Goal: Contribute content: Contribute content

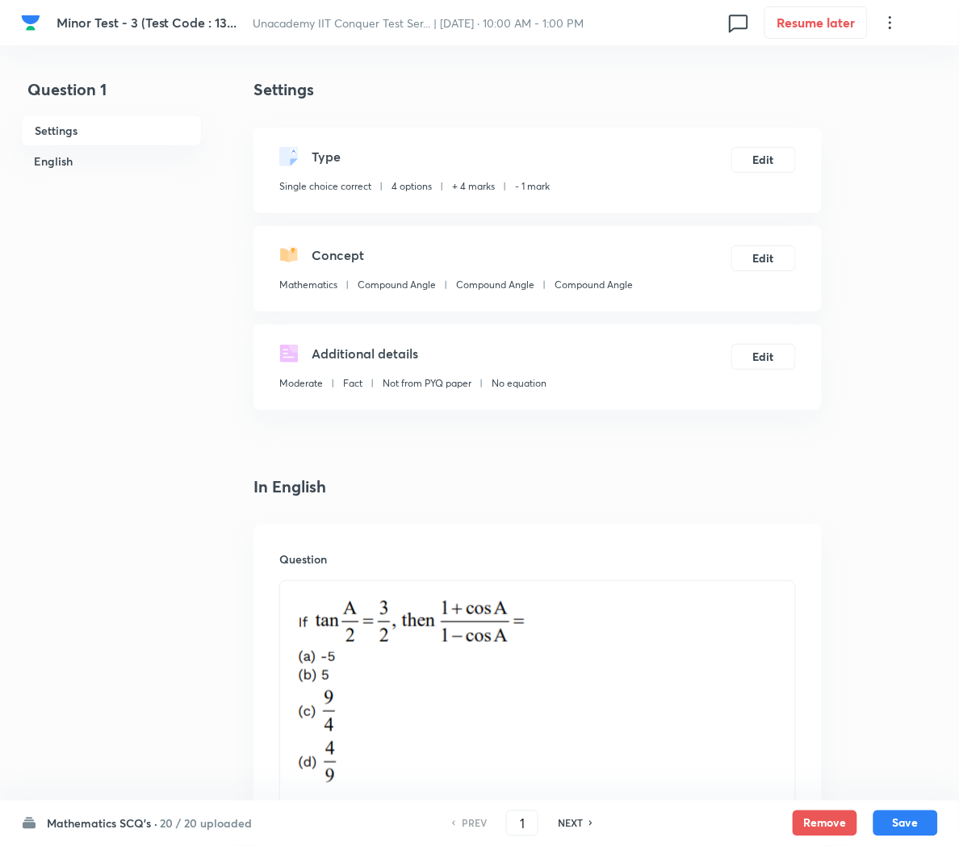
click at [139, 823] on h6 "Mathematics SCQ's ·" at bounding box center [102, 824] width 111 height 17
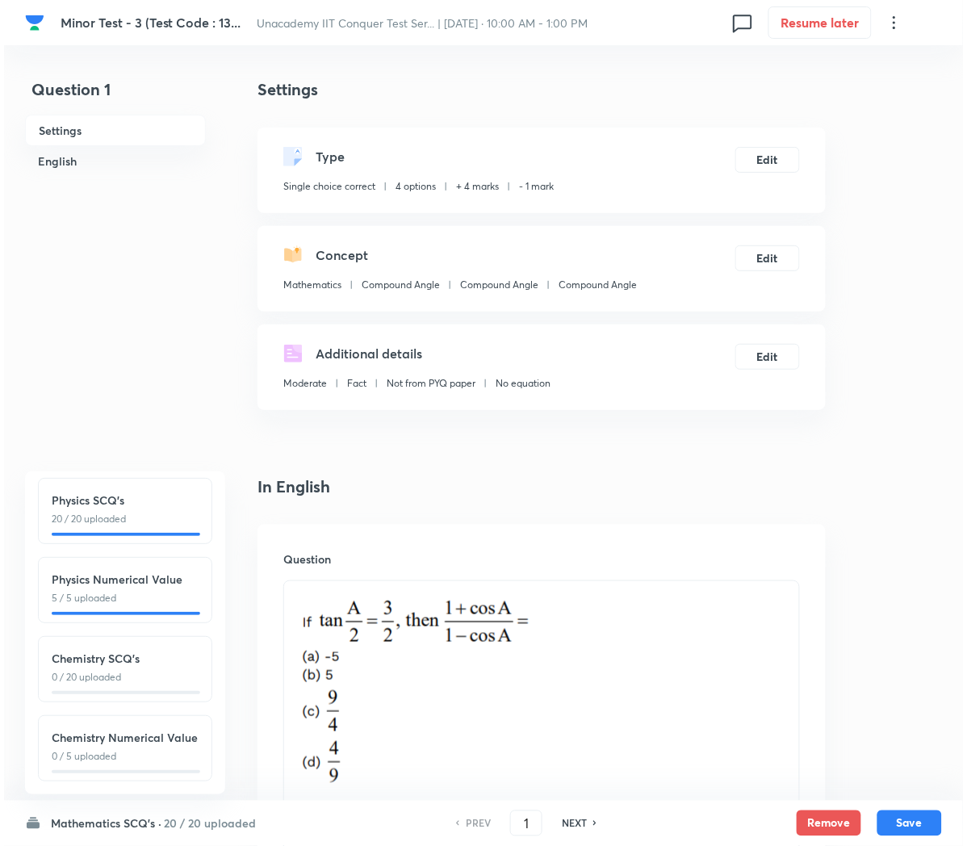
scroll to position [188, 0]
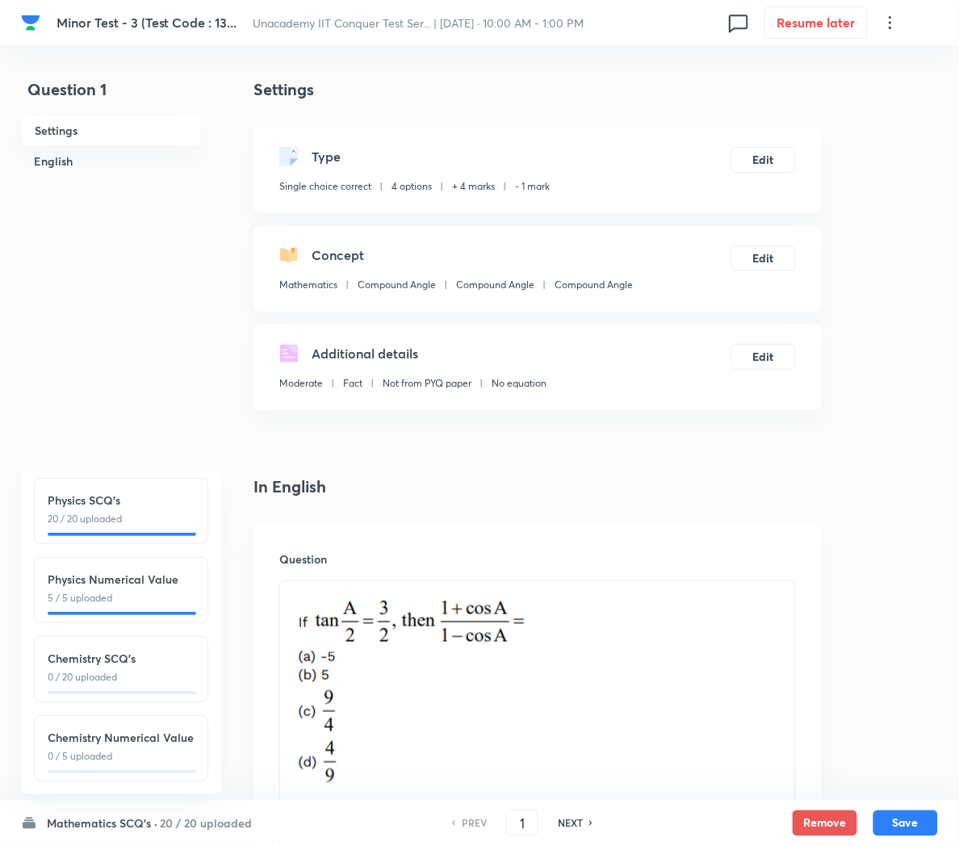
click at [82, 650] on h6 "Chemistry SCQ's" at bounding box center [121, 658] width 147 height 17
type input "51"
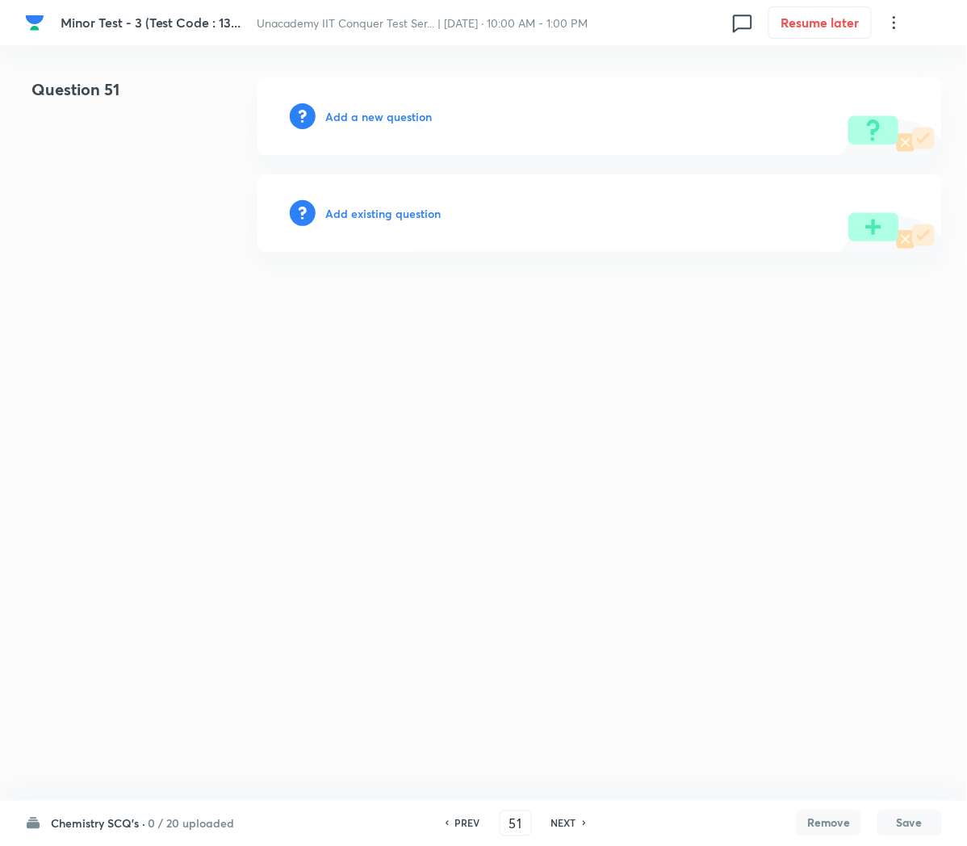
click at [506, 329] on html "[MEDICAL_DATA] - 3 (Test Code : 13... Unacademy IIT Conquer Test Ser... | [DATE…" at bounding box center [483, 164] width 967 height 329
click at [368, 110] on h6 "Add a new question" at bounding box center [378, 116] width 107 height 17
click at [368, 110] on h6 "Choose a question type" at bounding box center [387, 116] width 124 height 17
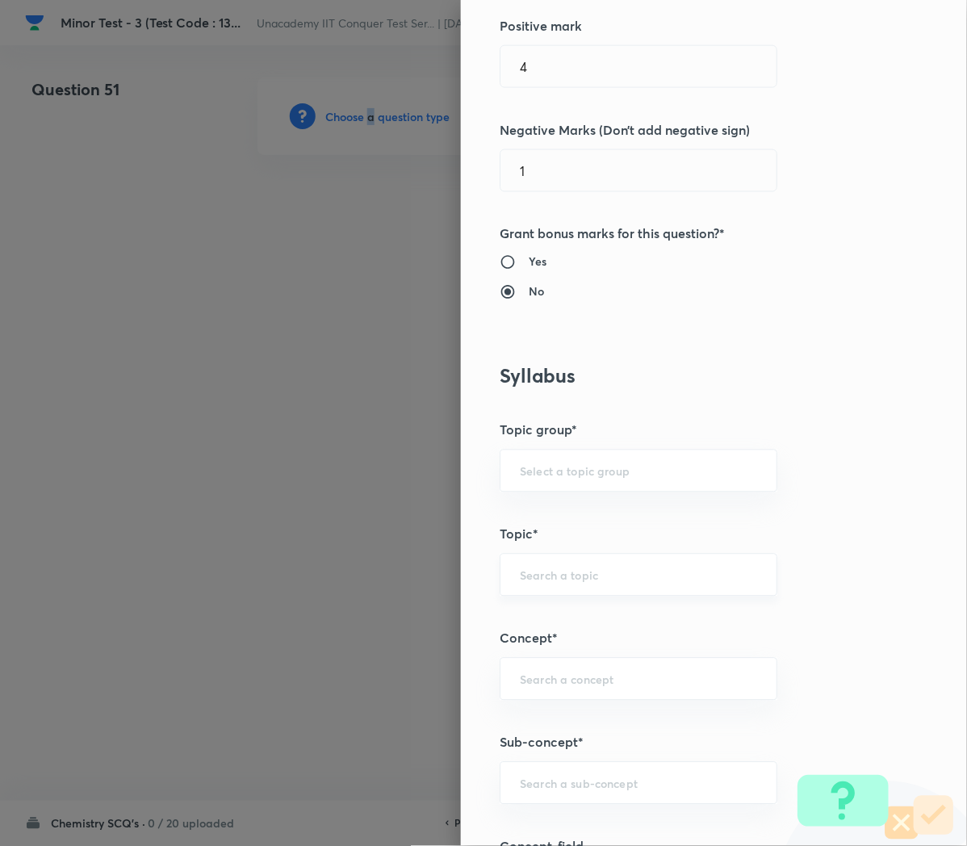
scroll to position [420, 0]
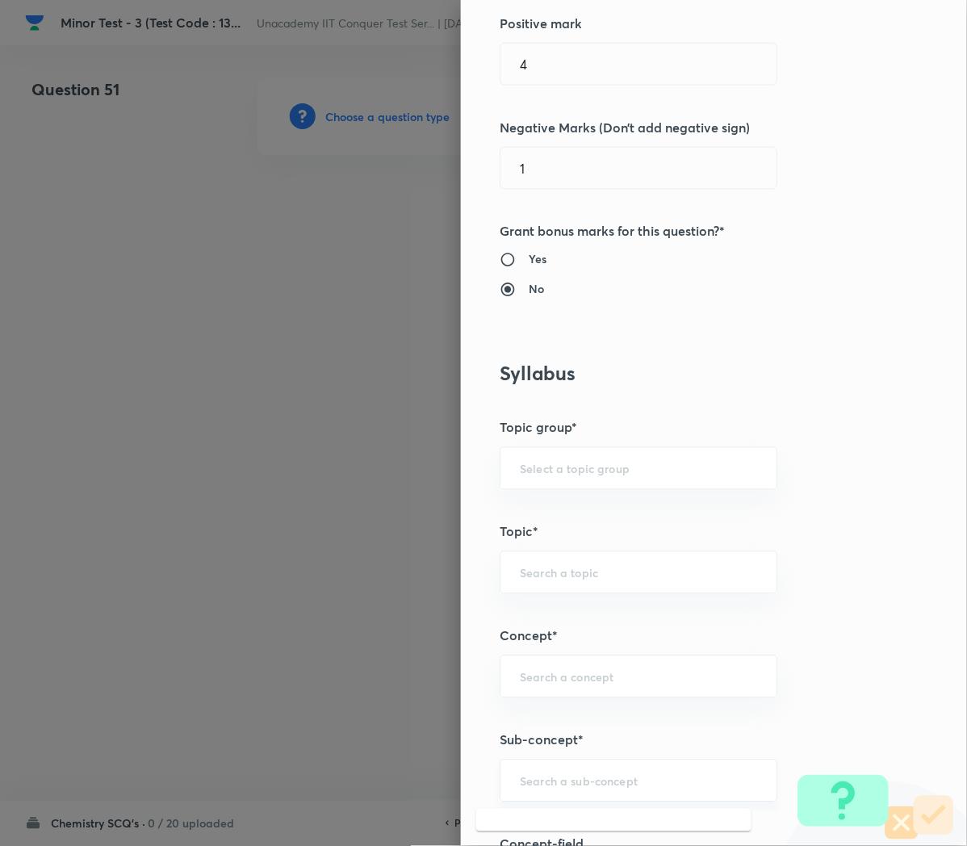
click at [552, 786] on input "text" at bounding box center [638, 781] width 237 height 15
paste input "Chemical Bonding"
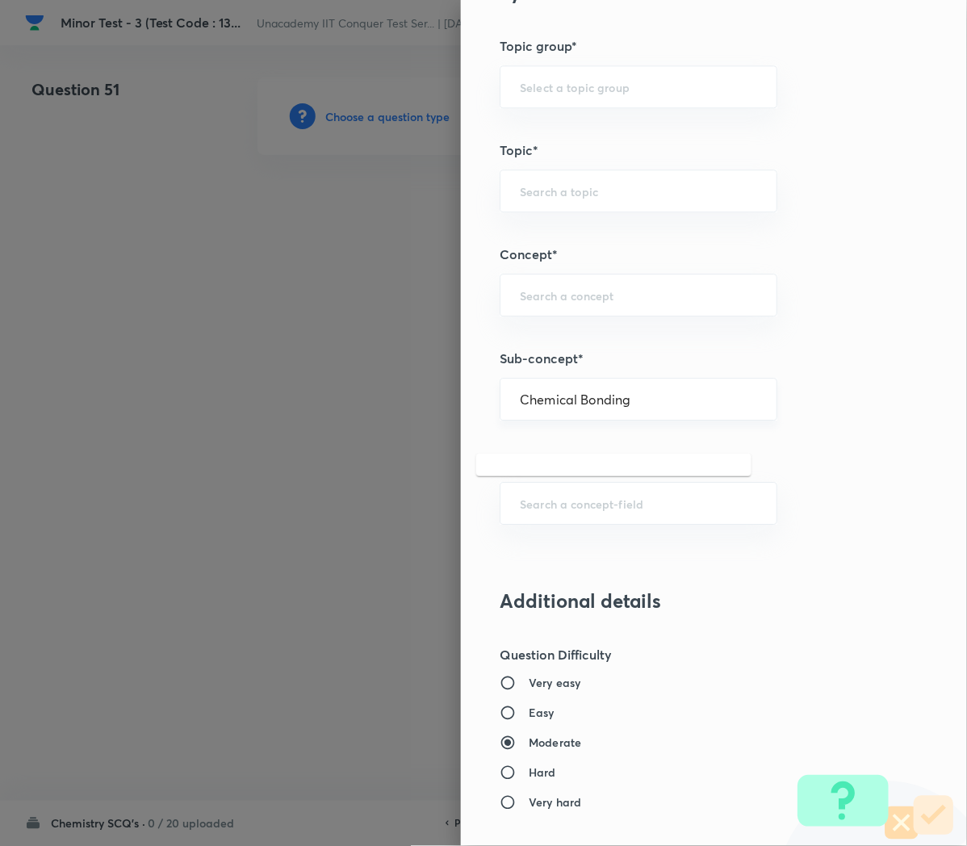
scroll to position [812, 0]
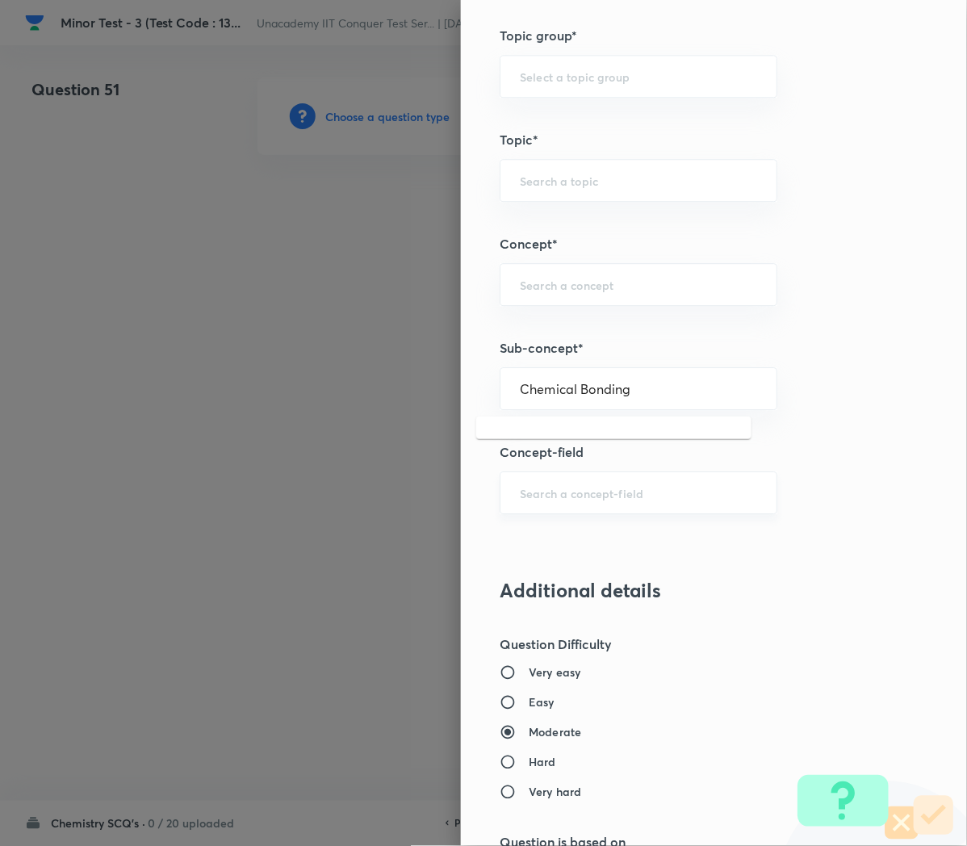
type input "Chemical Bonding"
paste input "Redox Reaction"
type input "Redox Reaction"
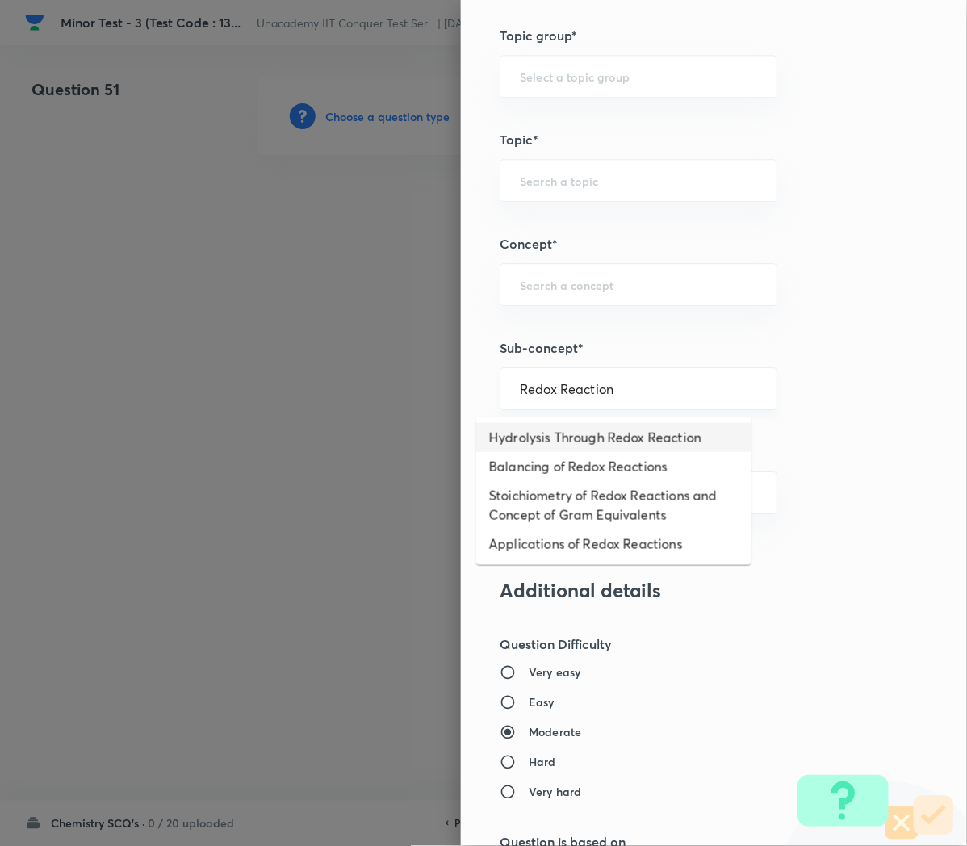
click at [600, 395] on input "Redox Reaction" at bounding box center [638, 388] width 237 height 15
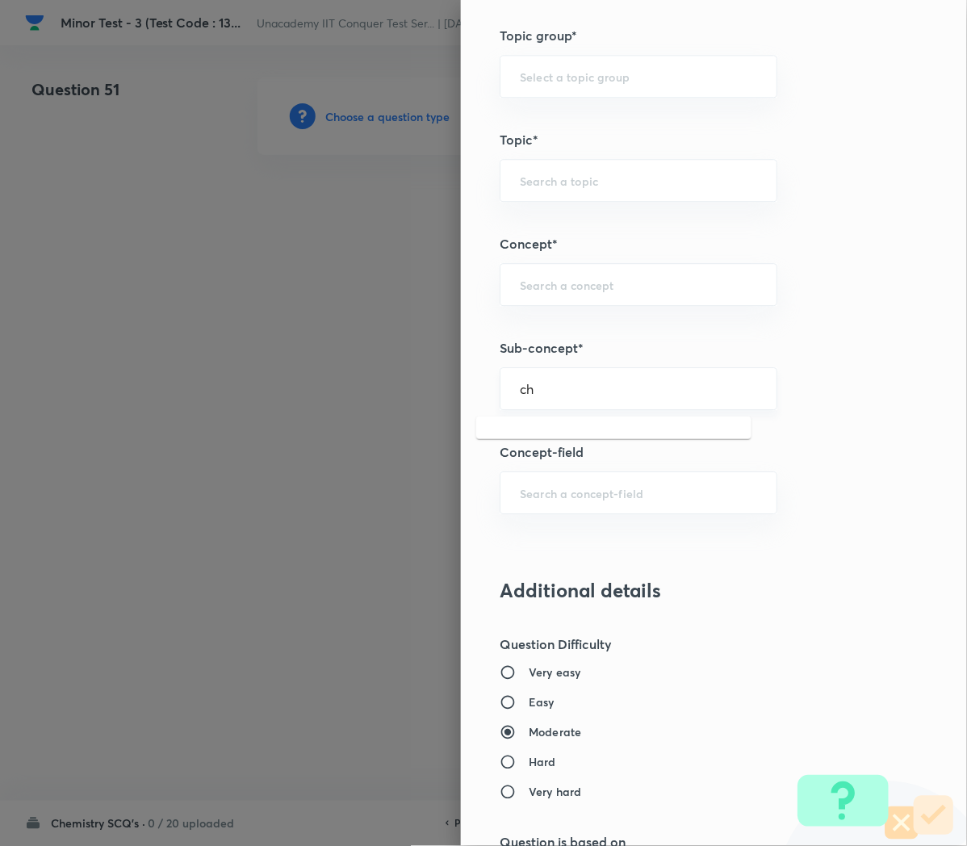
type input "c"
paste input "Redox Reaction"
type input "Redox Reactio"
paste input "Redox Reaction"
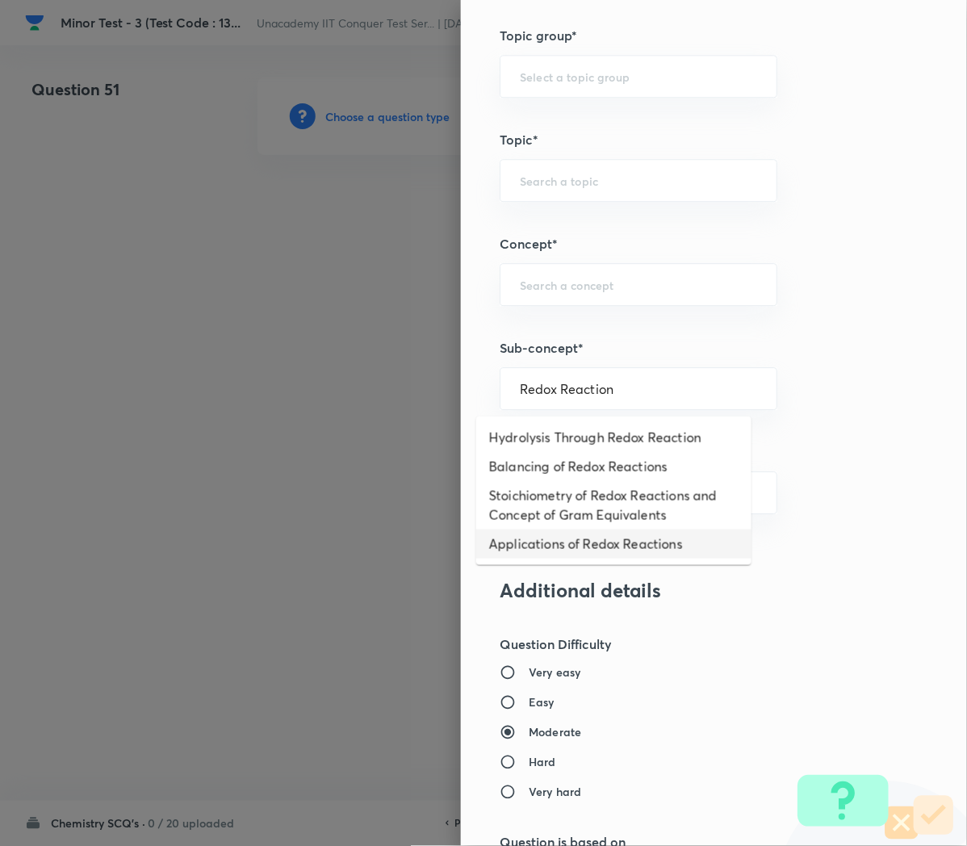
click at [569, 546] on li "Applications of Redox Reactions" at bounding box center [613, 544] width 275 height 29
type input "Applications of Redox Reactions"
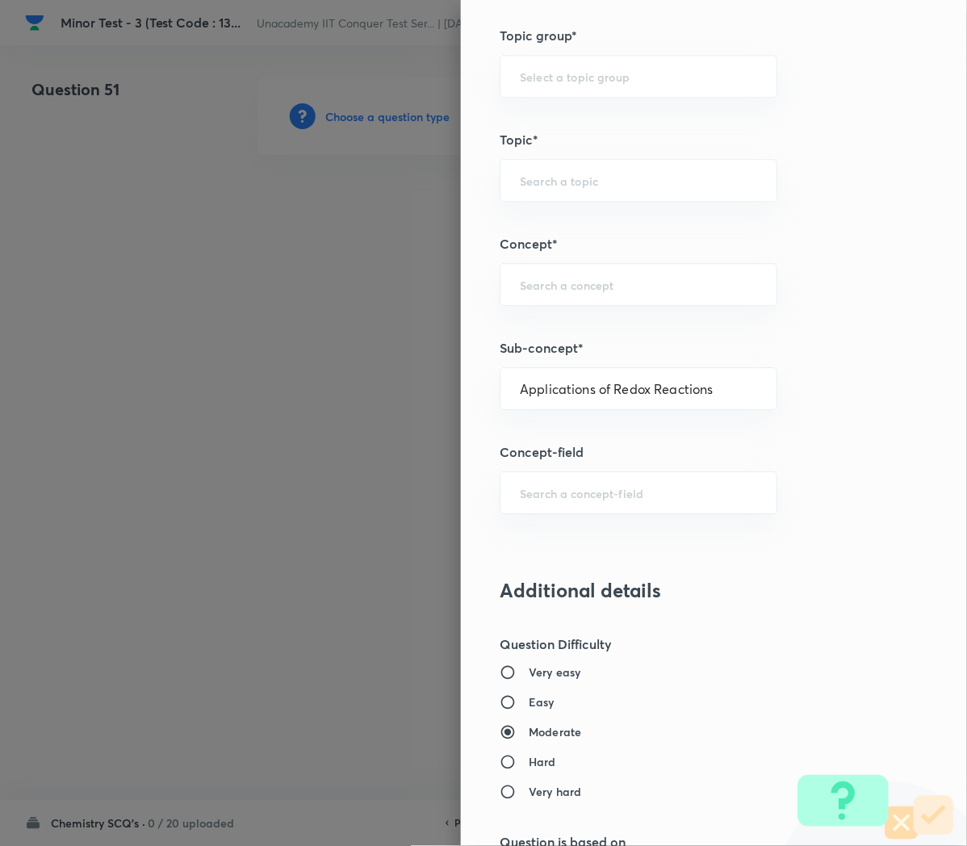
type input "Chemistry"
type input "Physical Chemistry"
type input "Redox Reactions"
click at [576, 386] on input "Applications of Redox Reactions" at bounding box center [638, 388] width 237 height 15
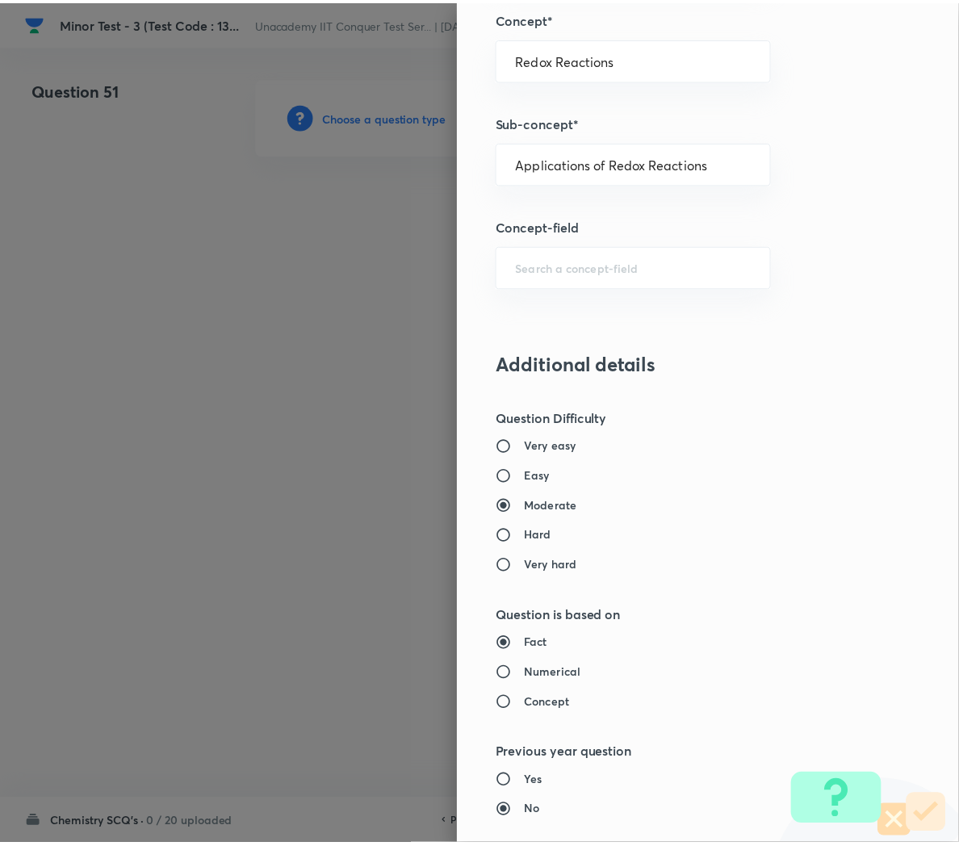
scroll to position [1466, 0]
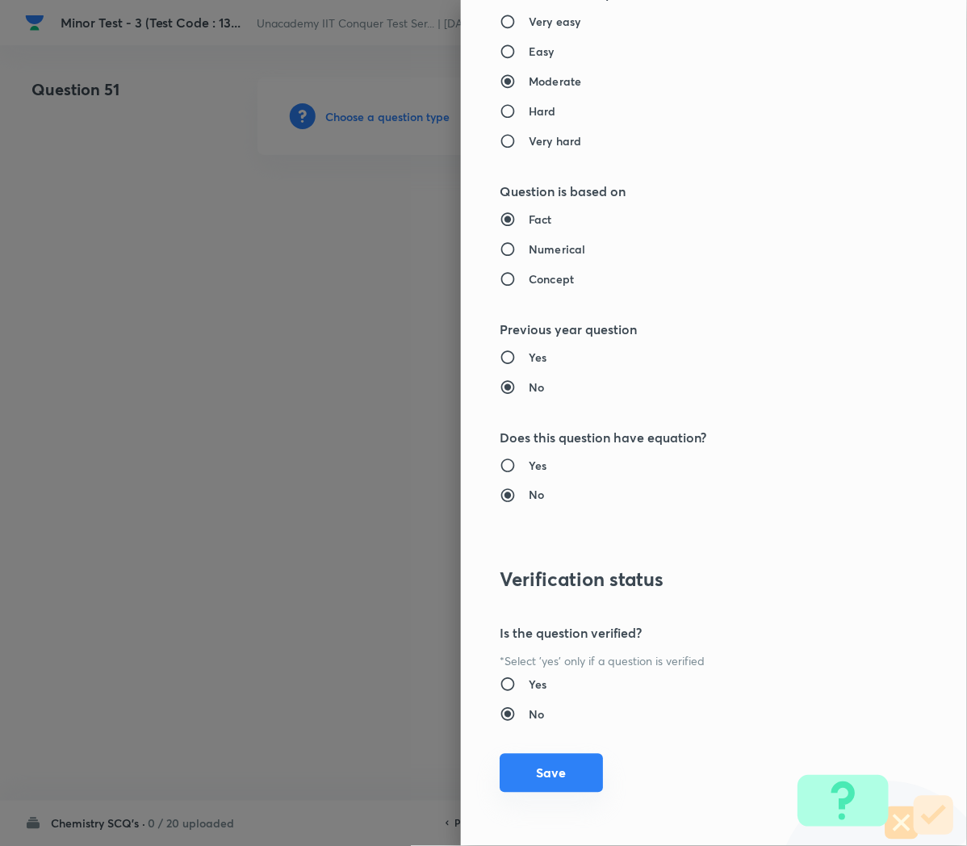
click at [529, 792] on button "Save" at bounding box center [551, 773] width 103 height 39
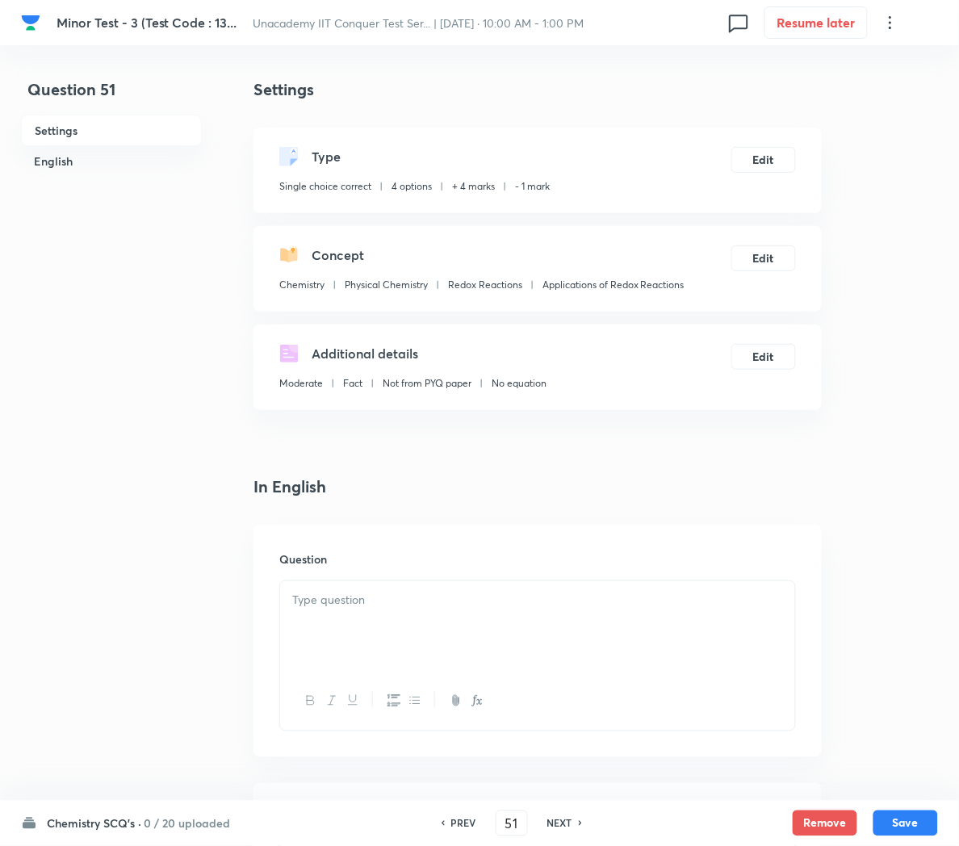
click at [358, 630] on div at bounding box center [537, 626] width 515 height 90
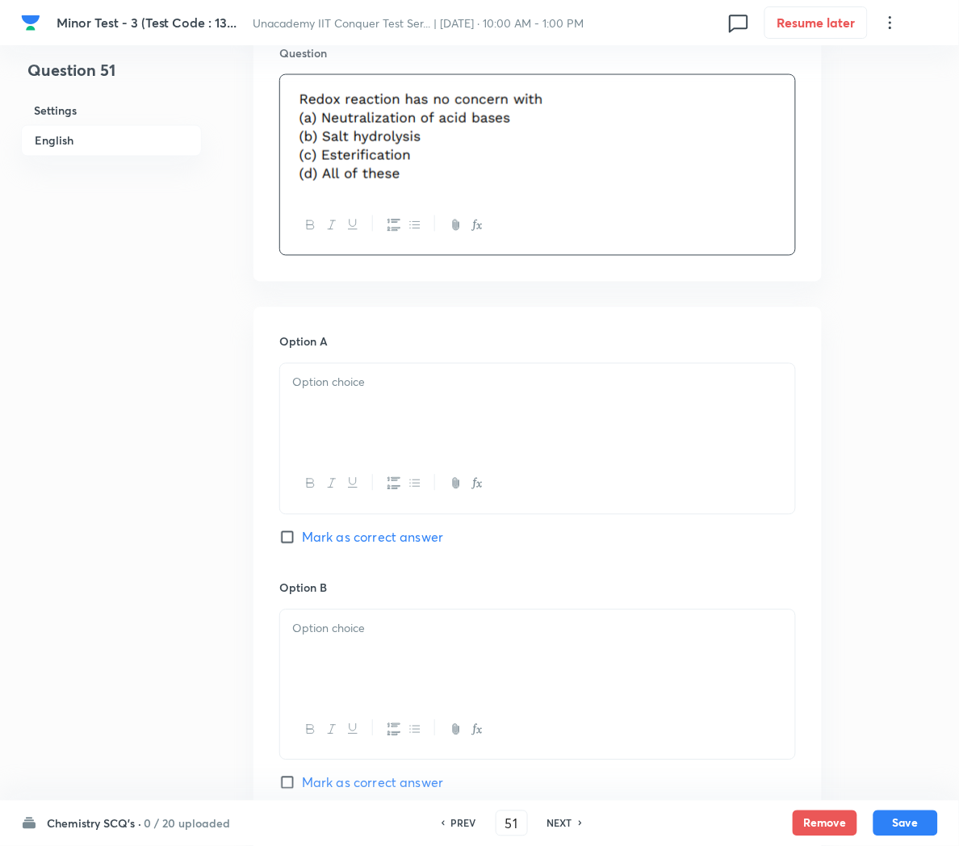
scroll to position [509, 0]
click at [337, 416] on div at bounding box center [537, 407] width 515 height 90
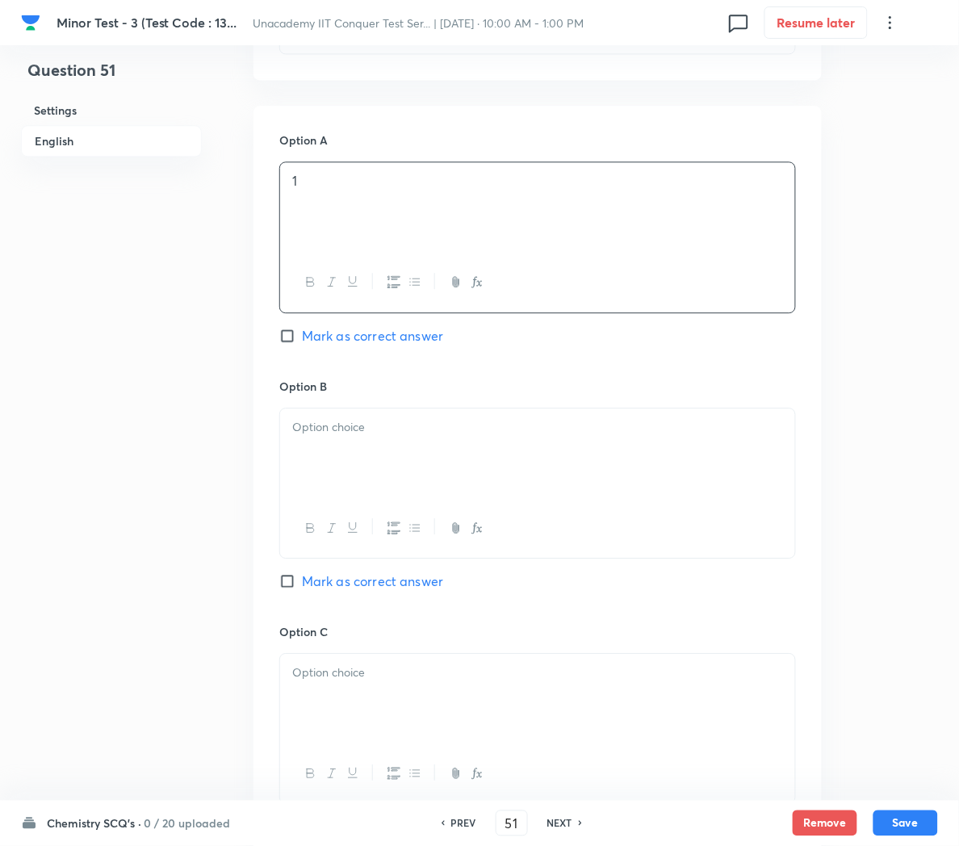
scroll to position [764, 0]
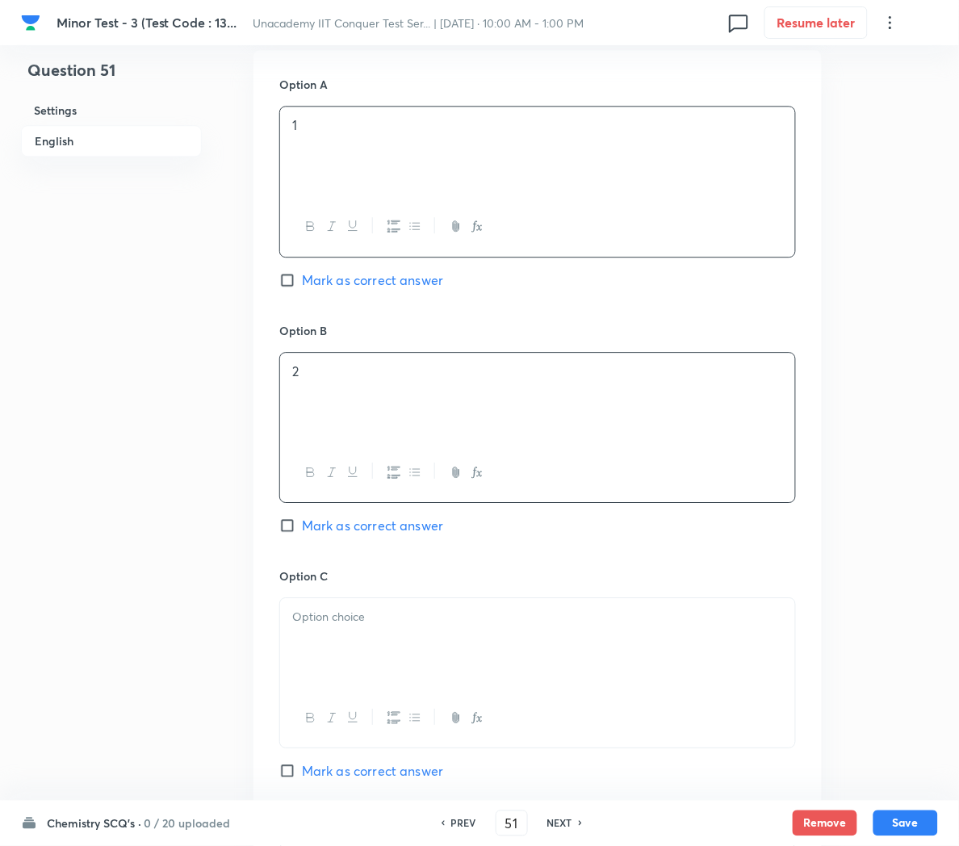
click at [337, 416] on div "2" at bounding box center [537, 398] width 515 height 90
click at [335, 643] on div at bounding box center [537, 643] width 515 height 90
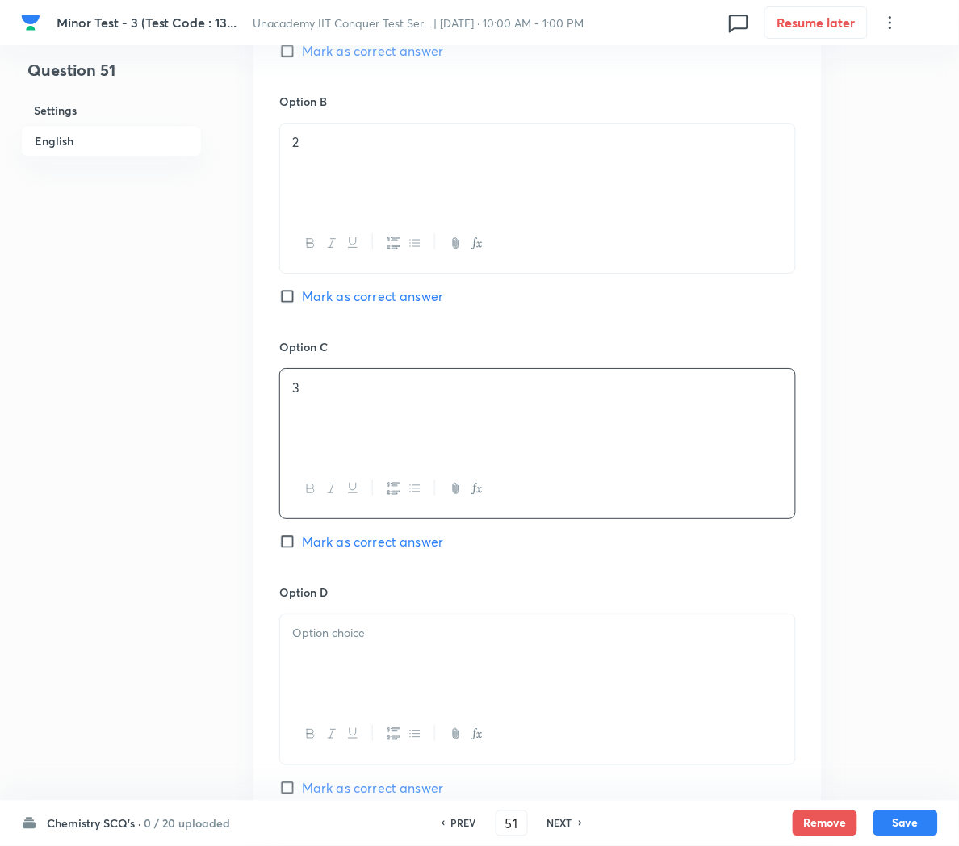
scroll to position [996, 0]
click at [333, 653] on div at bounding box center [537, 657] width 515 height 90
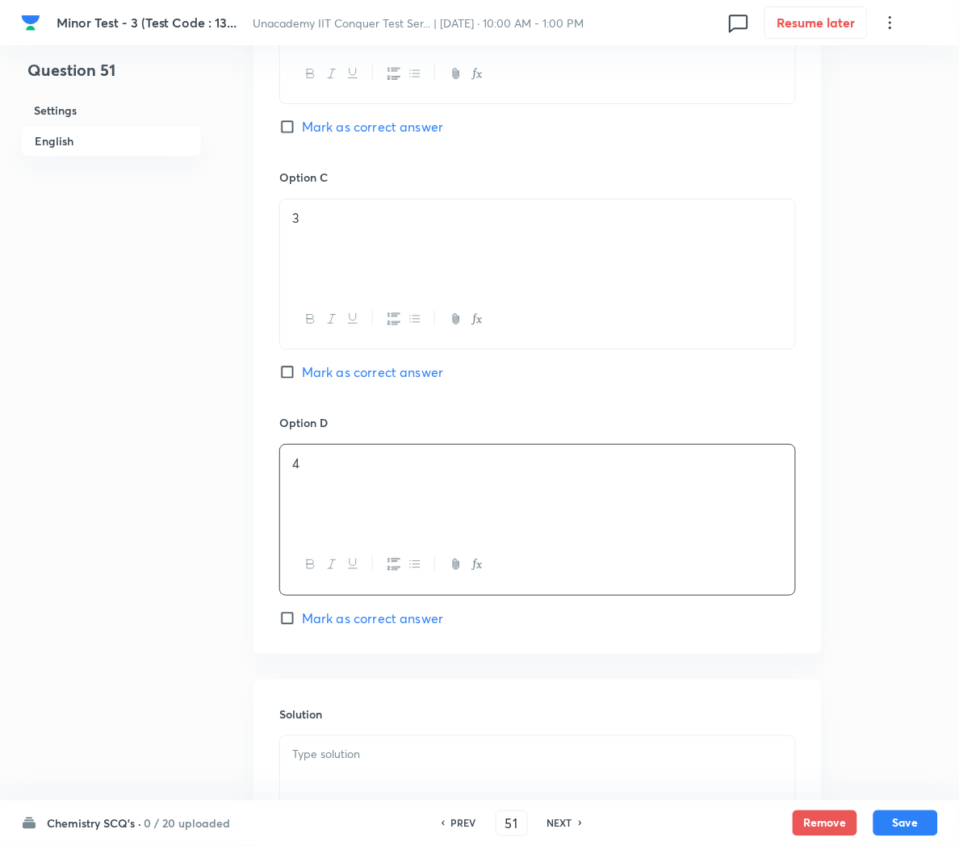
scroll to position [1164, 0]
click at [320, 618] on span "Mark as correct answer" at bounding box center [372, 616] width 141 height 19
click at [302, 618] on input "Mark as correct answer" at bounding box center [290, 617] width 23 height 16
checkbox input "true"
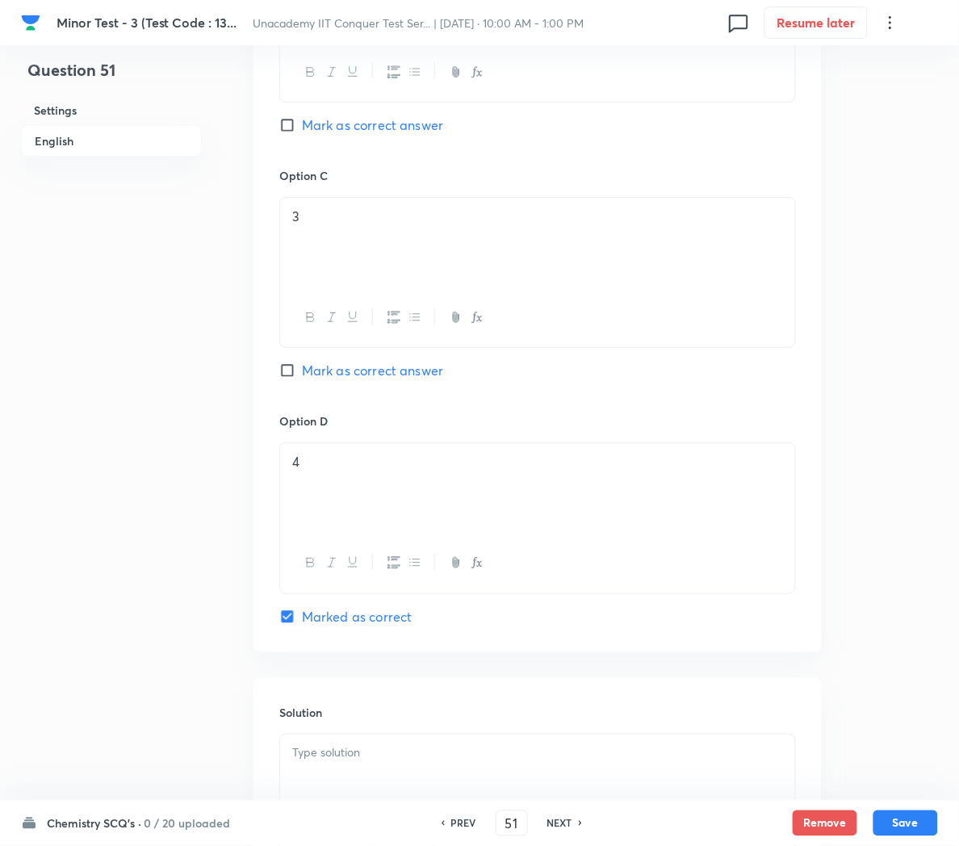
scroll to position [1374, 0]
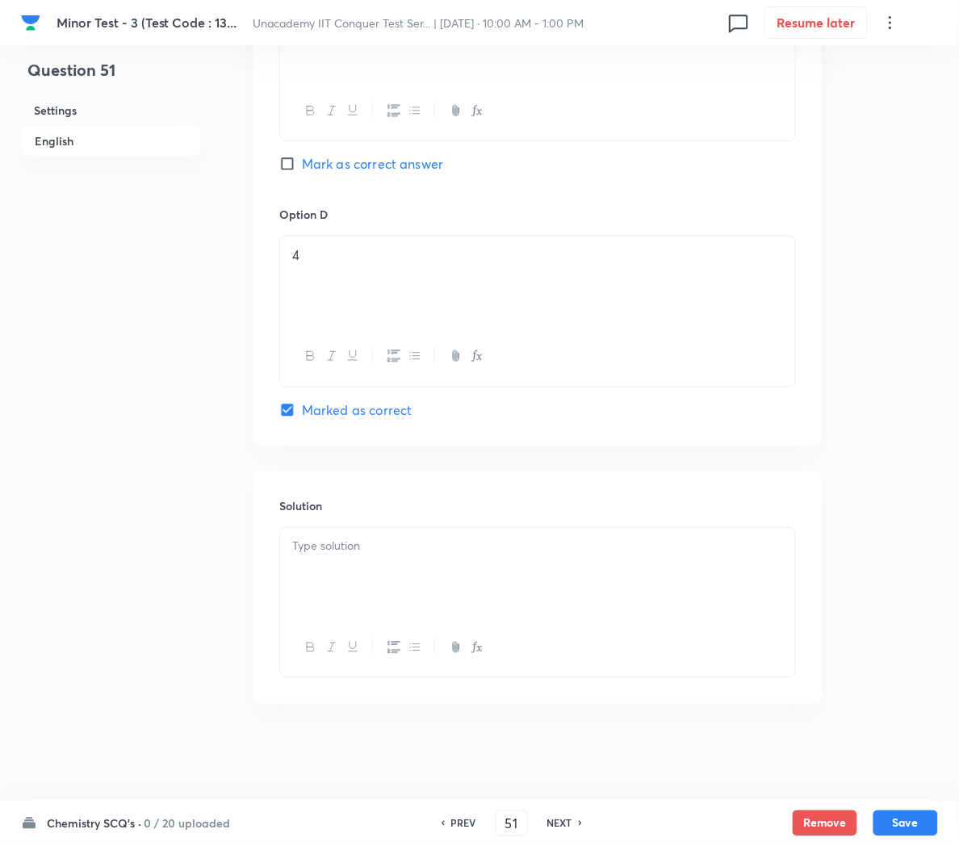
click at [311, 562] on div at bounding box center [537, 573] width 515 height 90
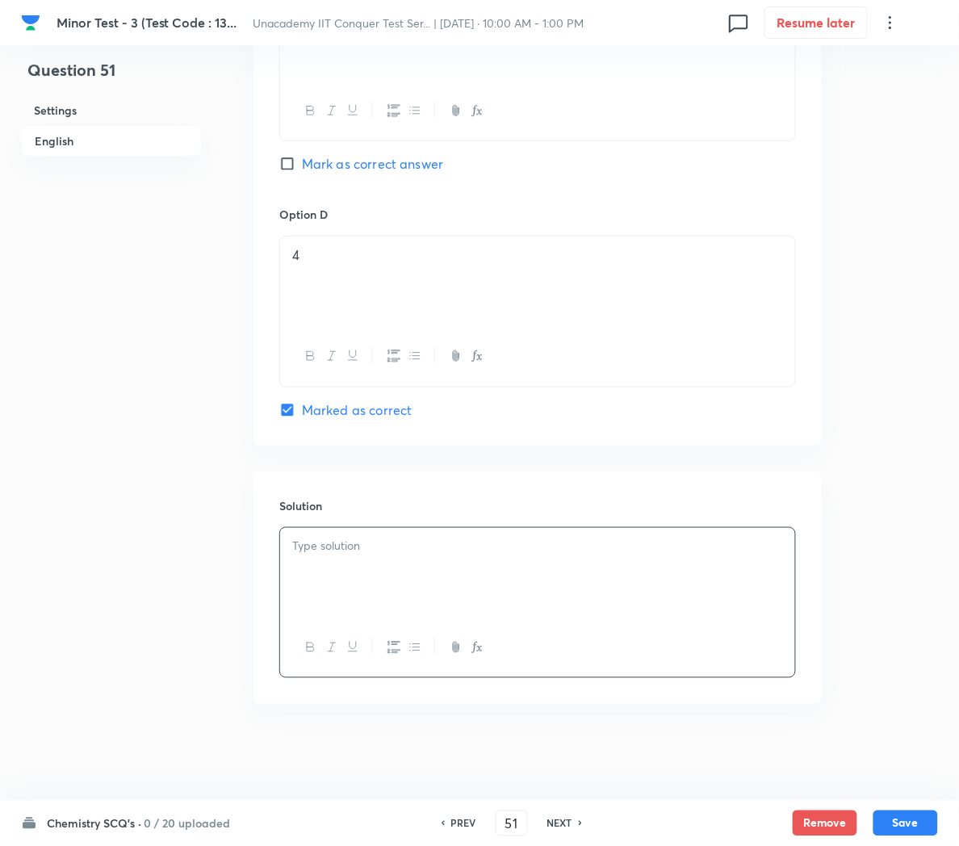
click at [498, 585] on div at bounding box center [537, 573] width 515 height 90
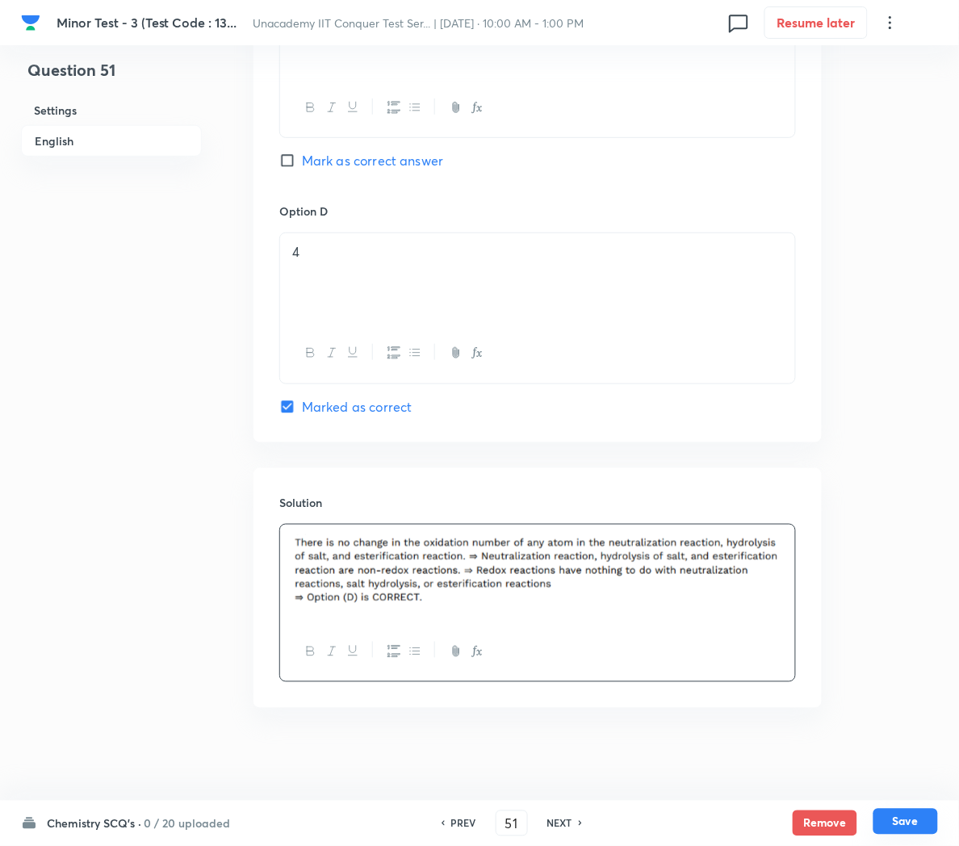
click at [911, 818] on button "Save" at bounding box center [906, 822] width 65 height 26
type input "52"
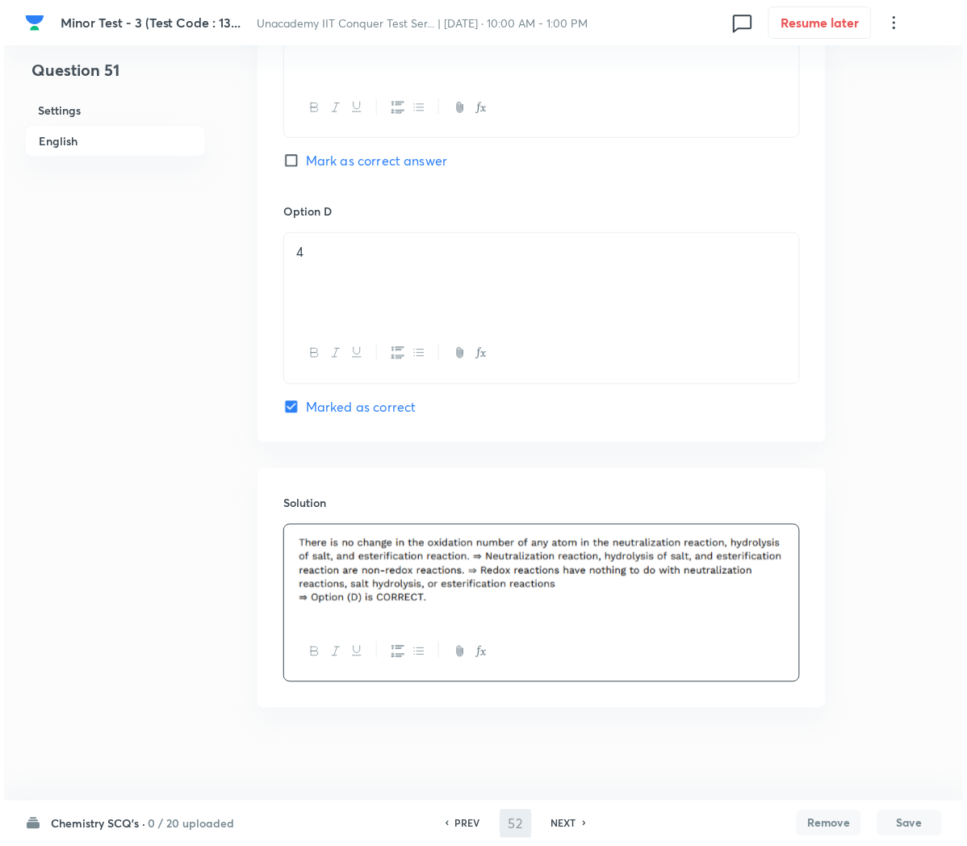
scroll to position [0, 0]
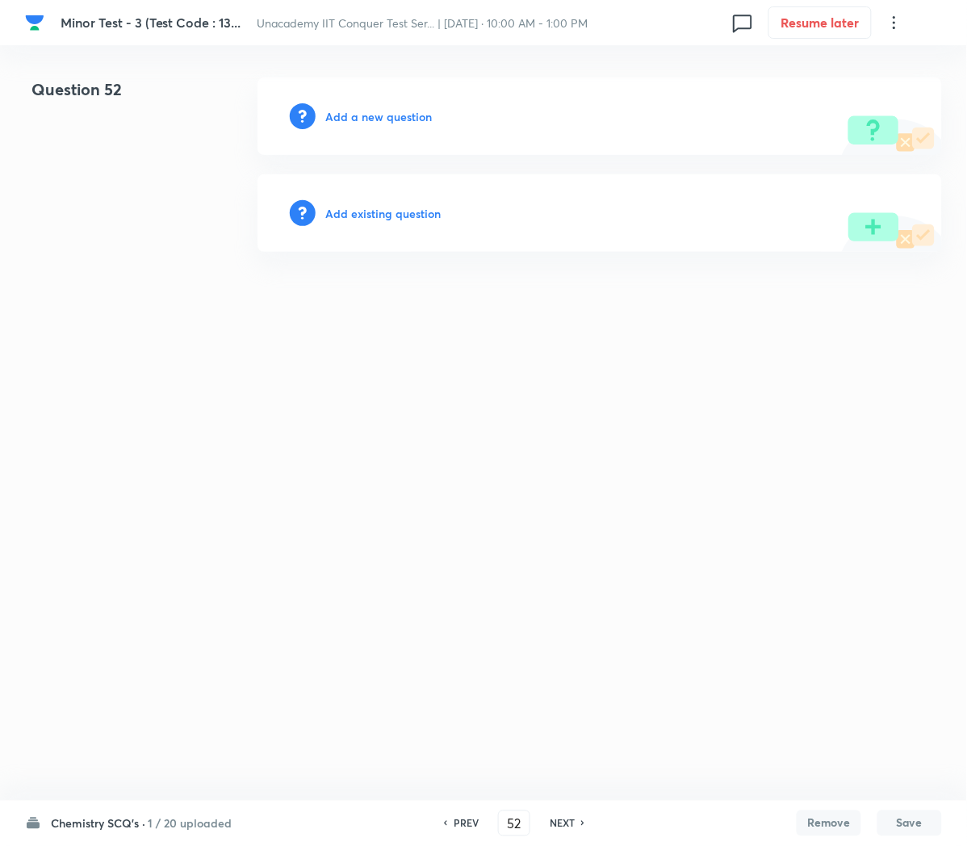
click at [354, 111] on h6 "Add a new question" at bounding box center [378, 116] width 107 height 17
click at [354, 111] on h6 "Choose a question type" at bounding box center [387, 116] width 124 height 17
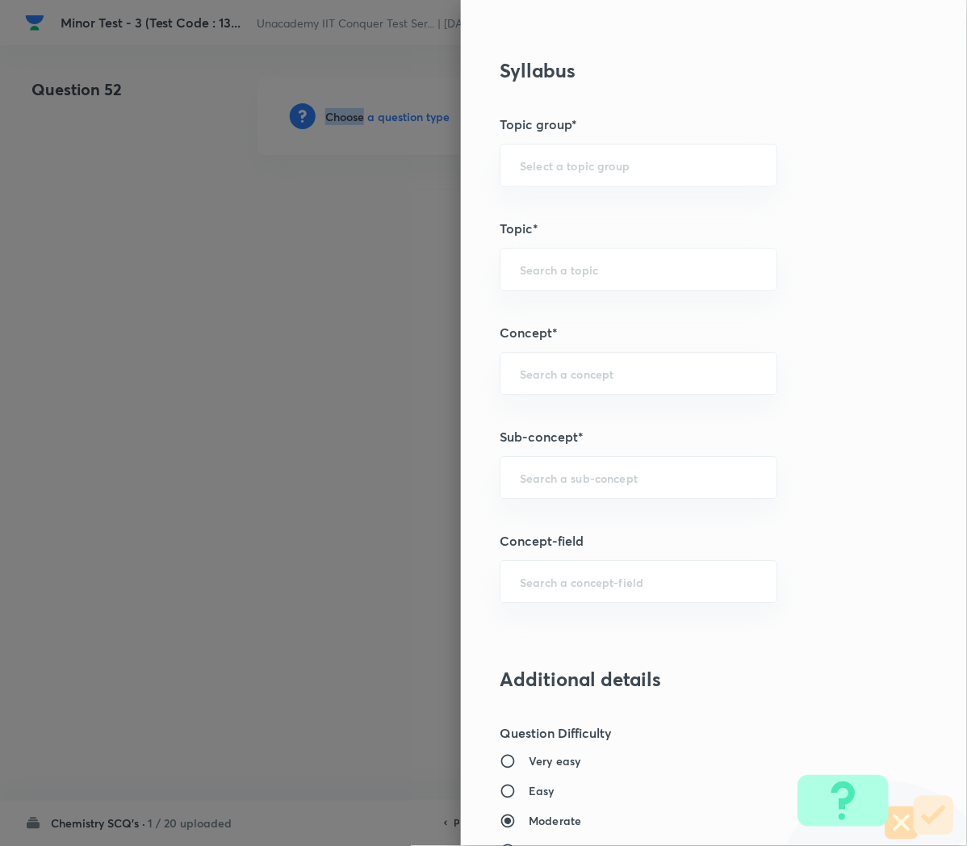
scroll to position [740, 0]
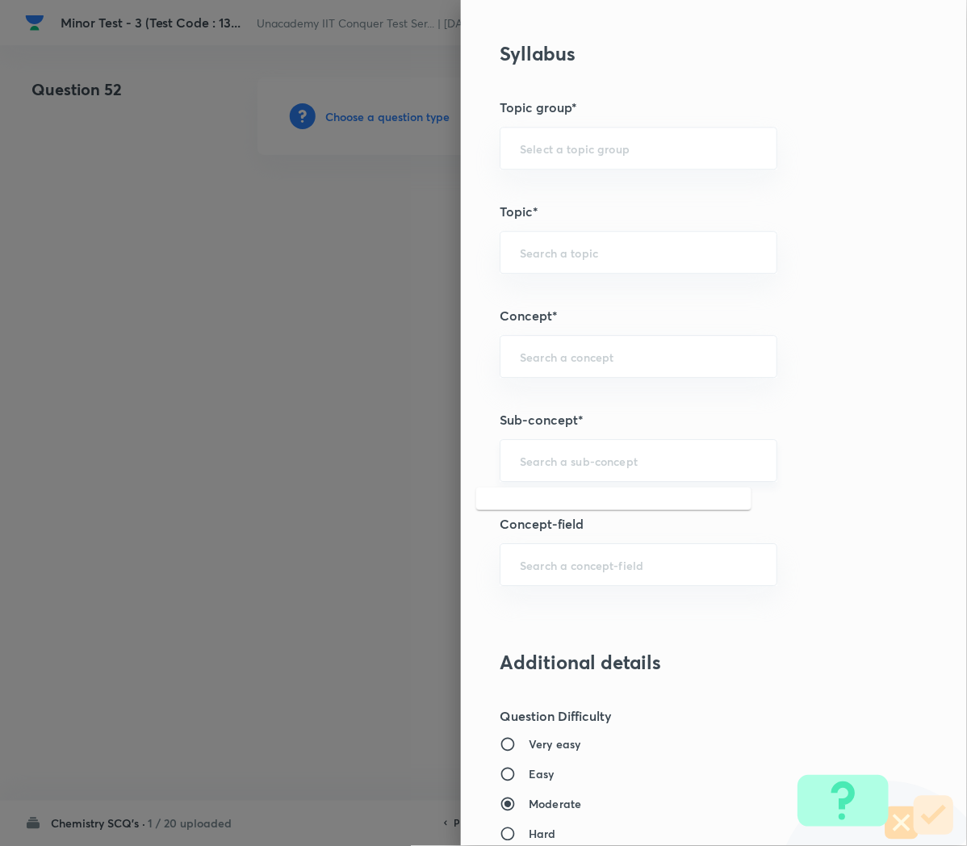
click at [527, 465] on input "text" at bounding box center [638, 460] width 237 height 15
paste input "Applications of Redox Reactions"
type input "Applications of Redox Reactions"
type input "Chemistry"
type input "Physical Chemistry"
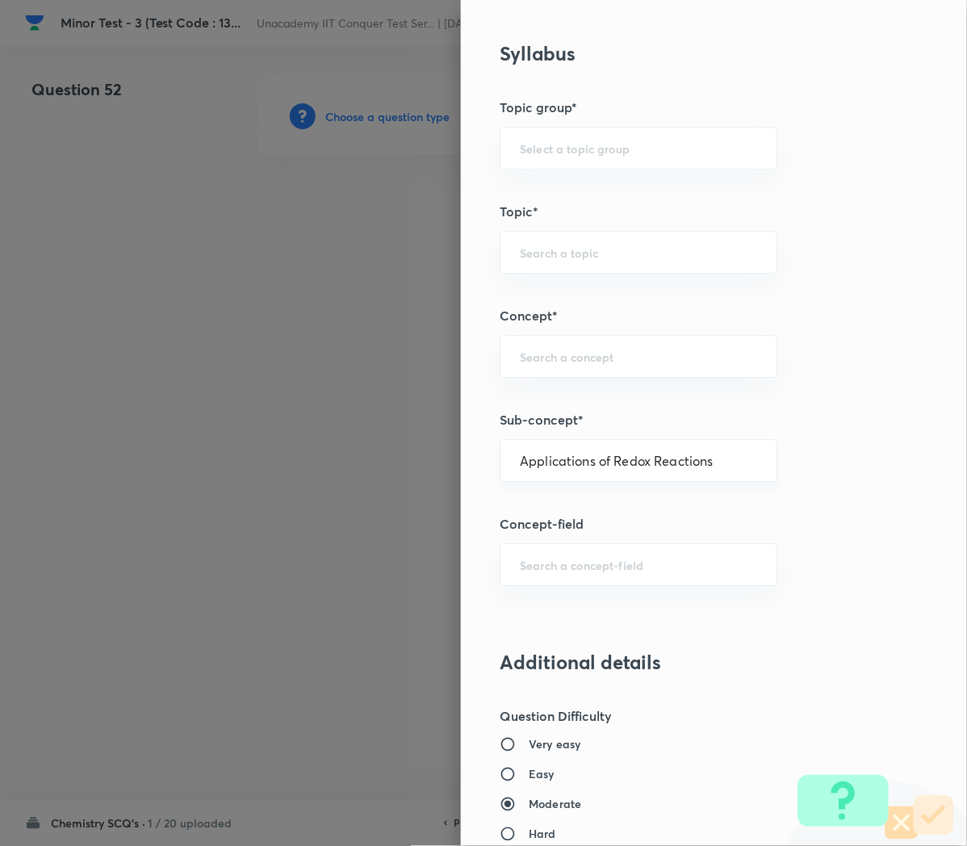
type input "Redox Reactions"
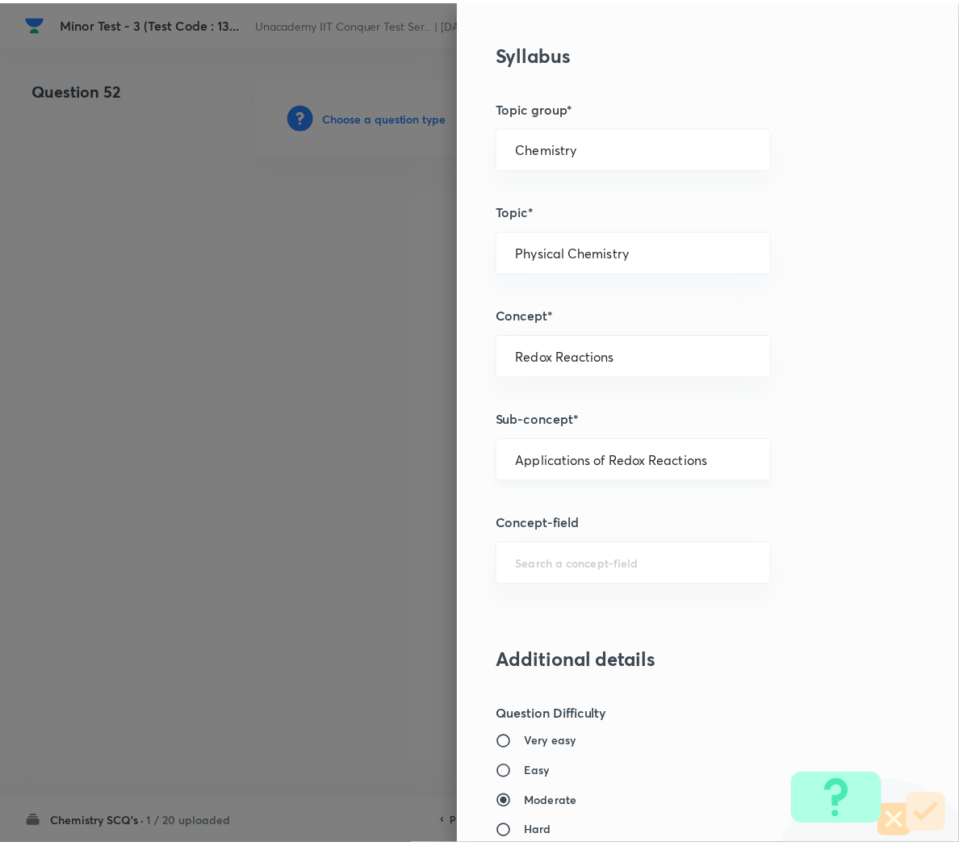
scroll to position [1466, 0]
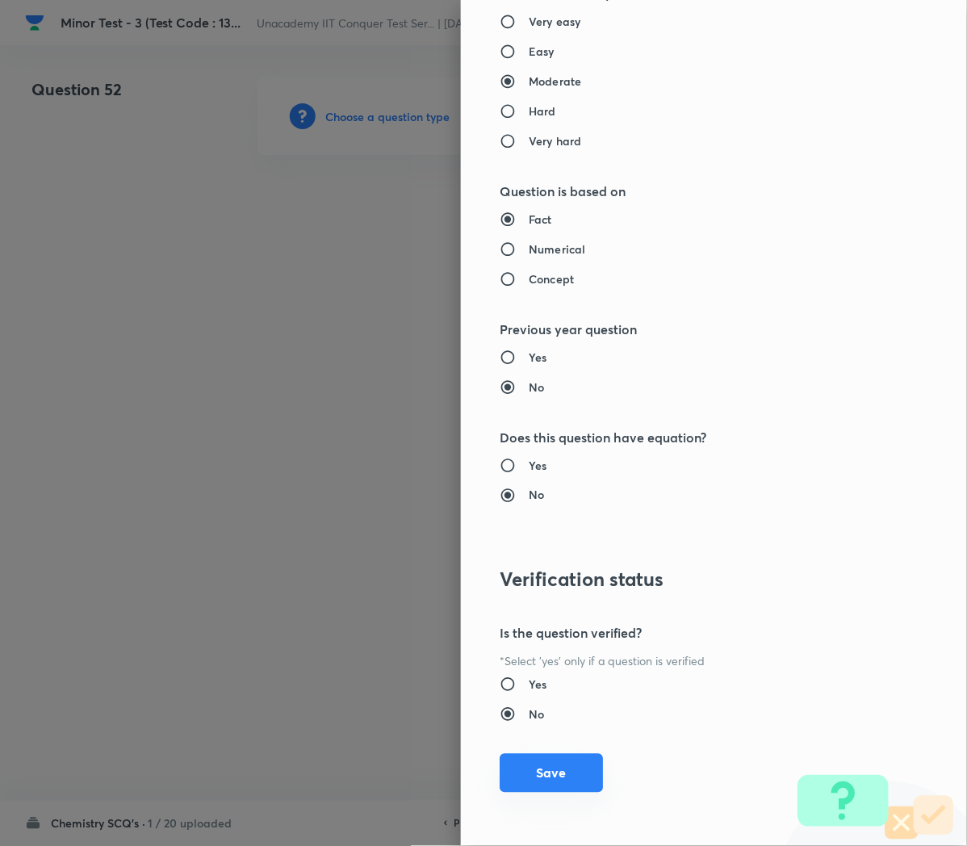
click at [519, 774] on button "Save" at bounding box center [551, 773] width 103 height 39
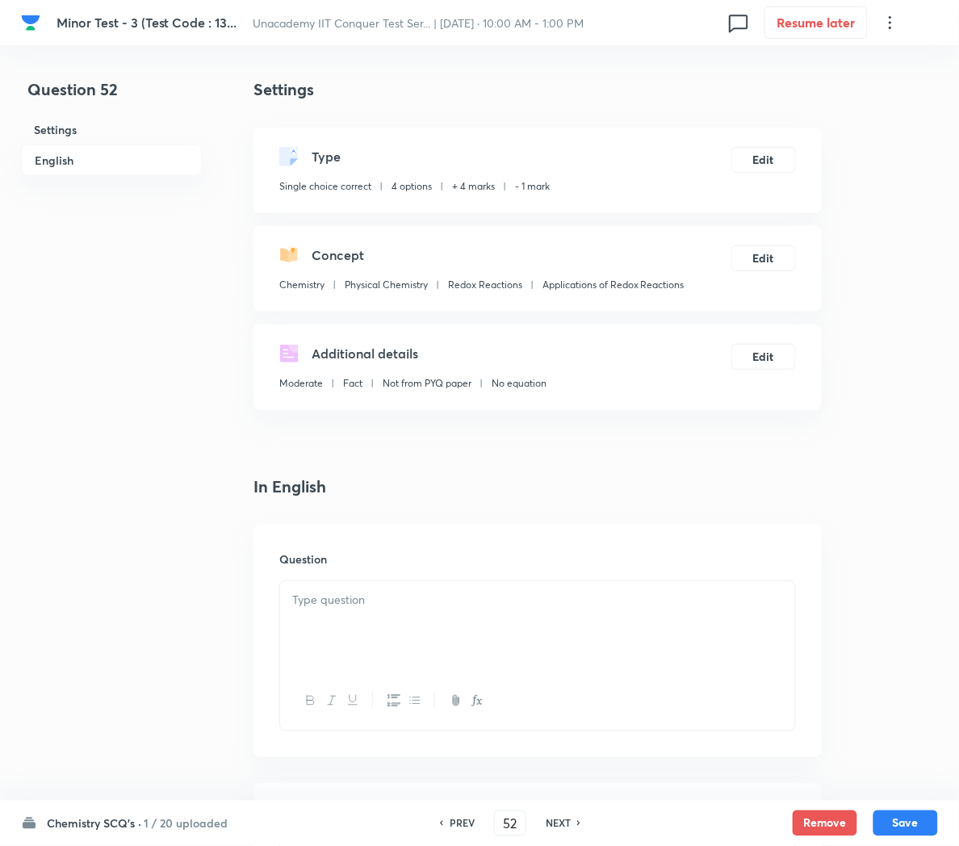
click at [368, 594] on p at bounding box center [537, 600] width 491 height 19
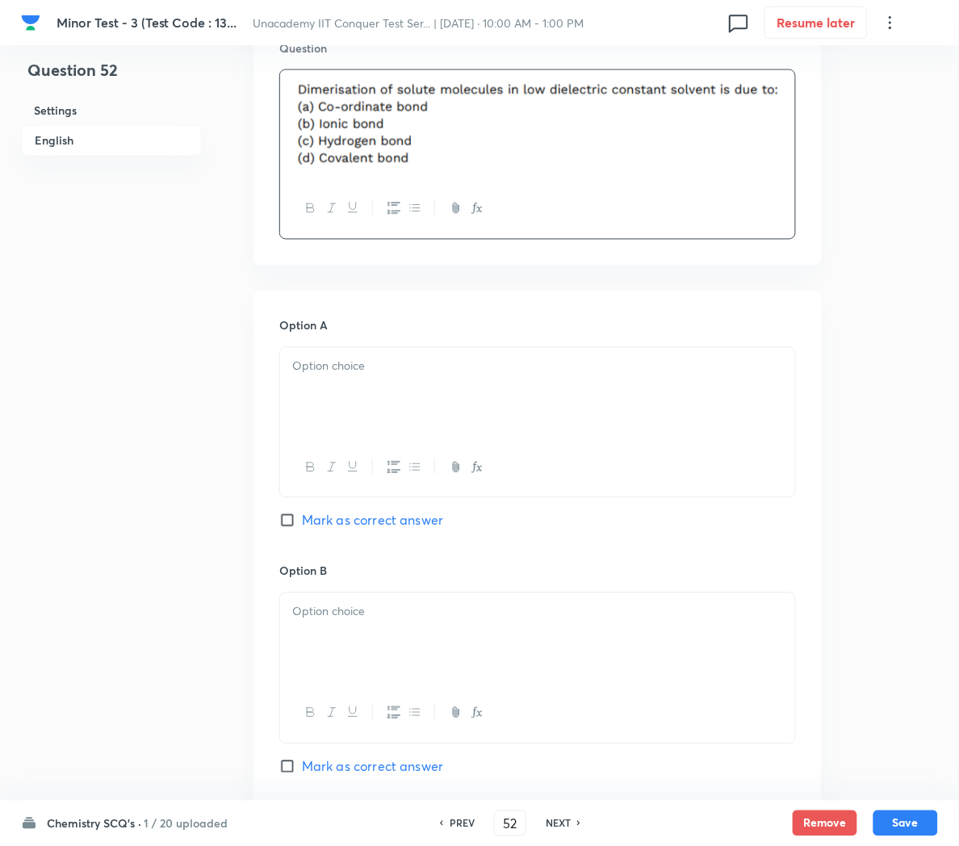
scroll to position [518, 0]
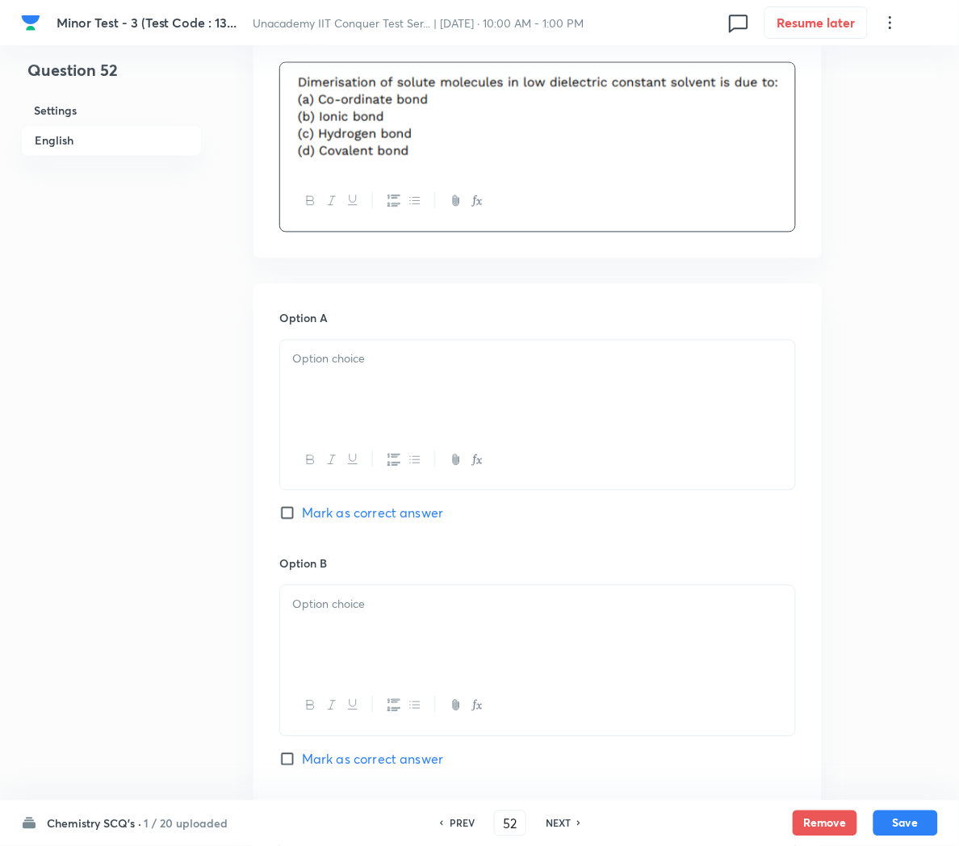
click at [337, 344] on div at bounding box center [537, 386] width 515 height 90
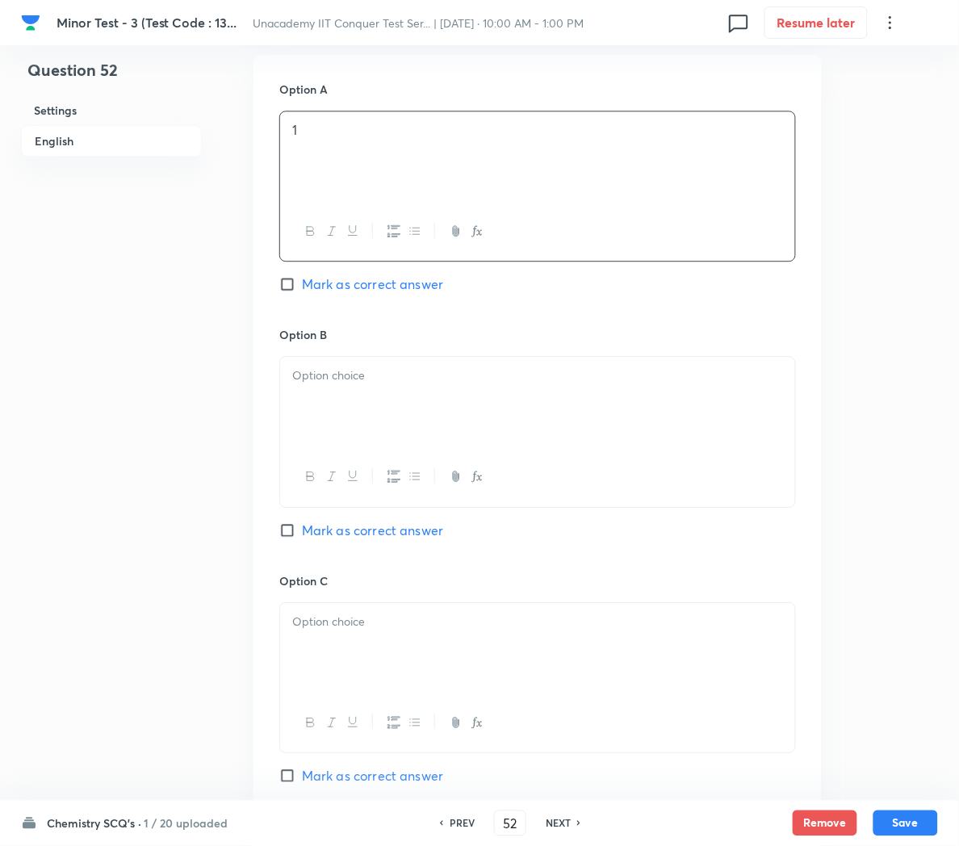
scroll to position [749, 0]
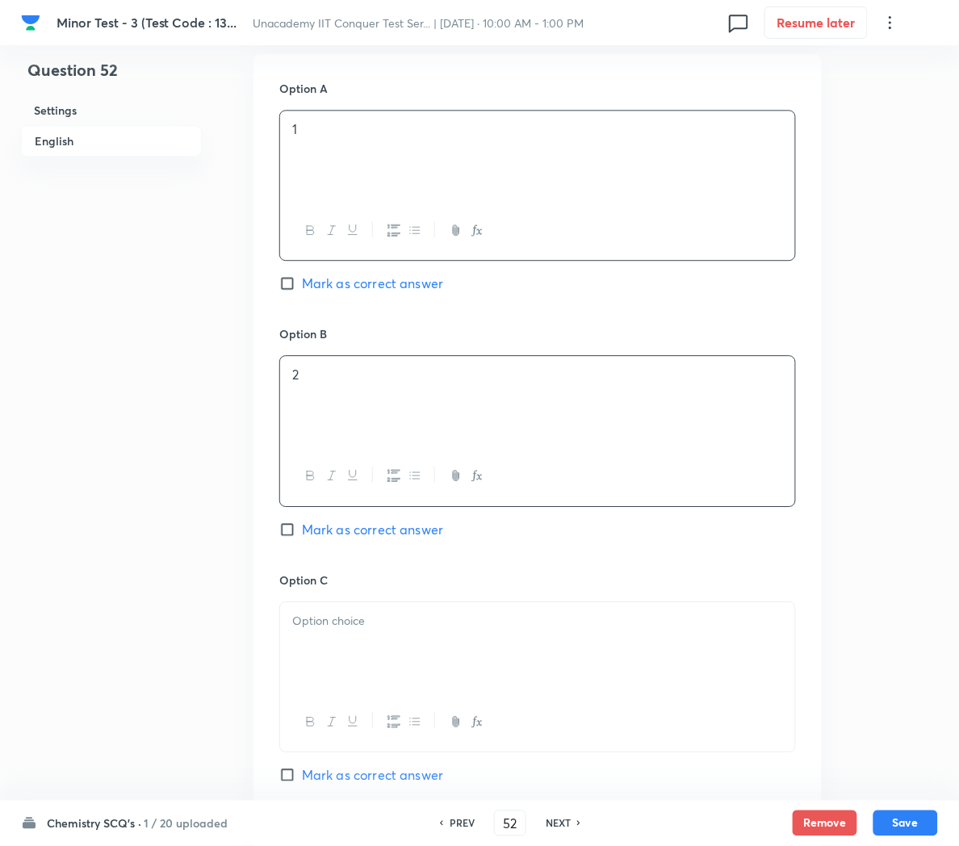
click at [327, 384] on p "2" at bounding box center [537, 375] width 491 height 19
click at [319, 627] on p at bounding box center [537, 621] width 491 height 19
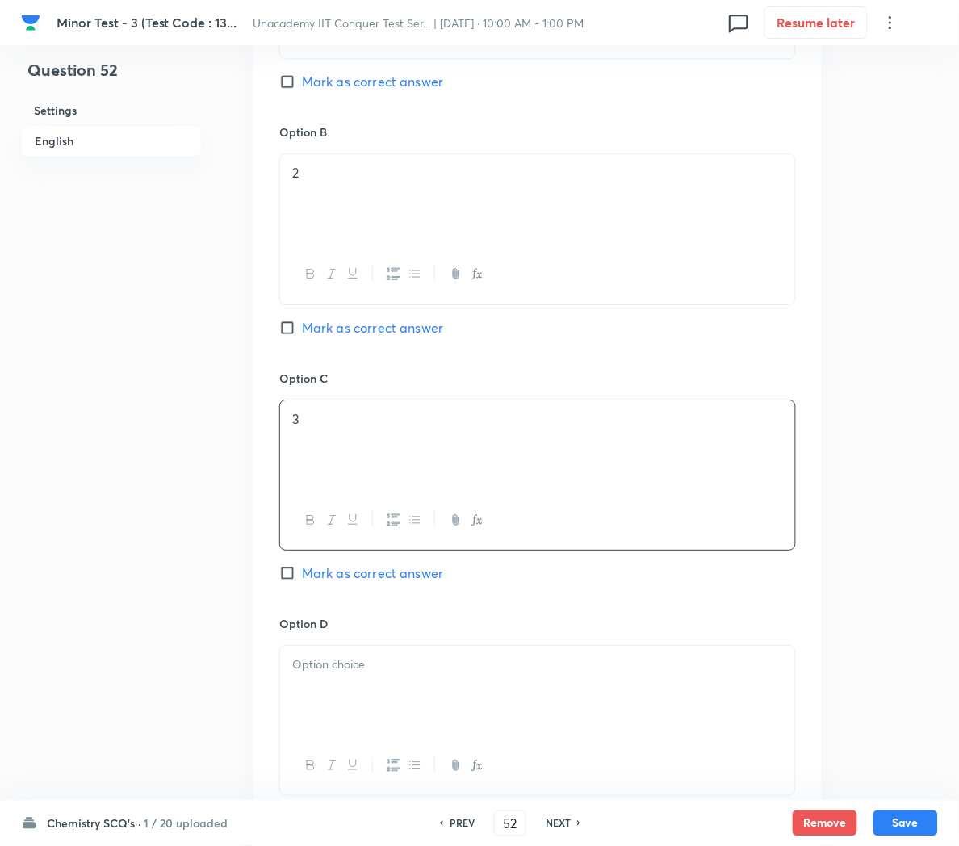
scroll to position [958, 0]
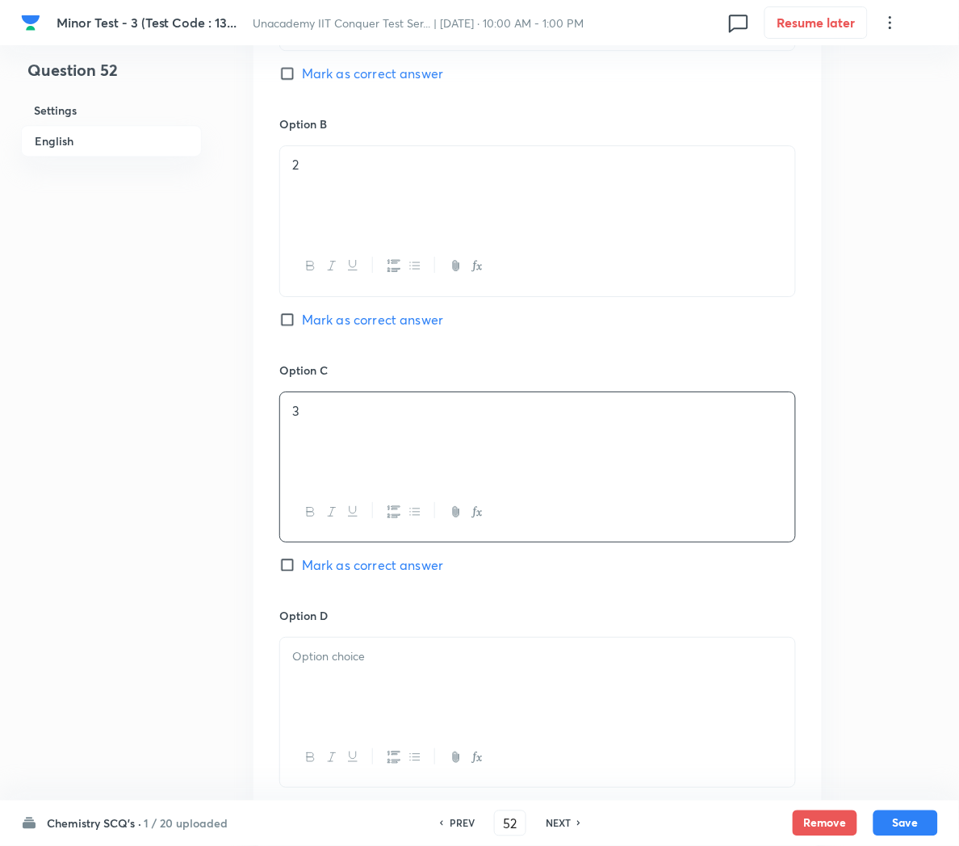
click at [347, 569] on span "Mark as correct answer" at bounding box center [372, 565] width 141 height 19
click at [302, 569] on input "Mark as correct answer" at bounding box center [290, 565] width 23 height 16
checkbox input "true"
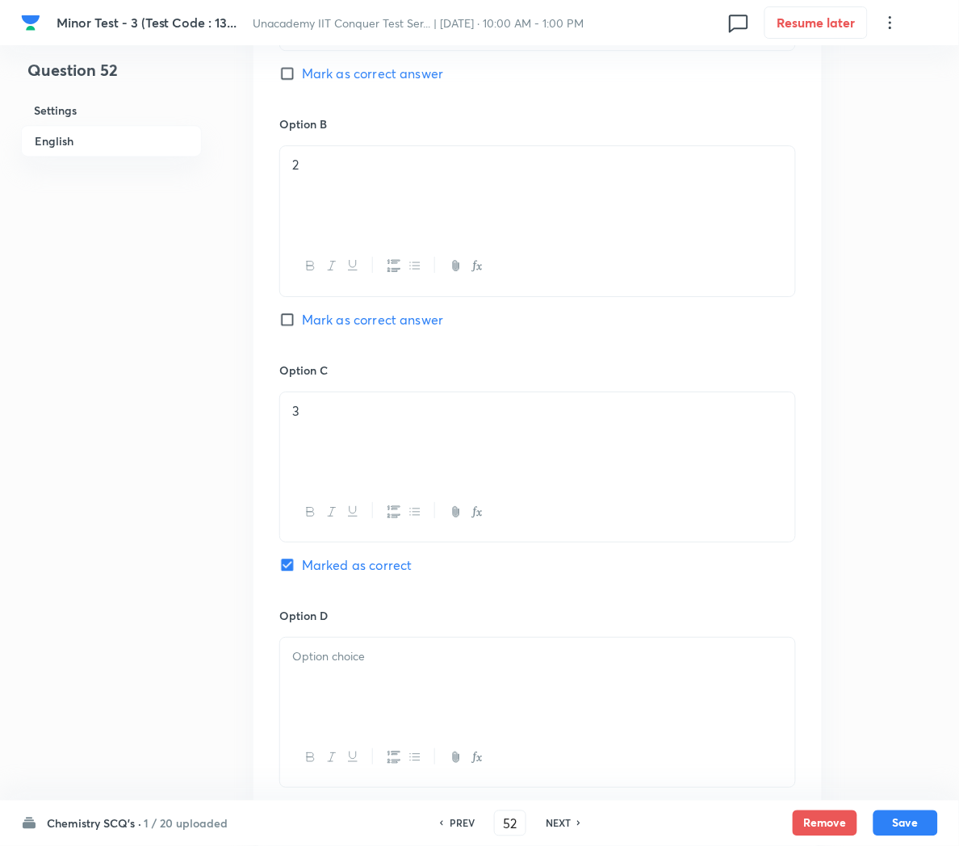
click at [388, 709] on div at bounding box center [537, 683] width 515 height 90
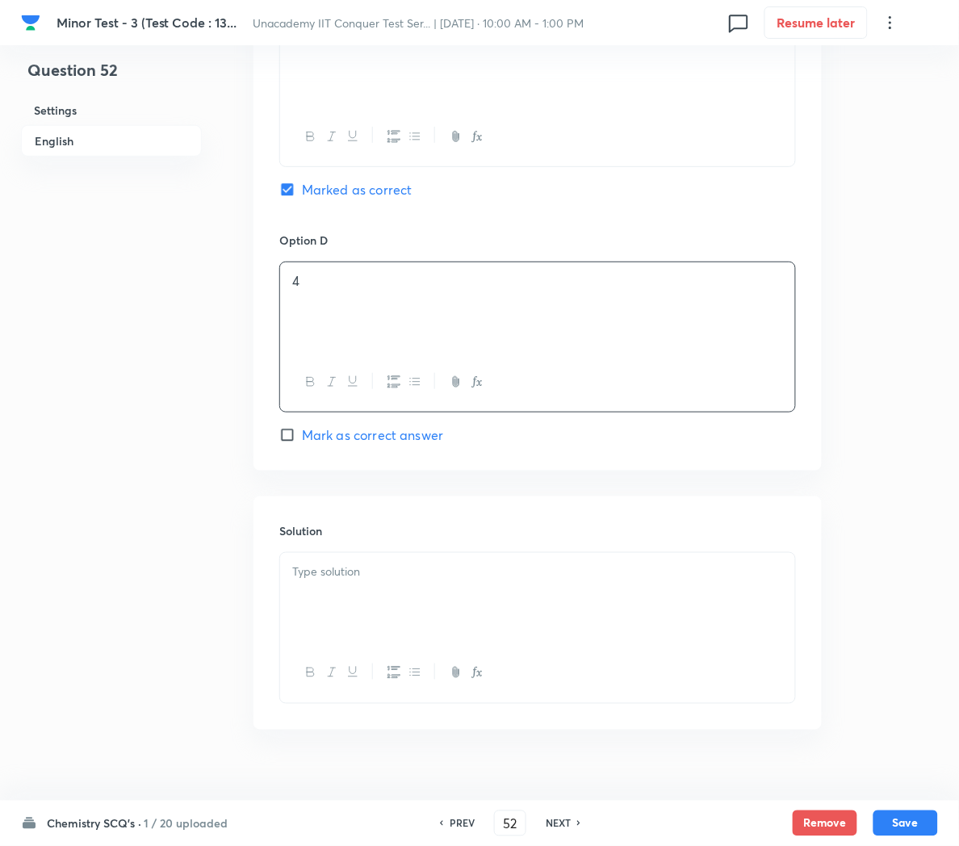
scroll to position [1340, 0]
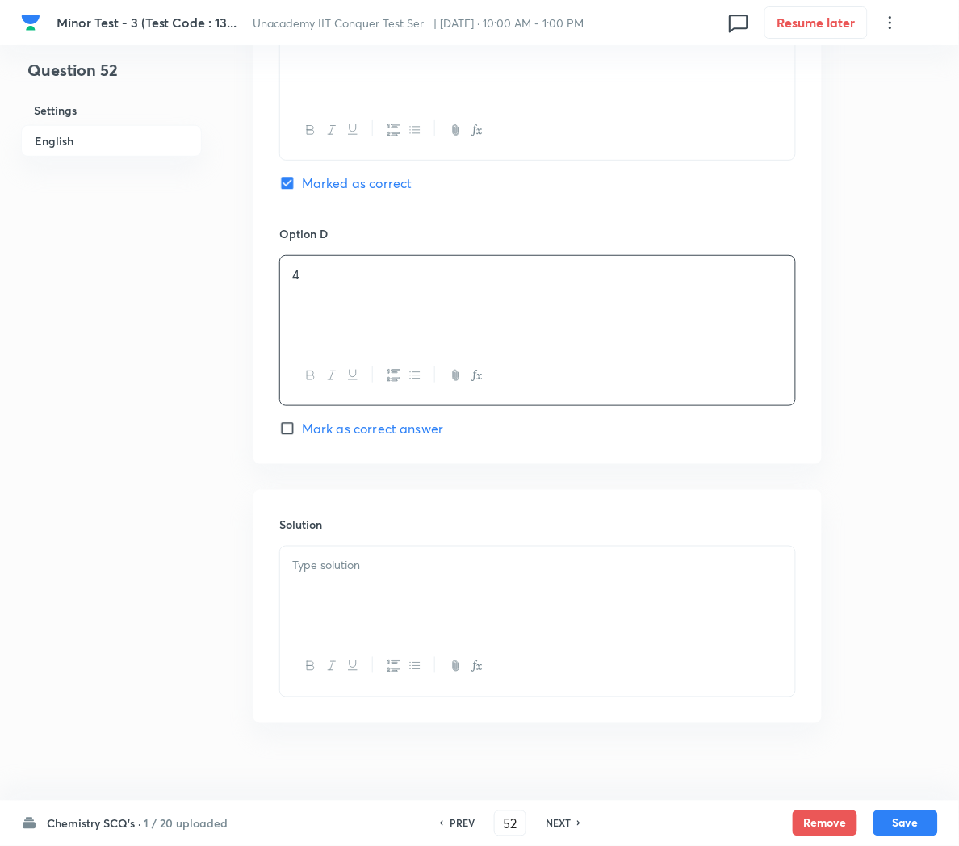
click at [315, 590] on div at bounding box center [537, 592] width 515 height 90
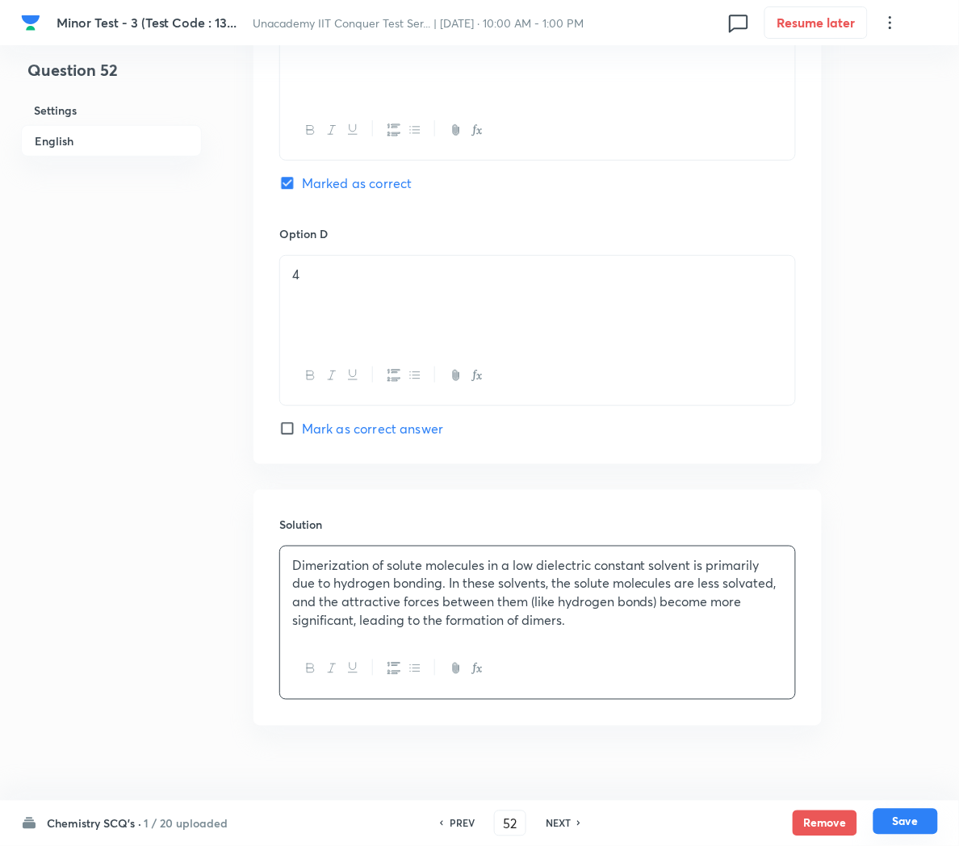
click at [913, 824] on button "Save" at bounding box center [906, 822] width 65 height 26
type input "53"
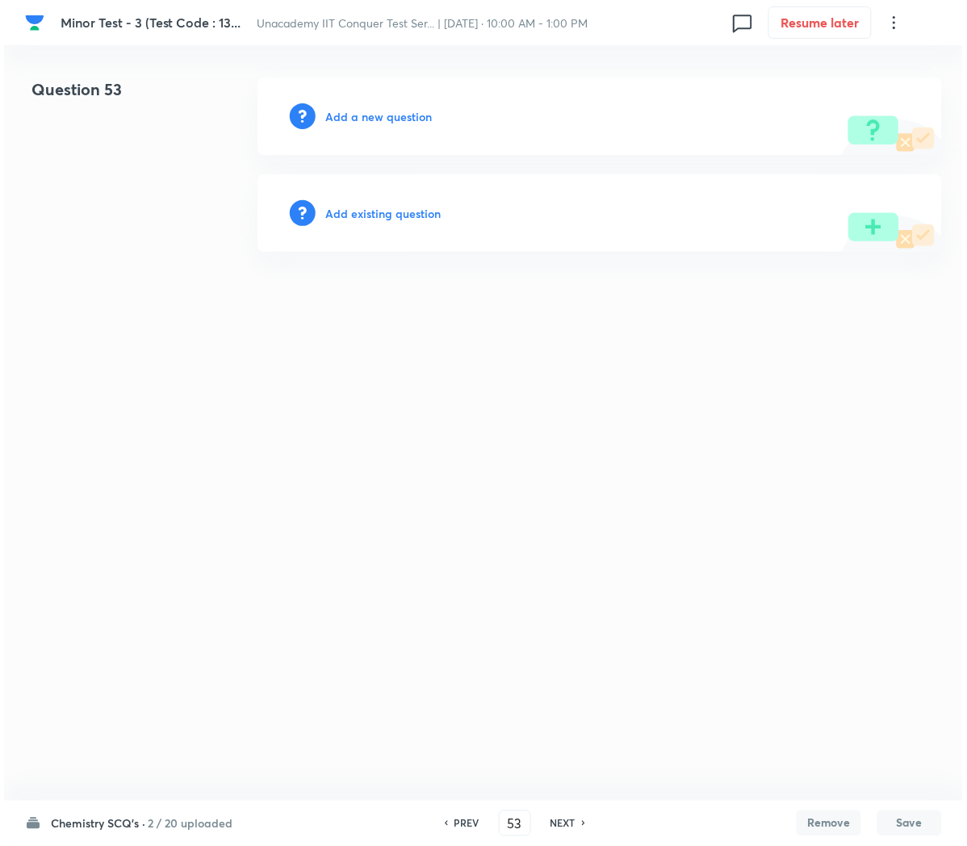
scroll to position [0, 0]
click at [362, 118] on h6 "Add a new question" at bounding box center [378, 116] width 107 height 17
click at [362, 118] on h6 "Choose a question type" at bounding box center [387, 116] width 124 height 17
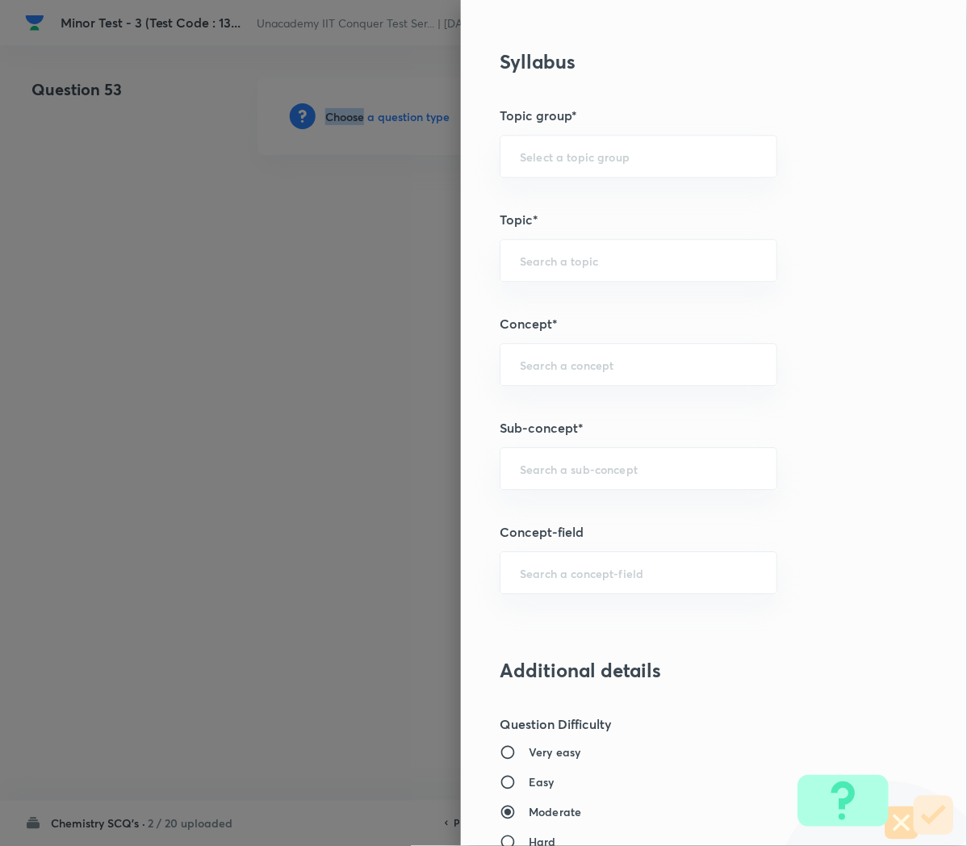
scroll to position [858, 0]
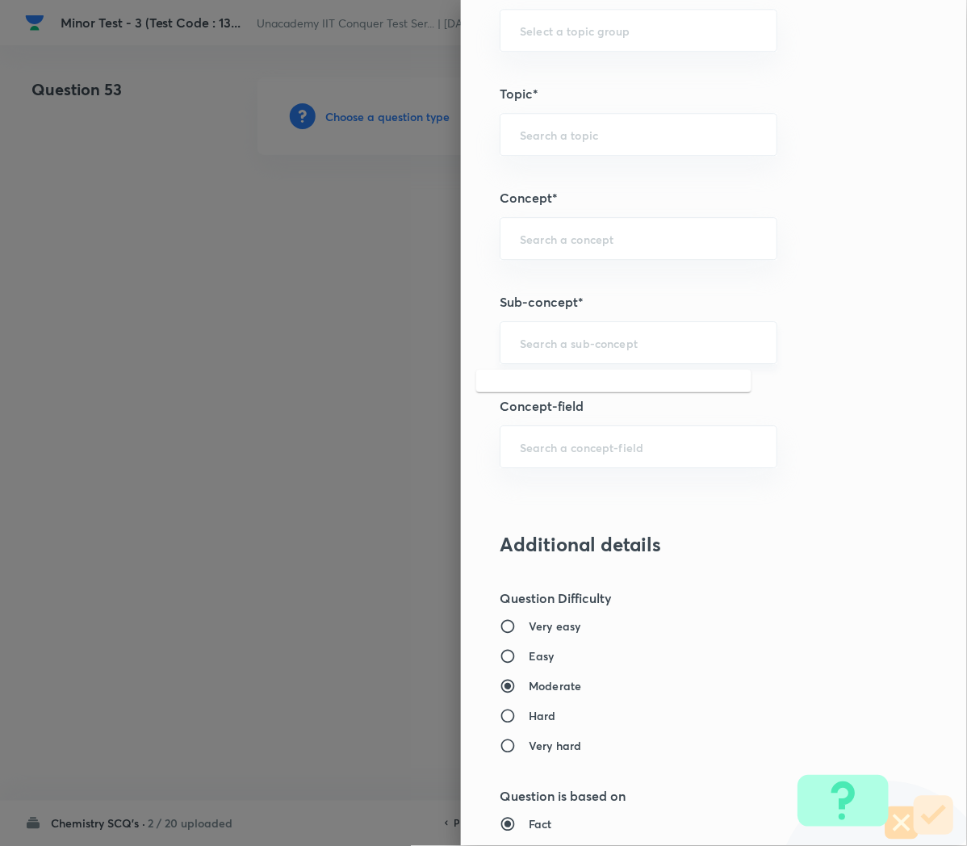
click at [562, 350] on input "text" at bounding box center [638, 342] width 237 height 15
paste input "Applications of Redox Reactions"
type input "Applications of Redox Reactions"
type input "Chemistry"
type input "Physical Chemistry"
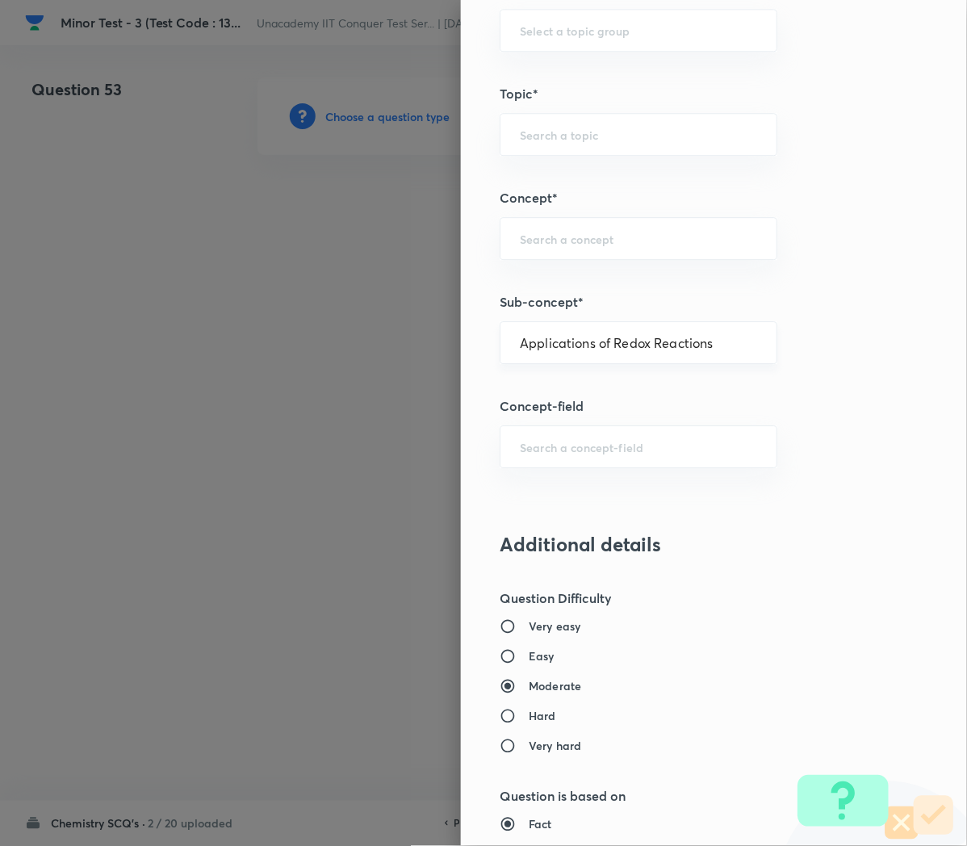
type input "Redox Reactions"
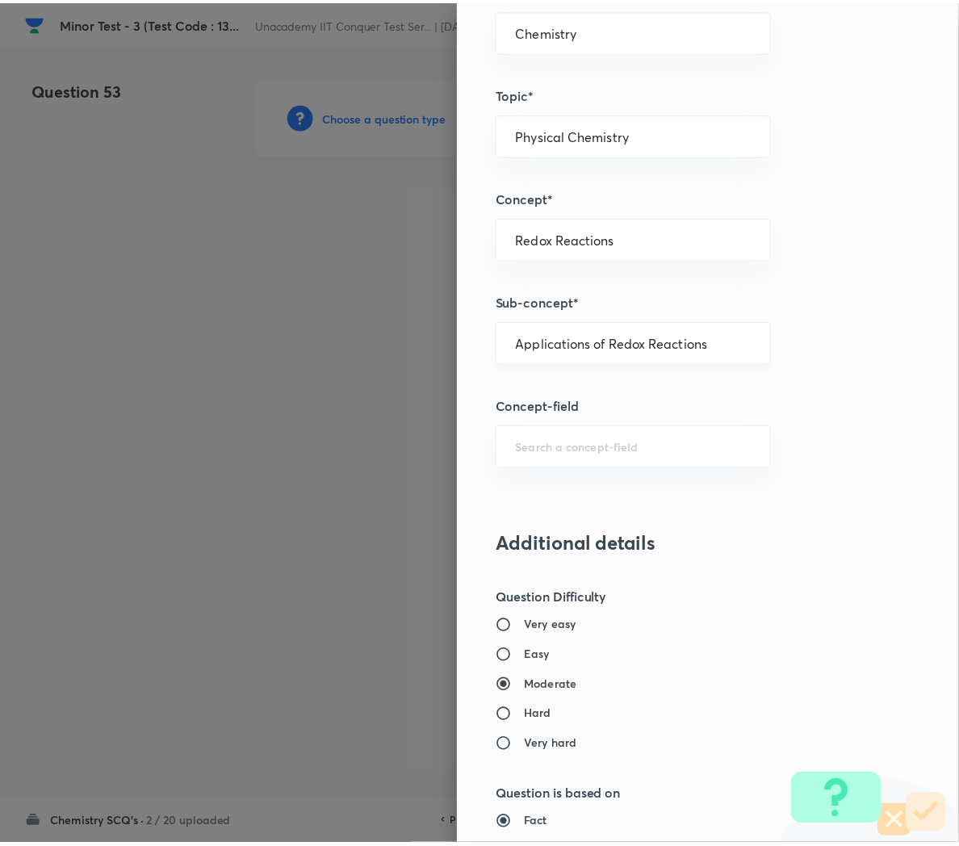
scroll to position [1466, 0]
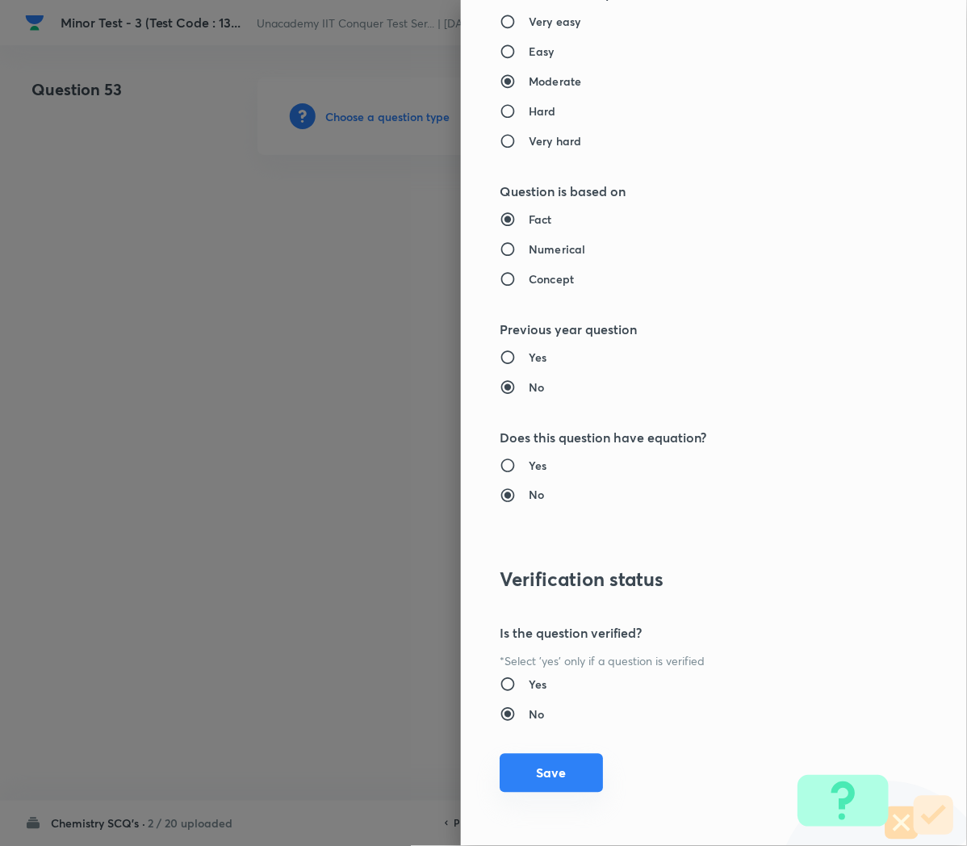
click at [529, 790] on button "Save" at bounding box center [551, 773] width 103 height 39
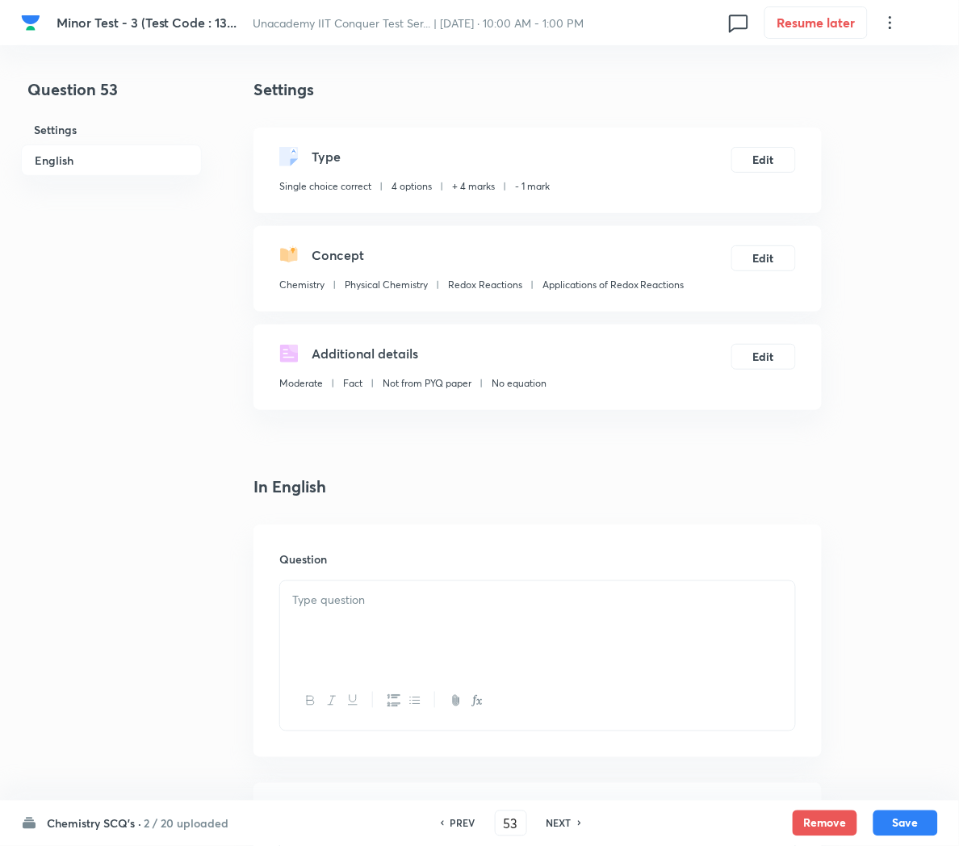
click at [366, 621] on div at bounding box center [537, 626] width 515 height 90
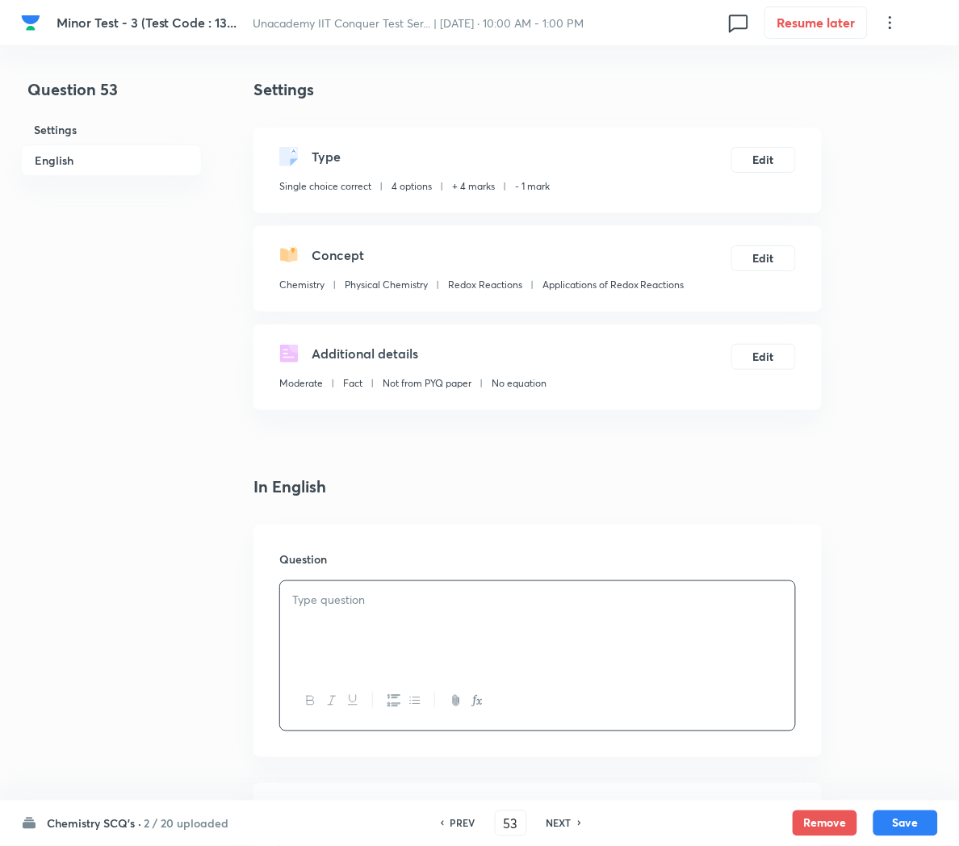
click at [397, 636] on div at bounding box center [537, 626] width 515 height 90
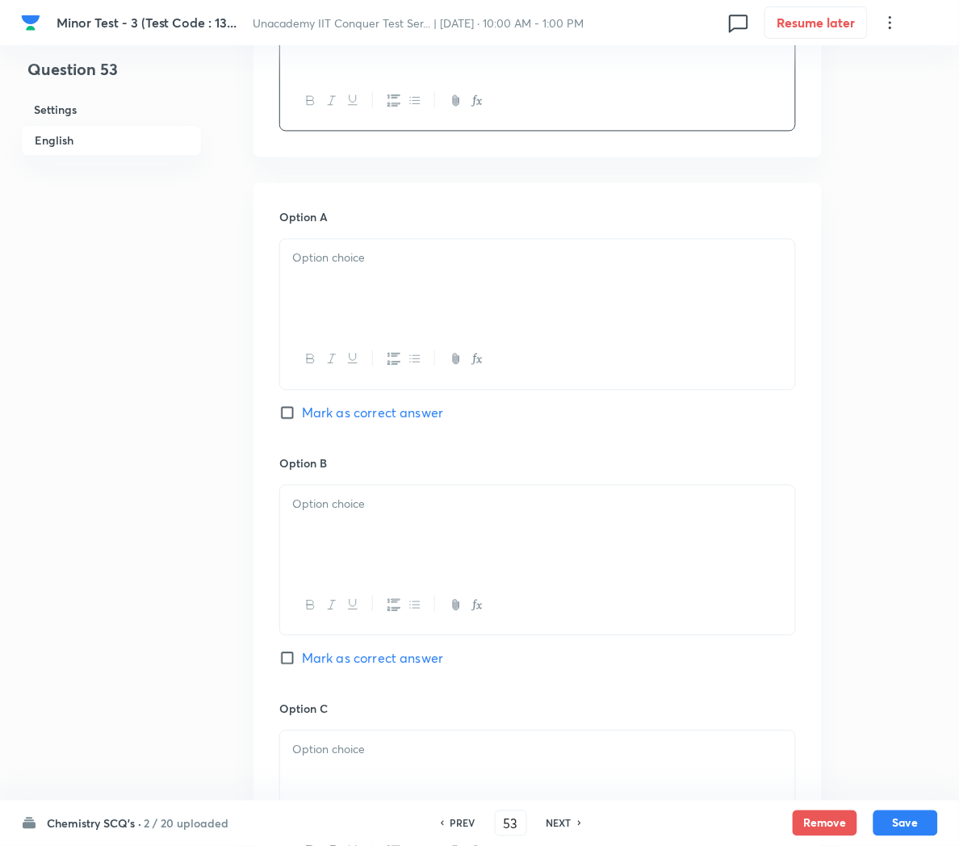
scroll to position [614, 0]
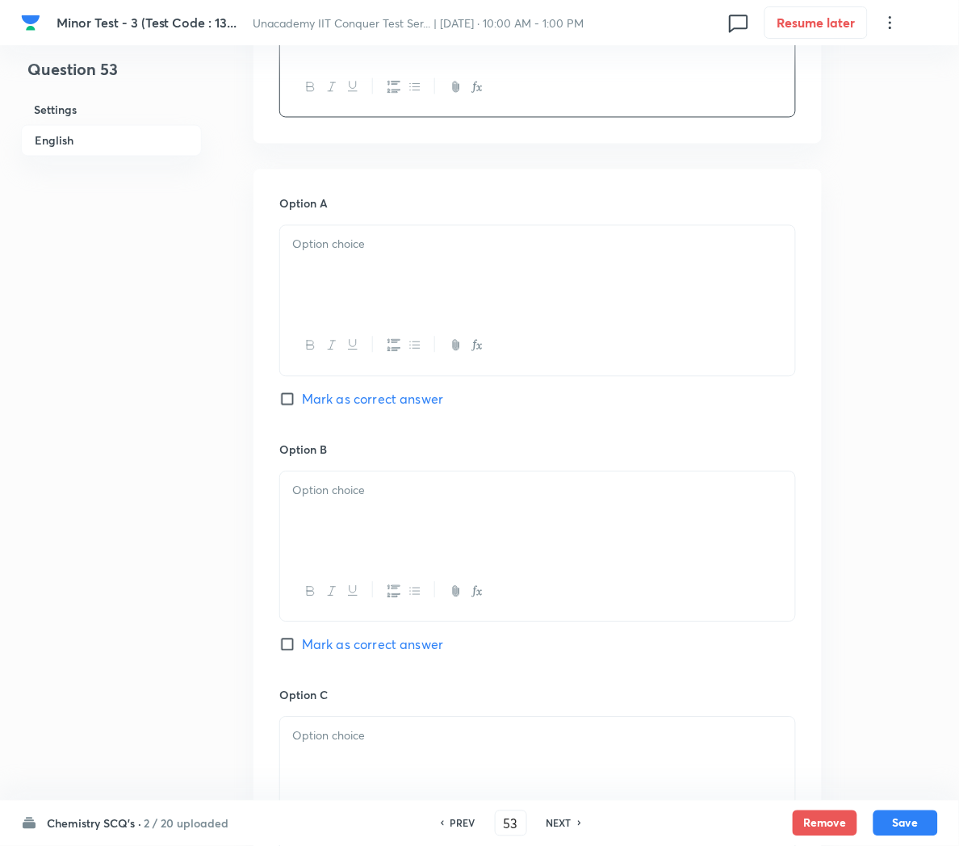
click at [308, 266] on div at bounding box center [537, 271] width 515 height 90
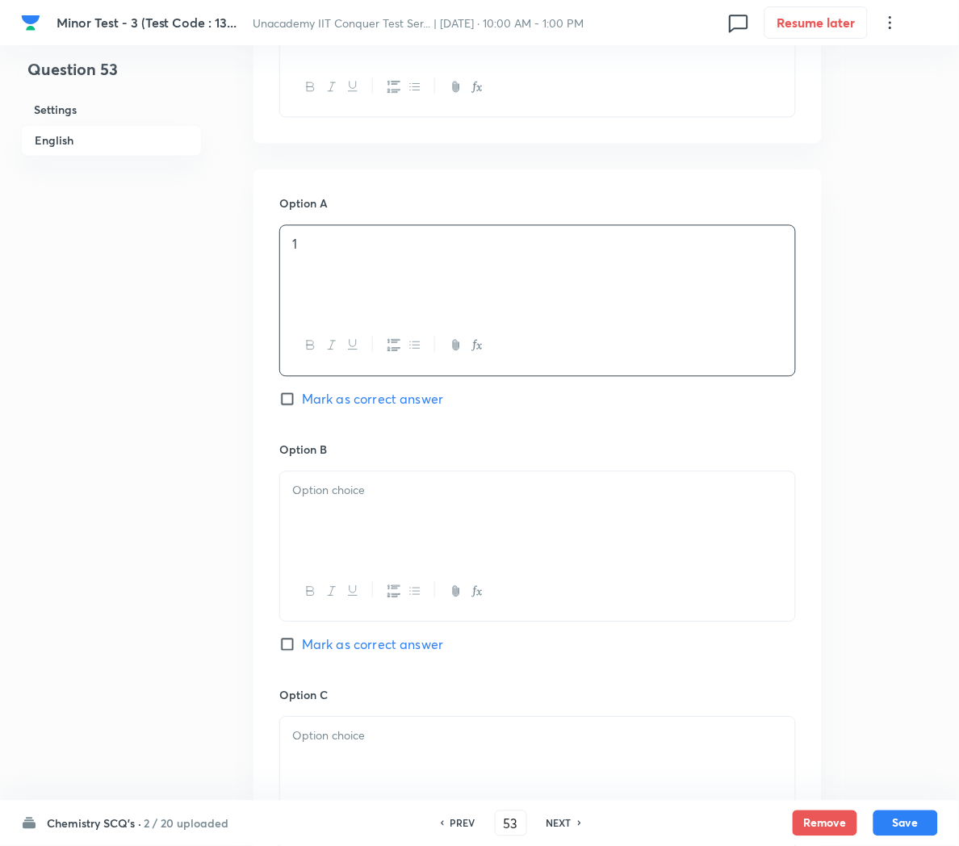
click at [321, 515] on div at bounding box center [537, 517] width 515 height 90
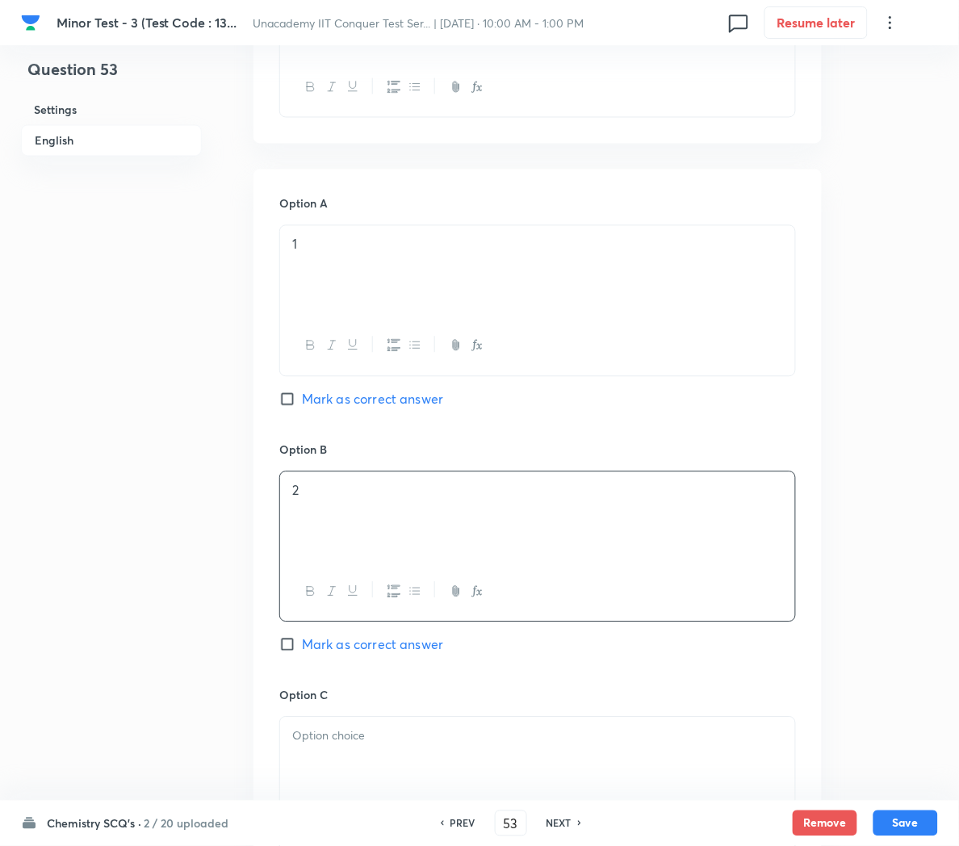
scroll to position [769, 0]
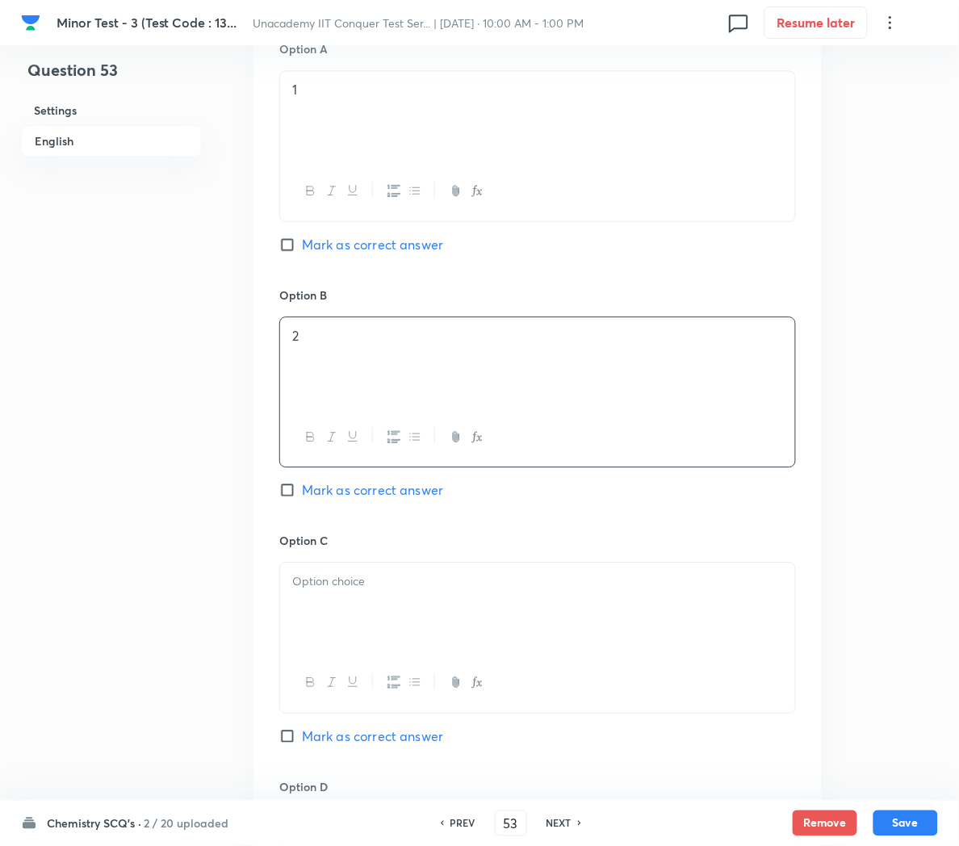
click at [321, 492] on span "Mark as correct answer" at bounding box center [372, 489] width 141 height 19
click at [302, 492] on input "Mark as correct answer" at bounding box center [290, 490] width 23 height 16
checkbox input "true"
click at [327, 628] on div at bounding box center [537, 608] width 515 height 90
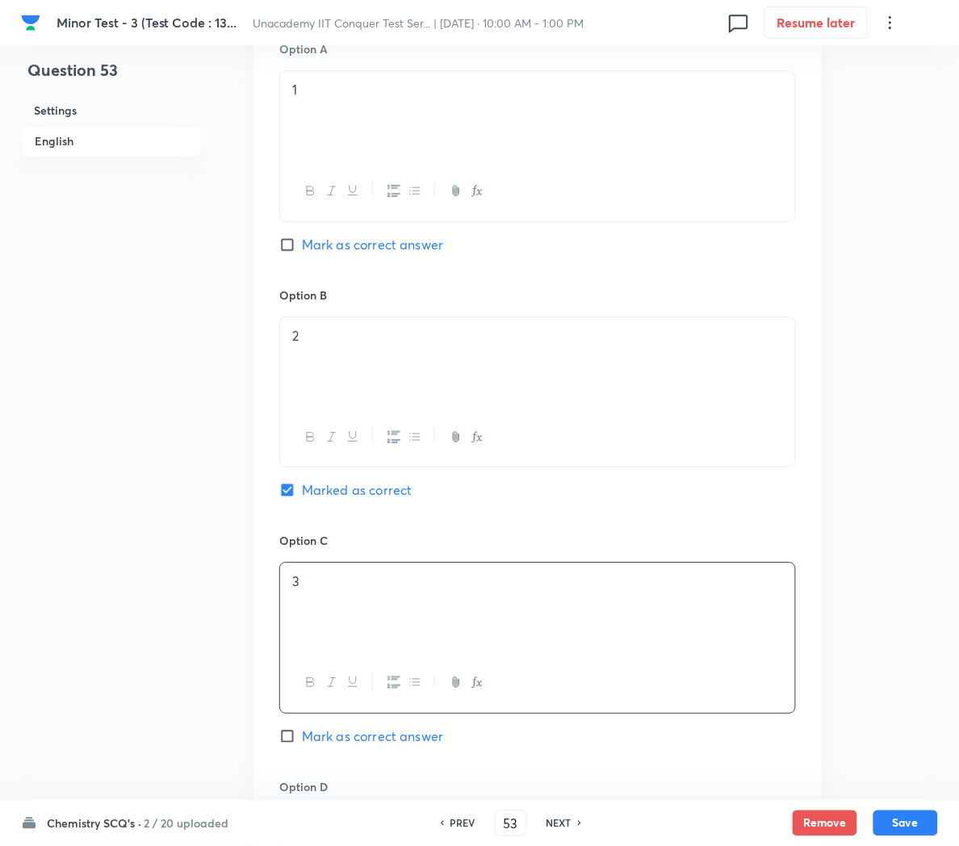
scroll to position [1003, 0]
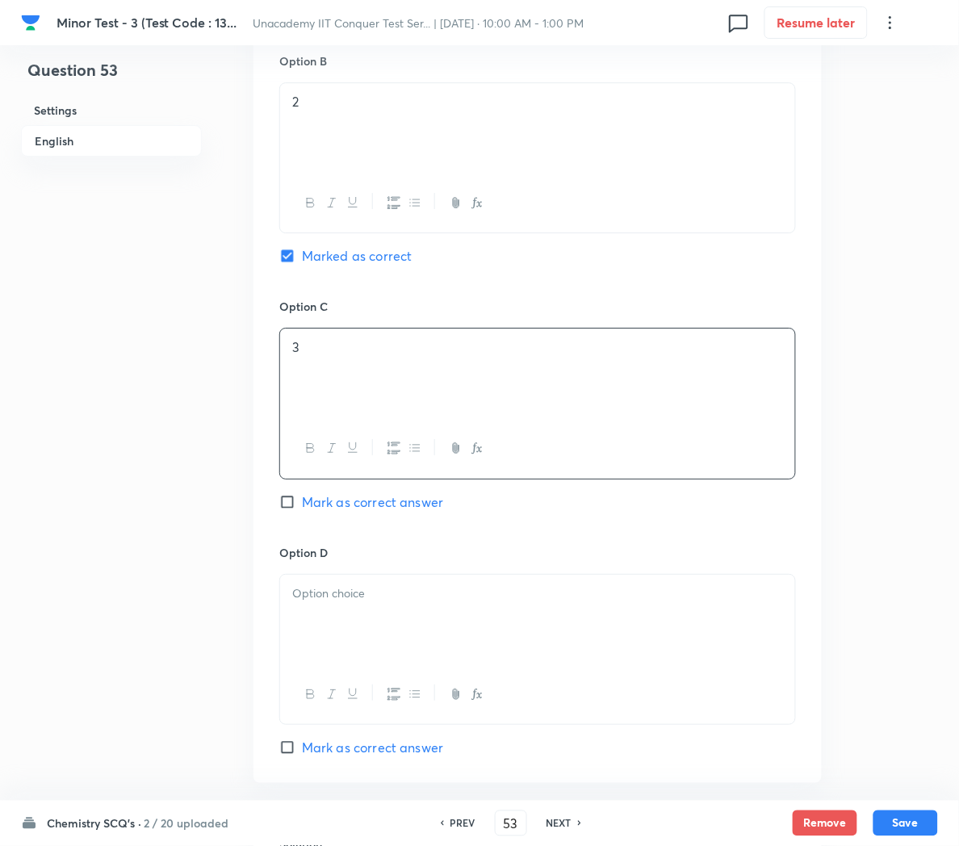
click at [329, 624] on div at bounding box center [537, 620] width 515 height 90
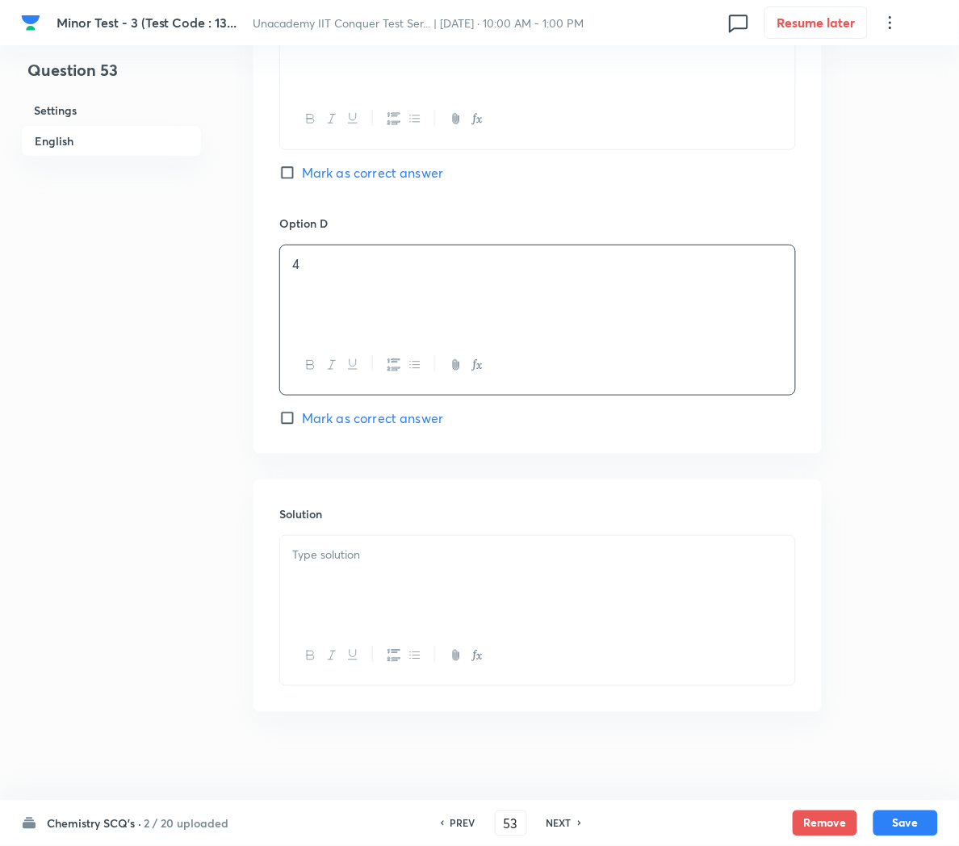
scroll to position [1338, 0]
click at [327, 546] on p at bounding box center [537, 549] width 491 height 19
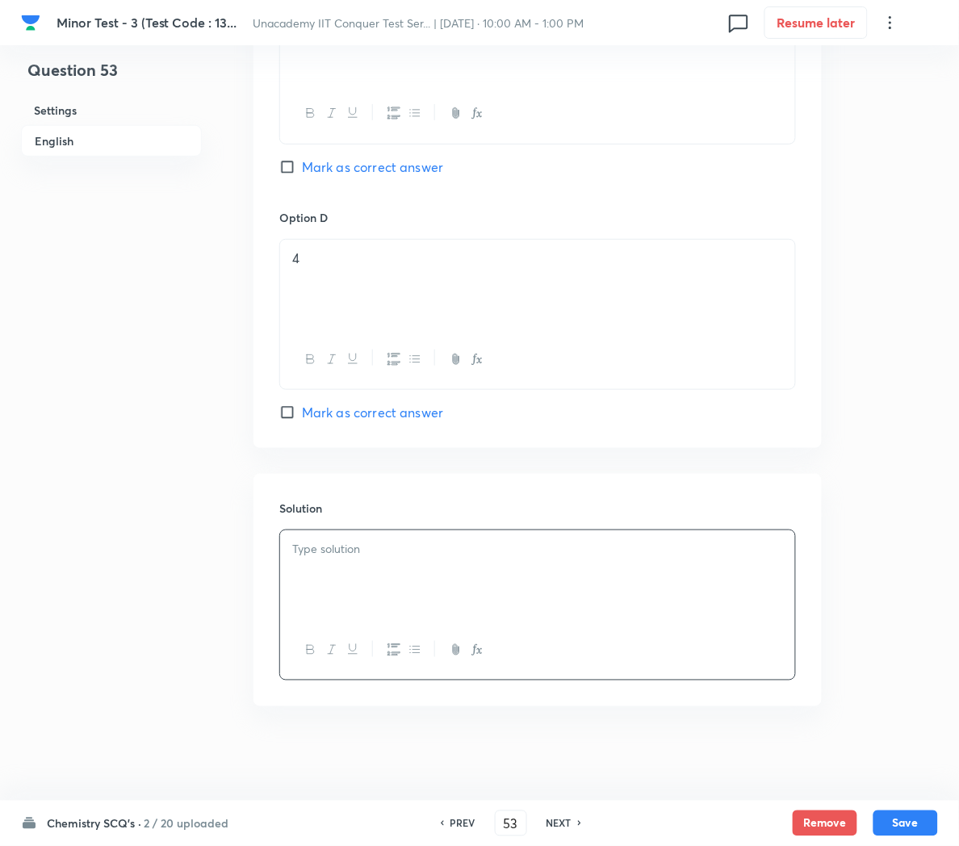
click at [356, 581] on div at bounding box center [537, 576] width 515 height 90
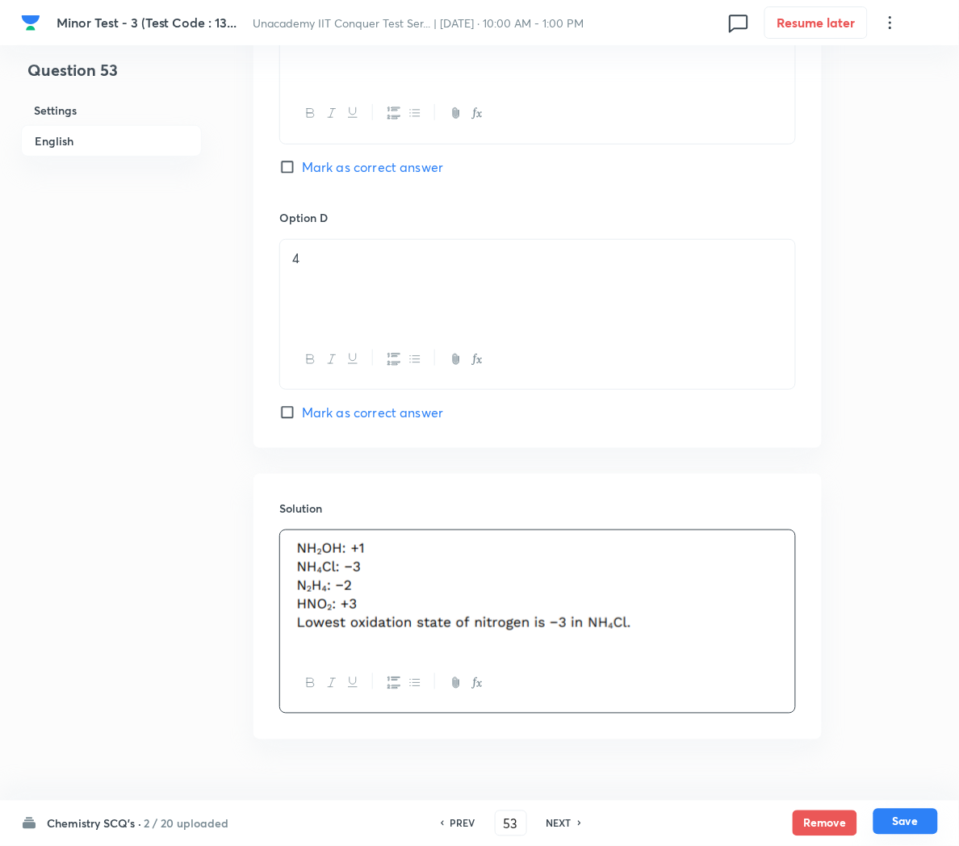
click at [912, 822] on button "Save" at bounding box center [906, 822] width 65 height 26
type input "54"
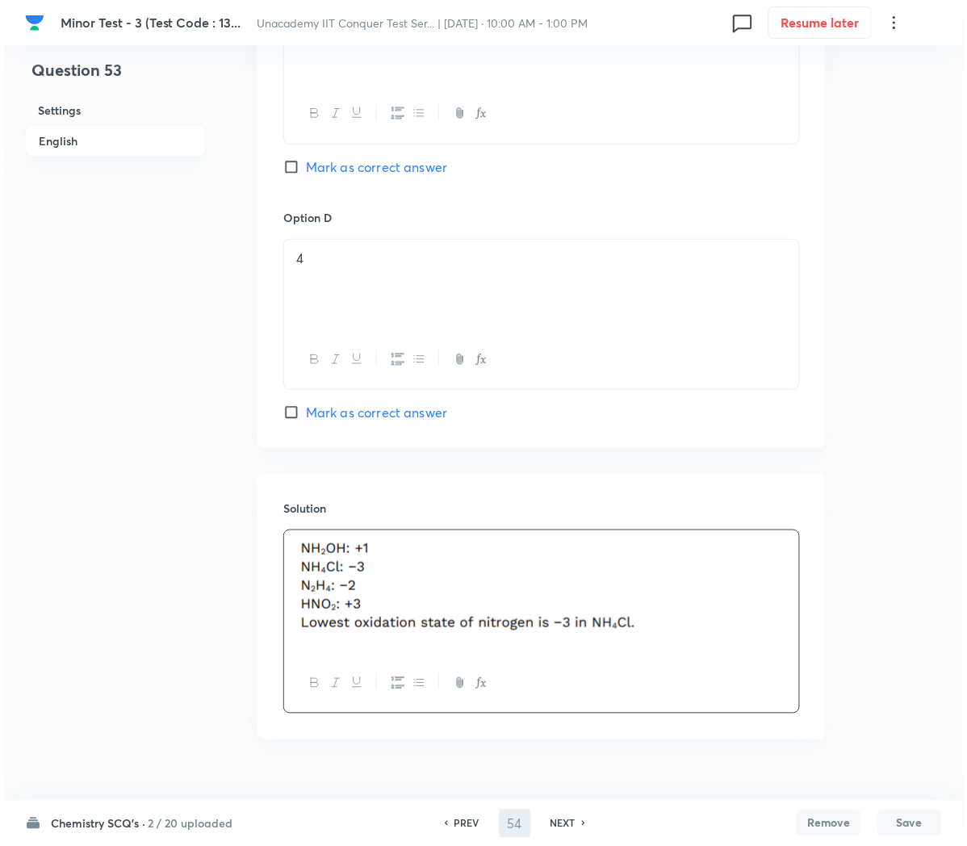
scroll to position [0, 0]
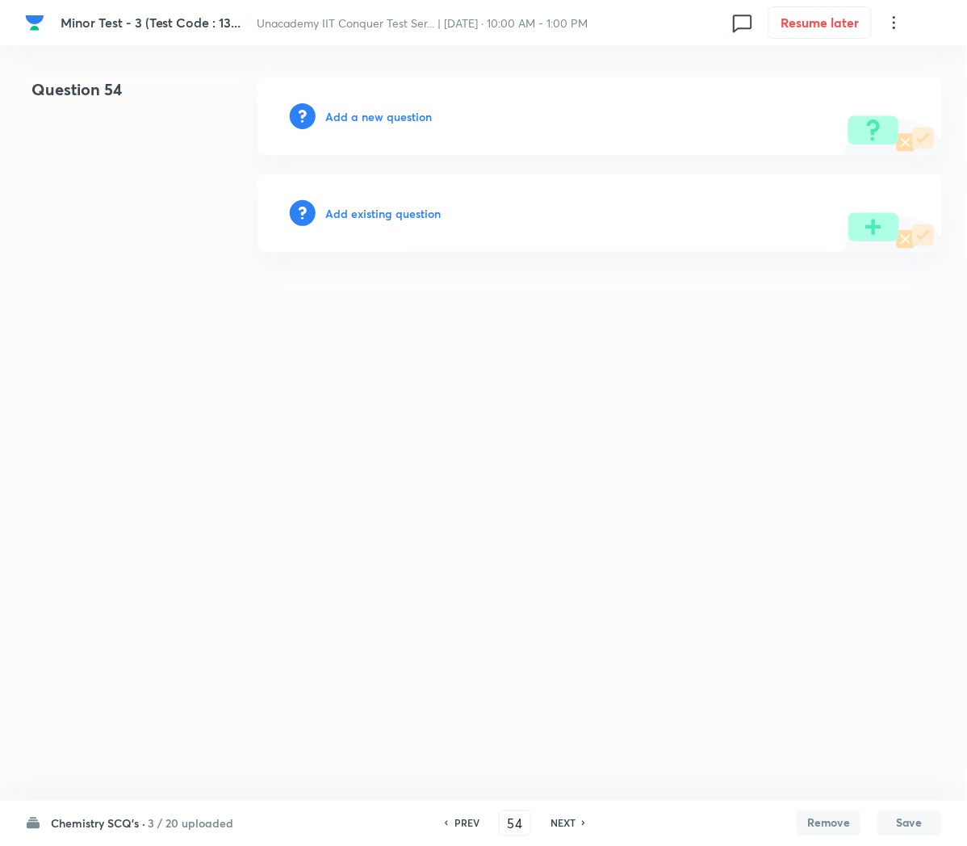
click at [366, 120] on h6 "Add a new question" at bounding box center [378, 116] width 107 height 17
click at [366, 120] on h6 "Choose a question type" at bounding box center [387, 116] width 124 height 17
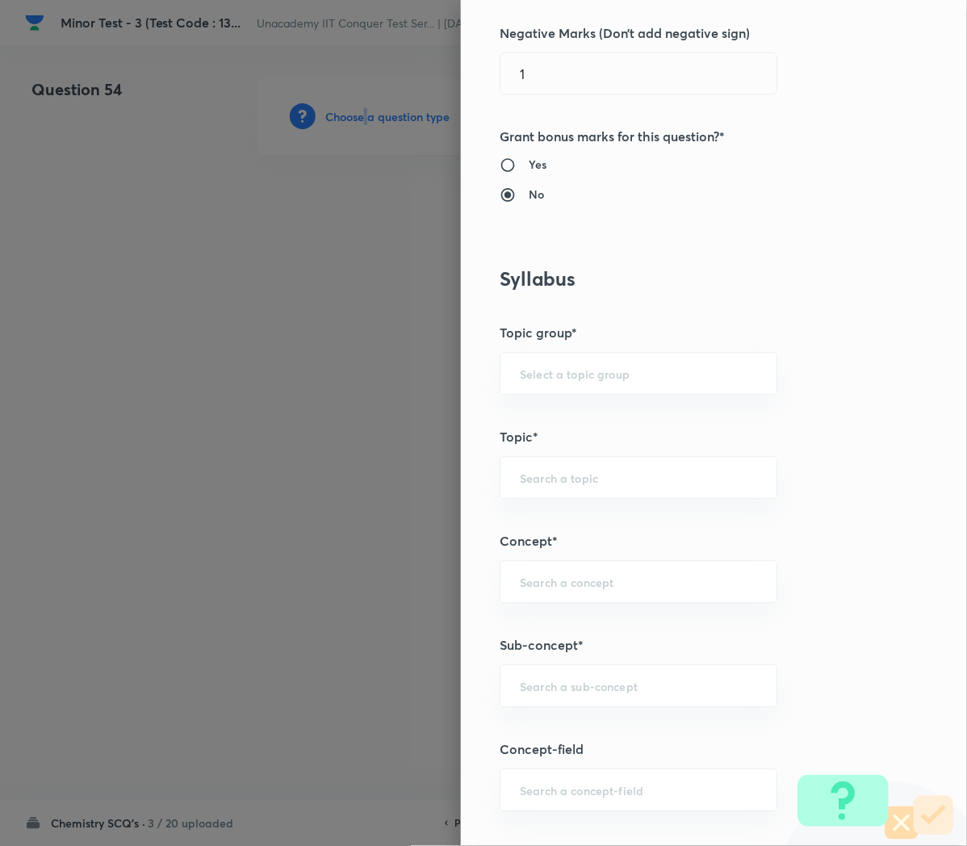
scroll to position [624, 0]
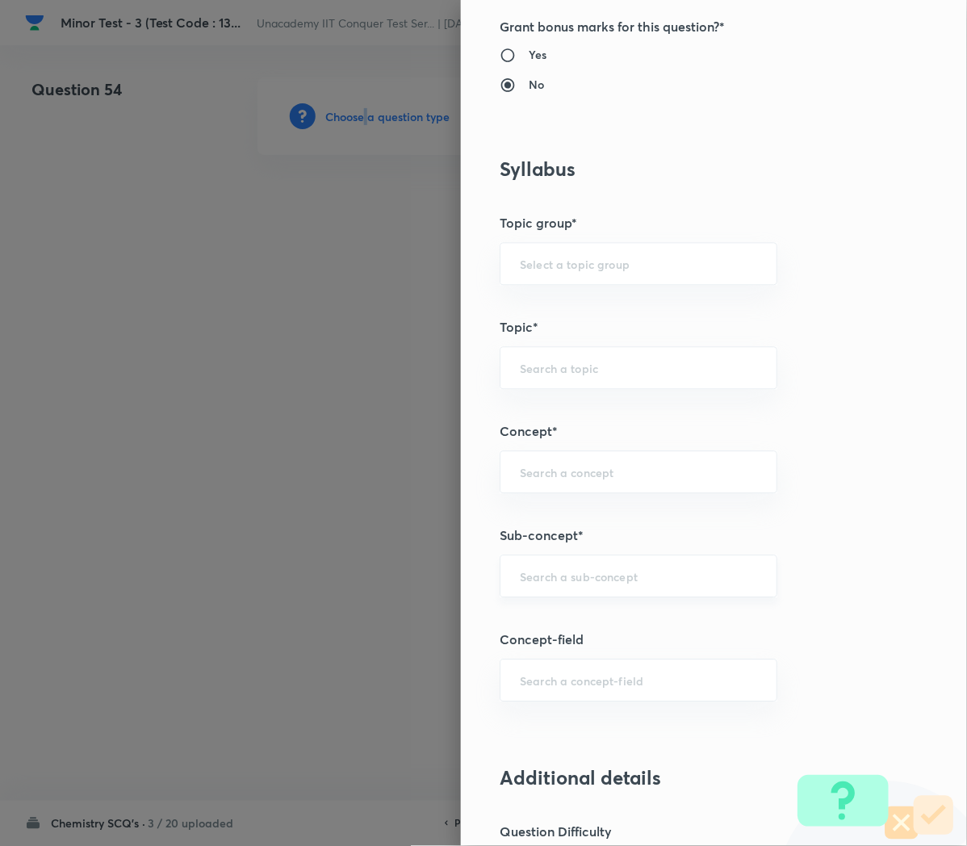
click at [526, 589] on div "​" at bounding box center [639, 577] width 278 height 43
paste input "Applications of Redox Reactions"
type input "Applications of Redox Reactions"
type input "Chemistry"
type input "Physical Chemistry"
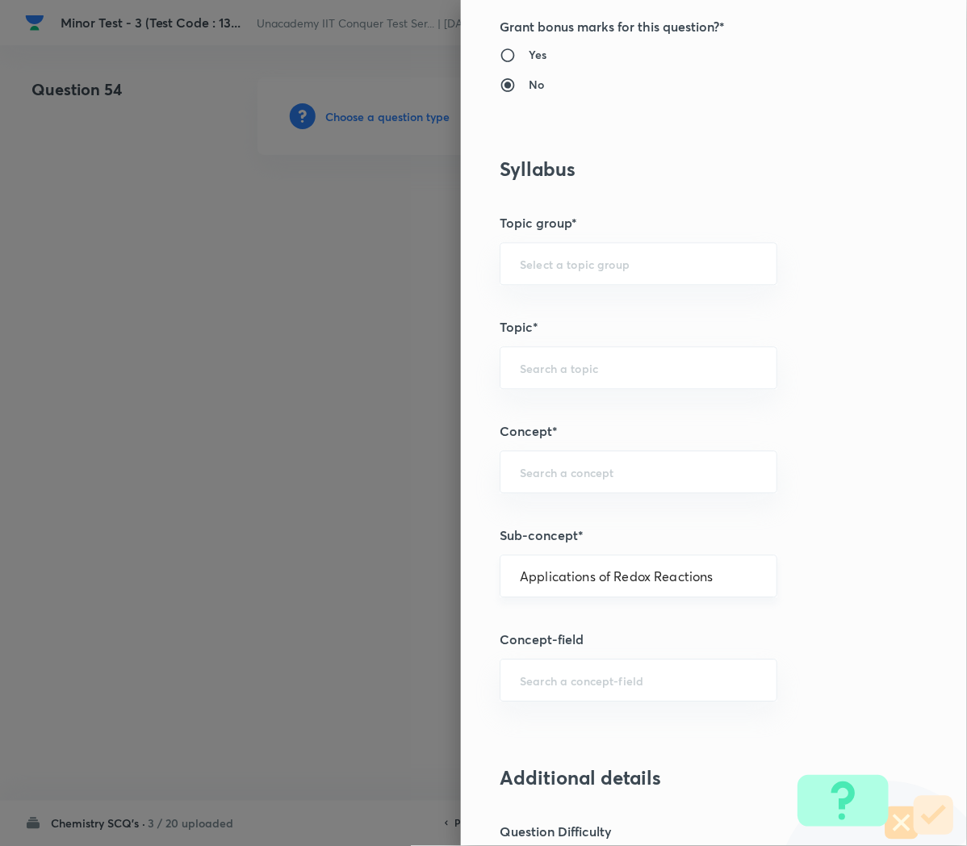
type input "Redox Reactions"
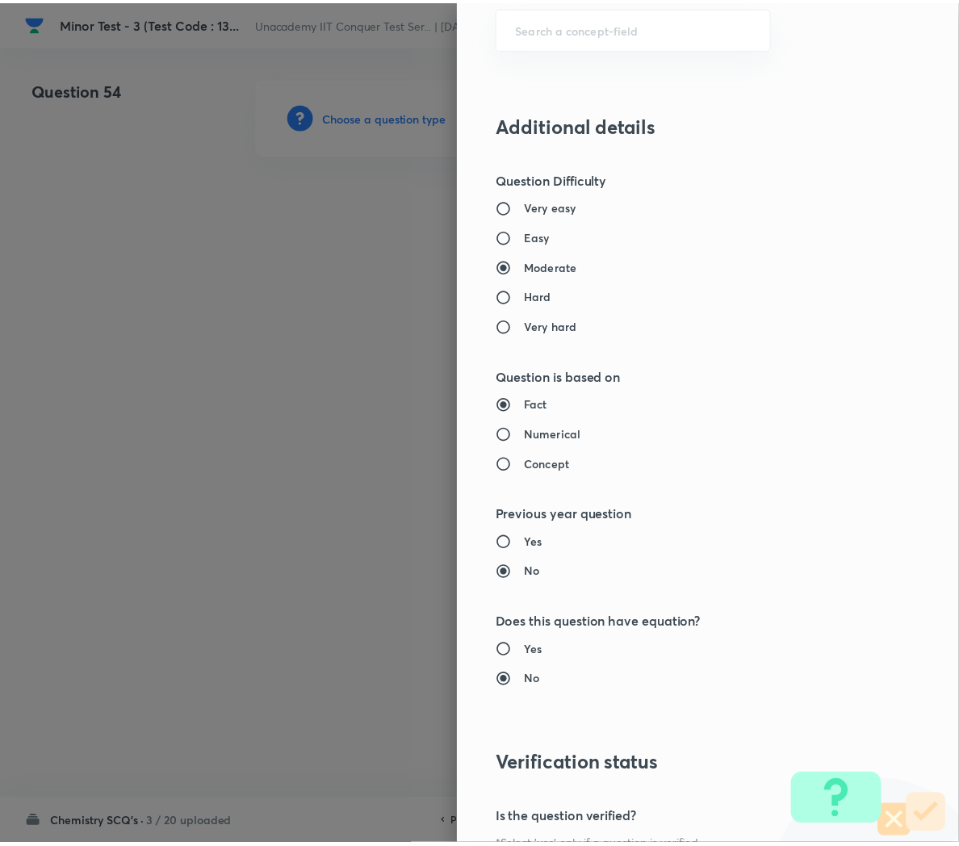
scroll to position [1466, 0]
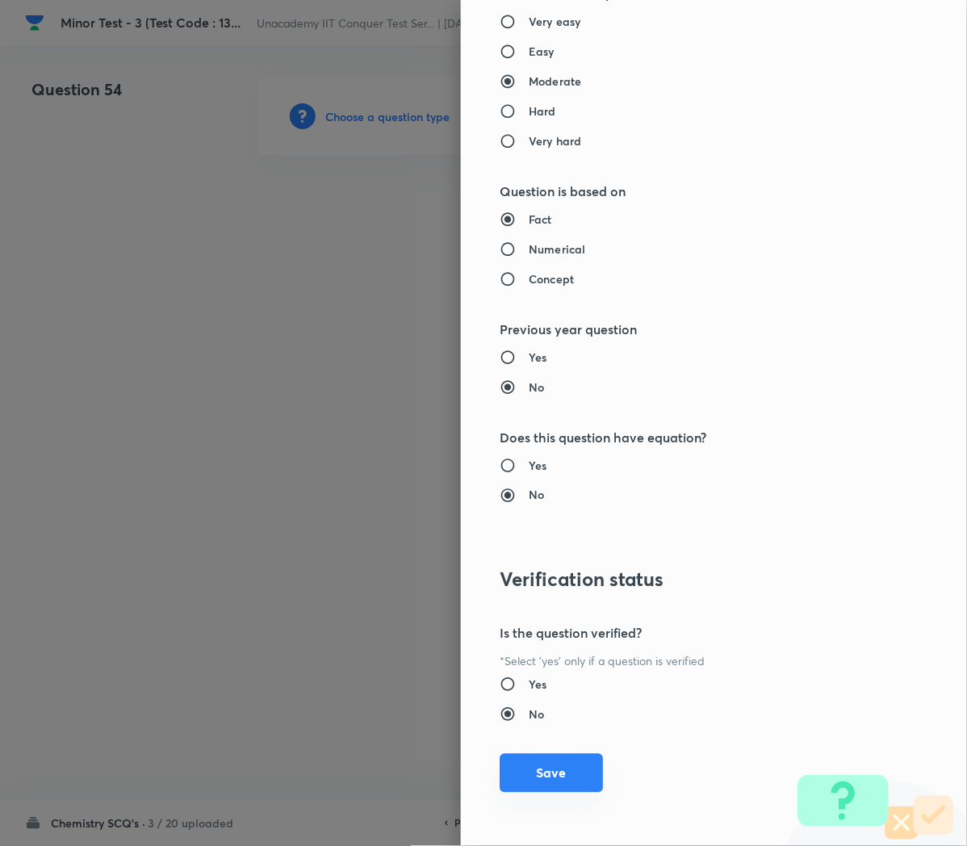
click at [519, 774] on button "Save" at bounding box center [551, 773] width 103 height 39
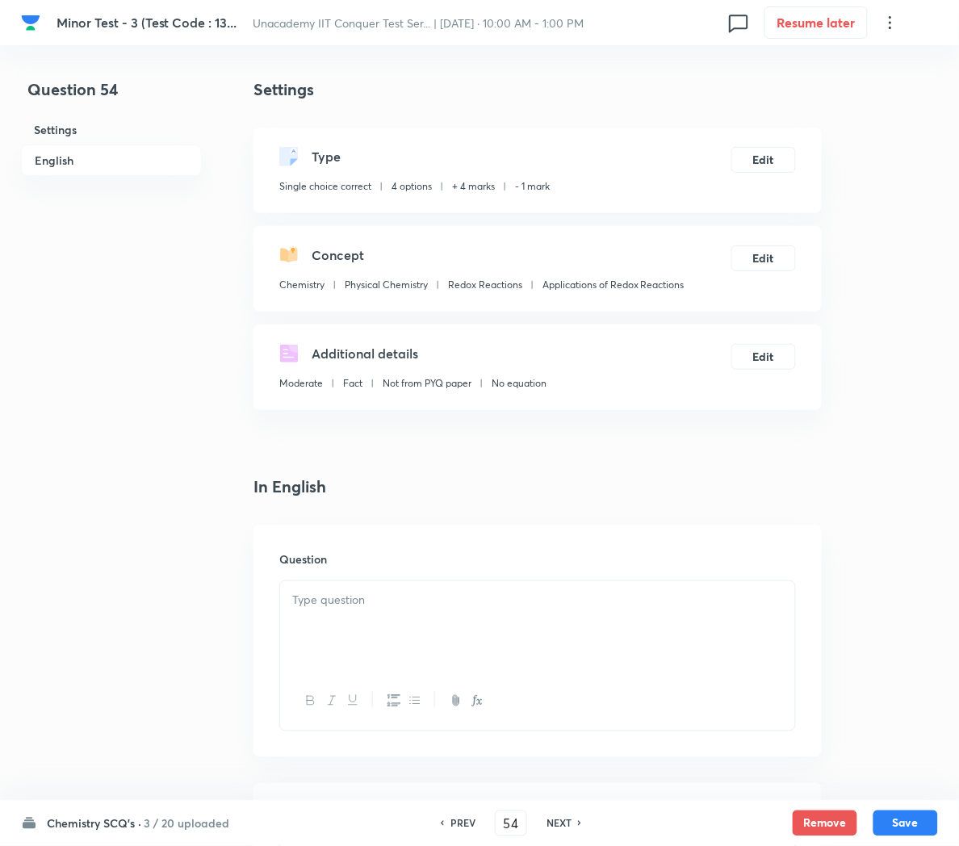
click at [491, 606] on p at bounding box center [537, 600] width 491 height 19
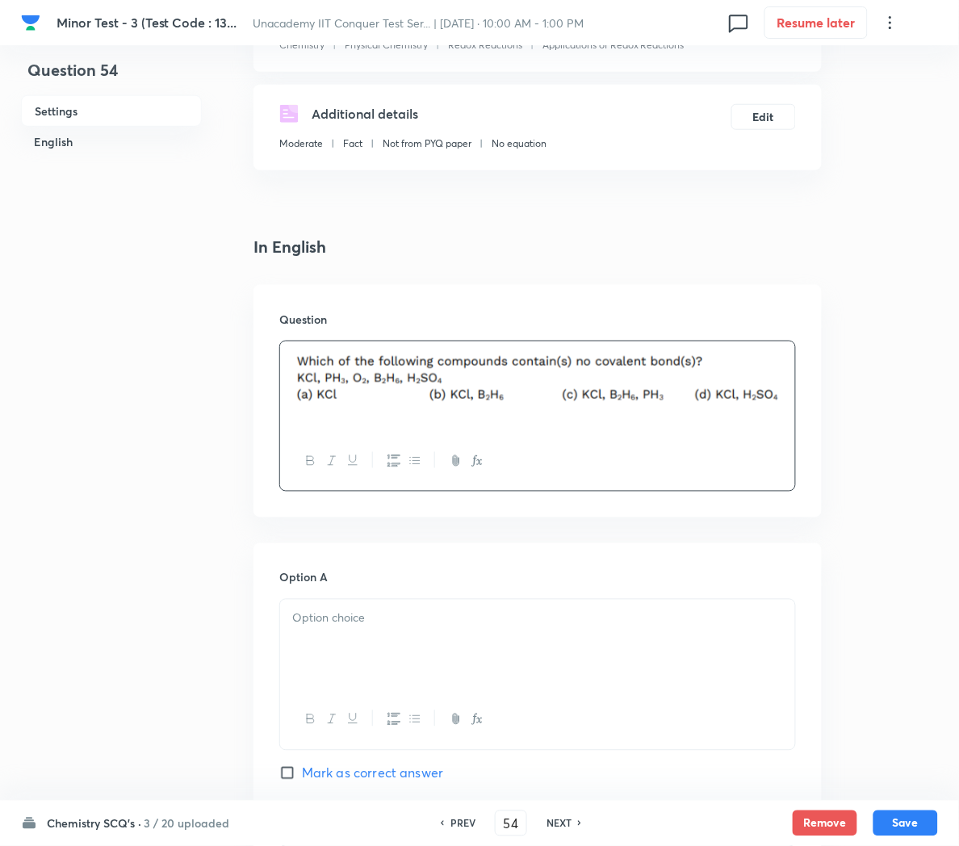
scroll to position [242, 0]
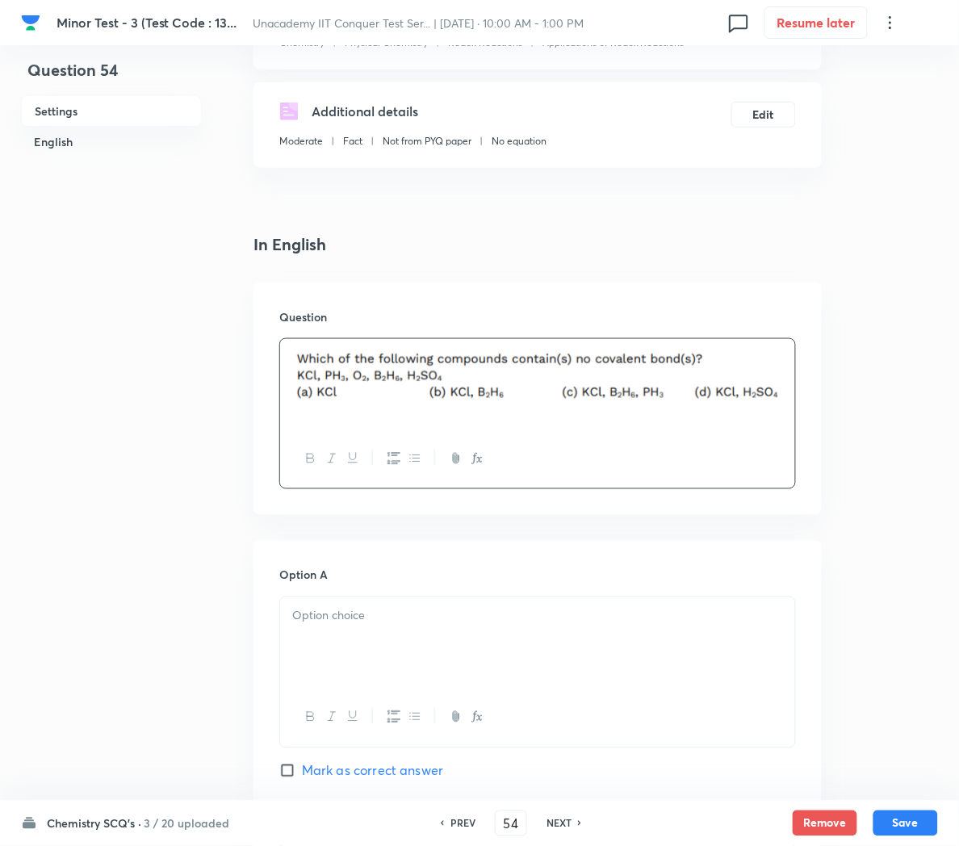
click at [382, 626] on p at bounding box center [537, 616] width 491 height 19
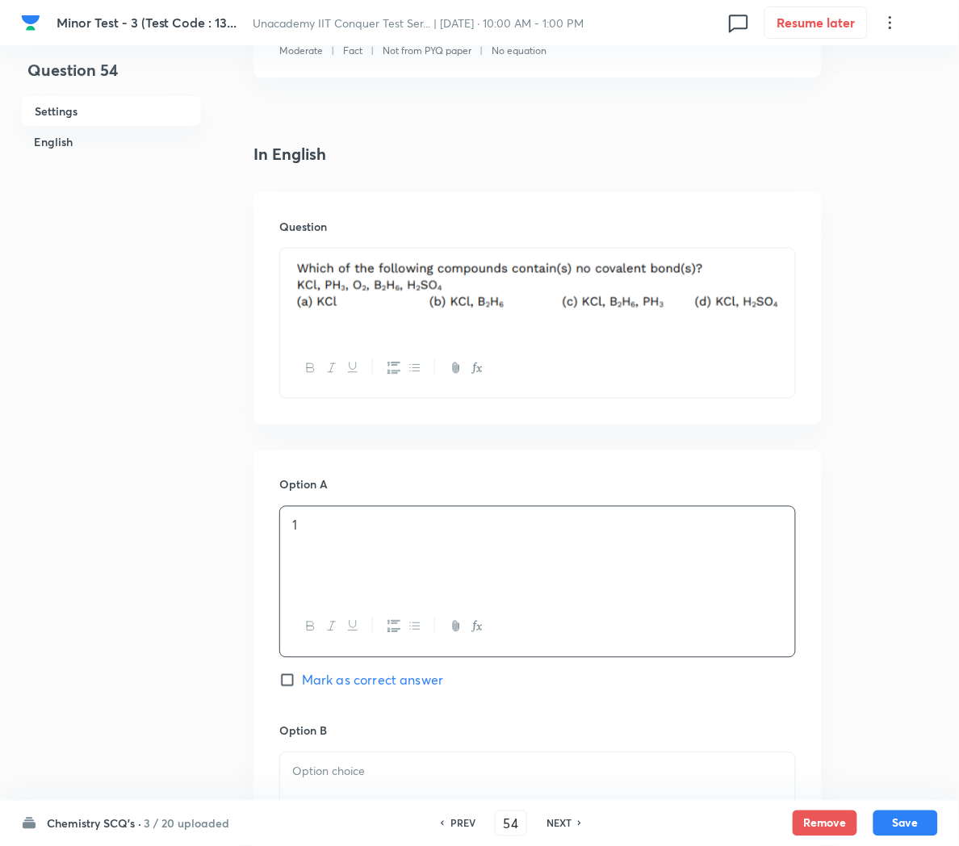
scroll to position [333, 0]
click at [362, 681] on span "Mark as correct answer" at bounding box center [372, 679] width 141 height 19
click at [302, 681] on input "Mark as correct answer" at bounding box center [290, 680] width 23 height 16
checkbox input "true"
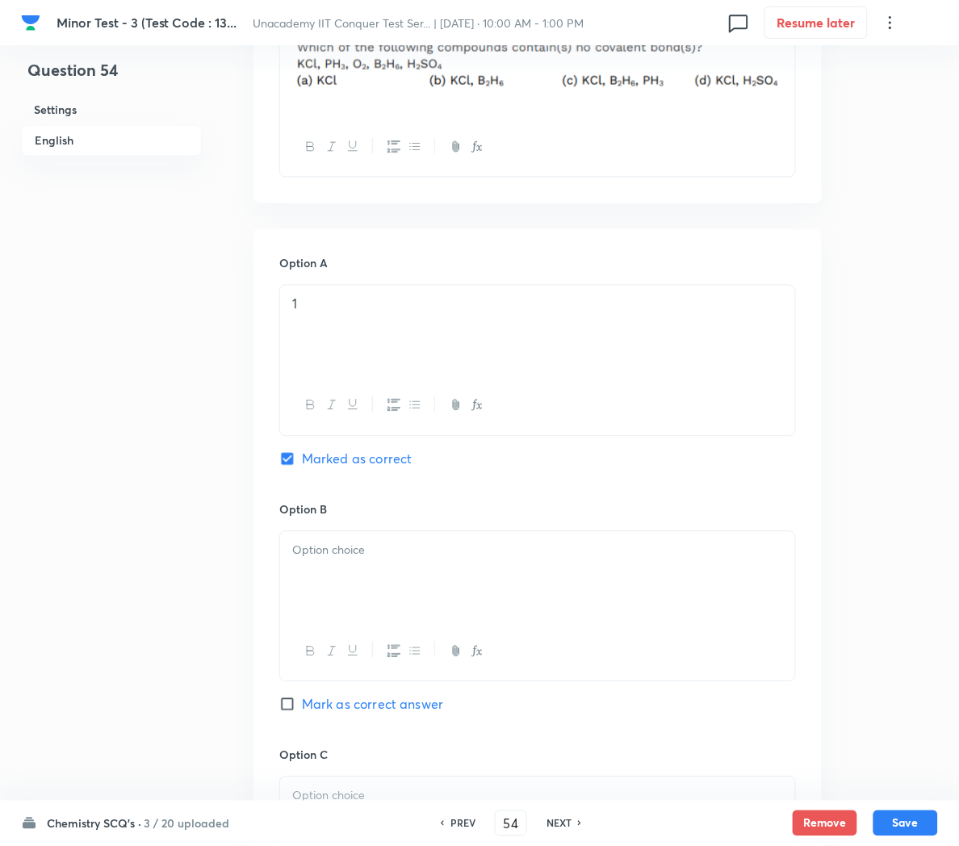
scroll to position [560, 0]
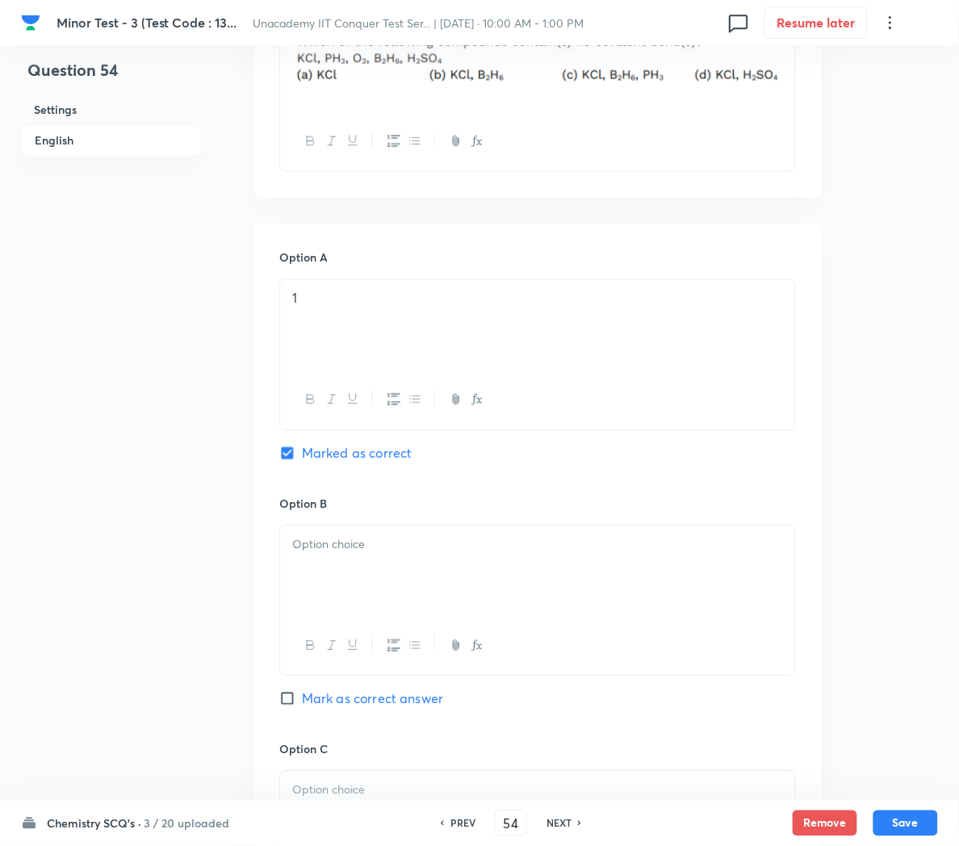
click at [356, 549] on p at bounding box center [537, 545] width 491 height 19
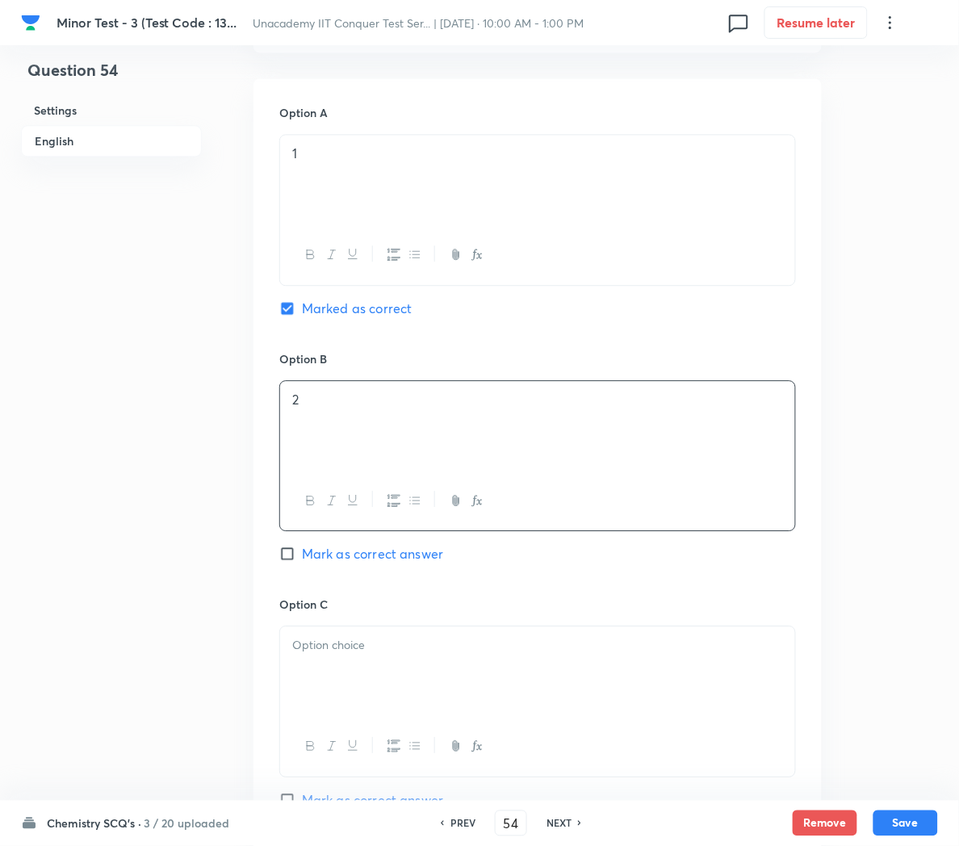
scroll to position [715, 0]
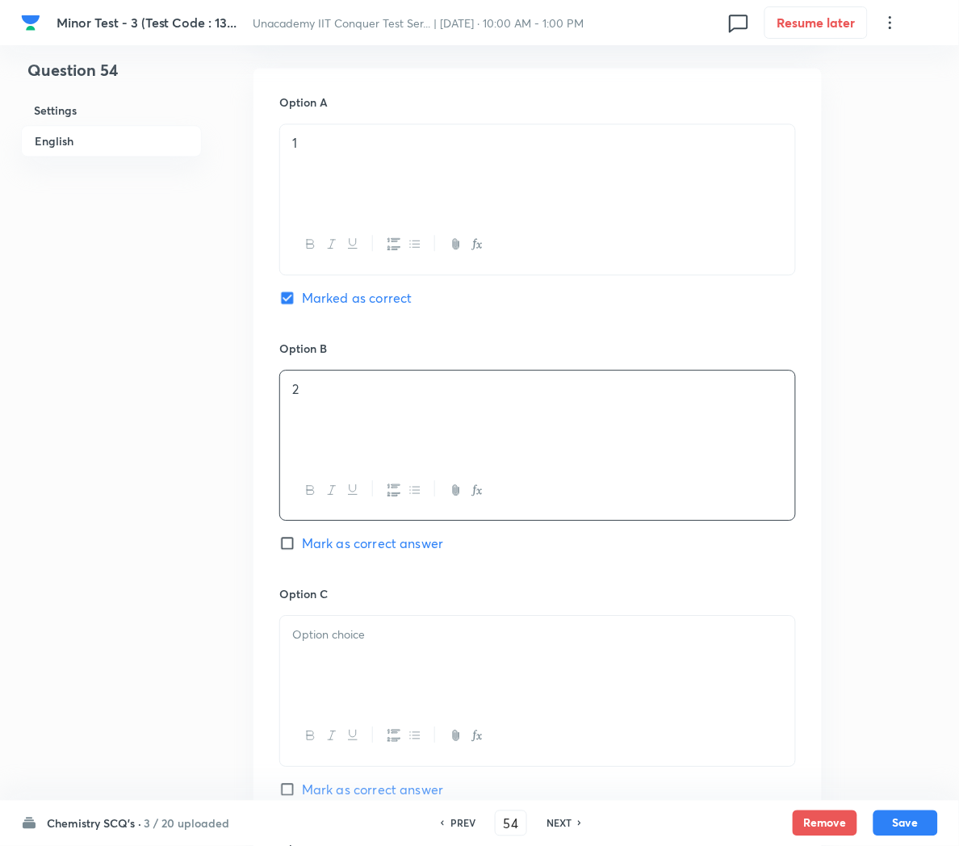
click at [349, 691] on div at bounding box center [537, 661] width 515 height 90
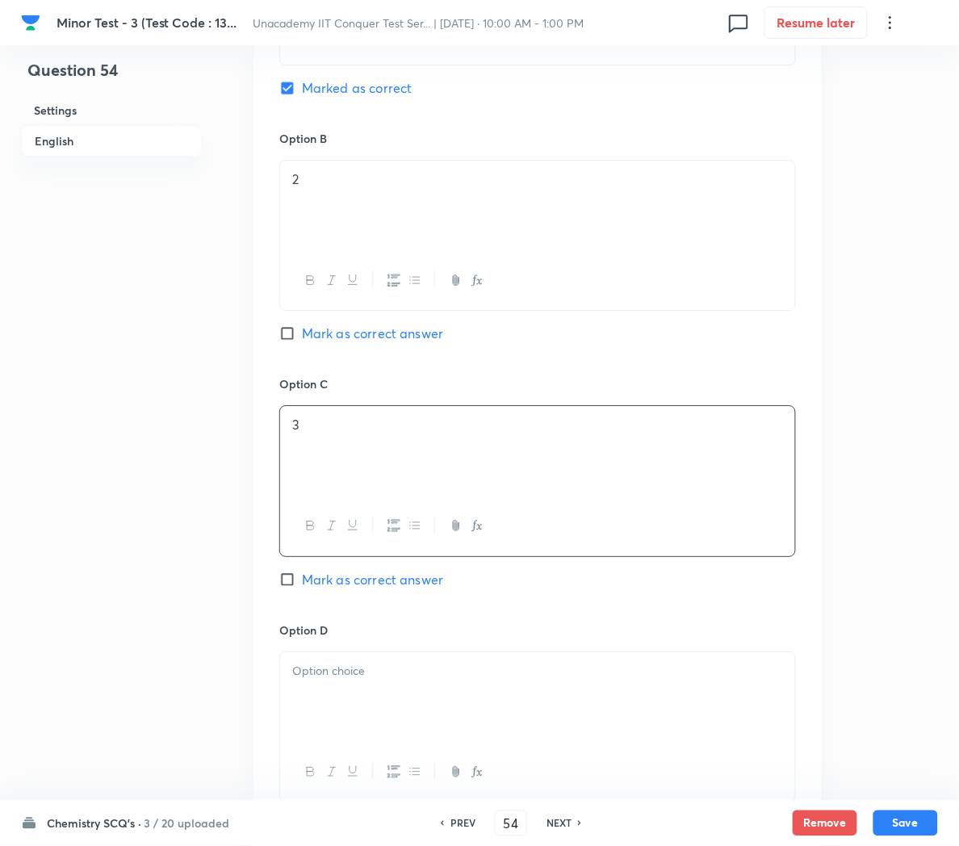
scroll to position [926, 0]
click at [348, 691] on div at bounding box center [537, 697] width 515 height 90
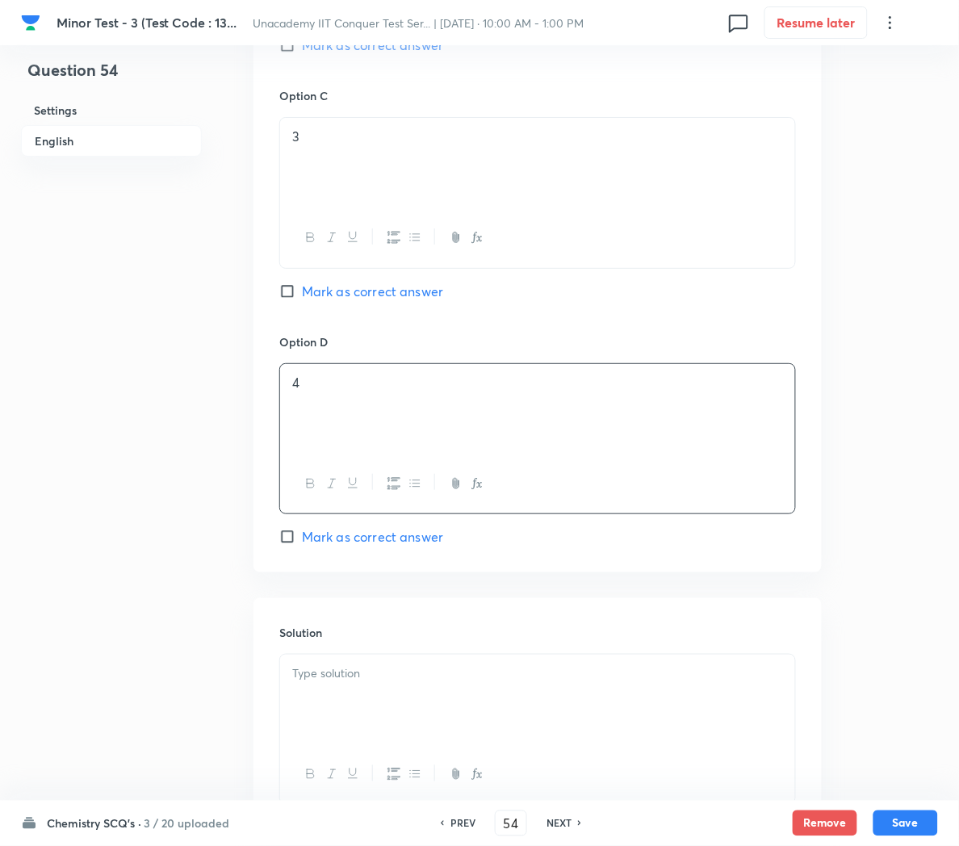
scroll to position [1217, 0]
click at [343, 689] on div at bounding box center [537, 697] width 515 height 90
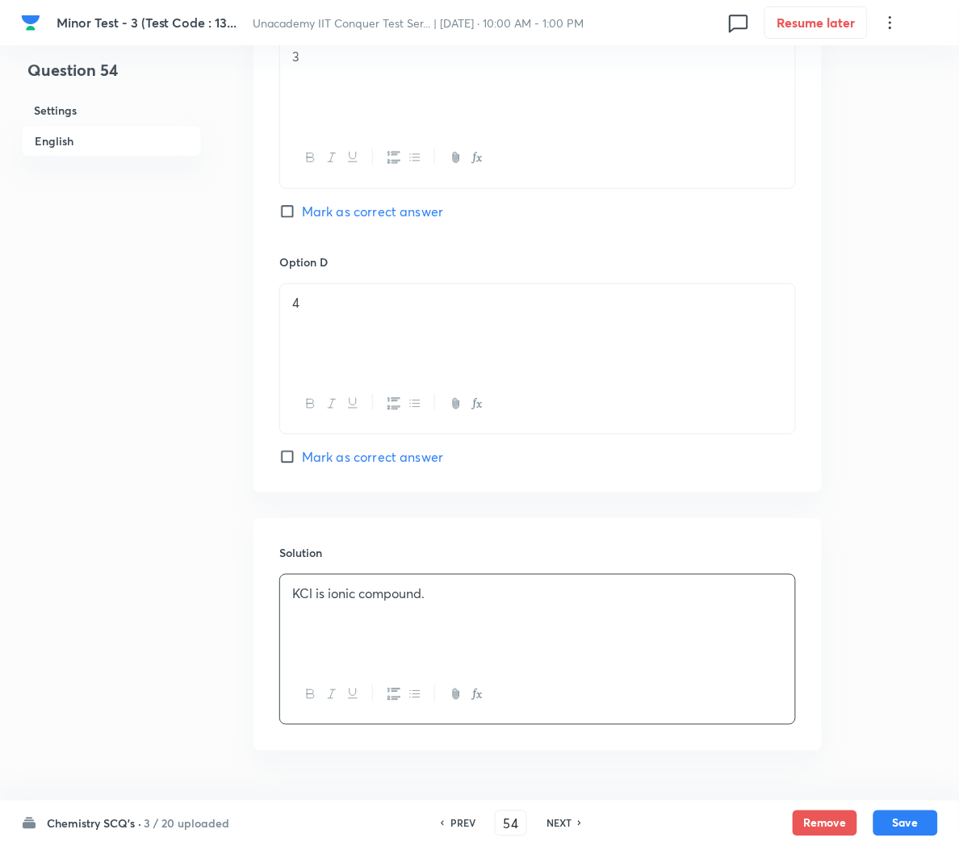
scroll to position [1347, 0]
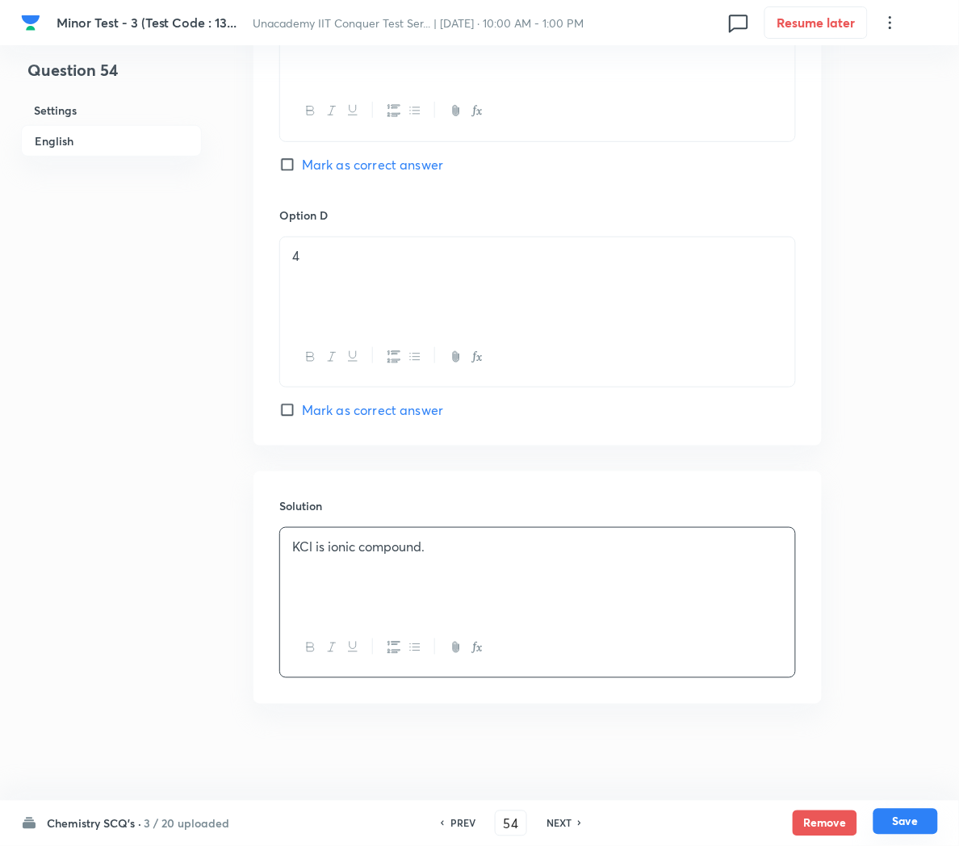
click at [929, 819] on button "Save" at bounding box center [906, 822] width 65 height 26
type input "55"
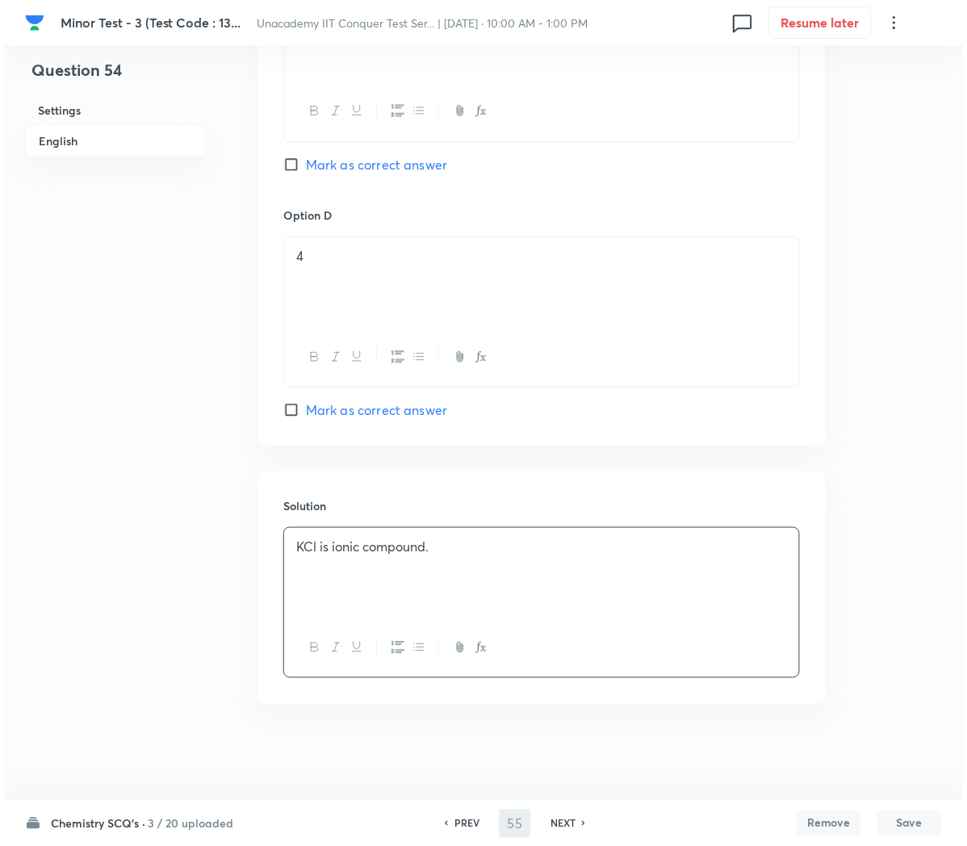
scroll to position [0, 0]
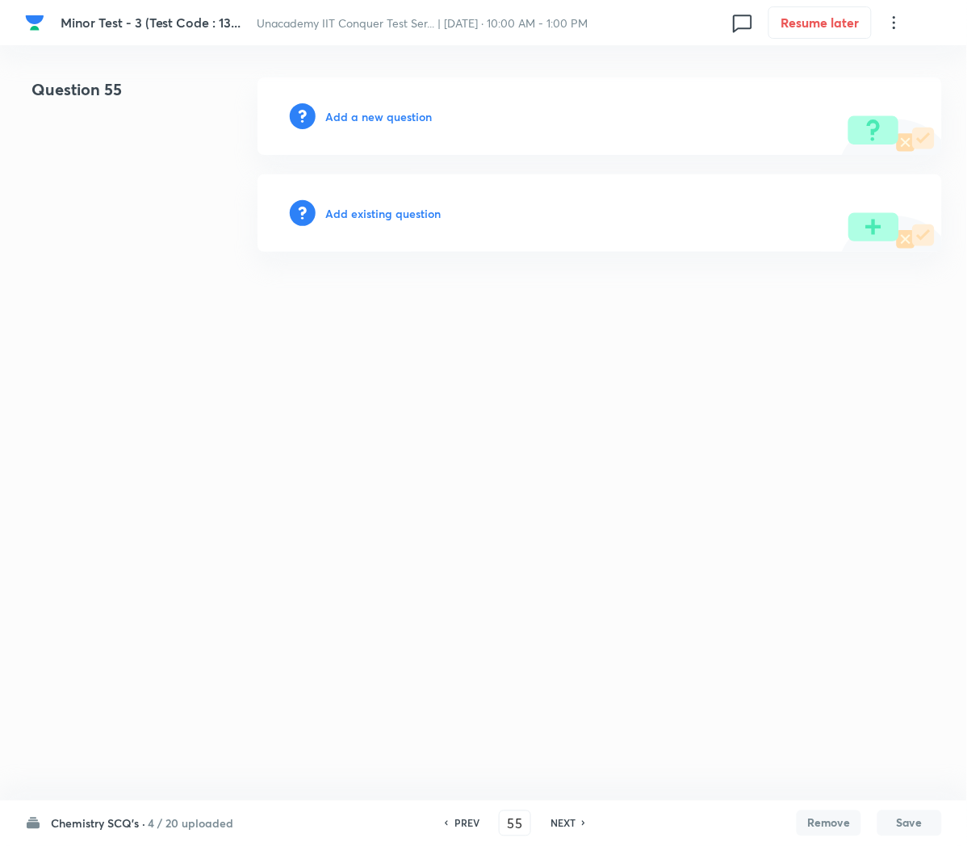
click at [359, 111] on h6 "Add a new question" at bounding box center [378, 116] width 107 height 17
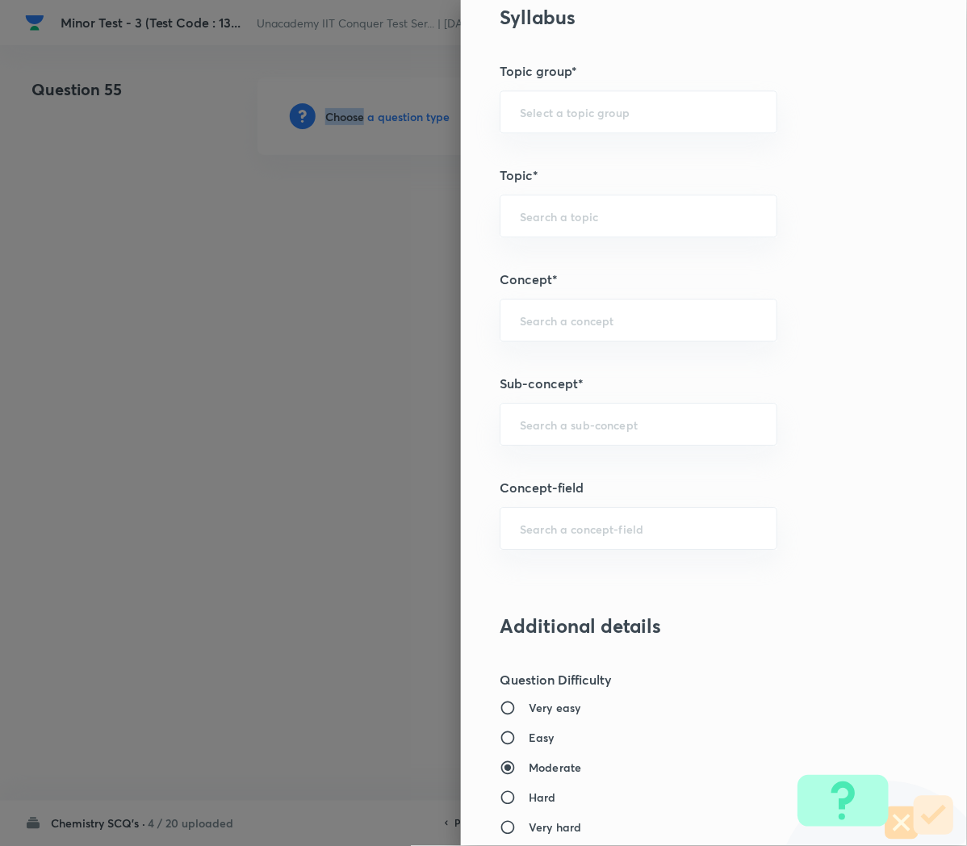
scroll to position [773, 0]
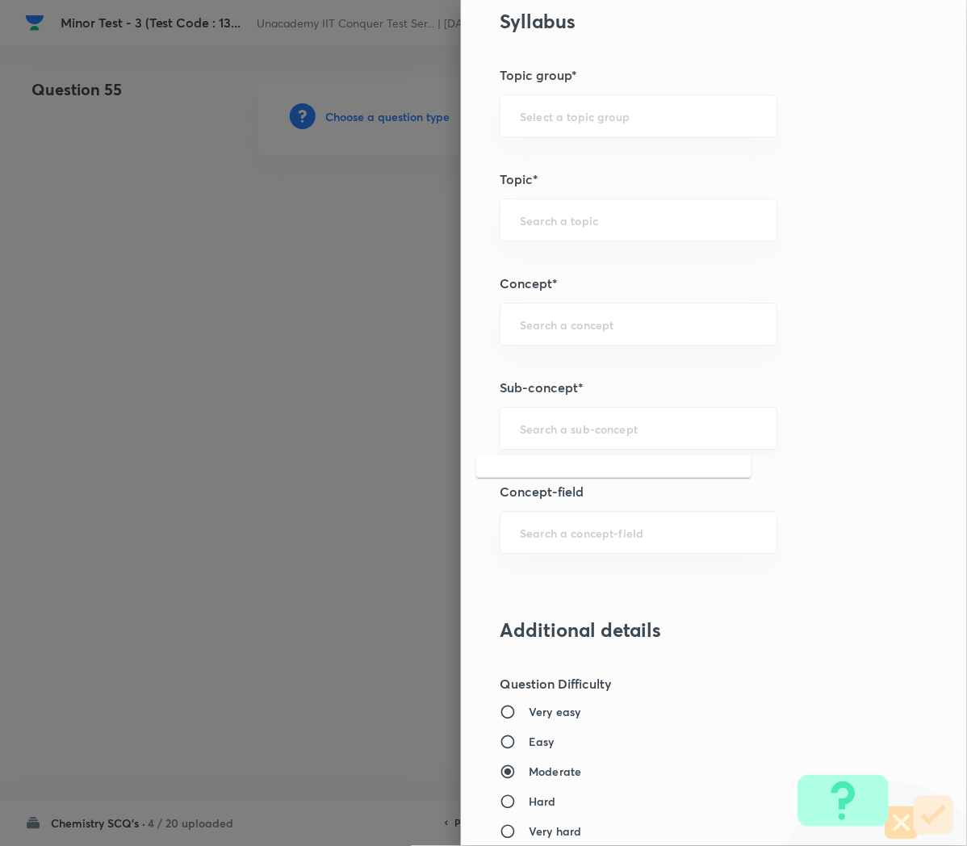
click at [520, 435] on input "text" at bounding box center [638, 428] width 237 height 15
paste input "Applications of Redox Reactions"
type input "Applications of Redox Reactions"
type input "Chemistry"
type input "Physical Chemistry"
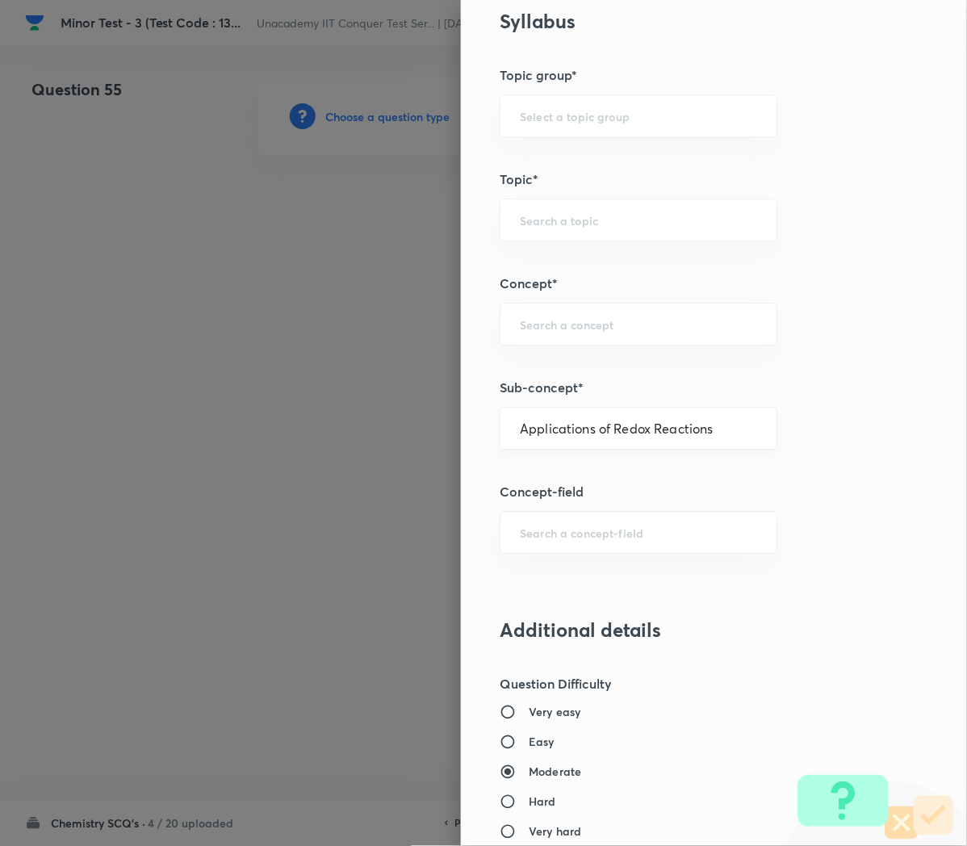
type input "Redox Reactions"
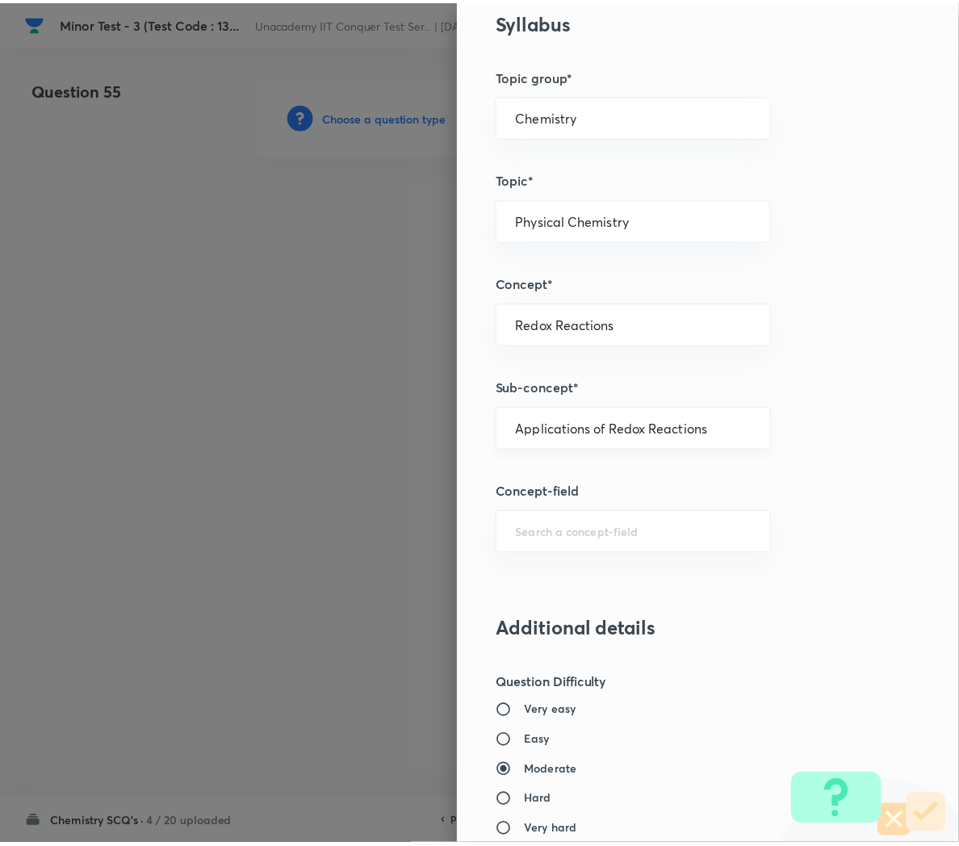
scroll to position [1466, 0]
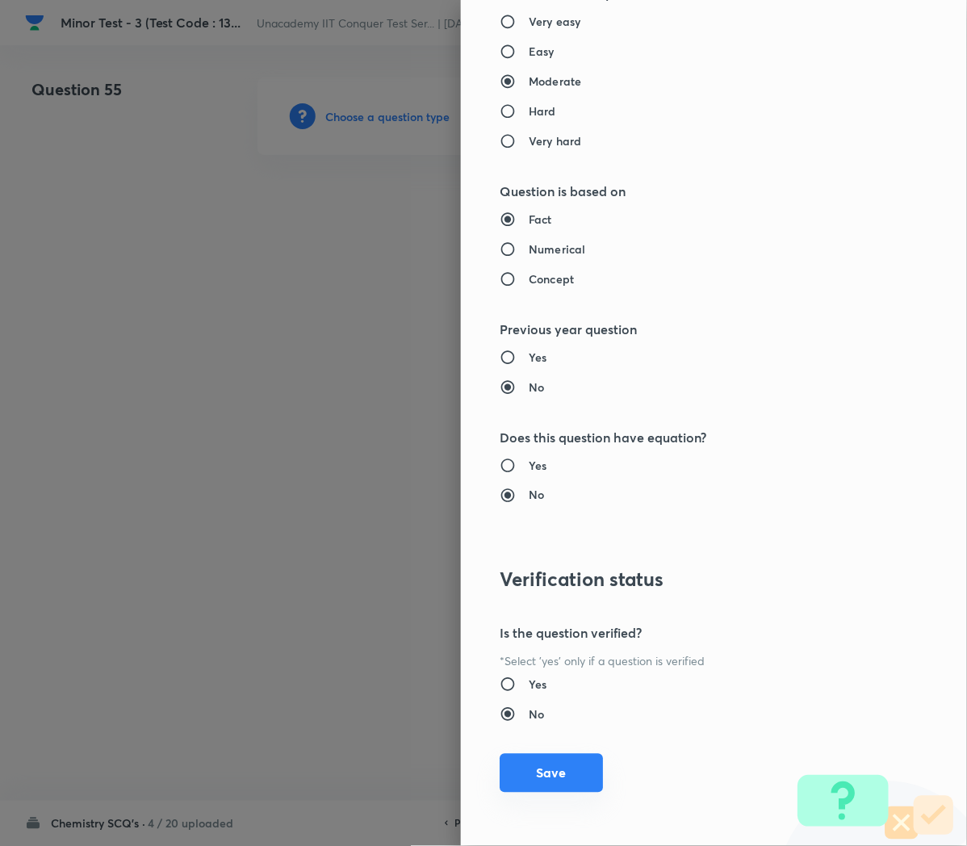
click at [523, 791] on button "Save" at bounding box center [551, 773] width 103 height 39
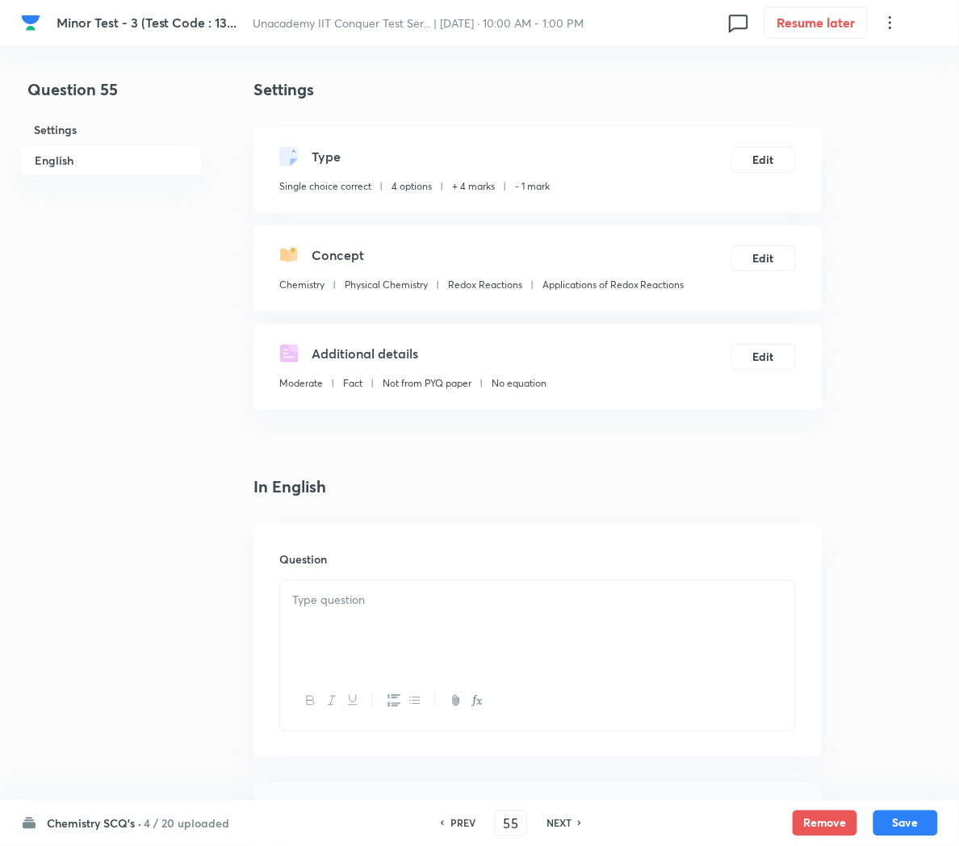
click at [375, 613] on div at bounding box center [537, 626] width 515 height 90
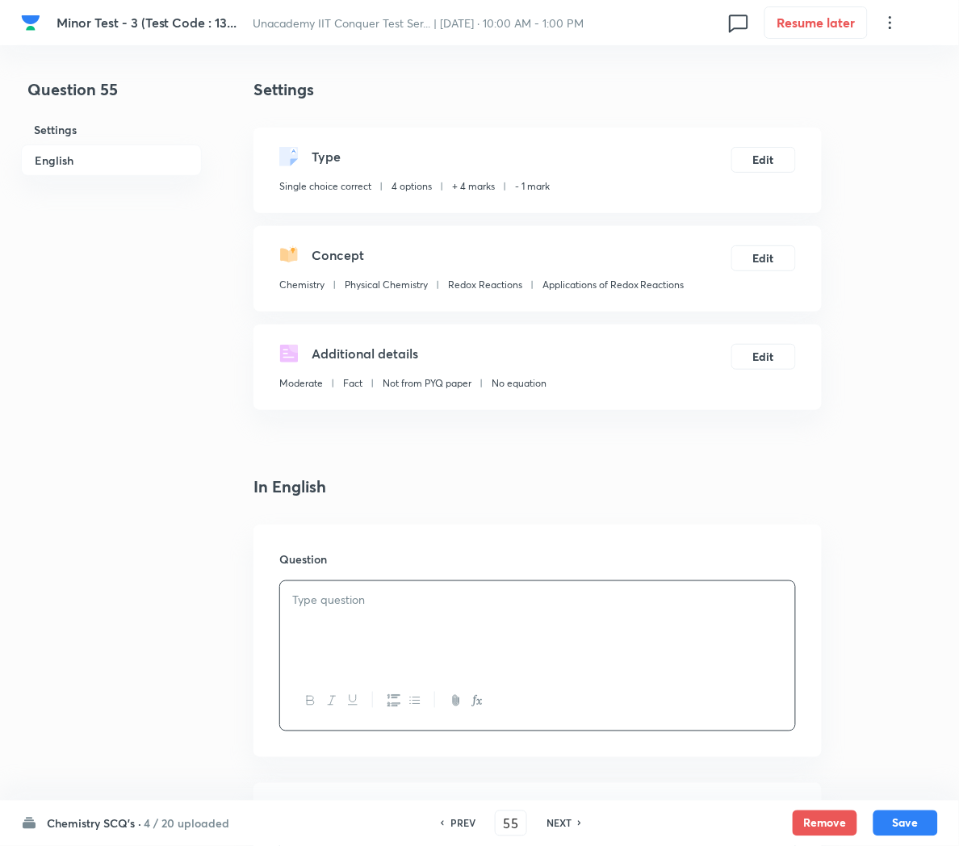
click at [402, 623] on div at bounding box center [537, 626] width 515 height 90
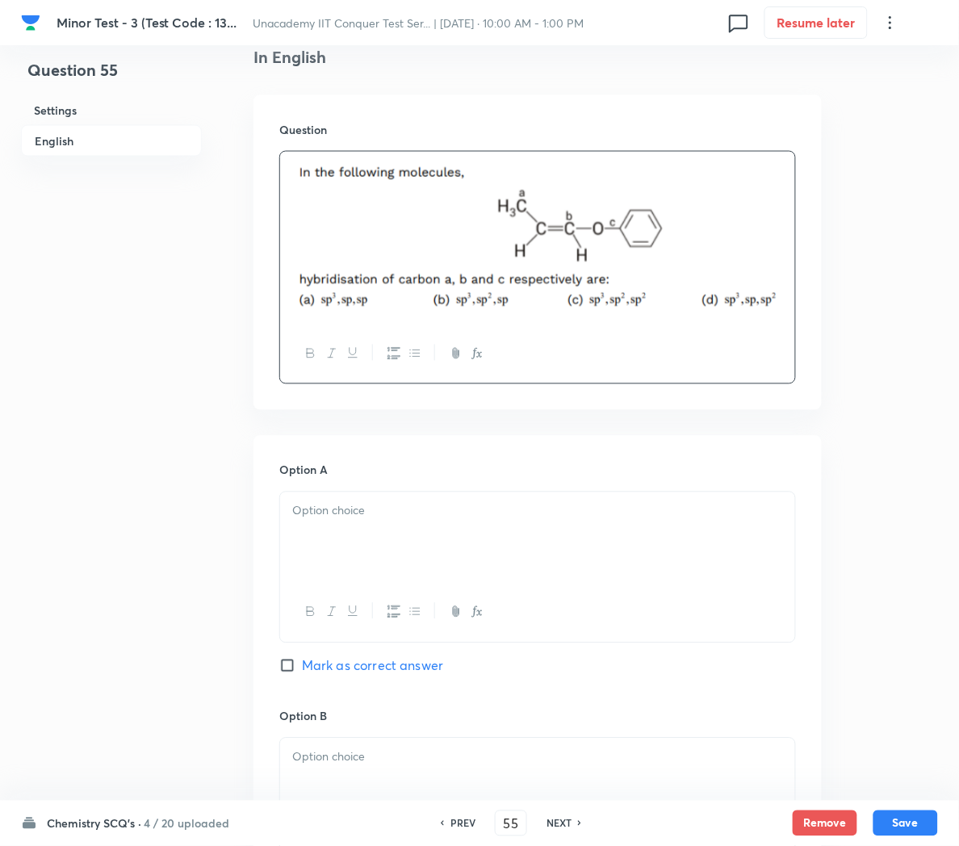
scroll to position [441, 0]
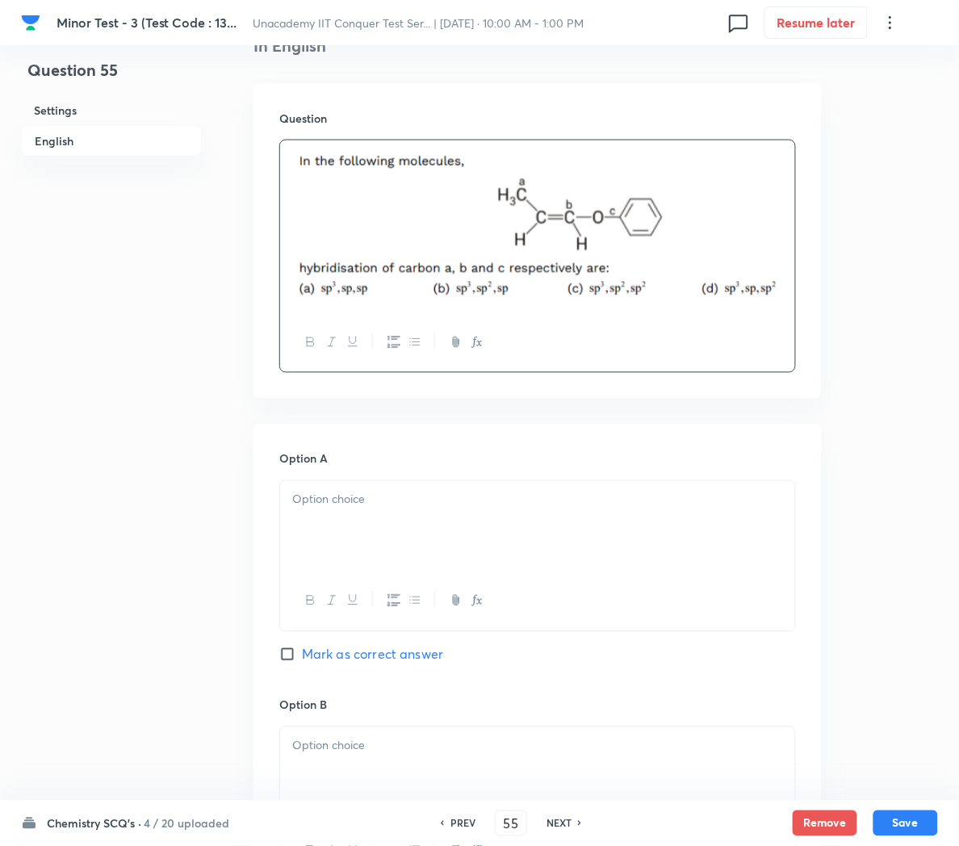
click at [324, 518] on div at bounding box center [537, 526] width 515 height 90
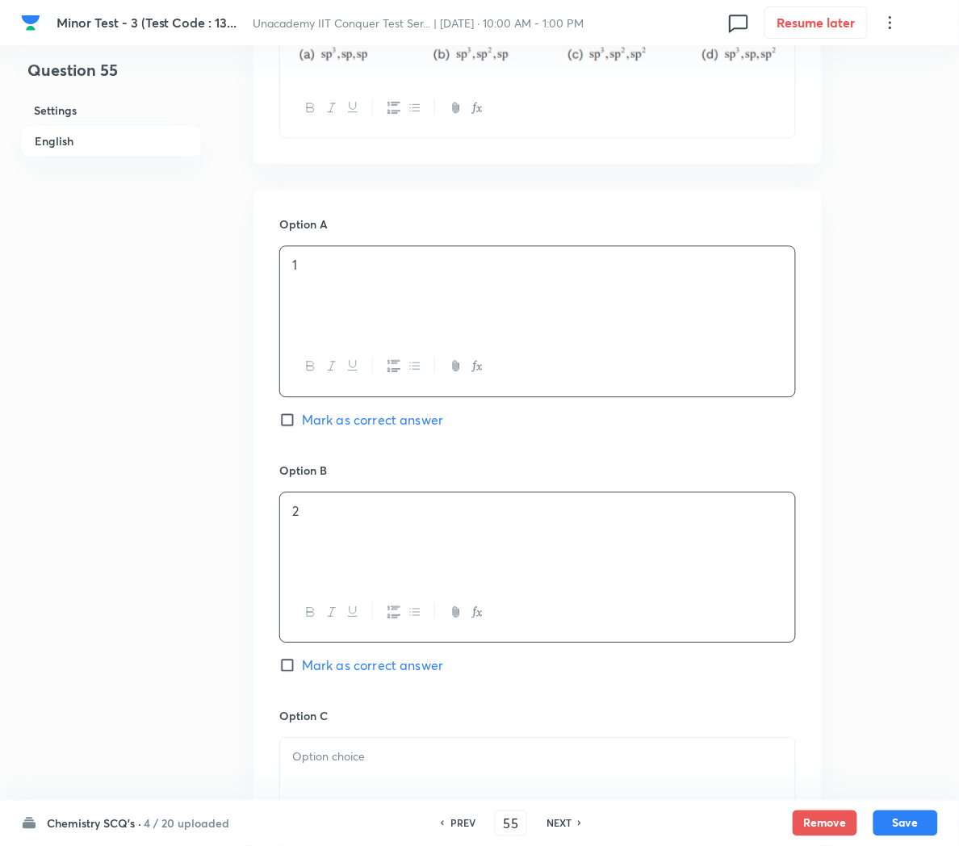
click at [324, 518] on p "2" at bounding box center [537, 511] width 491 height 19
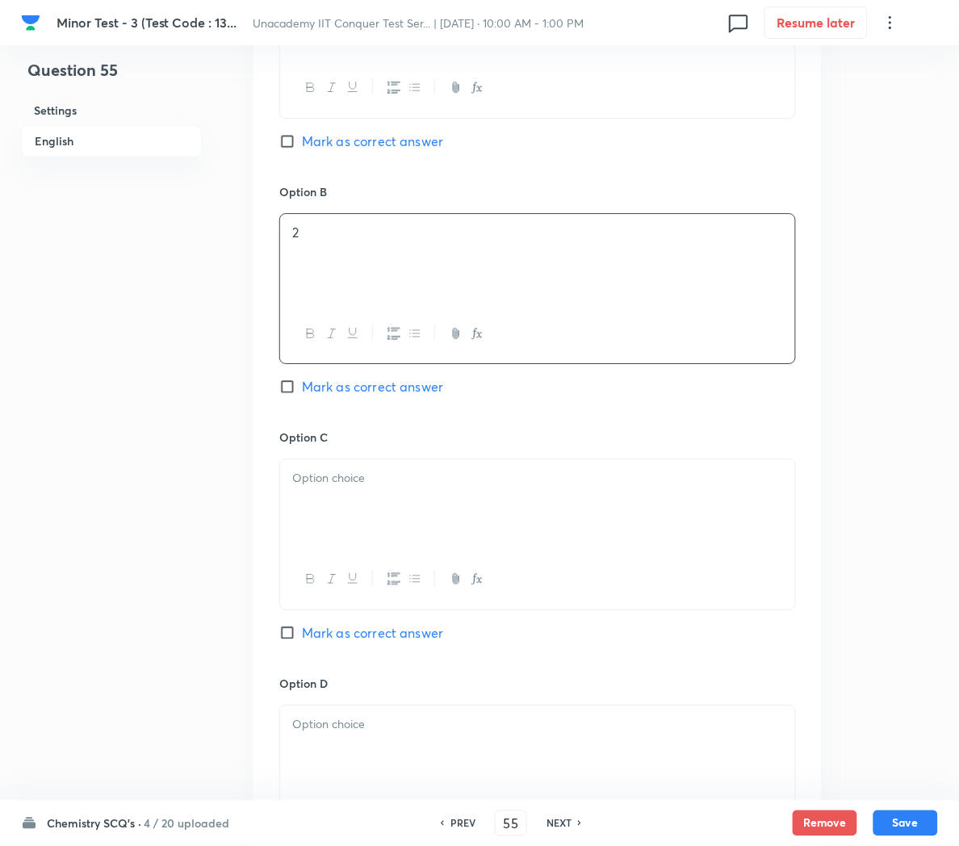
scroll to position [958, 0]
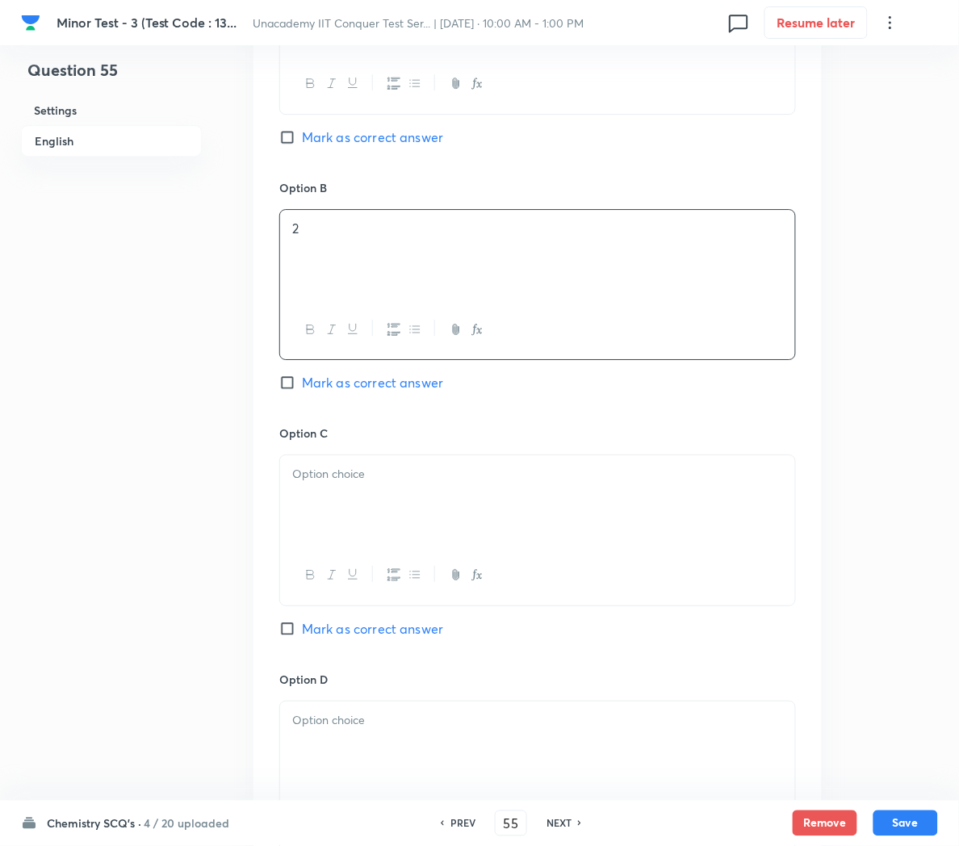
click at [324, 518] on div at bounding box center [537, 500] width 515 height 90
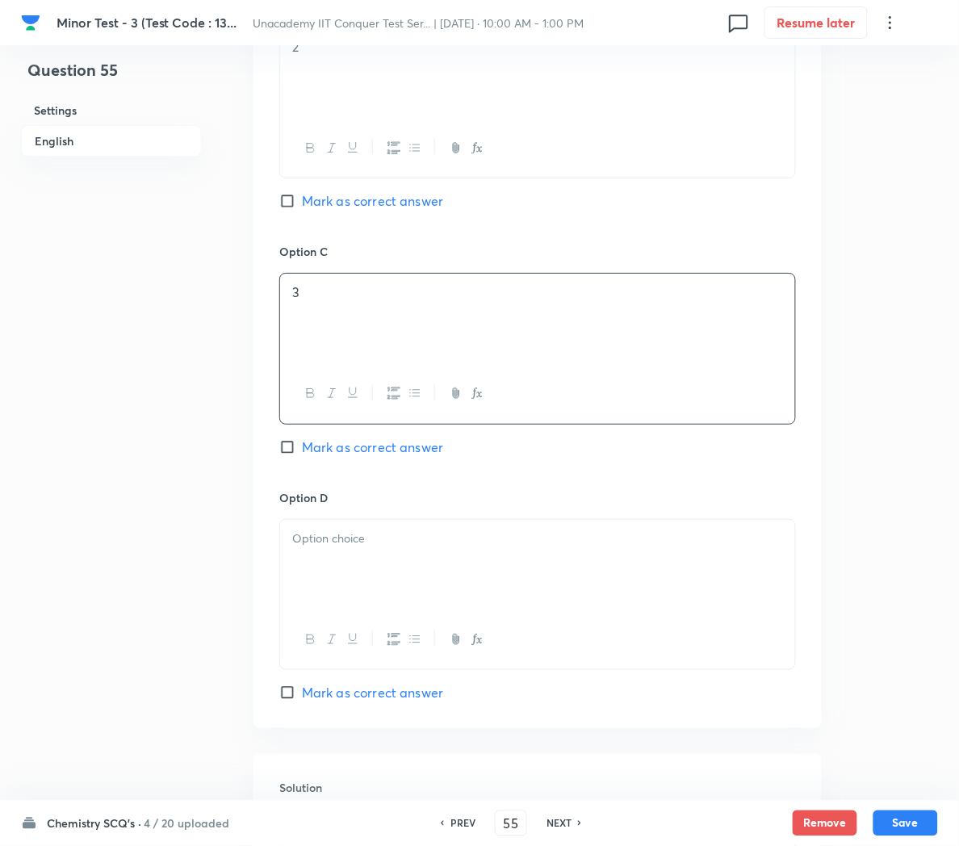
scroll to position [1144, 0]
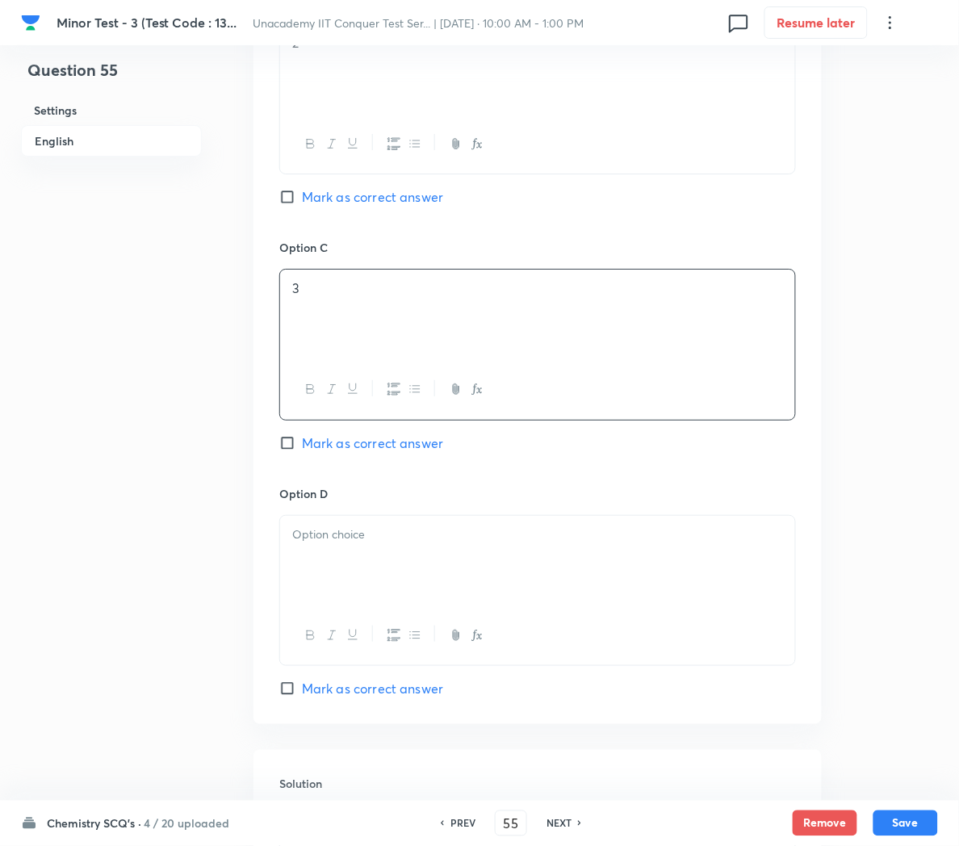
click at [367, 447] on span "Mark as correct answer" at bounding box center [372, 443] width 141 height 19
click at [302, 447] on input "Mark as correct answer" at bounding box center [290, 443] width 23 height 16
checkbox input "true"
click at [396, 560] on div at bounding box center [537, 561] width 515 height 90
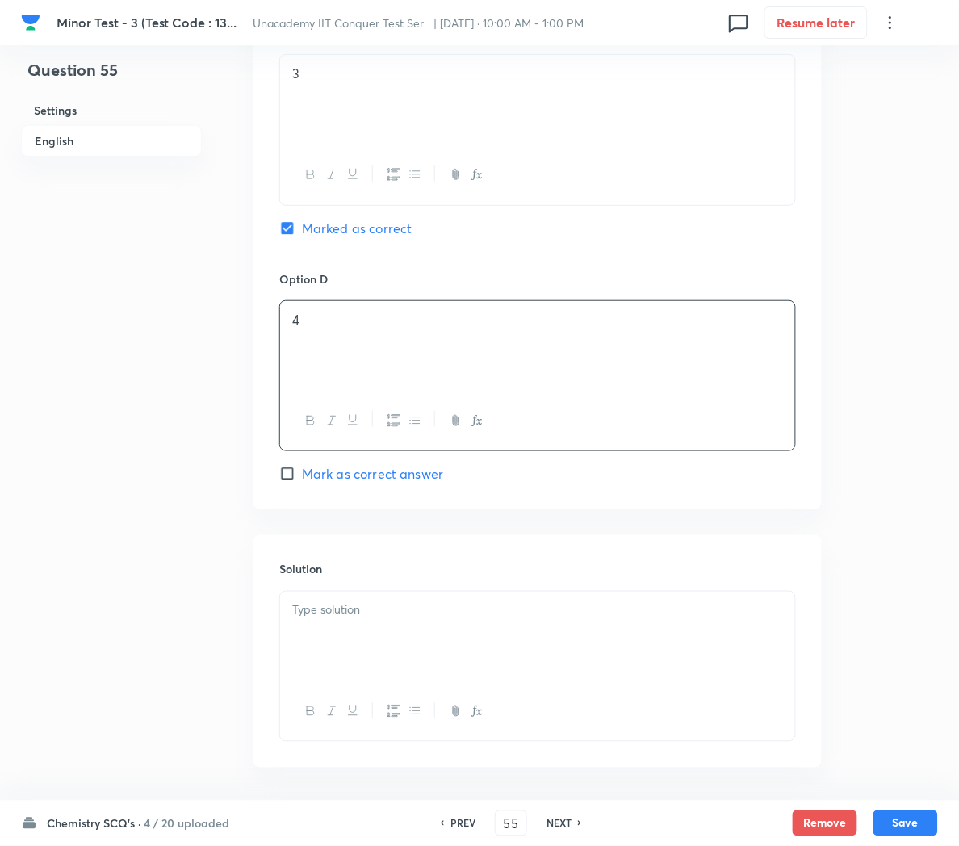
scroll to position [1381, 0]
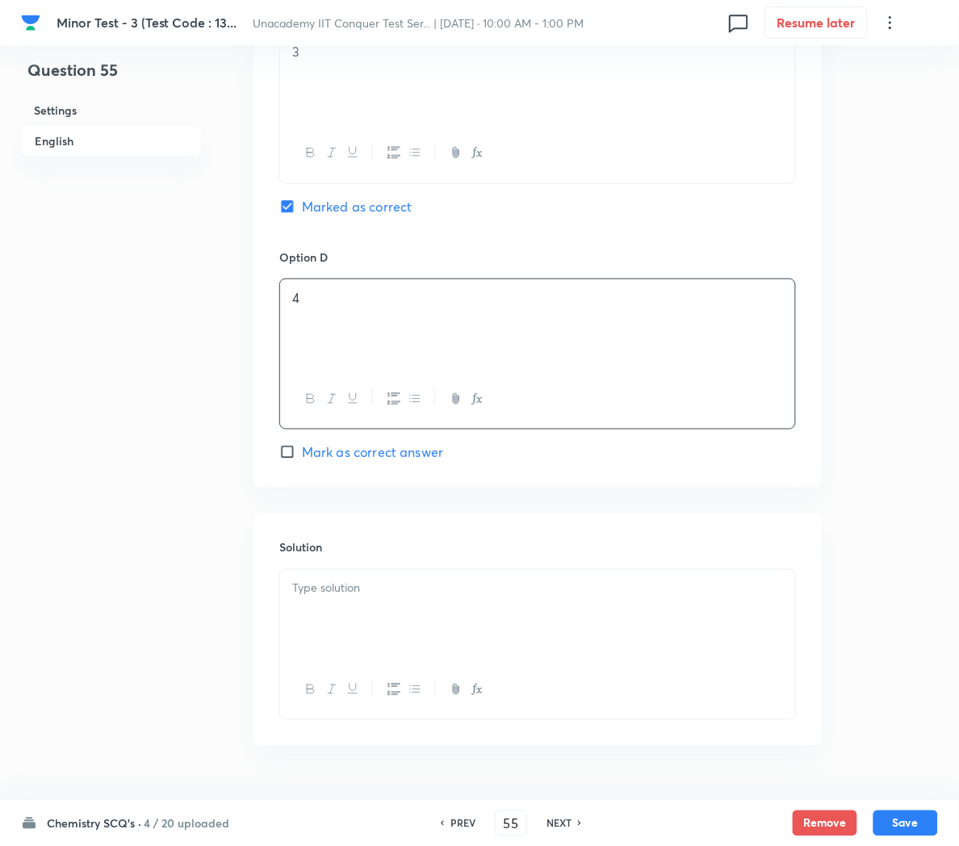
click at [333, 619] on div at bounding box center [537, 615] width 515 height 90
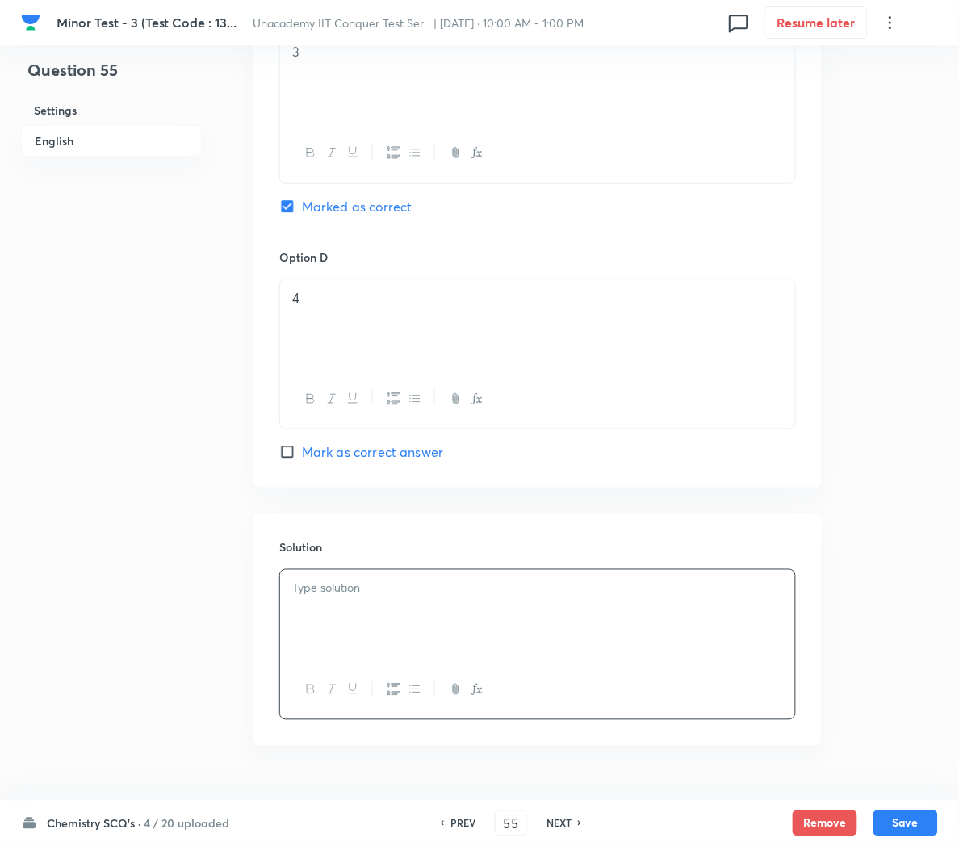
click at [514, 608] on div at bounding box center [537, 615] width 515 height 90
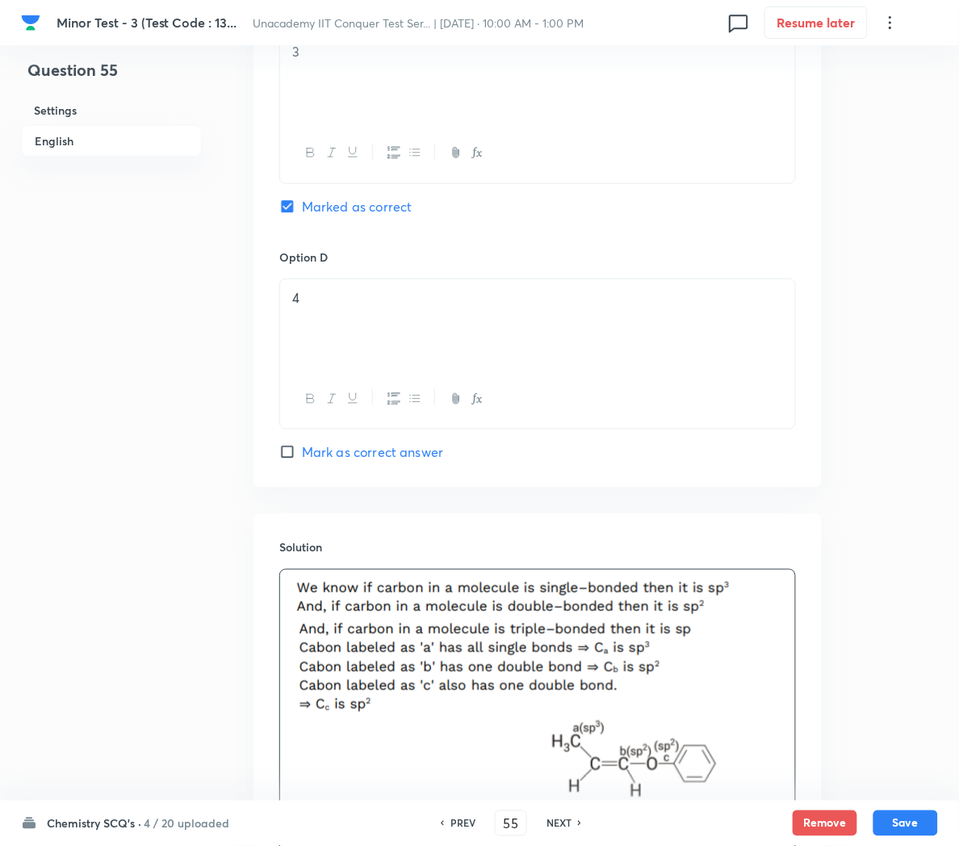
scroll to position [1609, 0]
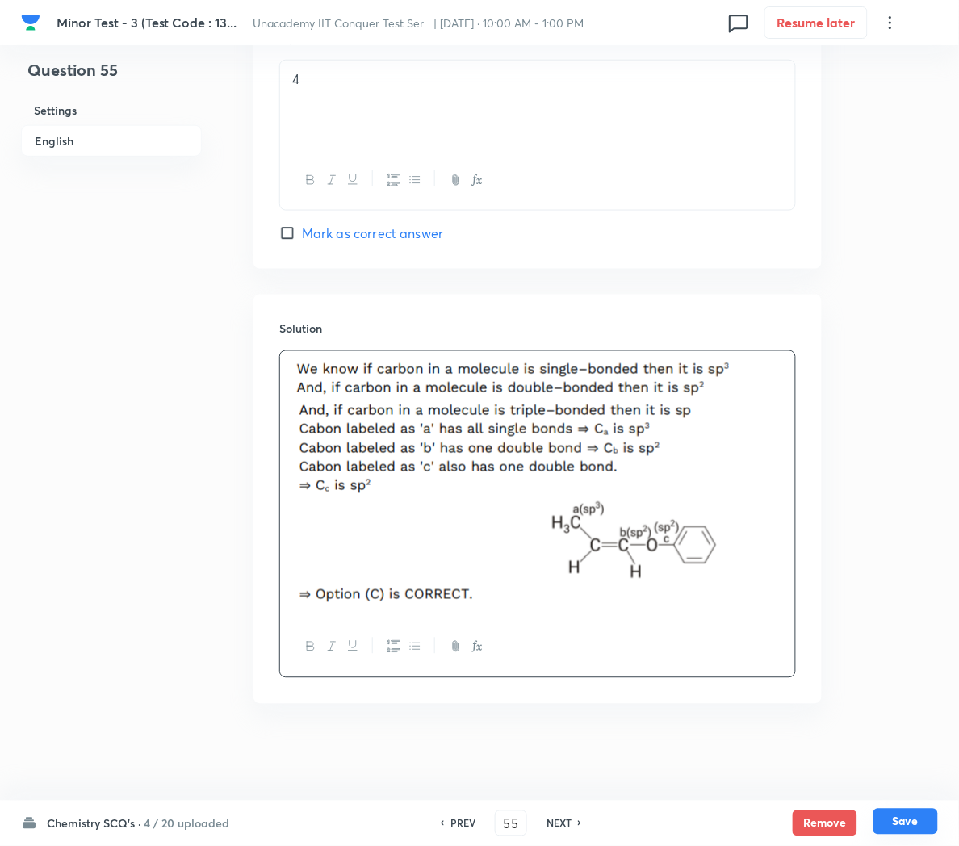
click at [912, 827] on button "Save" at bounding box center [906, 822] width 65 height 26
type input "56"
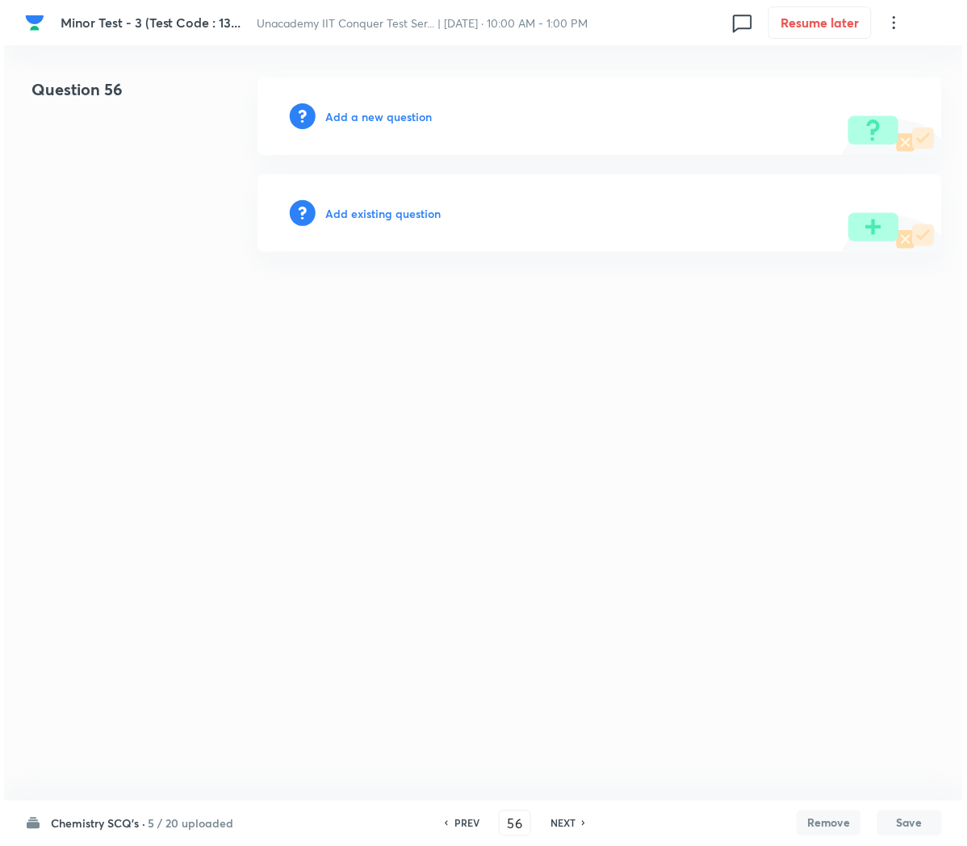
scroll to position [0, 0]
click at [354, 110] on h6 "Add a new question" at bounding box center [378, 116] width 107 height 17
click at [354, 110] on h6 "Choose a question type" at bounding box center [387, 116] width 124 height 17
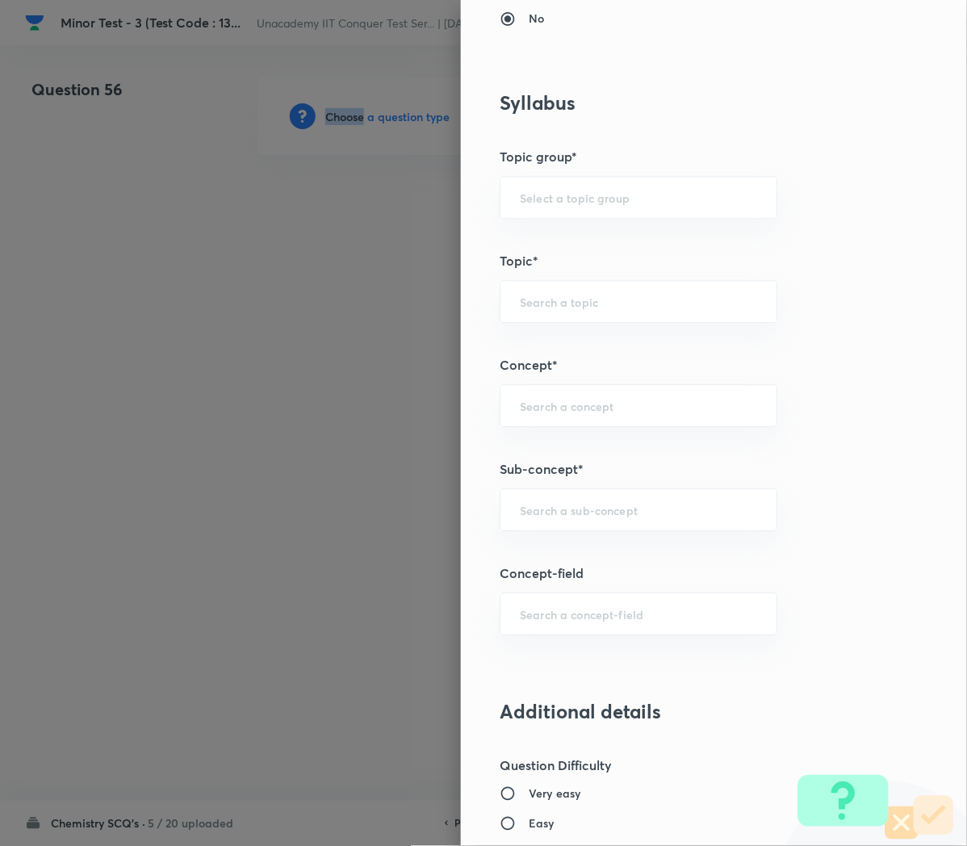
scroll to position [705, 0]
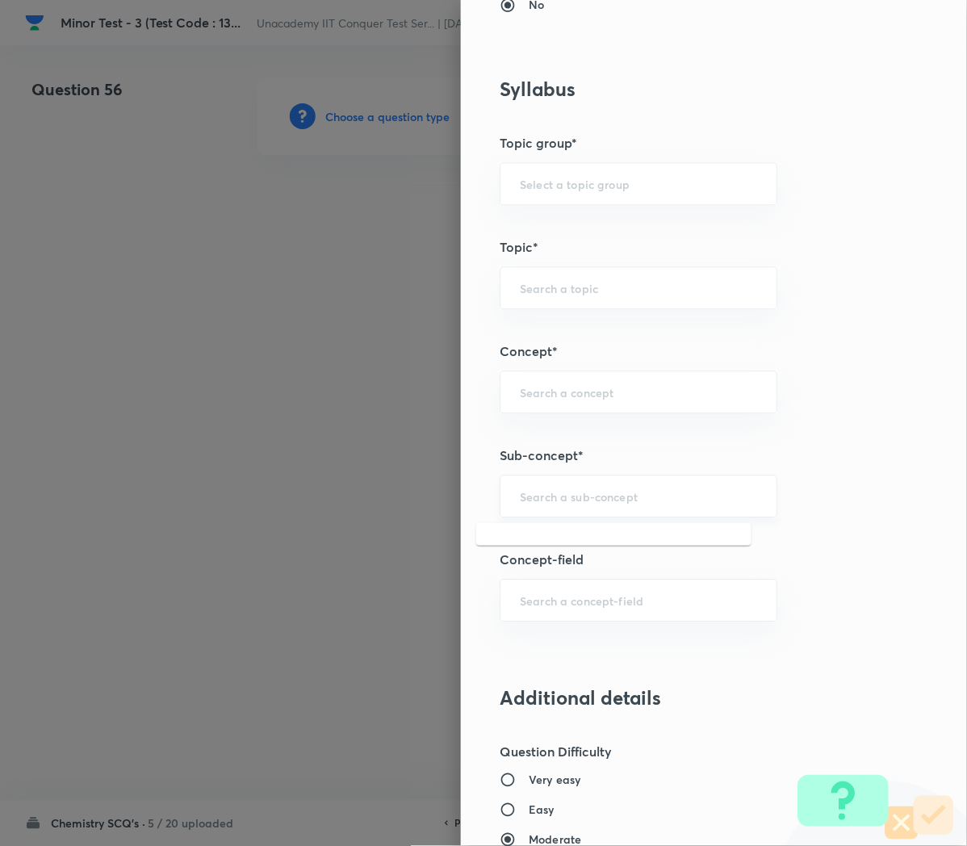
click at [538, 500] on input "text" at bounding box center [638, 496] width 237 height 15
paste input "Applications of Redox Reactions"
type input "Applications of Redox Reactions"
type input "Chemistry"
type input "Physical Chemistry"
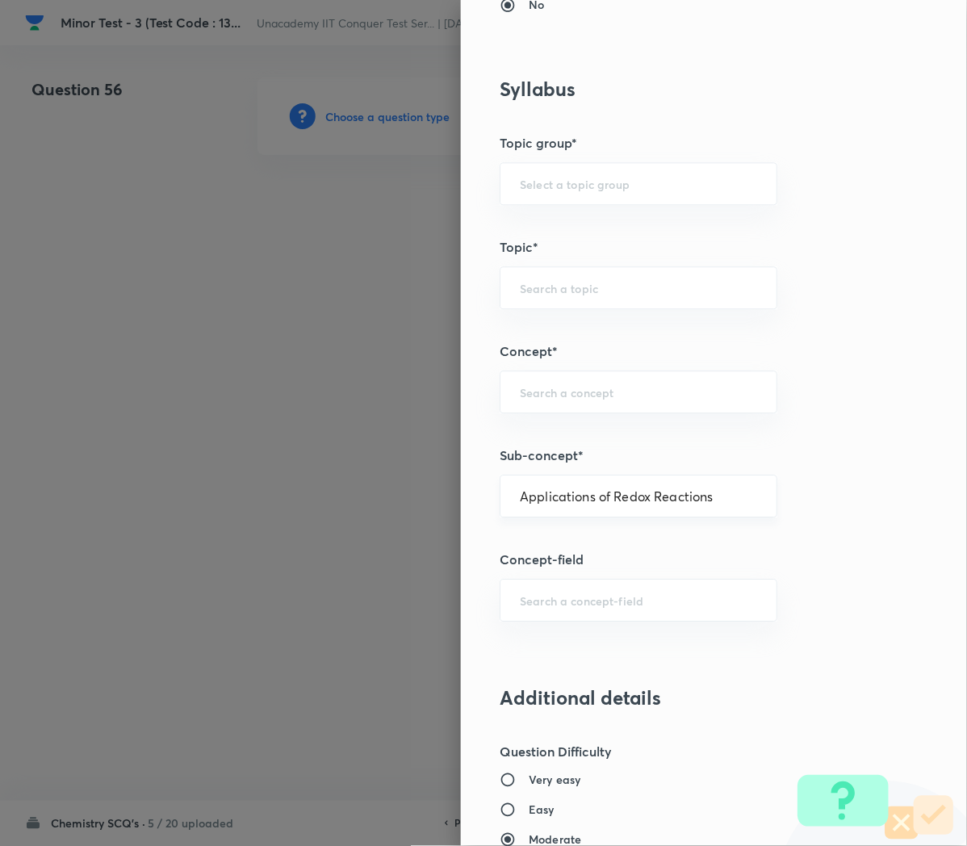
type input "Redox Reactions"
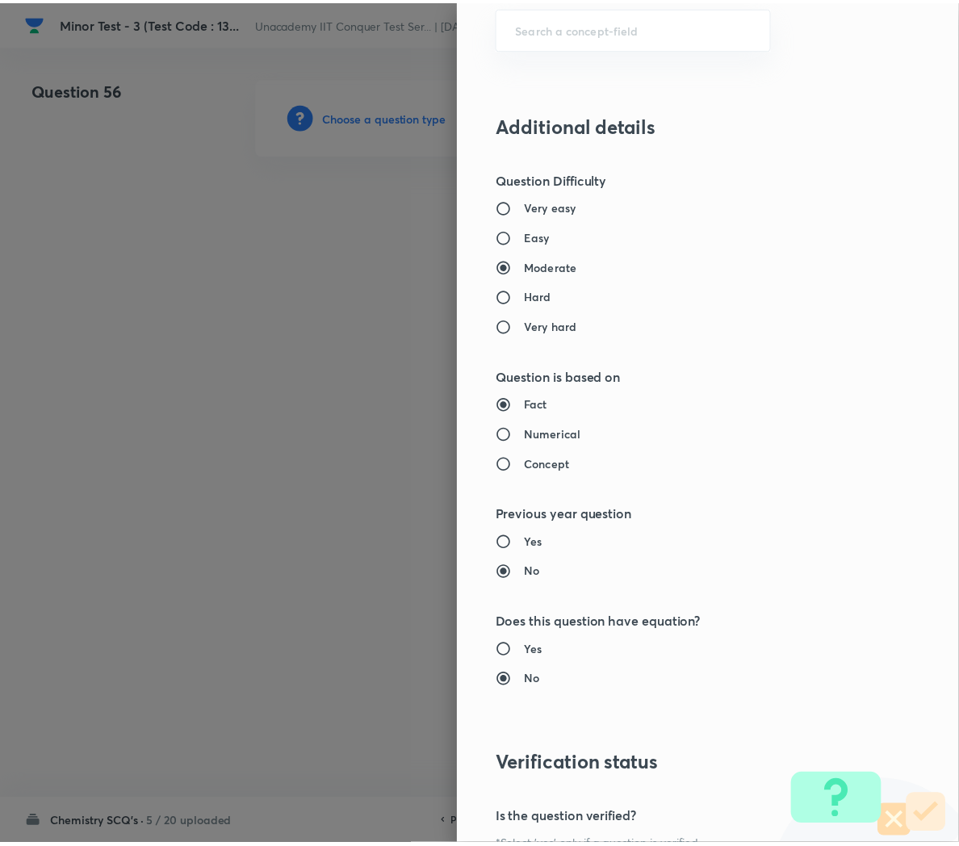
scroll to position [1466, 0]
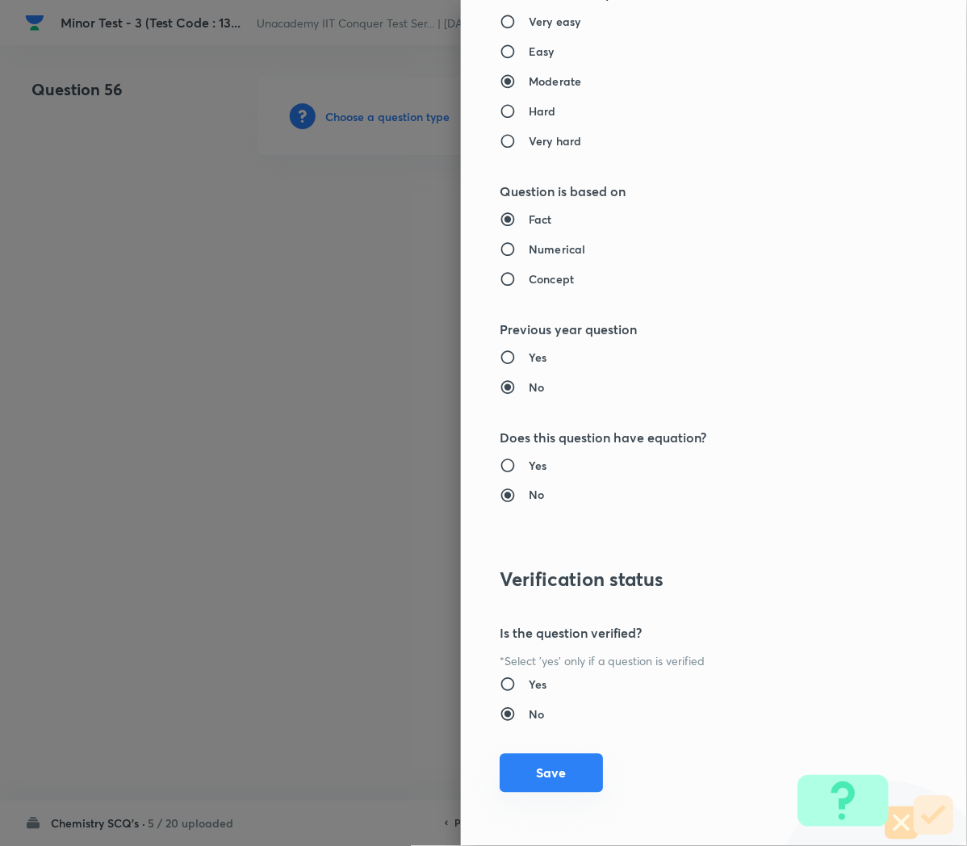
click at [521, 786] on button "Save" at bounding box center [551, 773] width 103 height 39
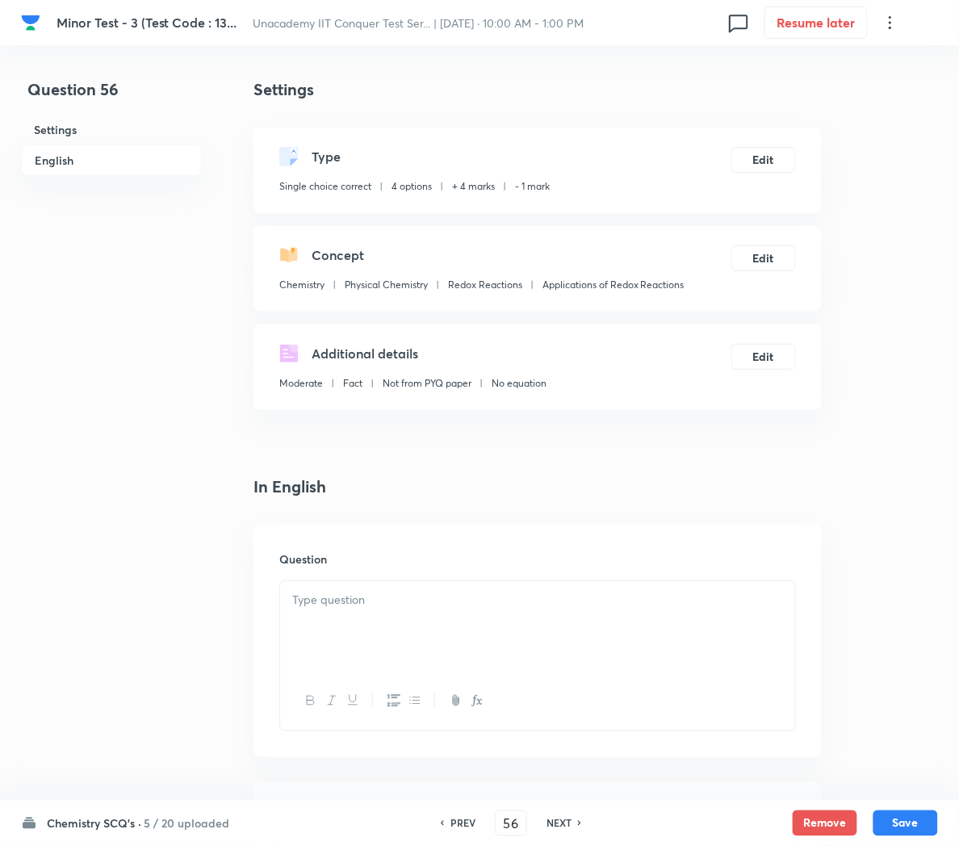
click at [320, 605] on p at bounding box center [537, 600] width 491 height 19
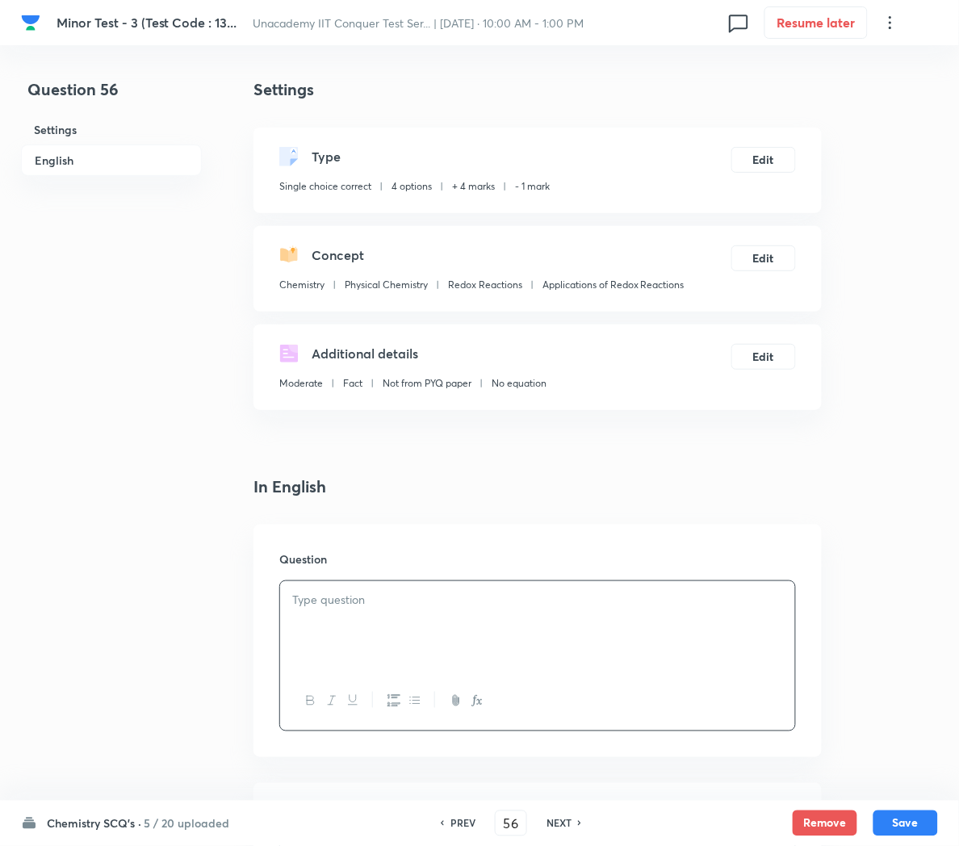
click at [319, 593] on p at bounding box center [537, 600] width 491 height 19
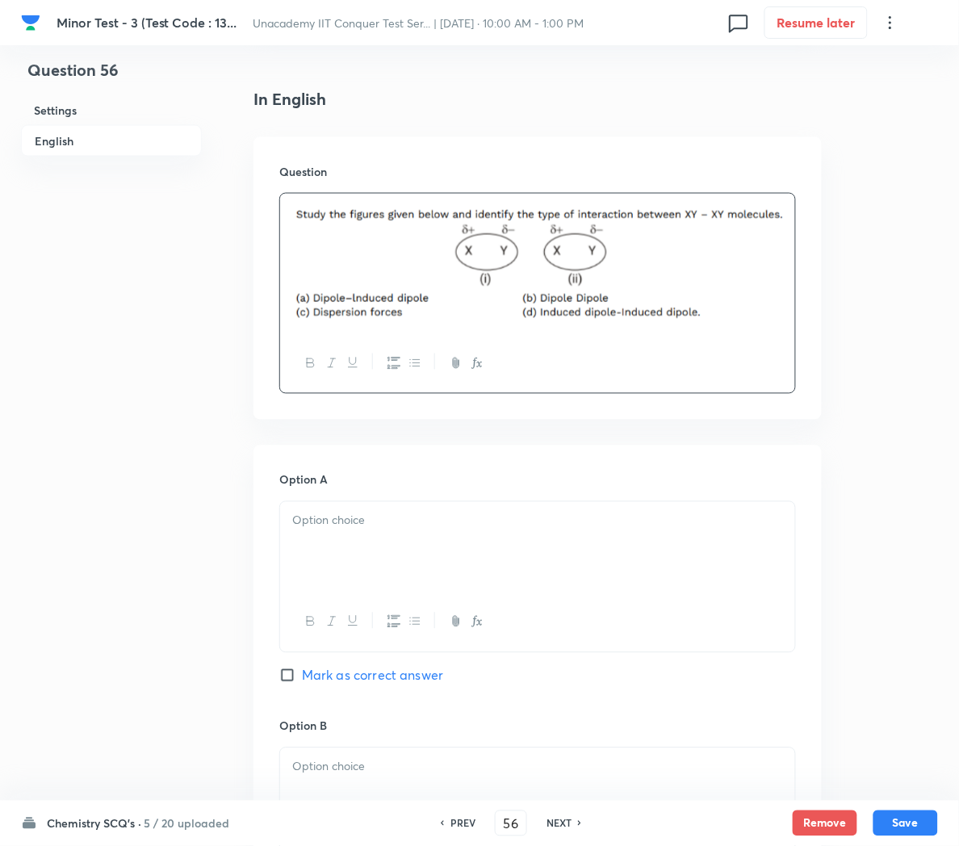
scroll to position [389, 0]
click at [348, 527] on p at bounding box center [537, 519] width 491 height 19
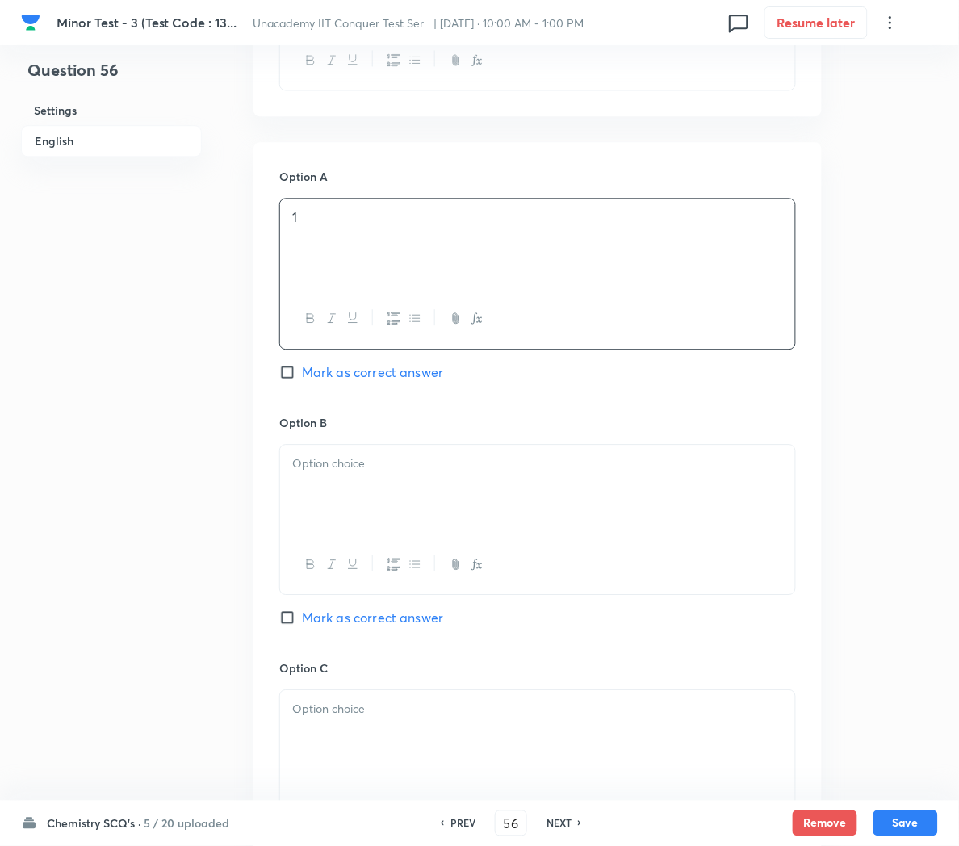
scroll to position [703, 0]
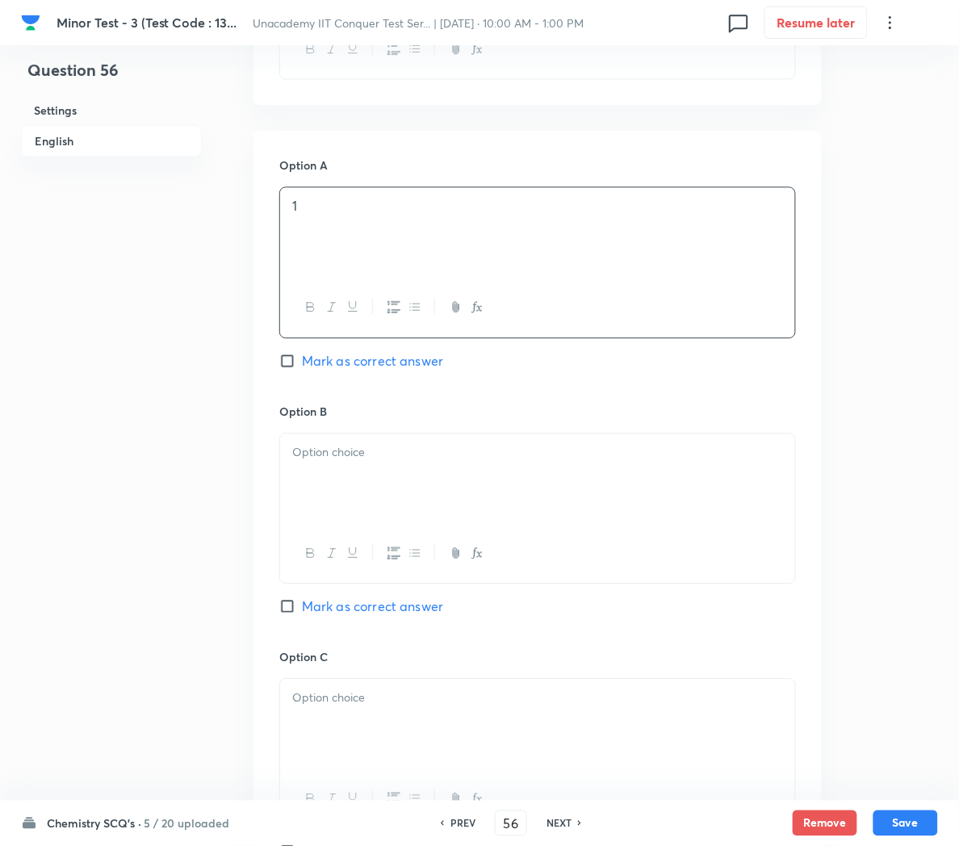
click at [325, 476] on div at bounding box center [537, 479] width 515 height 90
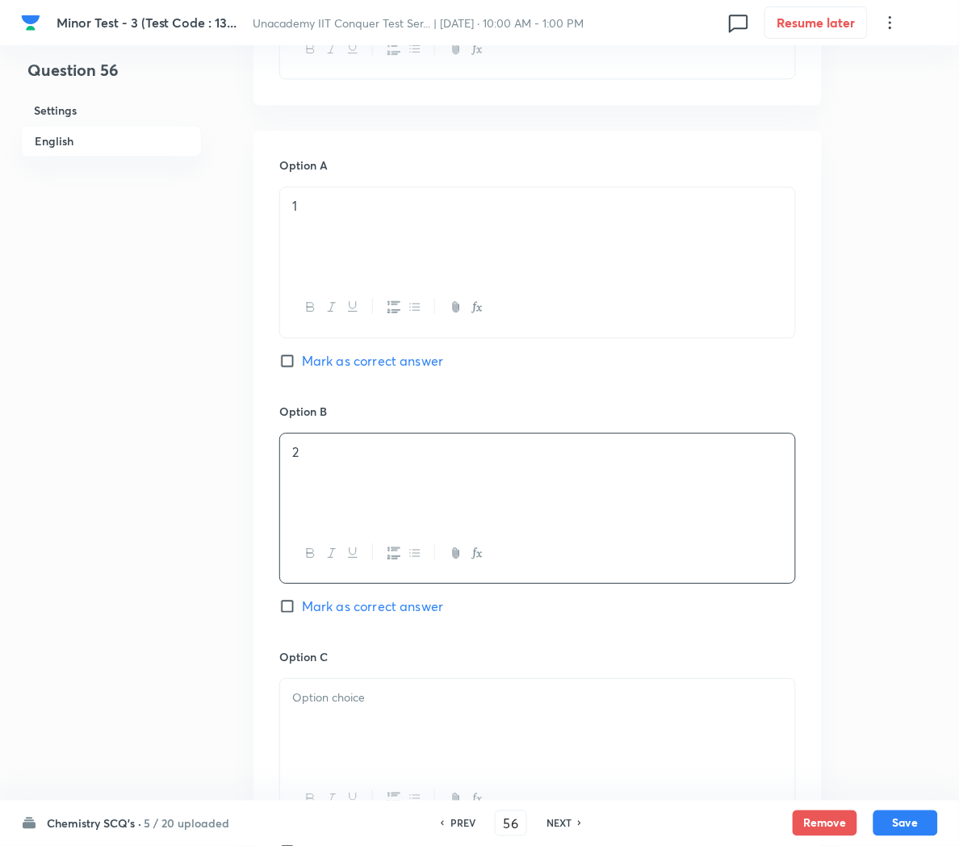
click at [328, 616] on span "Mark as correct answer" at bounding box center [372, 606] width 141 height 19
click at [302, 614] on input "Mark as correct answer" at bounding box center [290, 606] width 23 height 16
checkbox input "true"
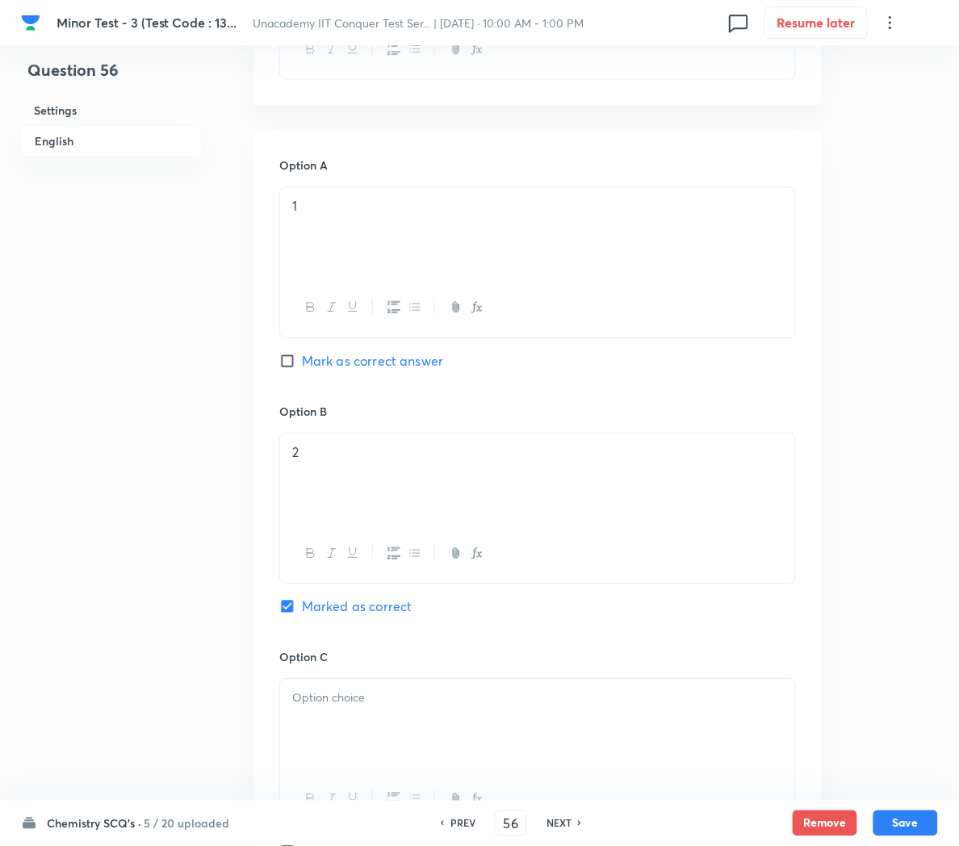
click at [339, 722] on div at bounding box center [537, 724] width 515 height 90
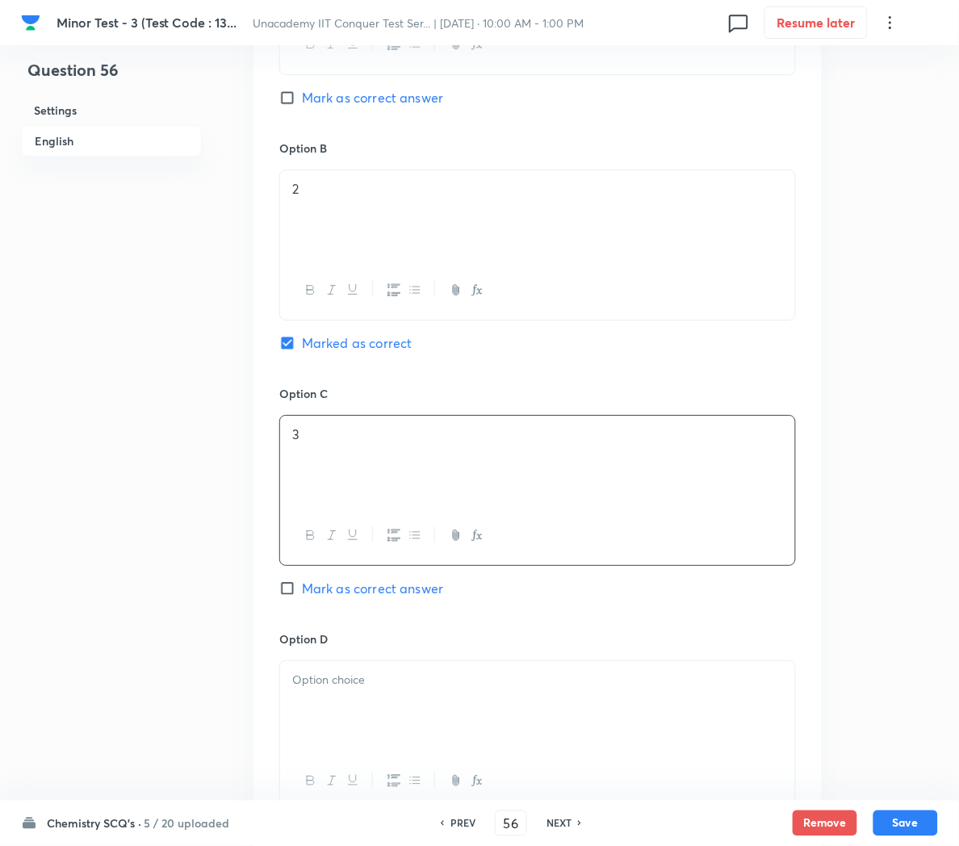
scroll to position [971, 0]
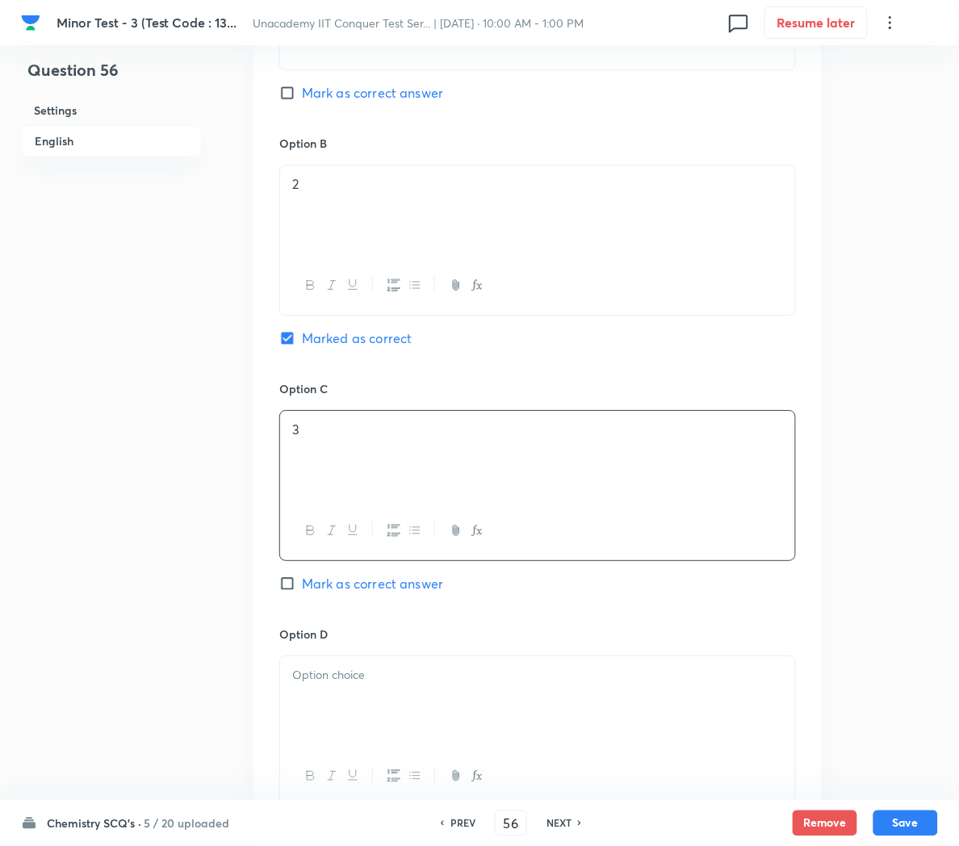
click at [333, 713] on div at bounding box center [537, 701] width 515 height 90
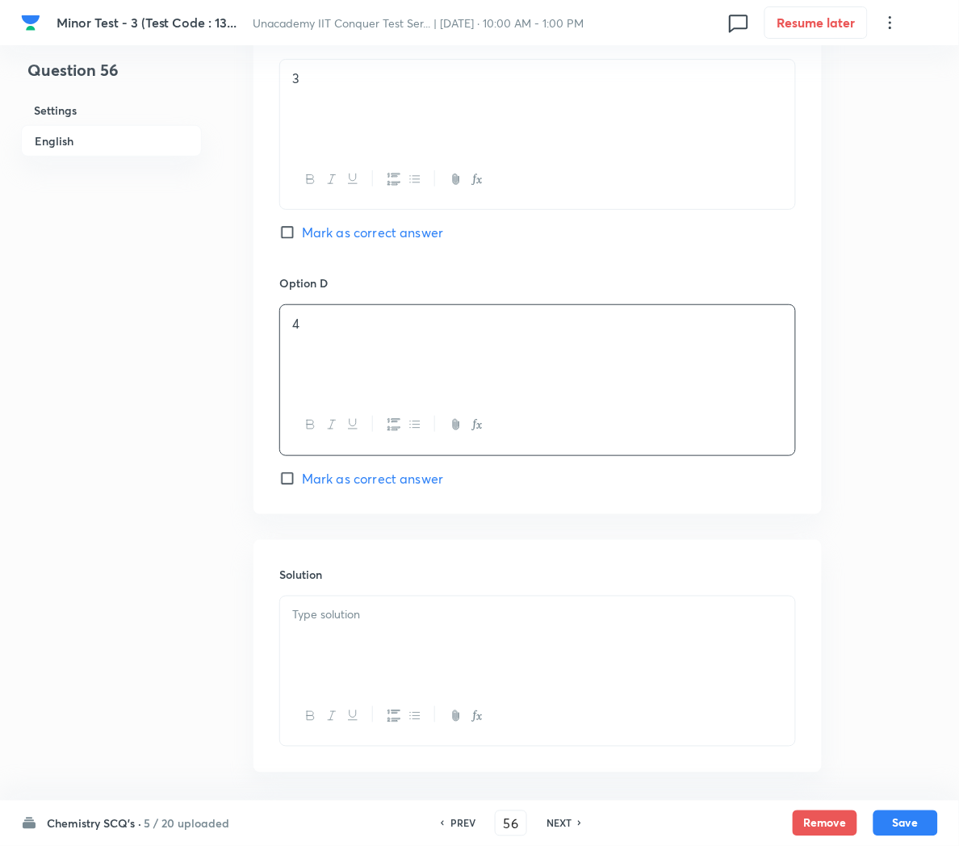
scroll to position [1330, 0]
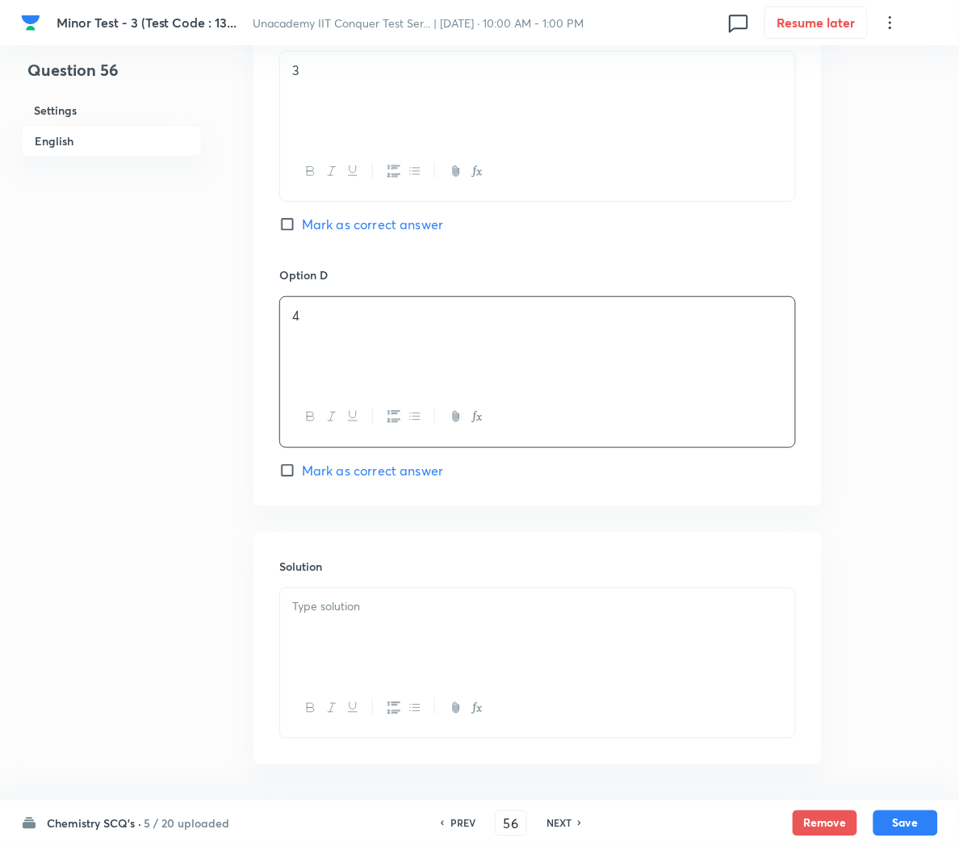
click at [323, 617] on p at bounding box center [537, 607] width 491 height 19
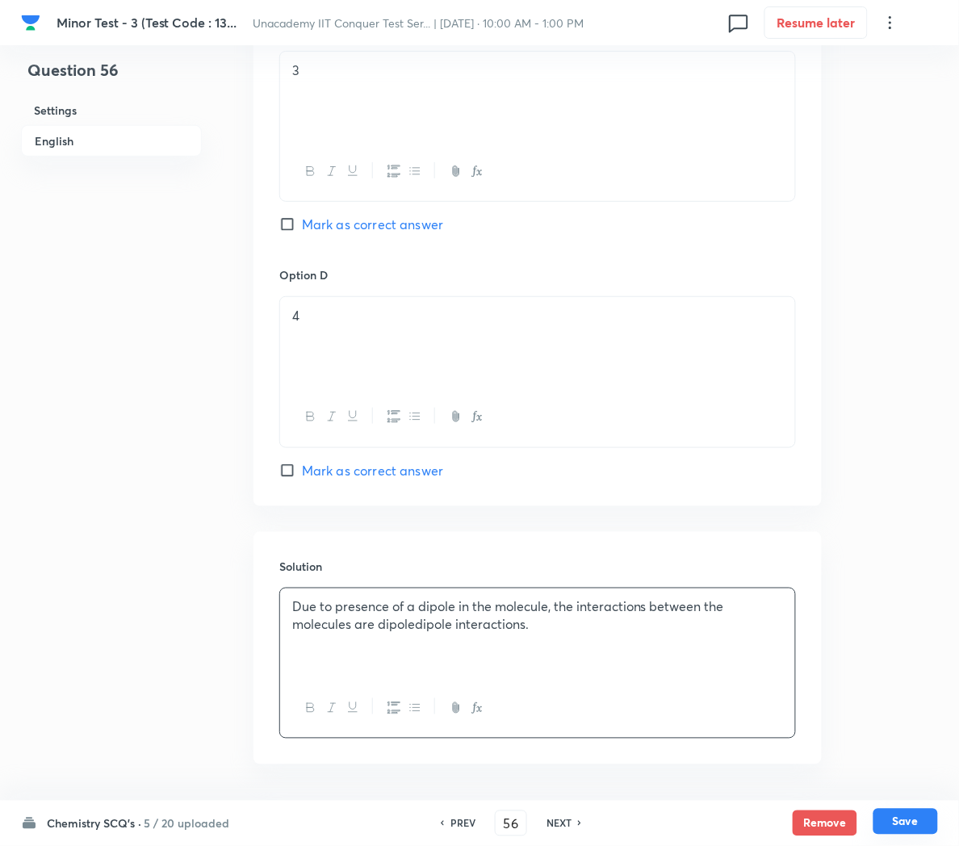
click at [899, 816] on button "Save" at bounding box center [906, 822] width 65 height 26
type input "57"
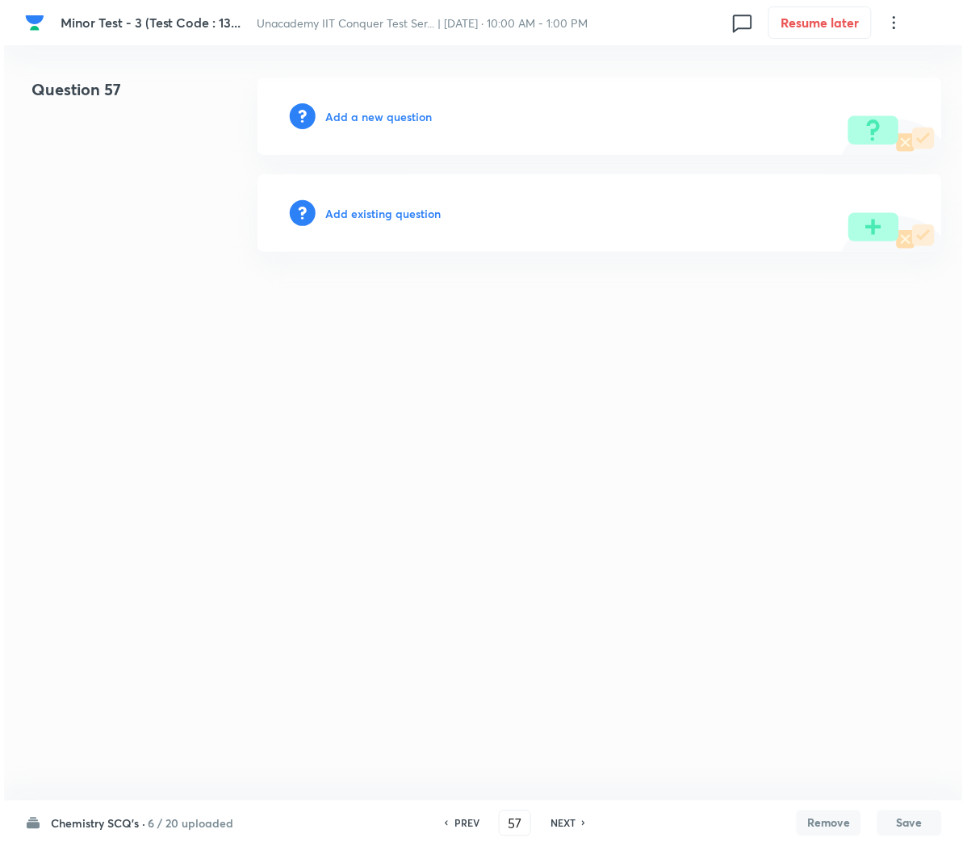
scroll to position [0, 0]
click at [364, 116] on h6 "Add a new question" at bounding box center [378, 116] width 107 height 17
click at [364, 116] on h6 "Choose a question type" at bounding box center [387, 116] width 124 height 17
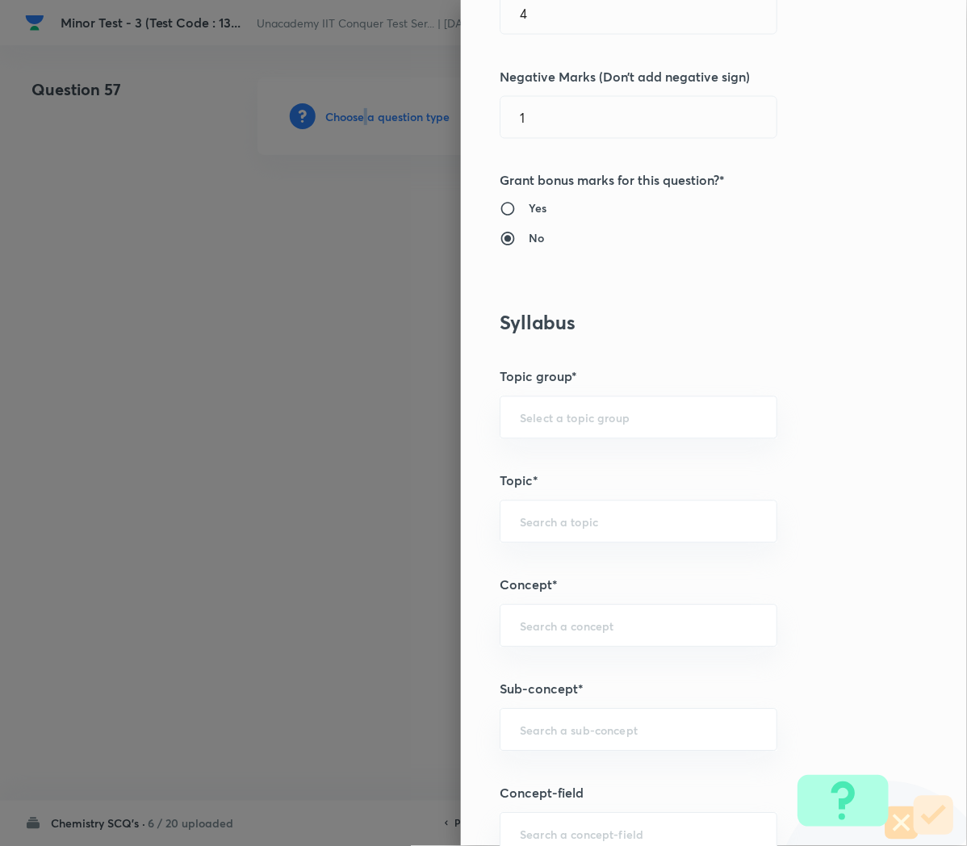
scroll to position [473, 0]
click at [522, 724] on input "text" at bounding box center [638, 727] width 237 height 15
paste input "Applications of Redox Reactions"
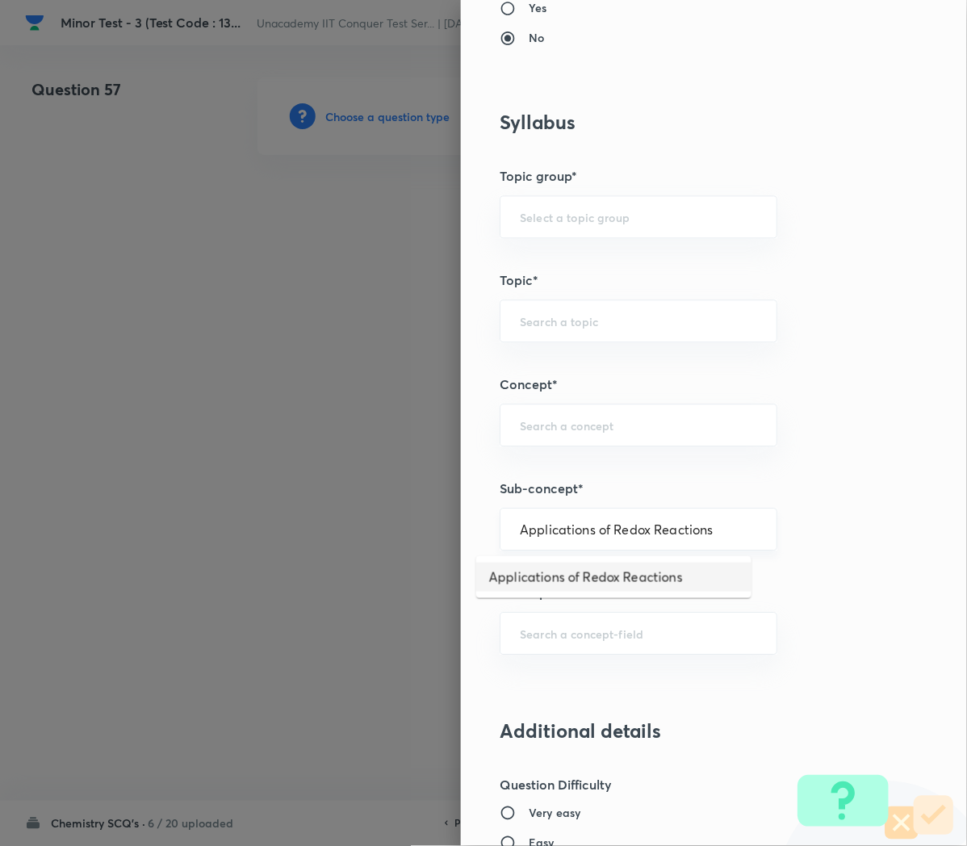
type input "Applications of Redox Reactions"
type input "Chemistry"
type input "Physical Chemistry"
type input "Redox Reactions"
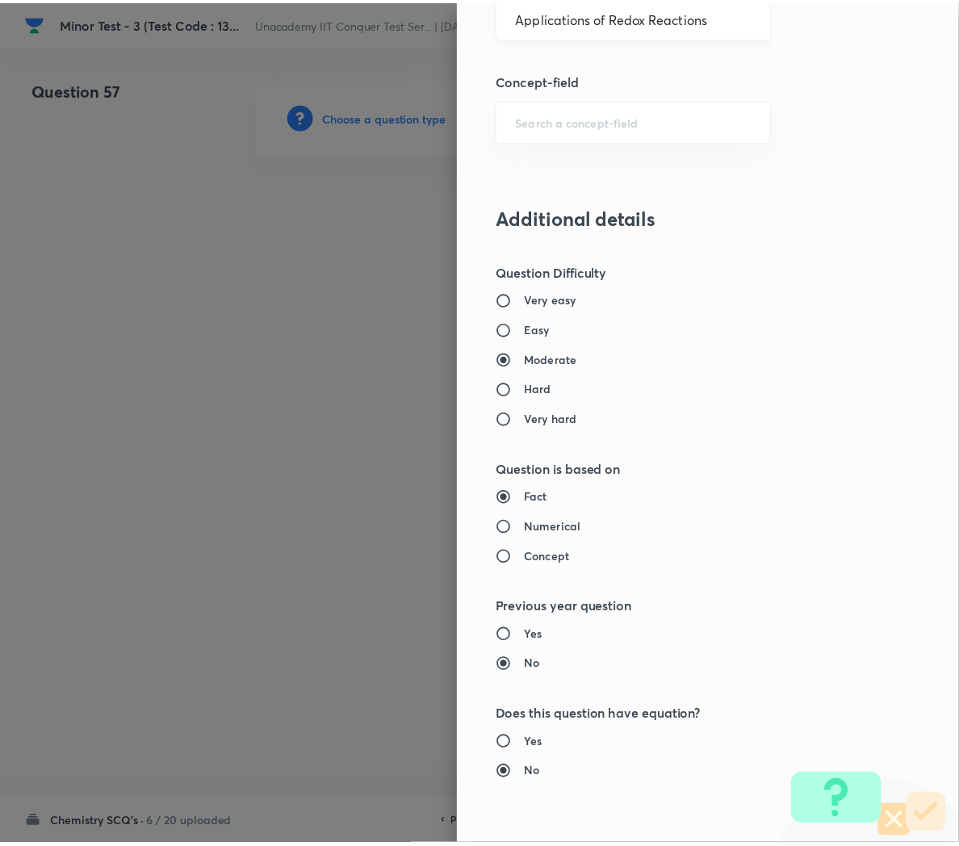
scroll to position [1466, 0]
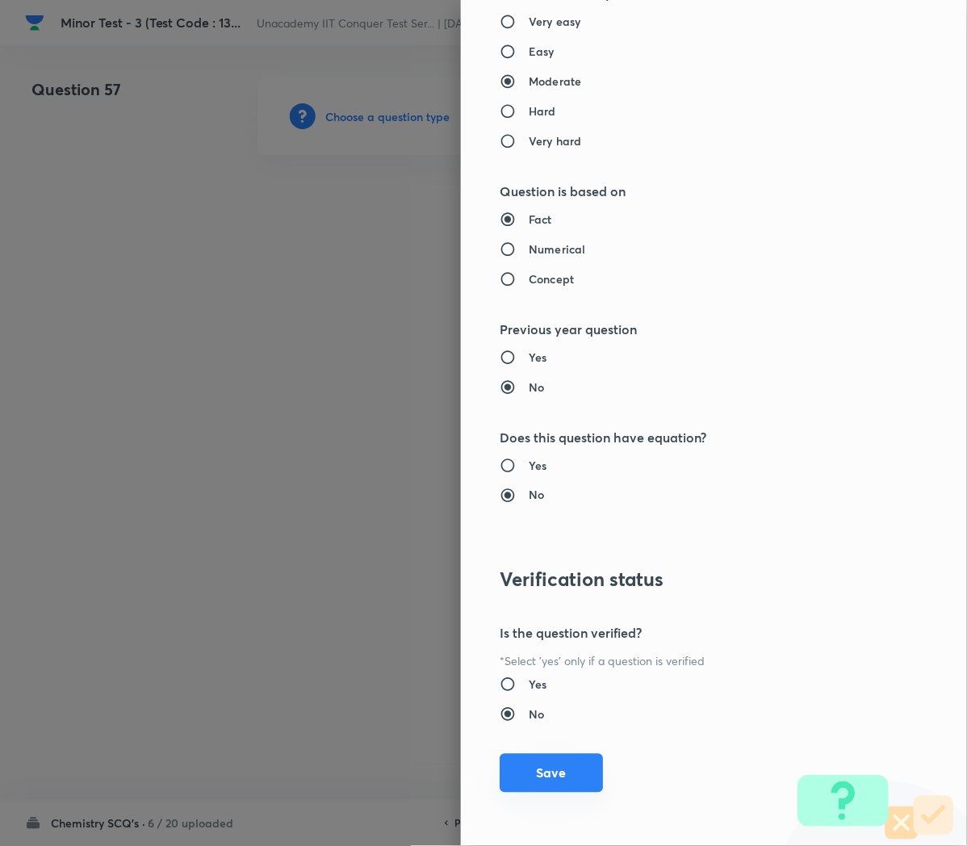
click at [547, 780] on button "Save" at bounding box center [551, 773] width 103 height 39
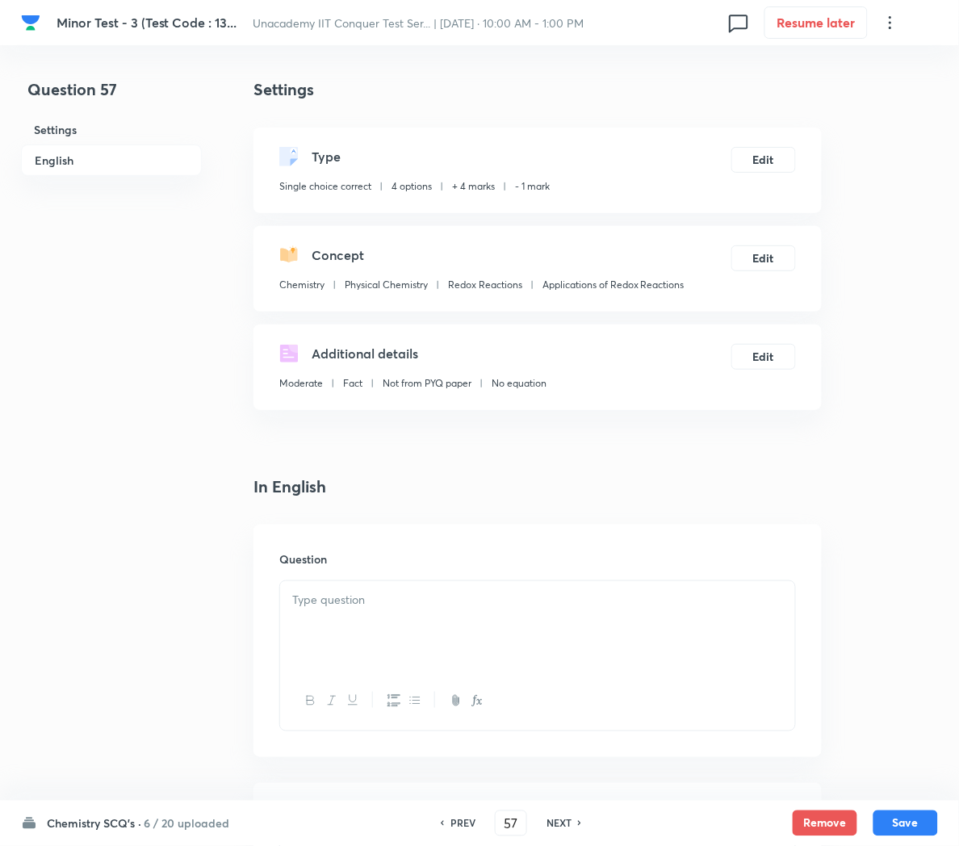
click at [401, 628] on div at bounding box center [537, 626] width 515 height 90
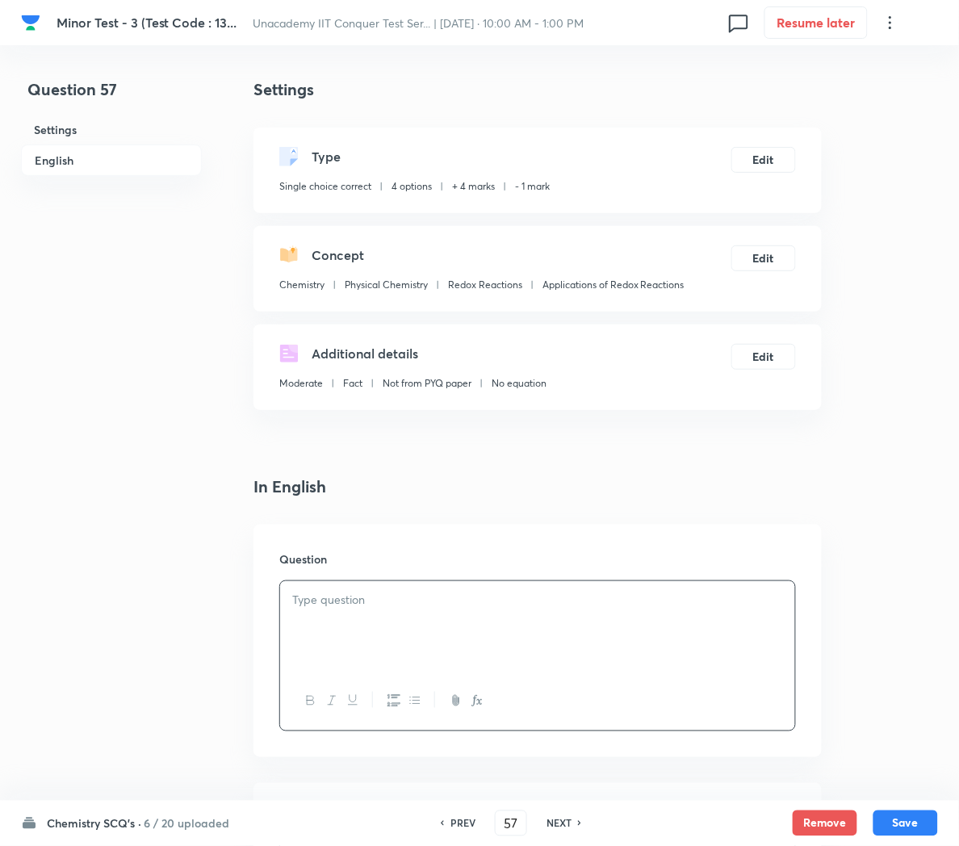
click at [409, 601] on p at bounding box center [537, 600] width 491 height 19
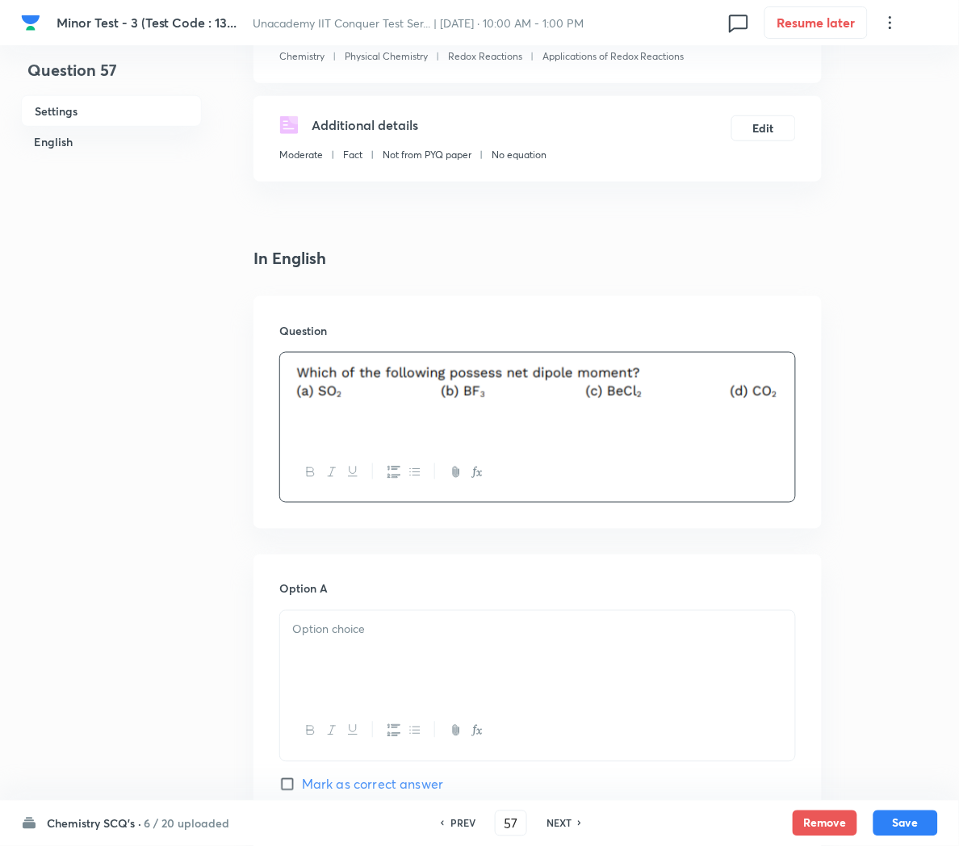
scroll to position [268, 0]
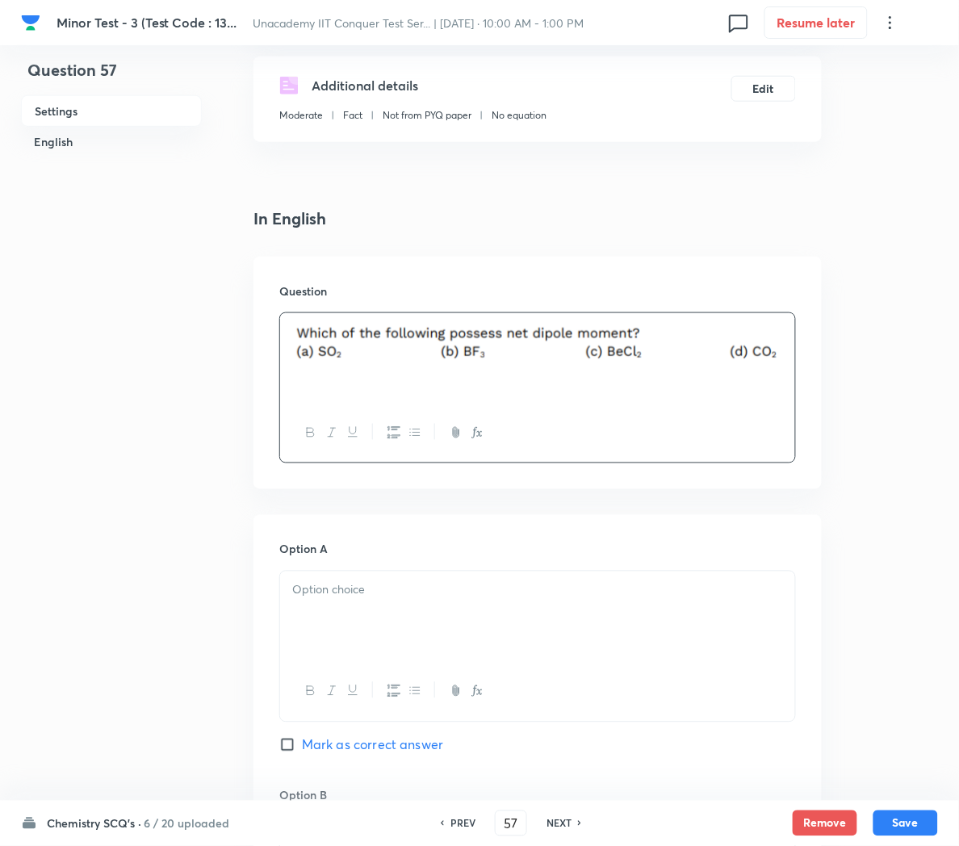
click at [343, 593] on p at bounding box center [537, 590] width 491 height 19
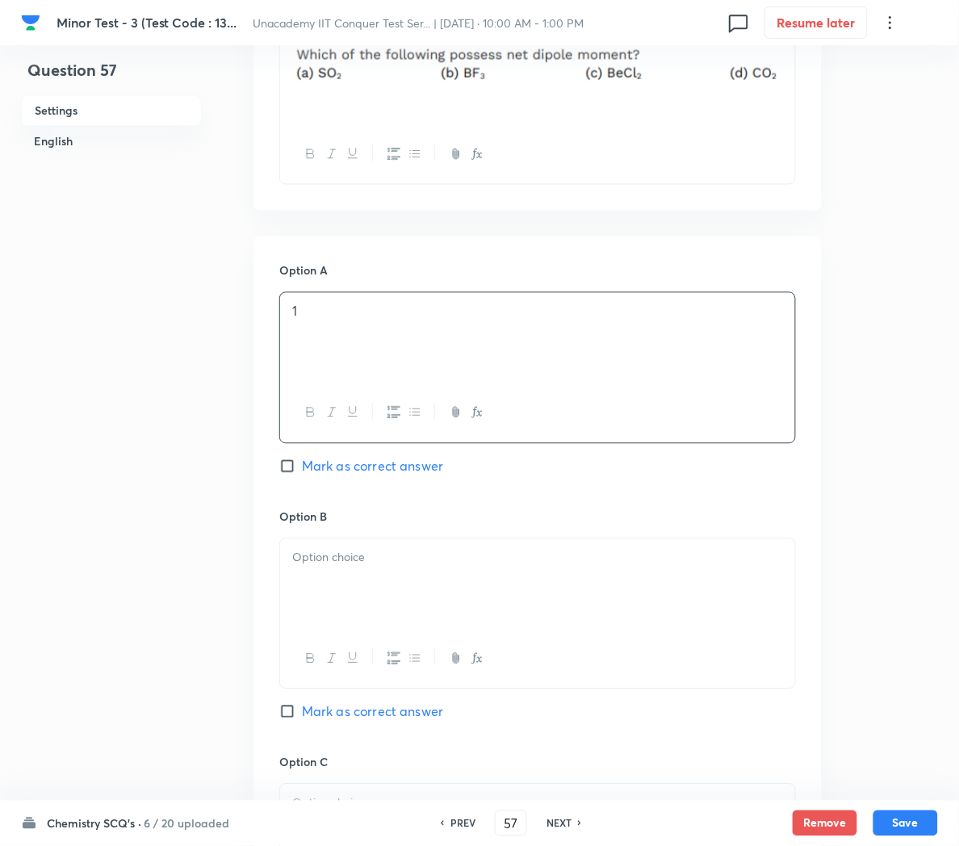
scroll to position [594, 0]
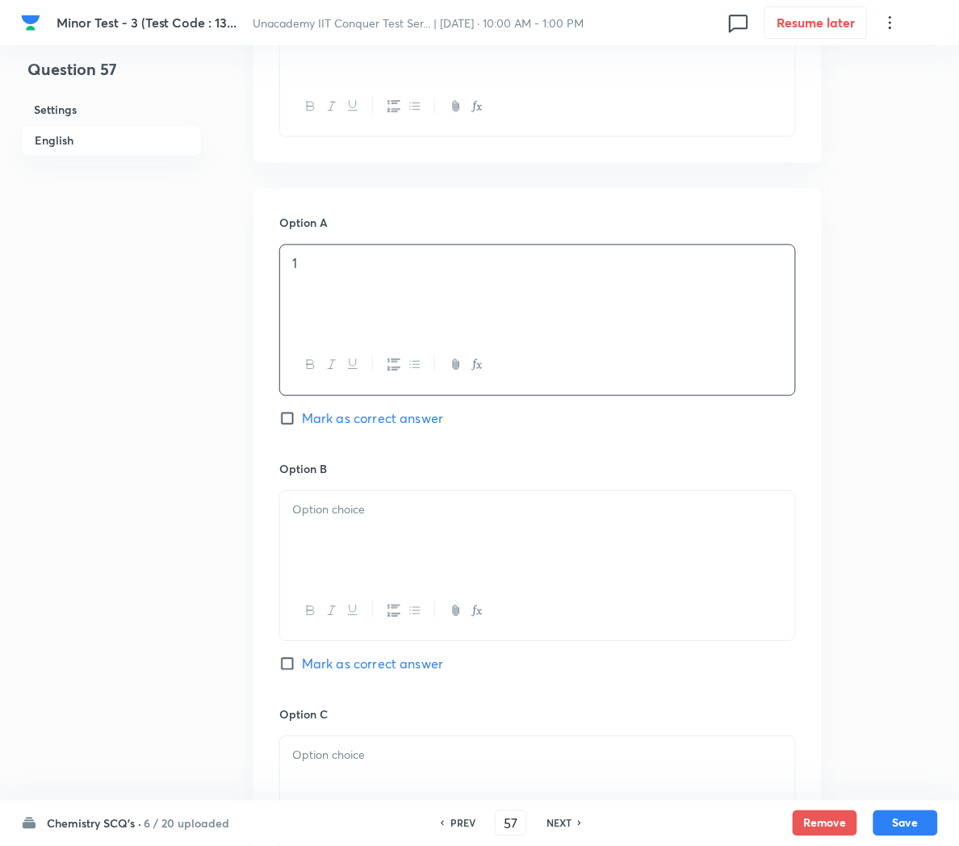
click at [325, 417] on span "Mark as correct answer" at bounding box center [372, 418] width 141 height 19
click at [302, 417] on input "Mark as correct answer" at bounding box center [290, 419] width 23 height 16
checkbox input "true"
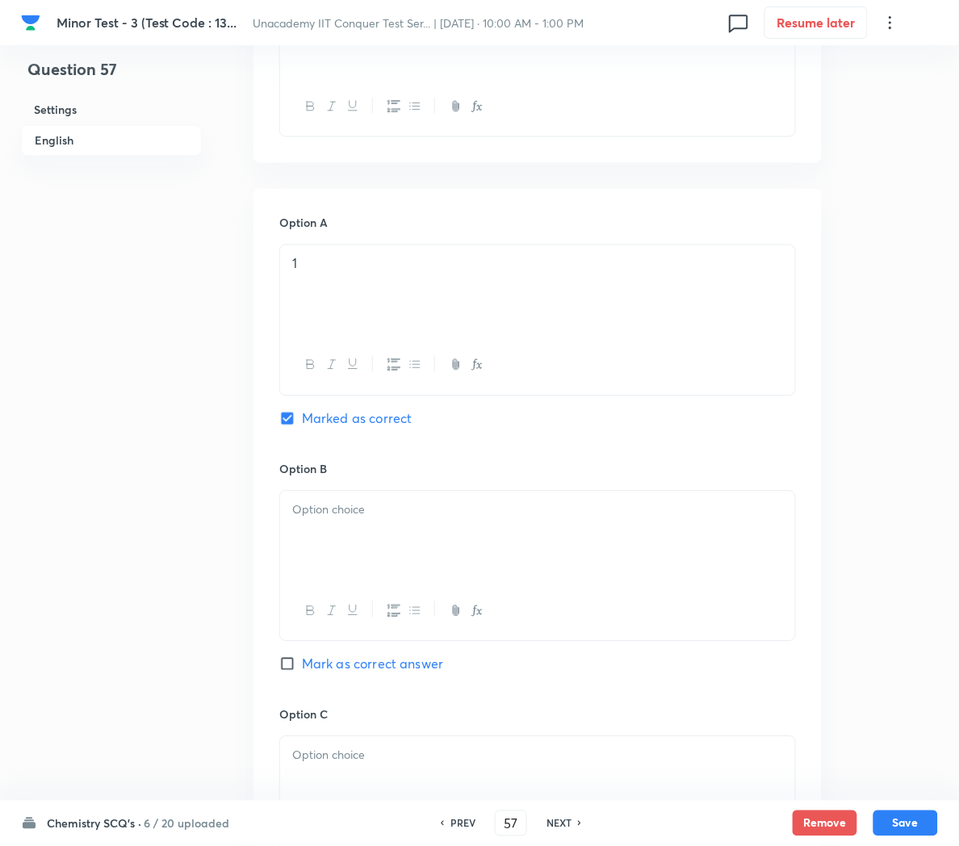
click at [373, 542] on div at bounding box center [537, 537] width 515 height 90
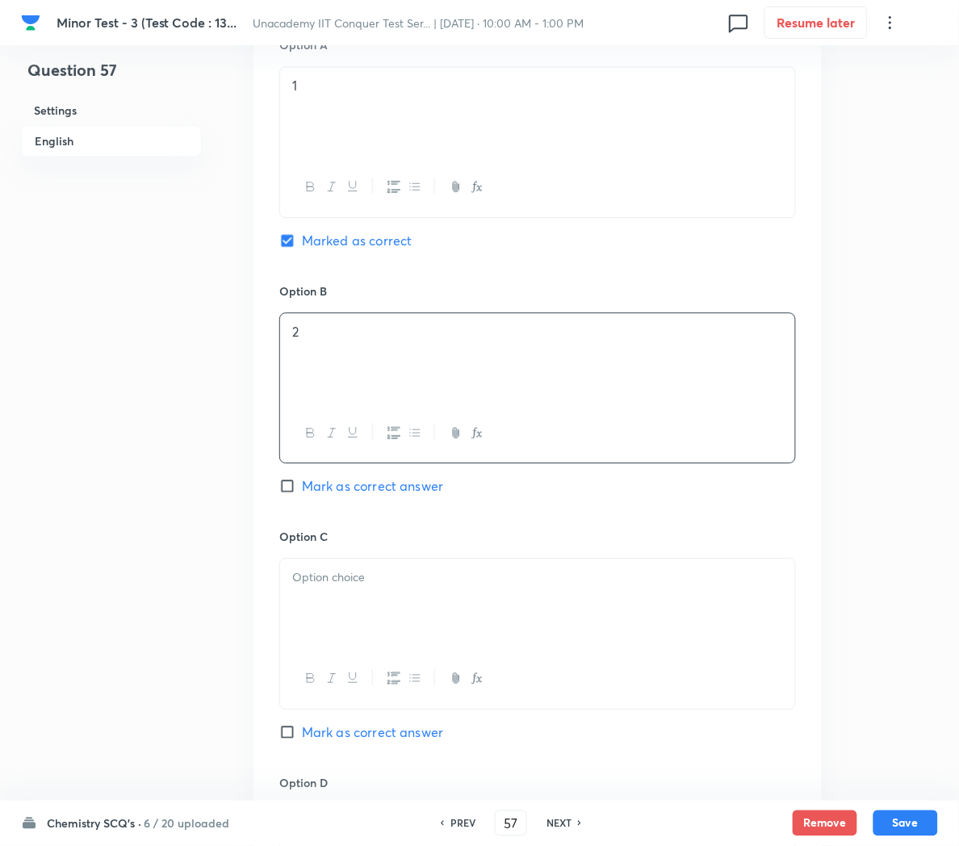
scroll to position [789, 0]
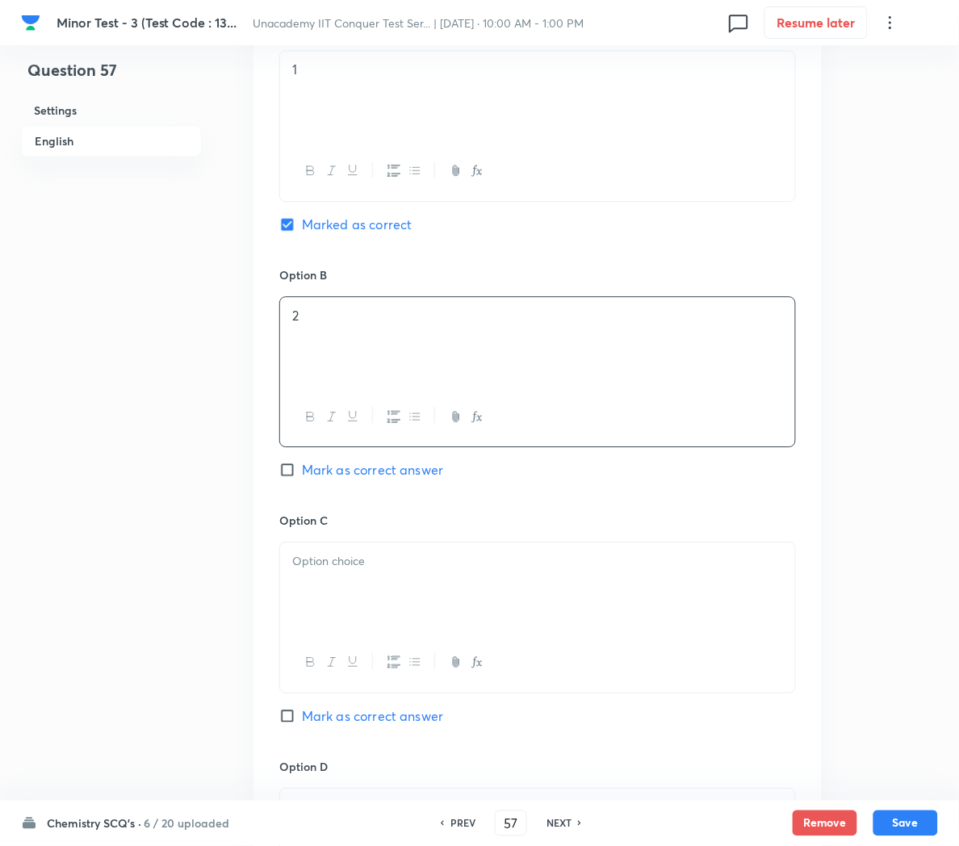
click at [346, 610] on div at bounding box center [537, 588] width 515 height 90
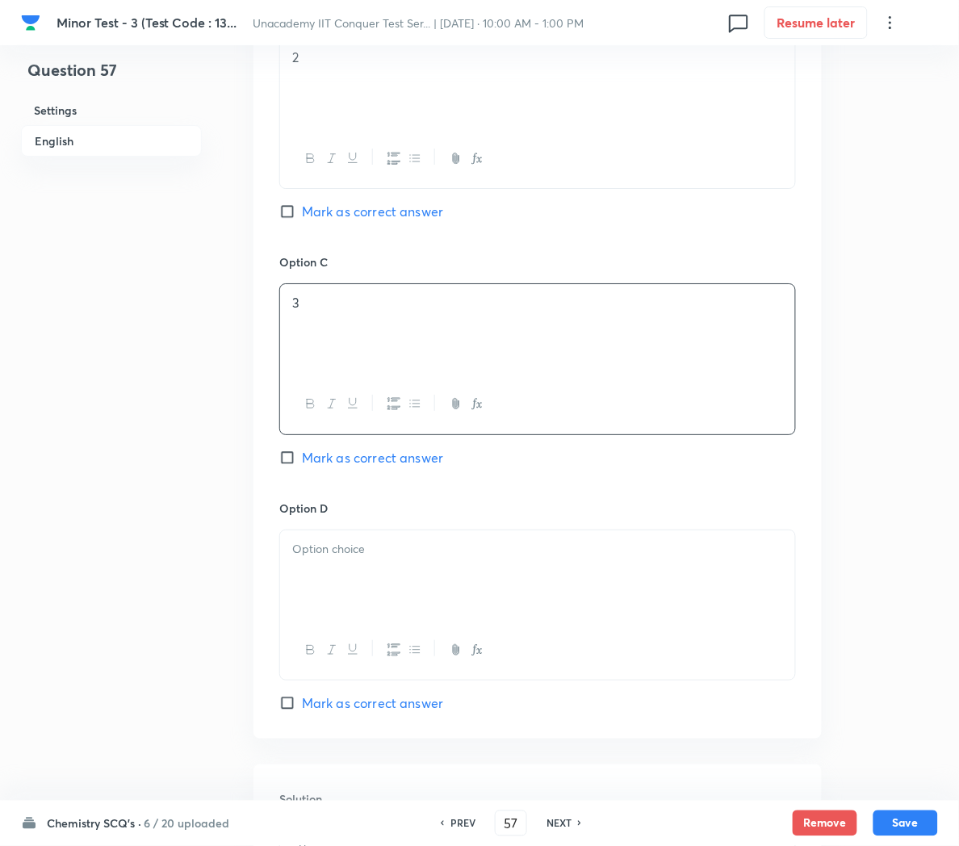
scroll to position [1072, 0]
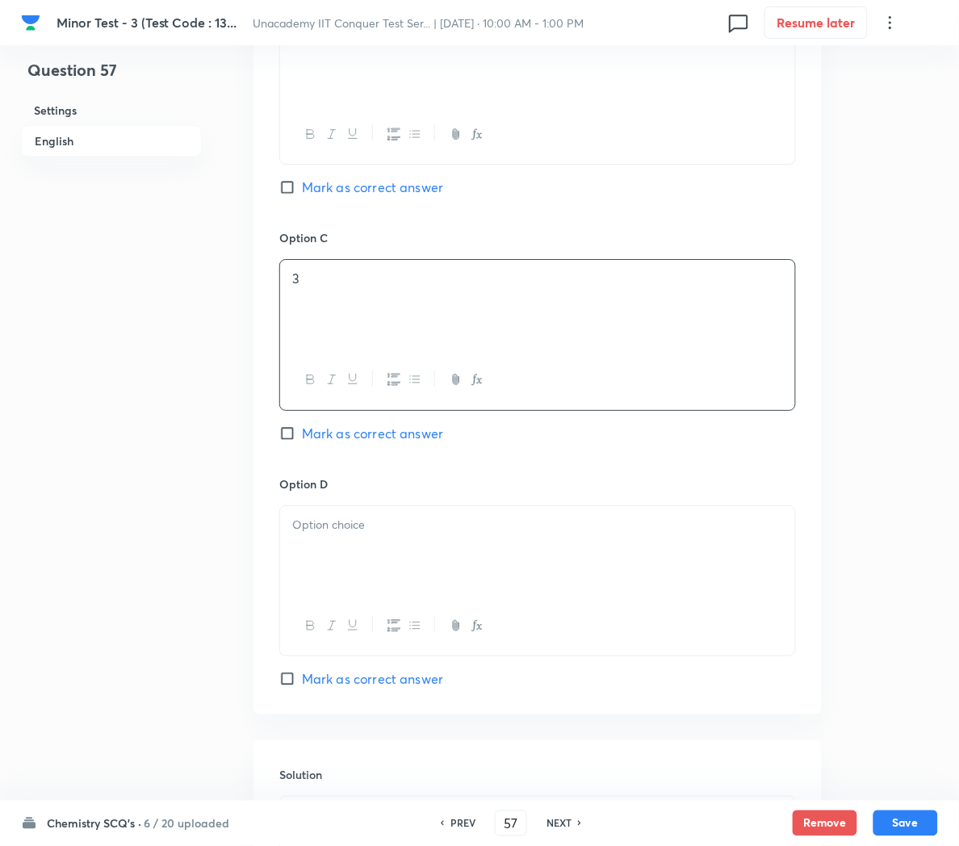
click at [354, 556] on div at bounding box center [537, 551] width 515 height 90
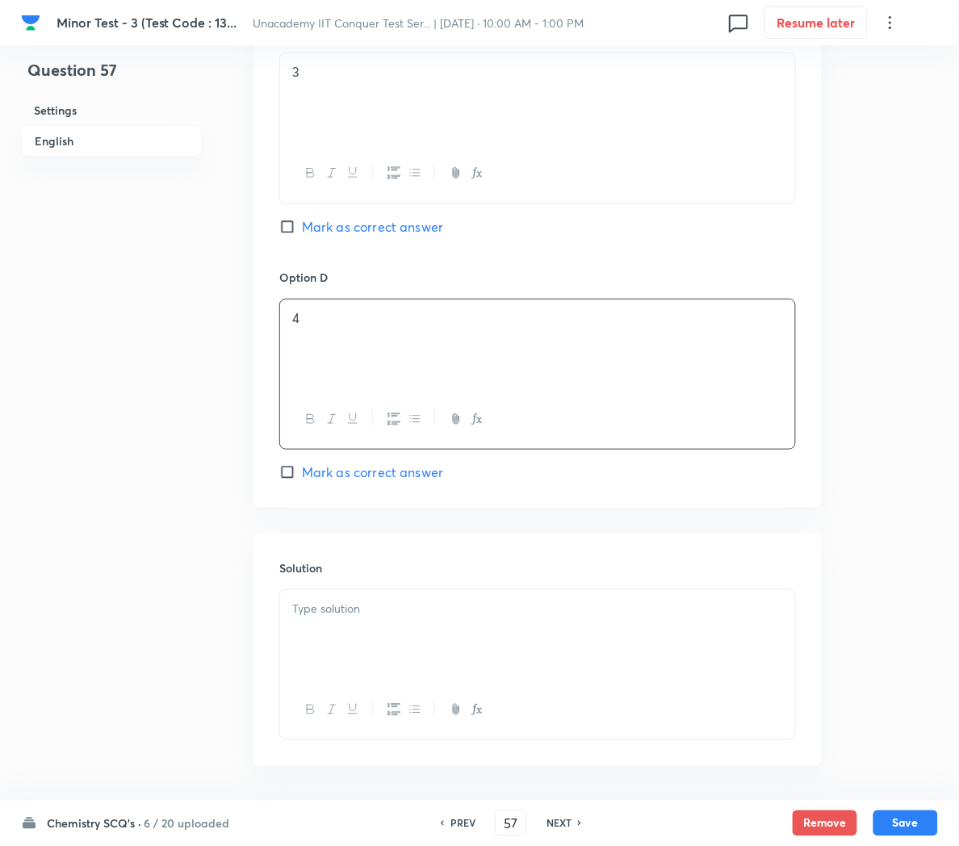
scroll to position [1292, 0]
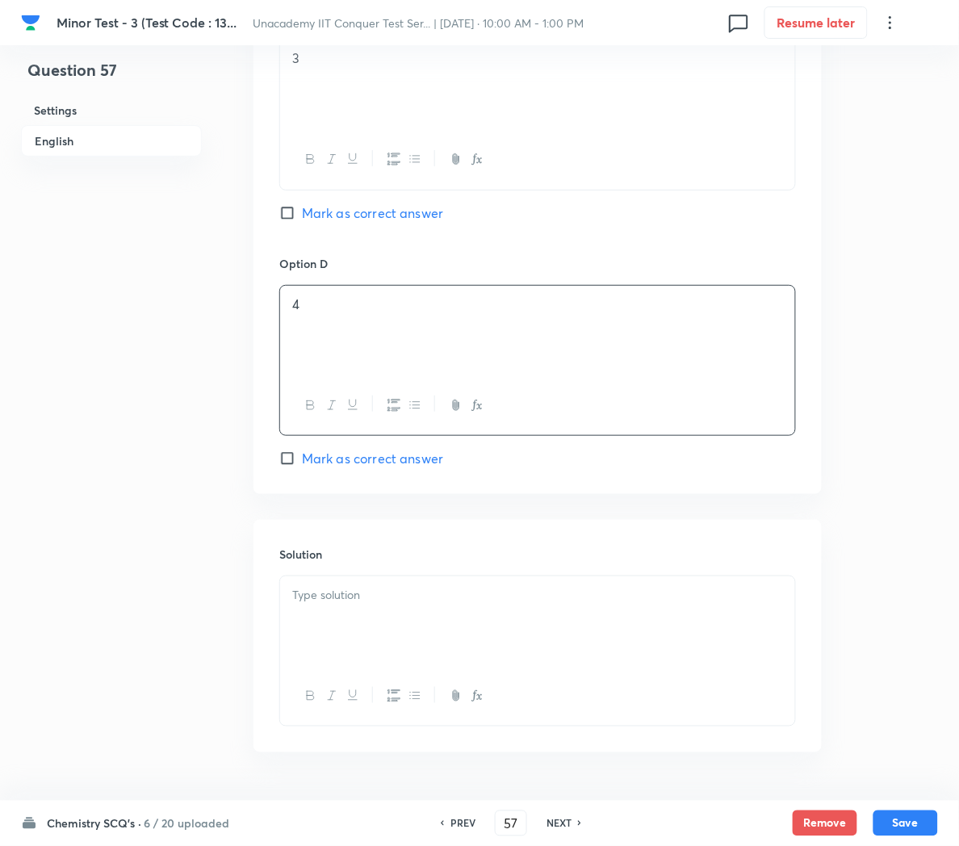
click at [320, 605] on p at bounding box center [537, 595] width 491 height 19
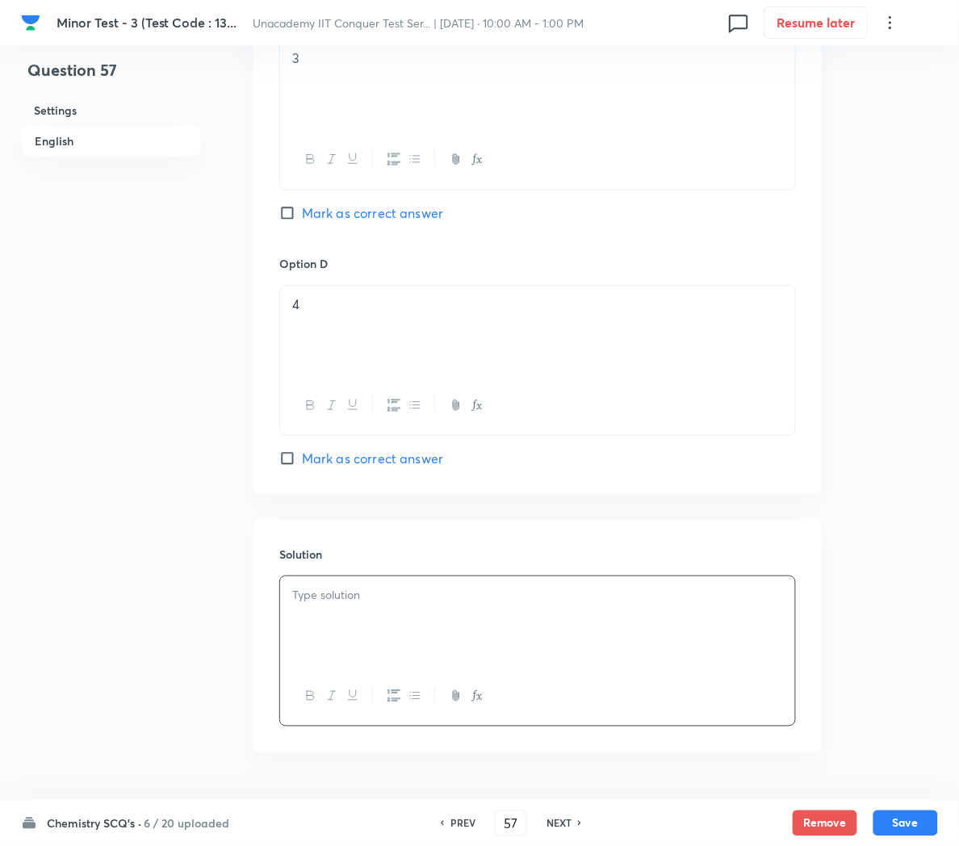
click at [429, 636] on div at bounding box center [537, 622] width 515 height 90
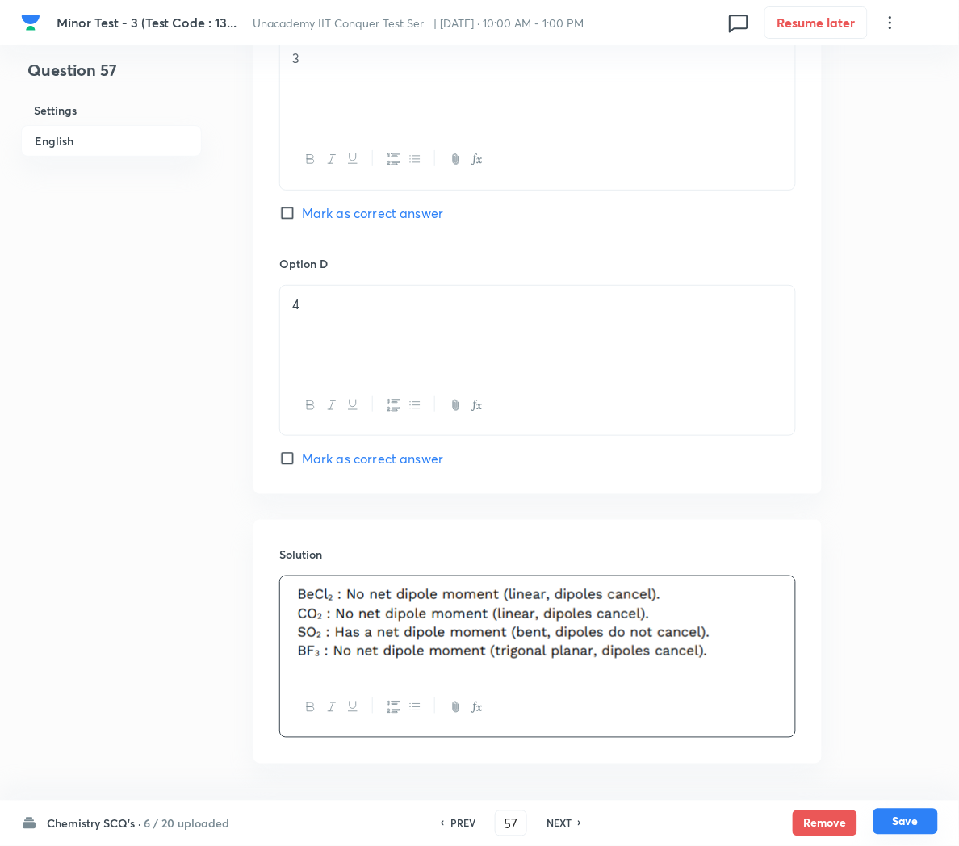
click at [903, 823] on button "Save" at bounding box center [906, 822] width 65 height 26
type input "58"
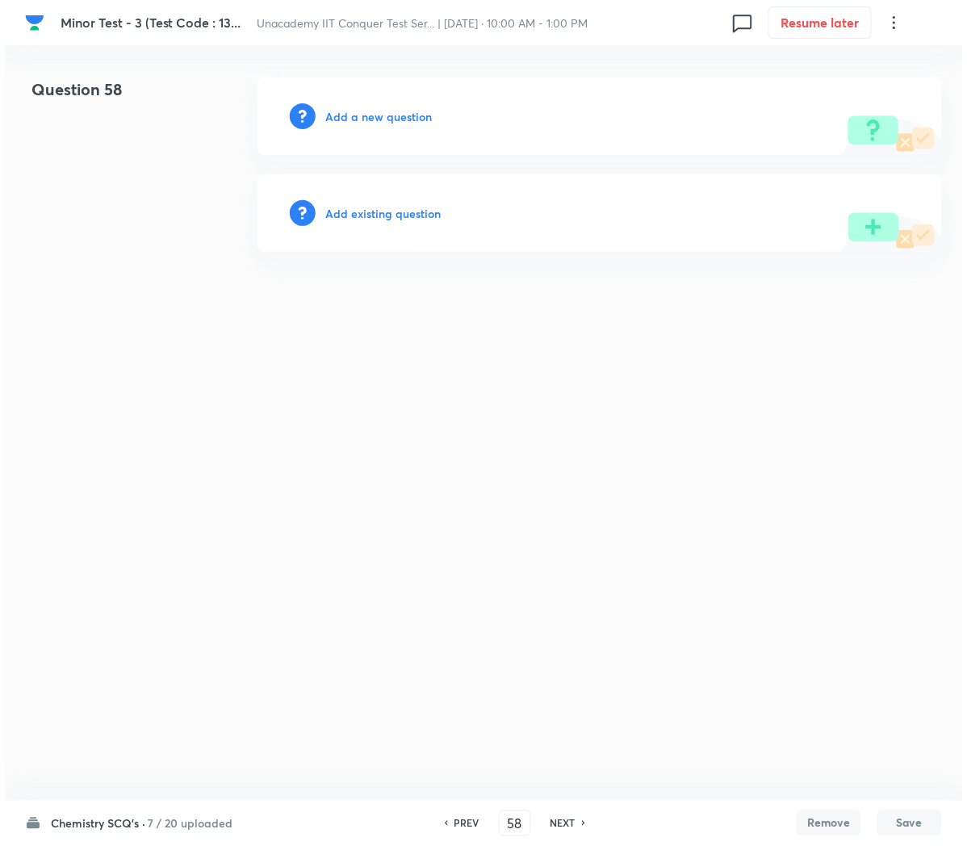
scroll to position [0, 0]
click at [324, 113] on div "Add a new question" at bounding box center [600, 117] width 685 height 78
click at [337, 113] on h6 "Add a new question" at bounding box center [378, 116] width 107 height 17
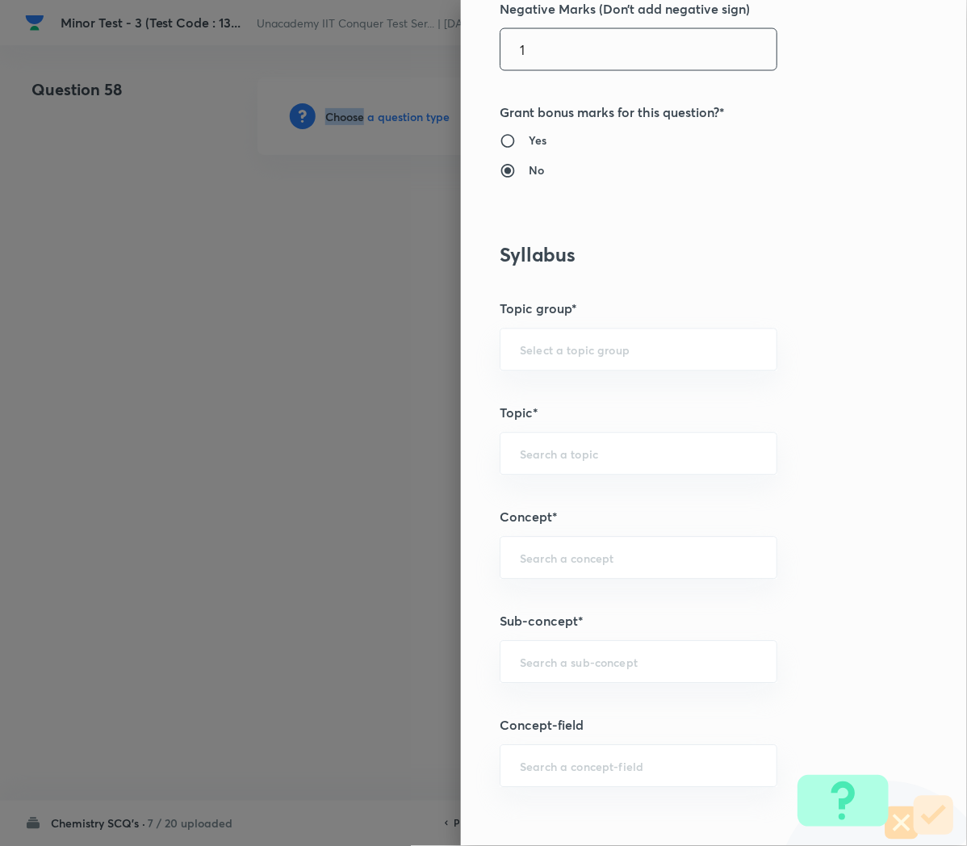
scroll to position [559, 0]
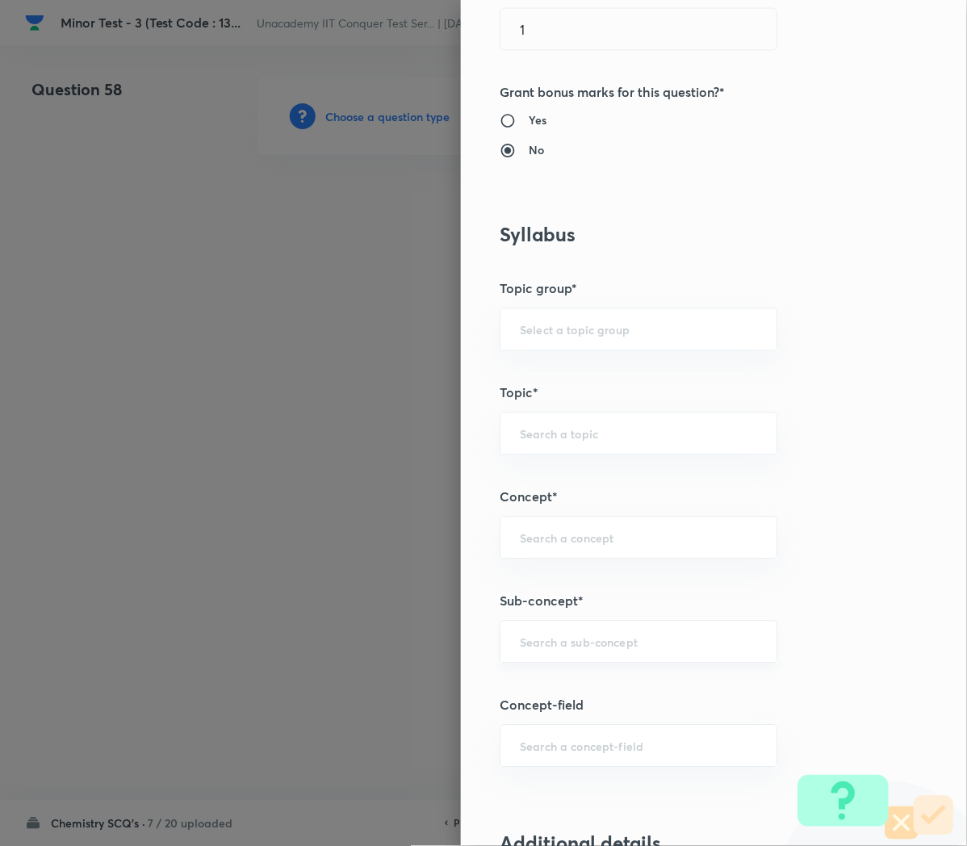
click at [537, 639] on input "text" at bounding box center [638, 642] width 237 height 15
paste input "Applications of Redox Reactions"
type input "Applications of Redox Reactions"
type input "Chemistry"
type input "Physical Chemistry"
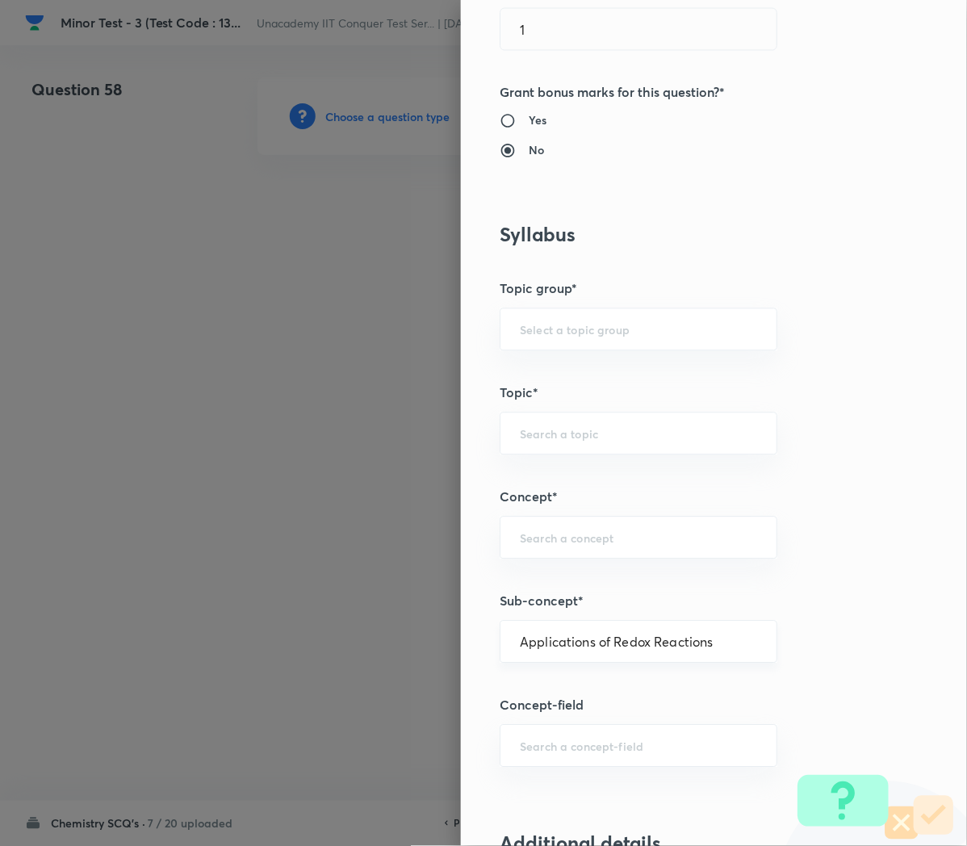
type input "Redox Reactions"
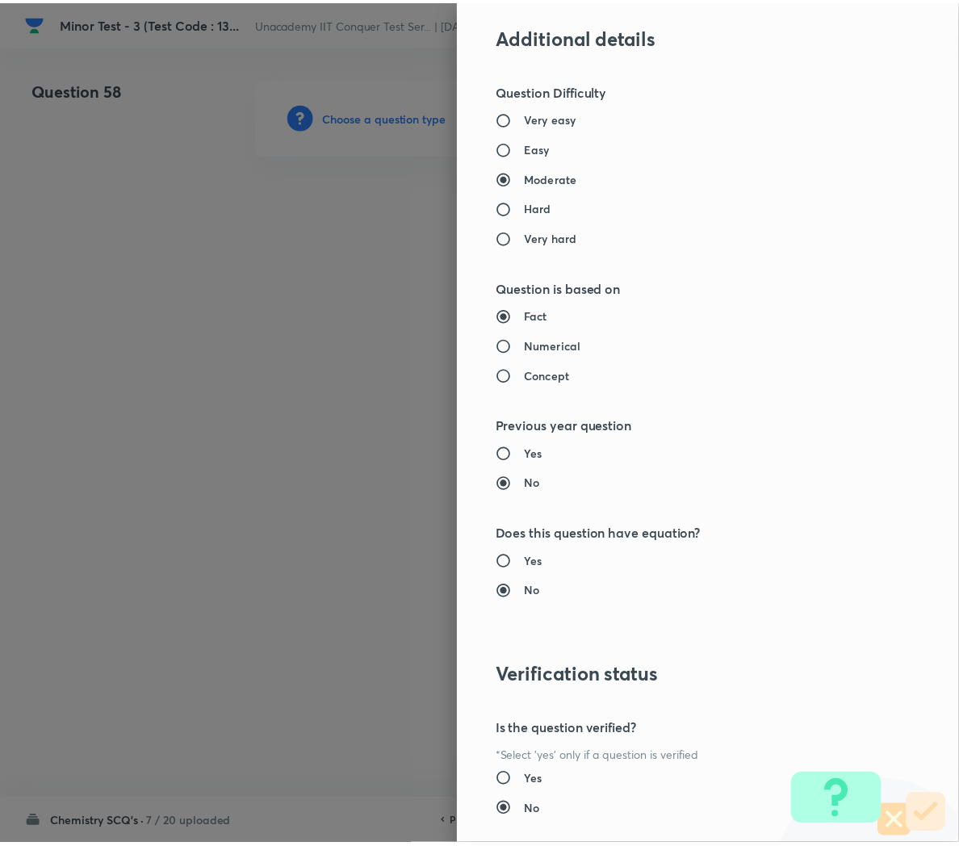
scroll to position [1463, 0]
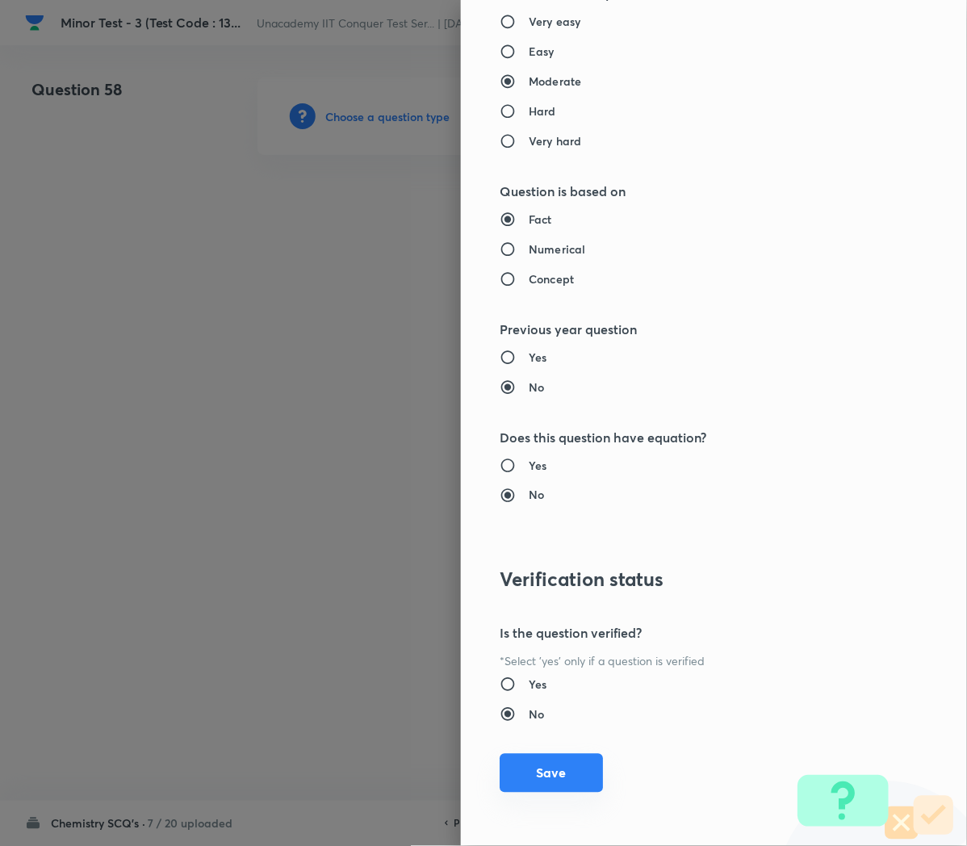
click at [513, 771] on button "Save" at bounding box center [551, 773] width 103 height 39
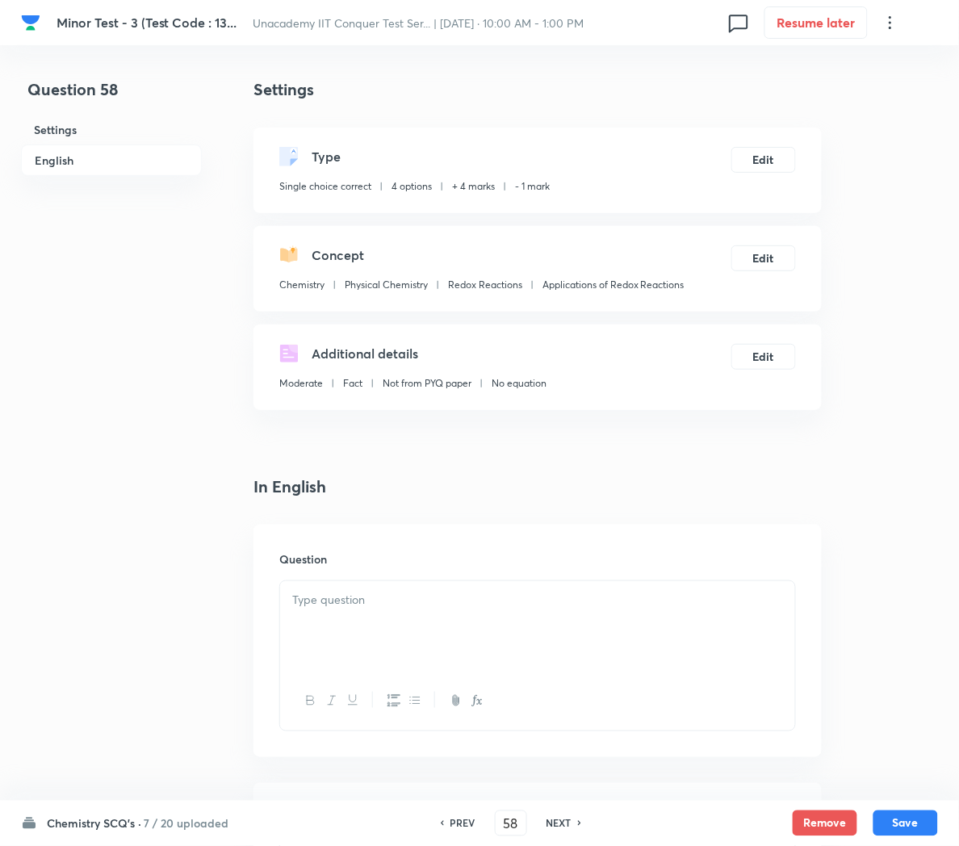
click at [426, 613] on div at bounding box center [537, 626] width 515 height 90
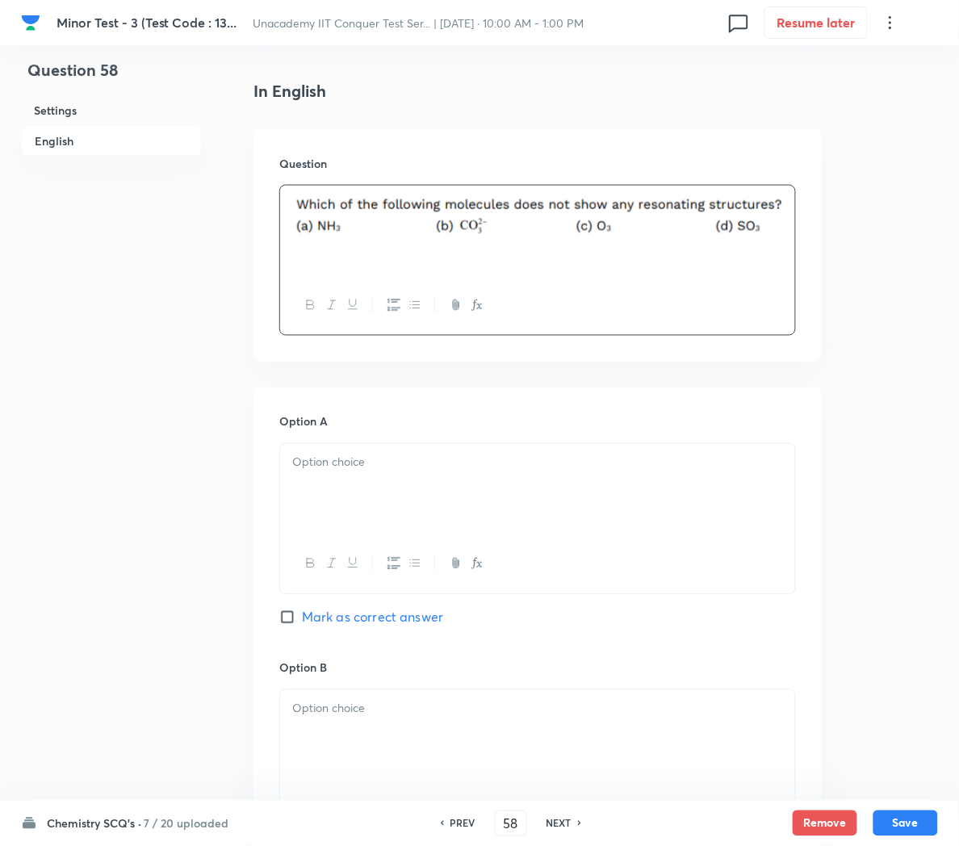
scroll to position [409, 0]
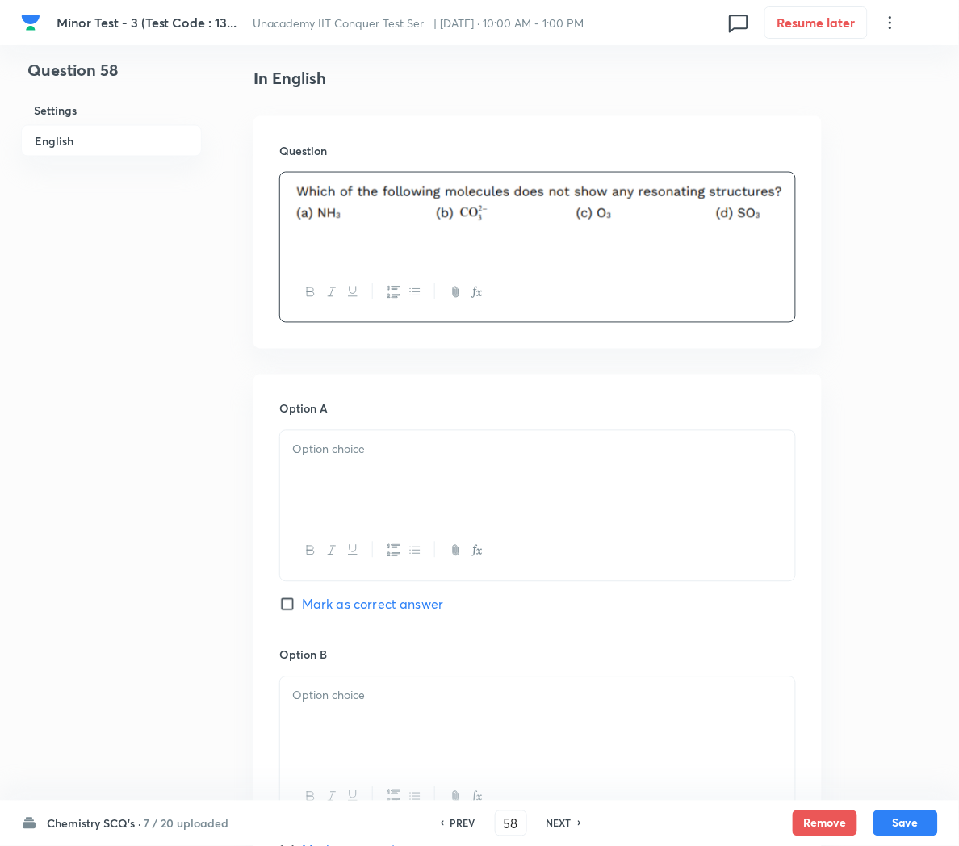
click at [361, 488] on div at bounding box center [537, 476] width 515 height 90
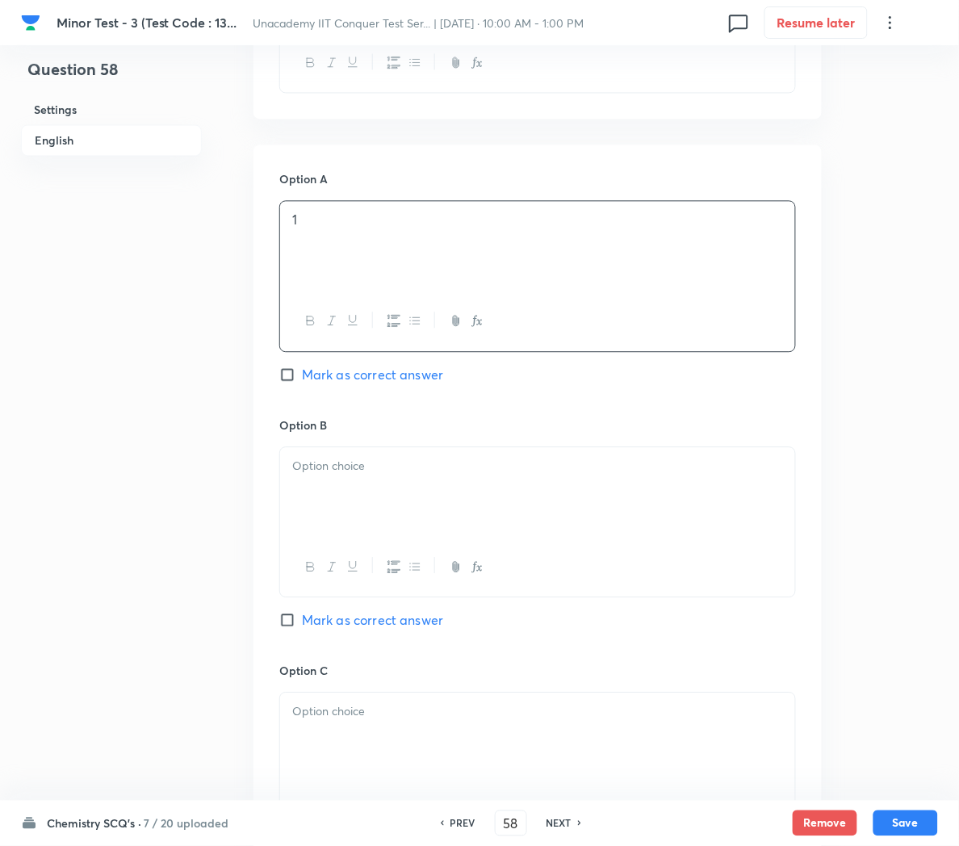
click at [361, 488] on div at bounding box center [537, 493] width 515 height 90
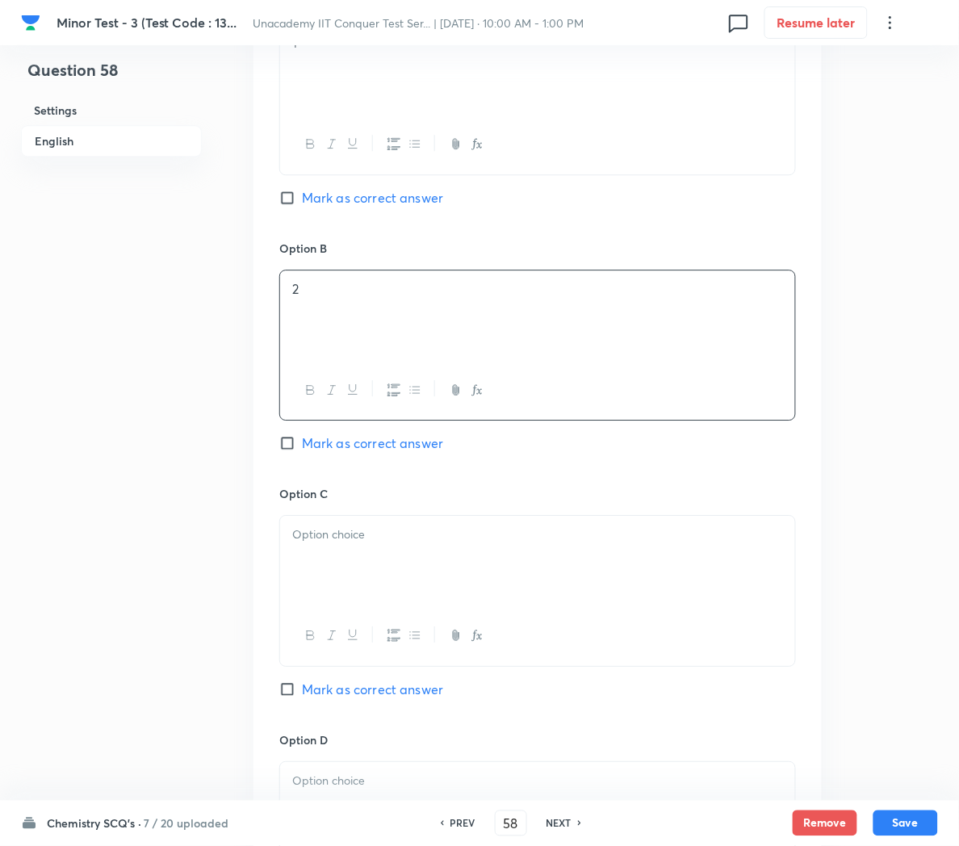
scroll to position [817, 0]
click at [315, 200] on span "Mark as correct answer" at bounding box center [372, 196] width 141 height 19
click at [302, 200] on input "Mark as correct answer" at bounding box center [290, 196] width 23 height 16
checkbox input "true"
click at [332, 554] on div at bounding box center [537, 559] width 515 height 90
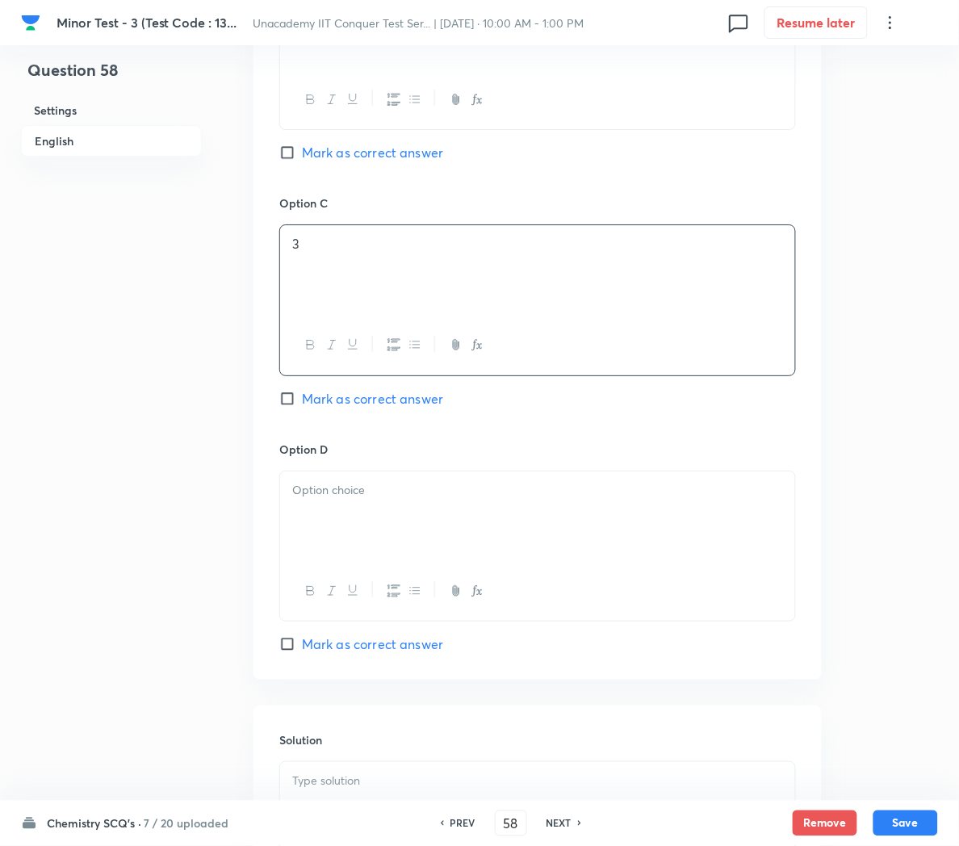
scroll to position [1120, 0]
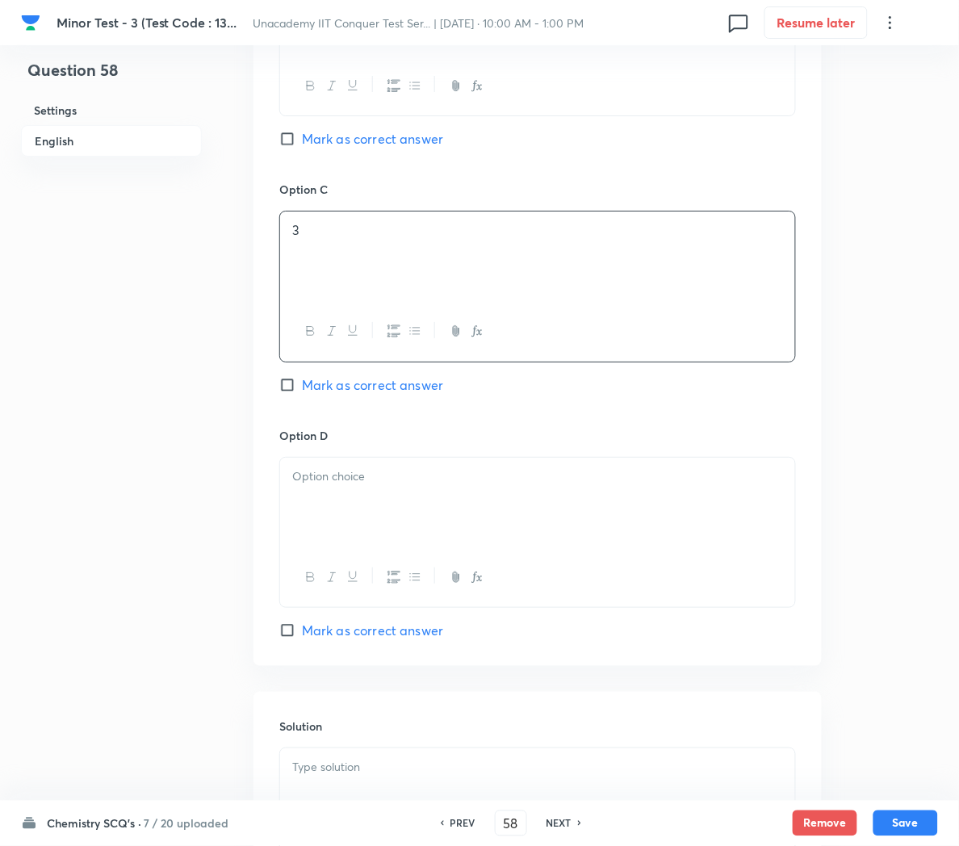
click at [309, 511] on div at bounding box center [537, 503] width 515 height 90
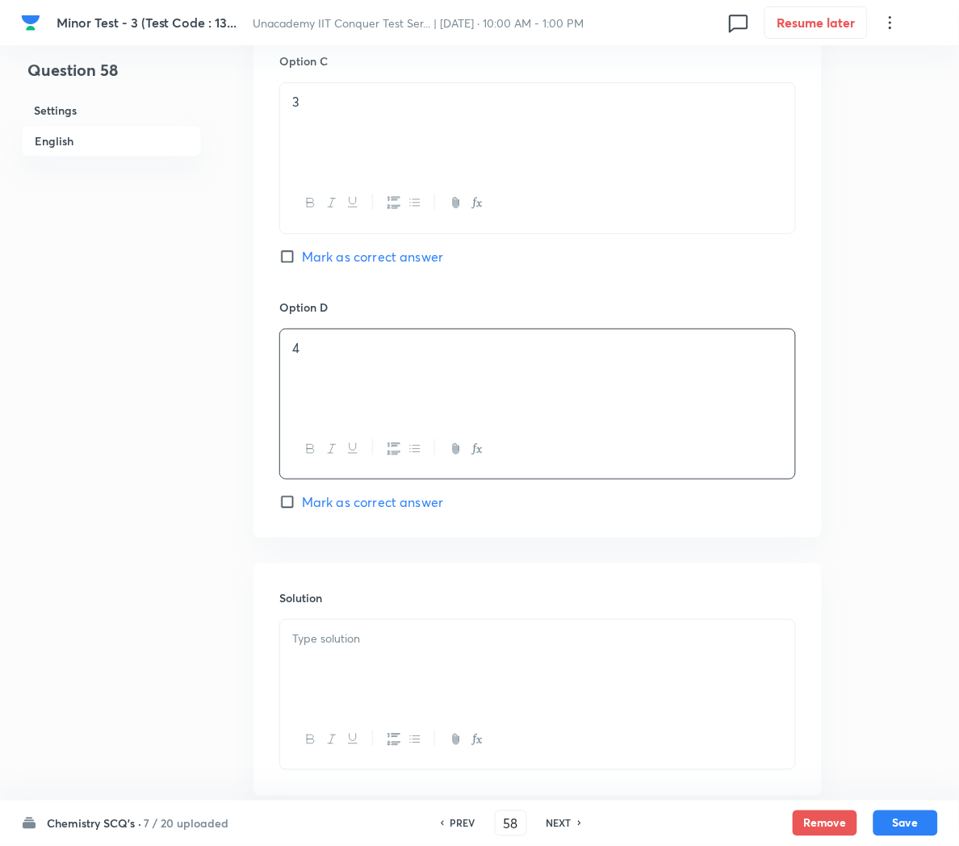
scroll to position [1254, 0]
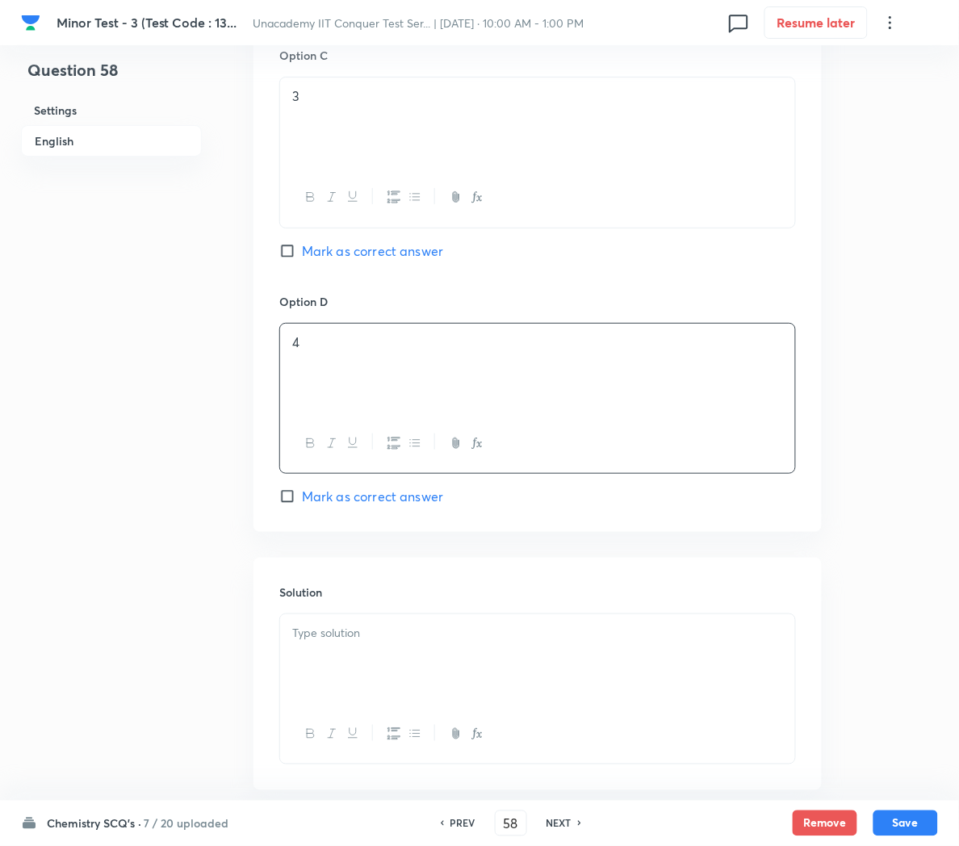
click at [320, 661] on div at bounding box center [537, 659] width 515 height 90
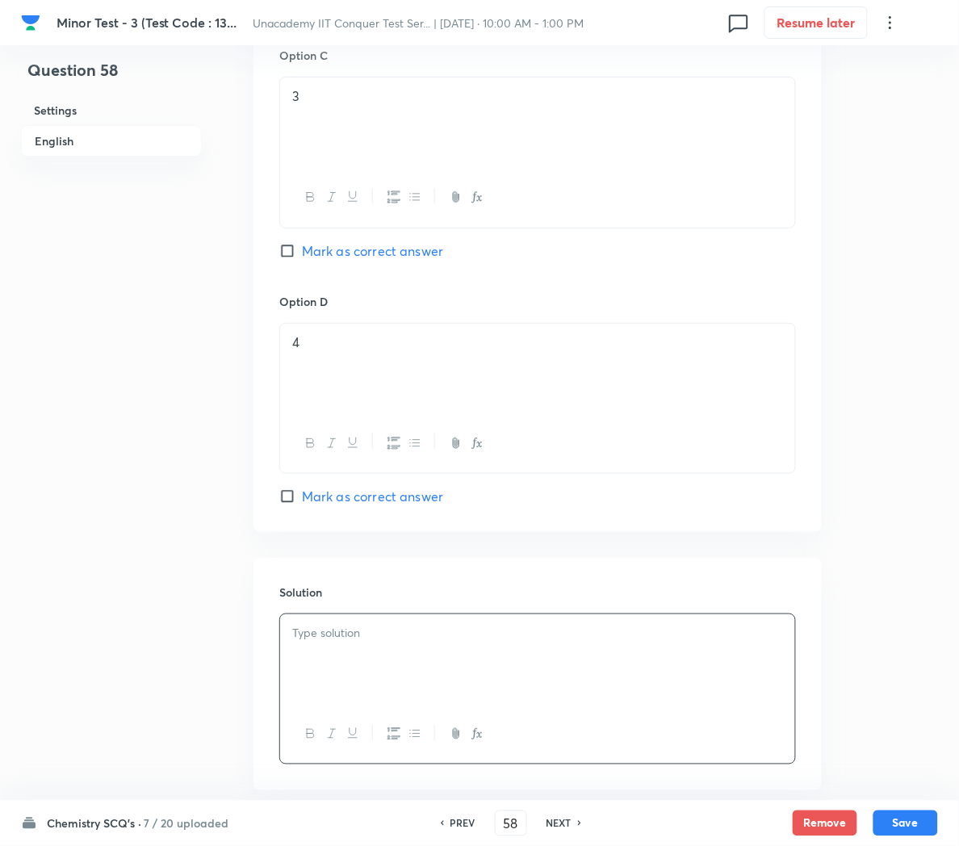
click at [364, 663] on div at bounding box center [537, 659] width 515 height 90
click at [912, 824] on button "Save" at bounding box center [906, 822] width 65 height 26
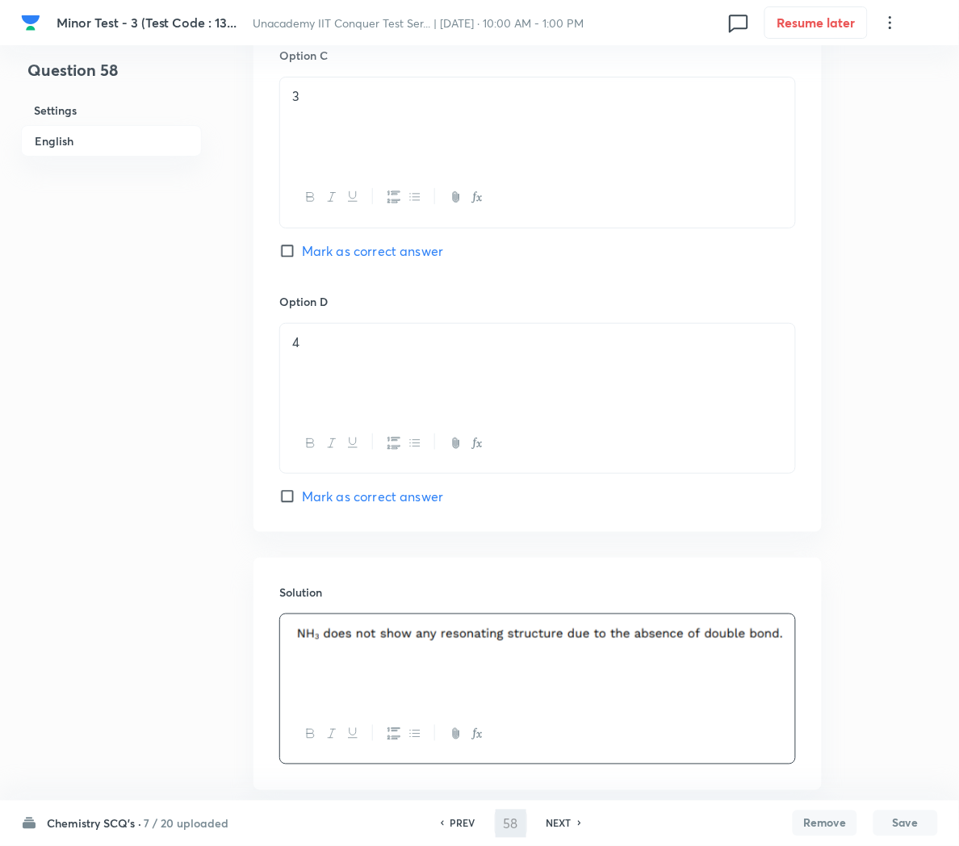
type input "59"
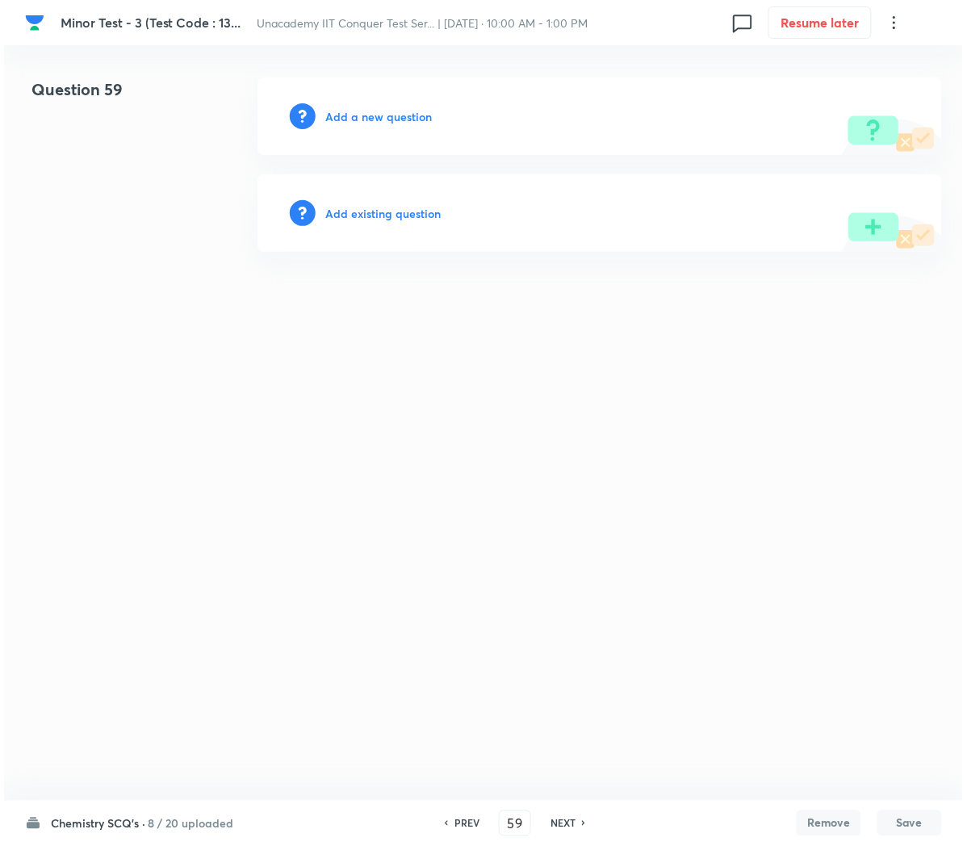
scroll to position [0, 0]
click at [353, 120] on h6 "Add a new question" at bounding box center [378, 116] width 107 height 17
click at [353, 120] on h6 "Choose a question type" at bounding box center [387, 116] width 124 height 17
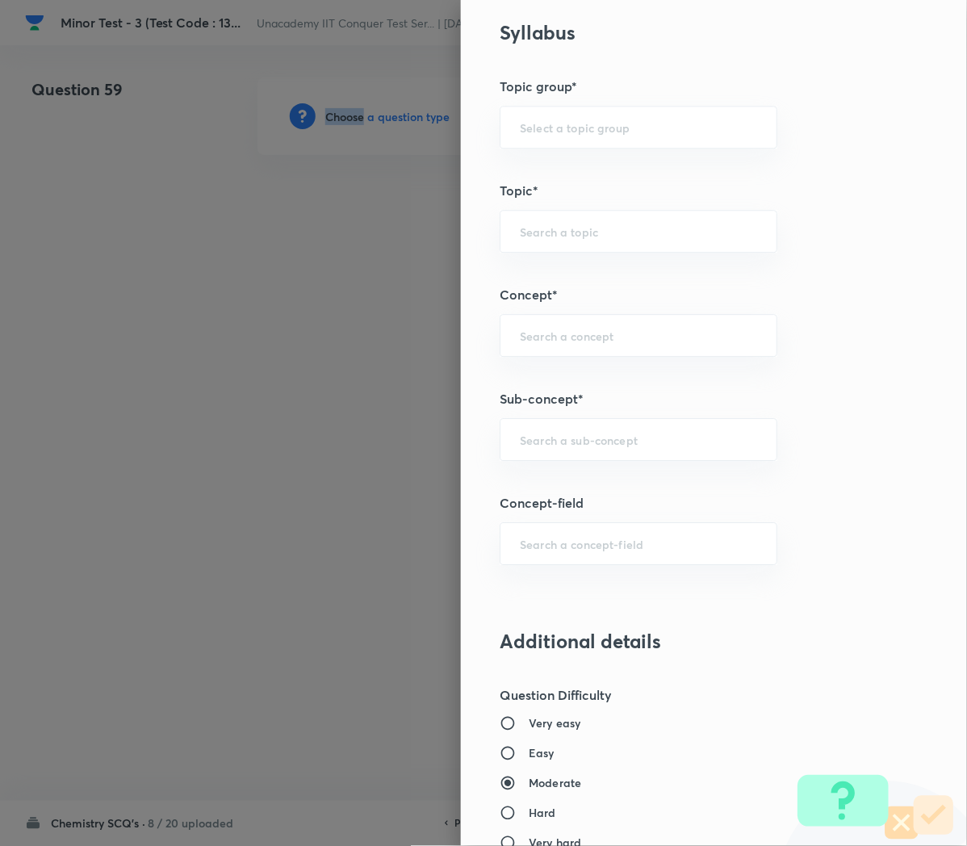
scroll to position [961, 0]
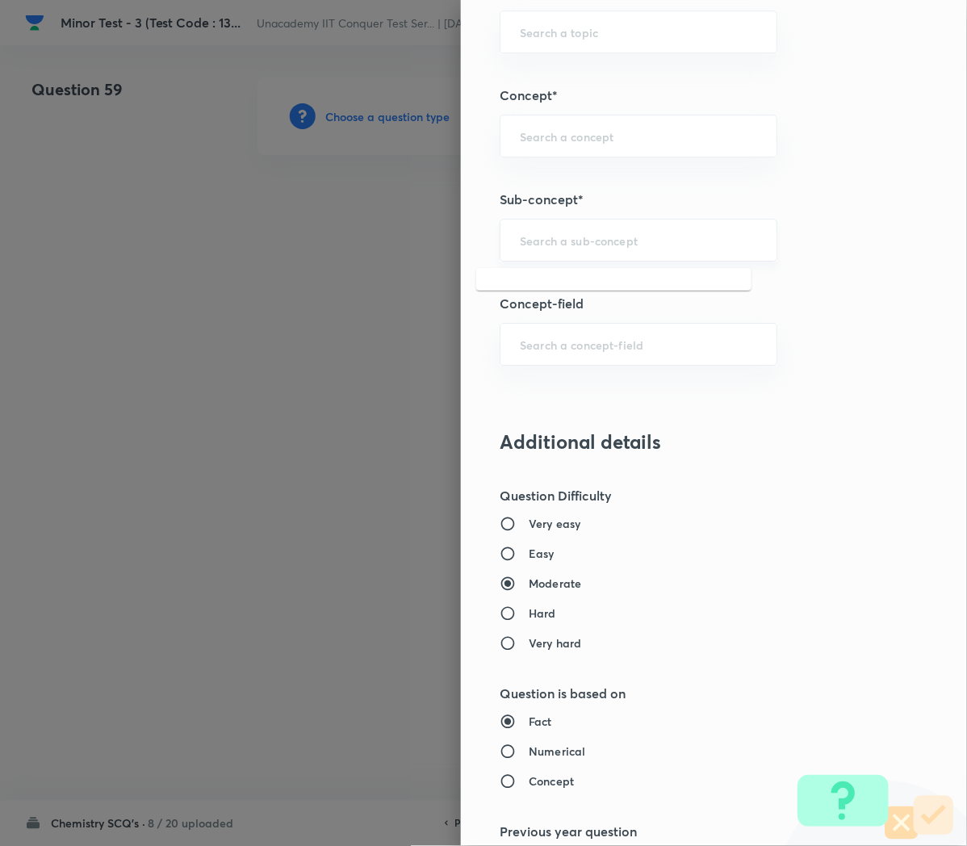
click at [526, 243] on input "text" at bounding box center [638, 240] width 237 height 15
paste input "Applications of Redox Reactions"
type input "Applications of Redox Reactions"
type input "Chemistry"
type input "Physical Chemistry"
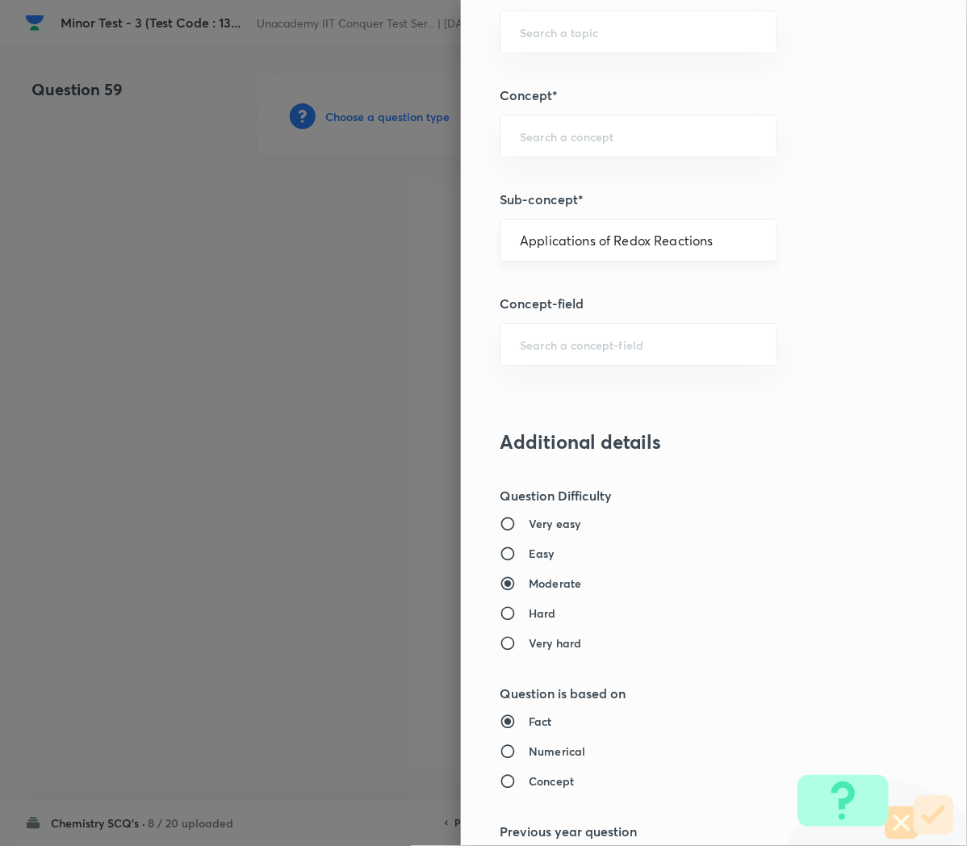
type input "Redox Reactions"
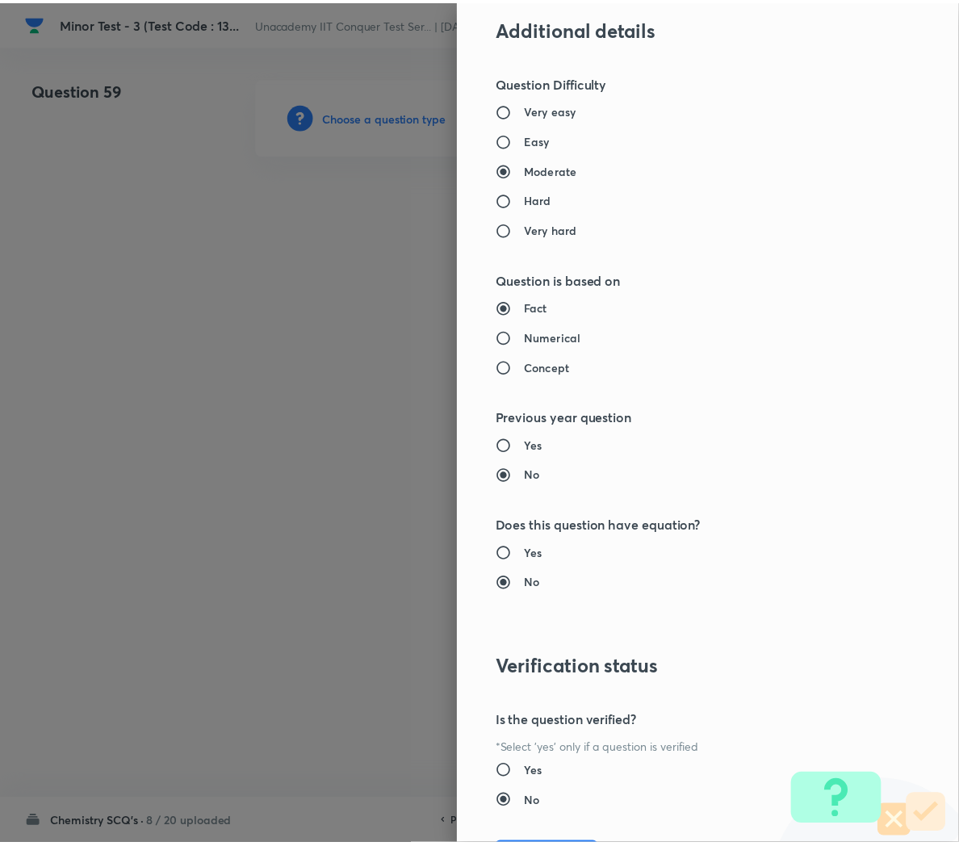
scroll to position [1466, 0]
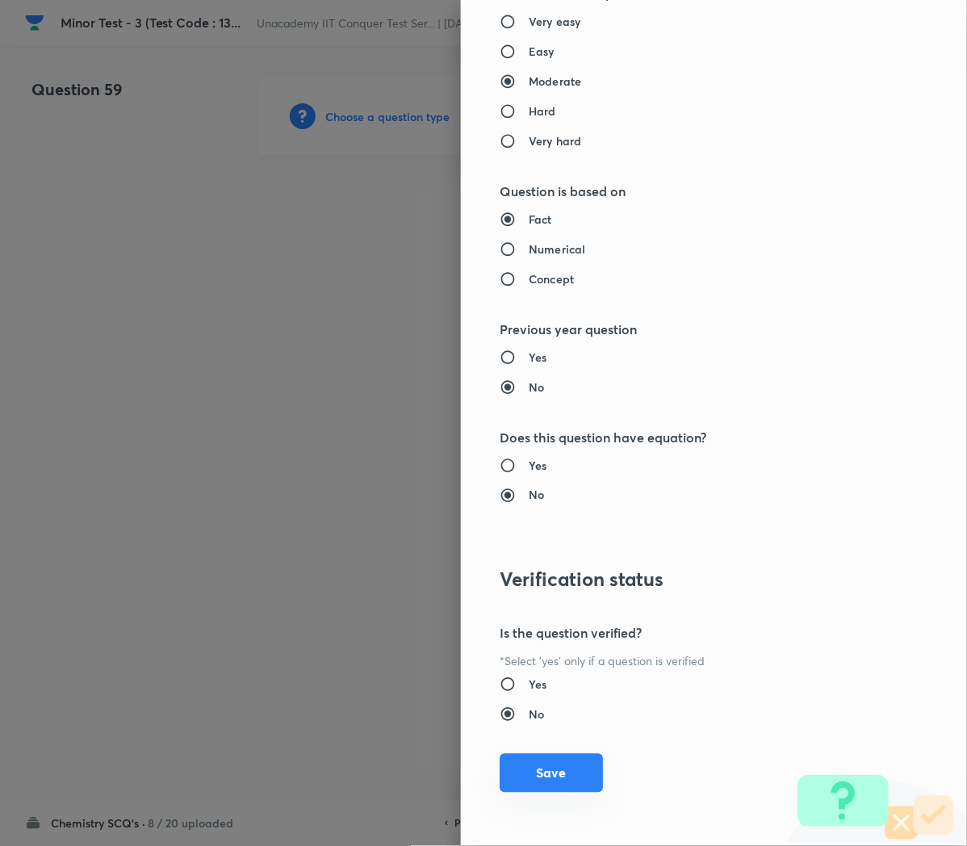
click at [526, 780] on button "Save" at bounding box center [551, 773] width 103 height 39
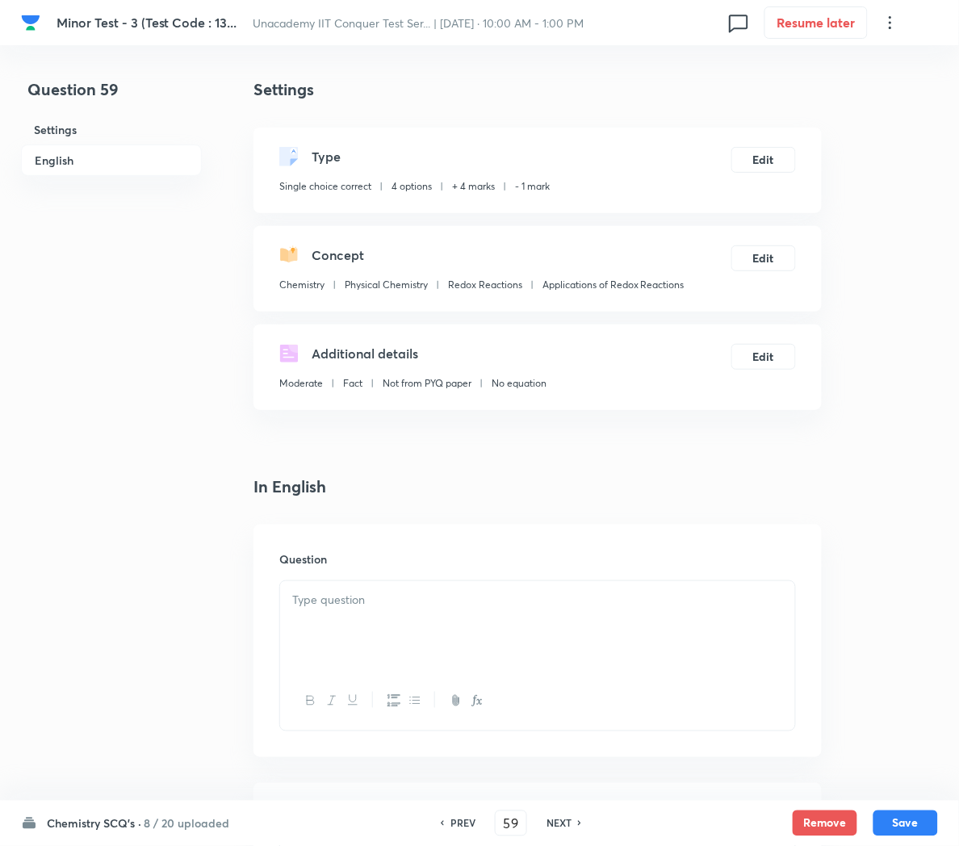
click at [311, 610] on div at bounding box center [537, 626] width 515 height 90
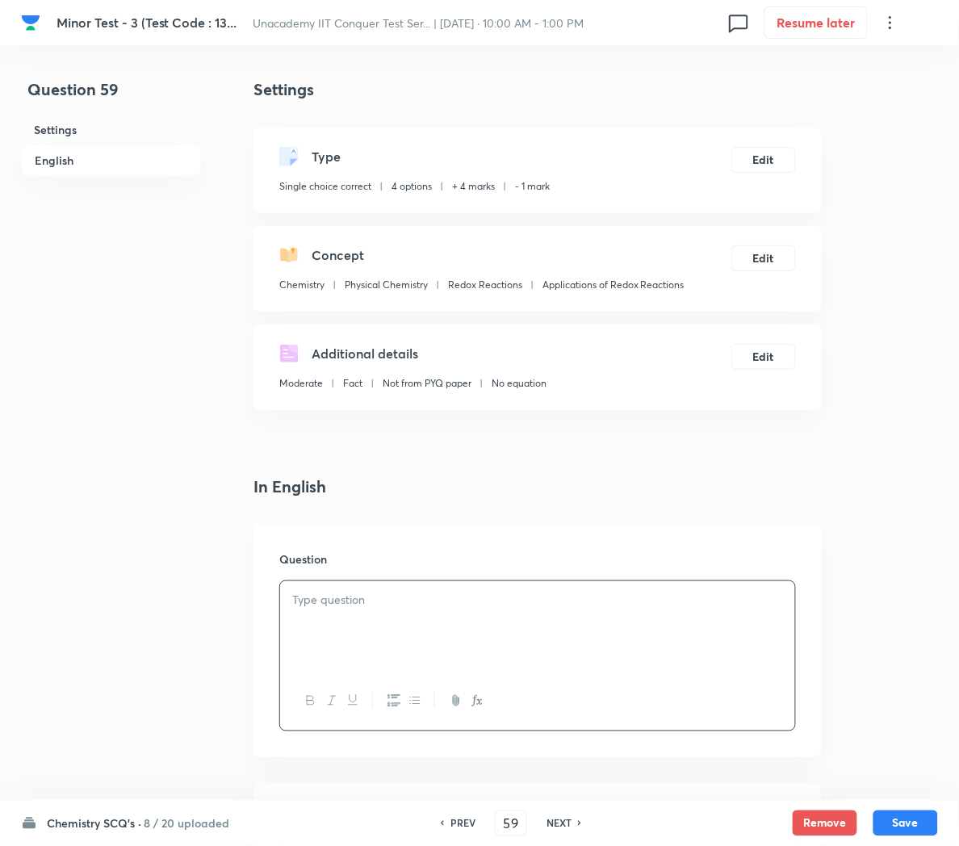
click at [430, 657] on div at bounding box center [537, 626] width 515 height 90
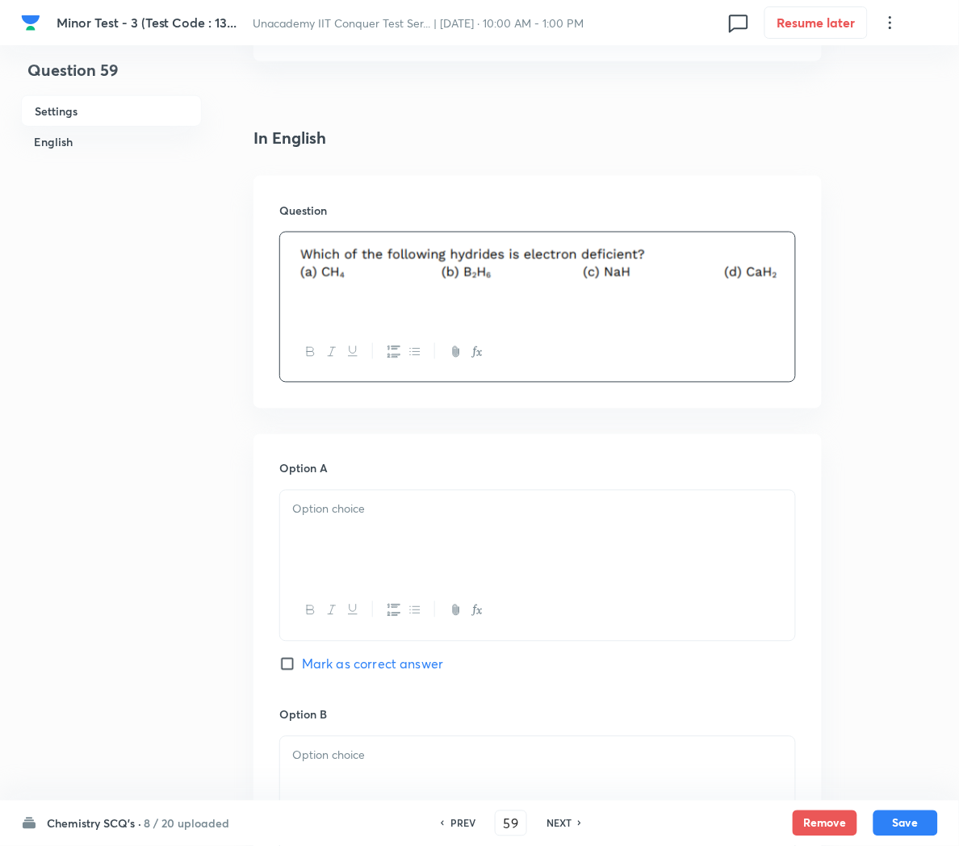
scroll to position [355, 0]
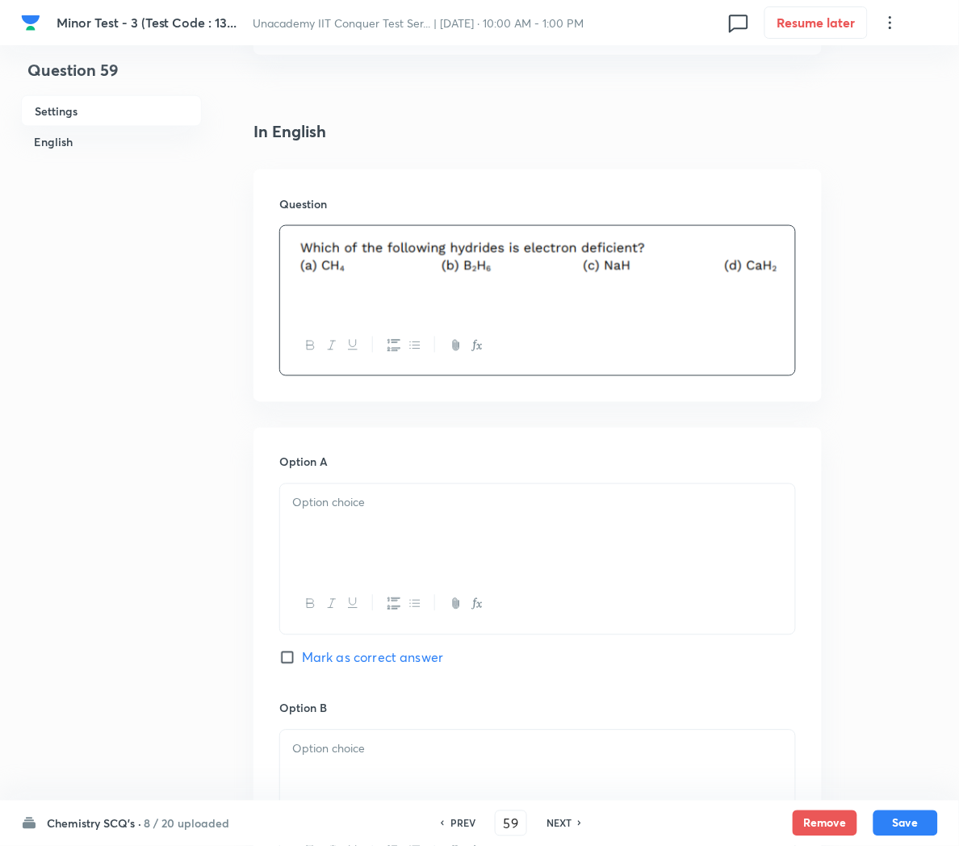
click at [365, 535] on div at bounding box center [537, 529] width 515 height 90
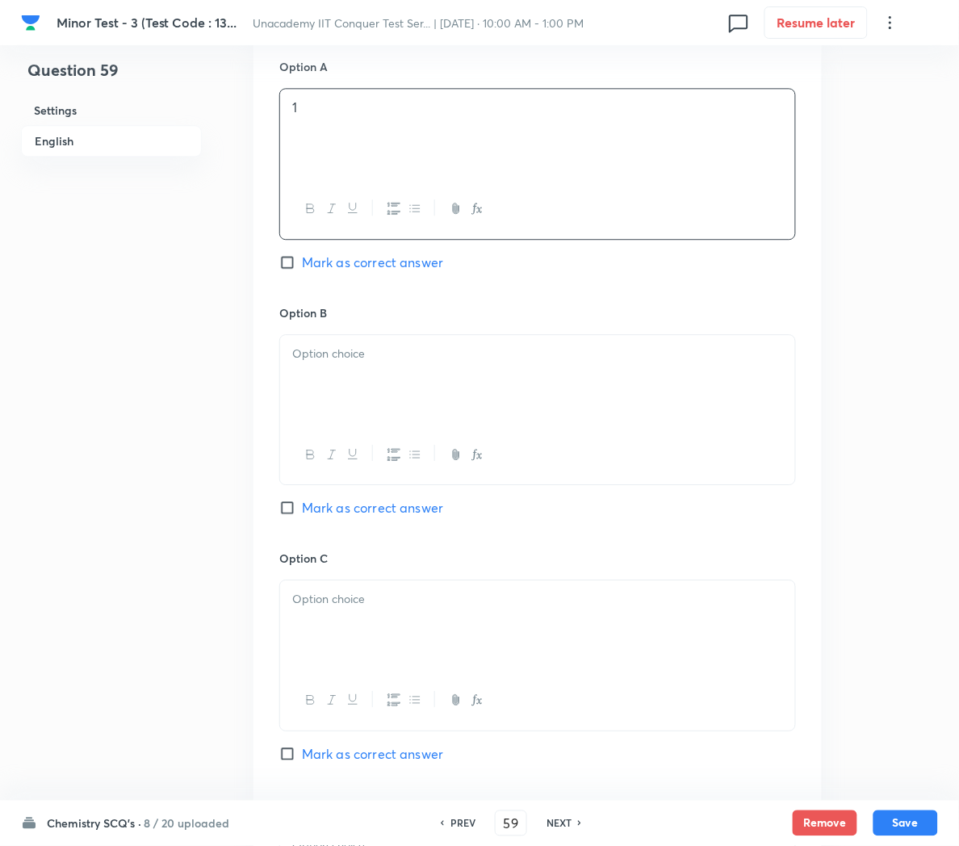
scroll to position [753, 0]
click at [323, 343] on div at bounding box center [537, 378] width 515 height 90
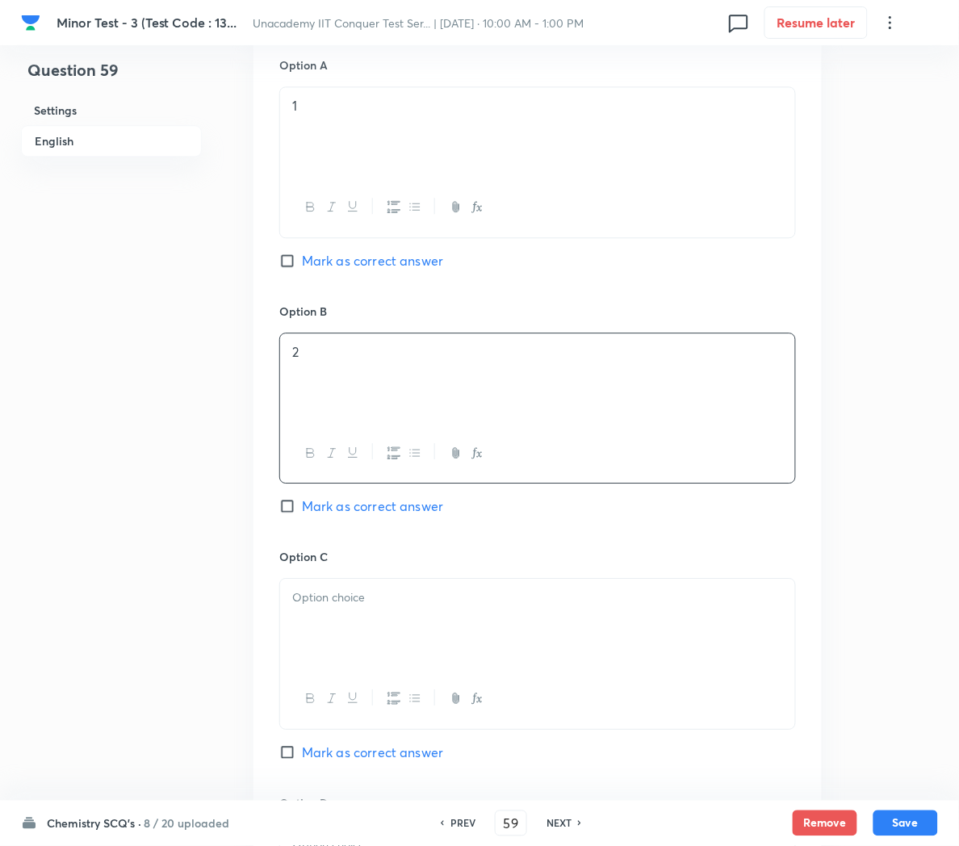
click at [325, 507] on span "Mark as correct answer" at bounding box center [372, 506] width 141 height 19
click at [302, 507] on input "Mark as correct answer" at bounding box center [290, 506] width 23 height 16
checkbox input "true"
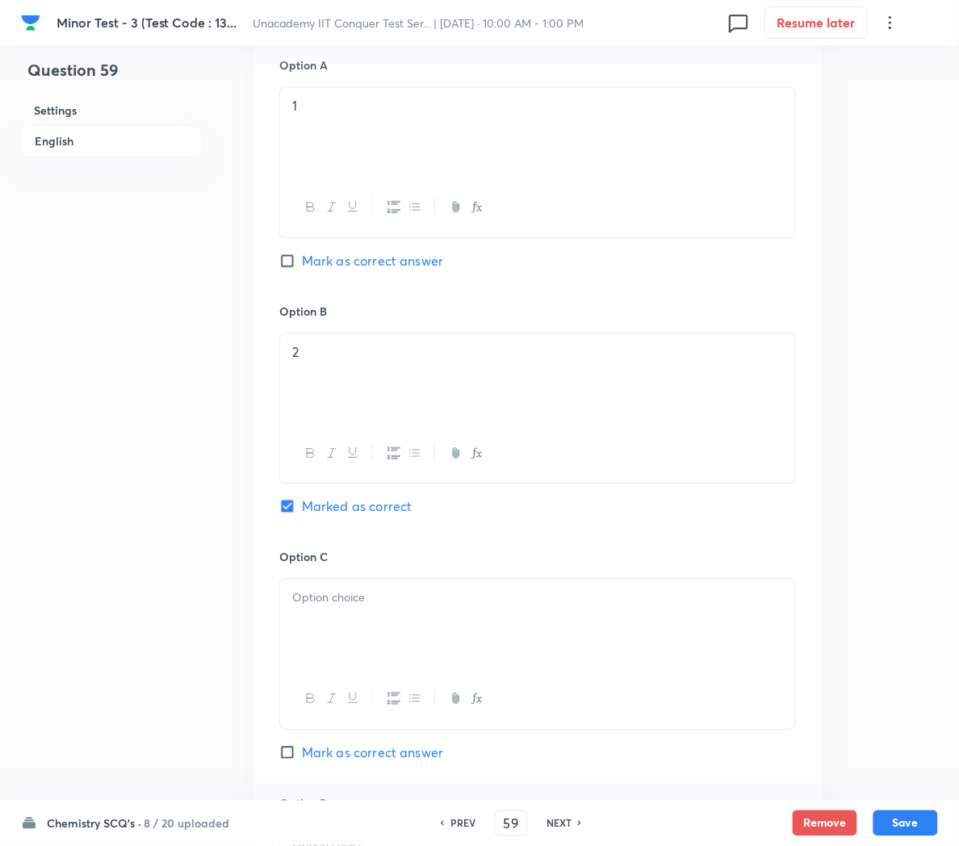
click at [366, 632] on div at bounding box center [537, 624] width 515 height 90
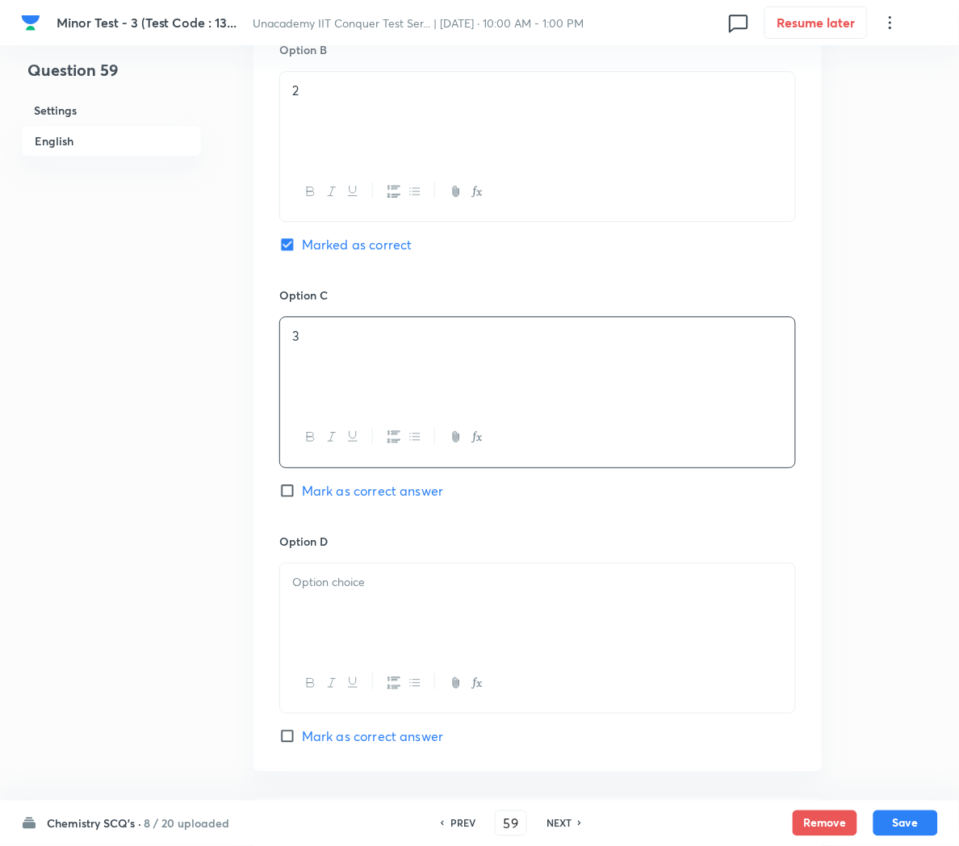
scroll to position [1017, 0]
click at [340, 622] on div at bounding box center [537, 605] width 515 height 90
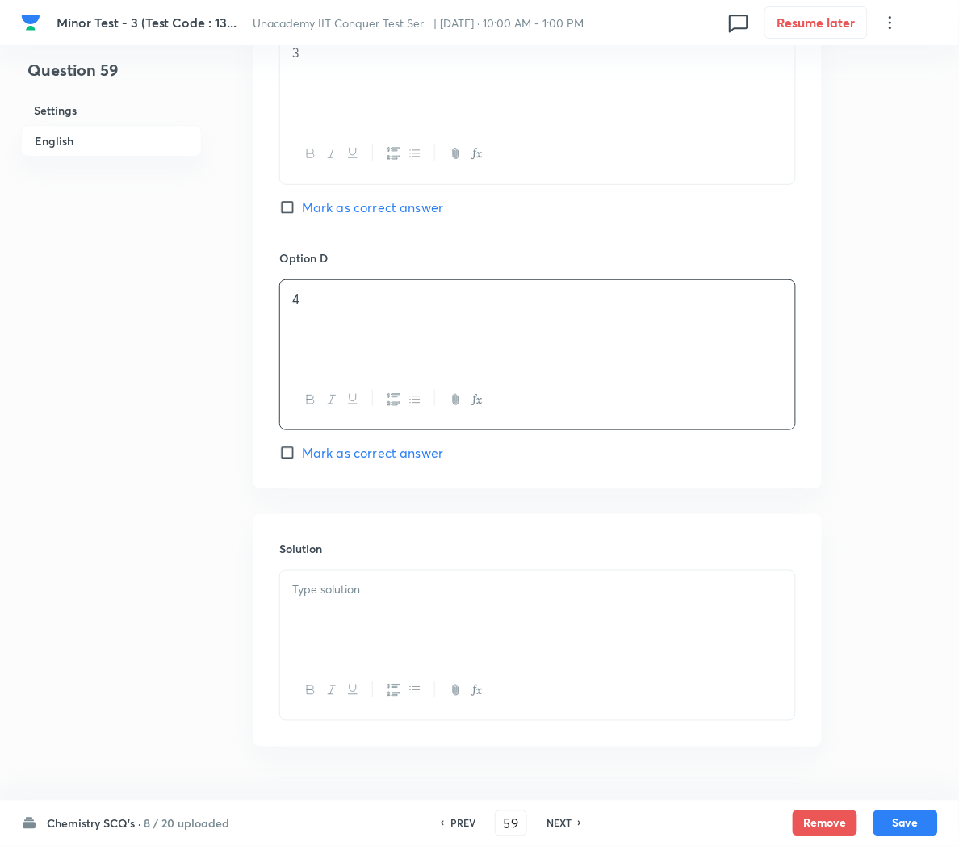
scroll to position [1313, 0]
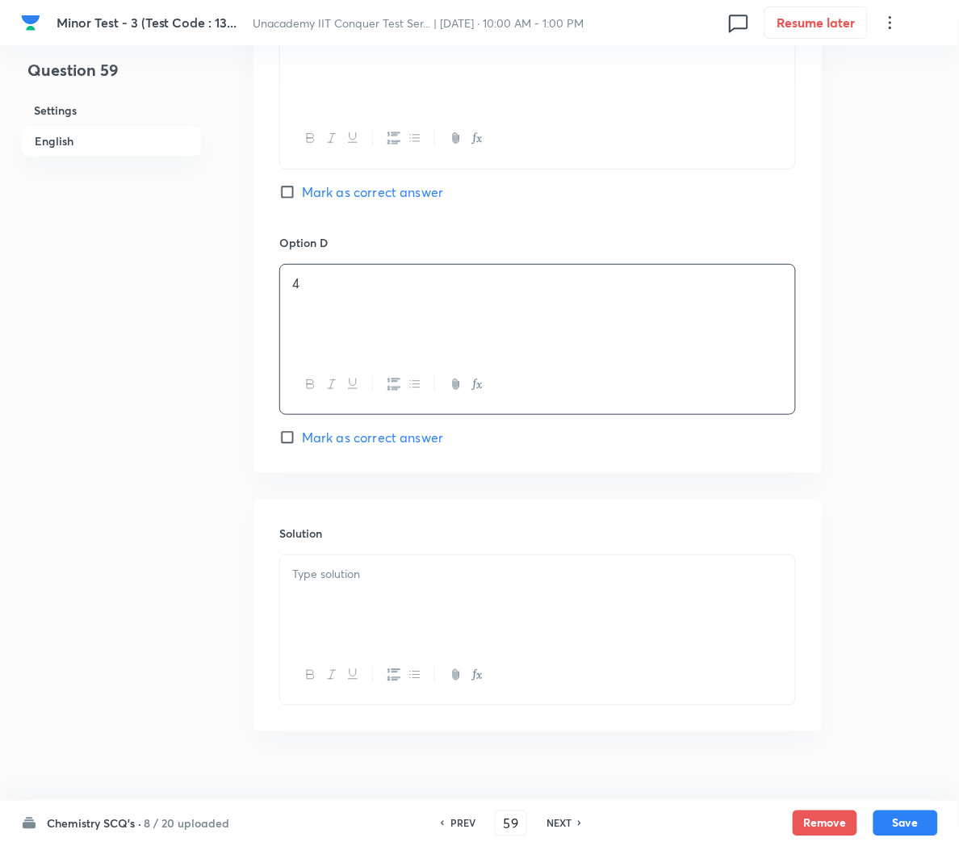
click at [340, 622] on div at bounding box center [537, 601] width 515 height 90
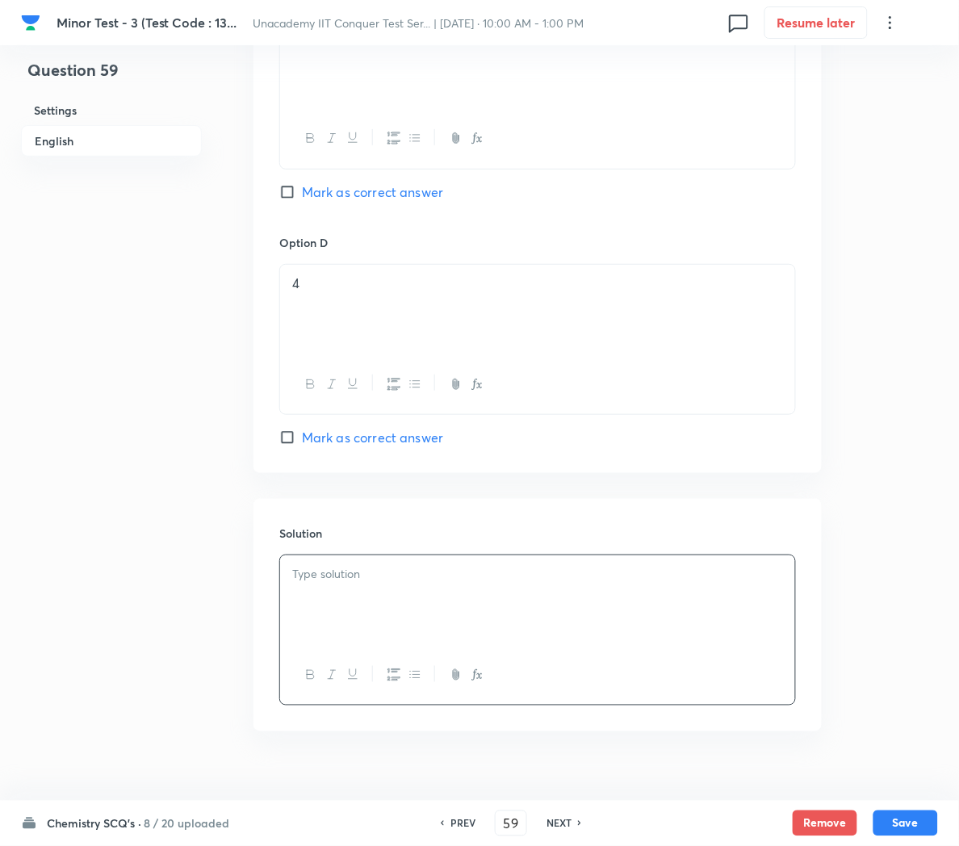
click at [460, 631] on div at bounding box center [537, 601] width 515 height 90
click at [897, 818] on button "Save" at bounding box center [906, 824] width 65 height 26
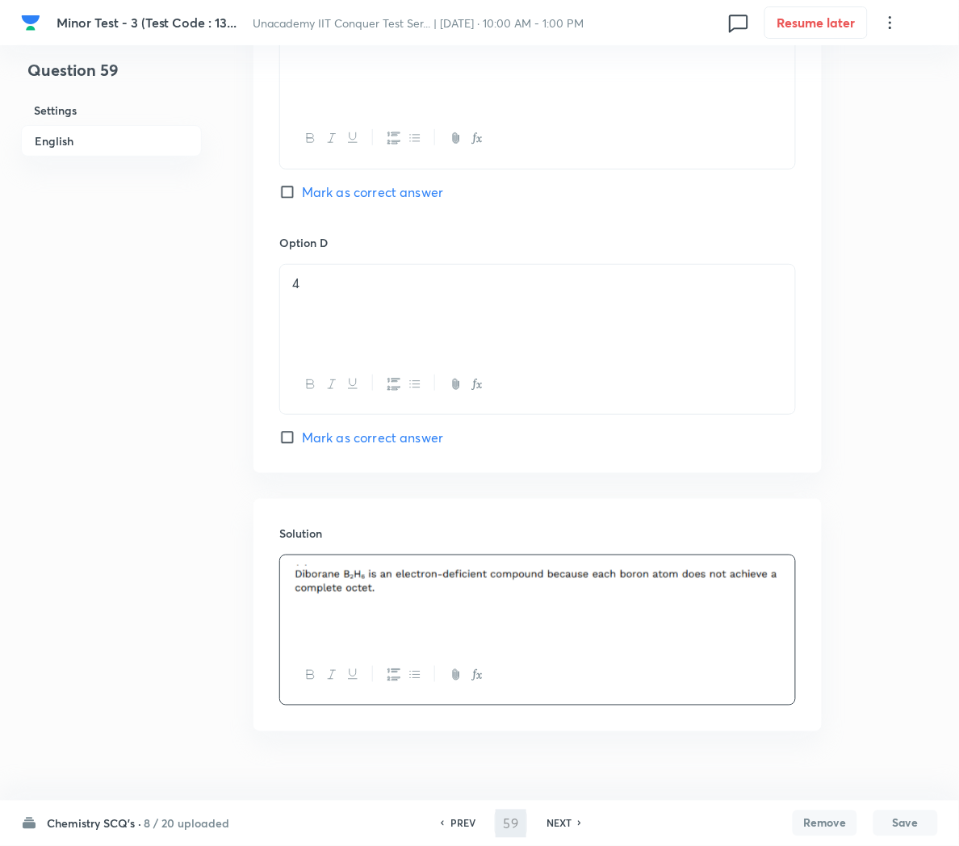
type input "60"
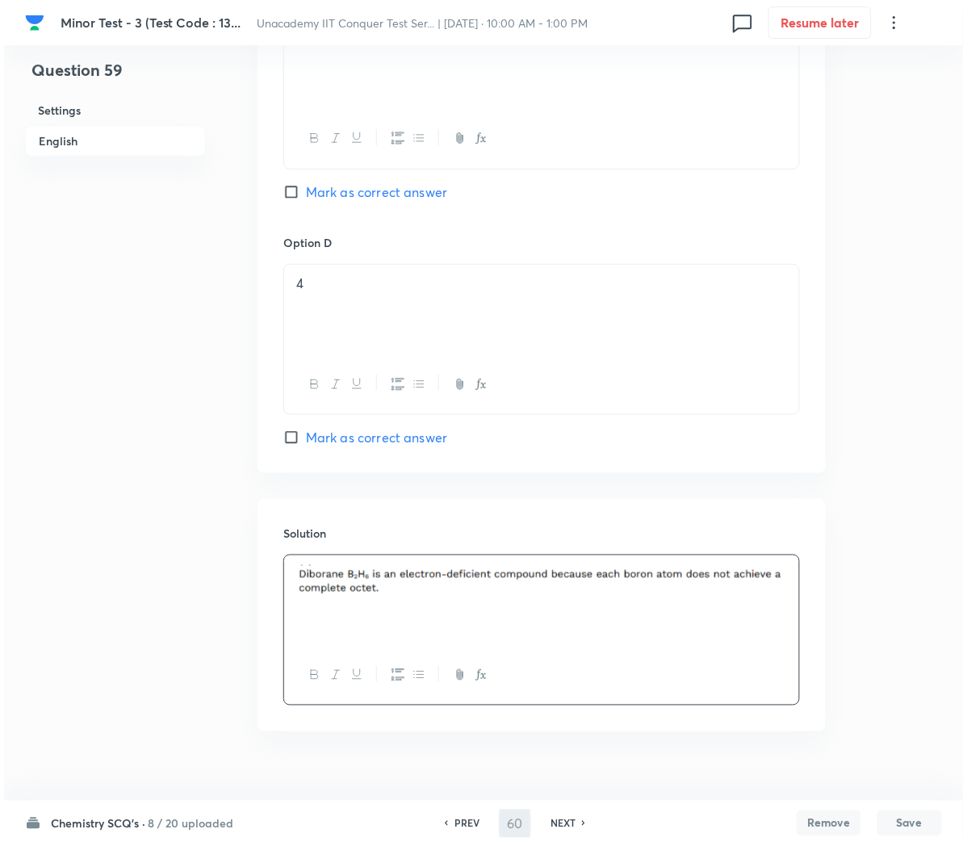
scroll to position [0, 0]
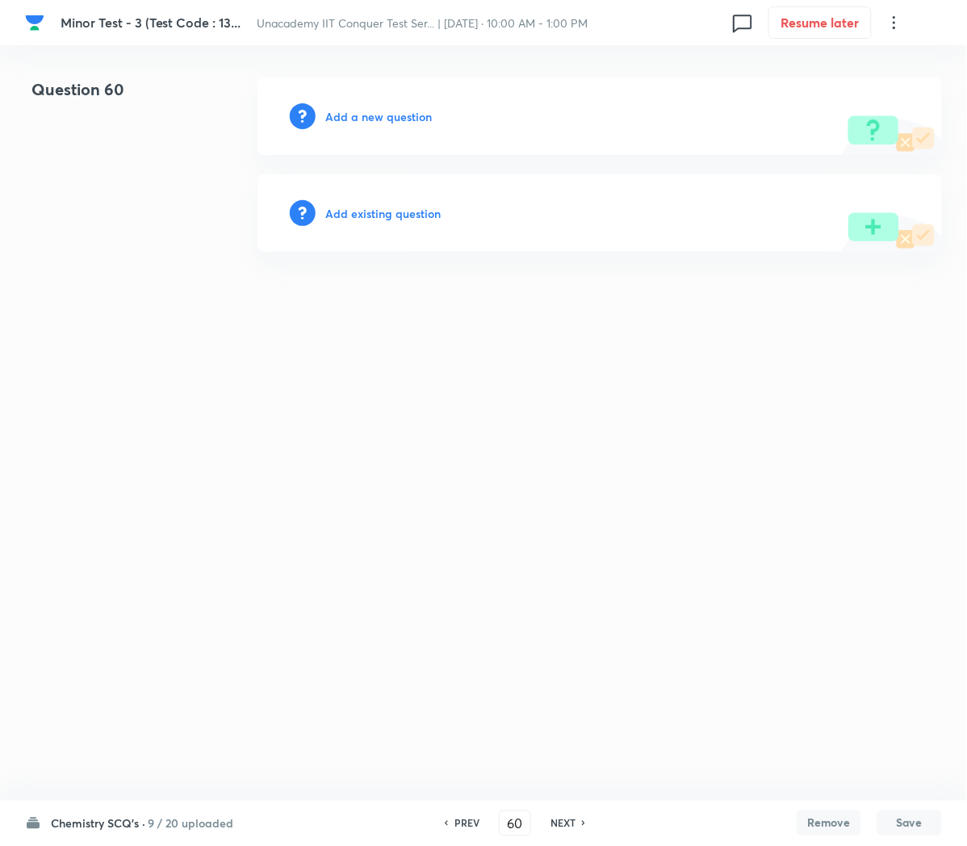
click at [337, 111] on h6 "Add a new question" at bounding box center [378, 116] width 107 height 17
click at [337, 111] on h6 "Choose a question type" at bounding box center [387, 116] width 124 height 17
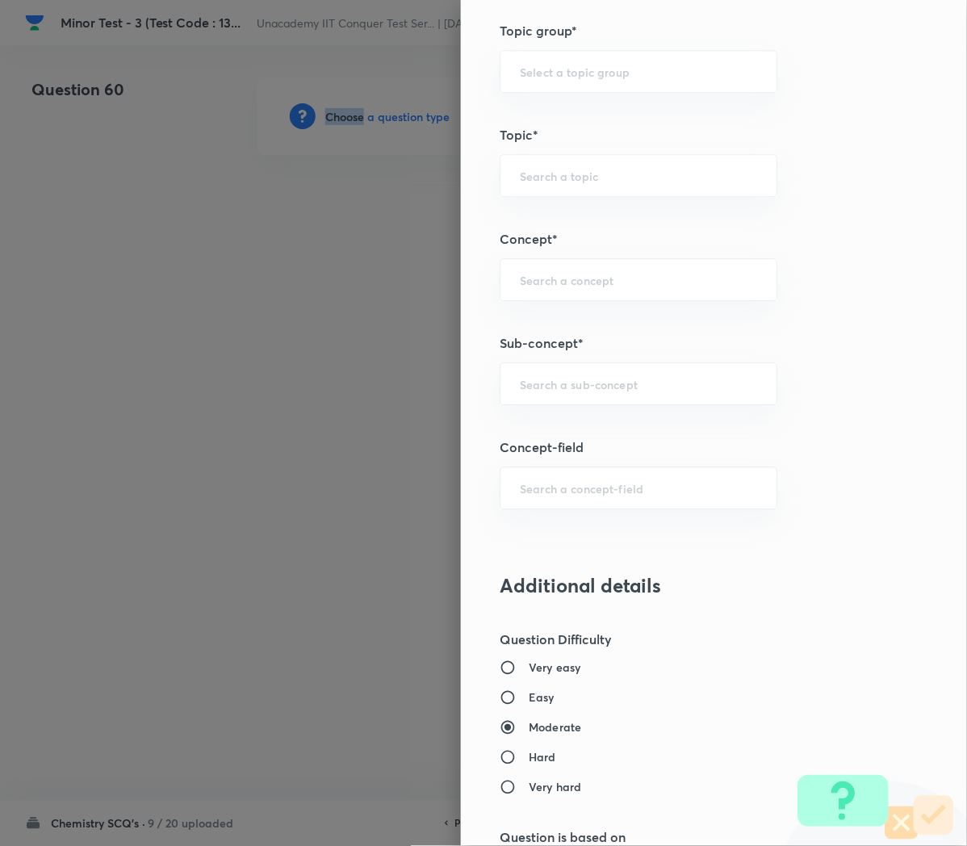
scroll to position [969, 0]
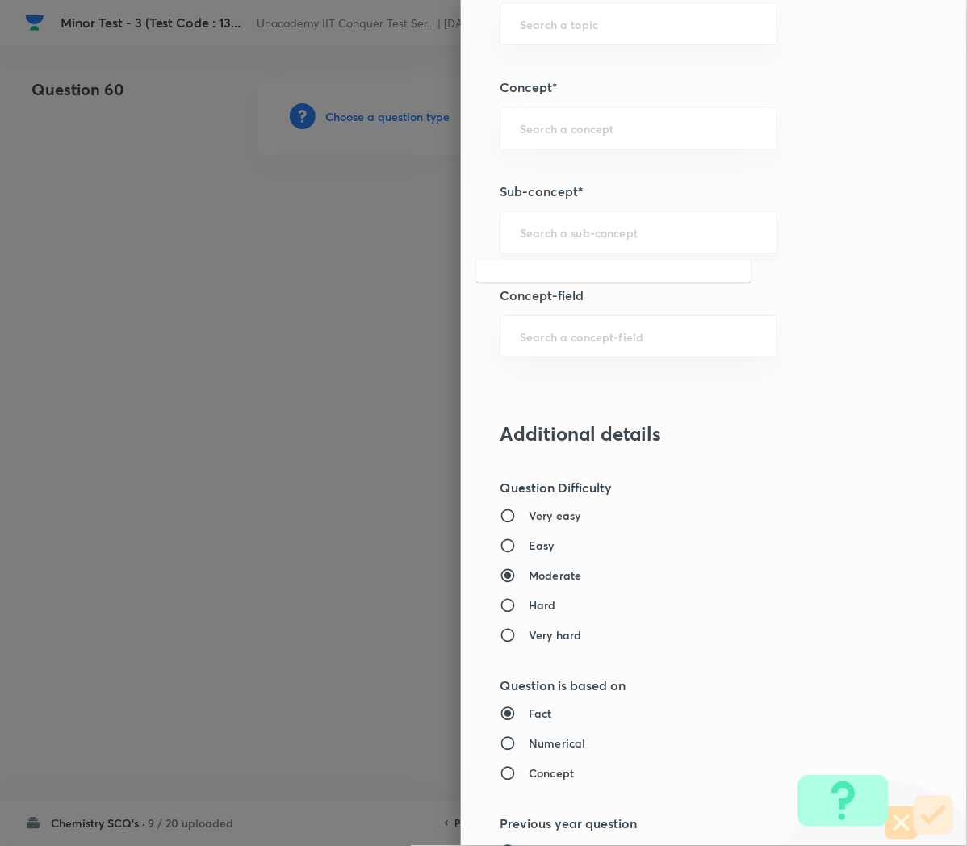
click at [520, 235] on input "text" at bounding box center [638, 231] width 237 height 15
paste input "Applications of Redox Reactions"
type input "Applications of Redox Reactions"
type input "Chemistry"
type input "Physical Chemistry"
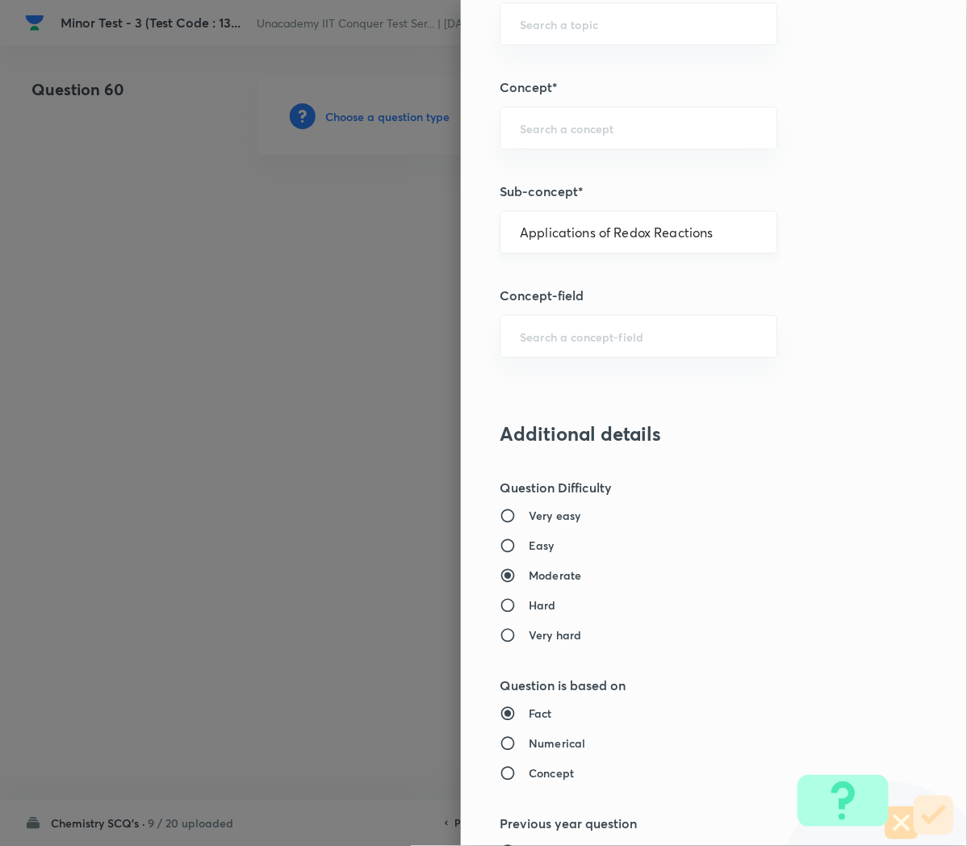
type input "Redox Reactions"
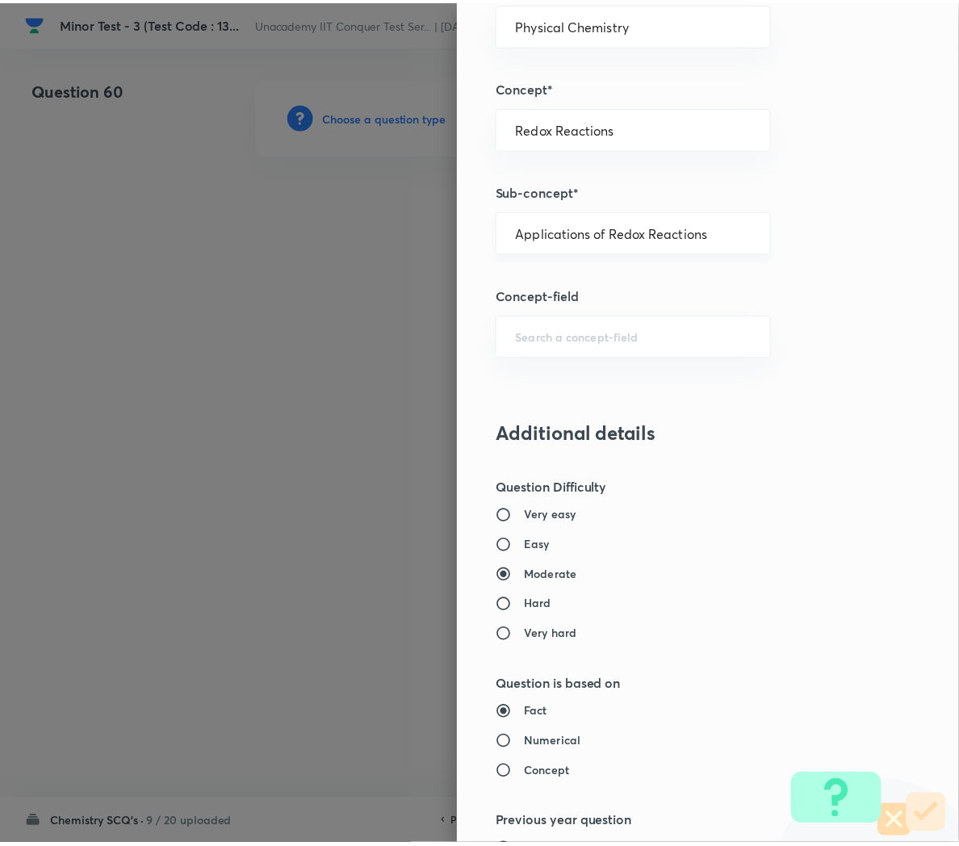
scroll to position [1466, 0]
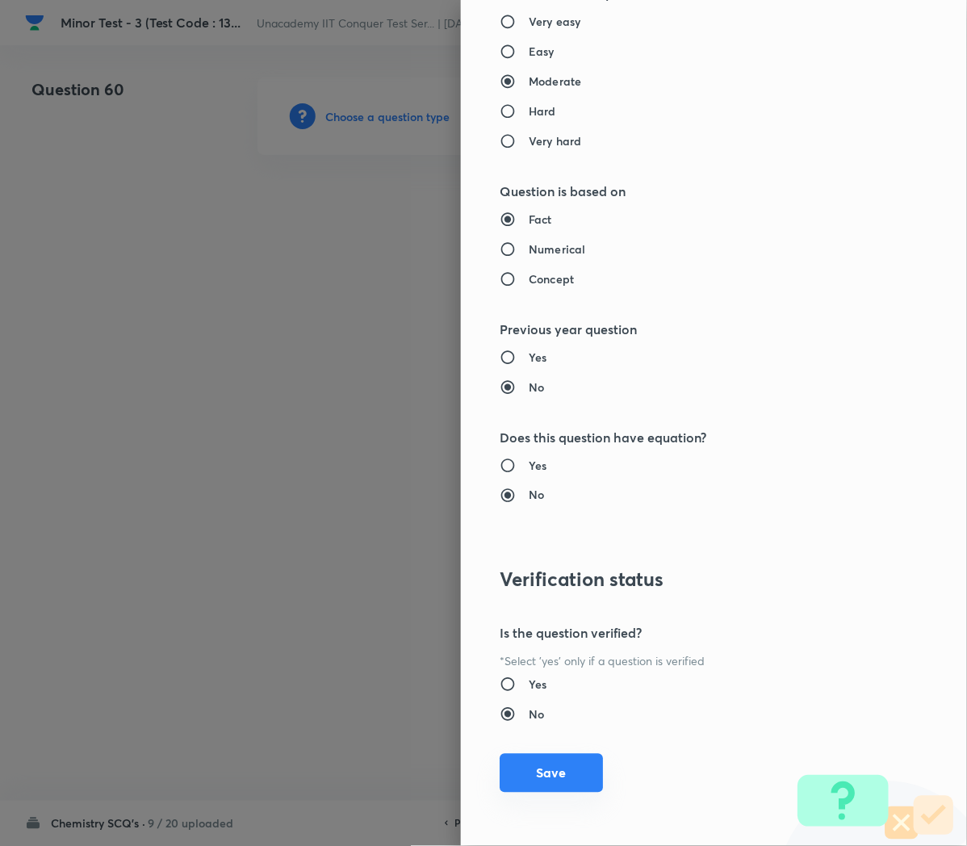
click at [526, 767] on button "Save" at bounding box center [551, 773] width 103 height 39
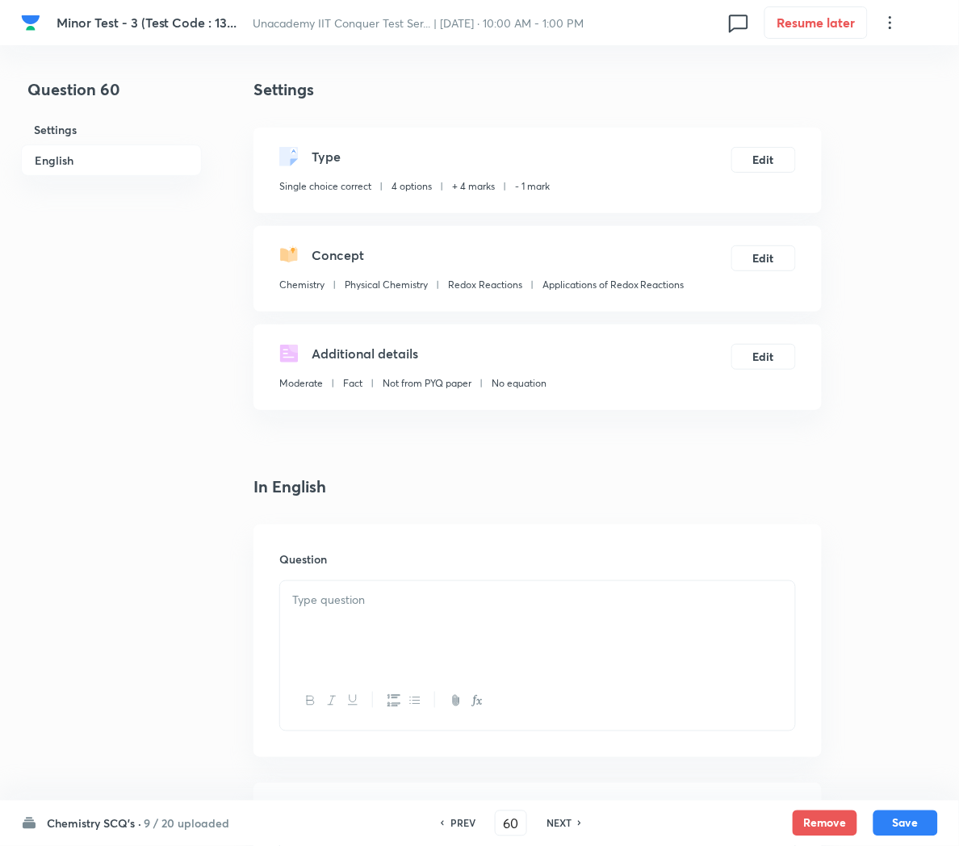
click at [329, 589] on div at bounding box center [537, 626] width 515 height 90
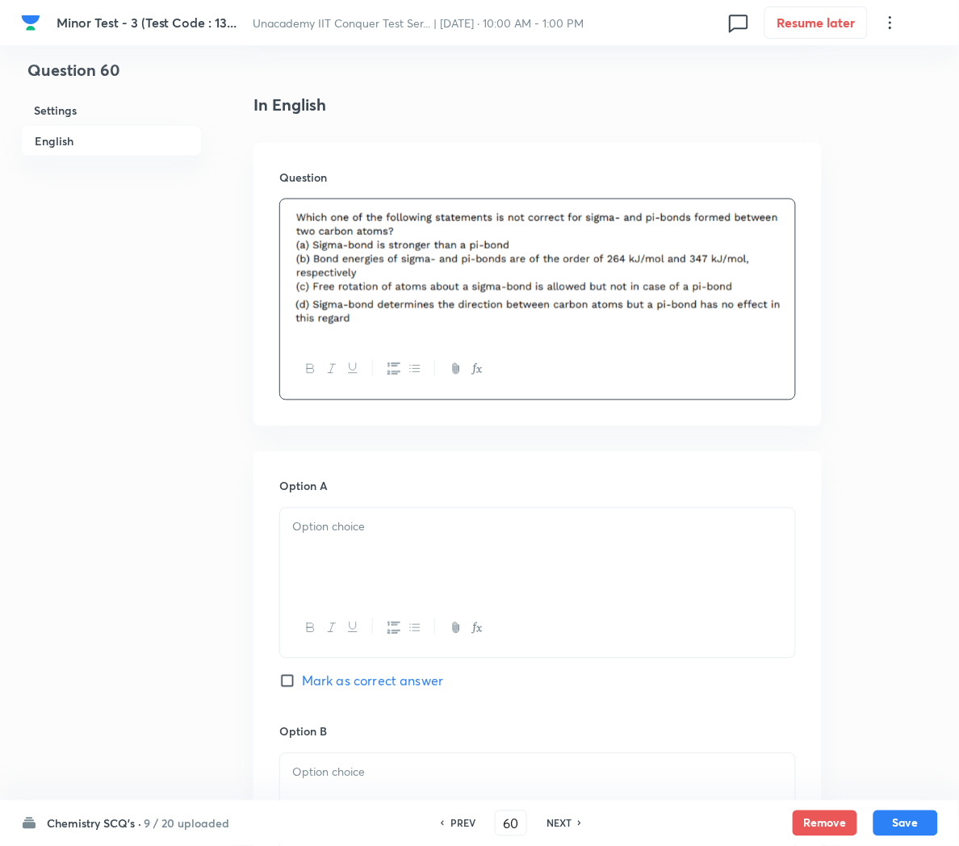
scroll to position [384, 0]
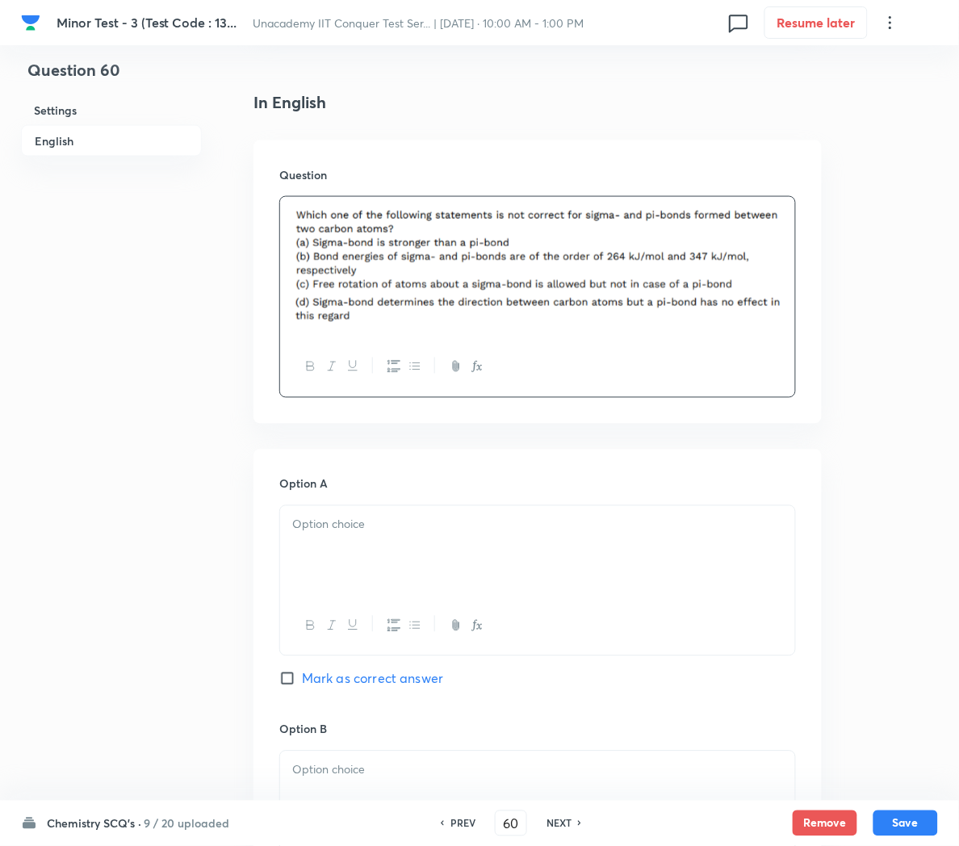
click at [333, 539] on div at bounding box center [537, 551] width 515 height 90
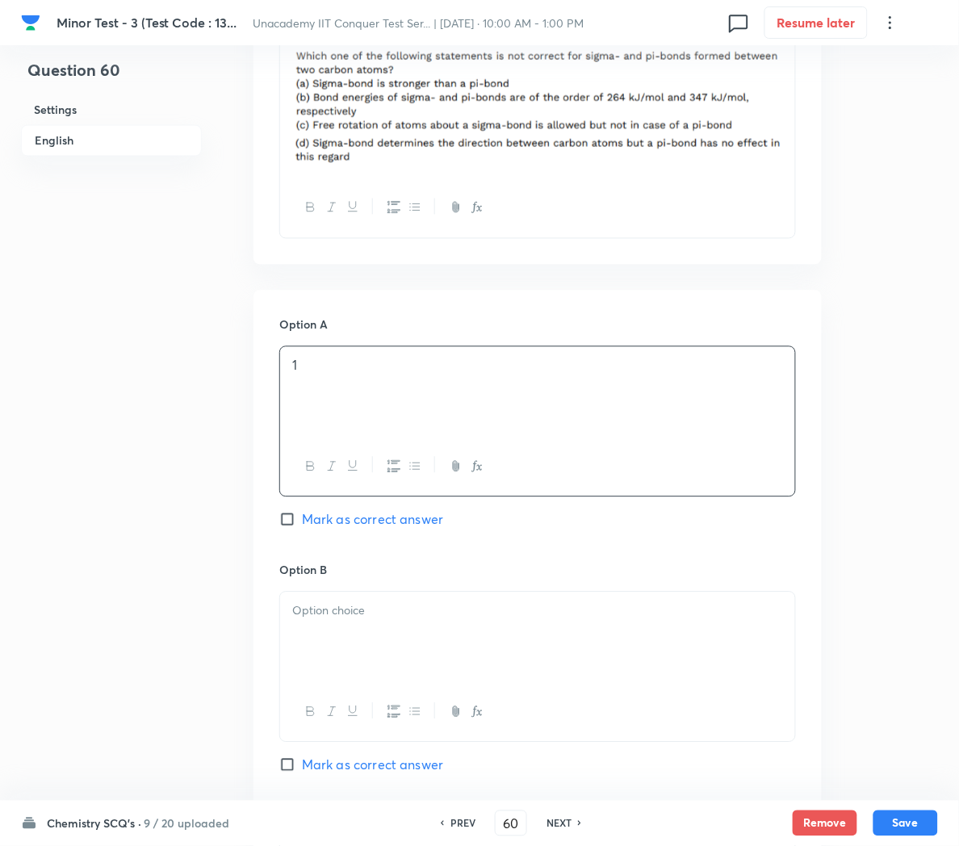
scroll to position [644, 0]
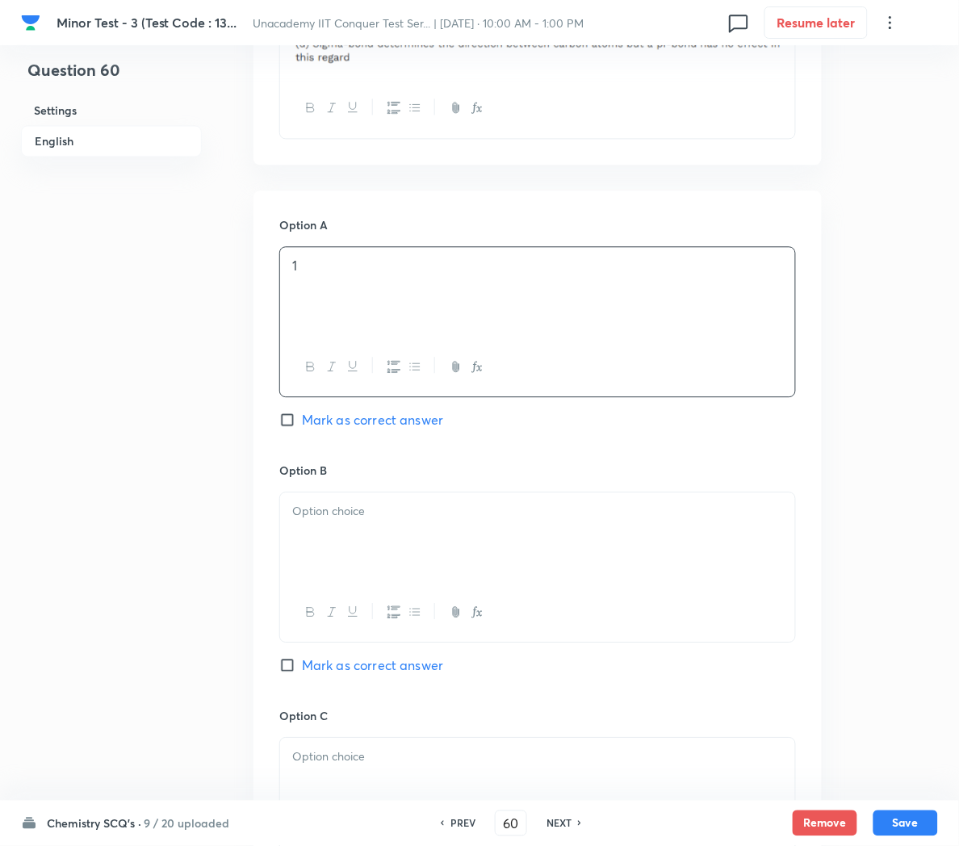
click at [331, 525] on div at bounding box center [537, 538] width 515 height 90
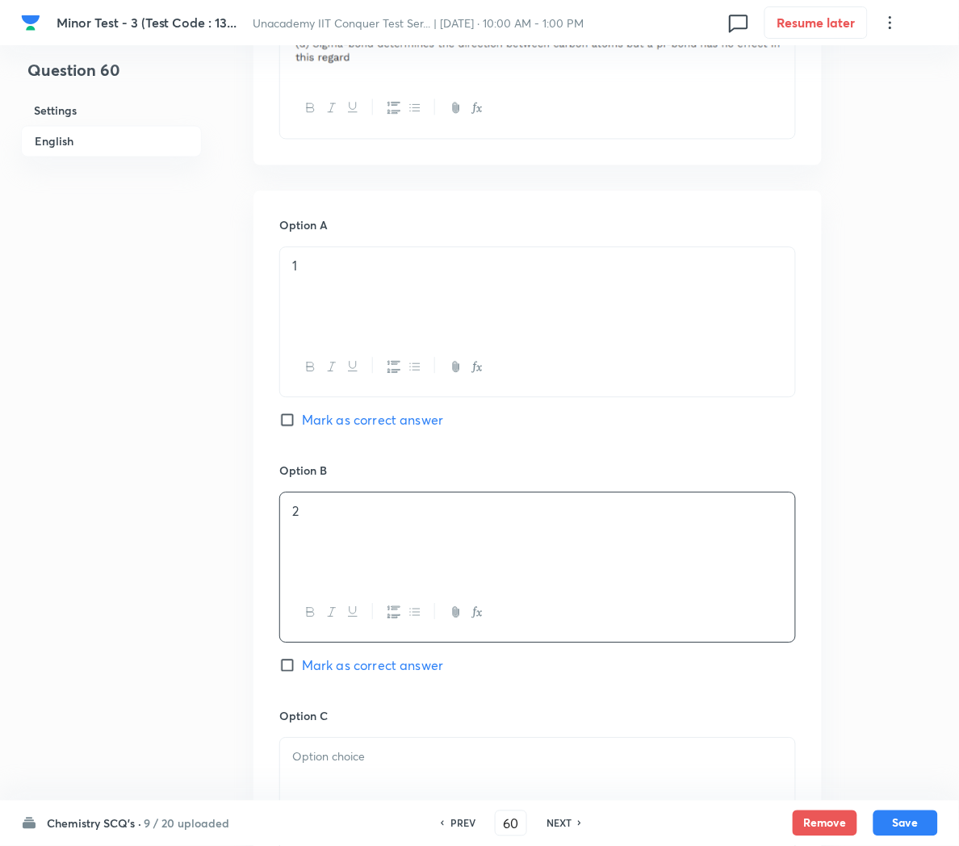
click at [371, 667] on span "Mark as correct answer" at bounding box center [372, 665] width 141 height 19
click at [302, 667] on input "Mark as correct answer" at bounding box center [290, 665] width 23 height 16
checkbox input "true"
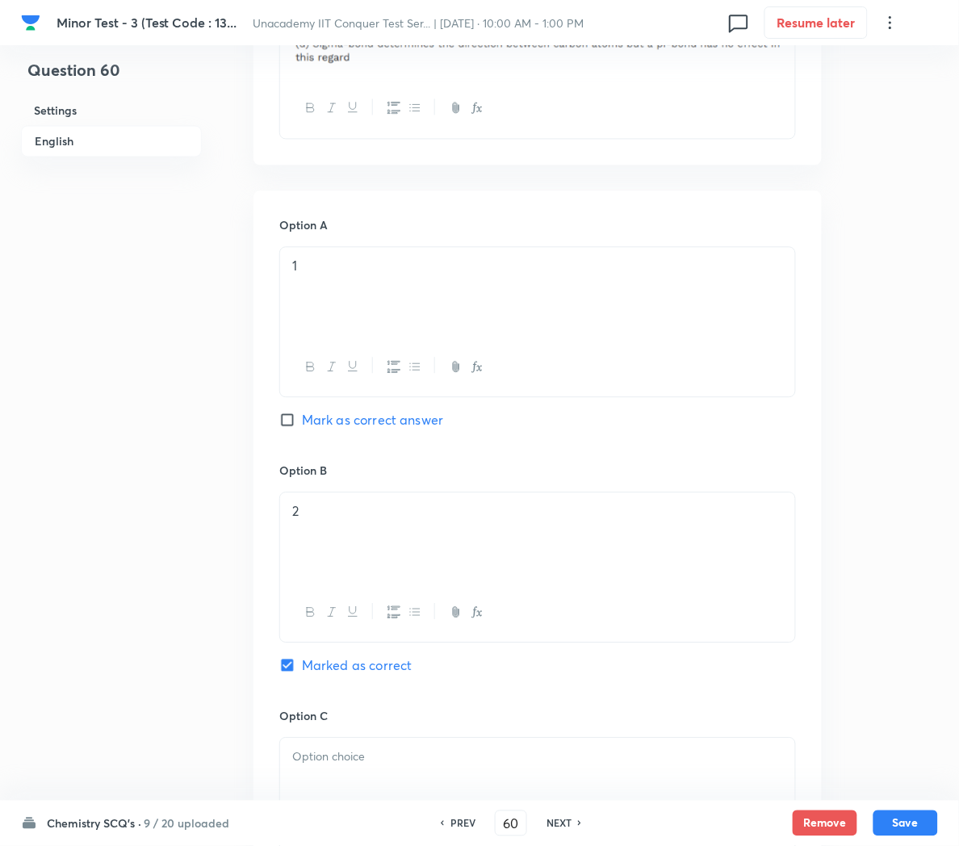
click at [316, 766] on p at bounding box center [537, 757] width 491 height 19
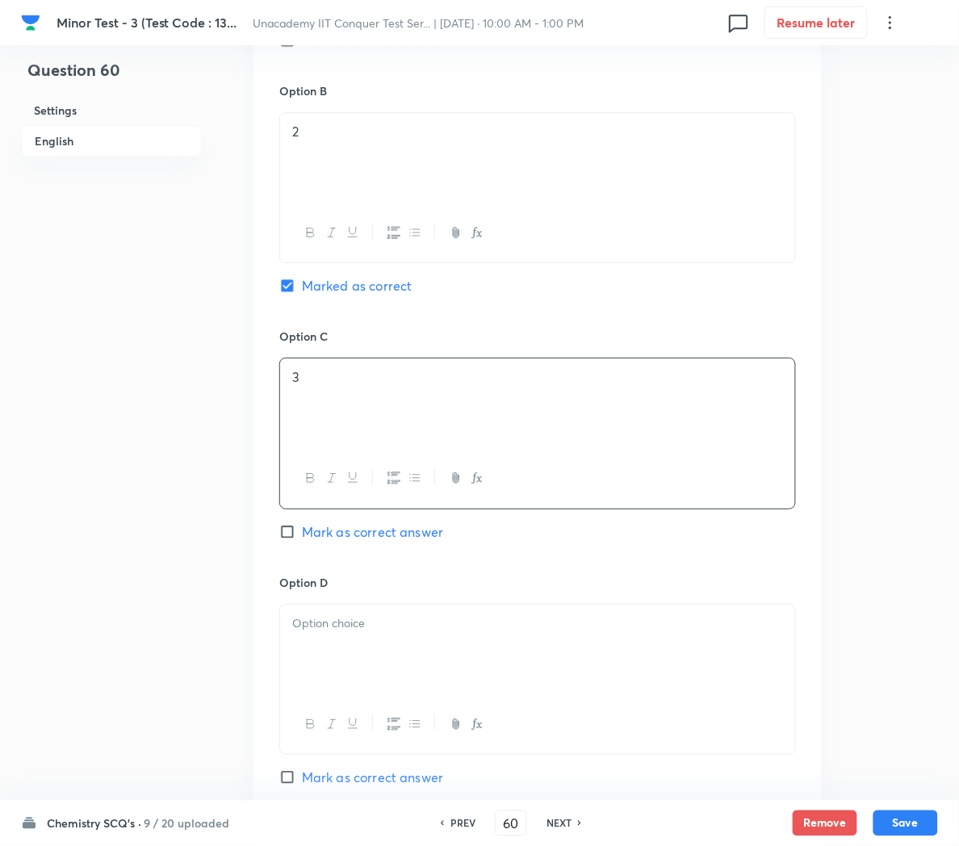
scroll to position [1026, 0]
click at [332, 652] on div at bounding box center [537, 647] width 515 height 90
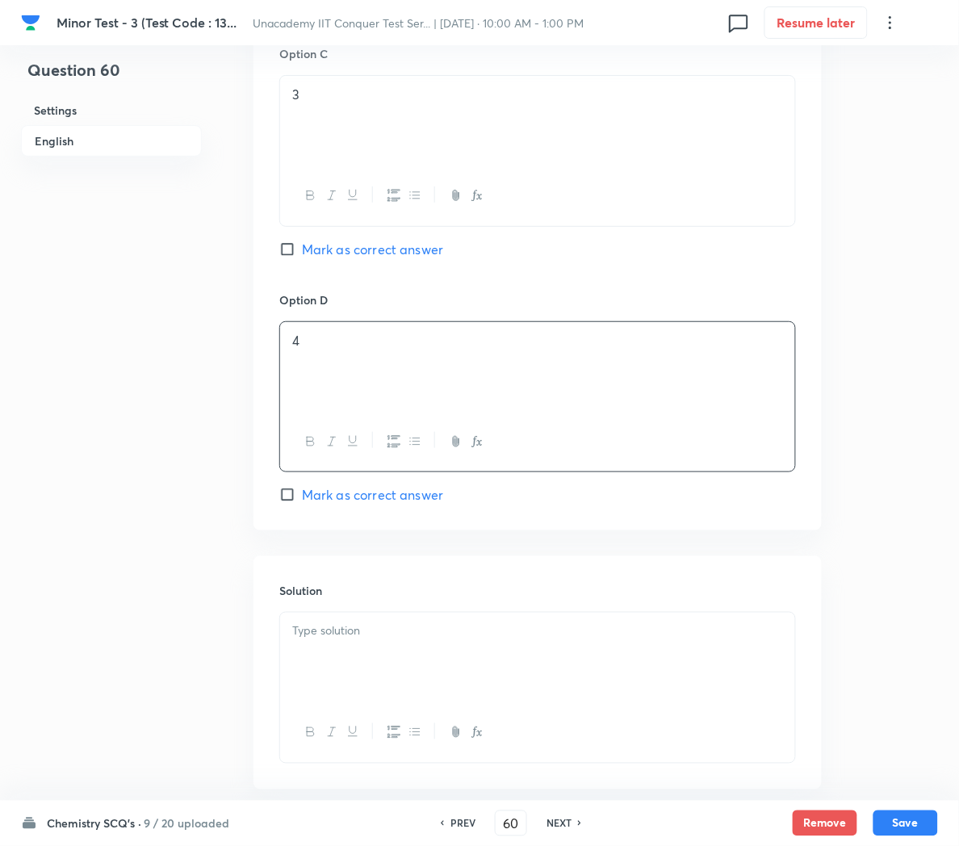
scroll to position [1310, 0]
click at [332, 652] on div at bounding box center [537, 654] width 515 height 90
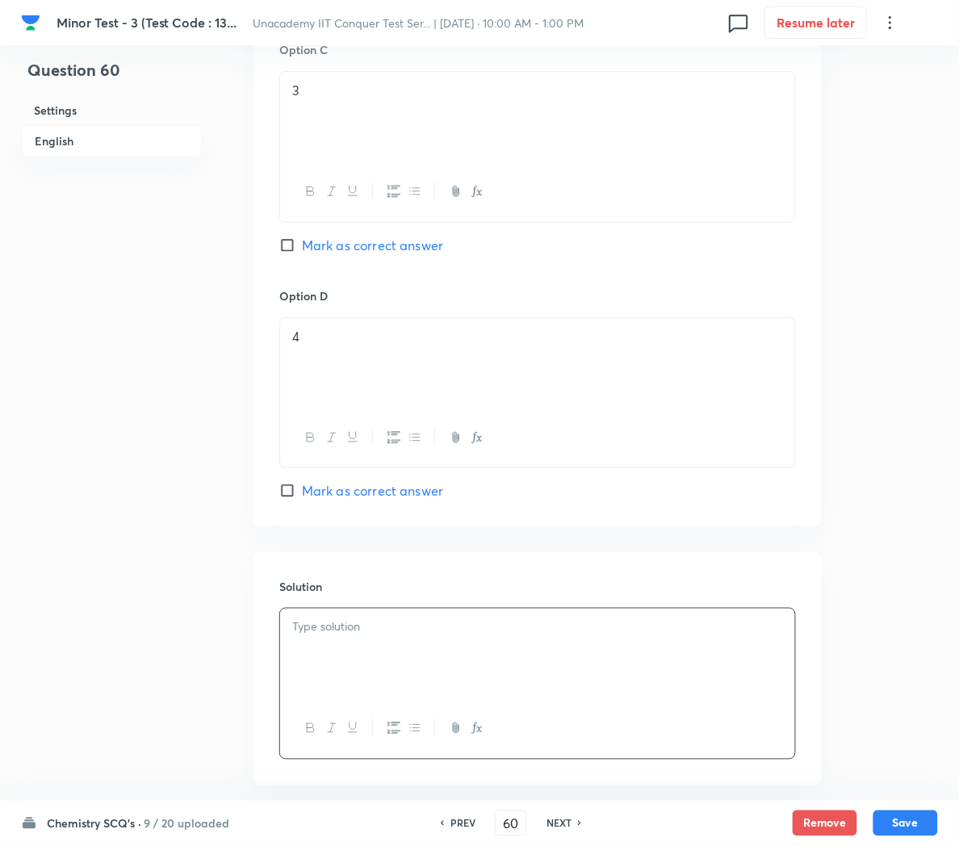
click at [300, 650] on div at bounding box center [537, 654] width 515 height 90
click at [929, 824] on button "Save" at bounding box center [906, 824] width 65 height 26
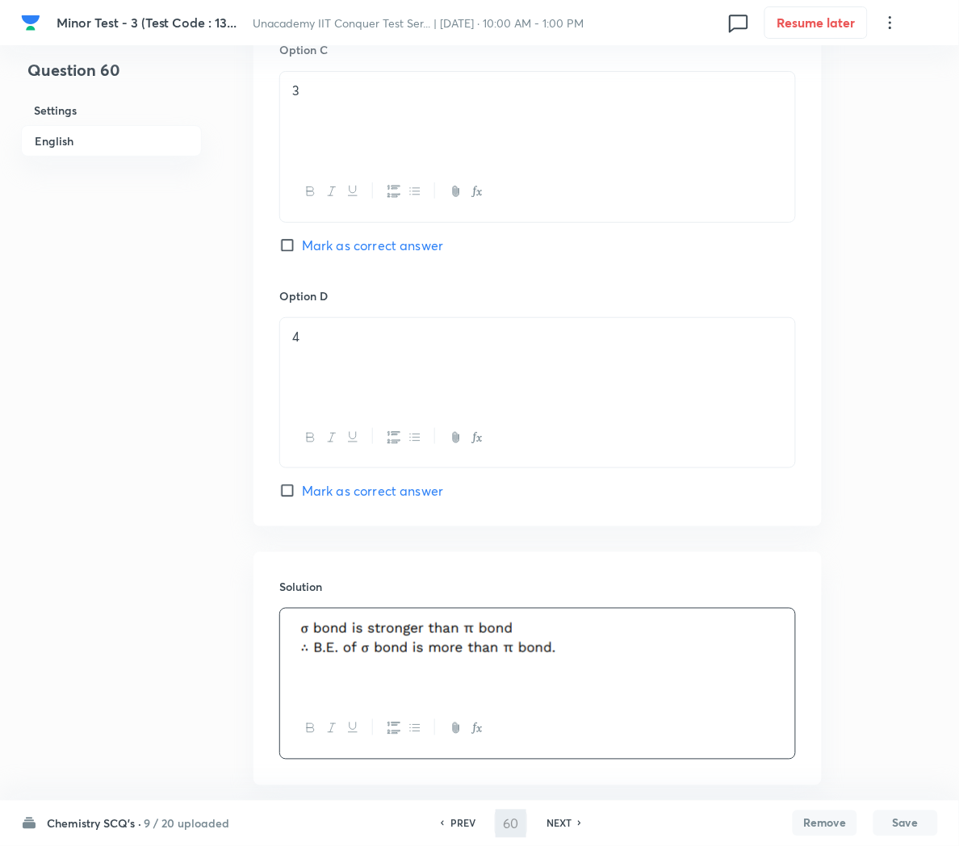
type input "61"
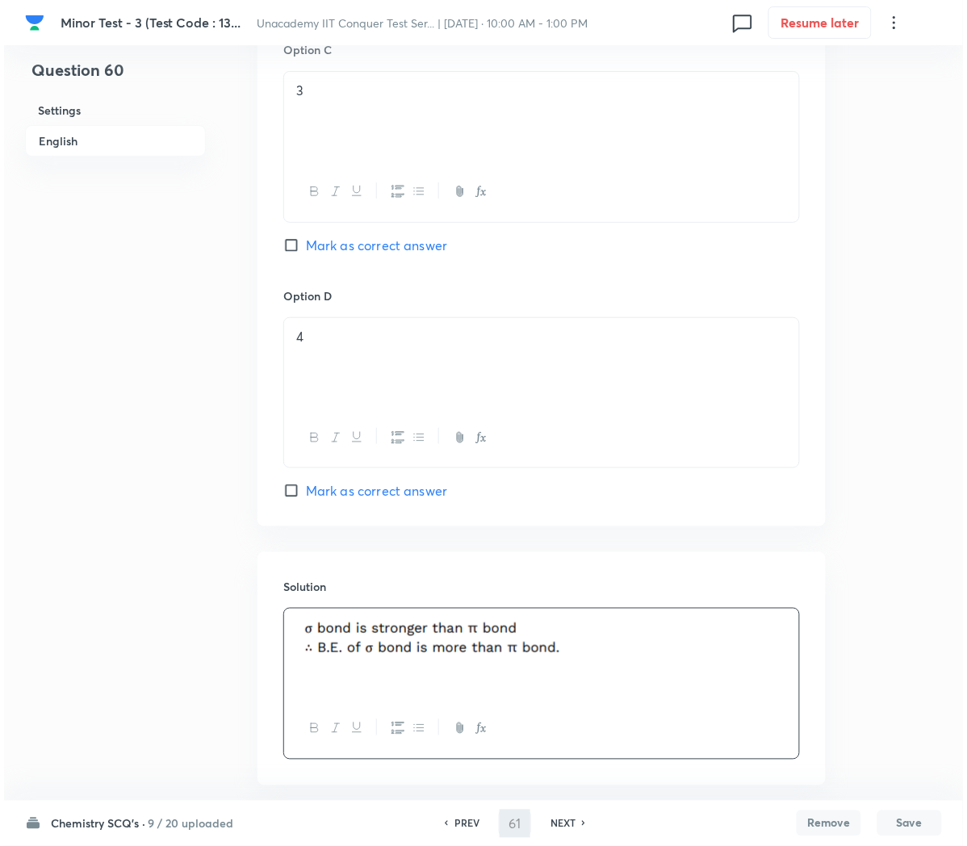
scroll to position [0, 0]
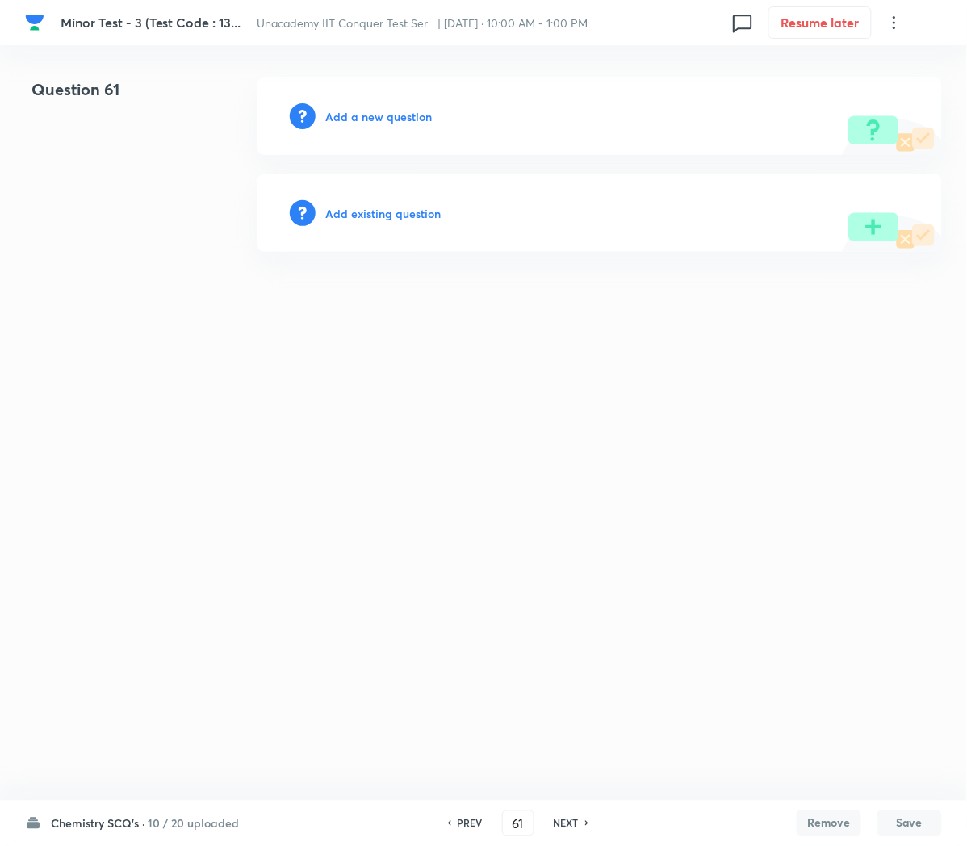
click at [351, 111] on h6 "Add a new question" at bounding box center [378, 116] width 107 height 17
click at [351, 111] on h6 "Choose a question type" at bounding box center [387, 116] width 124 height 17
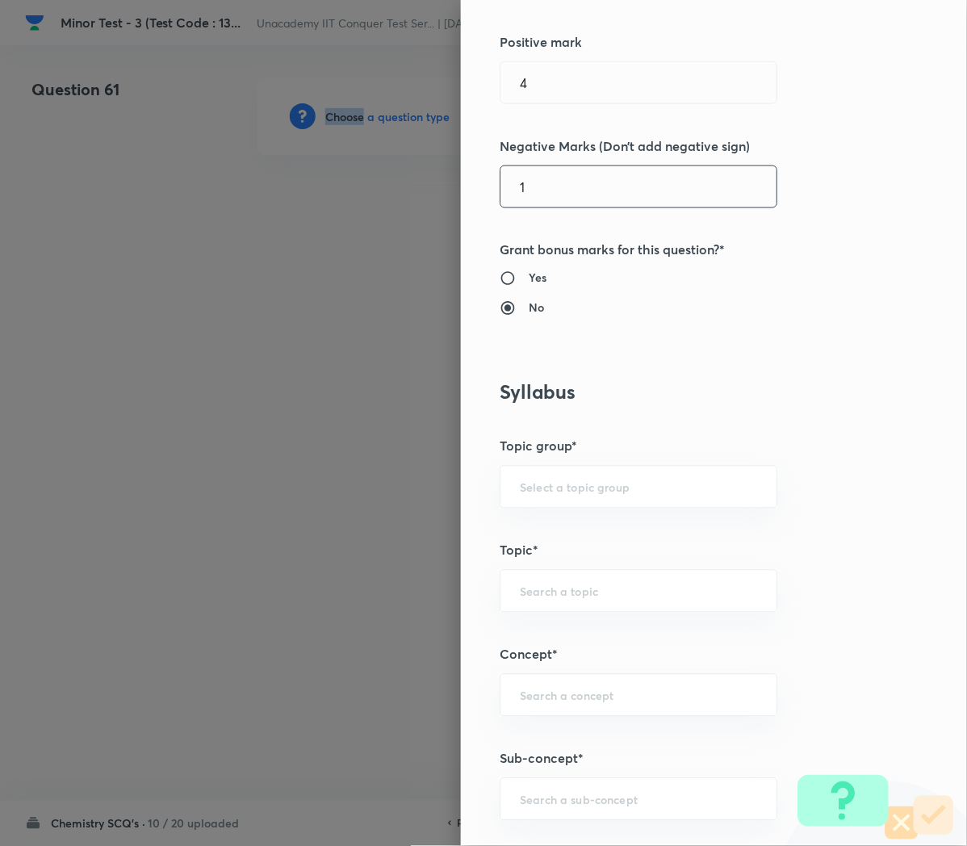
scroll to position [430, 0]
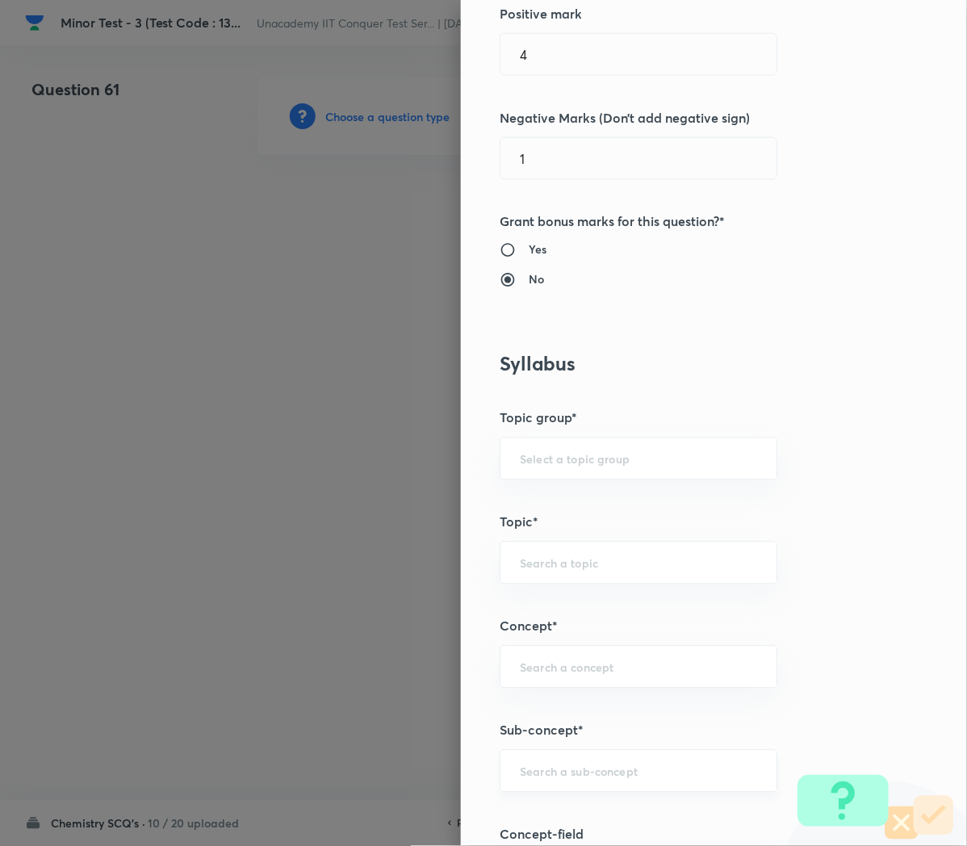
click at [520, 774] on input "text" at bounding box center [638, 771] width 237 height 15
paste input "Applications of Redox Reactions"
type input "Applications of Redox Reactions"
type input "Chemistry"
type input "Physical Chemistry"
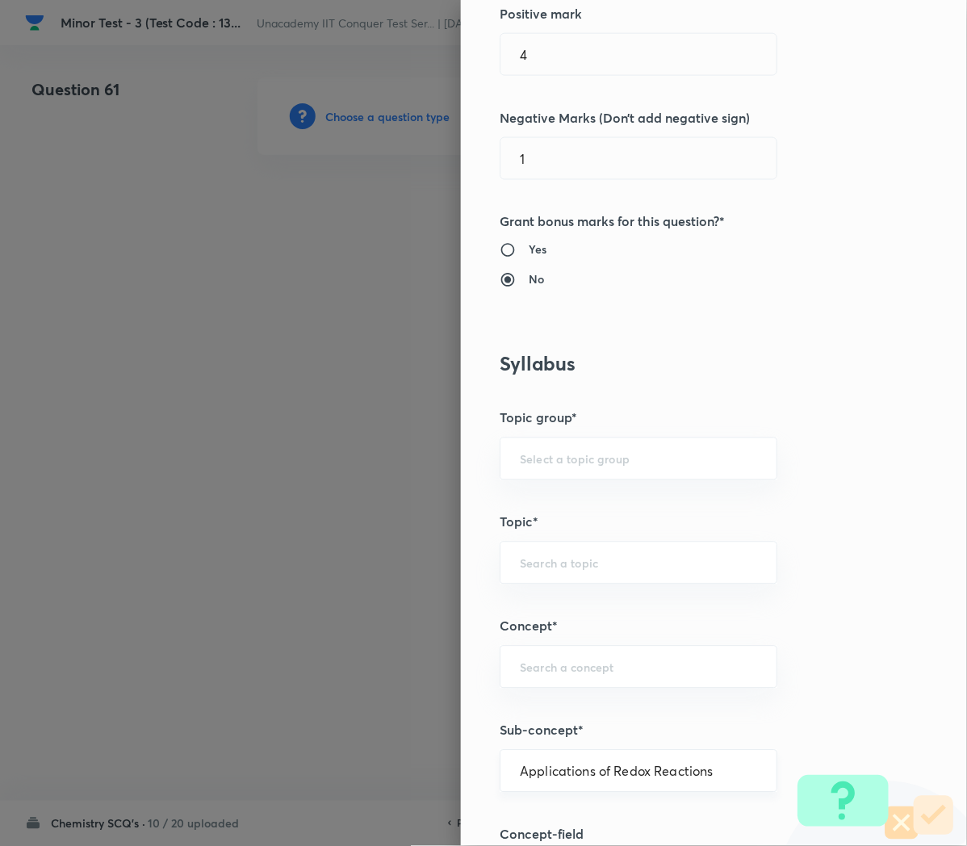
type input "Redox Reactions"
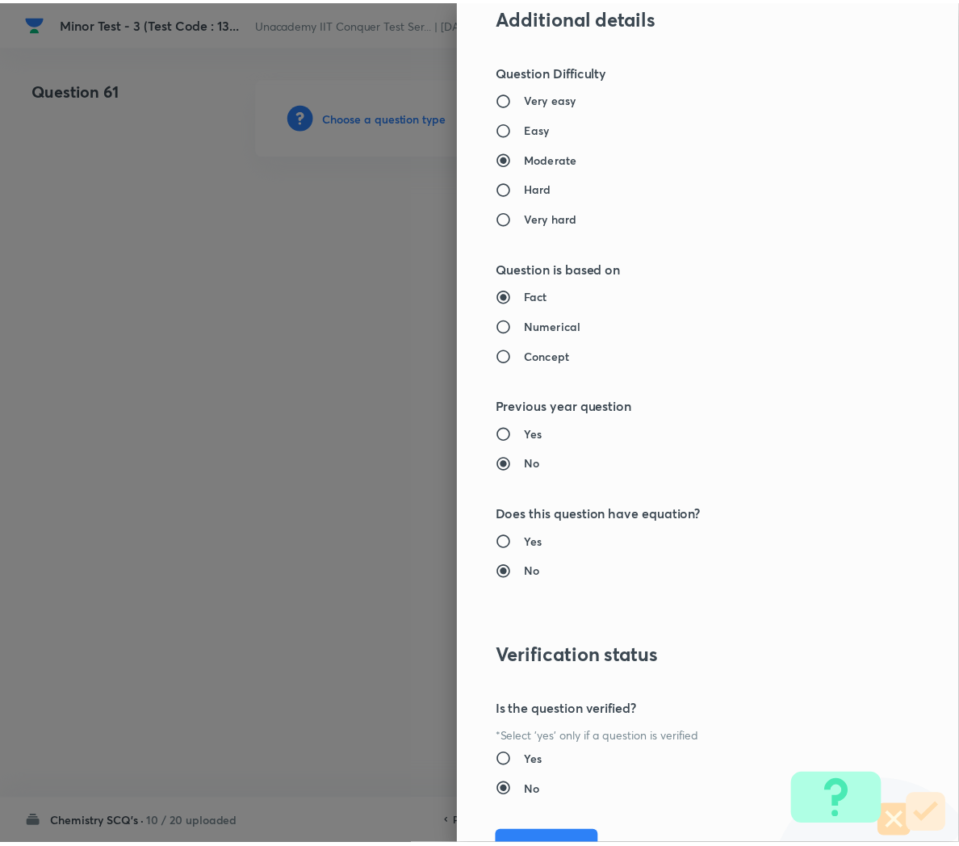
scroll to position [1466, 0]
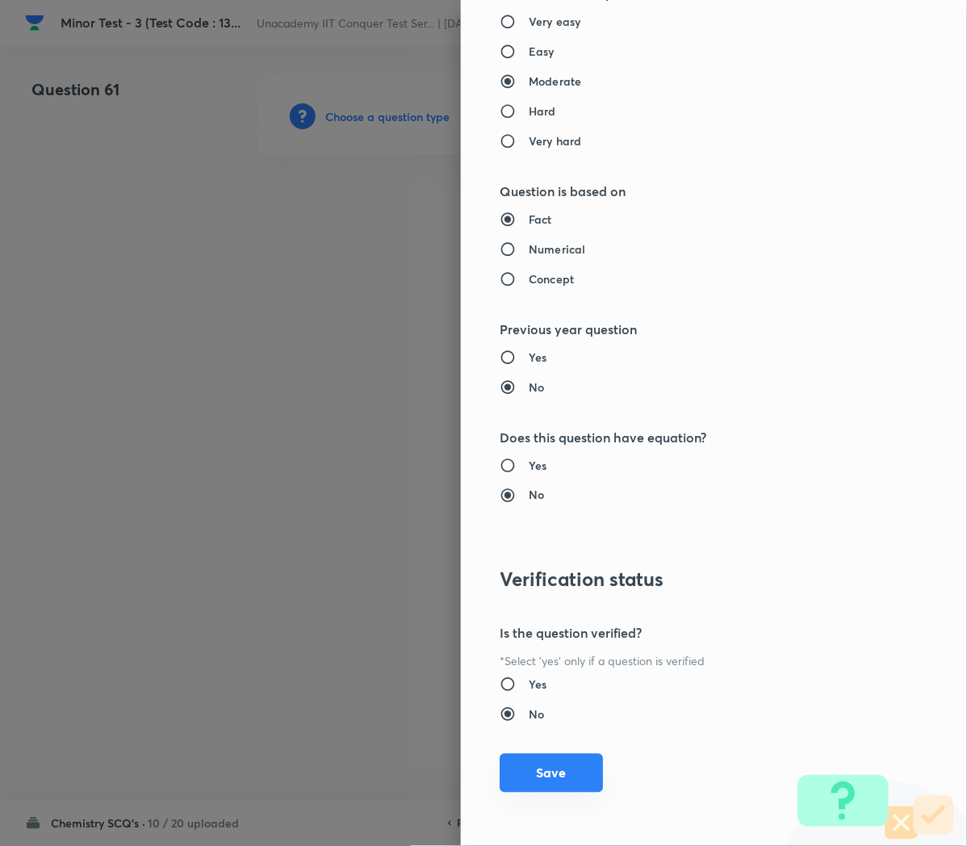
click at [535, 779] on button "Save" at bounding box center [551, 773] width 103 height 39
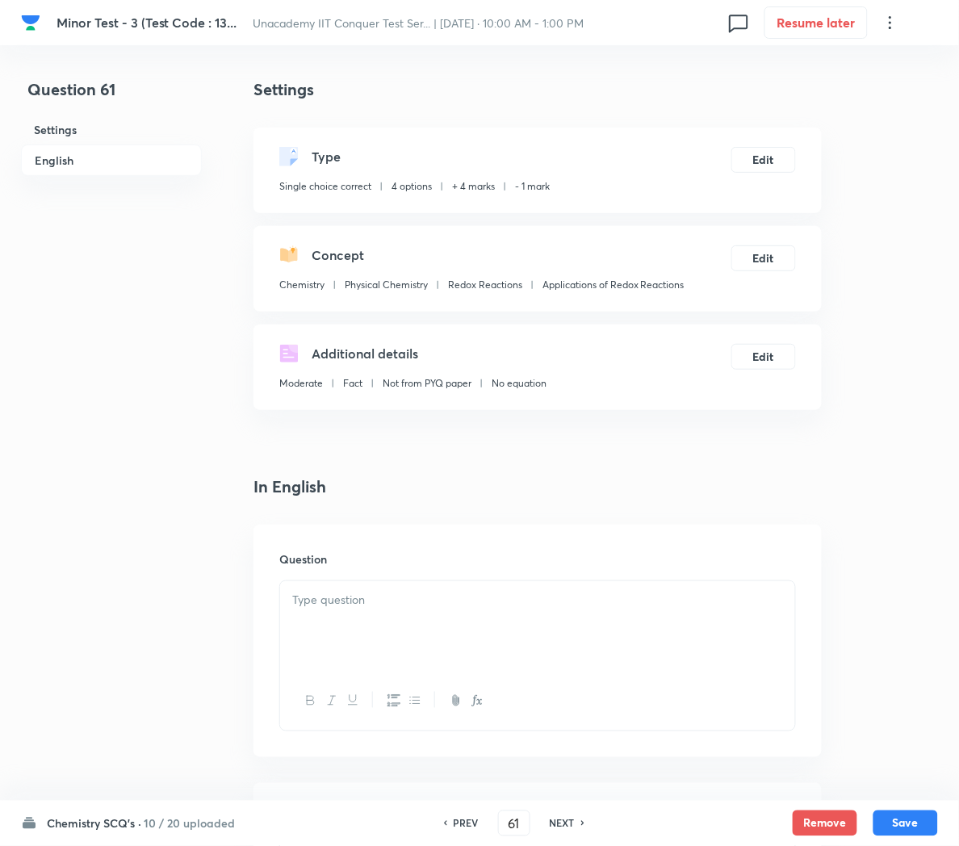
click at [430, 622] on div at bounding box center [537, 626] width 515 height 90
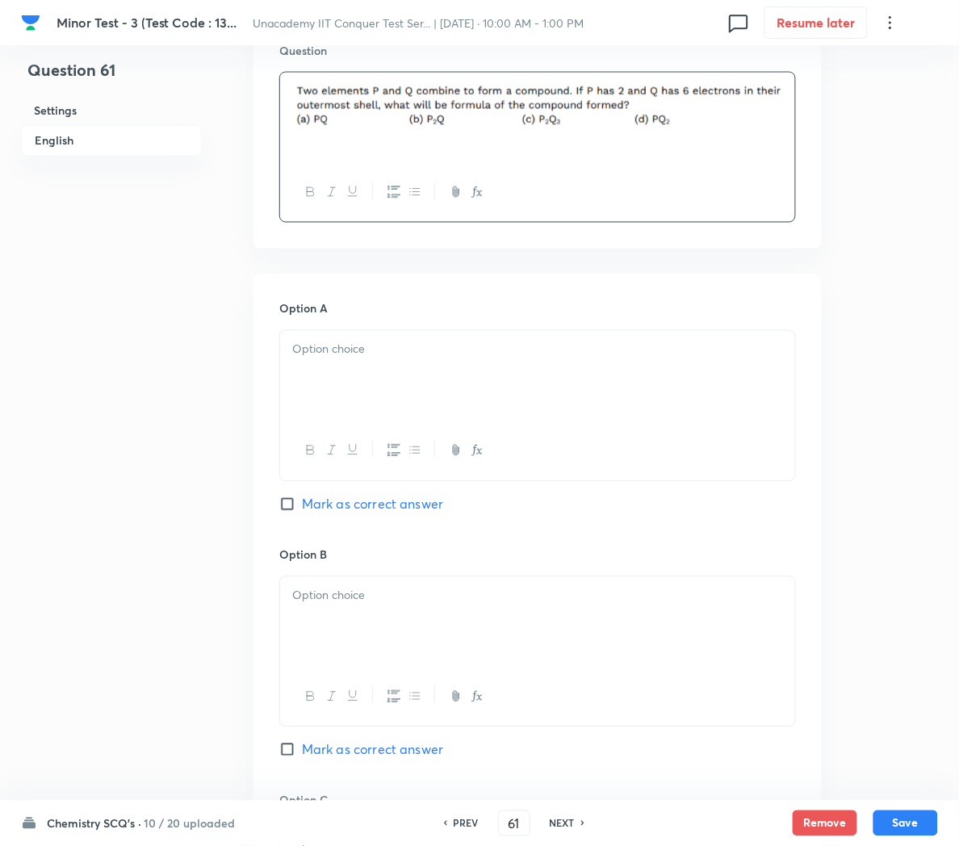
scroll to position [533, 0]
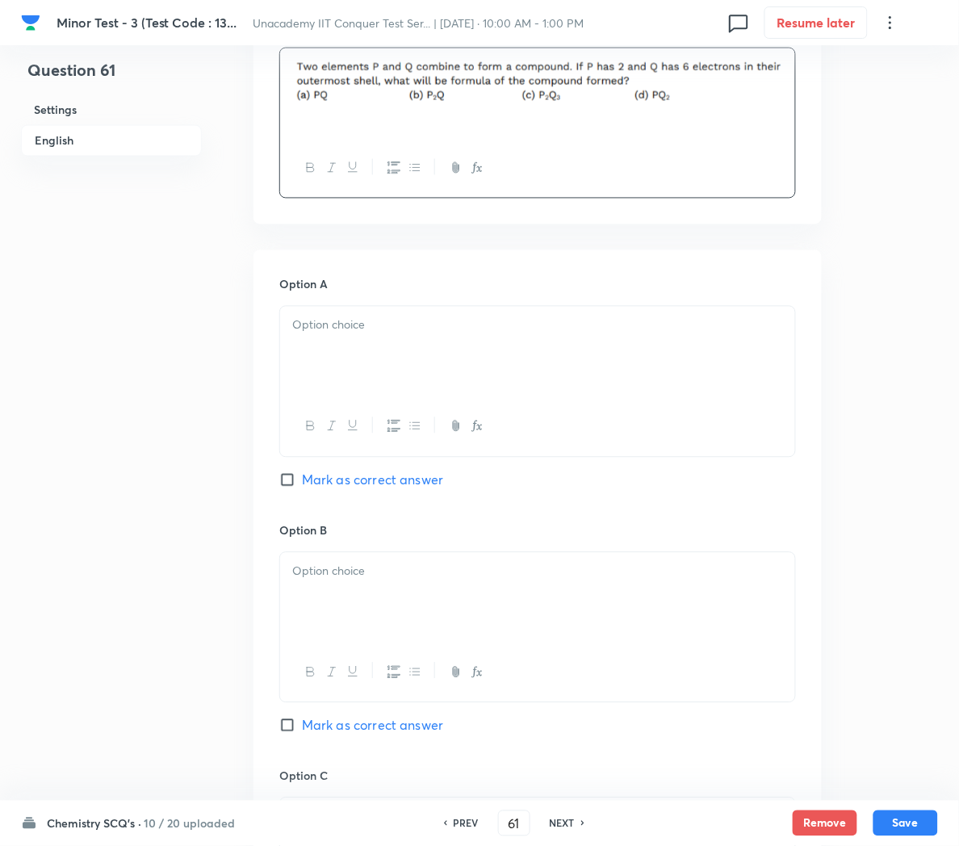
click at [321, 348] on div at bounding box center [537, 352] width 515 height 90
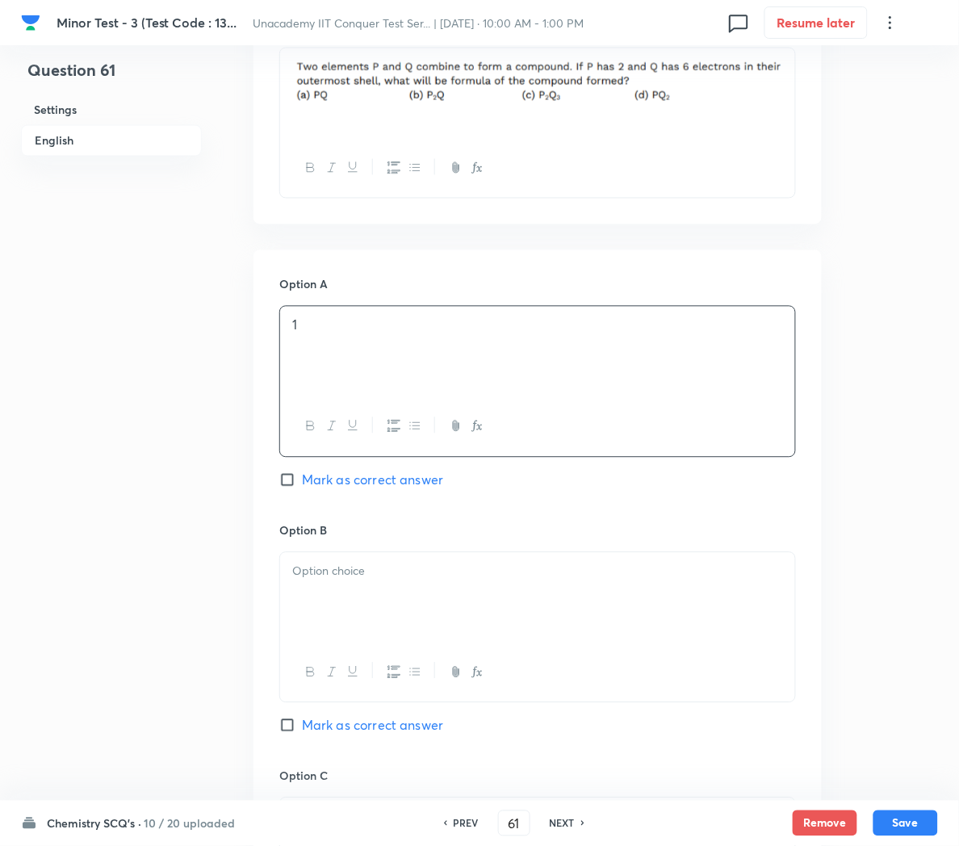
click at [329, 480] on span "Mark as correct answer" at bounding box center [372, 480] width 141 height 19
click at [302, 480] on input "Mark as correct answer" at bounding box center [290, 480] width 23 height 16
checkbox input "true"
click at [341, 598] on div at bounding box center [537, 598] width 515 height 90
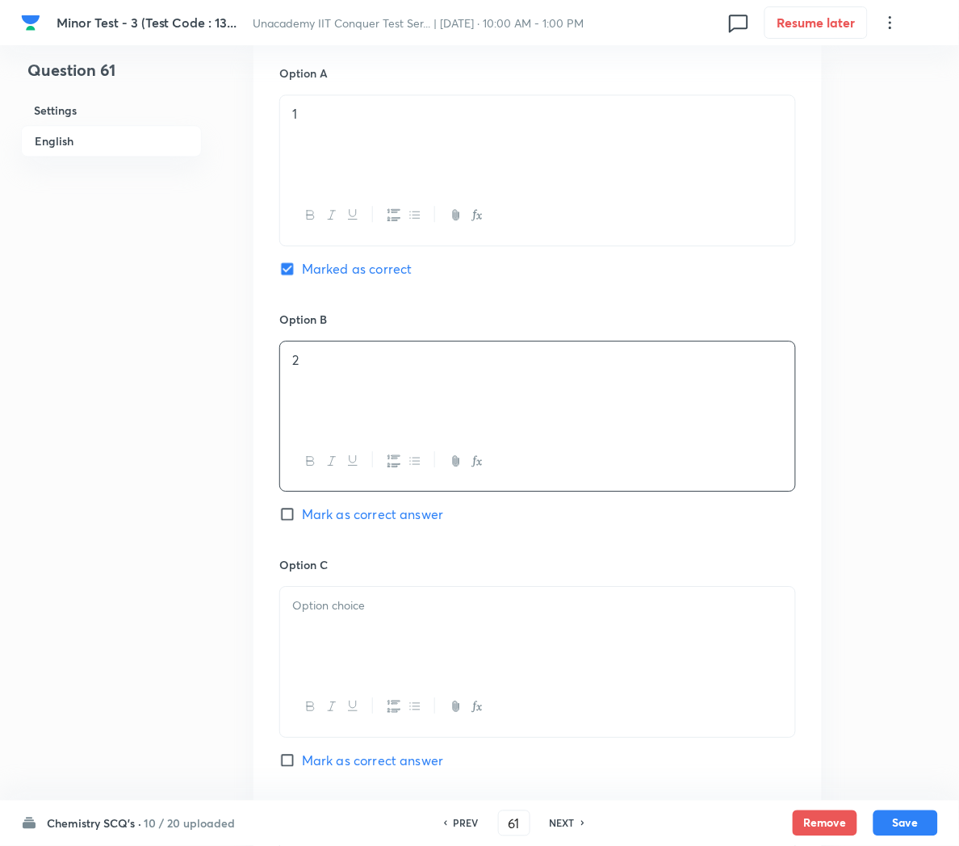
scroll to position [745, 0]
click at [341, 598] on div at bounding box center [537, 631] width 515 height 90
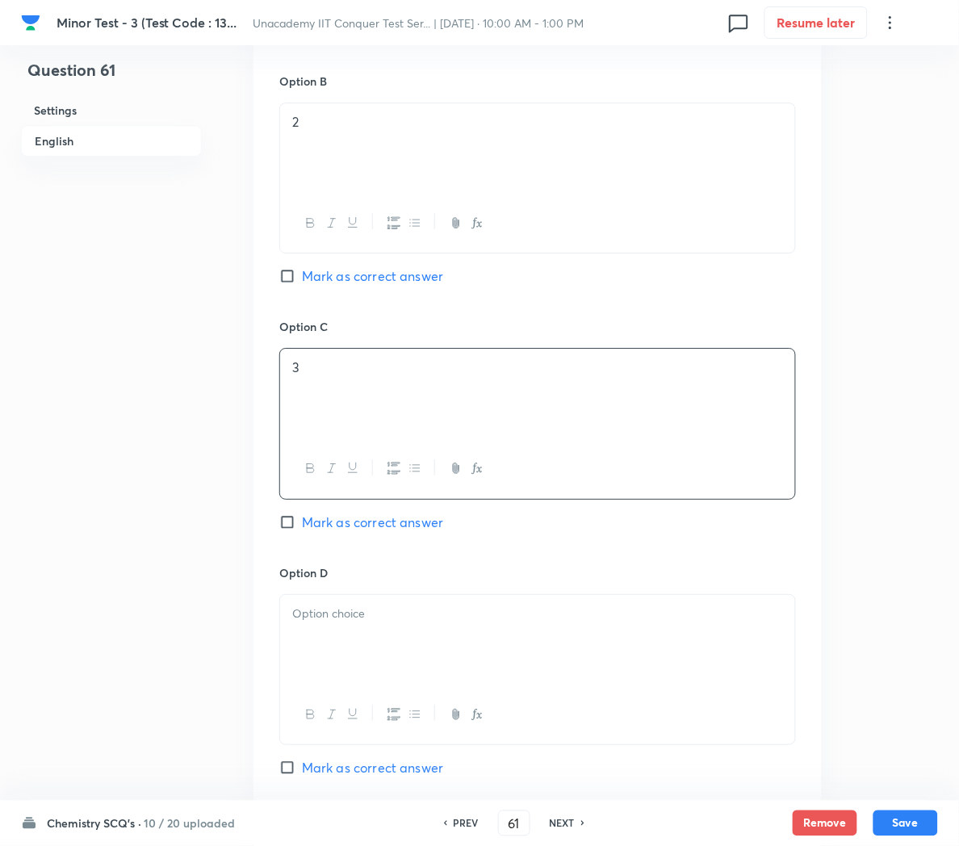
scroll to position [982, 0]
click at [341, 598] on div "Option D [PERSON_NAME] as correct answer" at bounding box center [537, 671] width 517 height 213
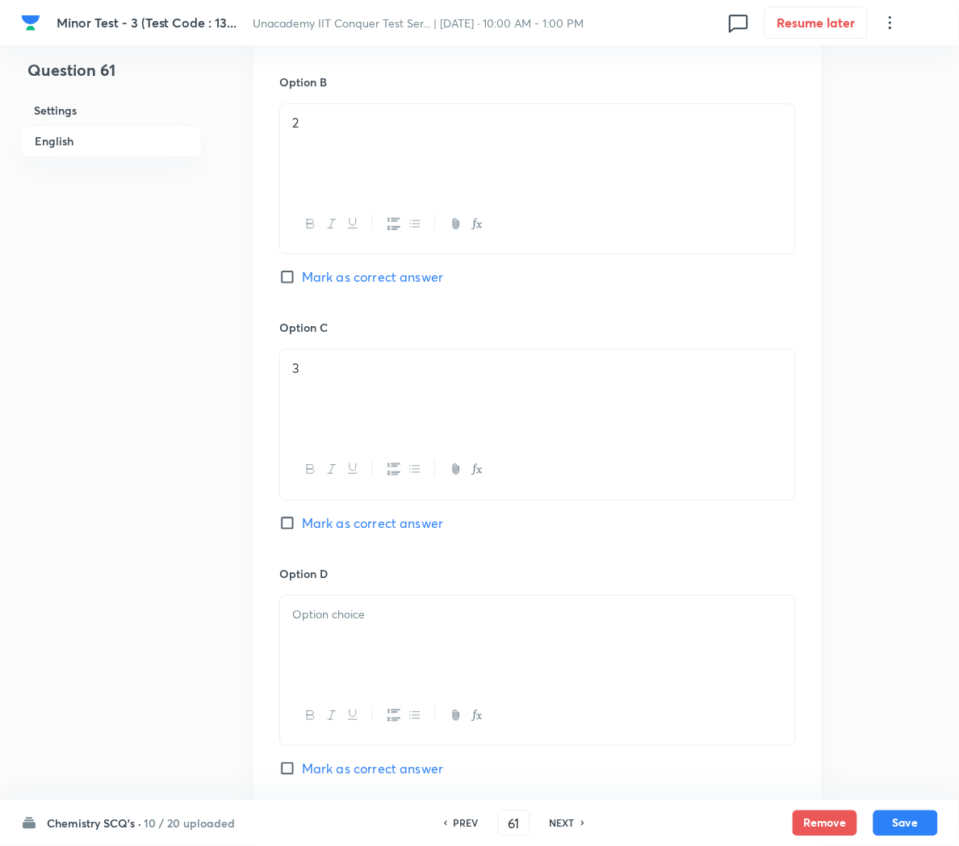
click at [333, 610] on p at bounding box center [537, 615] width 491 height 19
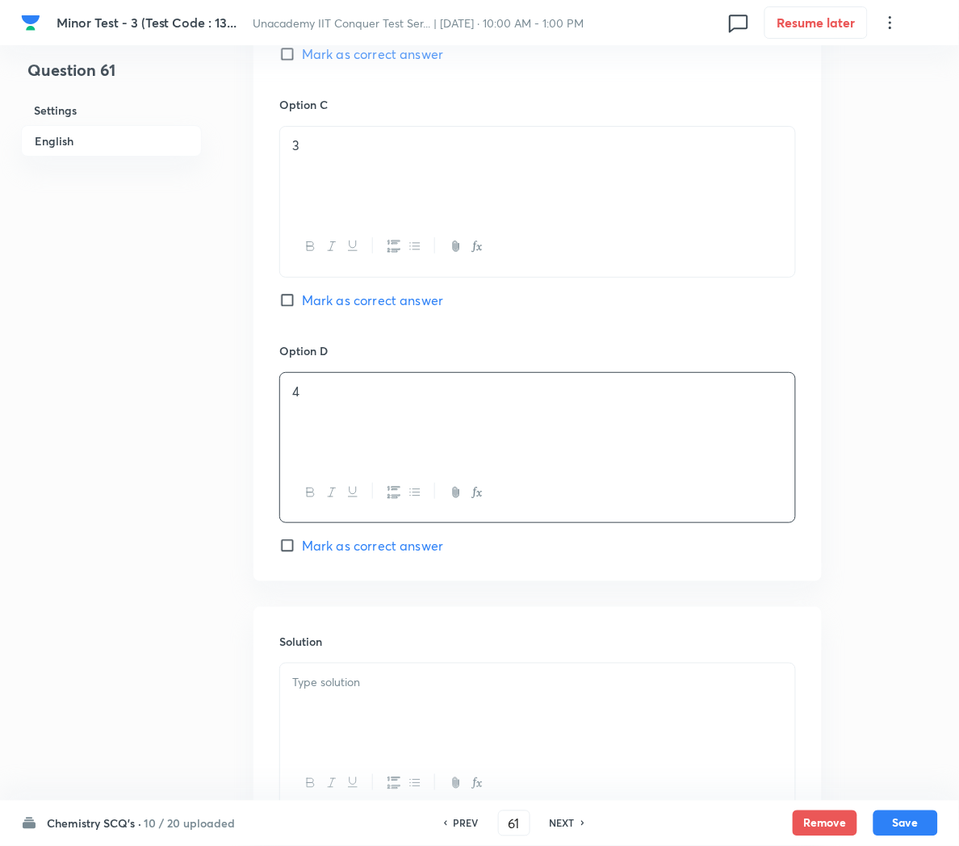
scroll to position [1208, 0]
click at [342, 695] on div at bounding box center [537, 706] width 515 height 90
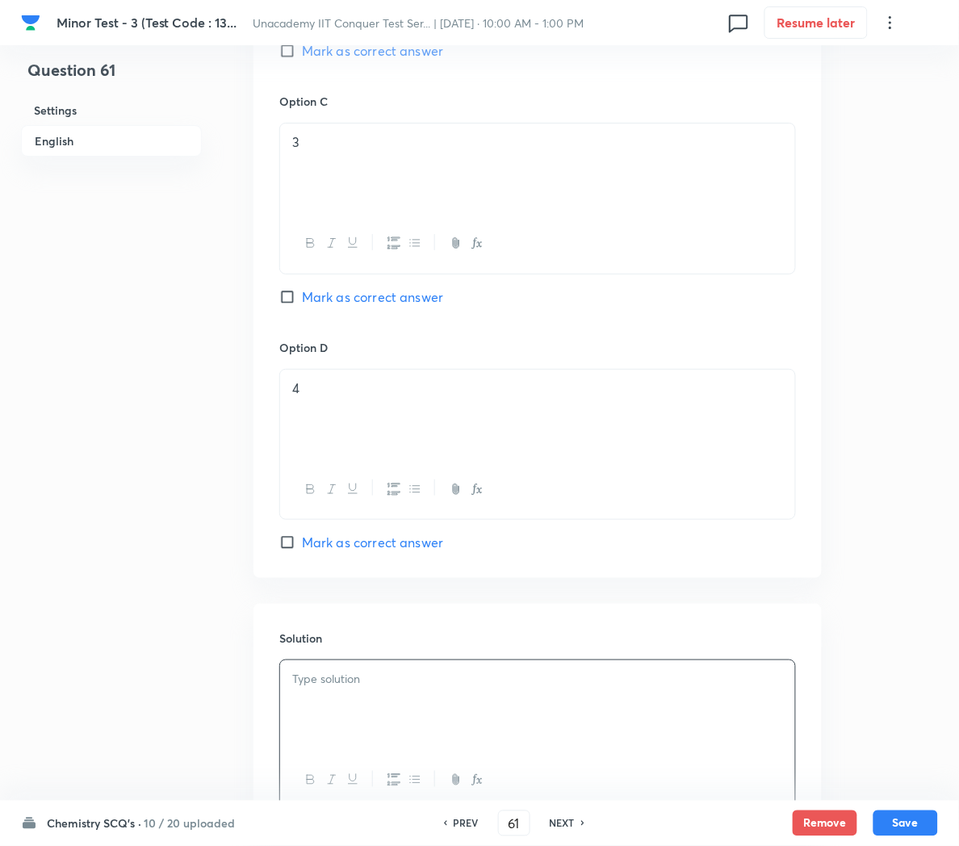
click at [311, 711] on div at bounding box center [537, 706] width 515 height 90
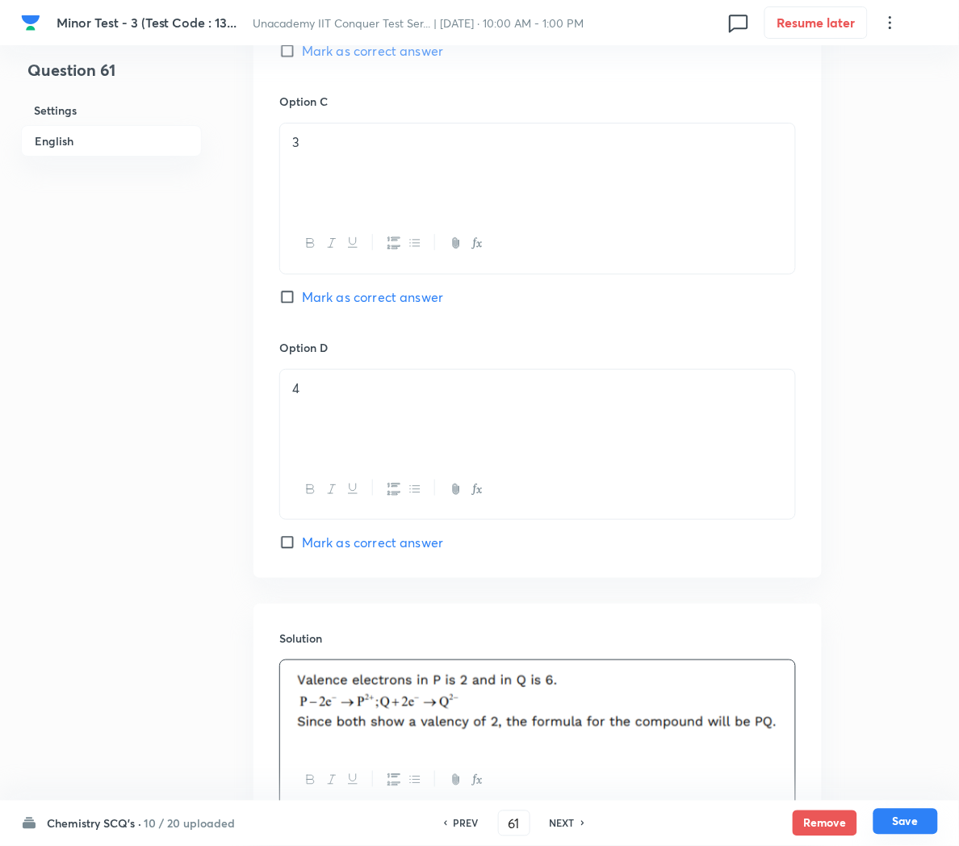
click at [909, 824] on button "Save" at bounding box center [906, 822] width 65 height 26
type input "62"
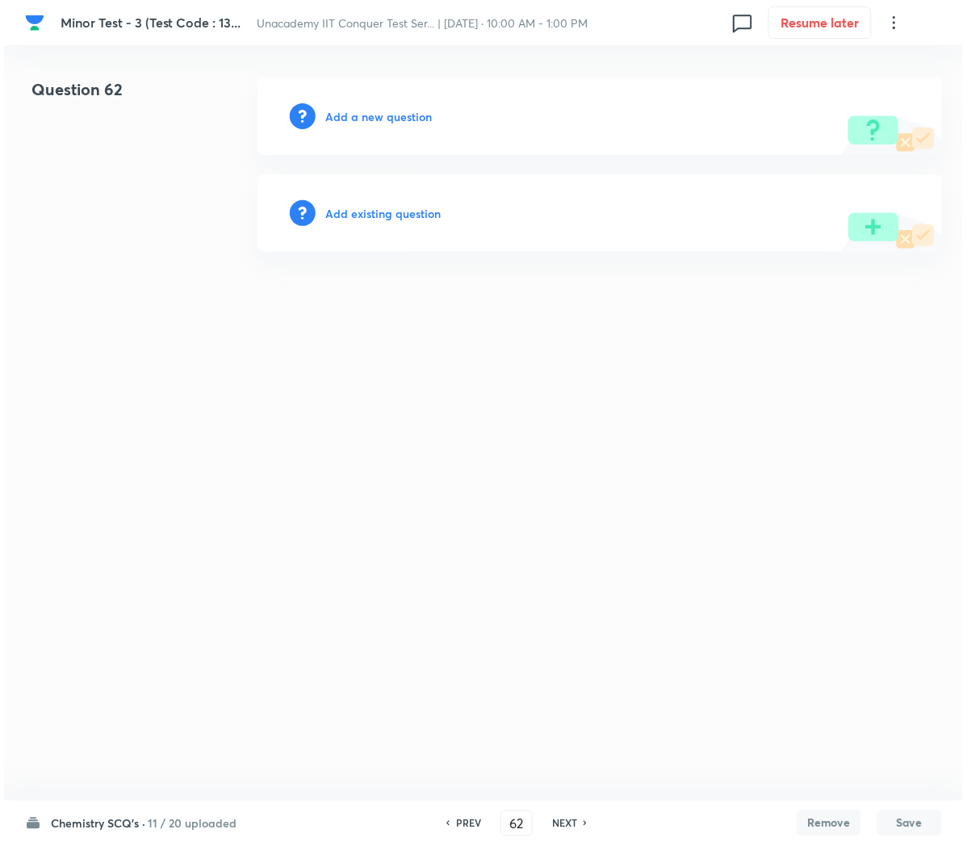
scroll to position [0, 0]
click at [339, 111] on h6 "Add a new question" at bounding box center [378, 116] width 107 height 17
click at [339, 111] on h6 "Choose a question type" at bounding box center [387, 116] width 124 height 17
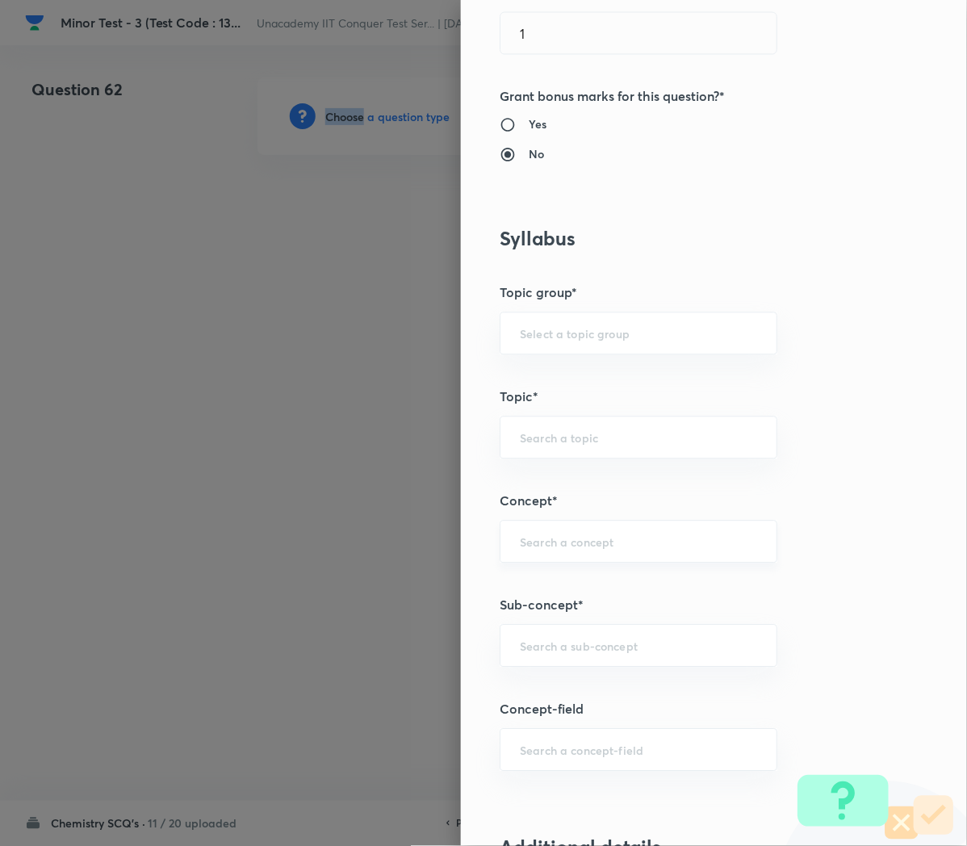
scroll to position [557, 0]
click at [522, 652] on input "text" at bounding box center [638, 643] width 237 height 15
paste input "Applications of Redox Reactions"
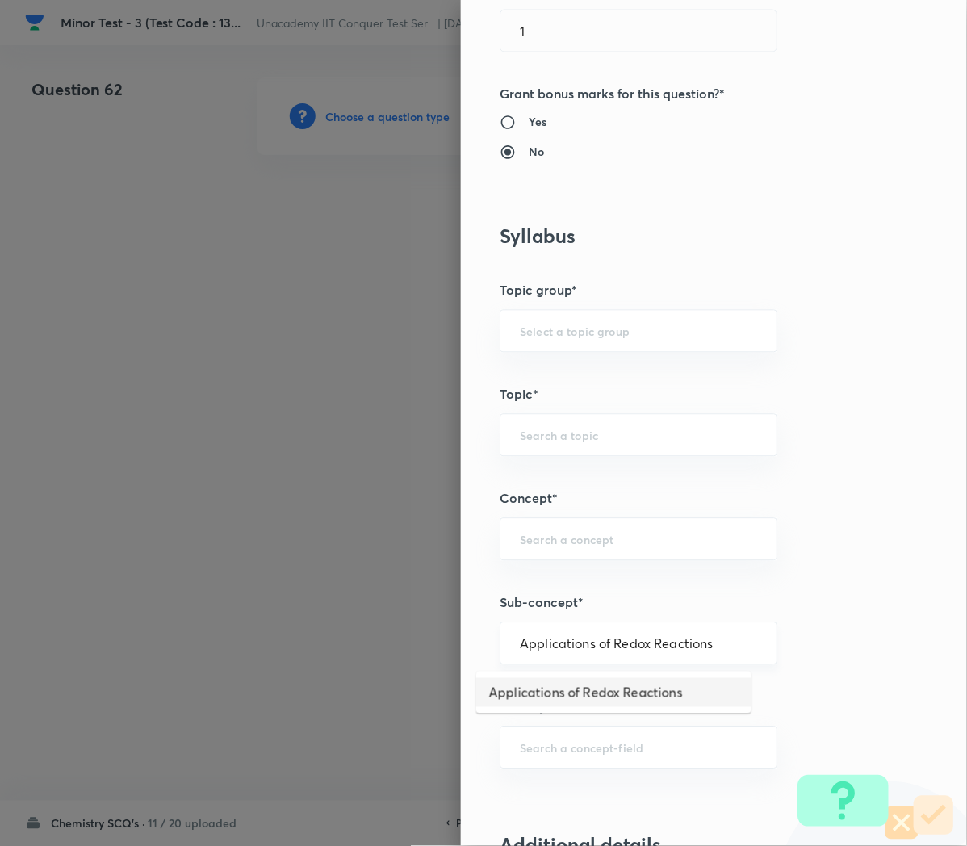
type input "Applications of Redox Reactions"
type input "Chemistry"
type input "Physical Chemistry"
type input "Redox Reactions"
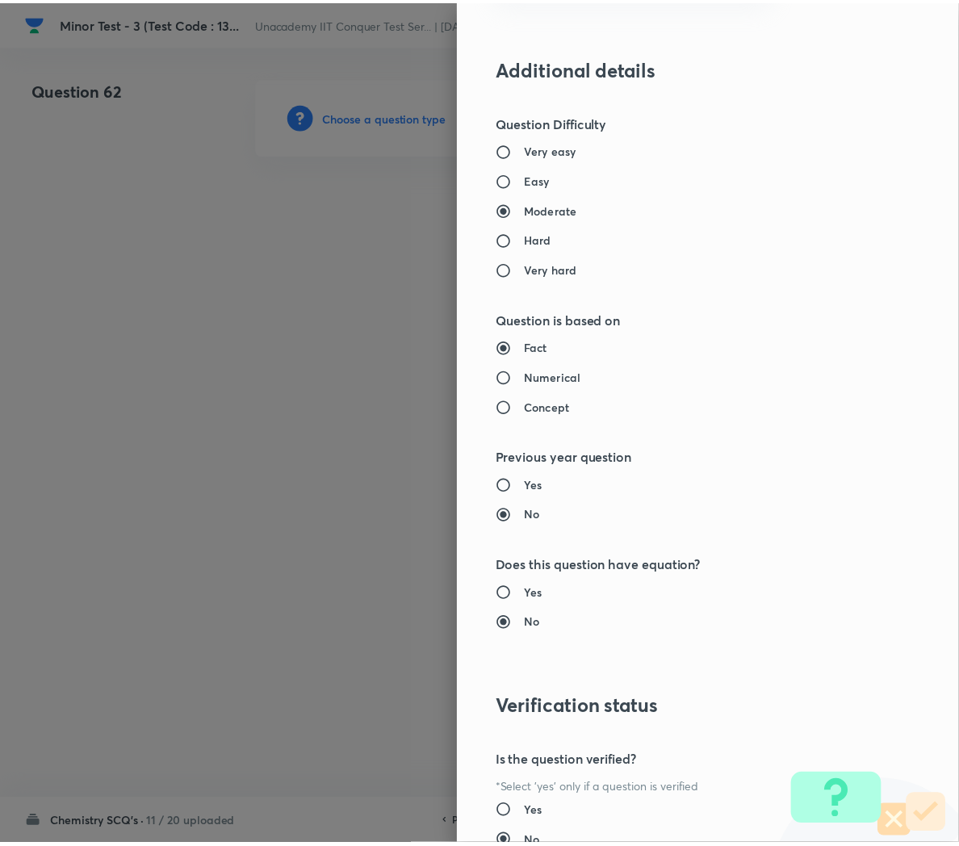
scroll to position [1466, 0]
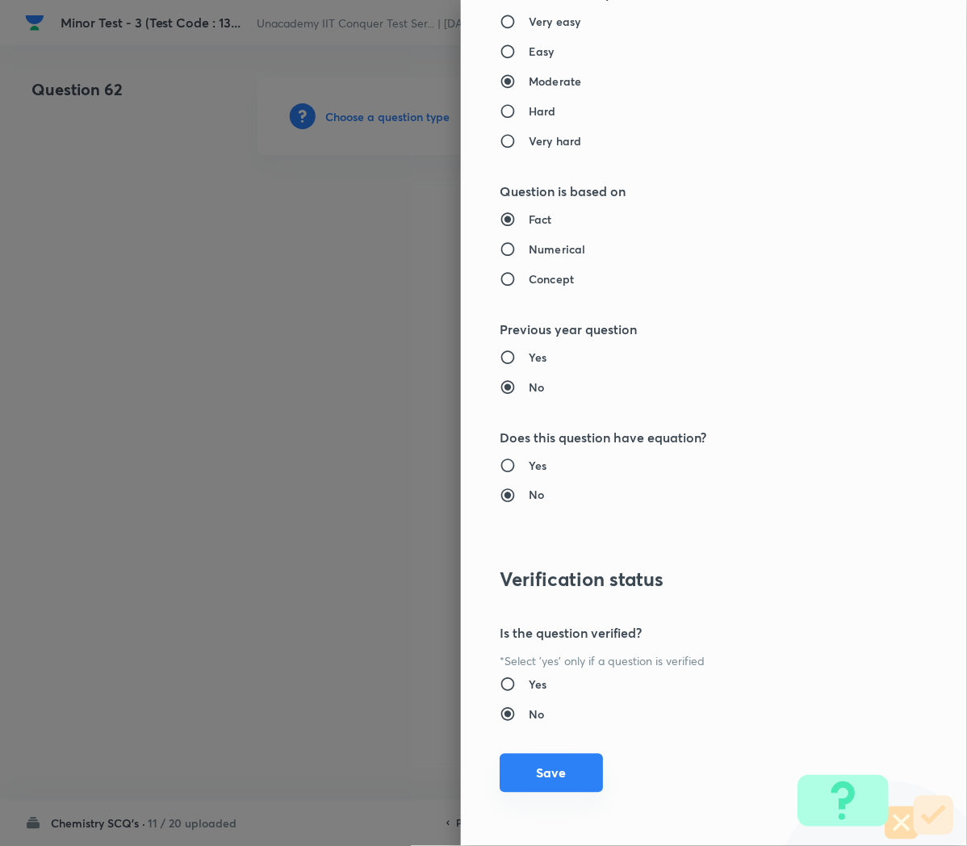
click at [514, 770] on button "Save" at bounding box center [551, 773] width 103 height 39
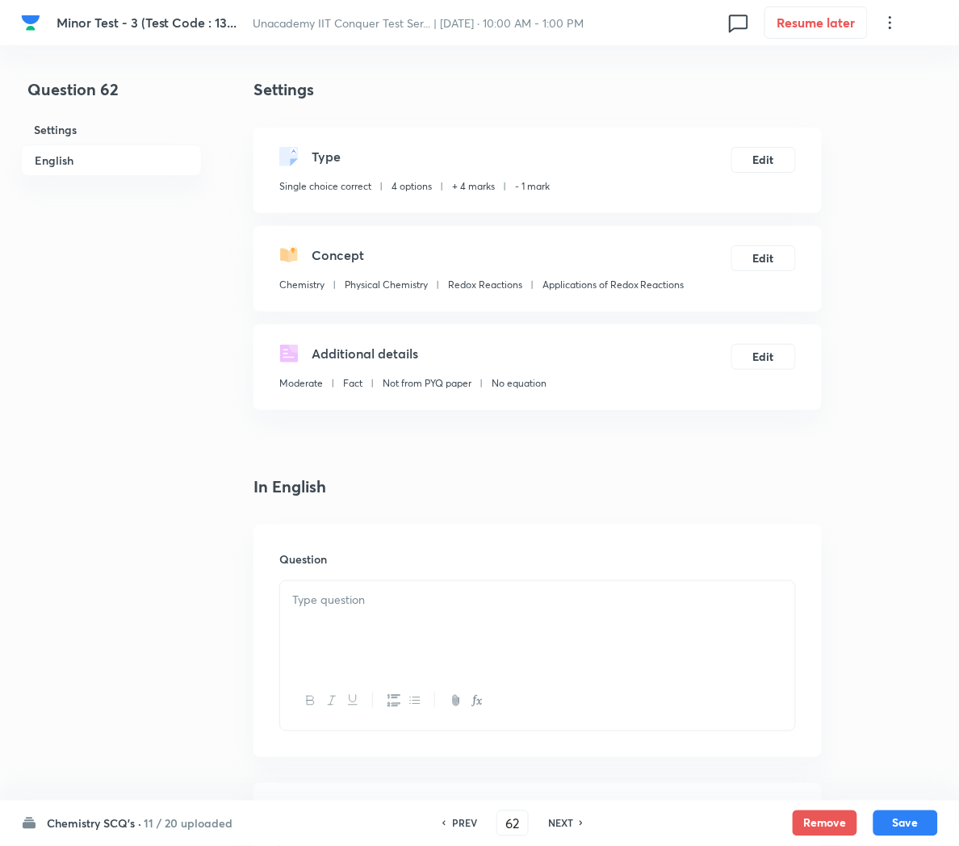
click at [354, 601] on p at bounding box center [537, 600] width 491 height 19
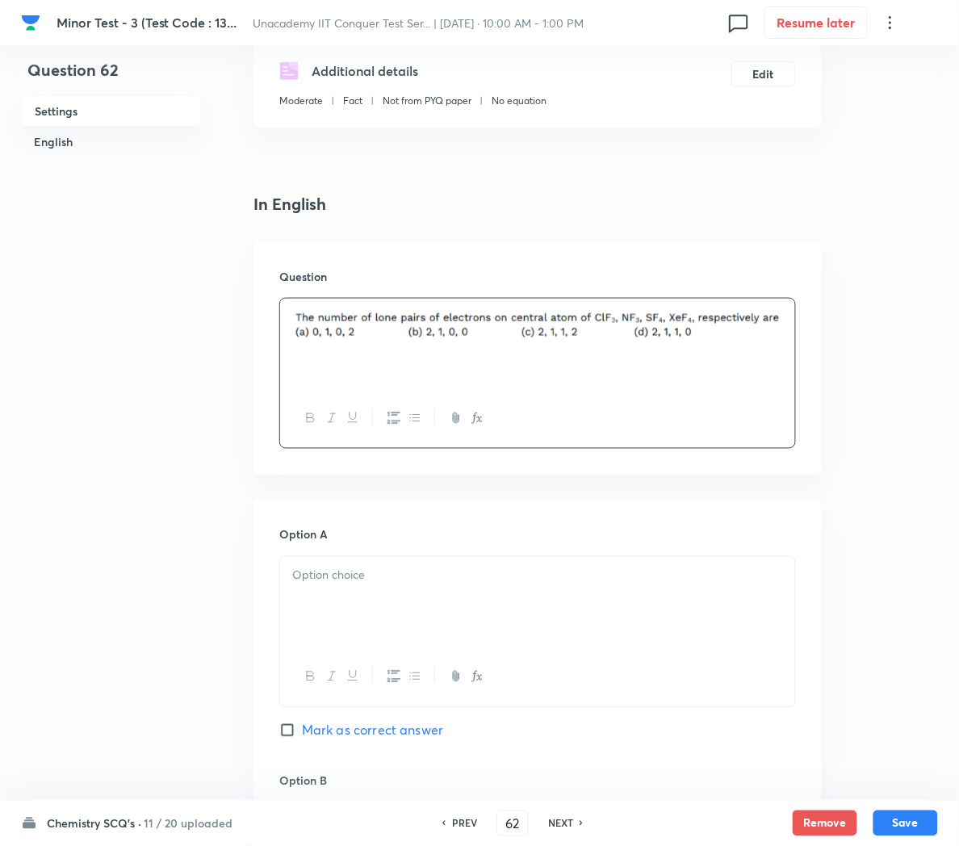
scroll to position [287, 0]
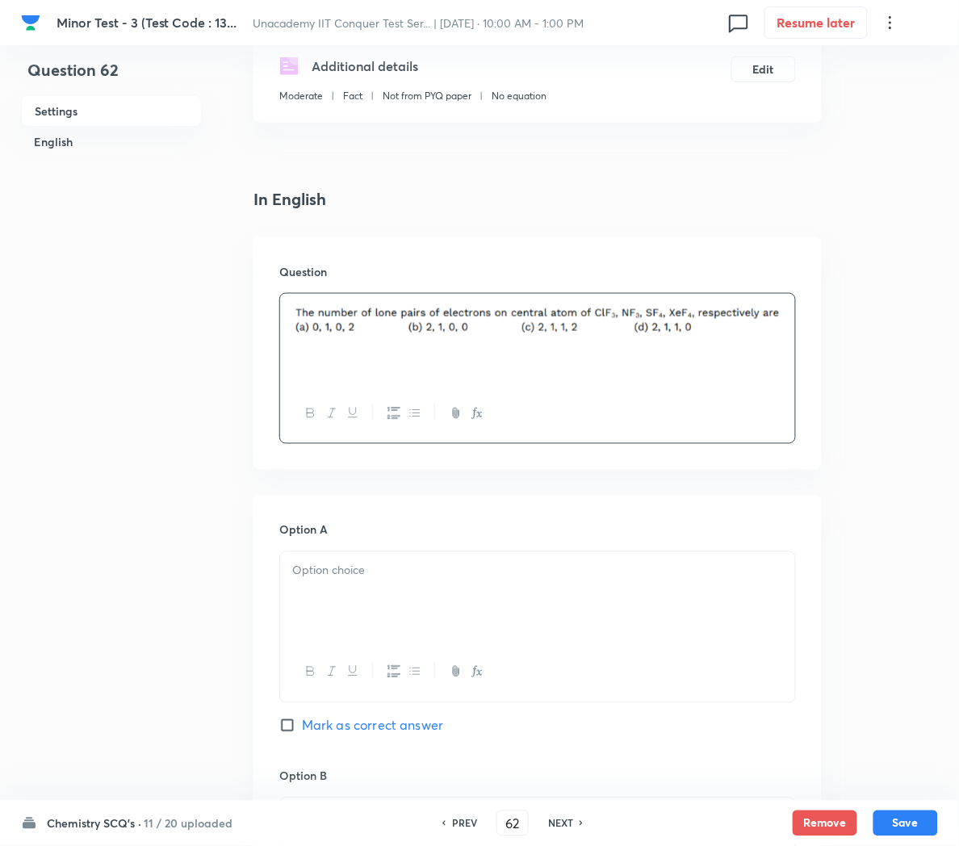
click at [355, 597] on div at bounding box center [537, 597] width 515 height 90
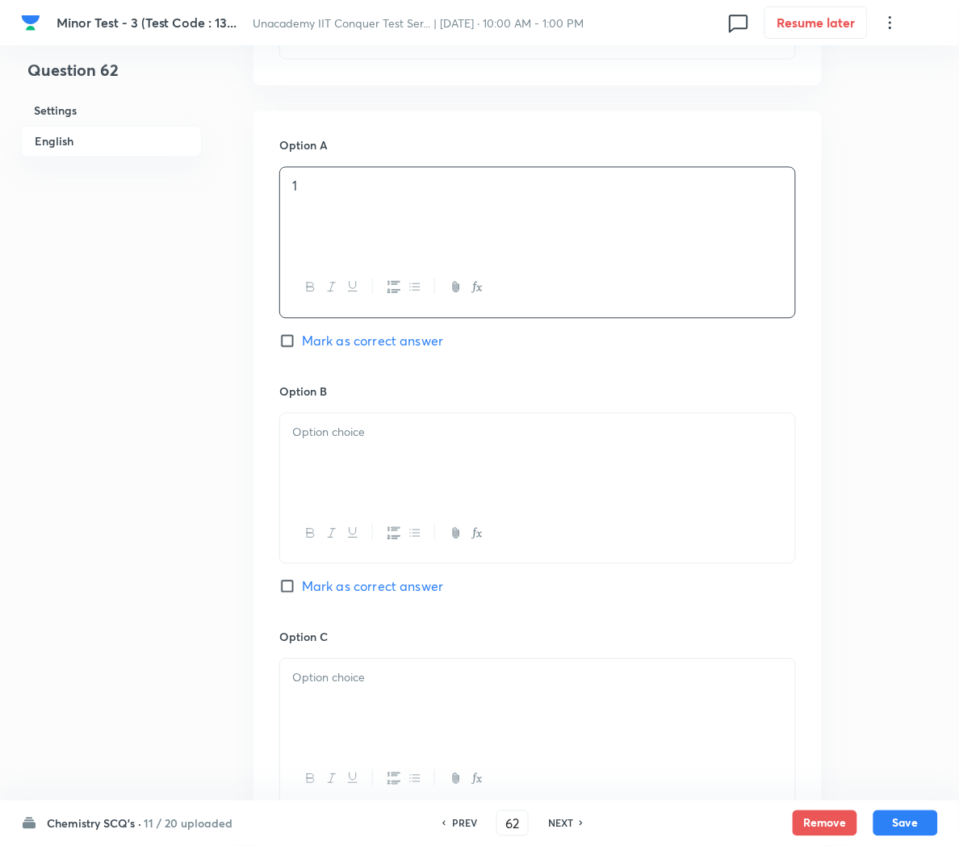
scroll to position [680, 0]
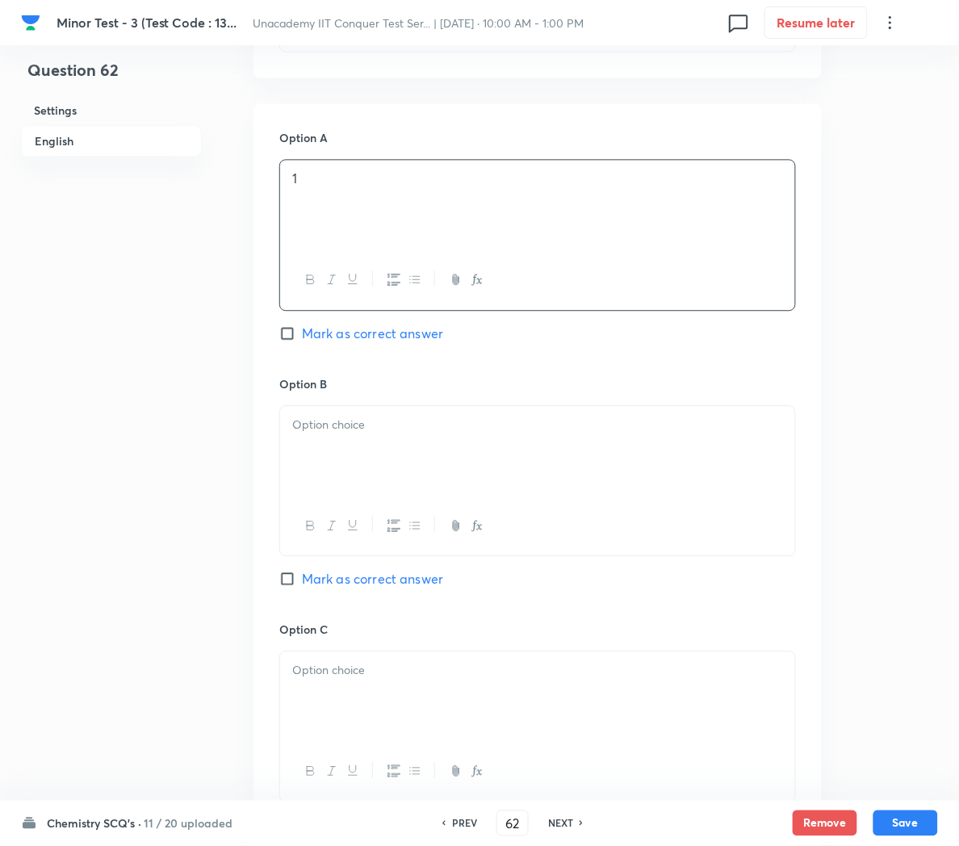
click at [329, 434] on p at bounding box center [537, 425] width 491 height 19
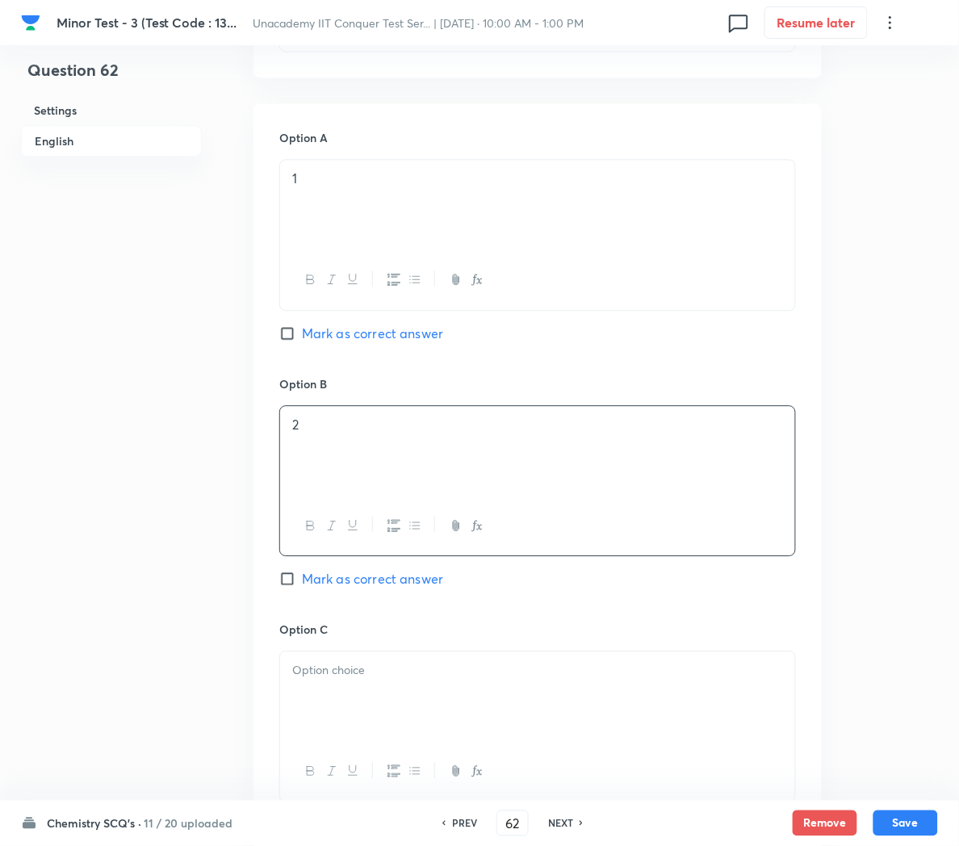
click at [345, 719] on div at bounding box center [537, 697] width 515 height 90
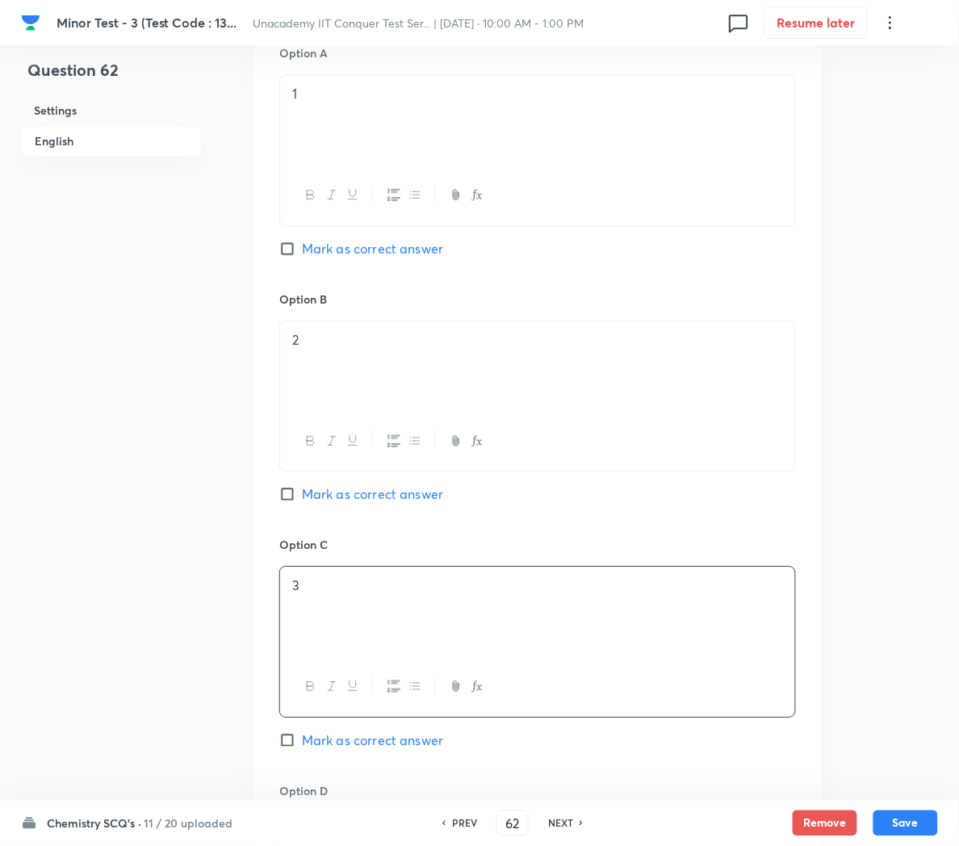
scroll to position [769, 0]
click at [325, 738] on span "Mark as correct answer" at bounding box center [372, 736] width 141 height 19
click at [302, 738] on input "Mark as correct answer" at bounding box center [290, 736] width 23 height 16
checkbox input "true"
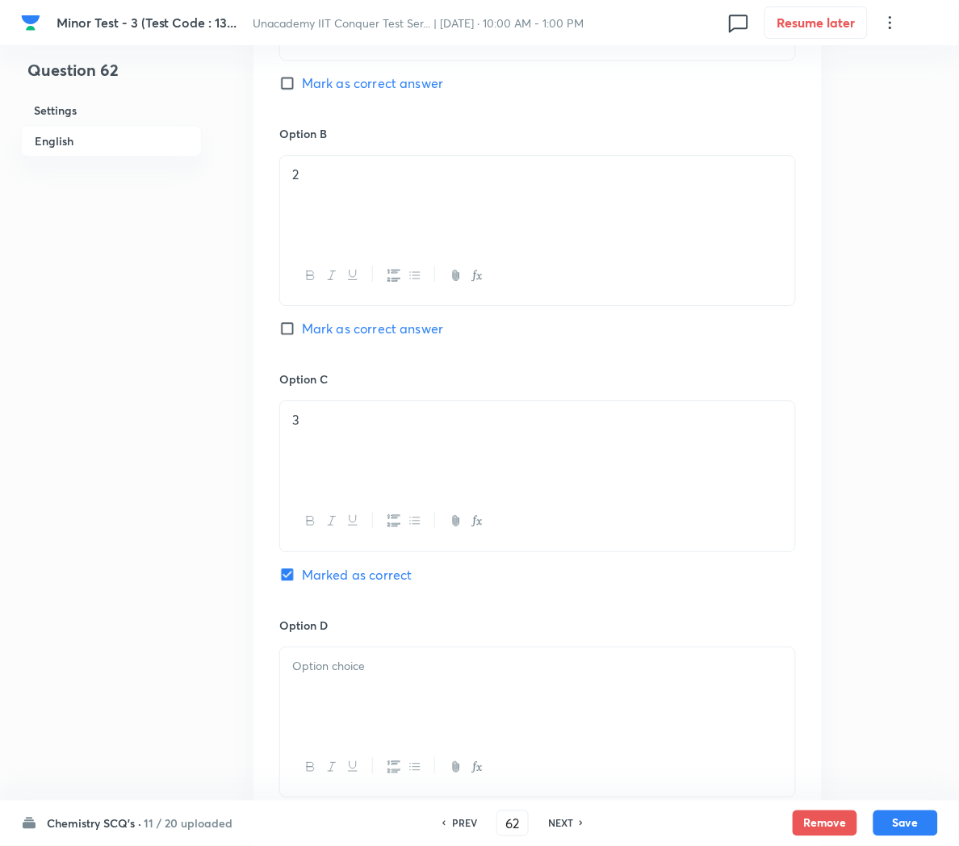
scroll to position [931, 0]
click at [325, 735] on div at bounding box center [537, 692] width 515 height 90
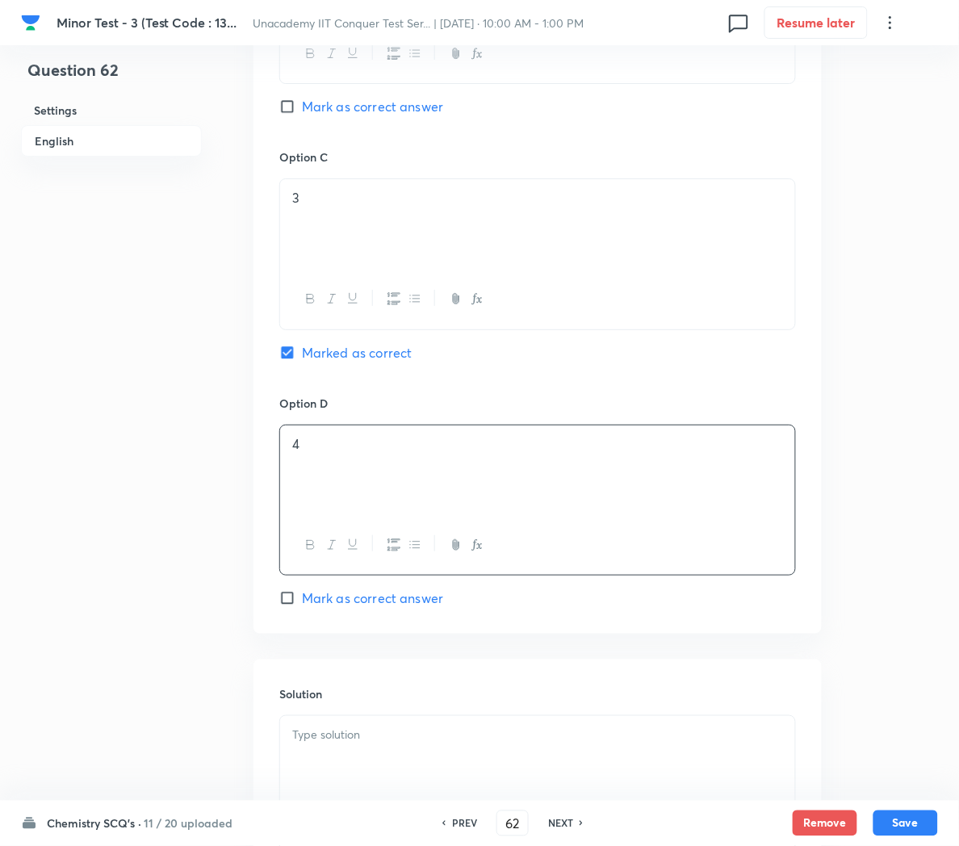
scroll to position [1156, 0]
click at [324, 740] on p at bounding box center [537, 731] width 491 height 19
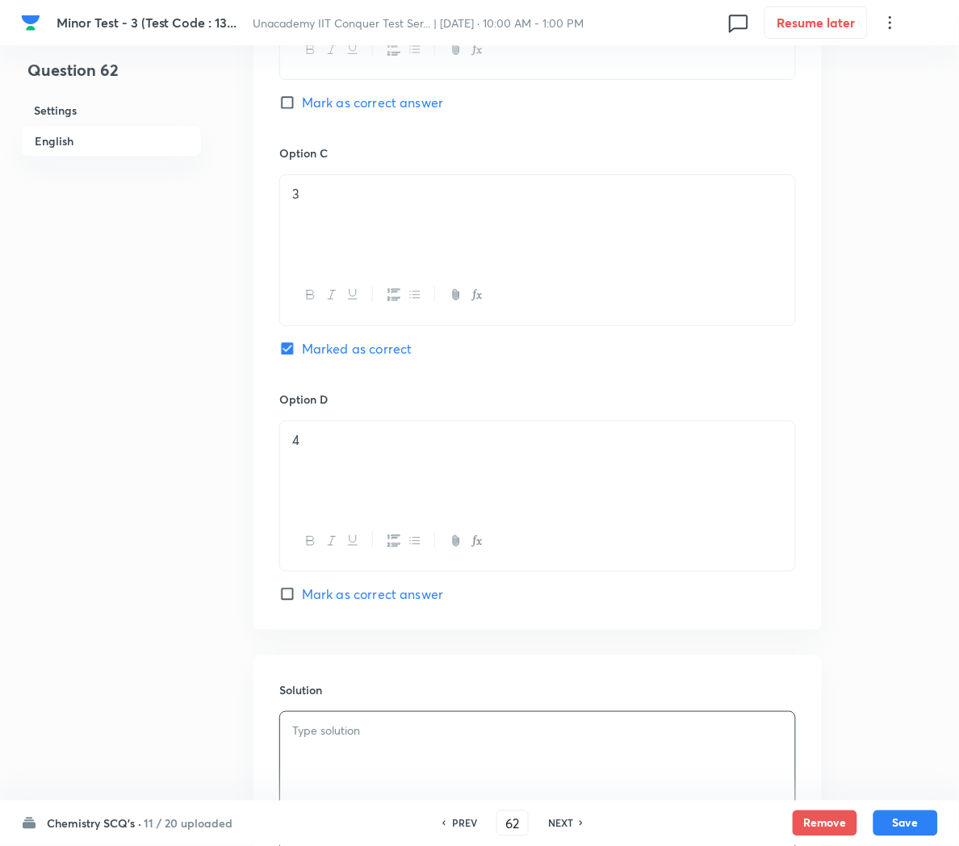
click at [425, 764] on div at bounding box center [537, 757] width 515 height 90
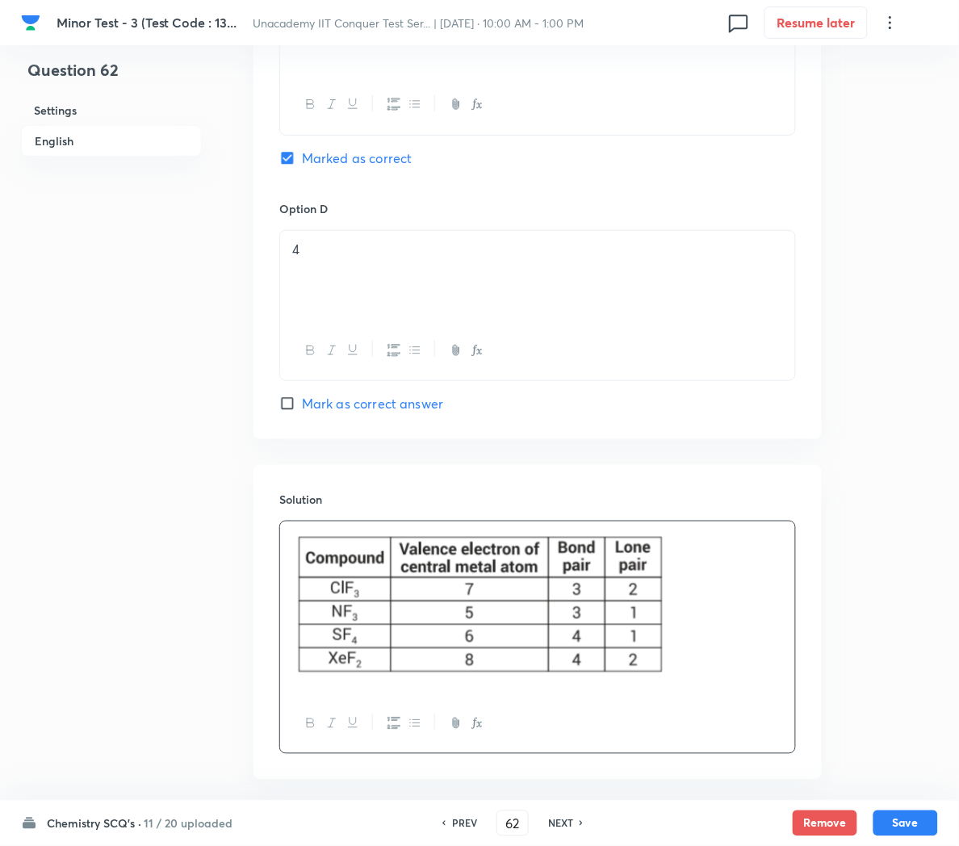
scroll to position [1430, 0]
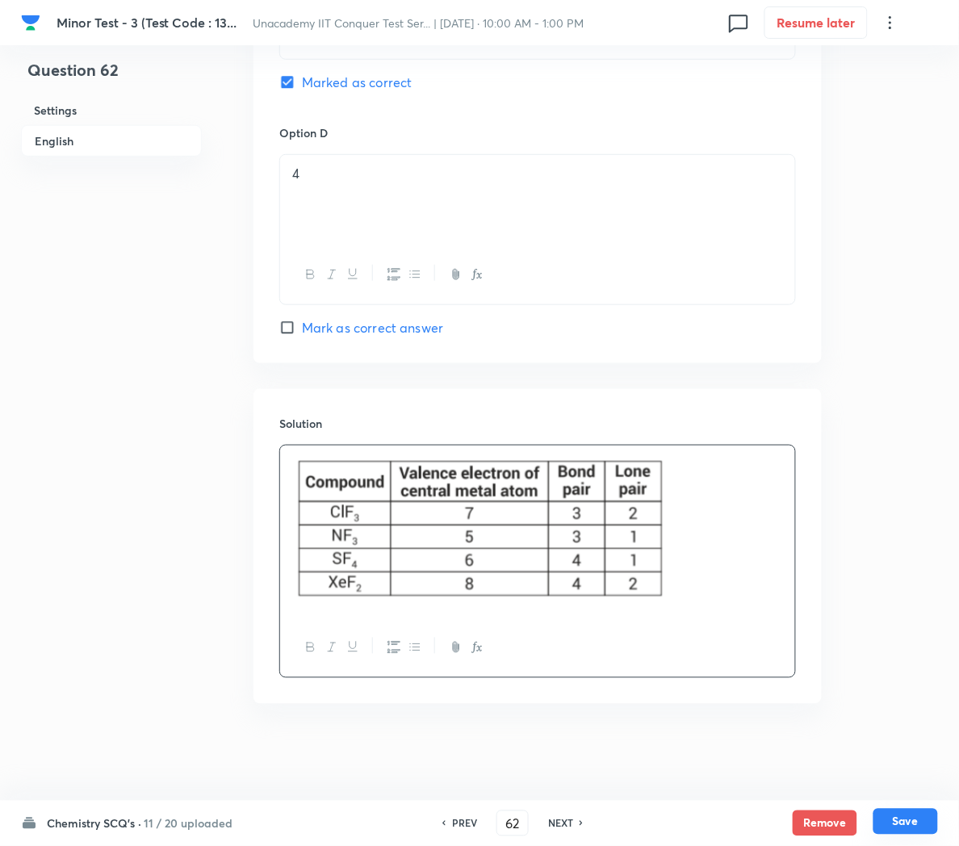
click at [911, 822] on button "Save" at bounding box center [906, 822] width 65 height 26
type input "63"
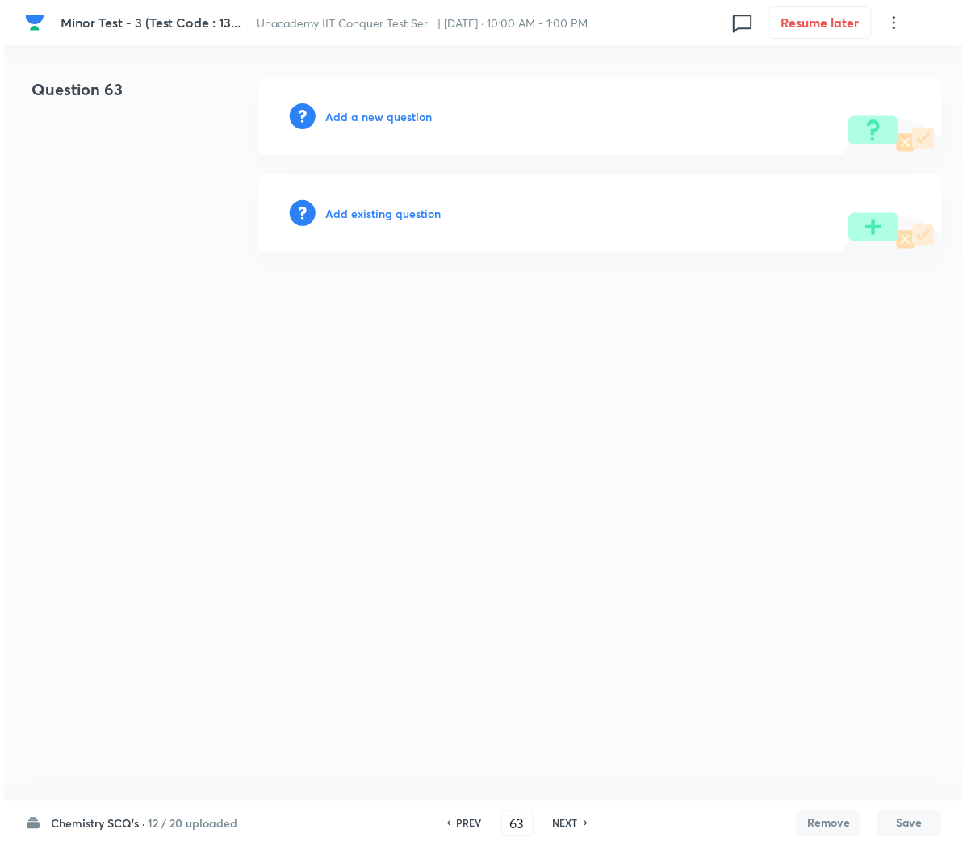
scroll to position [0, 0]
click at [354, 124] on h6 "Add a new question" at bounding box center [378, 116] width 107 height 17
click at [354, 124] on h6 "Choose a question type" at bounding box center [387, 116] width 124 height 17
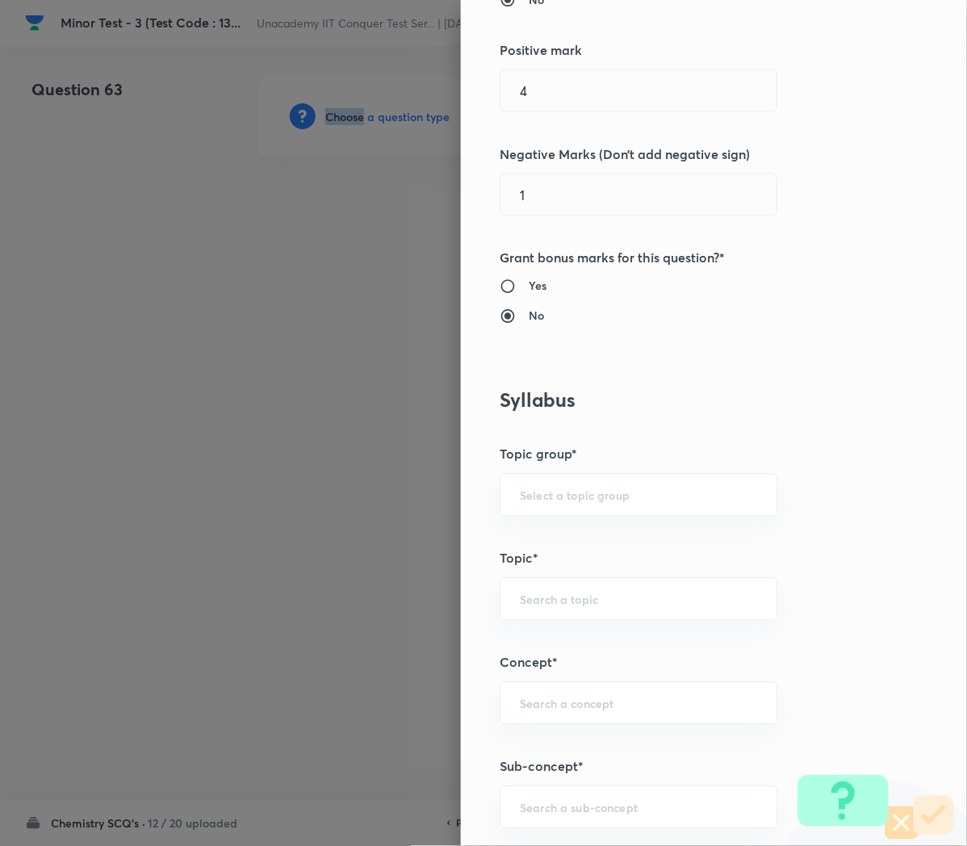
scroll to position [417, 0]
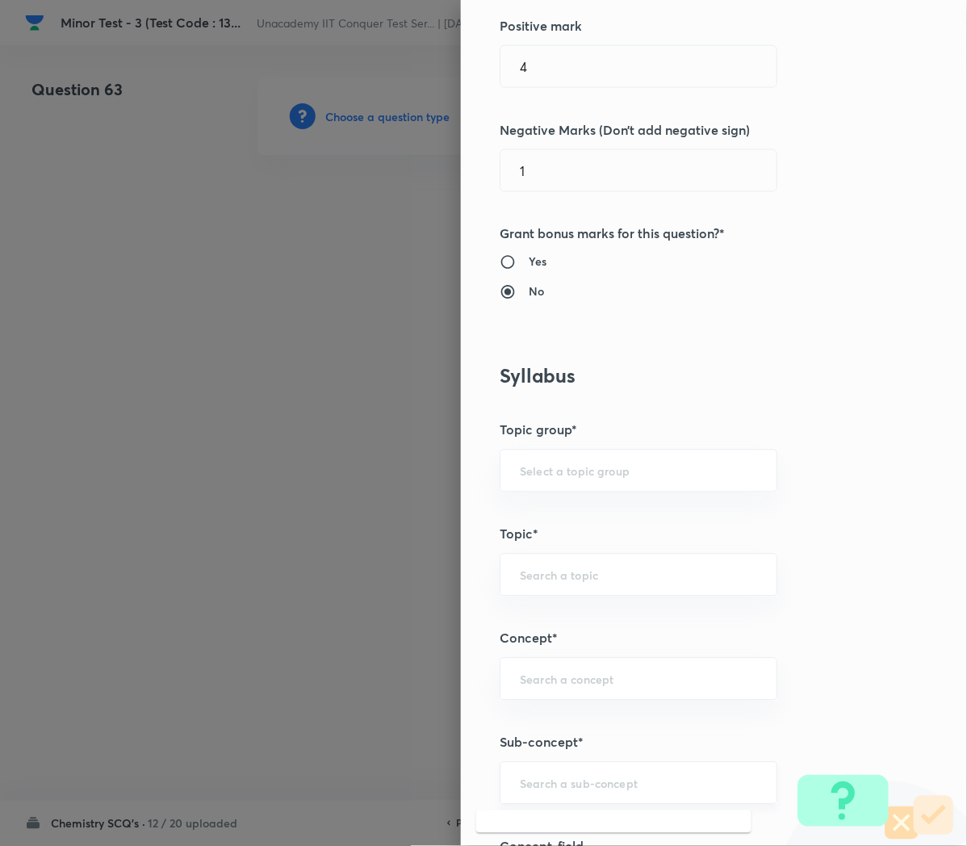
click at [520, 783] on input "text" at bounding box center [638, 783] width 237 height 15
paste input "Applications of Redox Reactions"
type input "Applications of Redox Reactions"
type input "Chemistry"
type input "Physical Chemistry"
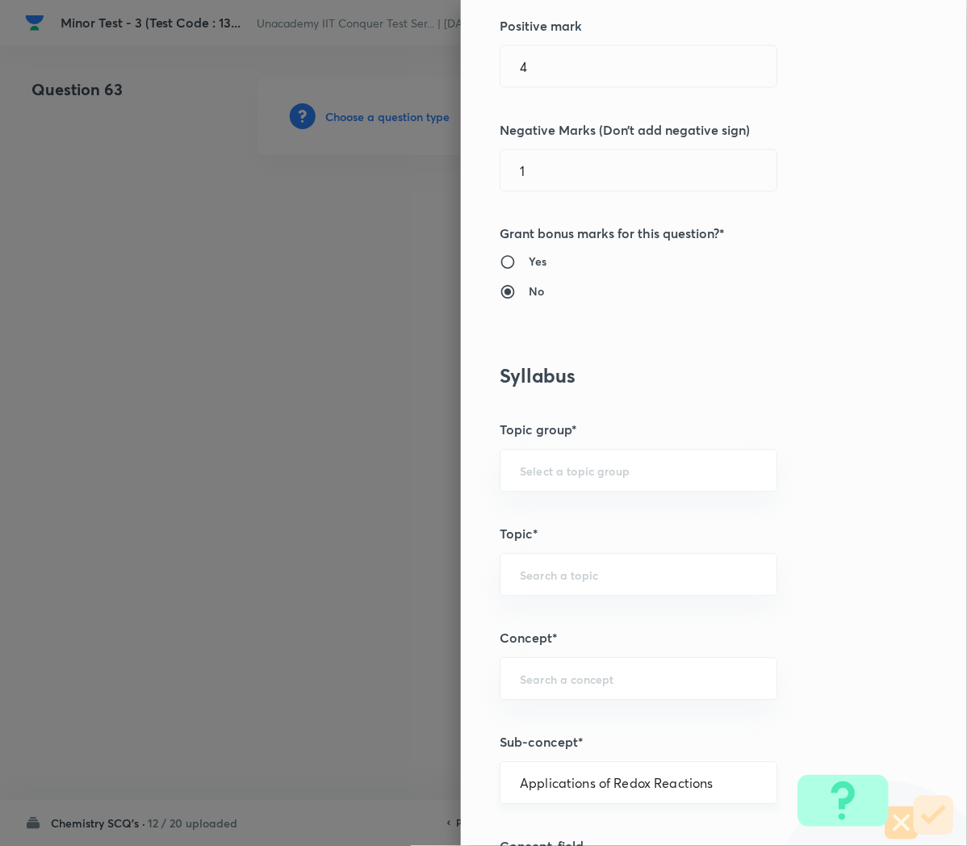
type input "Redox Reactions"
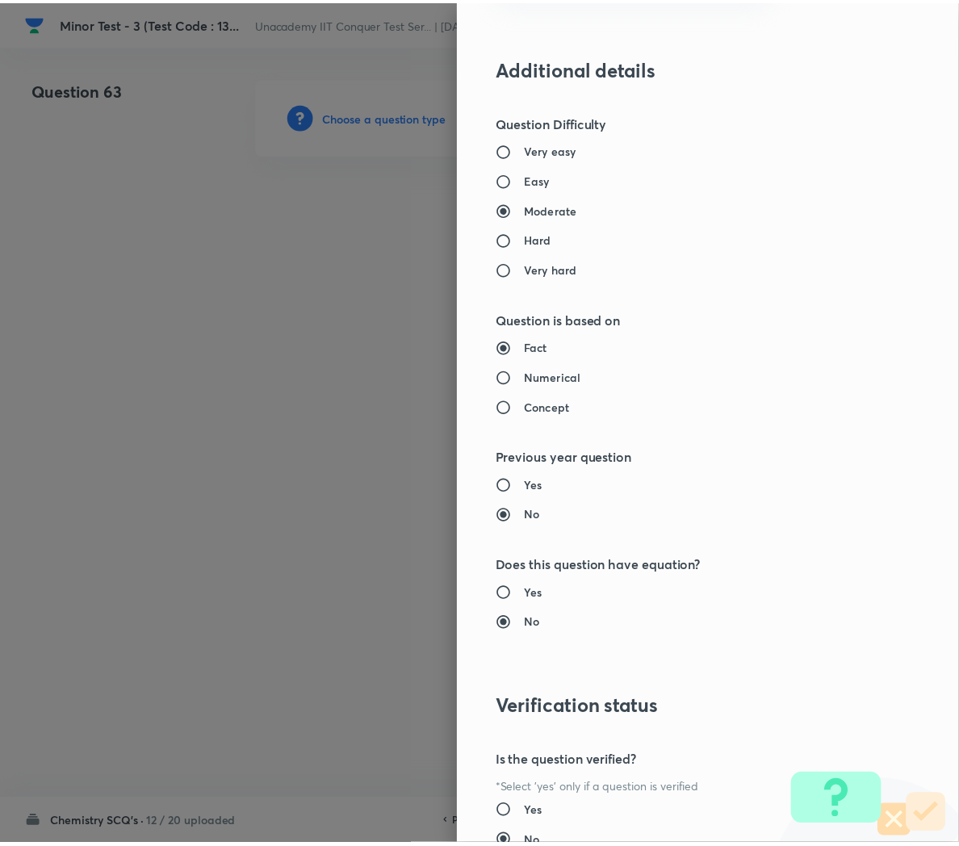
scroll to position [1466, 0]
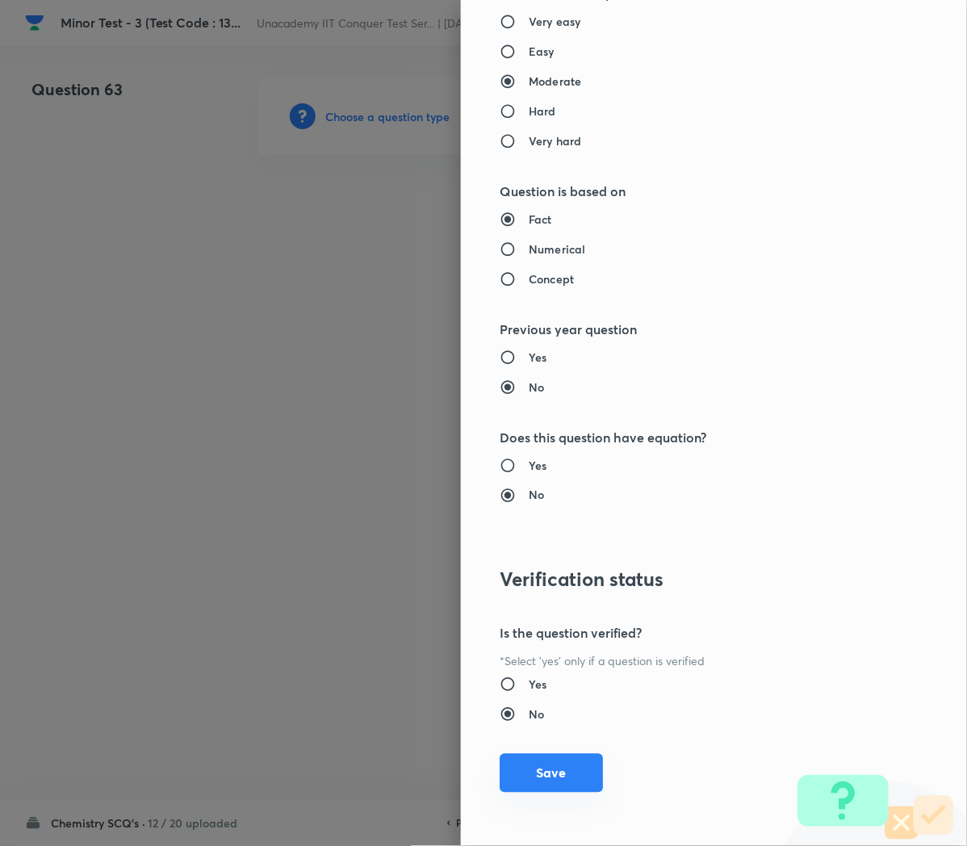
click at [526, 783] on button "Save" at bounding box center [551, 773] width 103 height 39
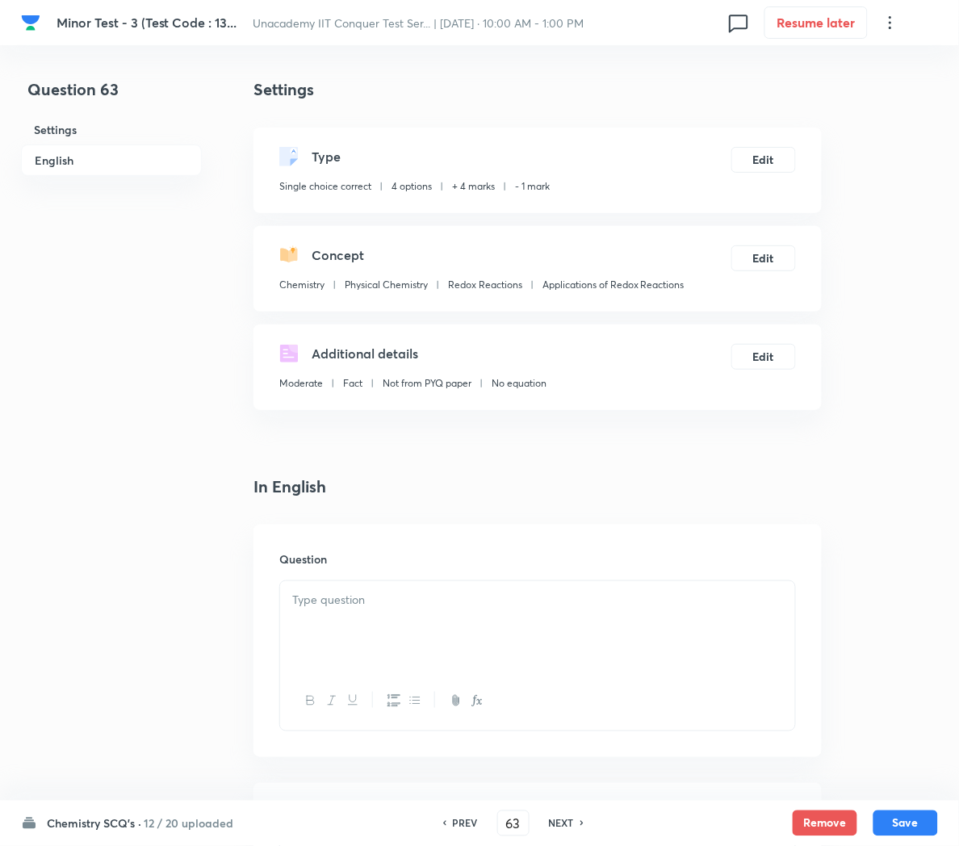
click at [530, 606] on p at bounding box center [537, 600] width 491 height 19
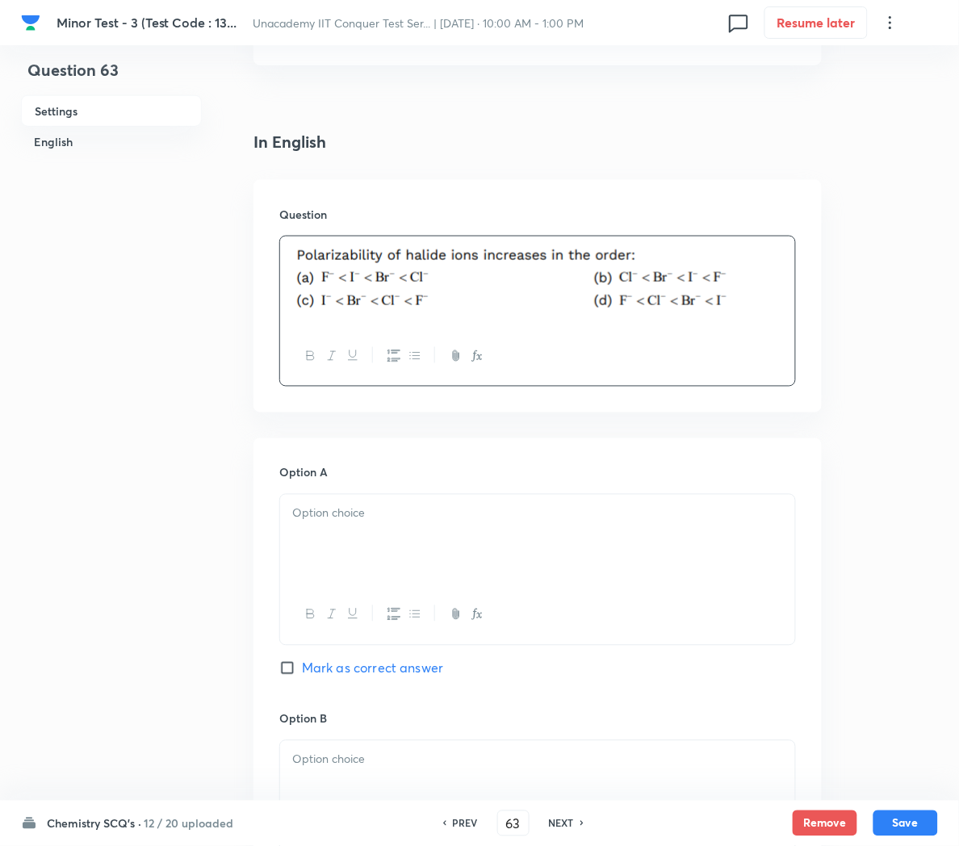
scroll to position [347, 0]
click at [344, 524] on div at bounding box center [537, 538] width 515 height 90
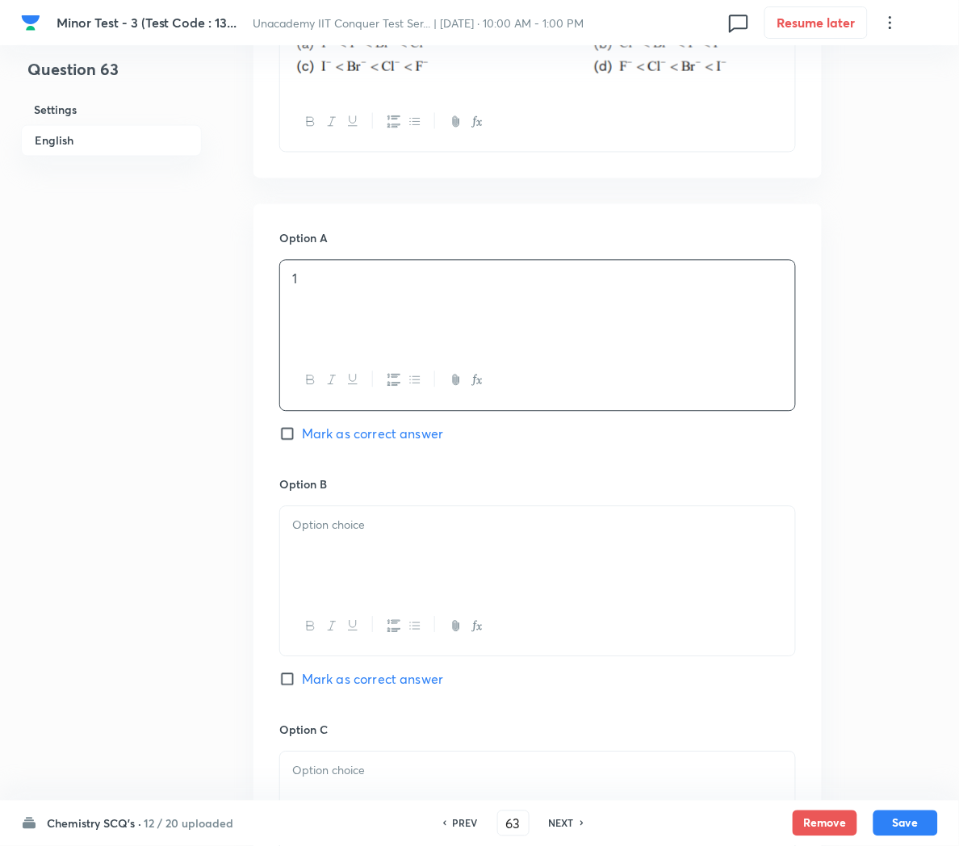
scroll to position [587, 0]
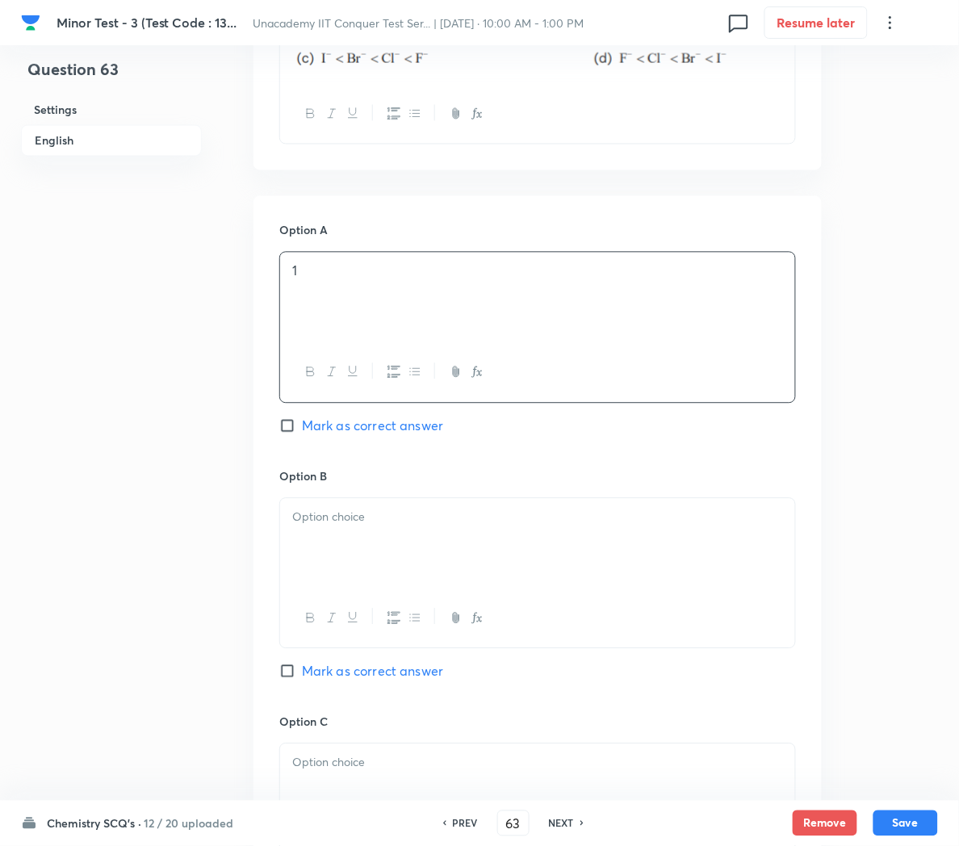
click at [344, 524] on p at bounding box center [537, 518] width 491 height 19
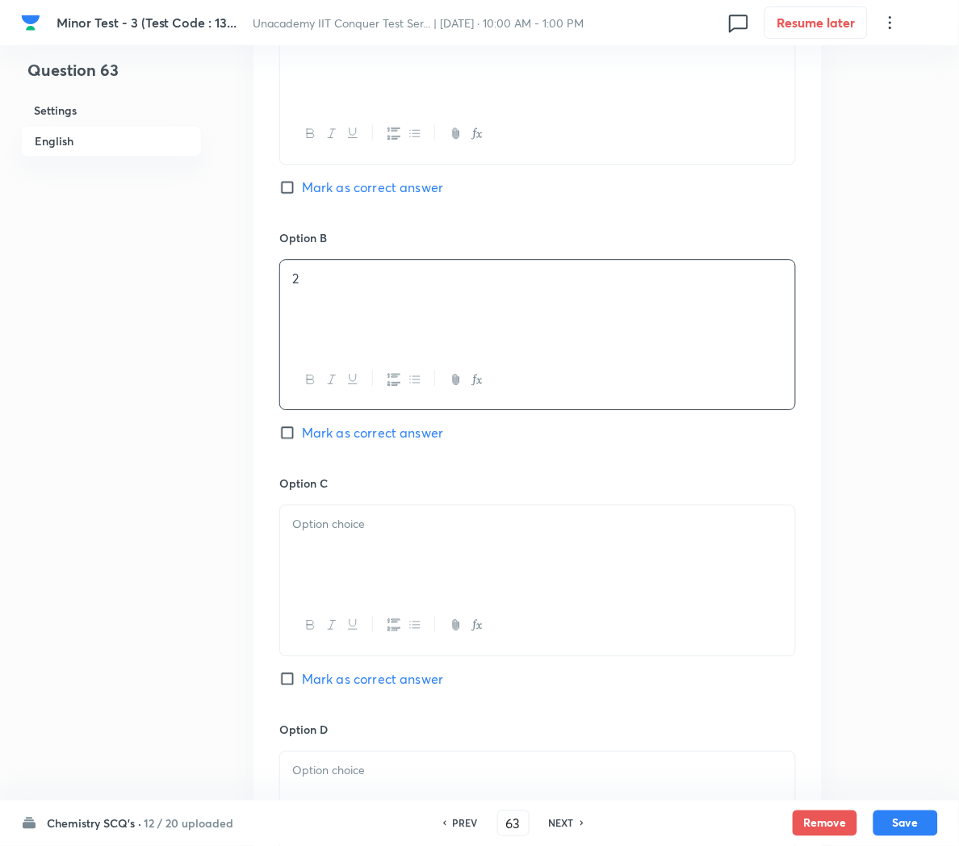
scroll to position [828, 0]
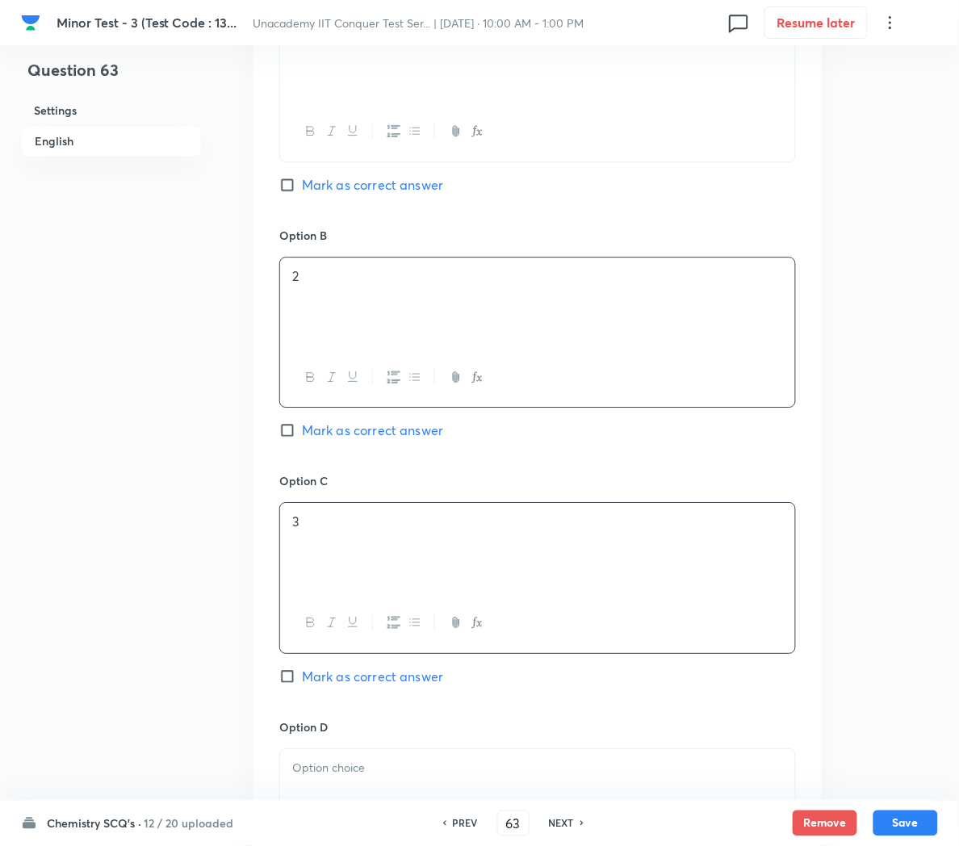
click at [335, 566] on div "3" at bounding box center [537, 548] width 515 height 90
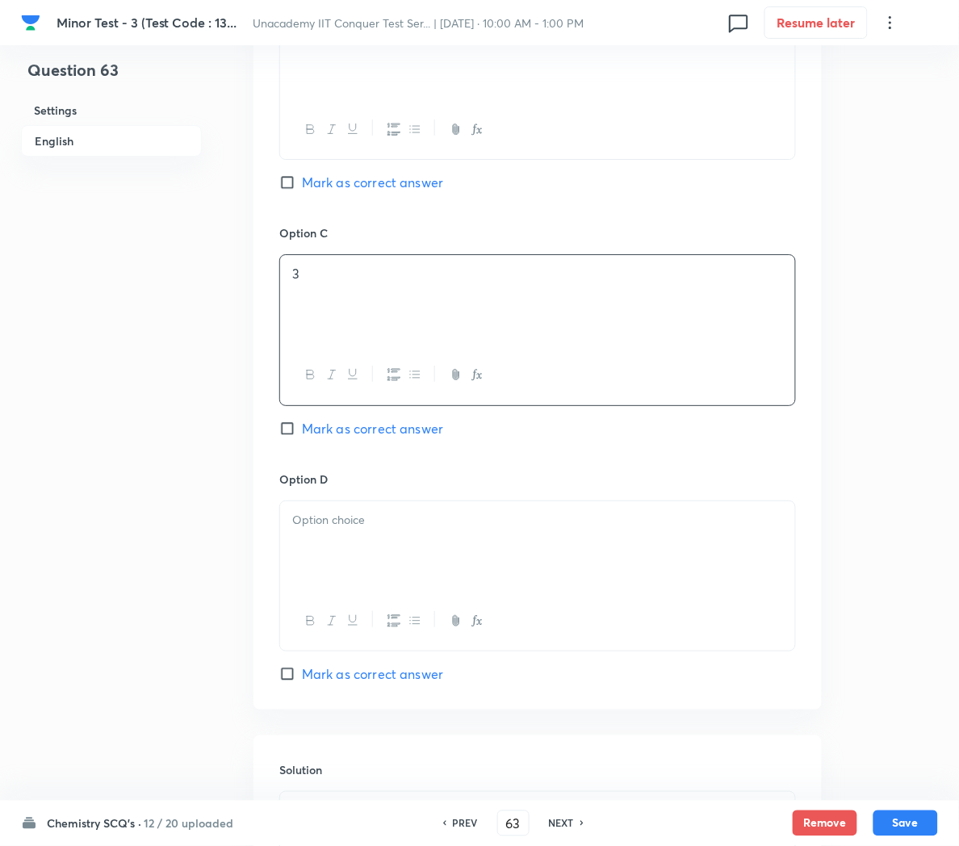
scroll to position [1079, 0]
click at [325, 541] on div at bounding box center [537, 544] width 515 height 90
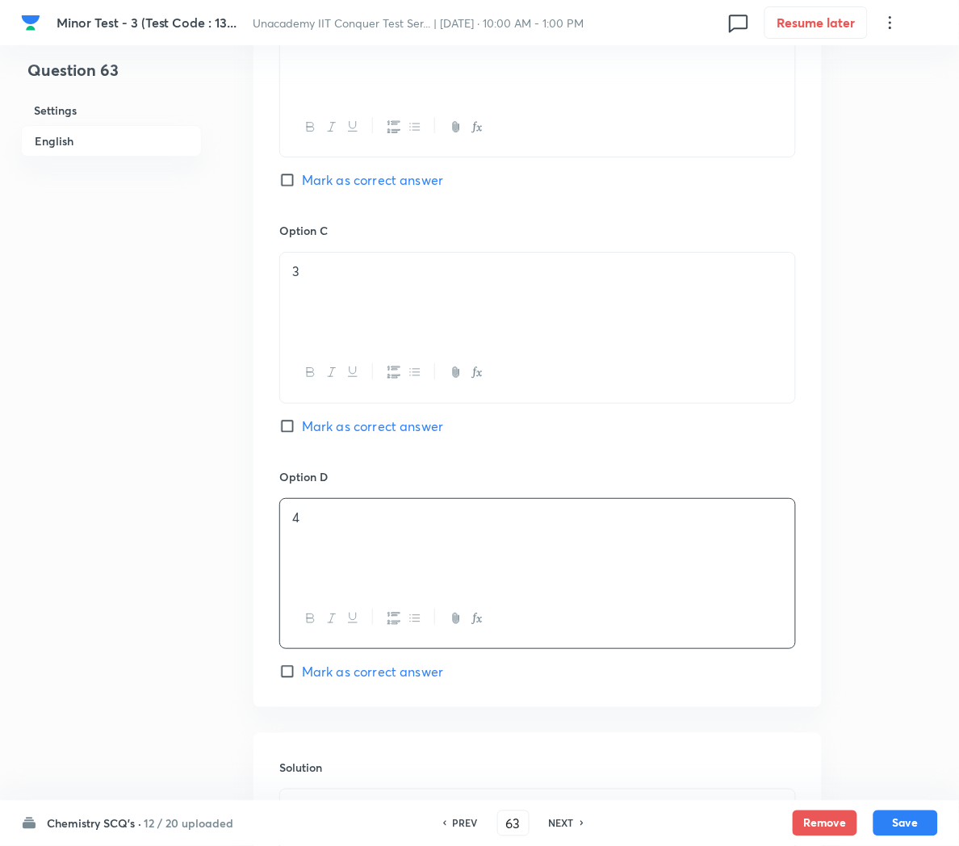
click at [337, 682] on span "Mark as correct answer" at bounding box center [372, 671] width 141 height 19
click at [302, 680] on input "Mark as correct answer" at bounding box center [290, 672] width 23 height 16
checkbox input "true"
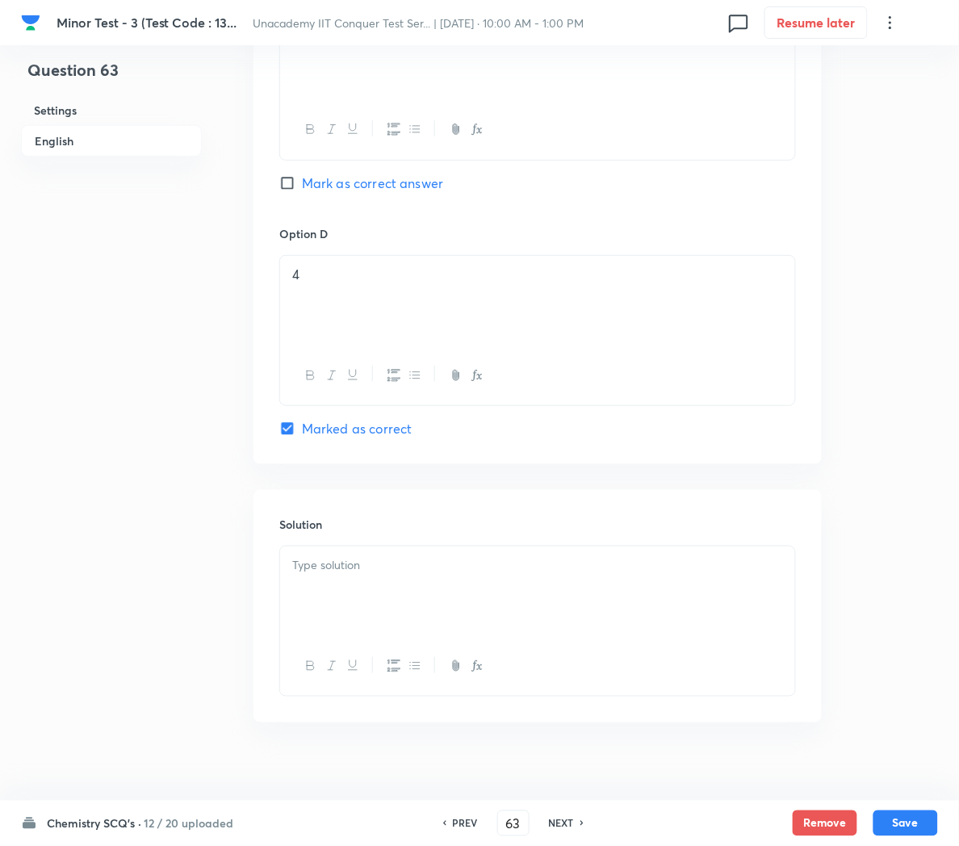
scroll to position [1337, 0]
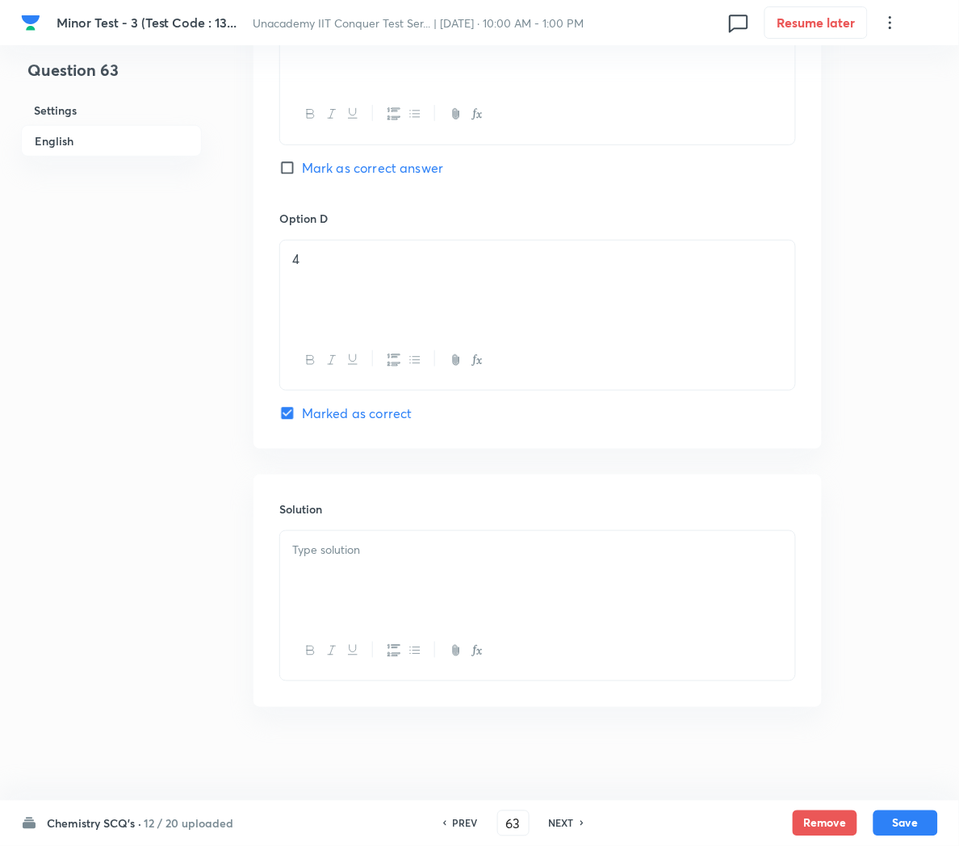
drag, startPoint x: 320, startPoint y: 531, endPoint x: 317, endPoint y: 560, distance: 28.4
click at [317, 560] on div "Solution" at bounding box center [538, 591] width 568 height 233
click at [317, 560] on p at bounding box center [537, 550] width 491 height 19
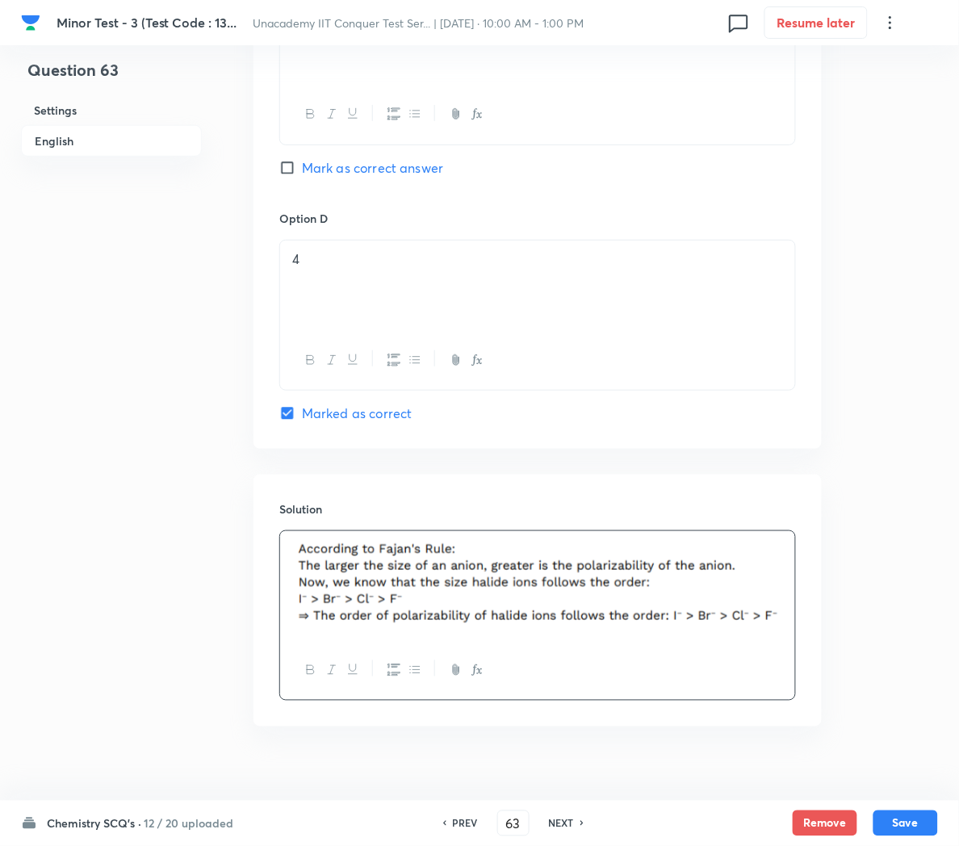
click at [906, 823] on button "Save" at bounding box center [906, 824] width 65 height 26
type input "64"
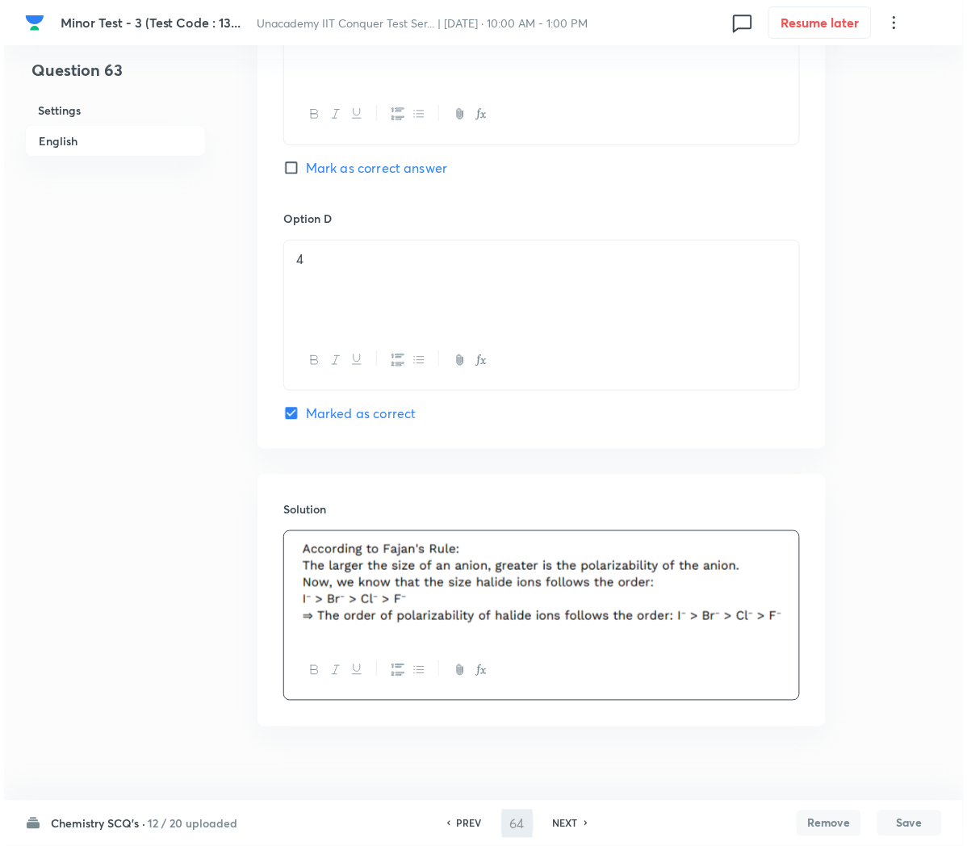
scroll to position [0, 0]
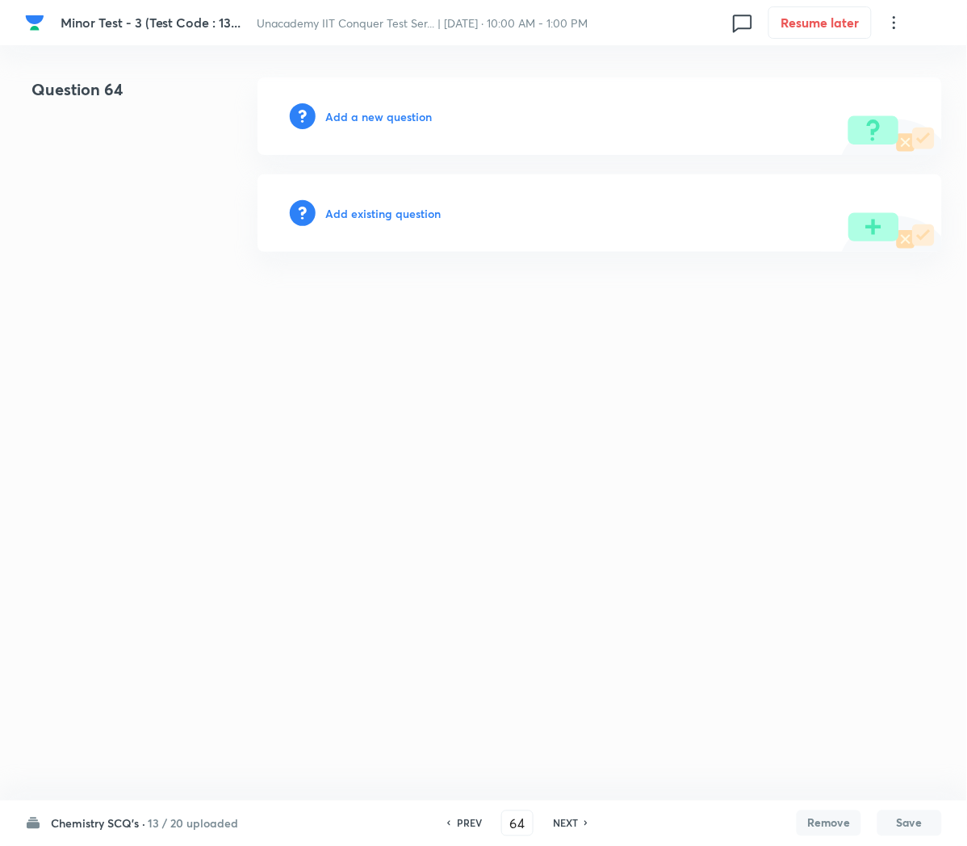
click at [385, 128] on div "Add a new question" at bounding box center [600, 117] width 685 height 78
click at [381, 115] on h6 "Add a new question" at bounding box center [378, 116] width 107 height 17
click at [381, 115] on h6 "Choose a question type" at bounding box center [387, 116] width 124 height 17
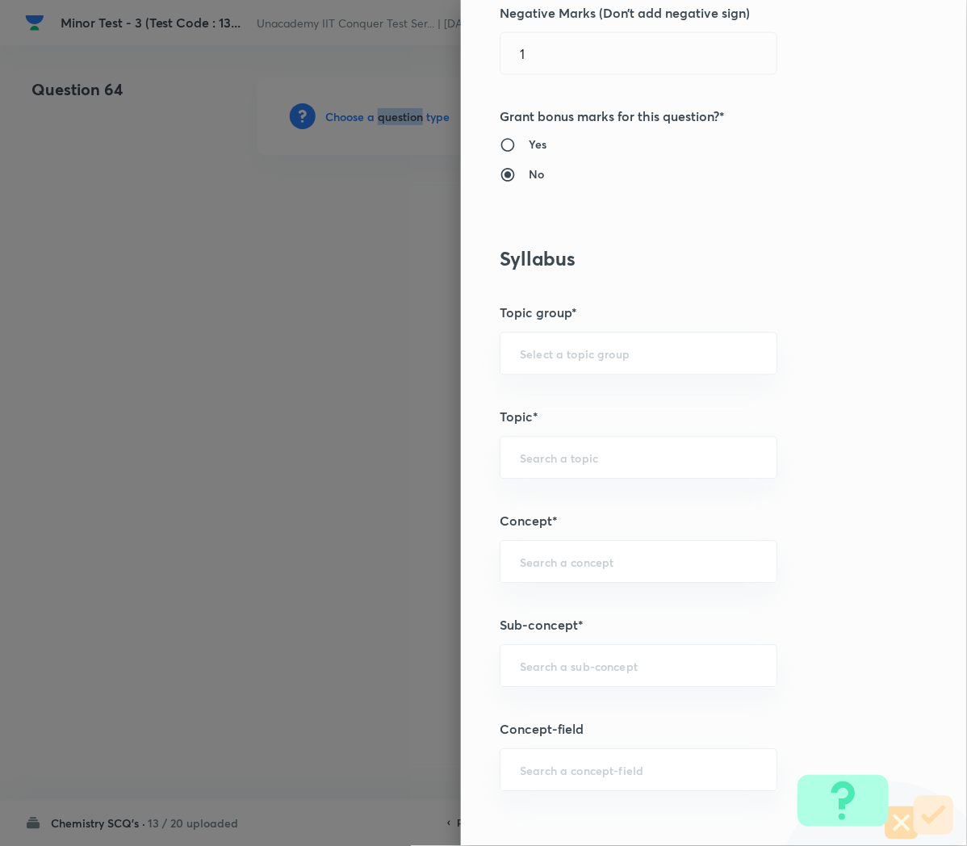
scroll to position [551, 0]
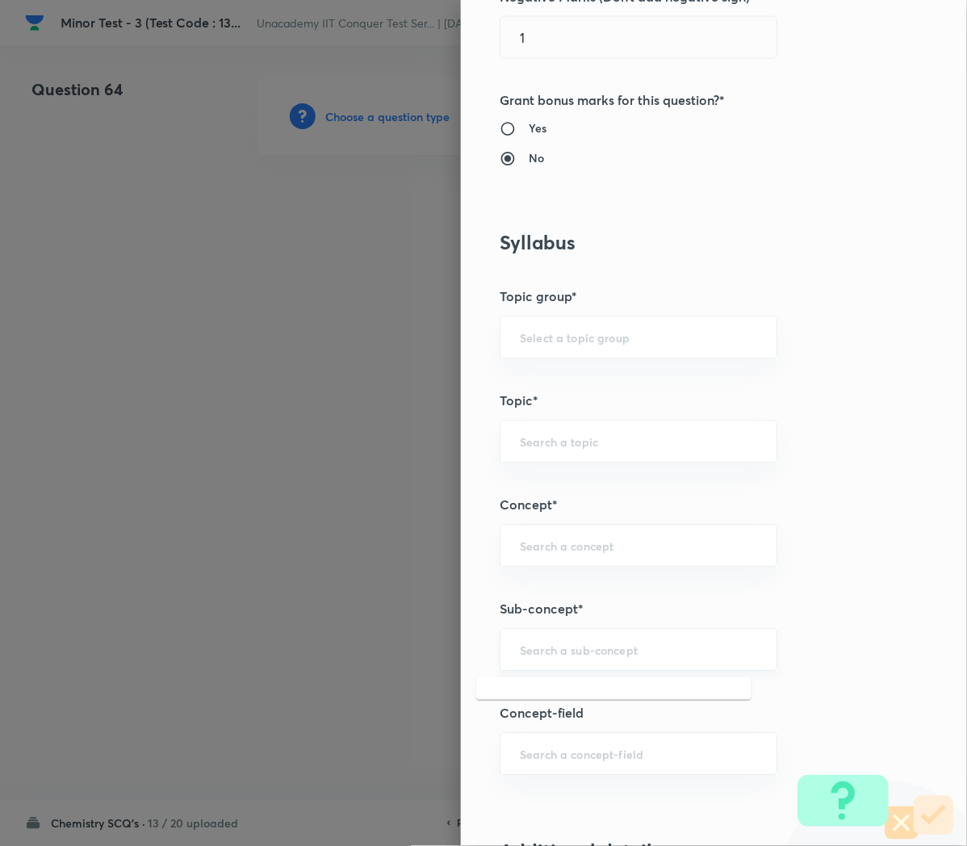
click at [554, 645] on input "text" at bounding box center [638, 650] width 237 height 15
paste input "Applications of Redox Reactions"
type input "Applications of Redox Reactions"
type input "Chemistry"
type input "Physical Chemistry"
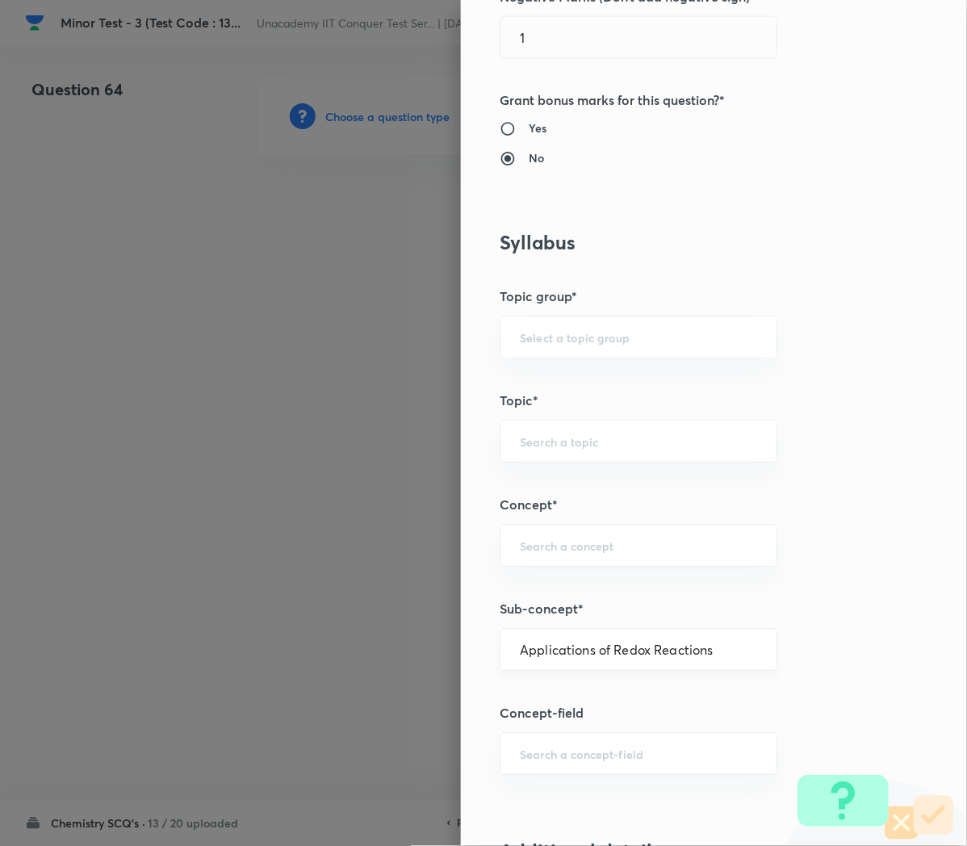
type input "Redox Reactions"
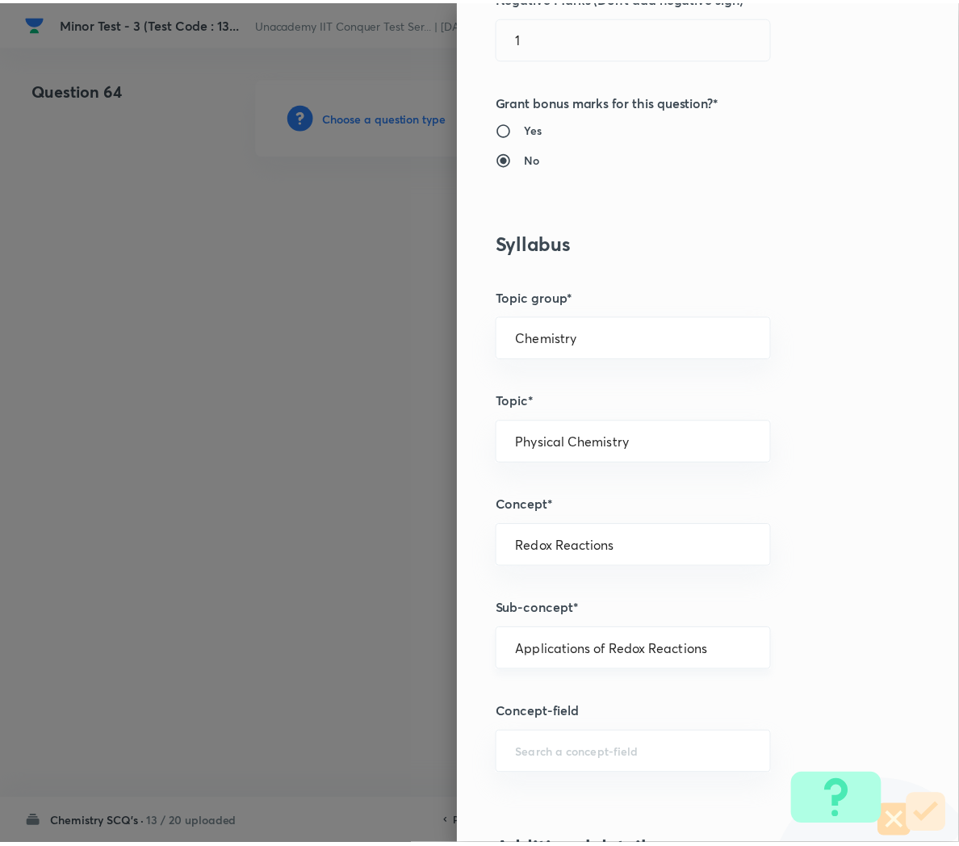
scroll to position [1466, 0]
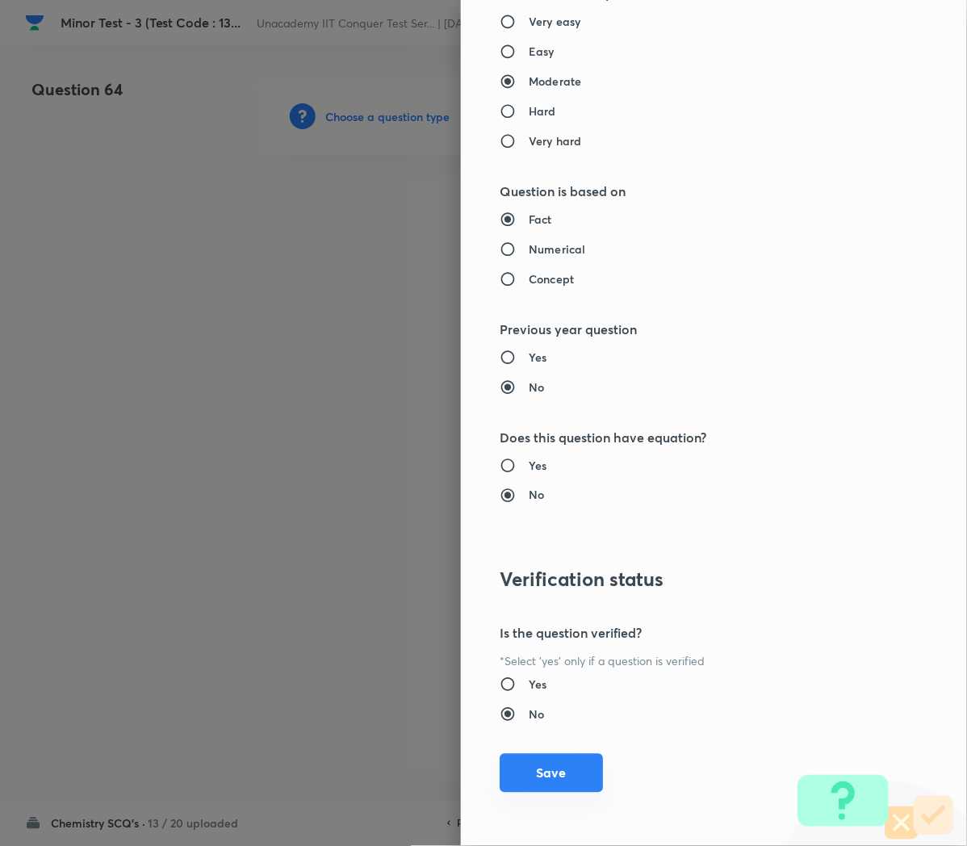
click at [518, 774] on button "Save" at bounding box center [551, 773] width 103 height 39
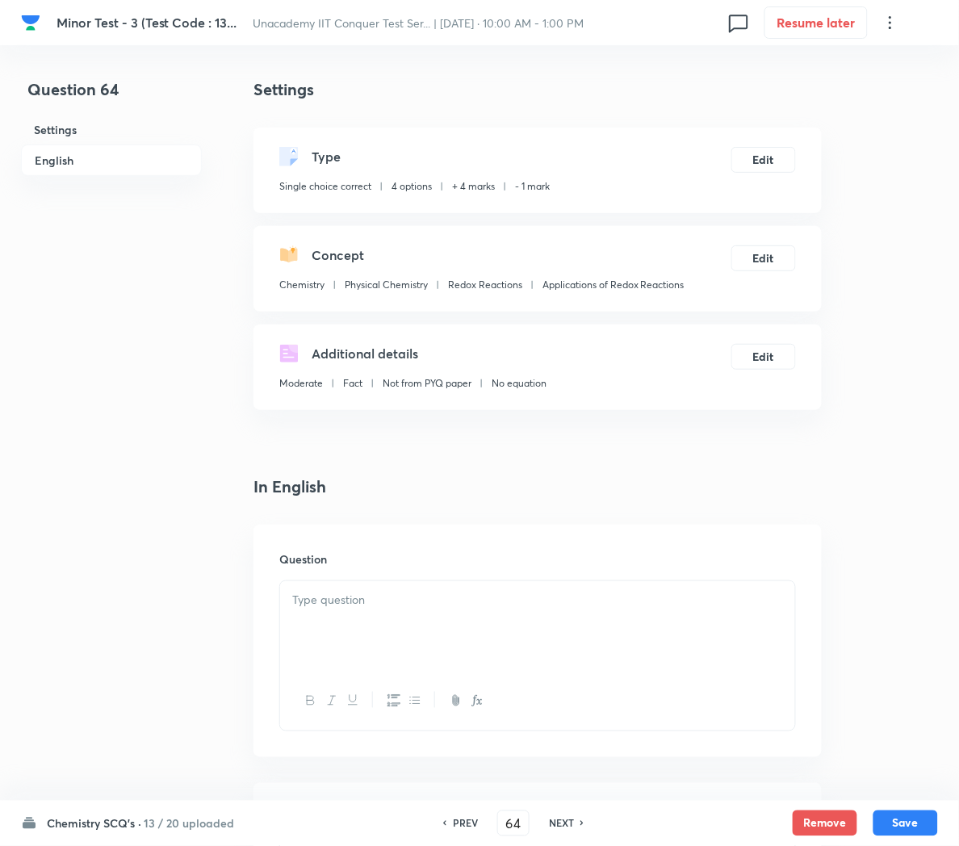
click at [323, 616] on div at bounding box center [537, 626] width 515 height 90
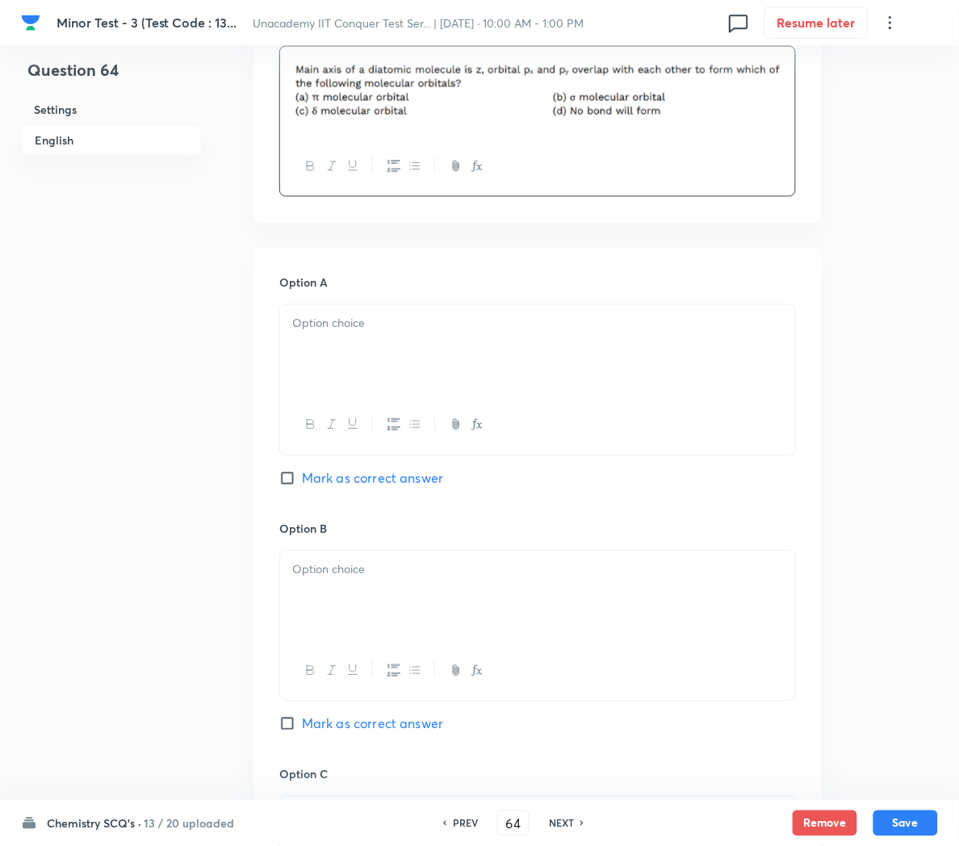
scroll to position [541, 0]
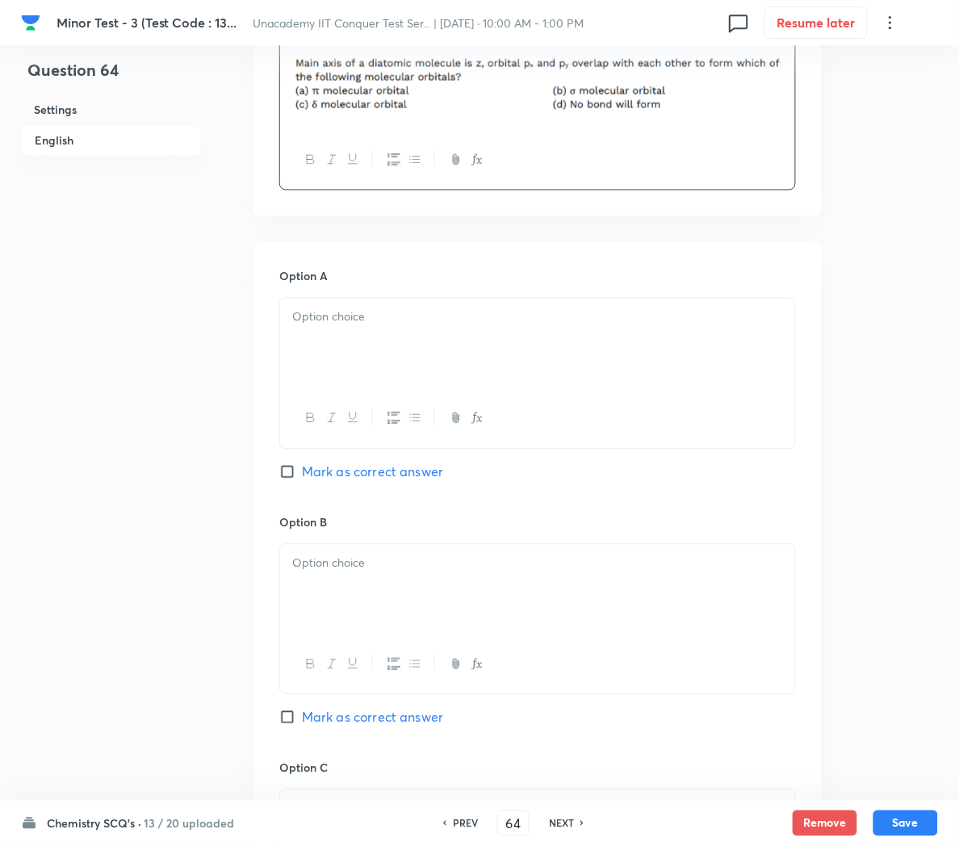
click at [377, 325] on p at bounding box center [537, 317] width 491 height 19
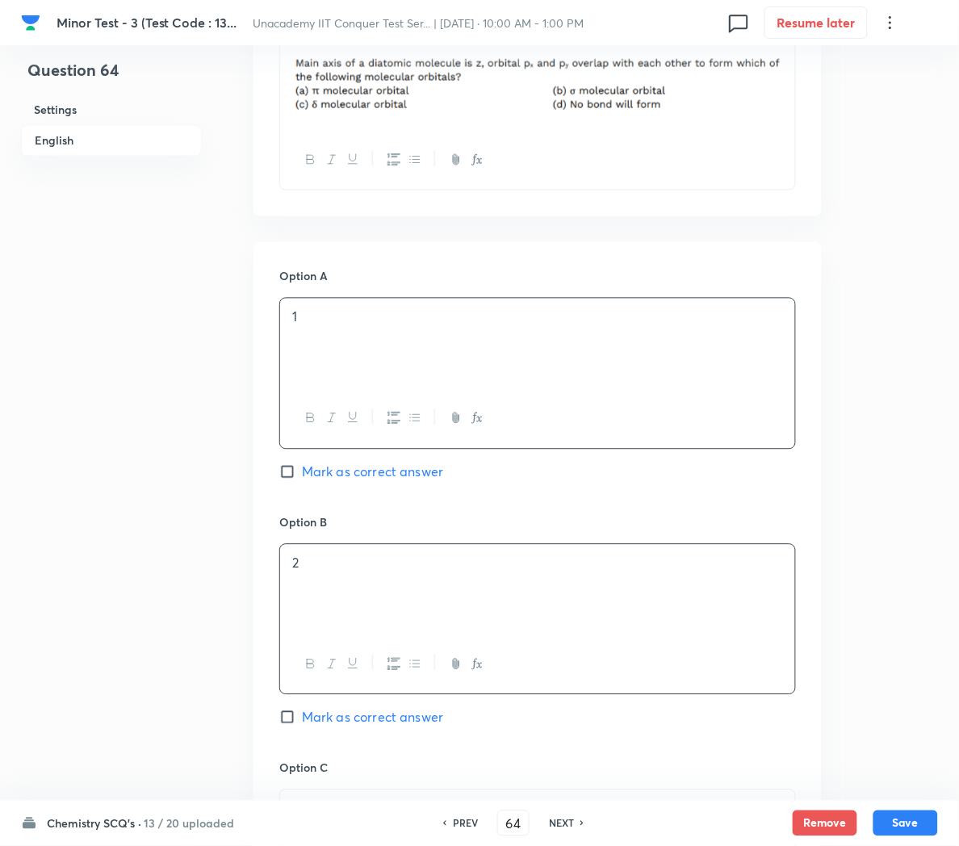
click at [339, 590] on div "2" at bounding box center [537, 590] width 515 height 90
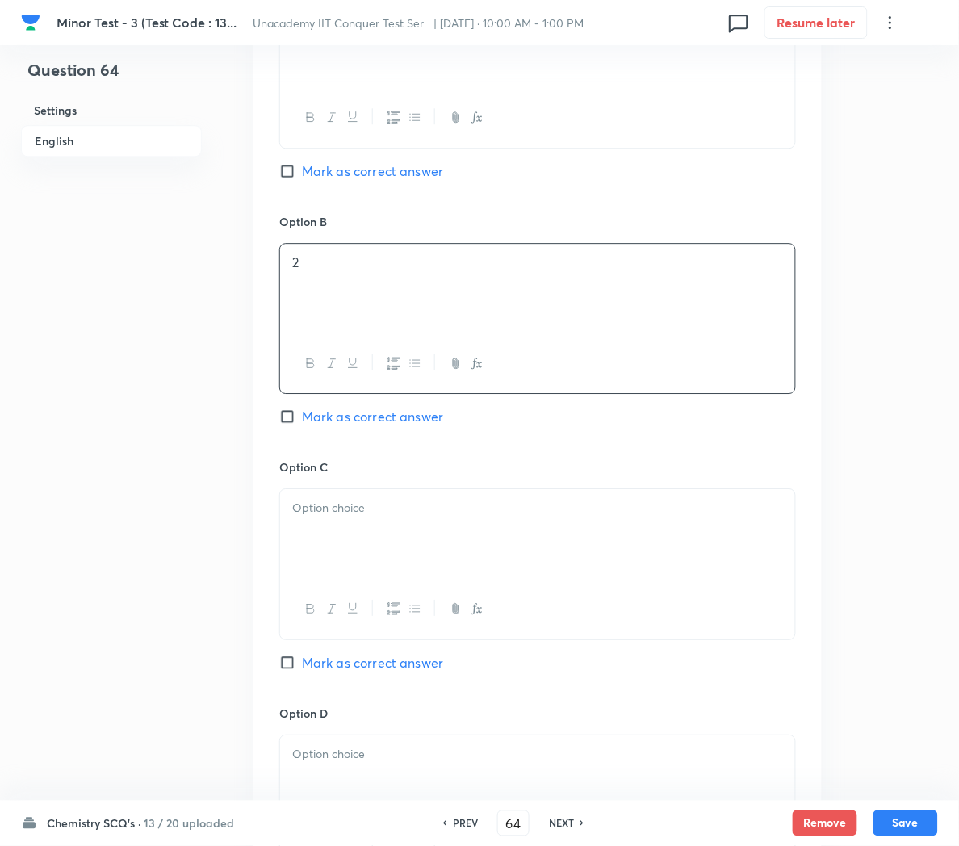
scroll to position [845, 0]
click at [335, 536] on div at bounding box center [537, 532] width 515 height 90
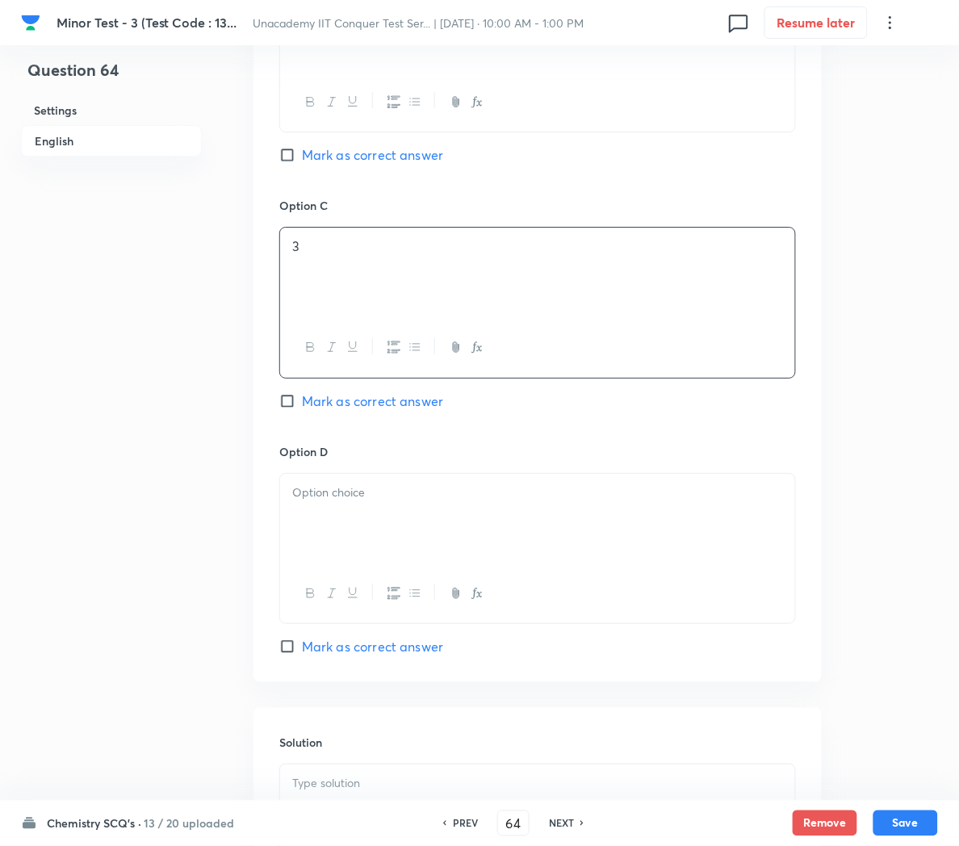
scroll to position [1108, 0]
click at [335, 536] on div at bounding box center [537, 515] width 515 height 90
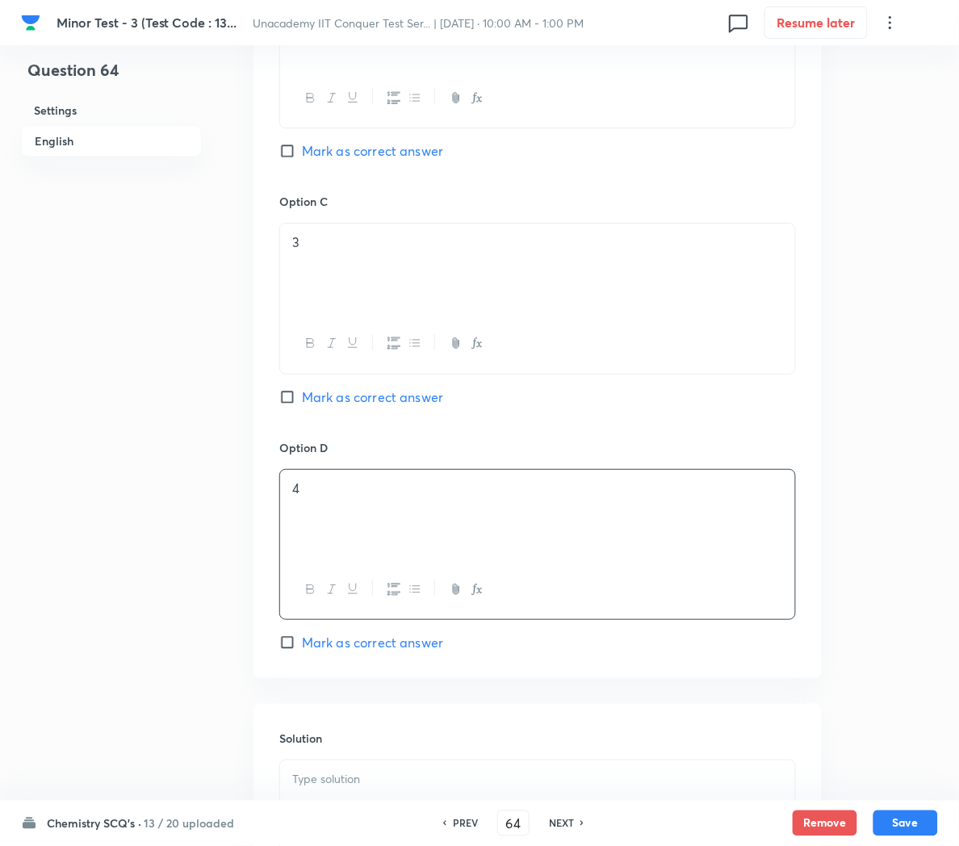
click at [345, 652] on span "Mark as correct answer" at bounding box center [372, 642] width 141 height 19
click at [302, 651] on input "Mark as correct answer" at bounding box center [290, 643] width 23 height 16
checkbox input "true"
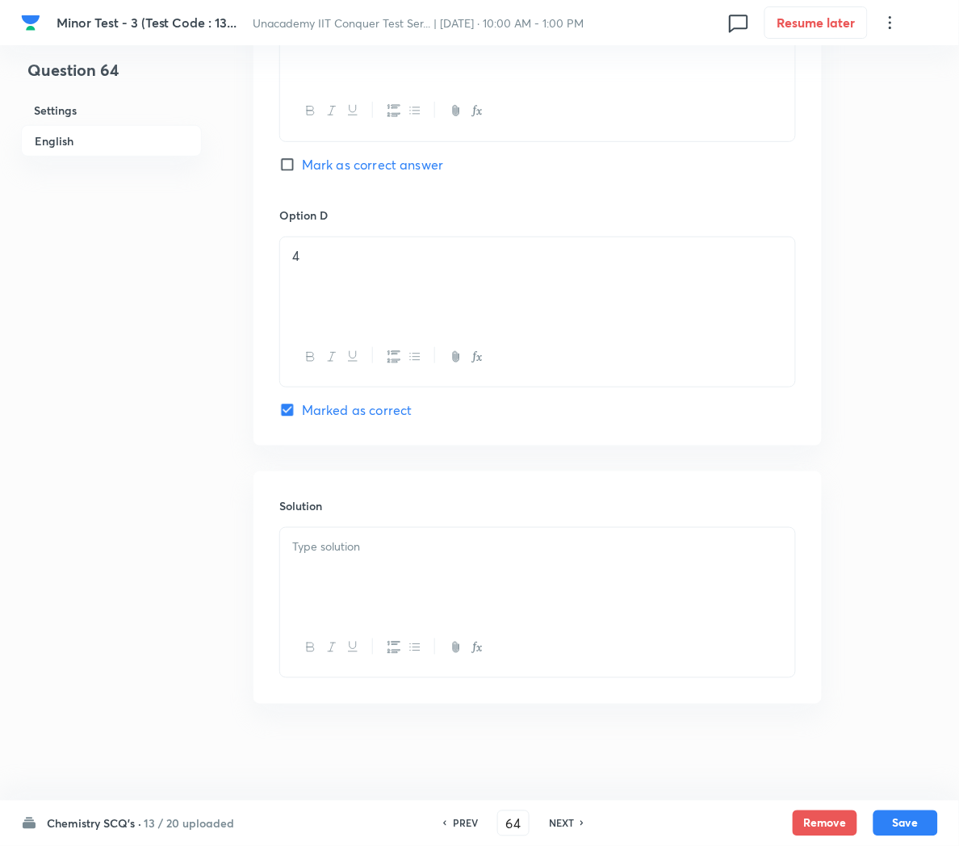
click at [398, 581] on div at bounding box center [537, 573] width 515 height 90
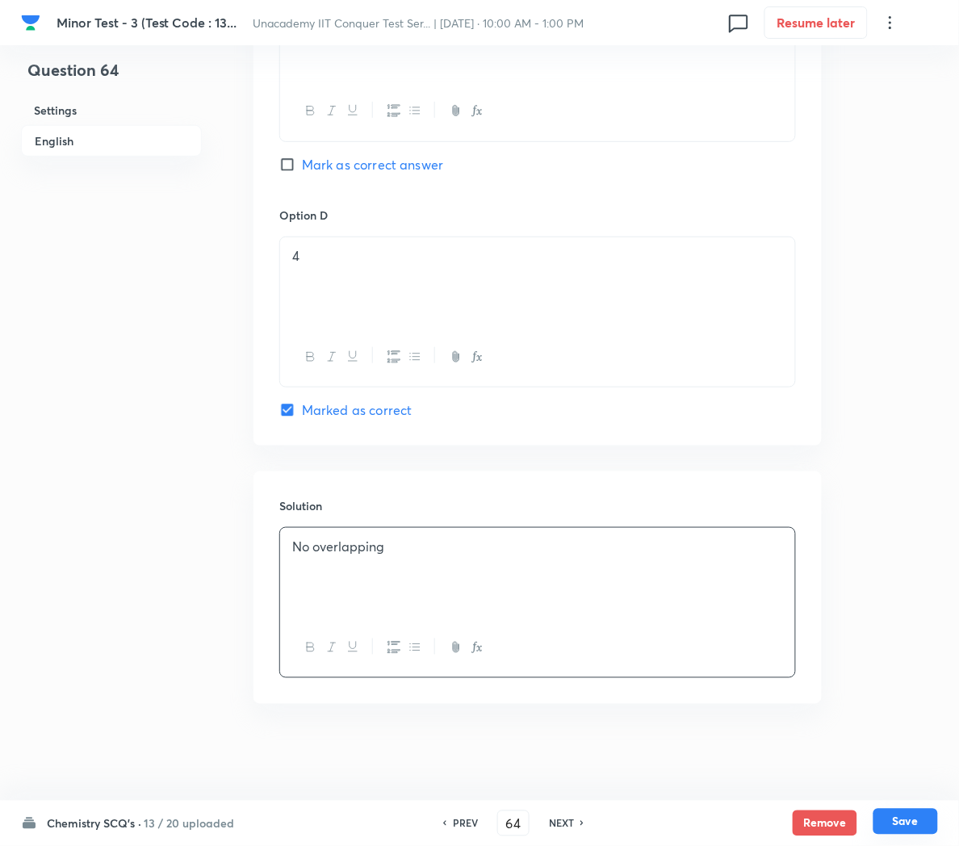
click at [919, 833] on button "Save" at bounding box center [906, 822] width 65 height 26
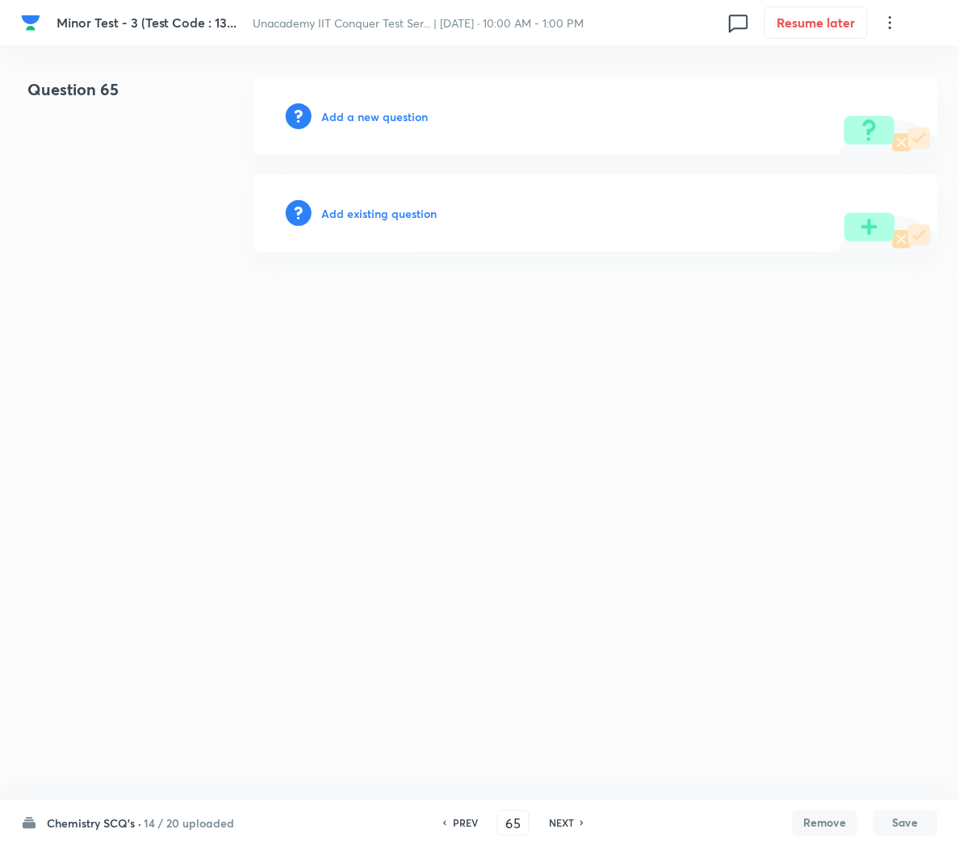
scroll to position [0, 0]
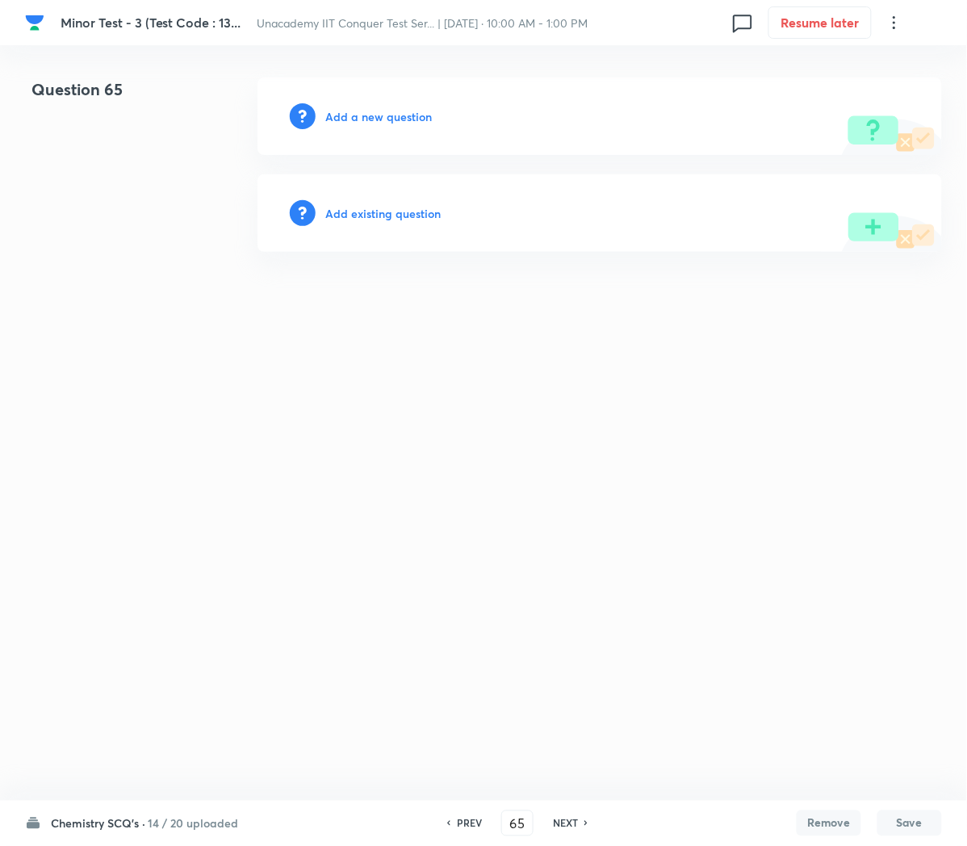
click at [473, 826] on h6 "PREV" at bounding box center [469, 823] width 25 height 15
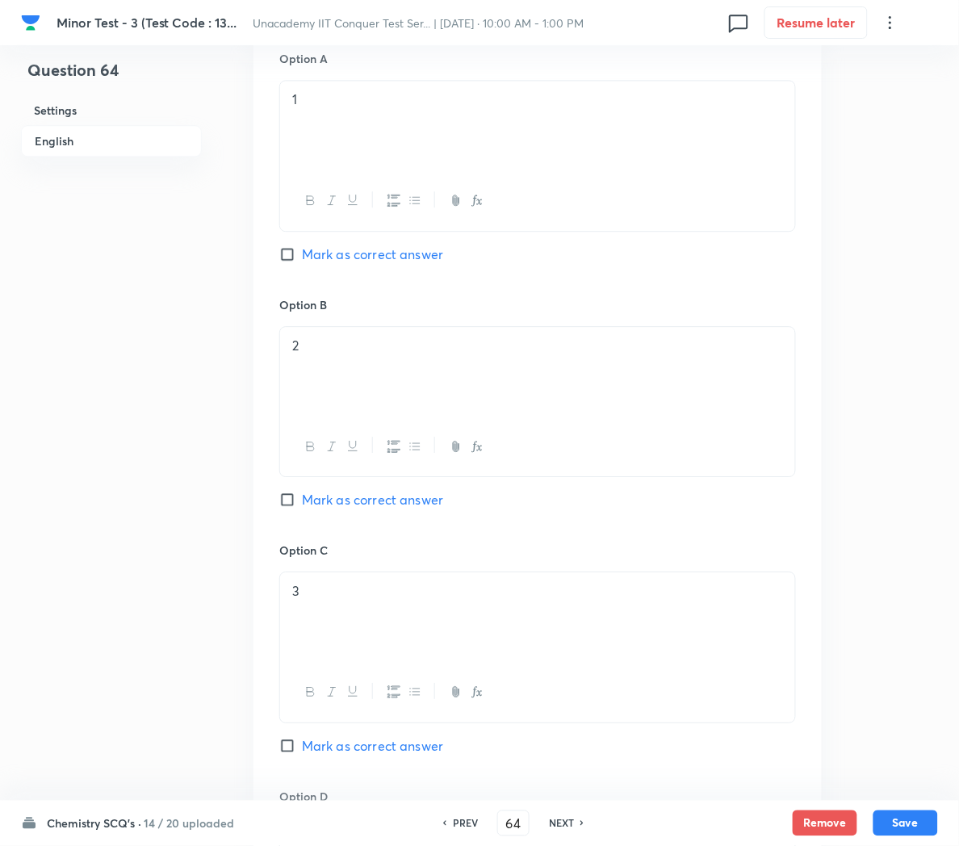
scroll to position [1347, 0]
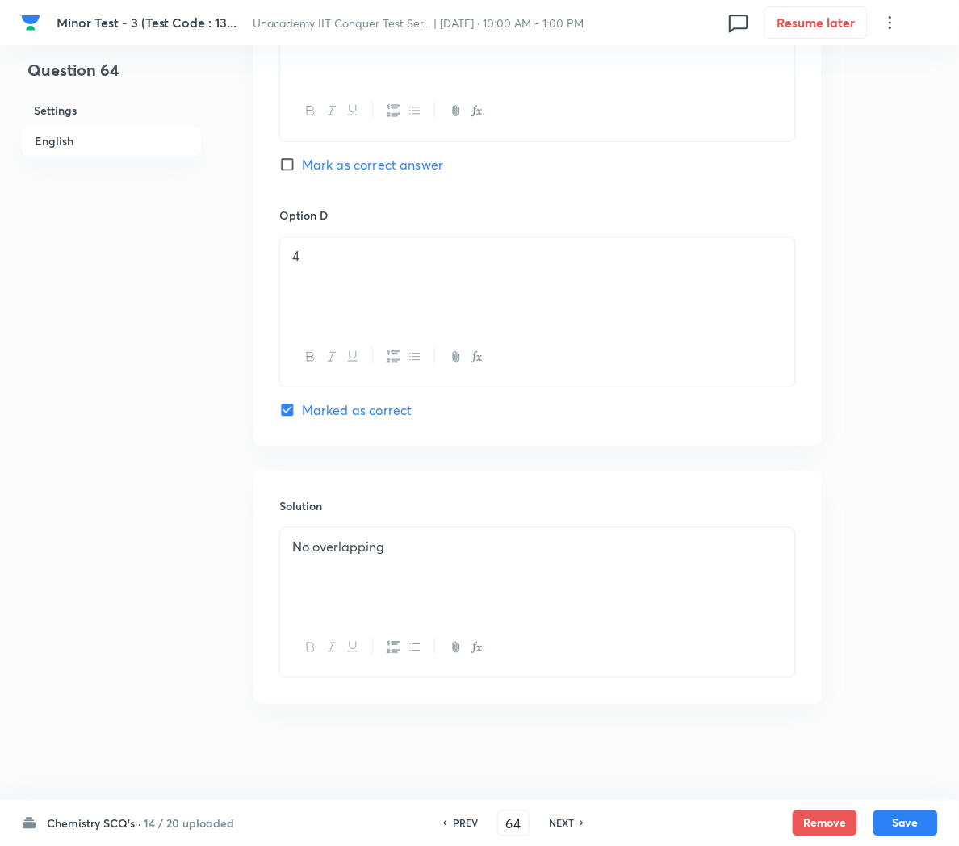
click at [493, 577] on div "No overlapping" at bounding box center [537, 573] width 515 height 90
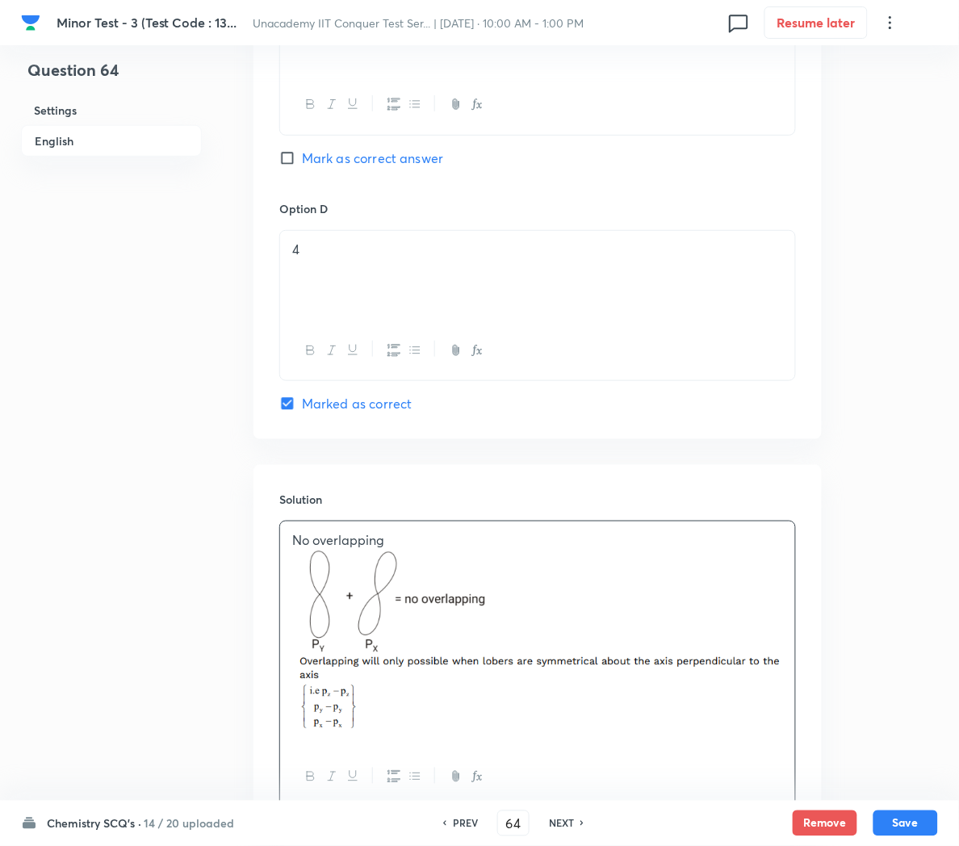
scroll to position [1483, 0]
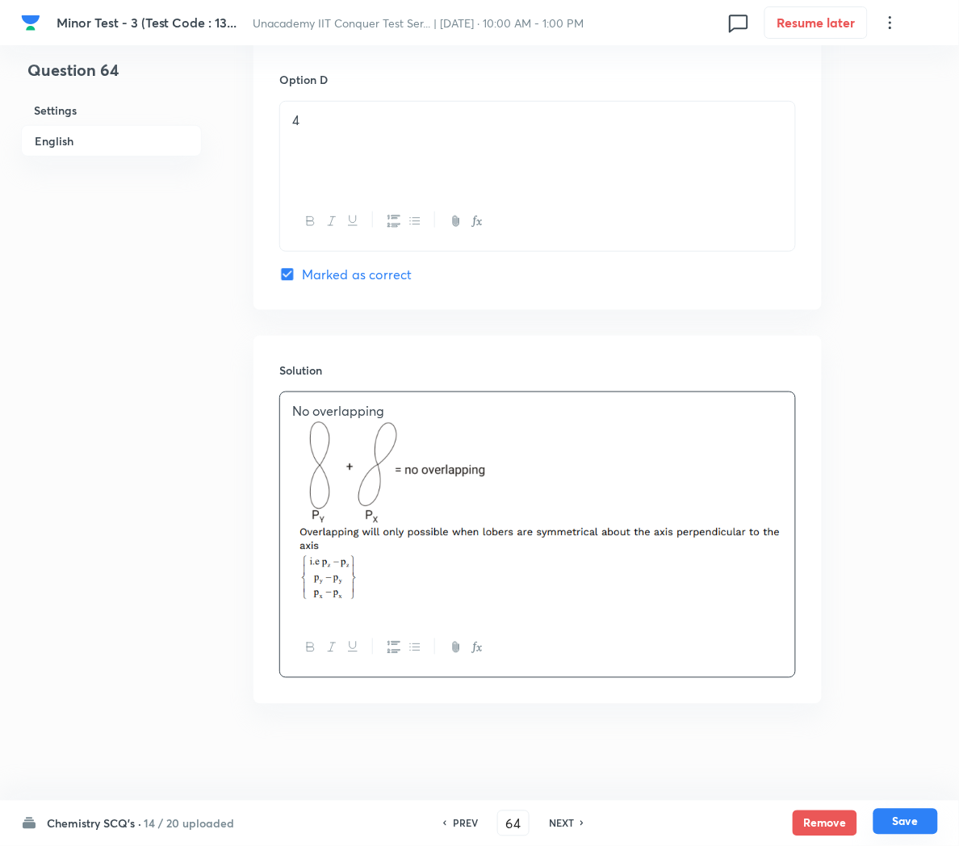
click at [910, 822] on button "Save" at bounding box center [906, 822] width 65 height 26
type input "65"
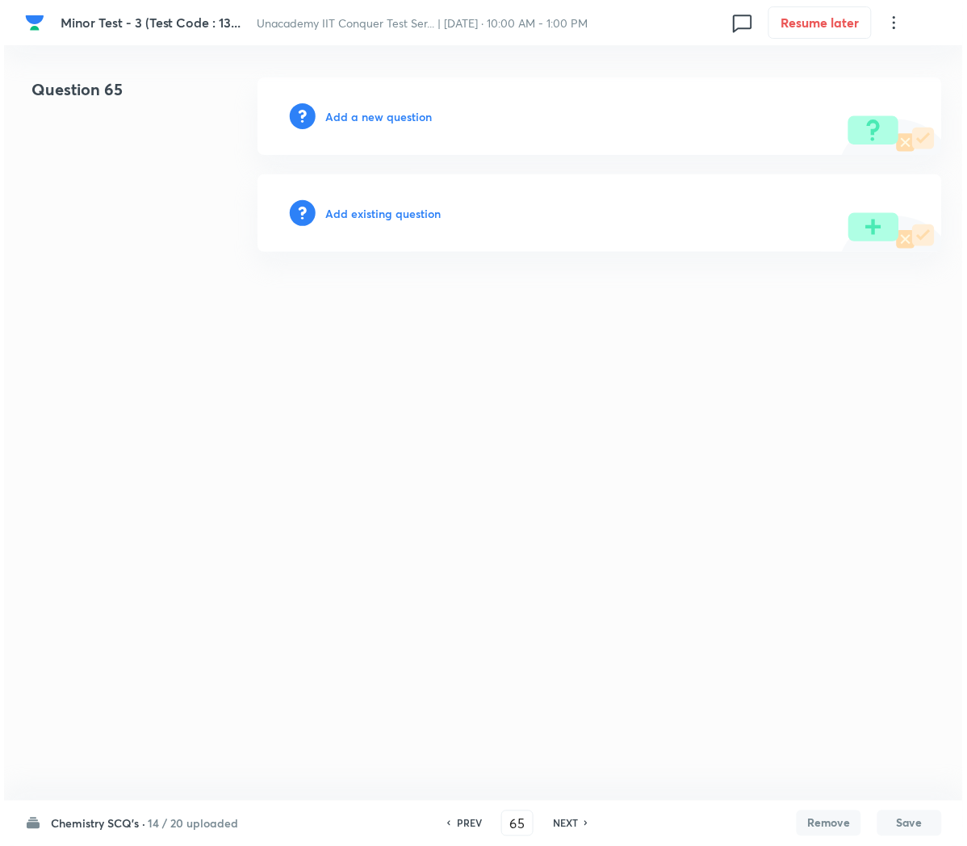
scroll to position [0, 0]
click at [347, 113] on h6 "Add a new question" at bounding box center [378, 116] width 107 height 17
click at [347, 113] on h6 "Choose a question type" at bounding box center [387, 116] width 124 height 17
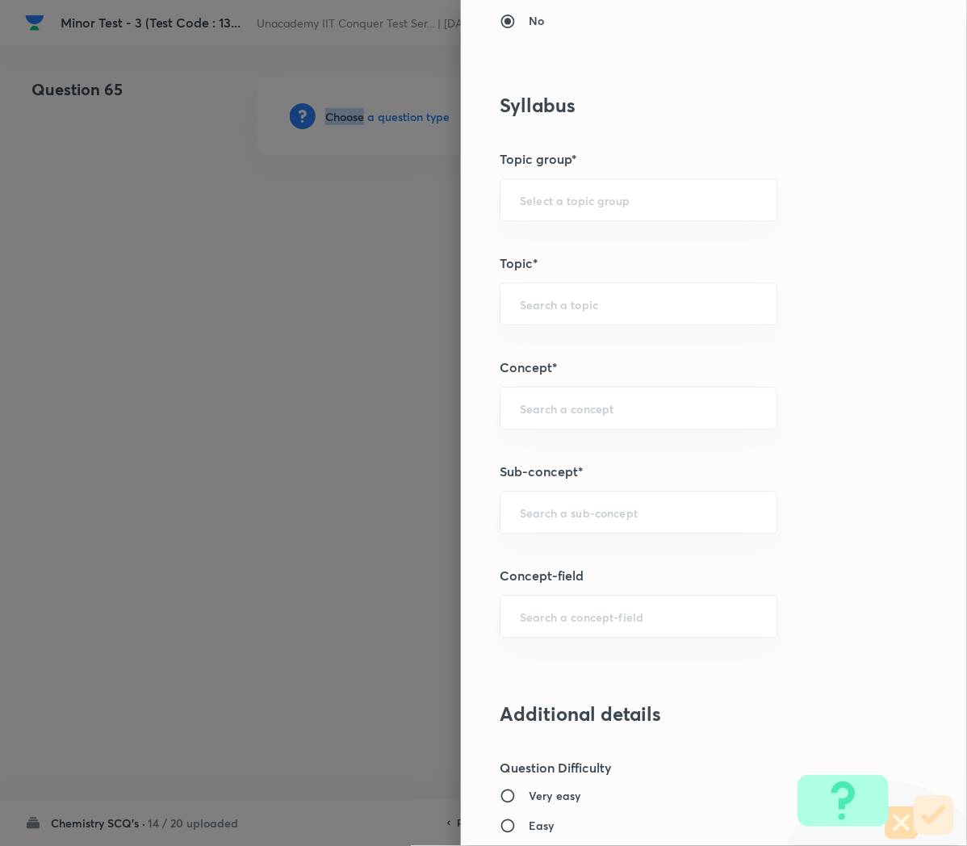
scroll to position [802, 0]
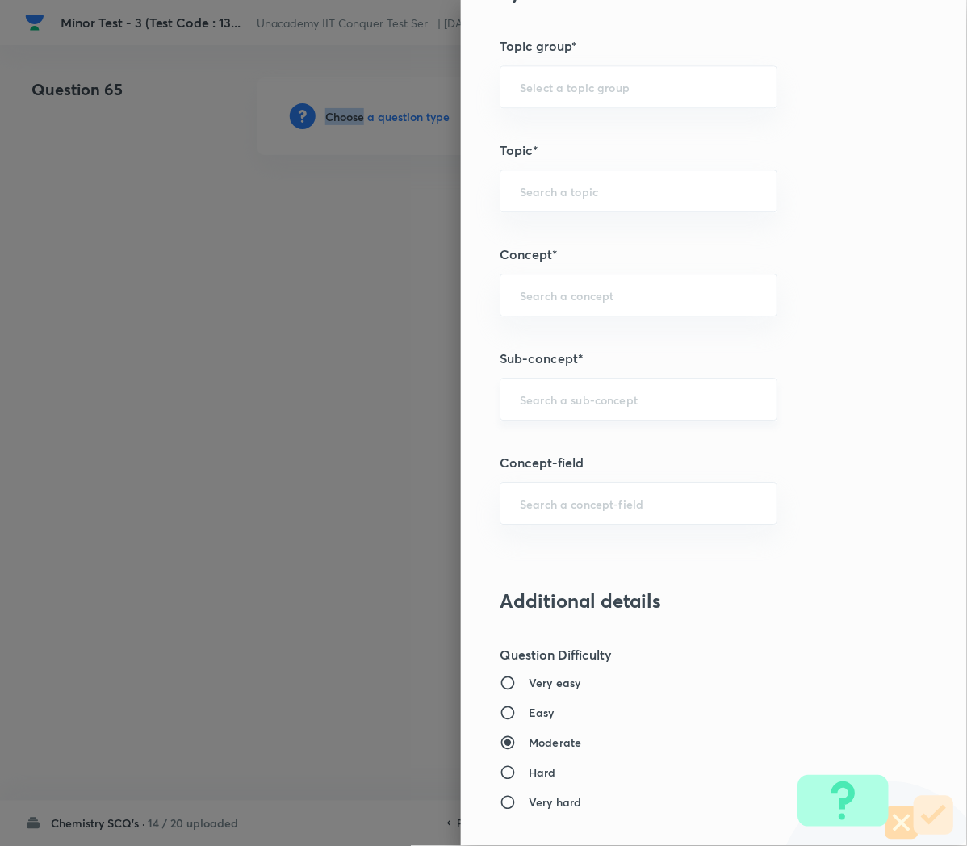
click at [537, 413] on div "​" at bounding box center [639, 399] width 278 height 43
paste input "Applications of Redox Reactions"
type input "Applications of Redox Reactions"
type input "Chemistry"
type input "Physical Chemistry"
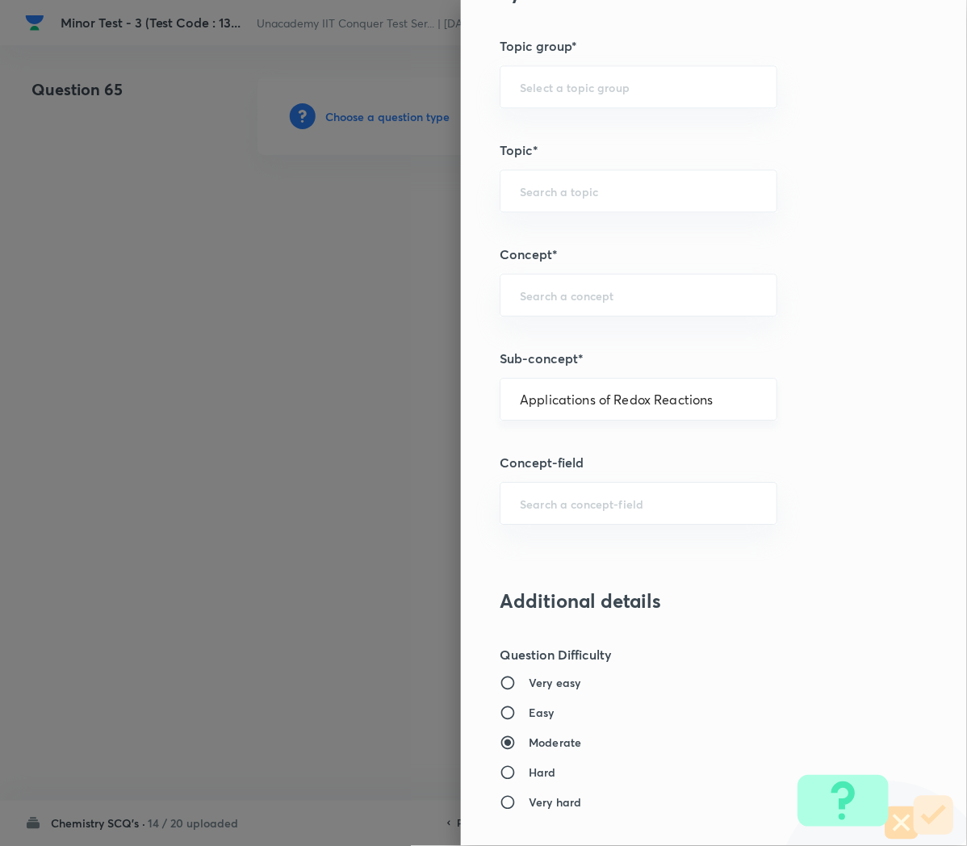
type input "Redox Reactions"
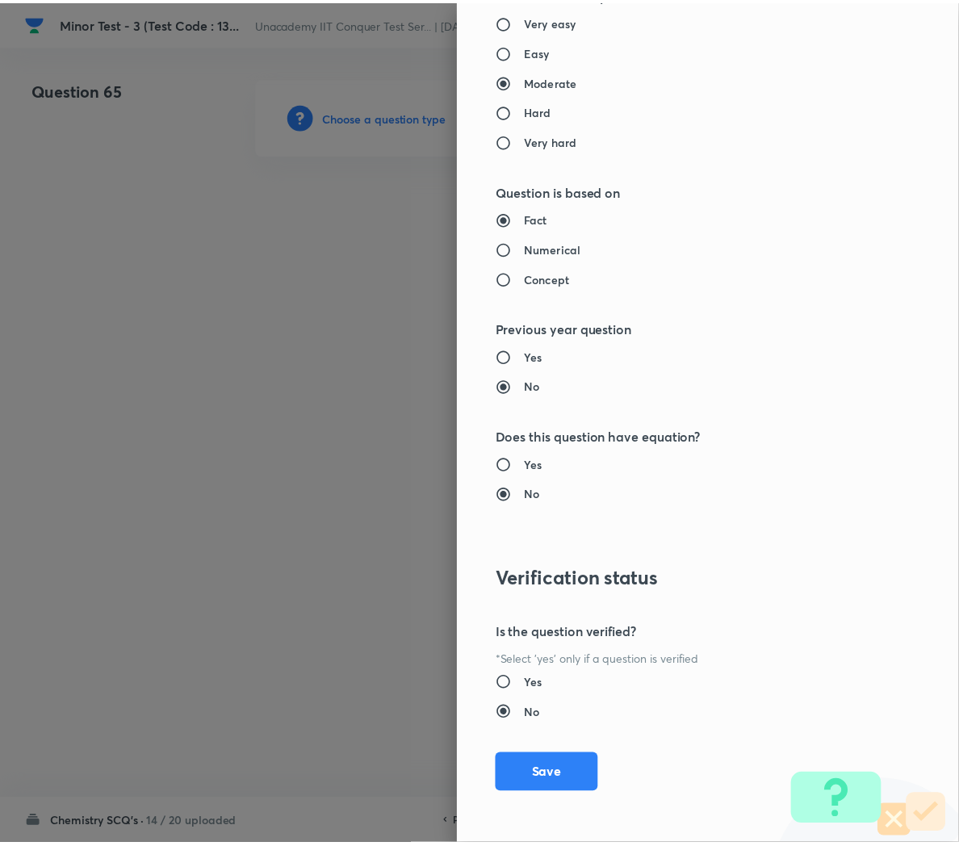
scroll to position [1463, 0]
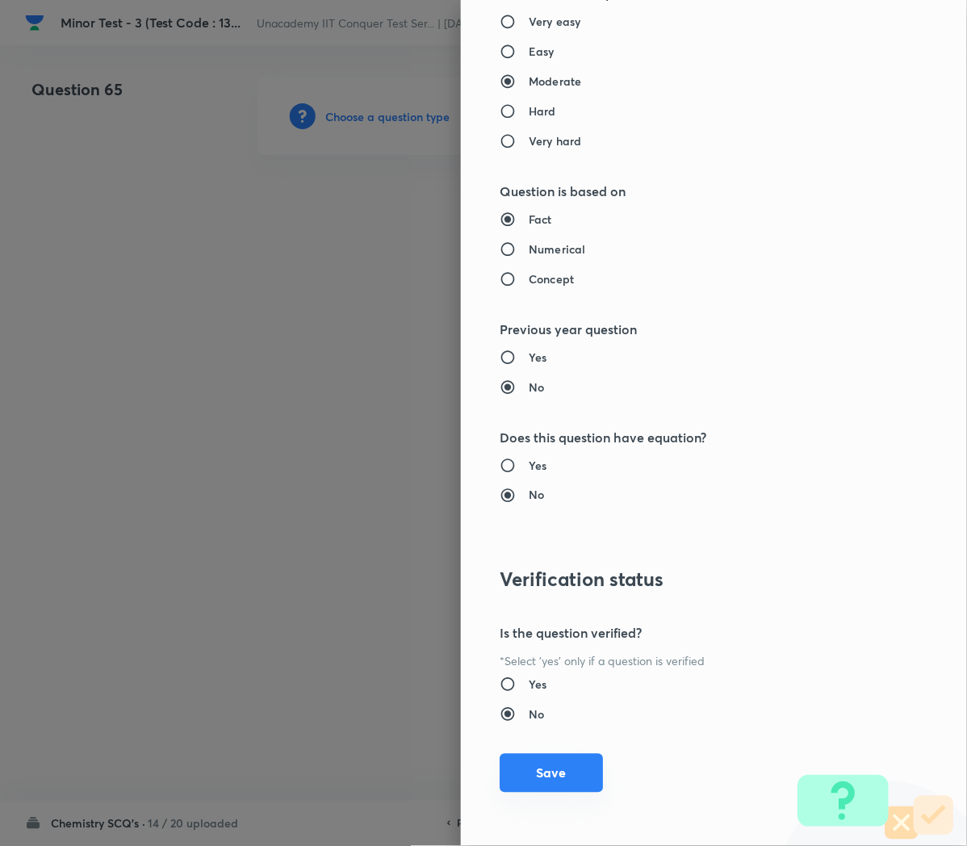
click at [533, 771] on button "Save" at bounding box center [551, 773] width 103 height 39
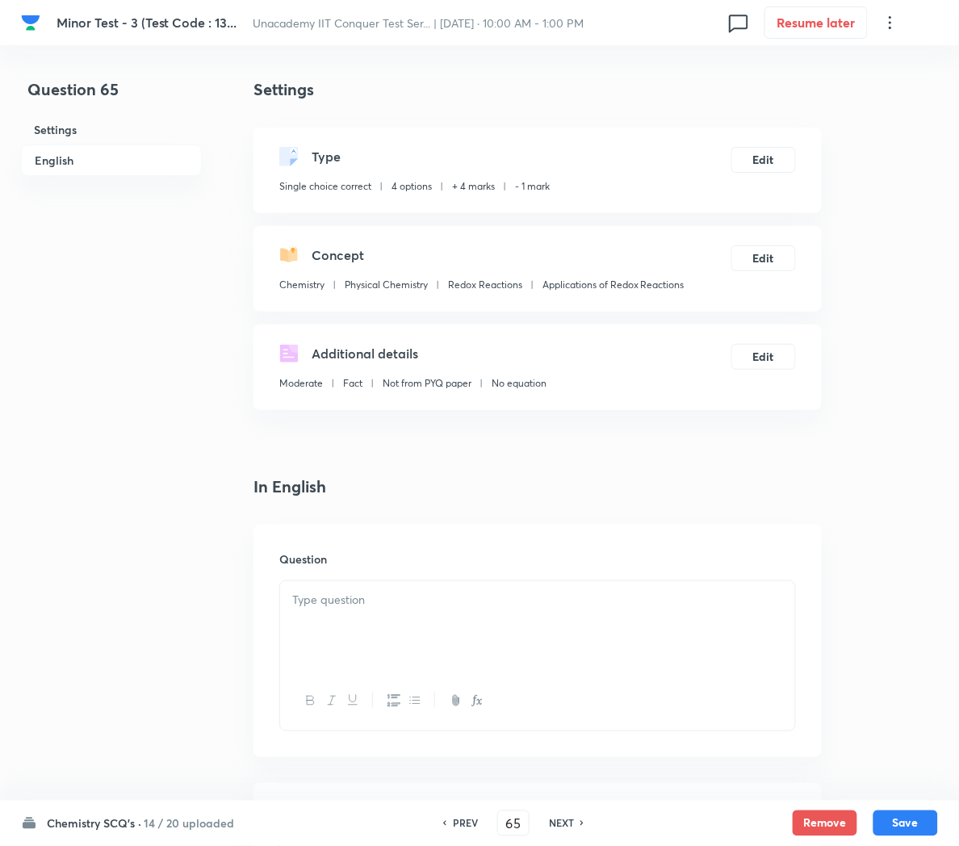
click at [350, 606] on p at bounding box center [537, 600] width 491 height 19
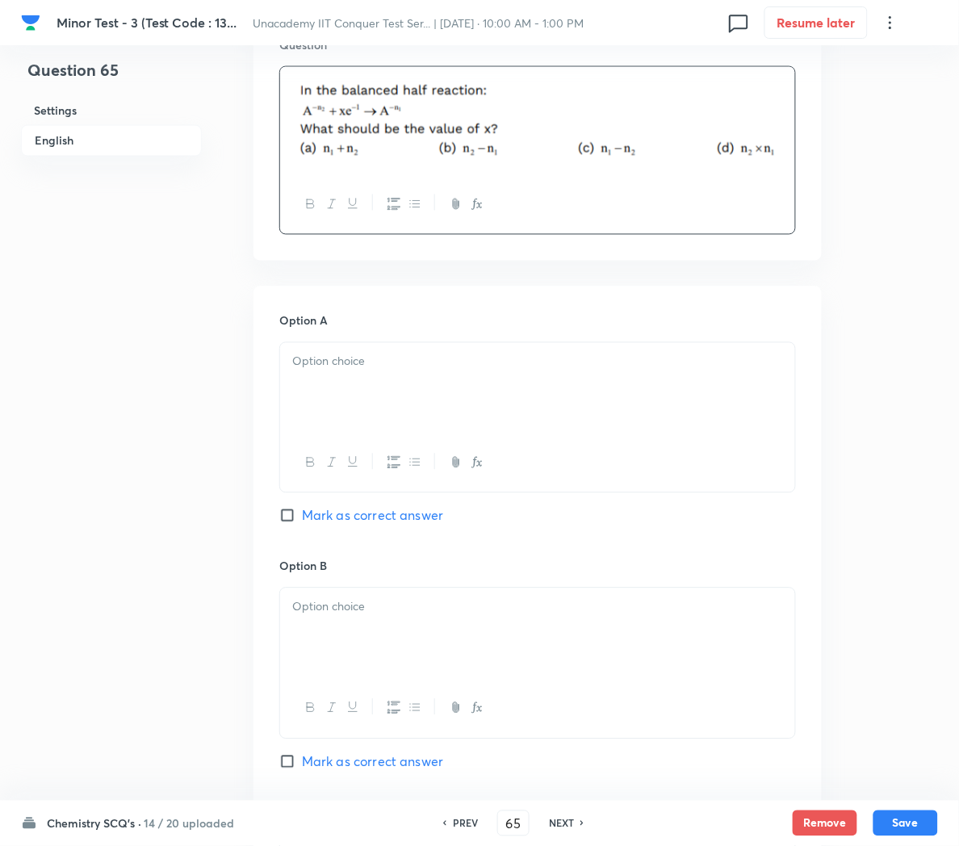
scroll to position [533, 0]
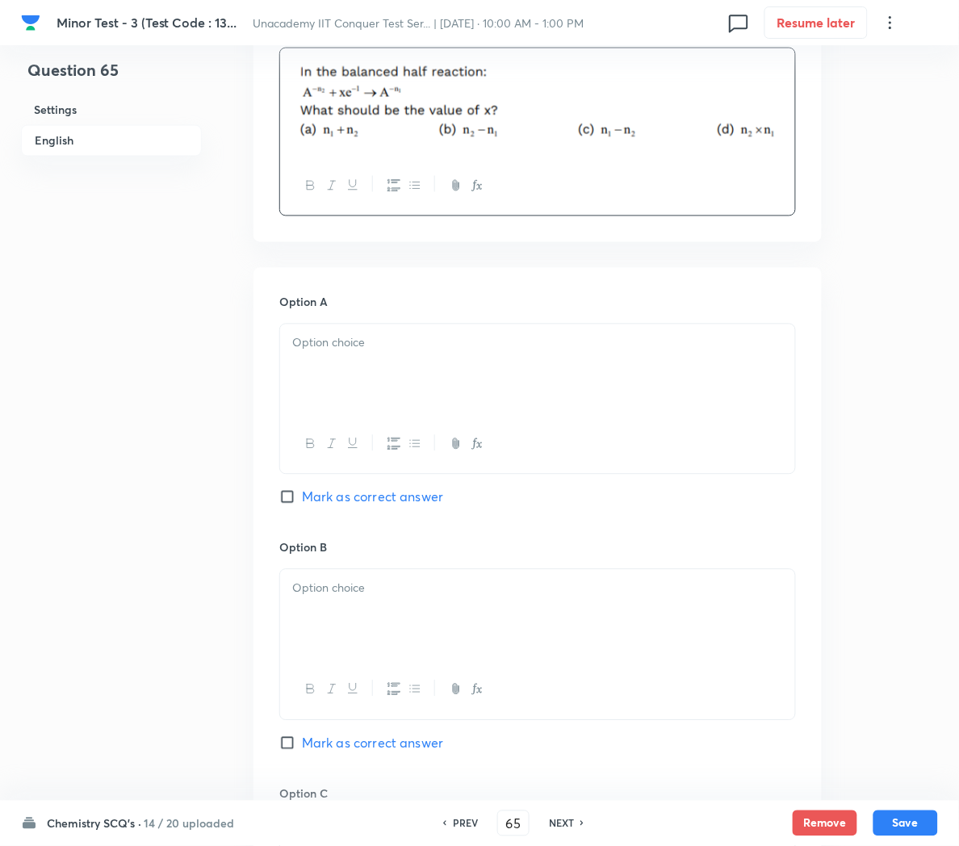
click at [317, 343] on p at bounding box center [537, 343] width 491 height 19
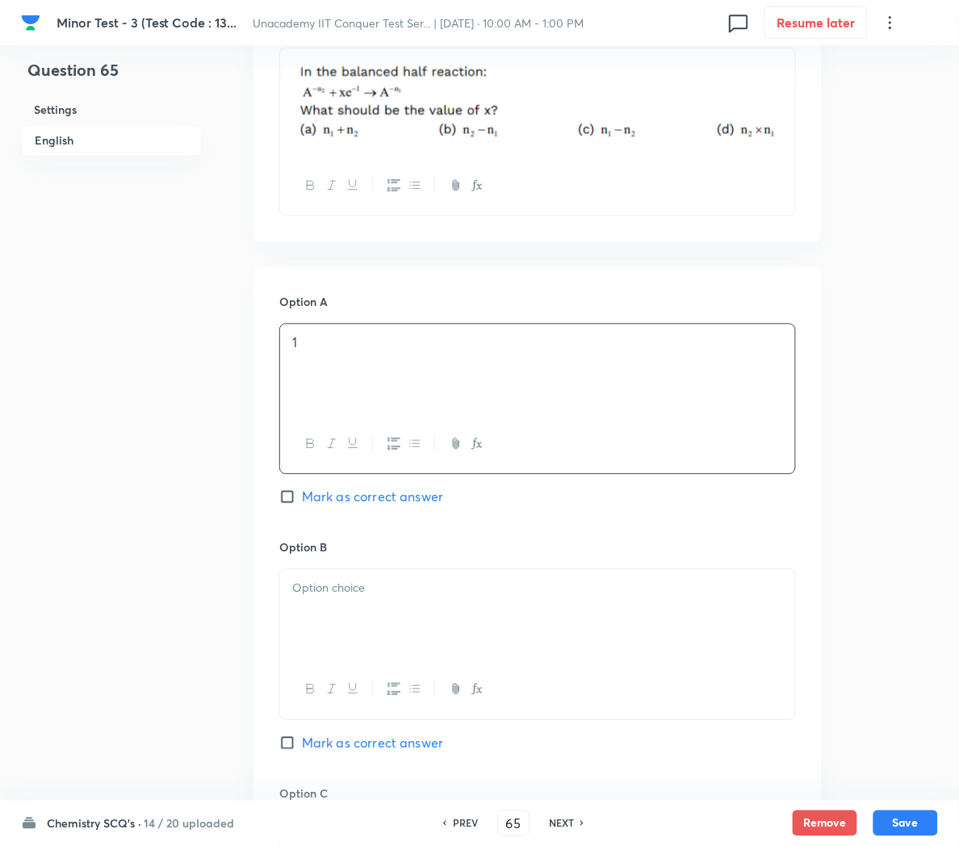
click at [357, 610] on div at bounding box center [537, 615] width 515 height 90
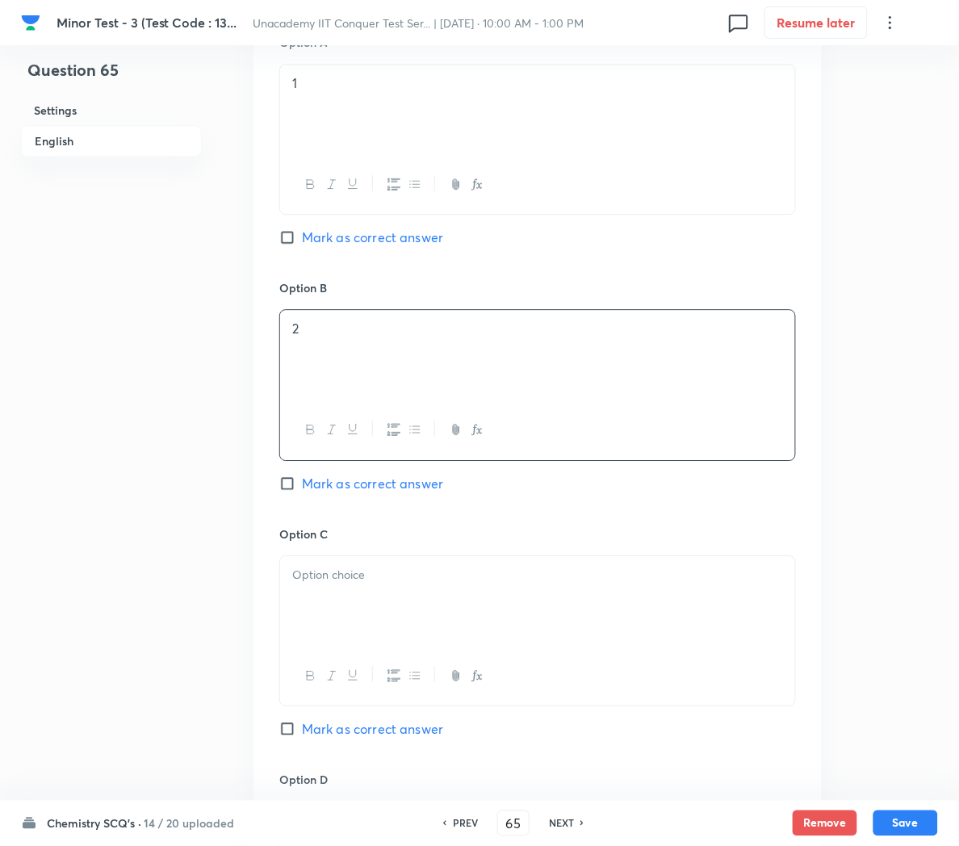
scroll to position [794, 0]
click at [357, 610] on div at bounding box center [537, 601] width 515 height 90
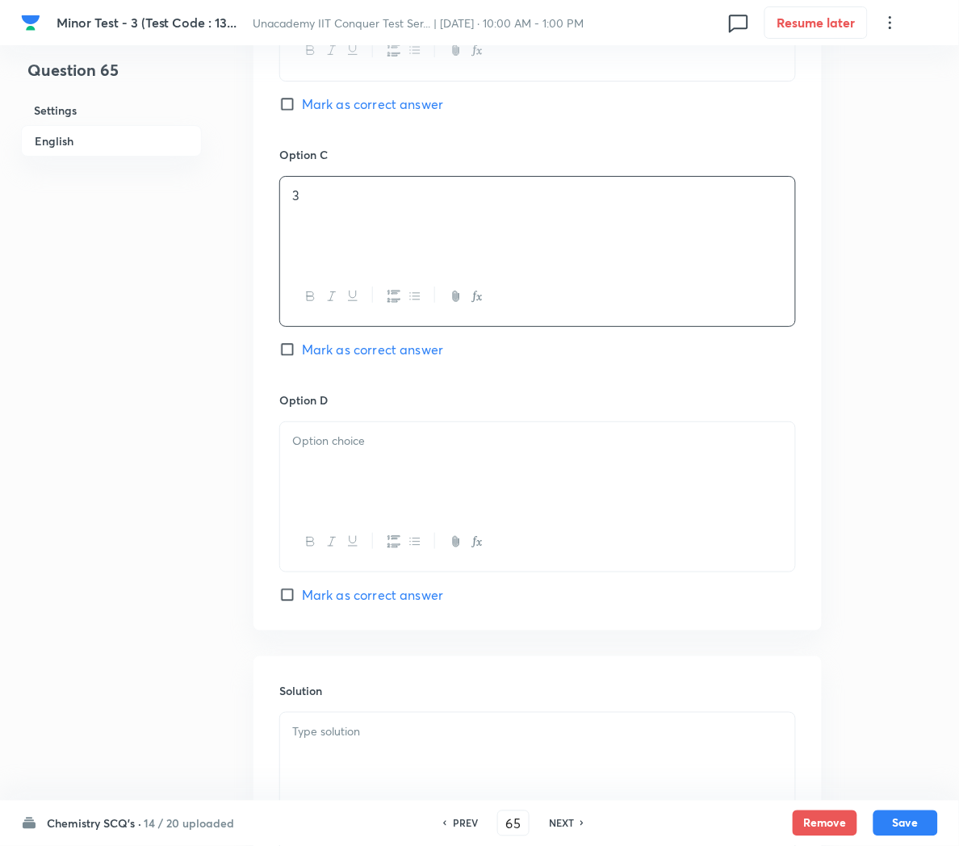
scroll to position [1179, 0]
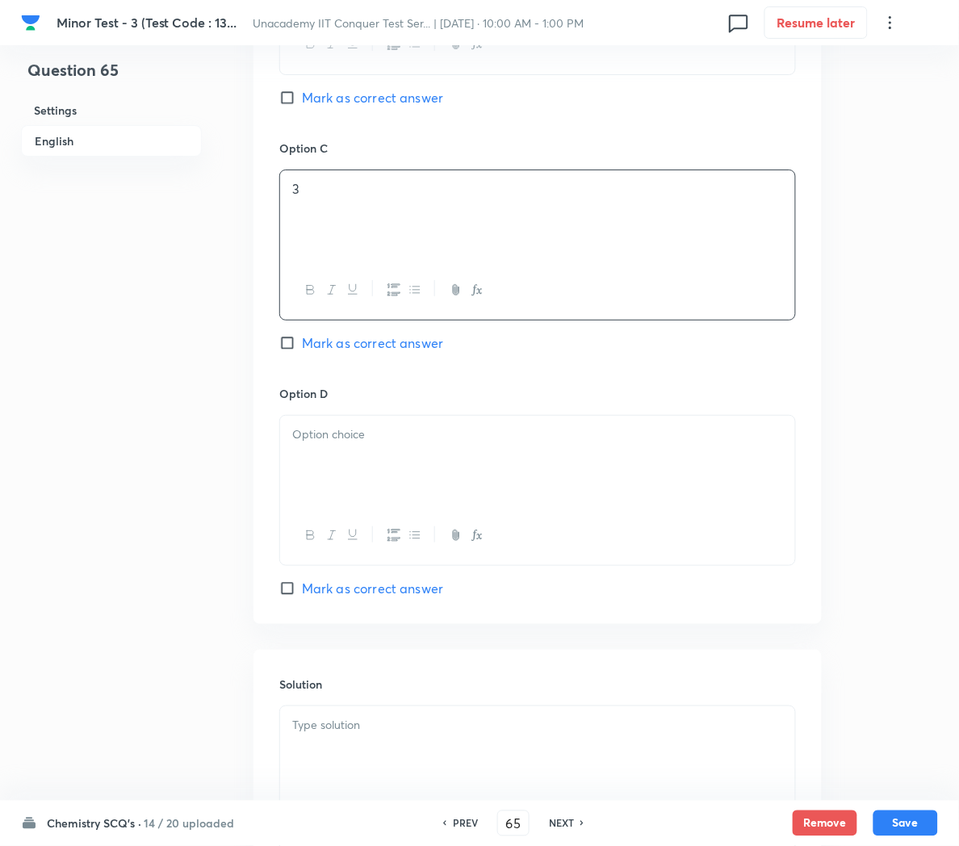
click at [337, 346] on span "Mark as correct answer" at bounding box center [372, 342] width 141 height 19
click at [302, 346] on input "Mark as correct answer" at bounding box center [290, 343] width 23 height 16
checkbox input "true"
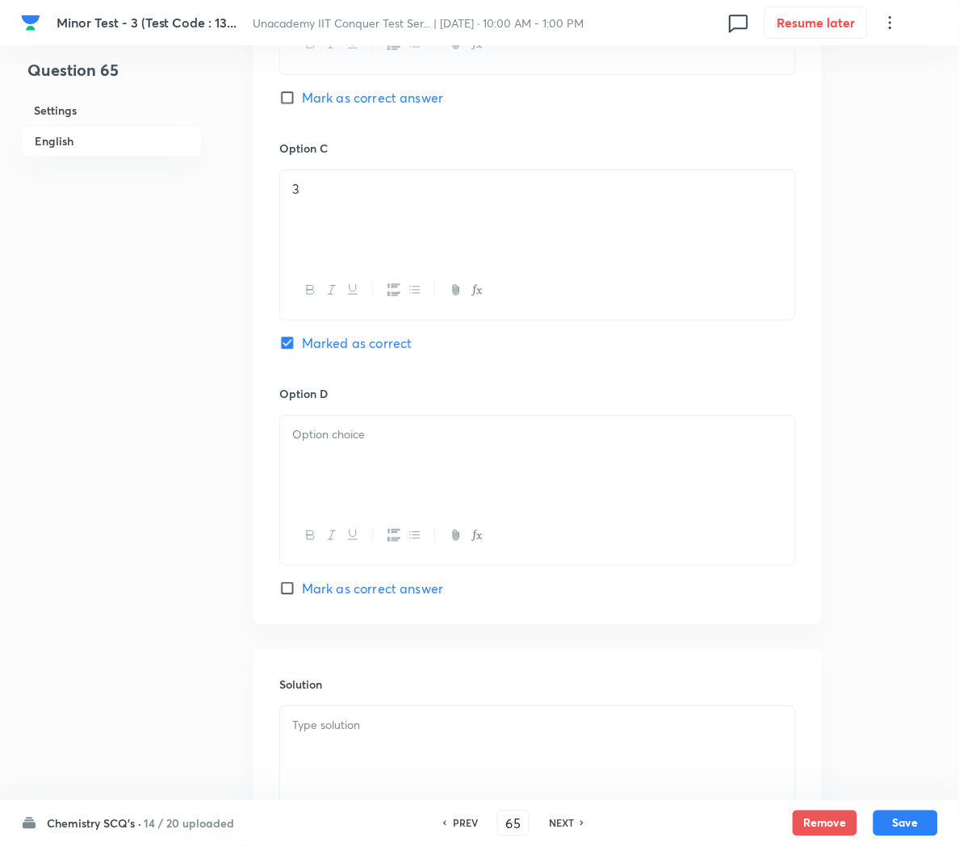
click at [356, 473] on div at bounding box center [537, 461] width 515 height 90
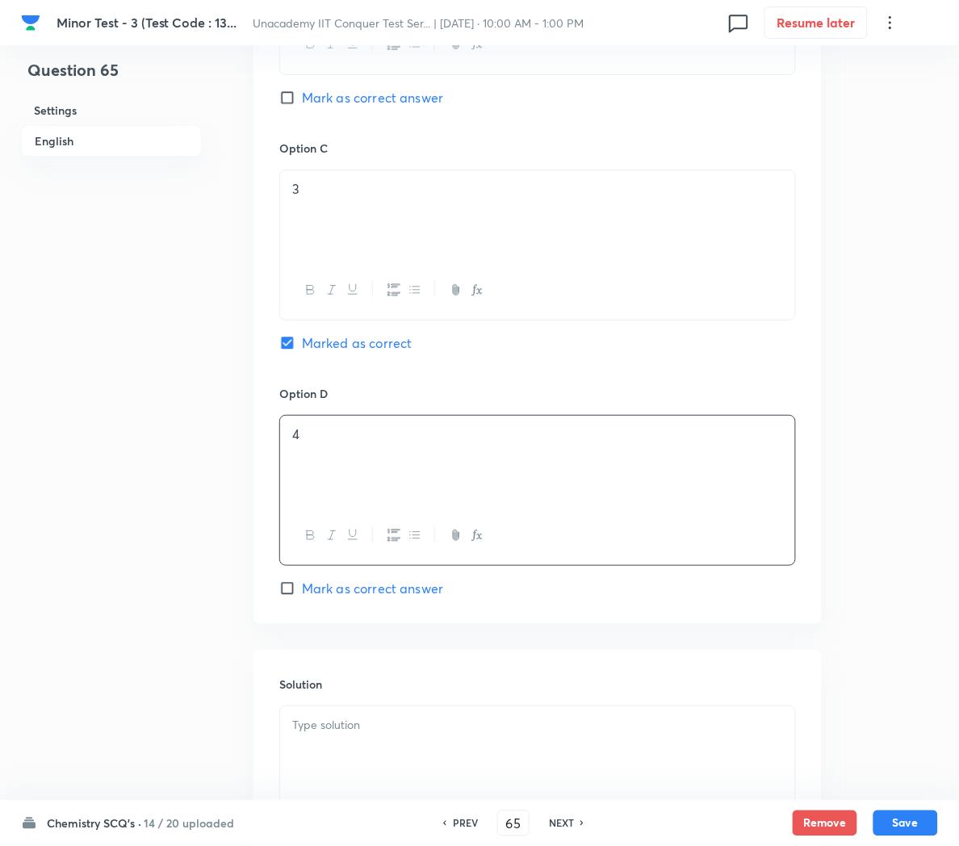
scroll to position [1365, 0]
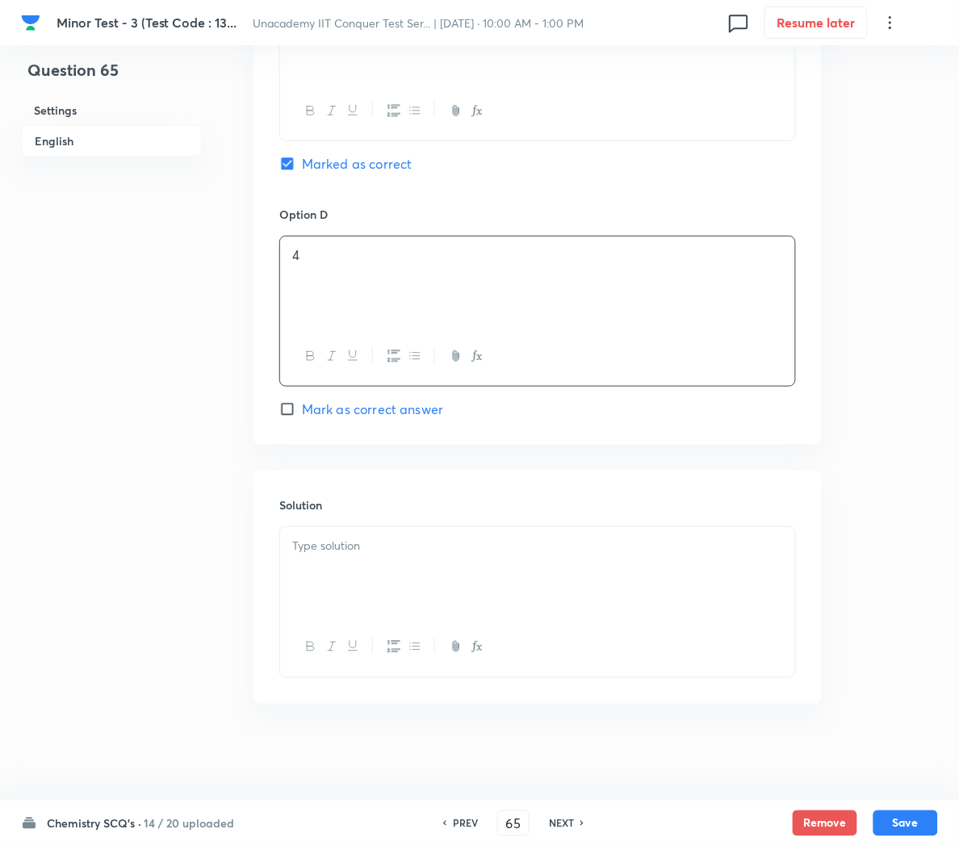
click at [355, 566] on div at bounding box center [537, 572] width 515 height 90
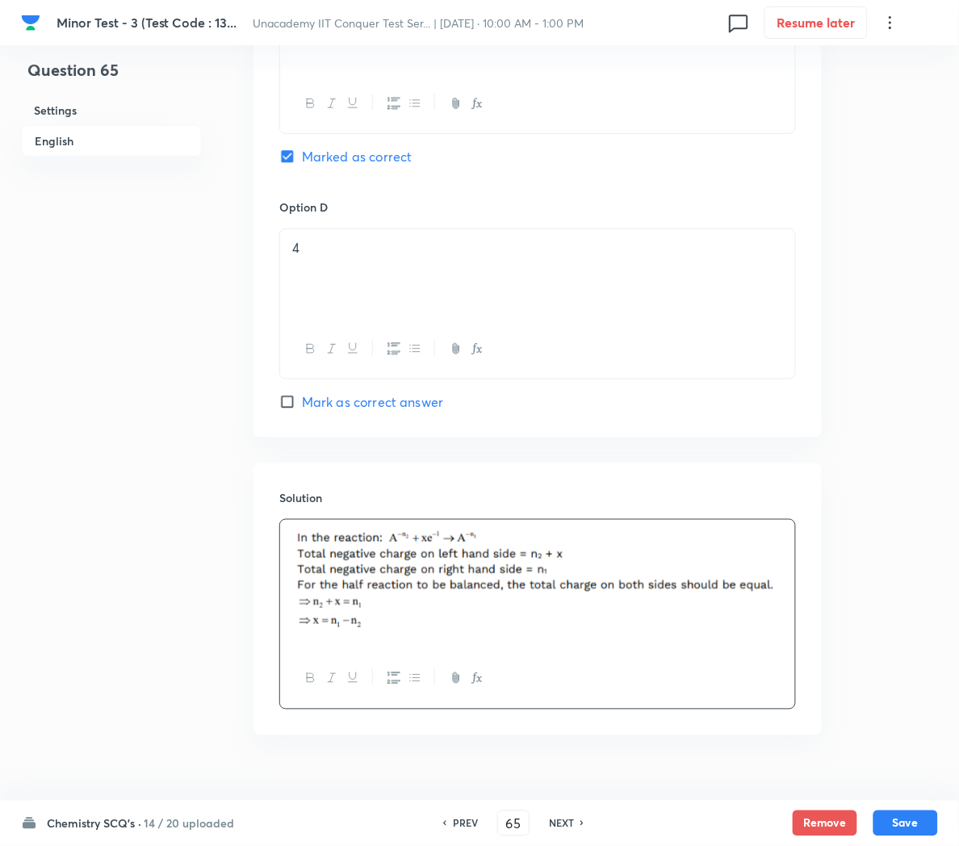
click at [907, 819] on button "Save" at bounding box center [906, 824] width 65 height 26
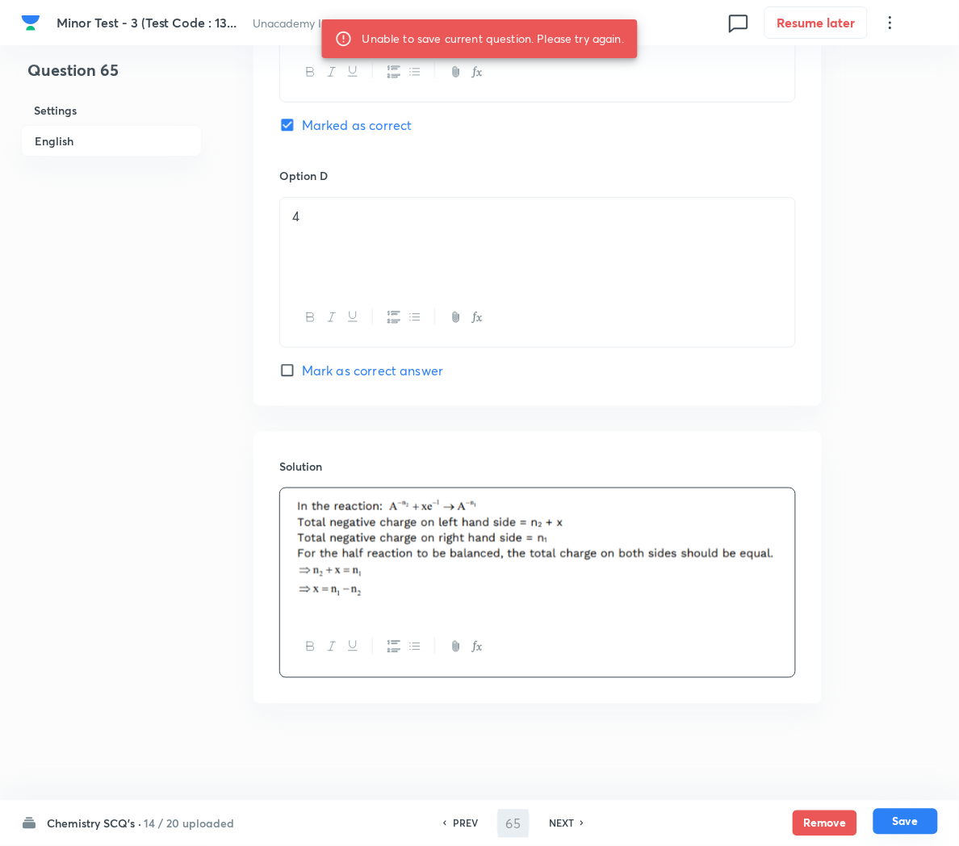
click at [907, 827] on button "Save" at bounding box center [906, 822] width 65 height 26
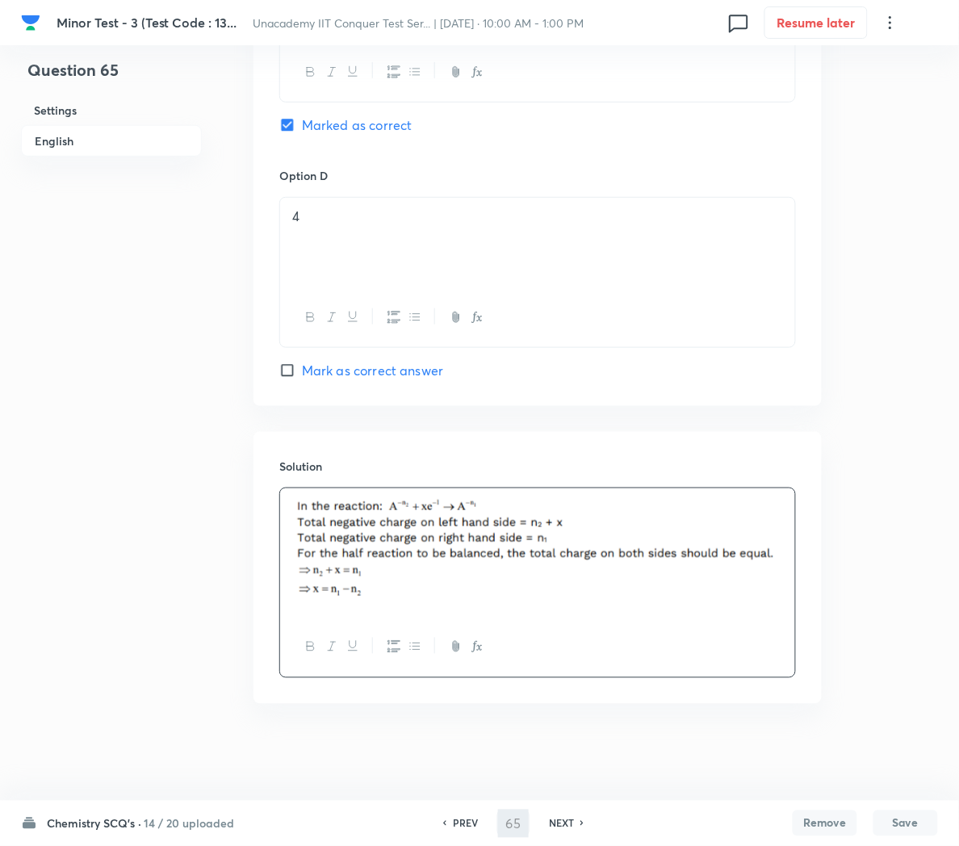
type input "66"
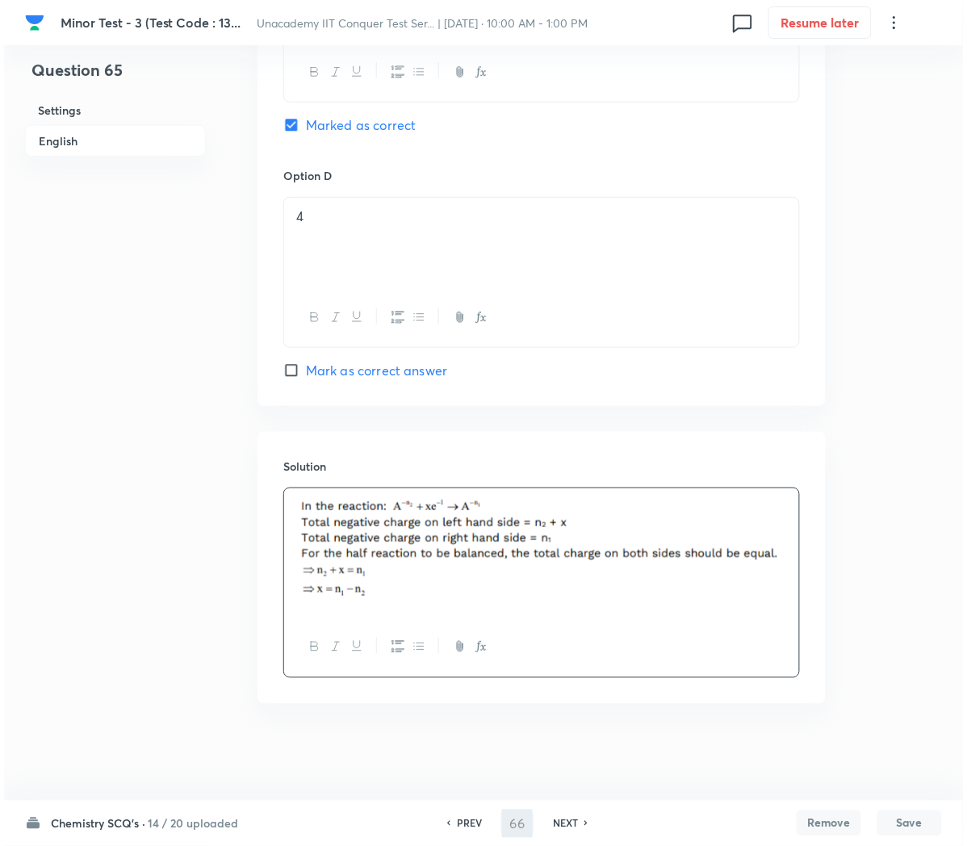
scroll to position [0, 0]
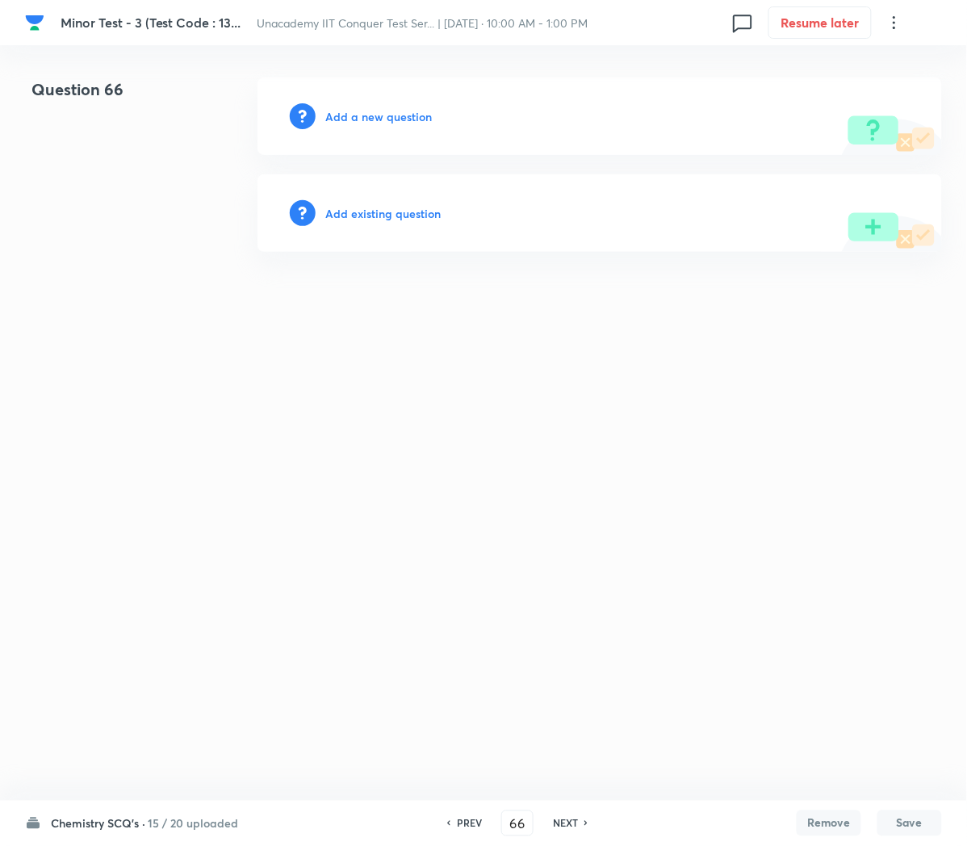
click at [365, 120] on h6 "Add a new question" at bounding box center [378, 116] width 107 height 17
click at [365, 120] on h6 "Choose a question type" at bounding box center [387, 116] width 124 height 17
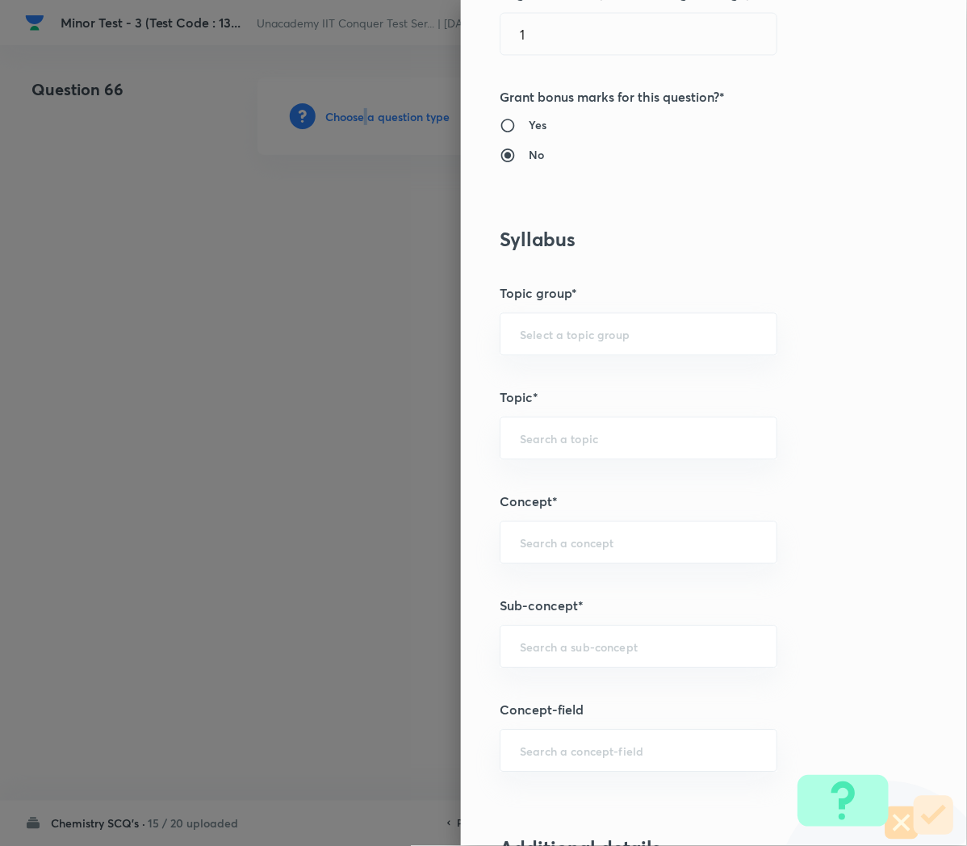
scroll to position [615, 0]
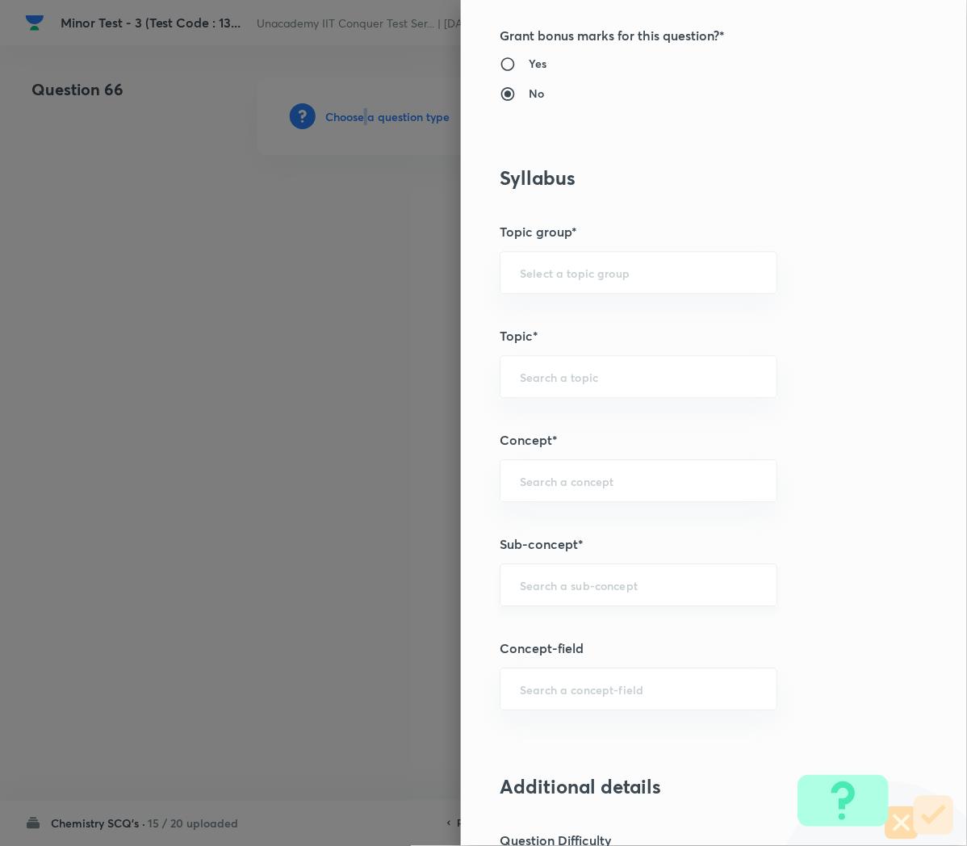
click at [610, 578] on div "​" at bounding box center [639, 585] width 278 height 43
paste input "Applications of Redox Reactions"
type input "Applications of Redox Reactions"
type input "Chemistry"
type input "Physical Chemistry"
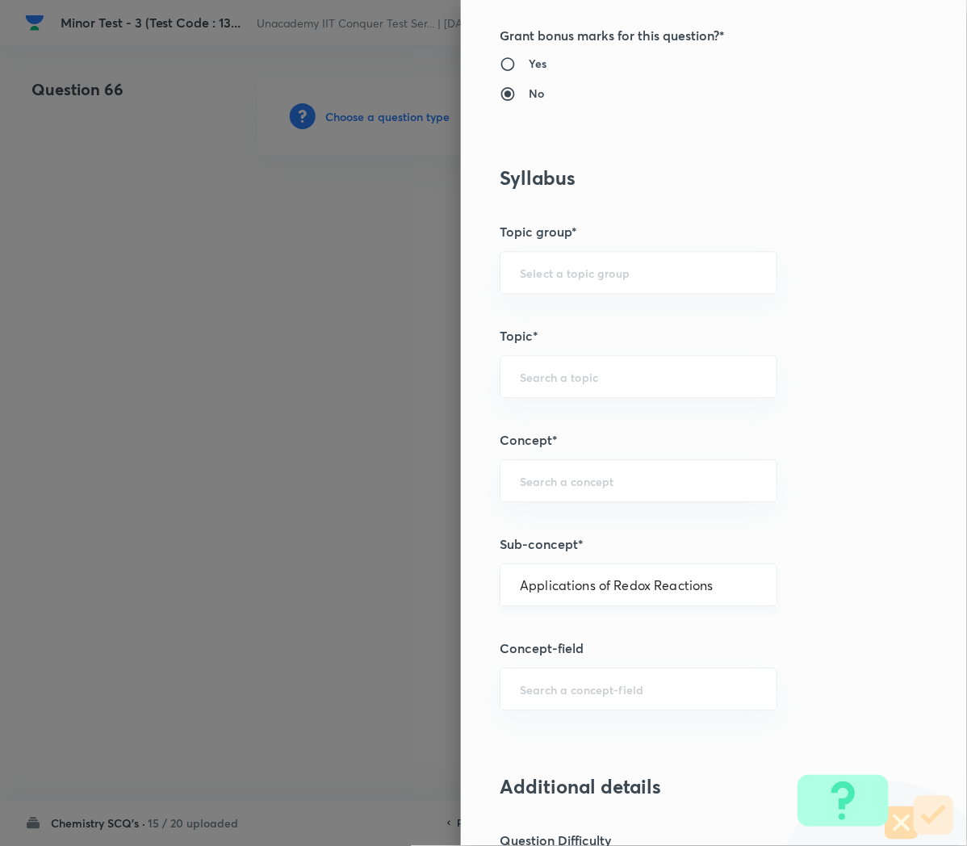
type input "Redox Reactions"
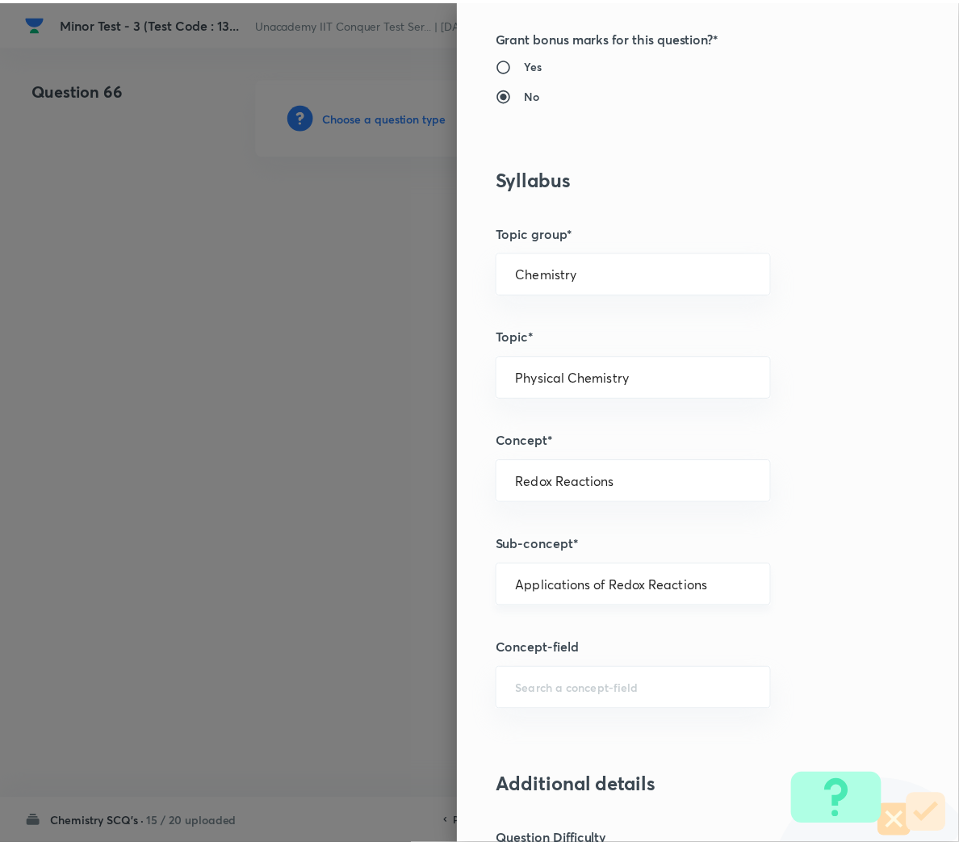
scroll to position [1466, 0]
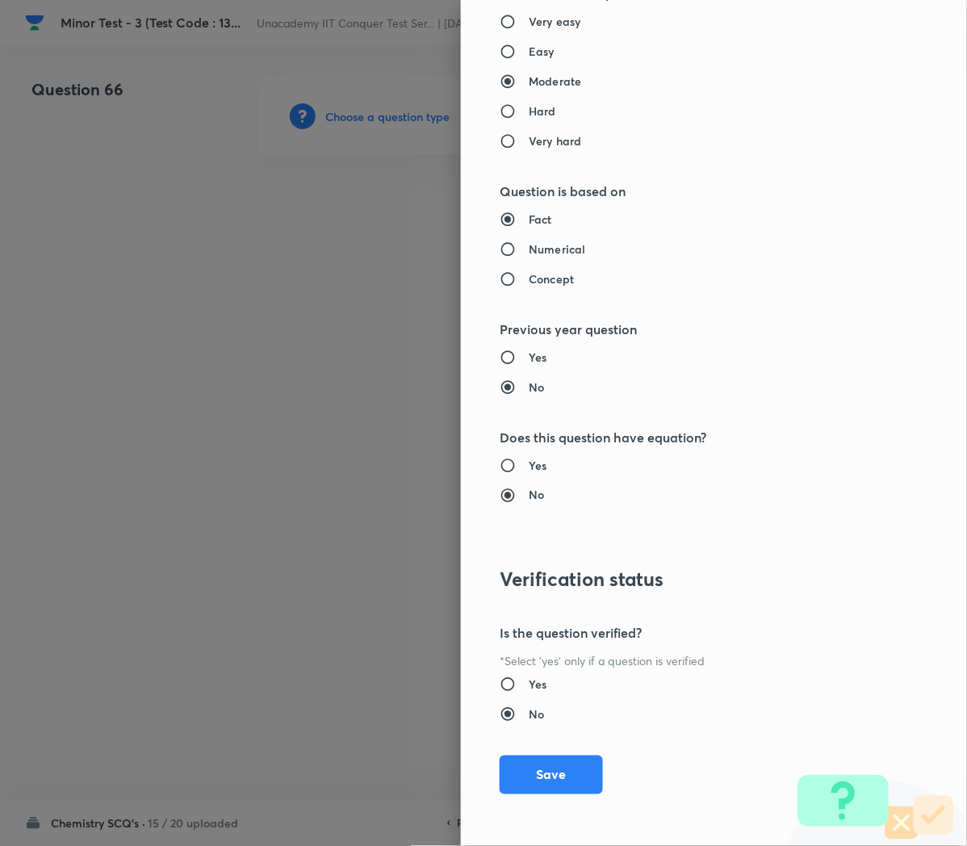
click at [510, 794] on div "Question settings Question type* Single choice correct Number of options* 2 3 4…" at bounding box center [714, 423] width 506 height 846
click at [513, 780] on button "Save" at bounding box center [551, 773] width 103 height 39
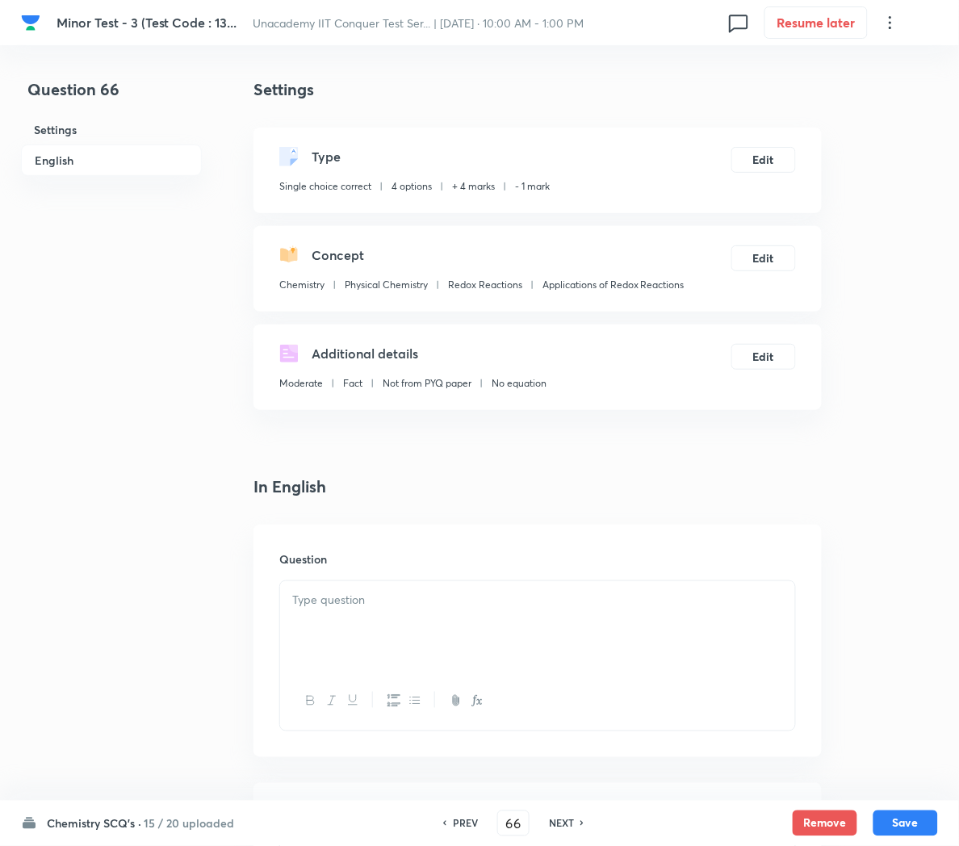
click at [352, 621] on div at bounding box center [537, 626] width 515 height 90
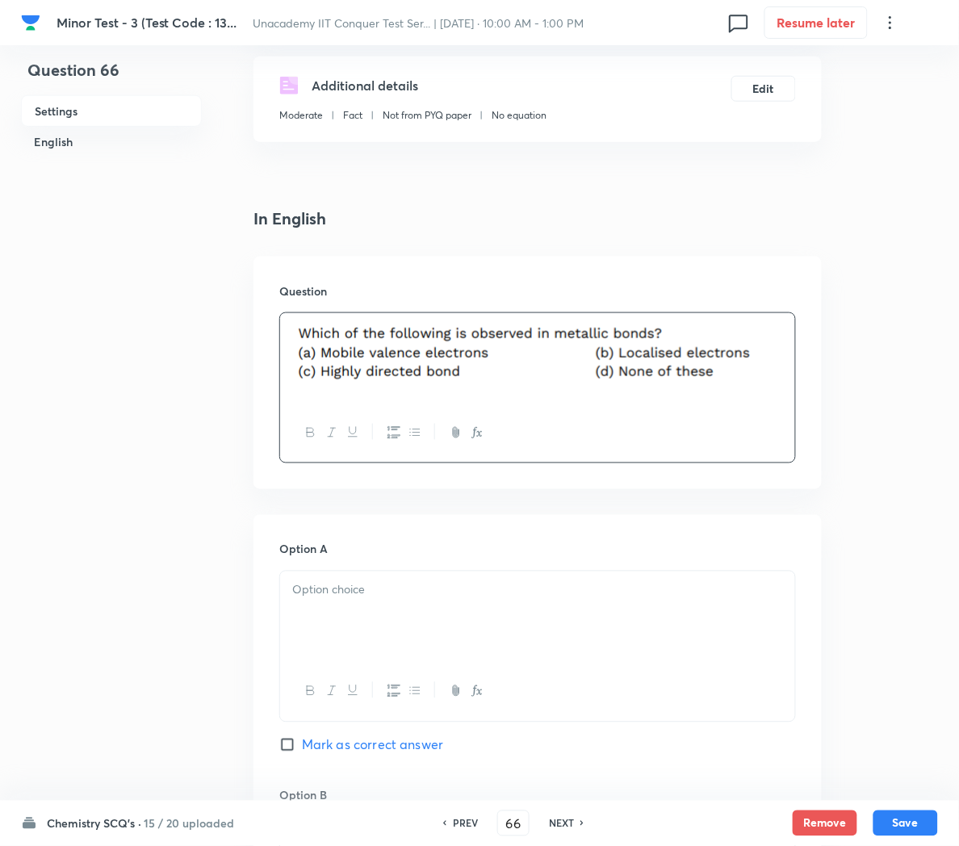
scroll to position [271, 0]
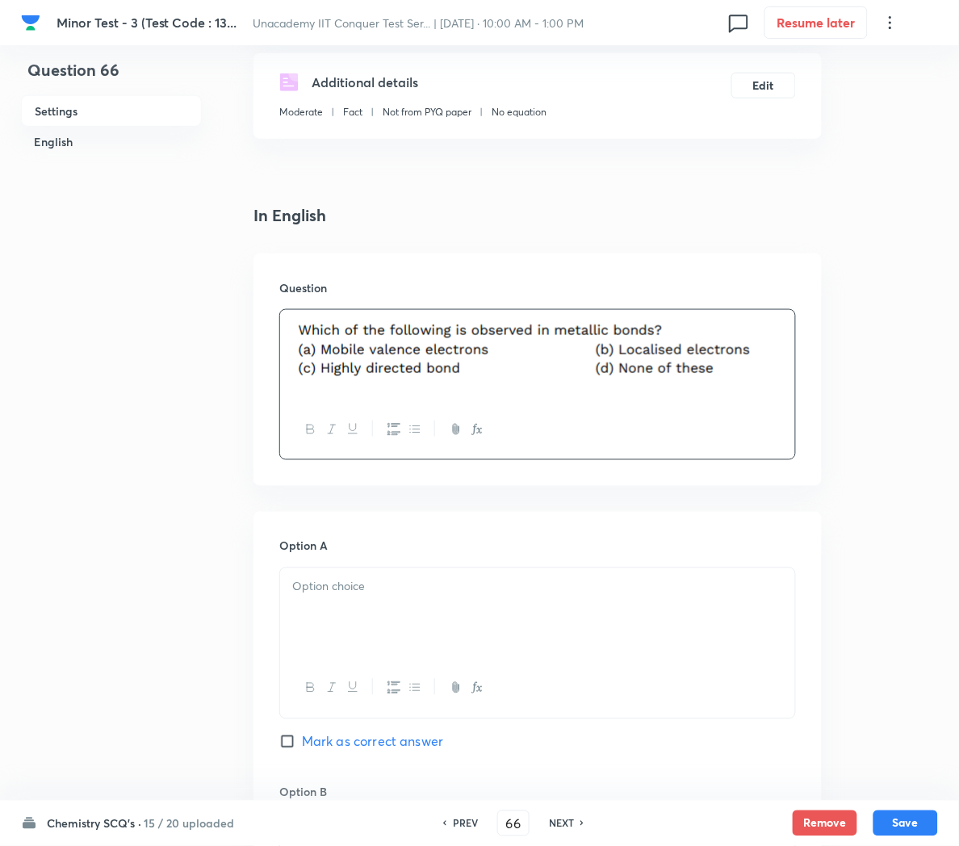
click at [339, 588] on p at bounding box center [537, 587] width 491 height 19
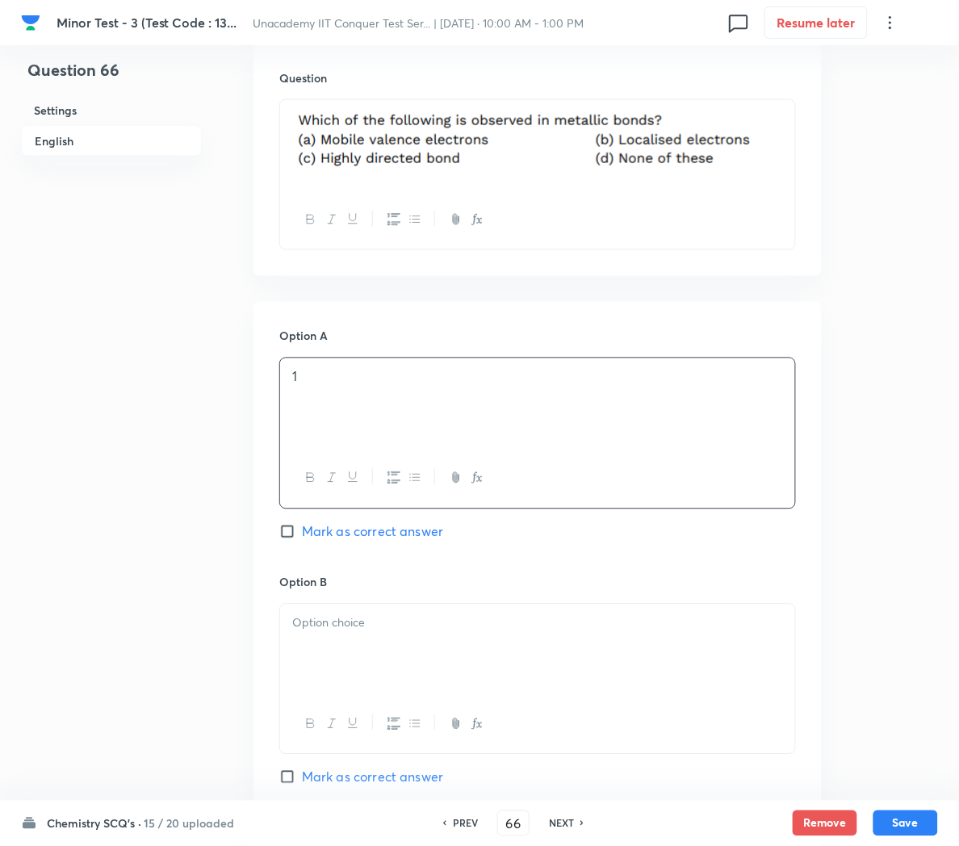
scroll to position [482, 0]
click at [343, 535] on span "Mark as correct answer" at bounding box center [372, 531] width 141 height 19
click at [302, 535] on input "Mark as correct answer" at bounding box center [290, 531] width 23 height 16
checkbox input "true"
click at [343, 673] on div at bounding box center [537, 649] width 515 height 90
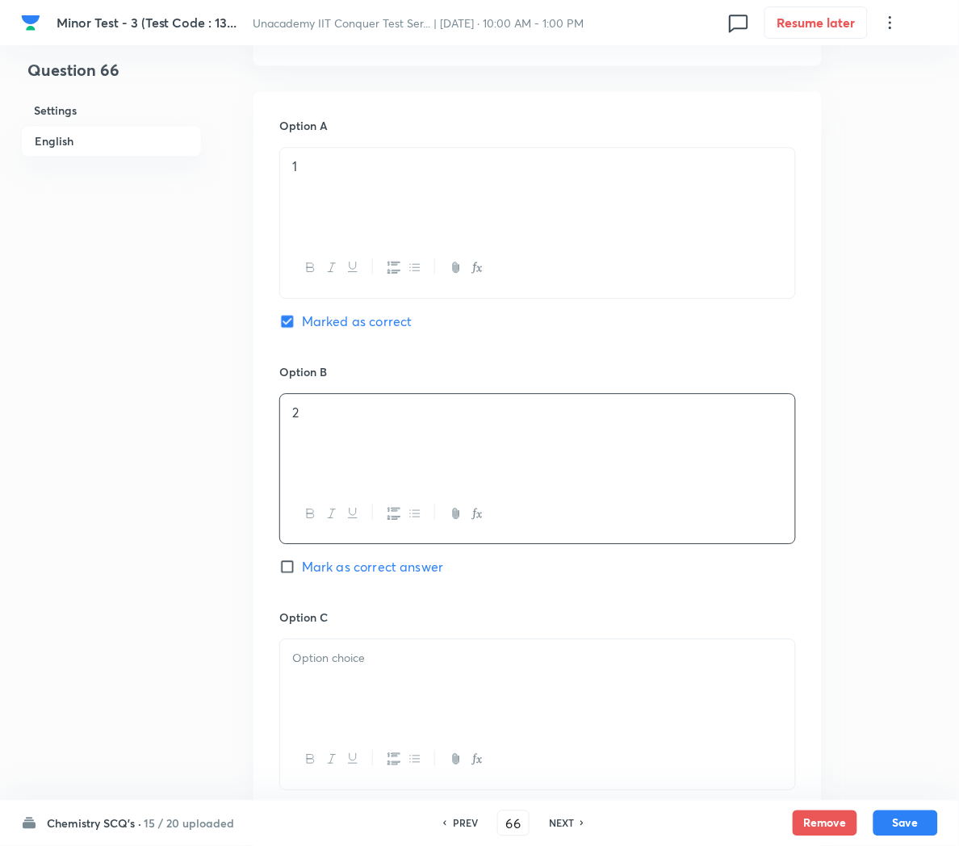
scroll to position [761, 0]
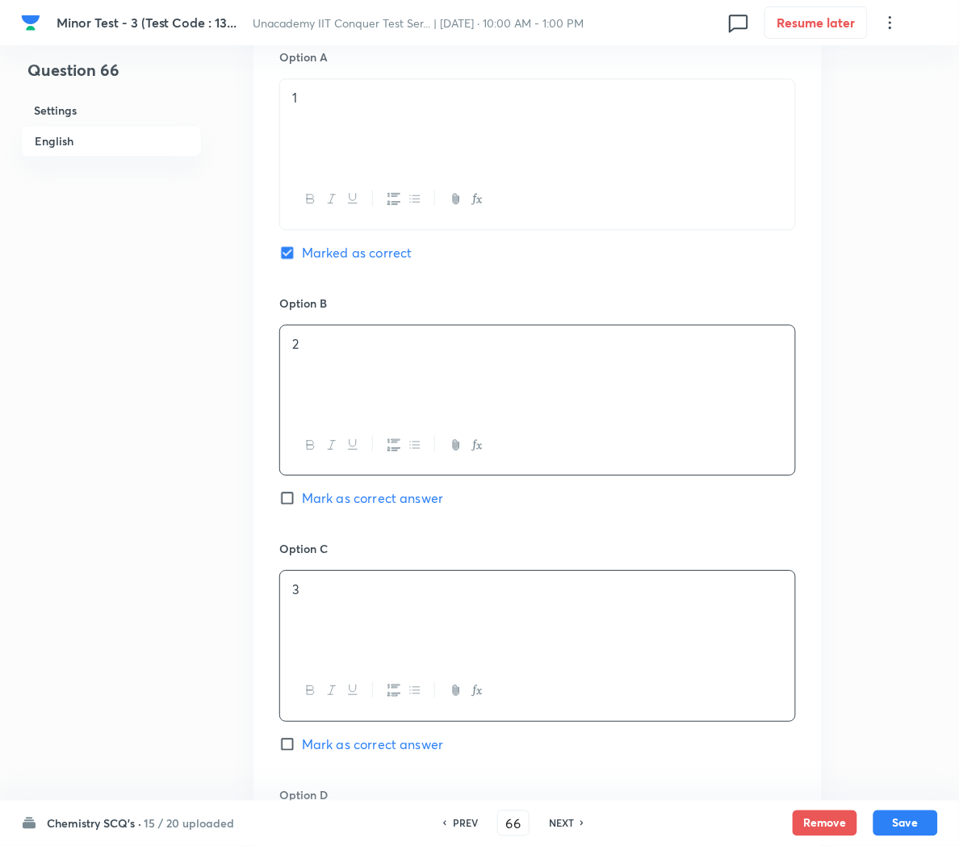
click at [329, 609] on div "3" at bounding box center [537, 616] width 515 height 90
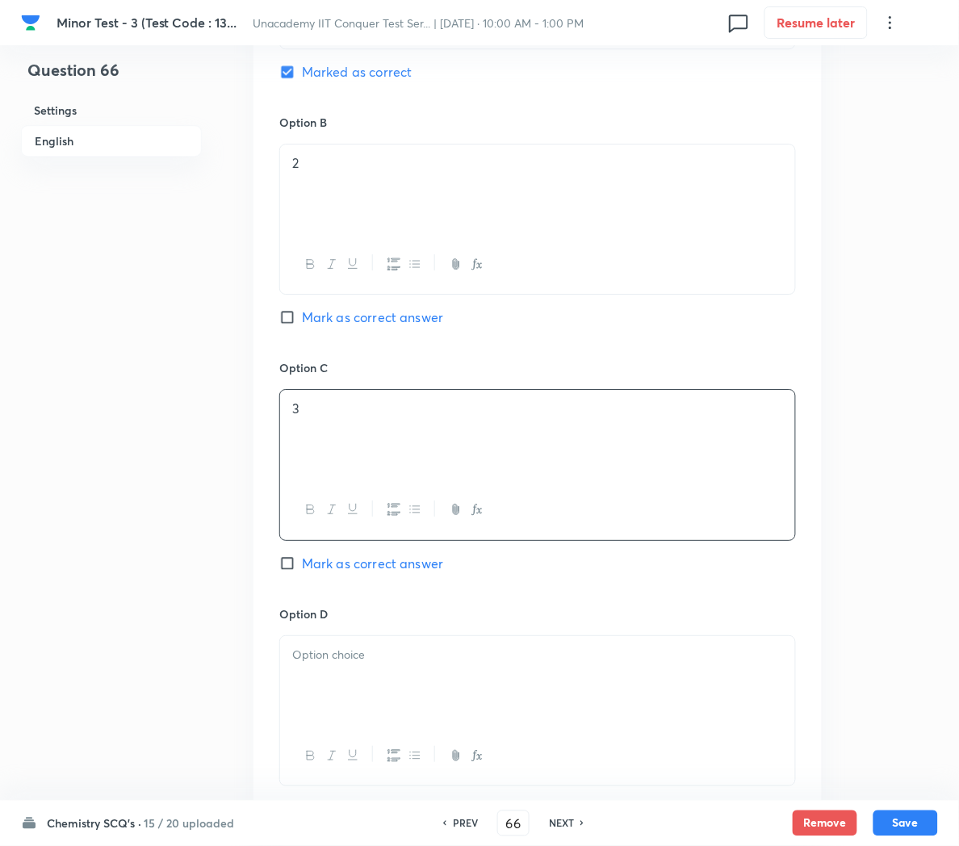
scroll to position [963, 0]
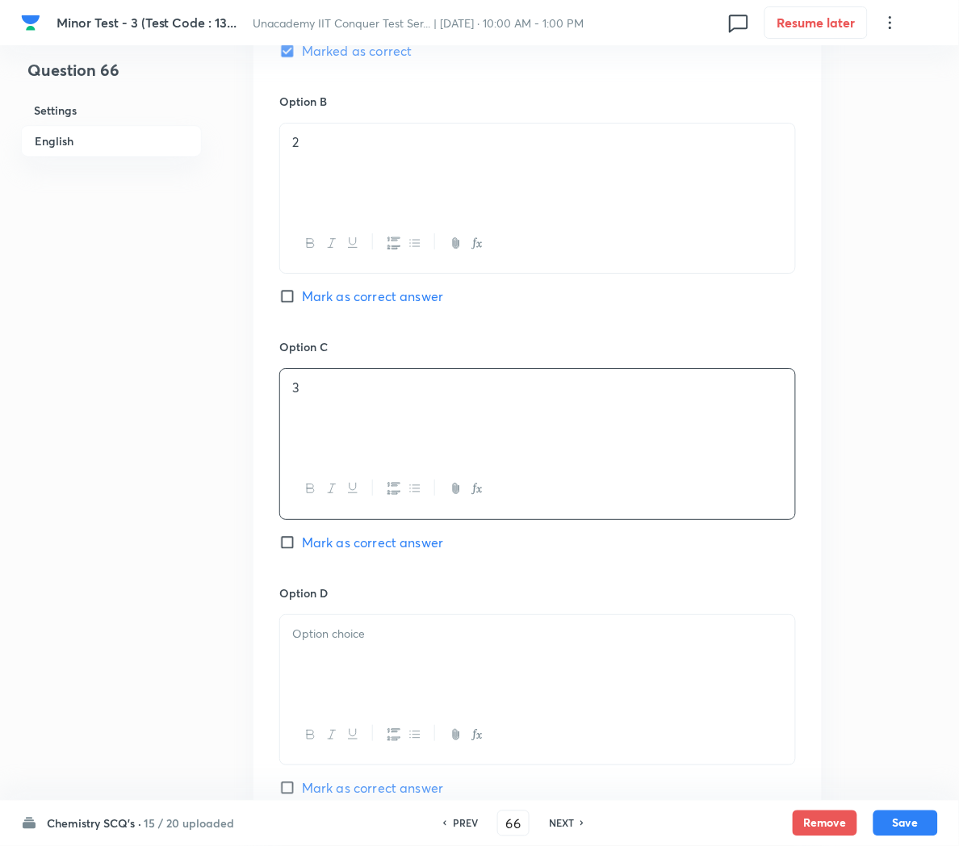
click at [325, 681] on div at bounding box center [537, 660] width 515 height 90
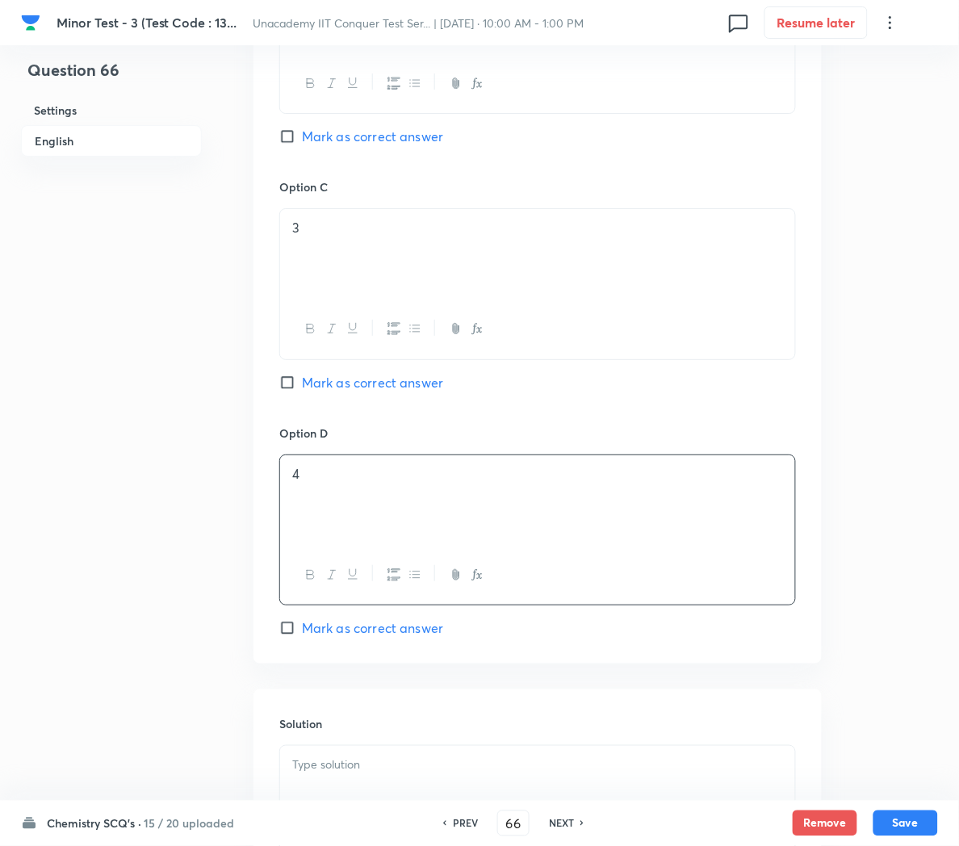
scroll to position [1136, 0]
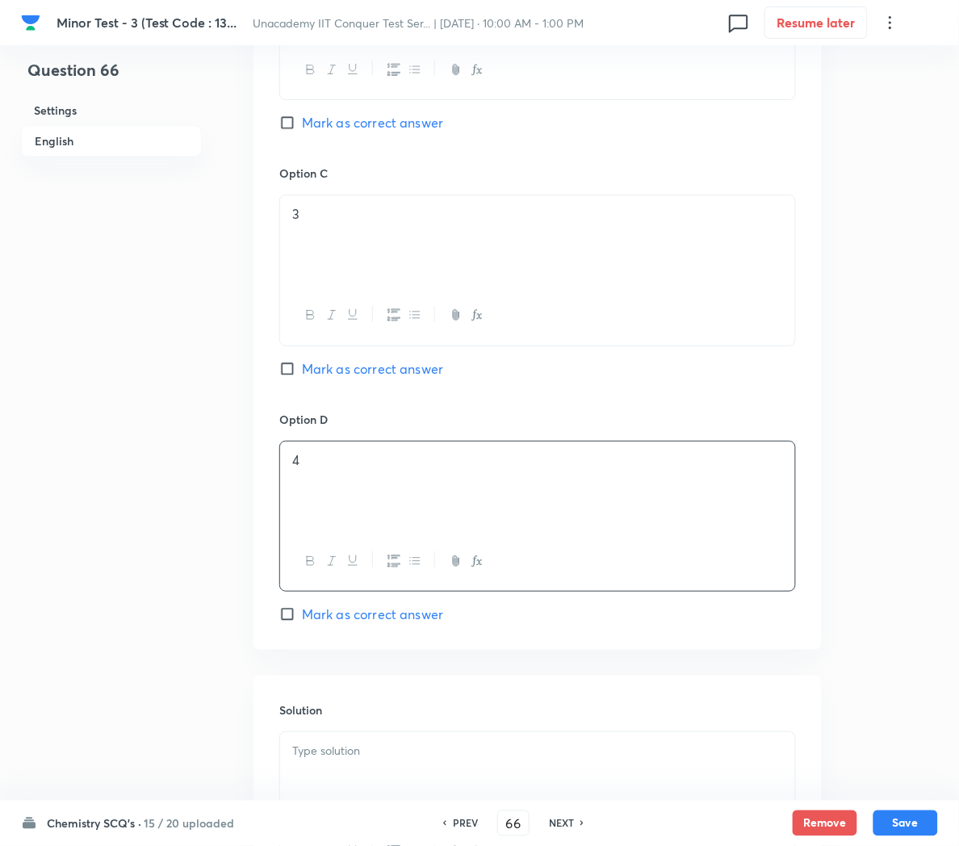
click at [357, 761] on p at bounding box center [537, 751] width 491 height 19
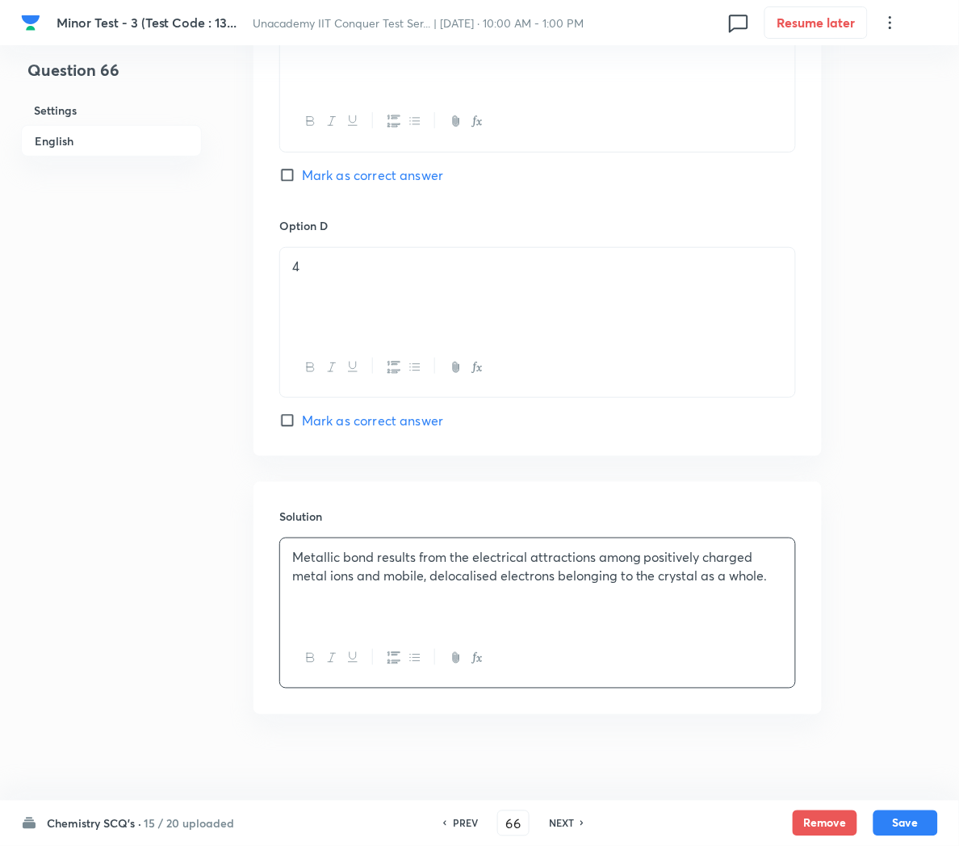
scroll to position [1347, 0]
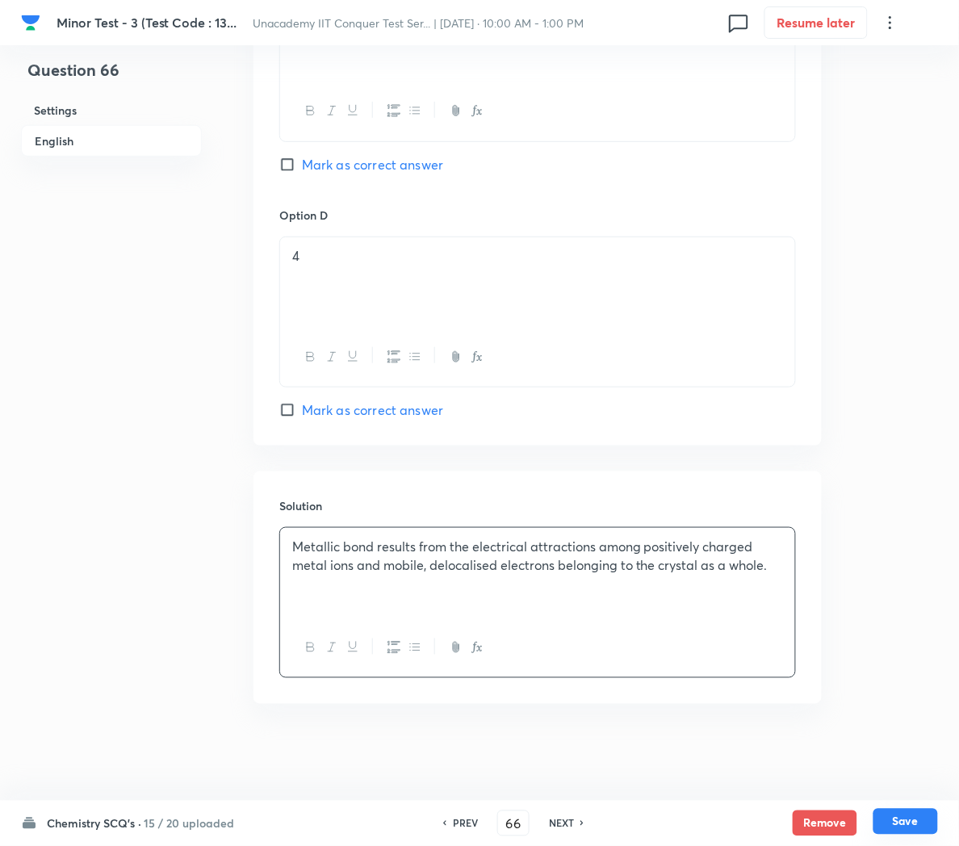
click at [886, 826] on button "Save" at bounding box center [906, 822] width 65 height 26
type input "67"
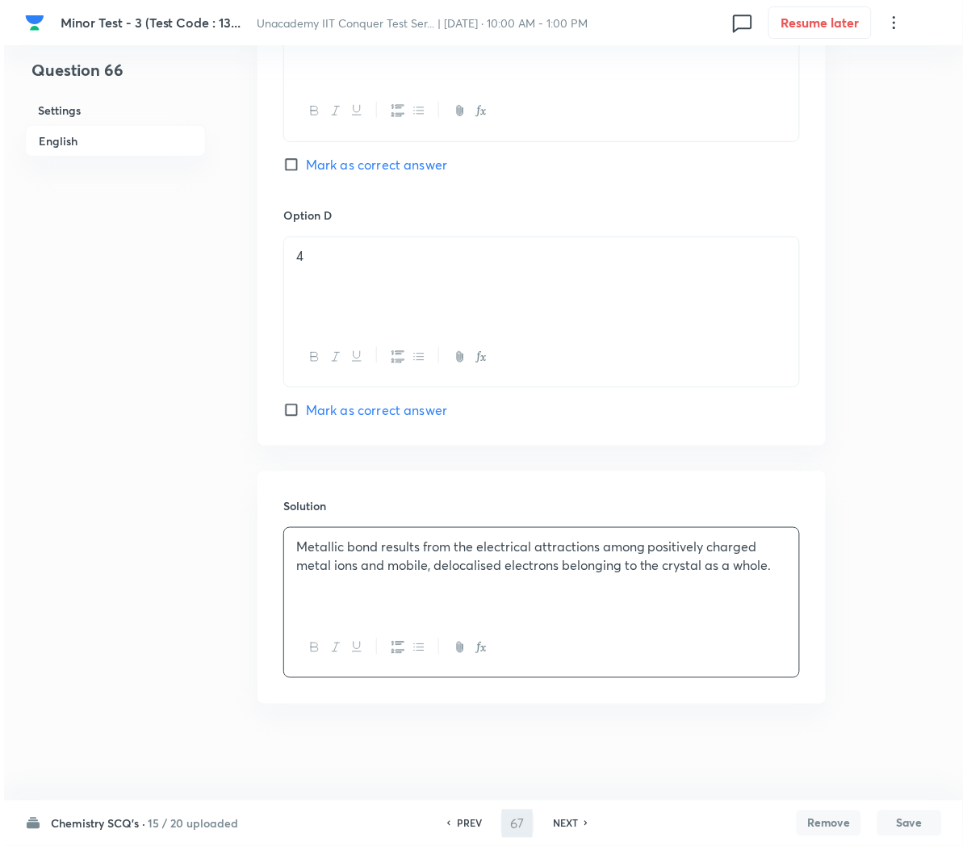
scroll to position [0, 0]
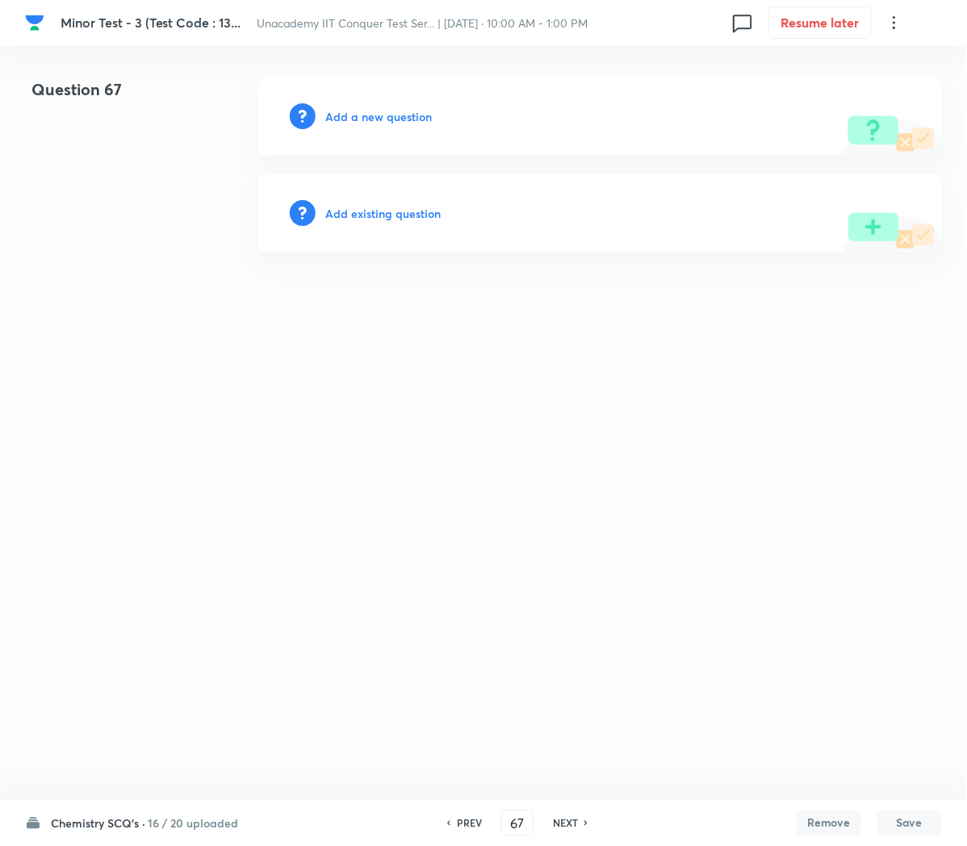
click at [352, 118] on h6 "Add a new question" at bounding box center [378, 116] width 107 height 17
click at [352, 118] on h6 "Choose a question type" at bounding box center [387, 116] width 124 height 17
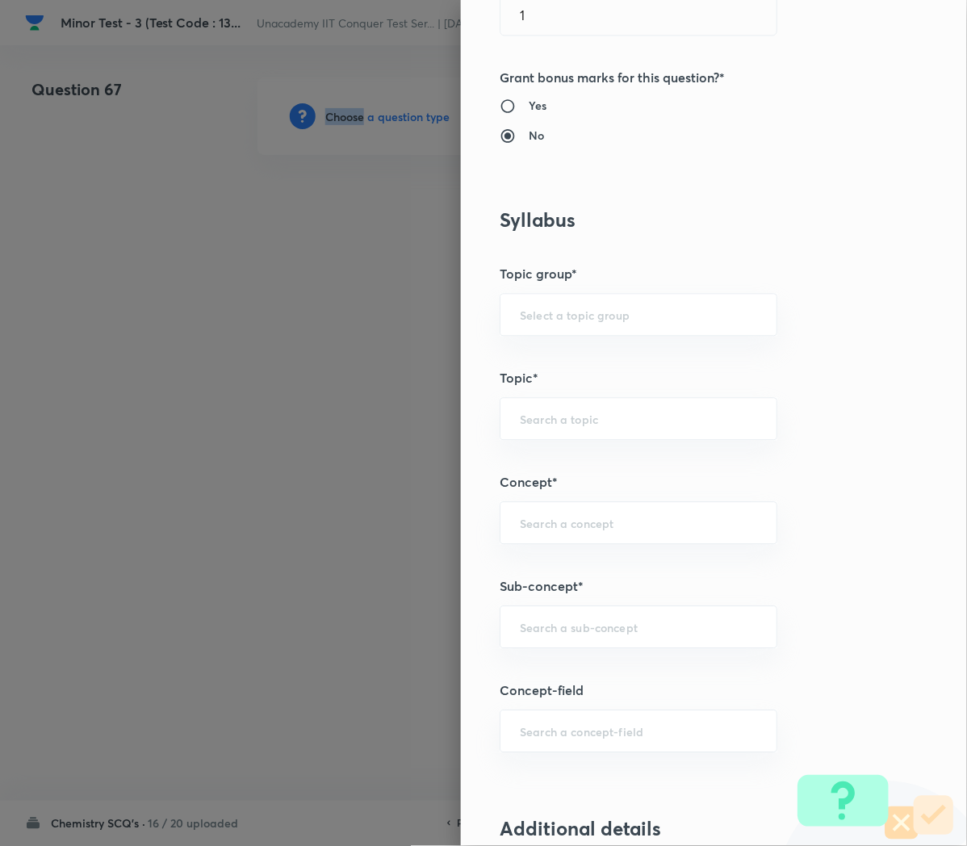
scroll to position [576, 0]
click at [526, 619] on input "text" at bounding box center [638, 625] width 237 height 15
paste input "Applications of Redox Reactions"
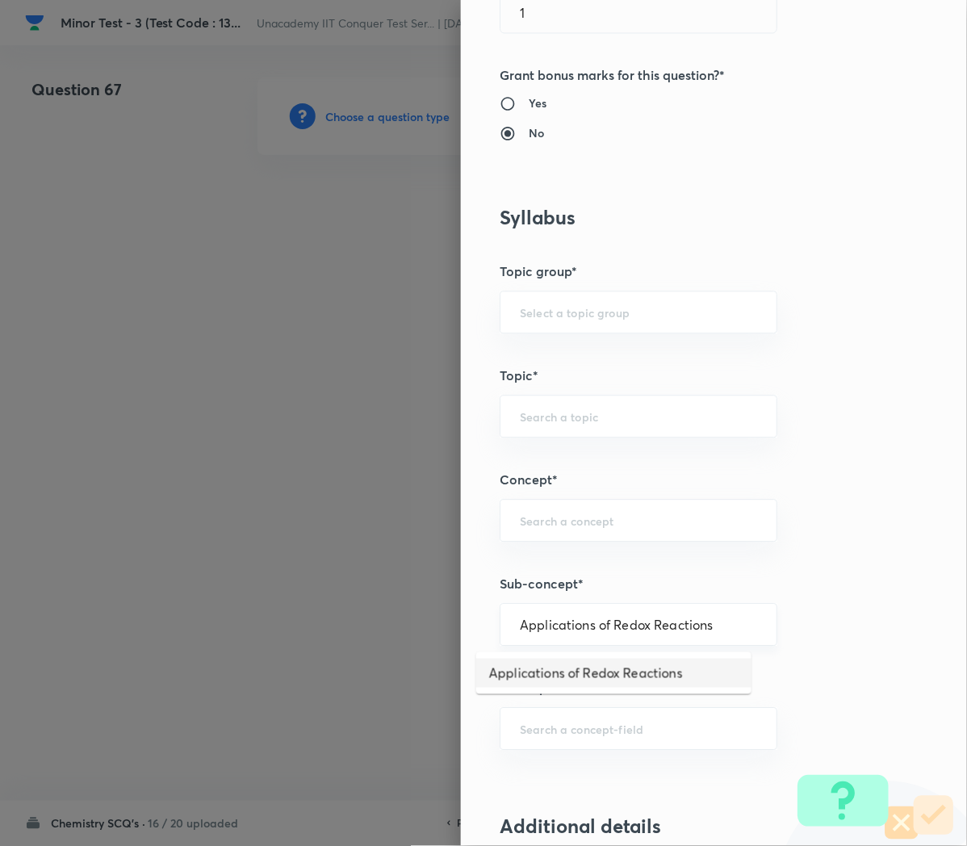
type input "Applications of Redox Reactions"
type input "Chemistry"
type input "Physical Chemistry"
type input "Redox Reactions"
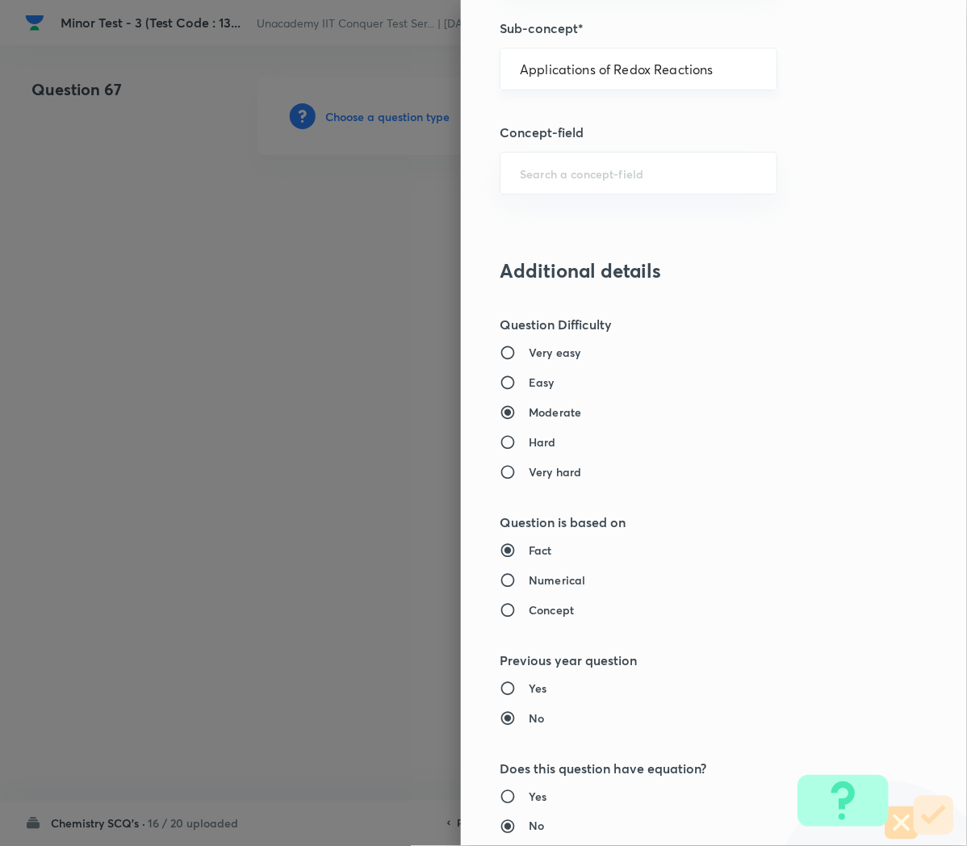
scroll to position [1466, 0]
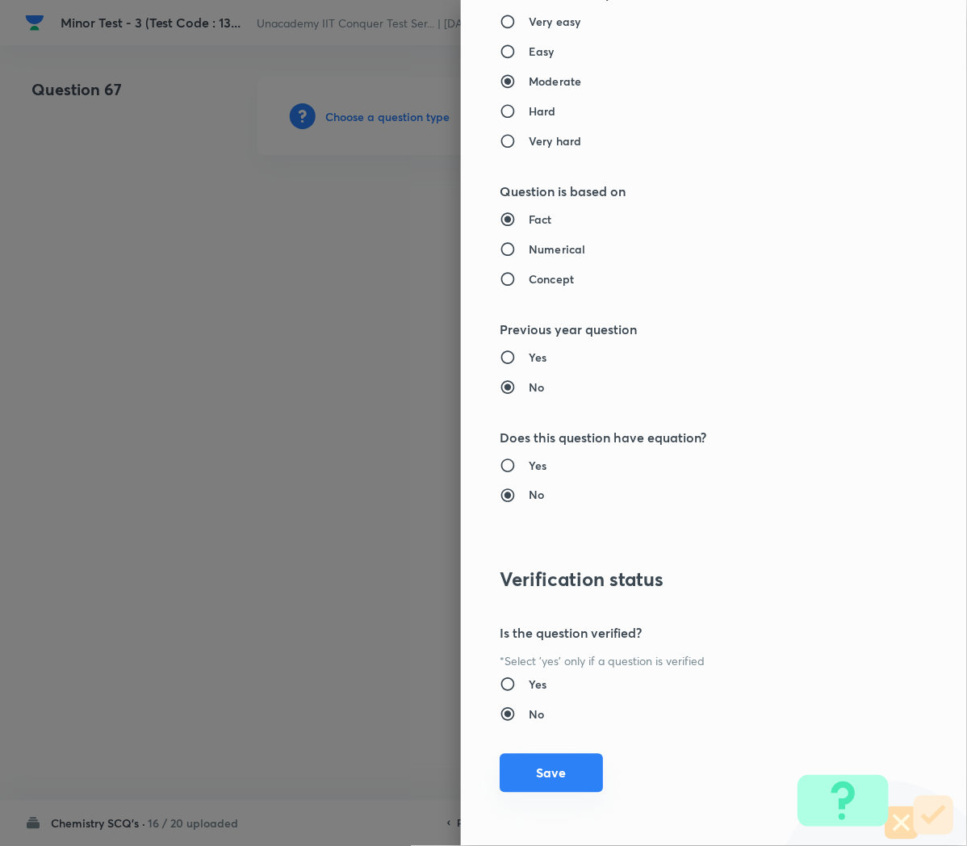
click at [526, 779] on button "Save" at bounding box center [551, 773] width 103 height 39
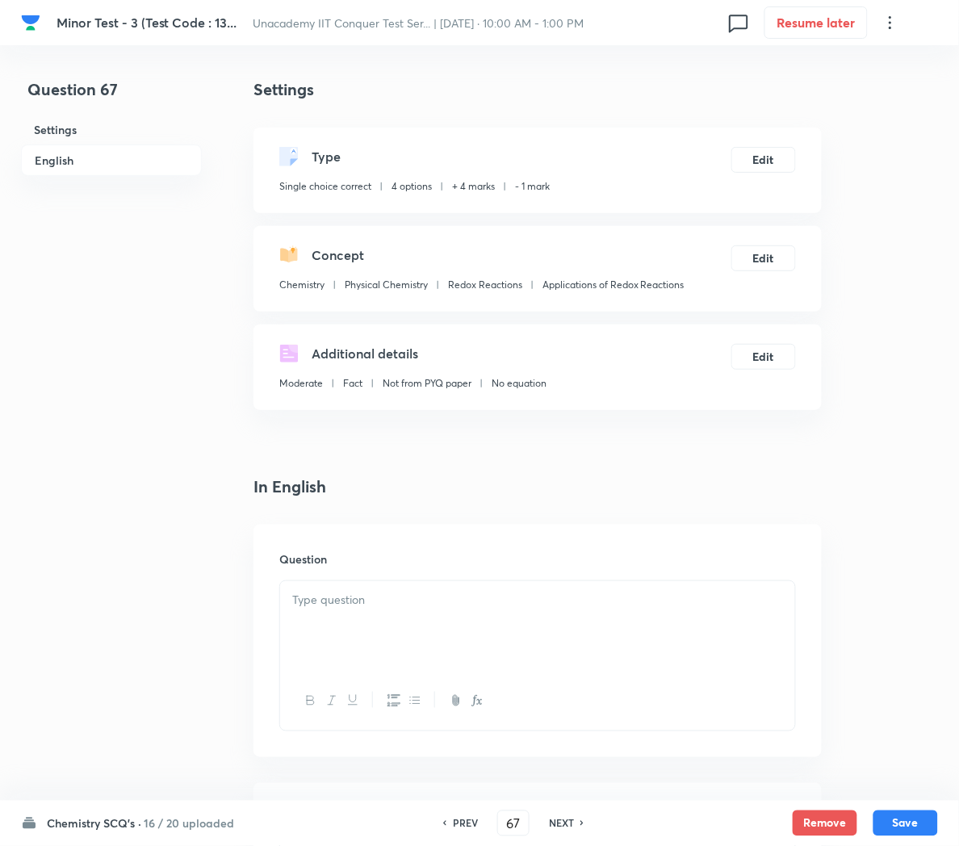
click at [384, 606] on p at bounding box center [537, 600] width 491 height 19
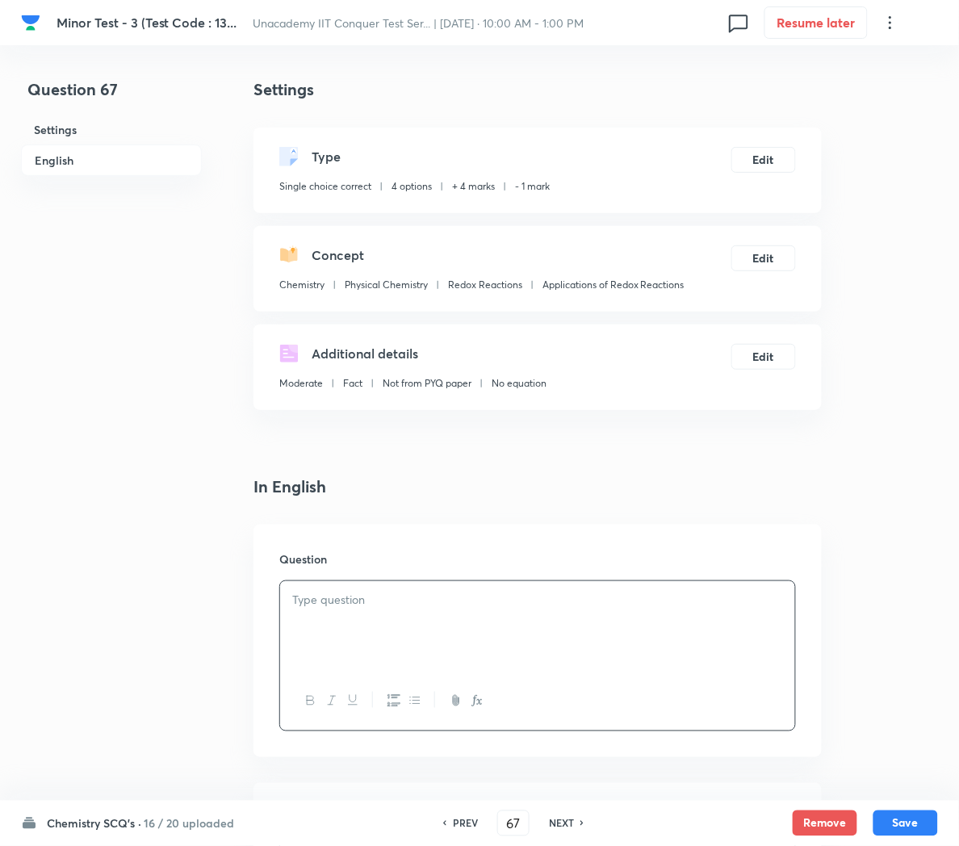
click at [583, 639] on div at bounding box center [537, 626] width 515 height 90
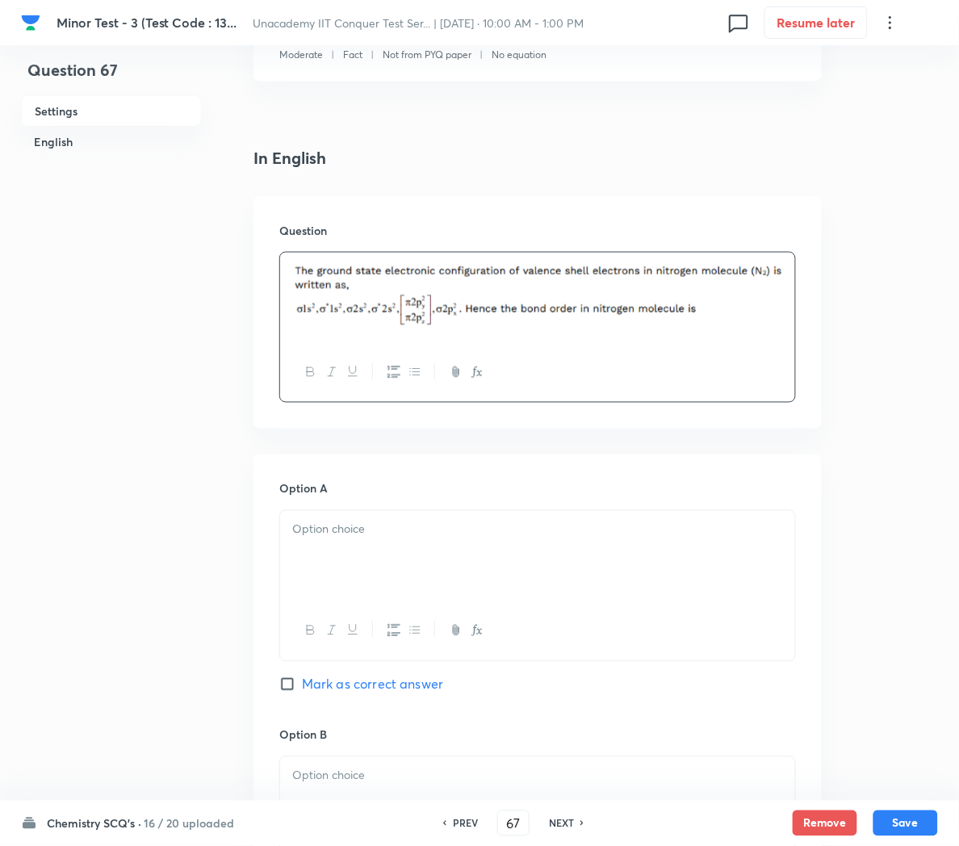
scroll to position [337, 0]
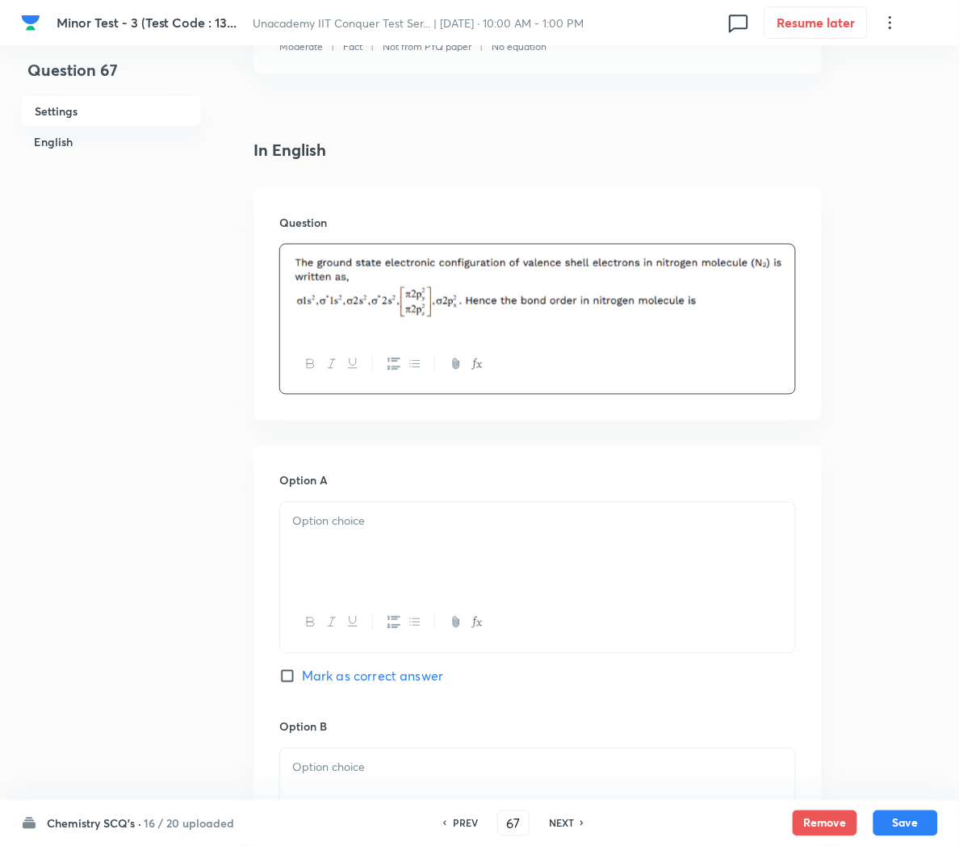
click at [417, 534] on div at bounding box center [537, 548] width 515 height 90
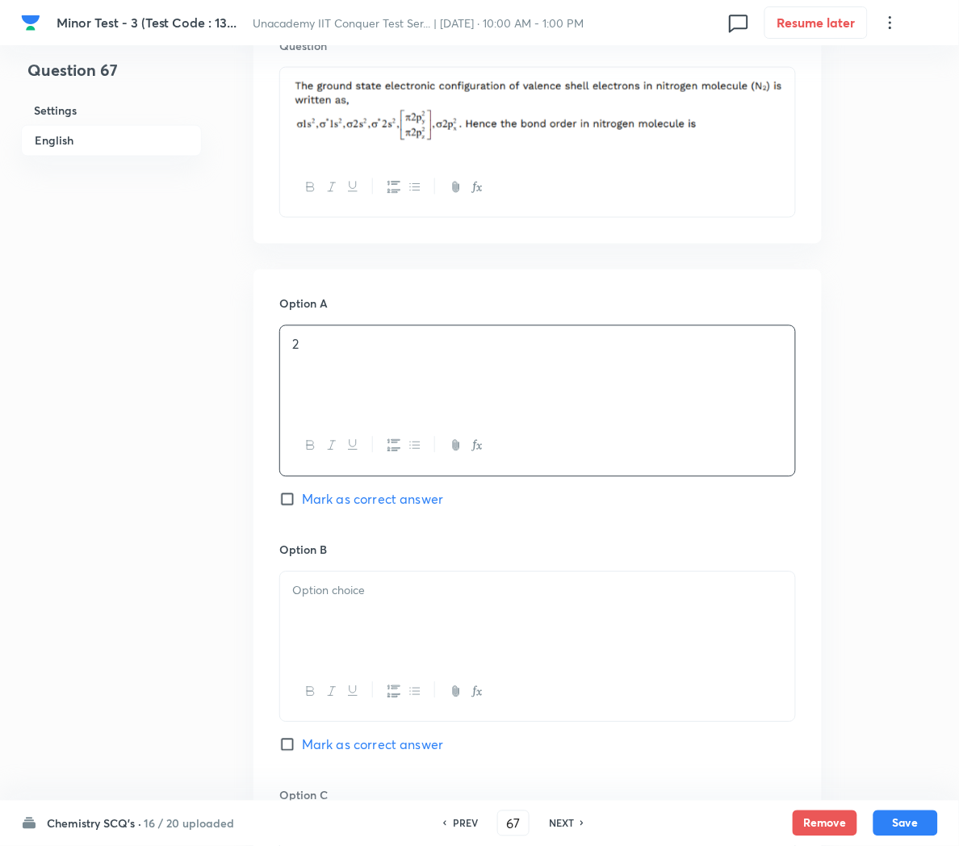
scroll to position [514, 0]
click at [386, 608] on div at bounding box center [537, 617] width 515 height 90
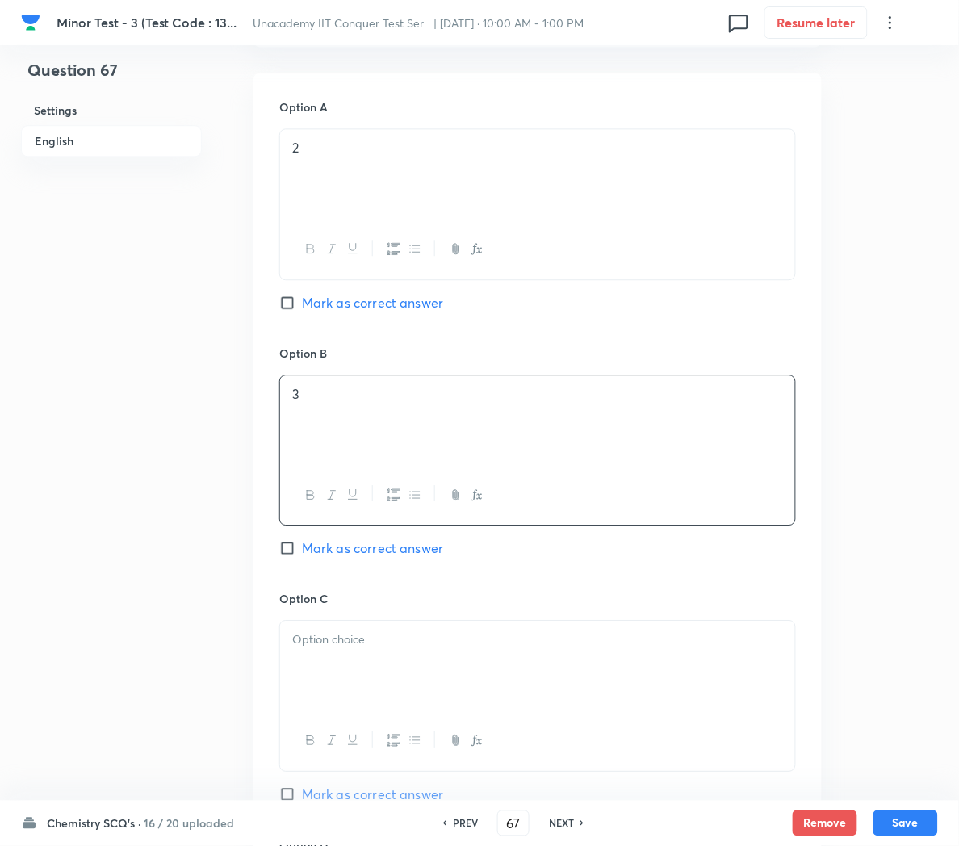
scroll to position [716, 0]
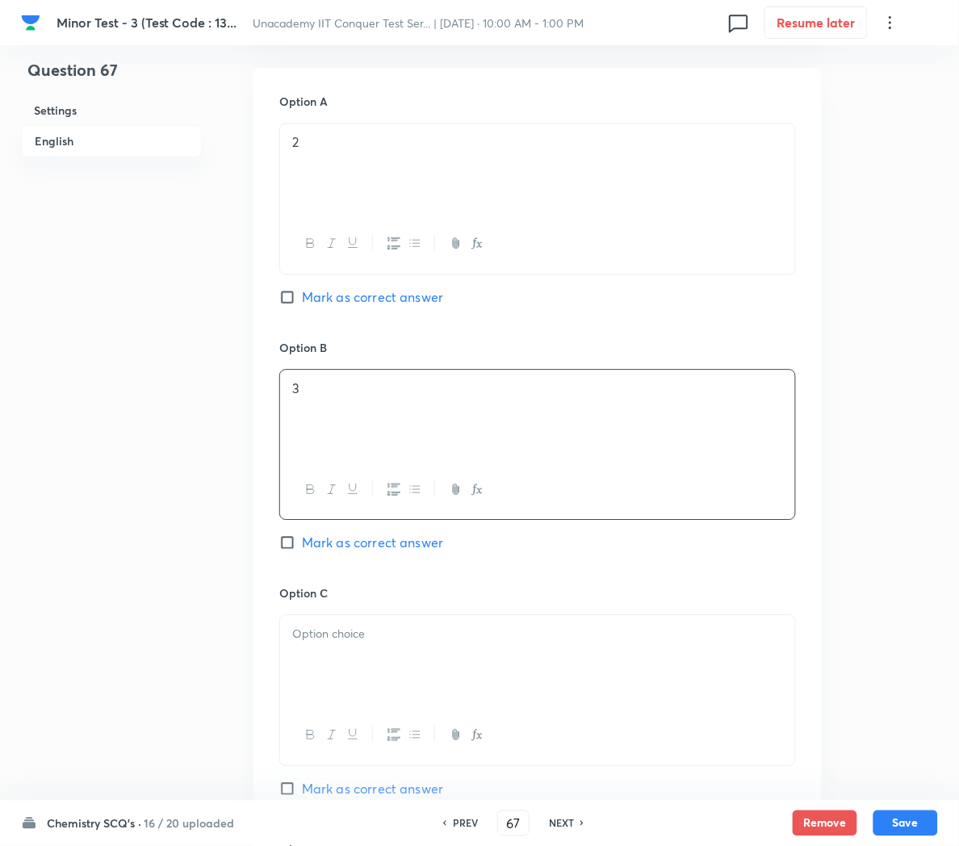
click at [353, 546] on span "Mark as correct answer" at bounding box center [372, 542] width 141 height 19
click at [302, 546] on input "Mark as correct answer" at bounding box center [290, 543] width 23 height 16
checkbox input "true"
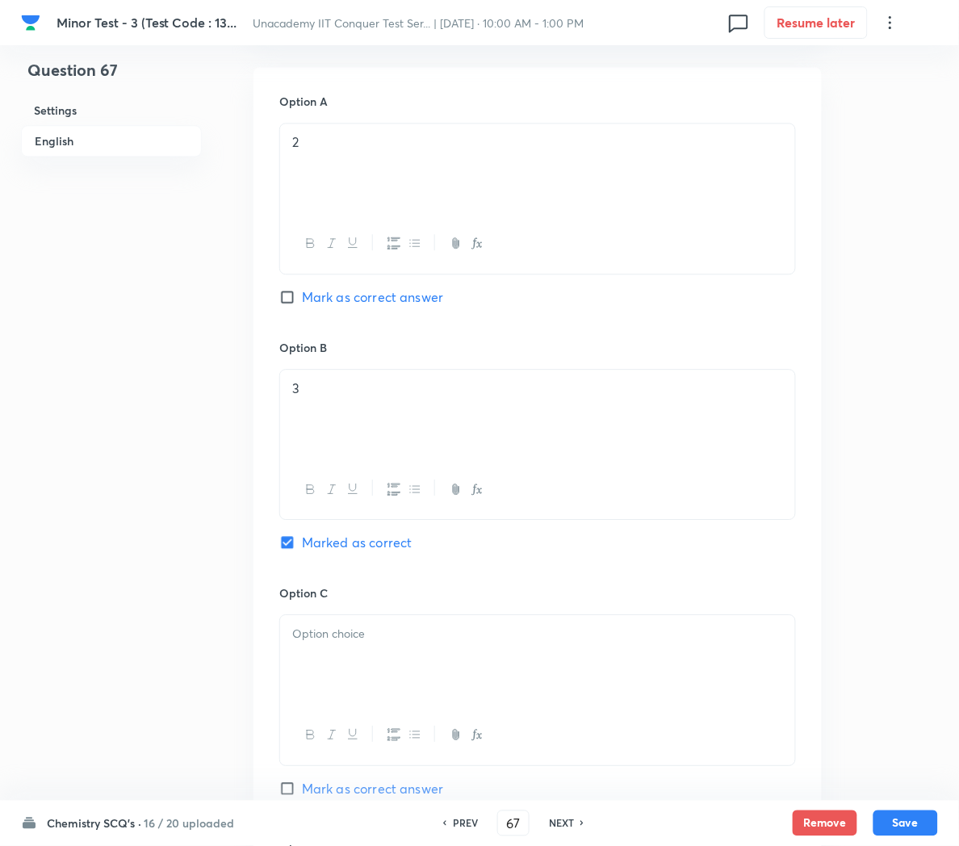
click at [328, 644] on p at bounding box center [537, 634] width 491 height 19
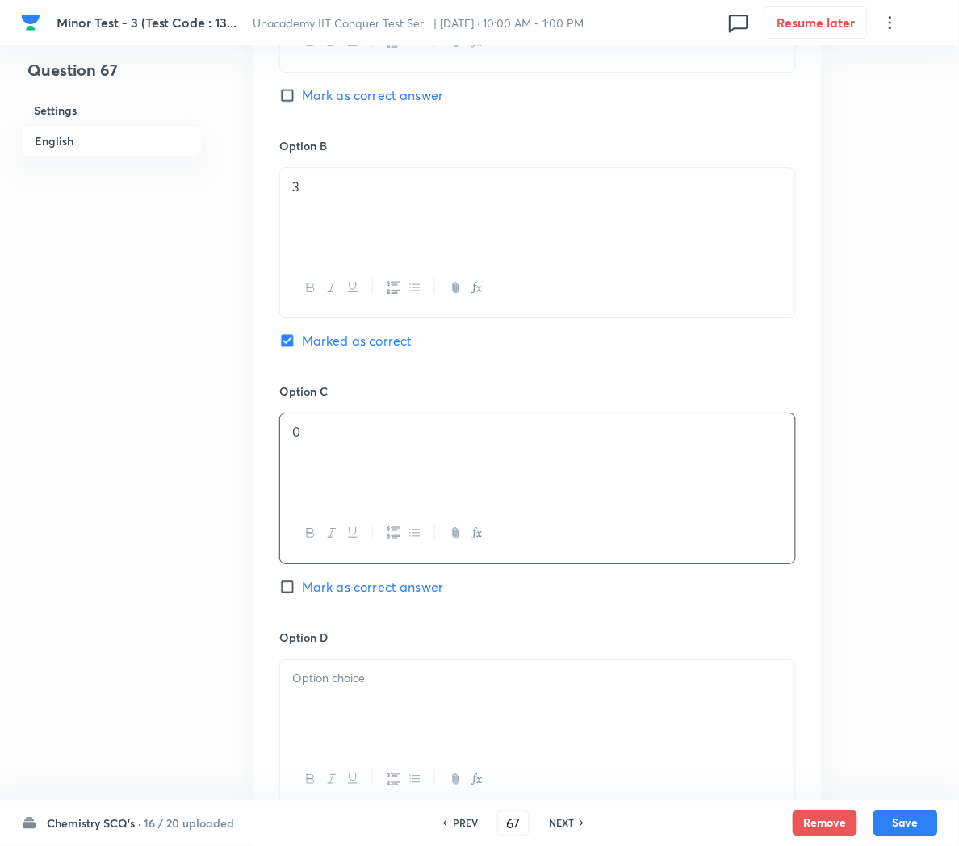
scroll to position [939, 0]
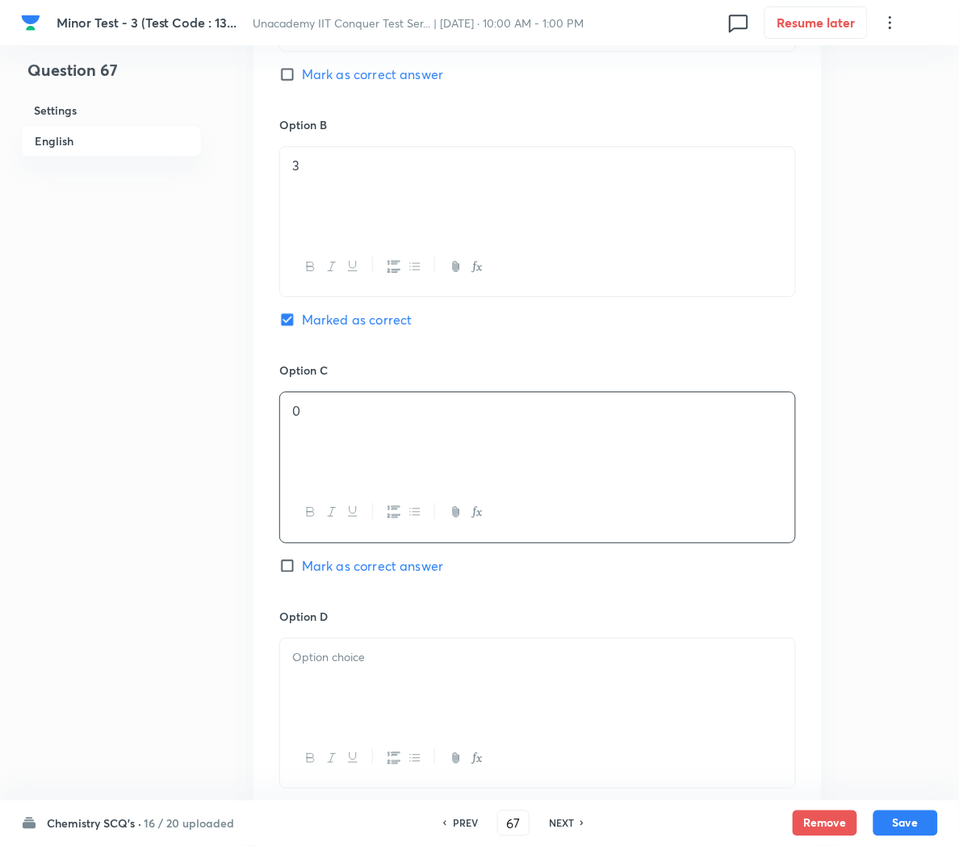
click at [327, 689] on div at bounding box center [537, 684] width 515 height 90
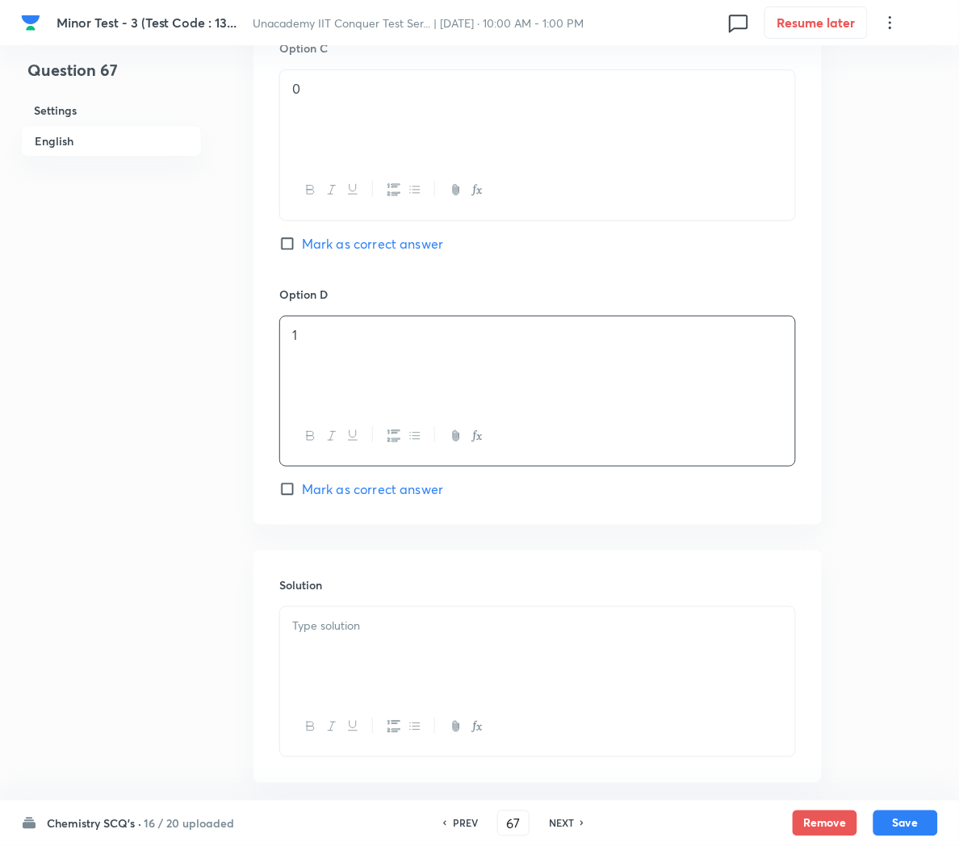
scroll to position [1262, 0]
click at [331, 673] on div at bounding box center [537, 651] width 515 height 90
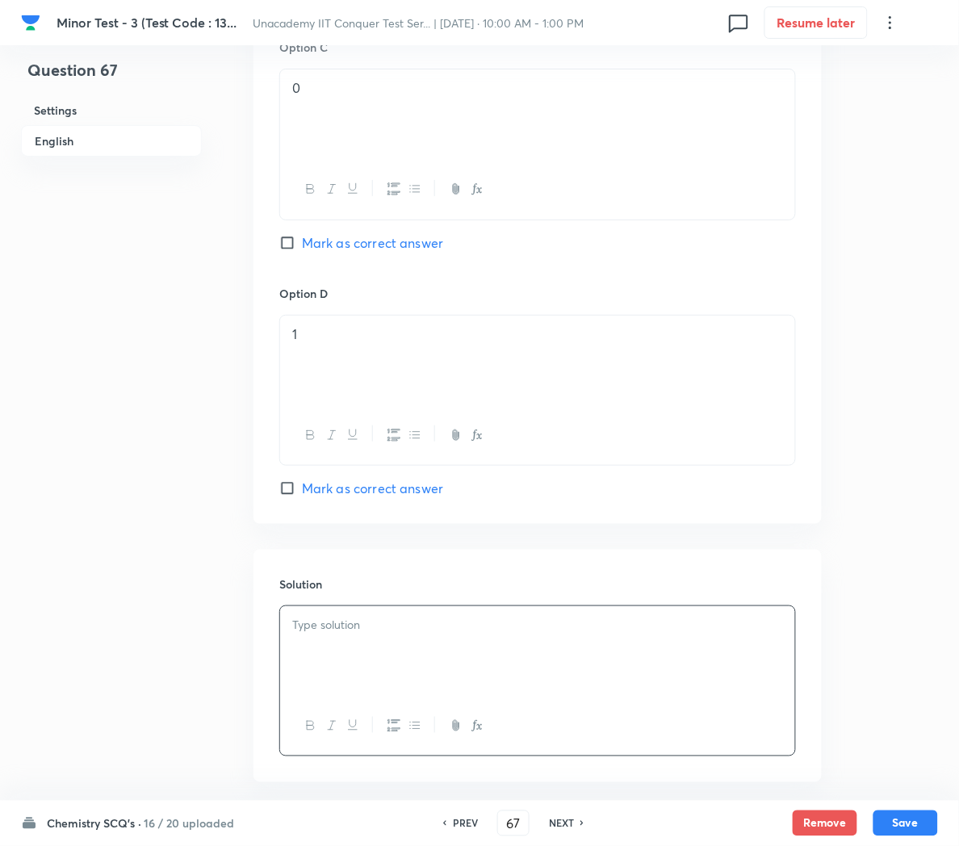
click at [392, 645] on div at bounding box center [537, 651] width 515 height 90
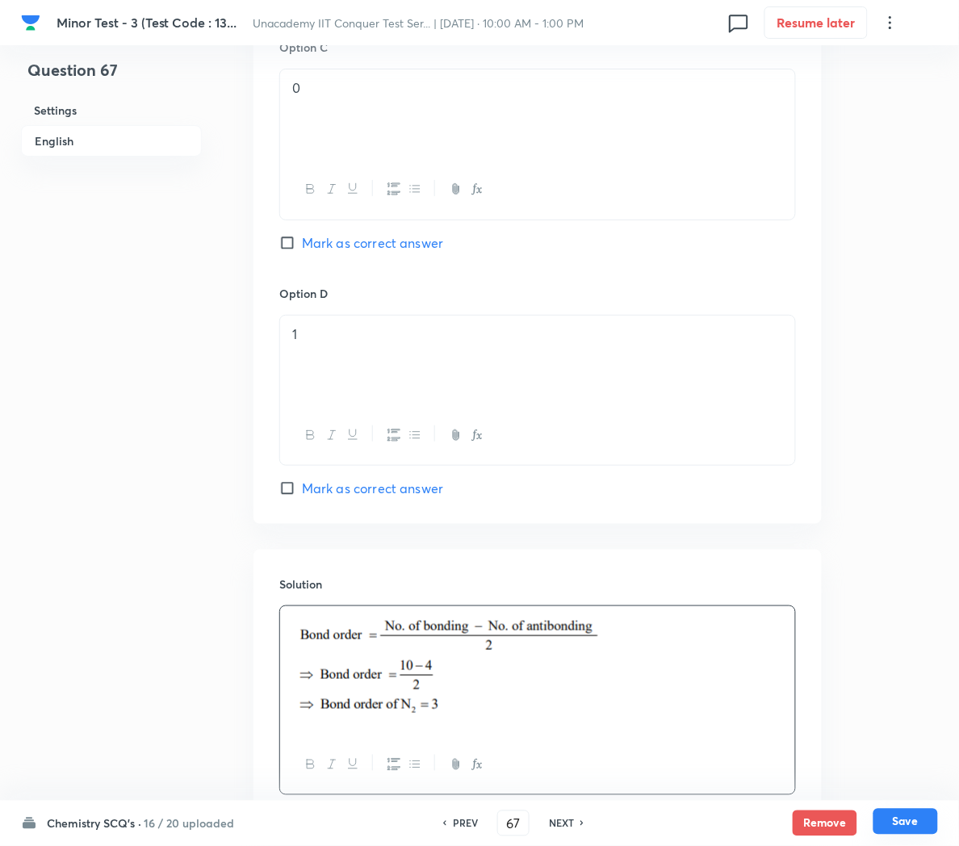
click at [900, 818] on button "Save" at bounding box center [906, 822] width 65 height 26
type input "68"
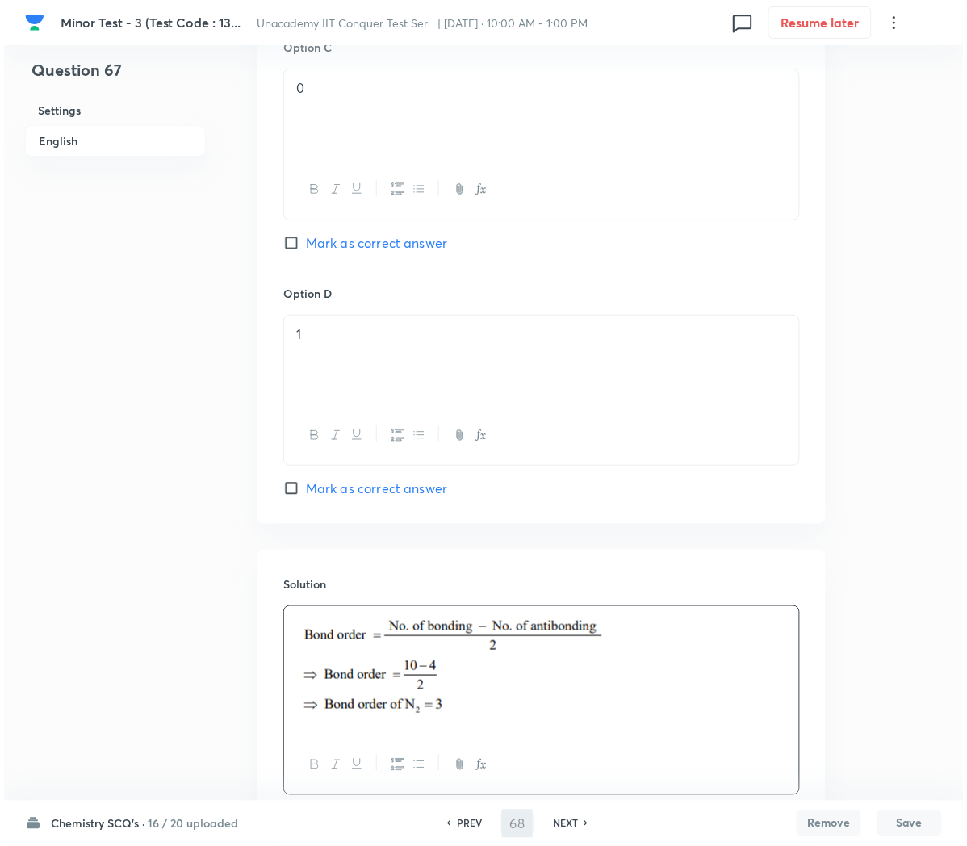
scroll to position [0, 0]
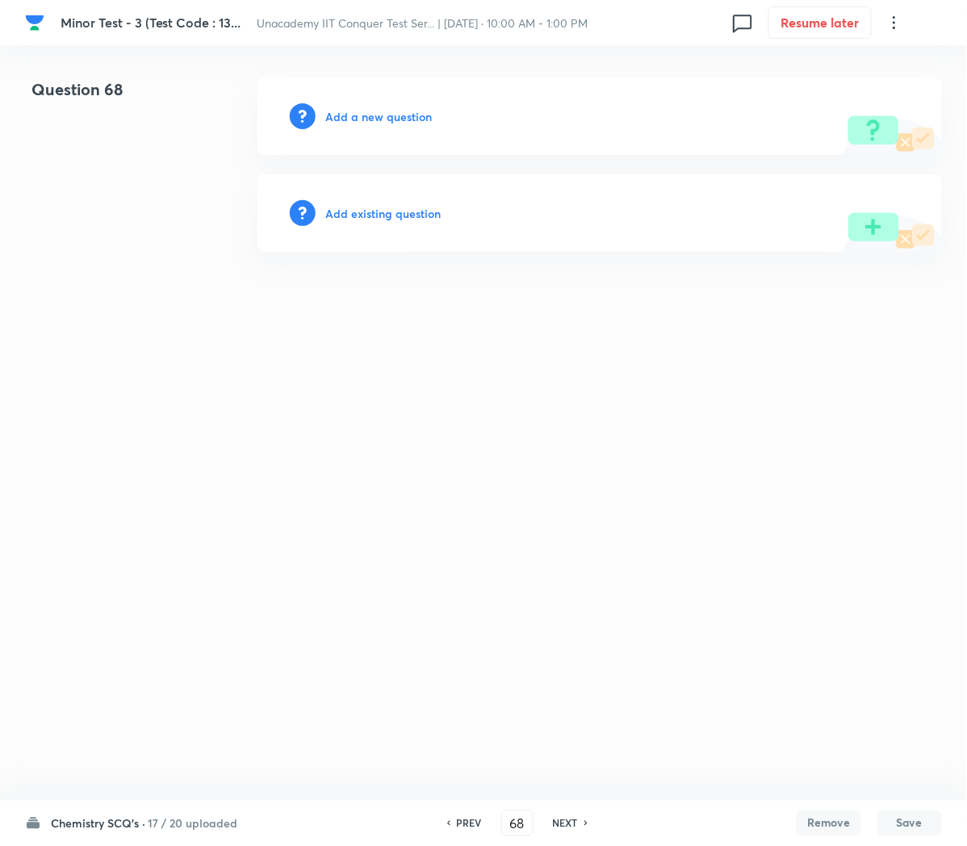
click at [393, 115] on h6 "Add a new question" at bounding box center [378, 116] width 107 height 17
click at [393, 115] on h6 "Choose a question type" at bounding box center [387, 116] width 124 height 17
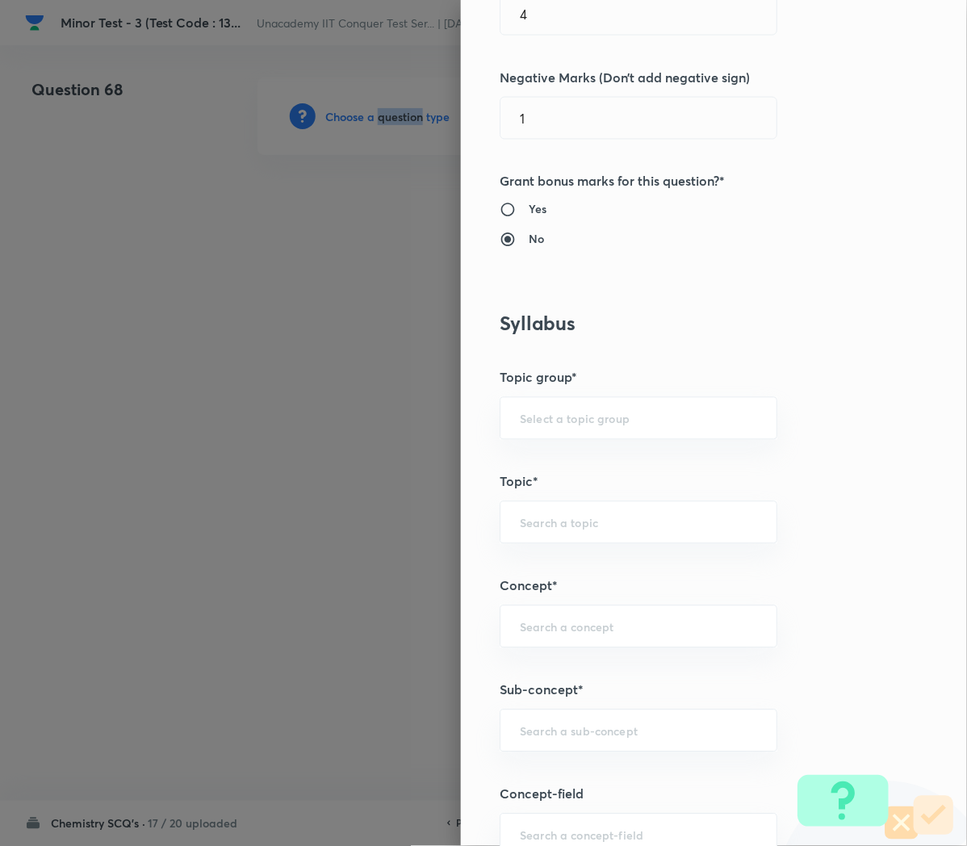
scroll to position [700, 0]
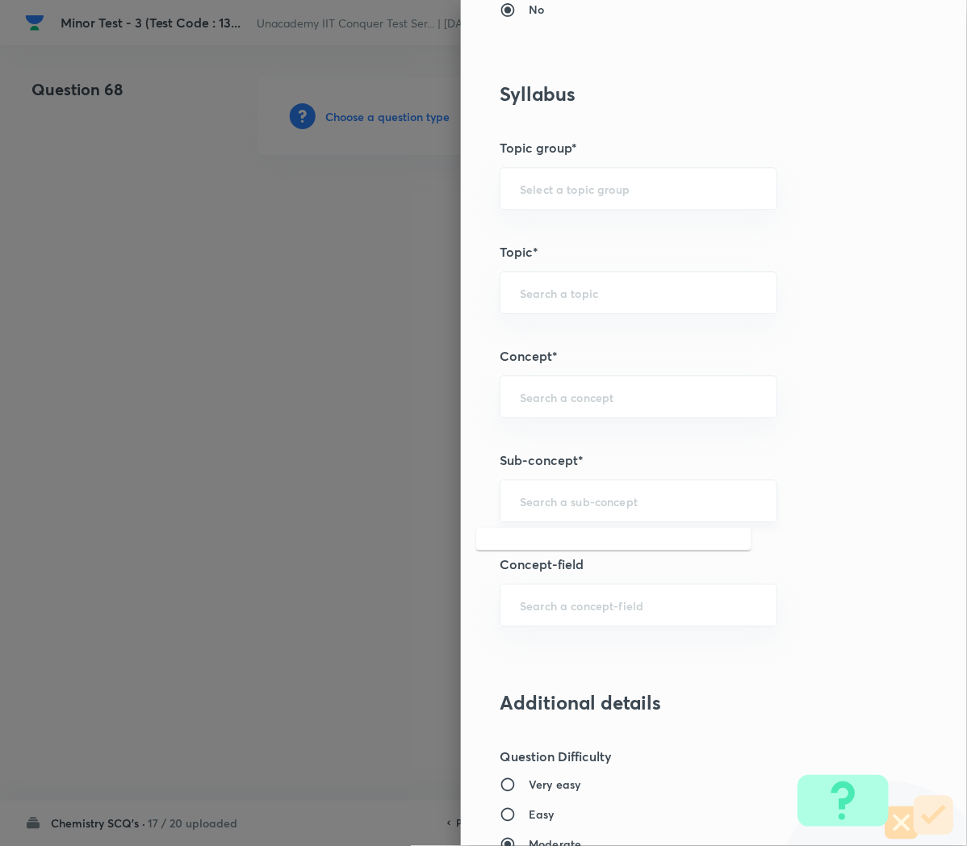
click at [527, 507] on input "text" at bounding box center [638, 500] width 237 height 15
paste input "Applications of Redox Reactions"
type input "Applications of Redox Reactions"
type input "Chemistry"
type input "Physical Chemistry"
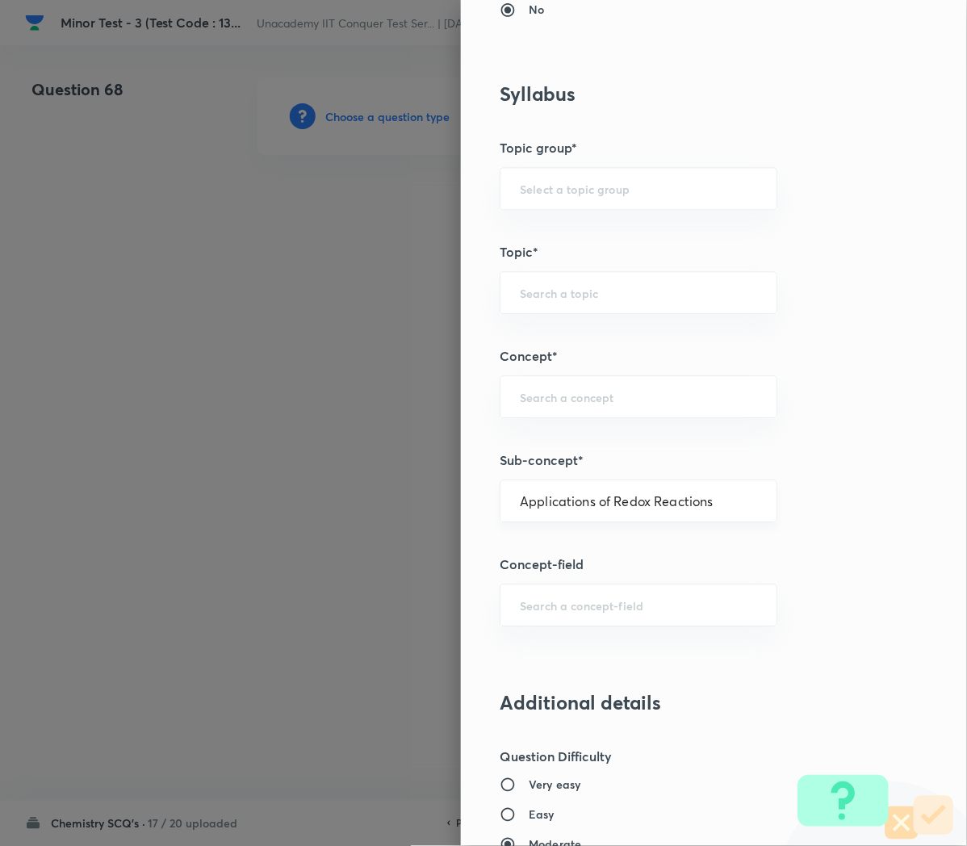
type input "Redox Reactions"
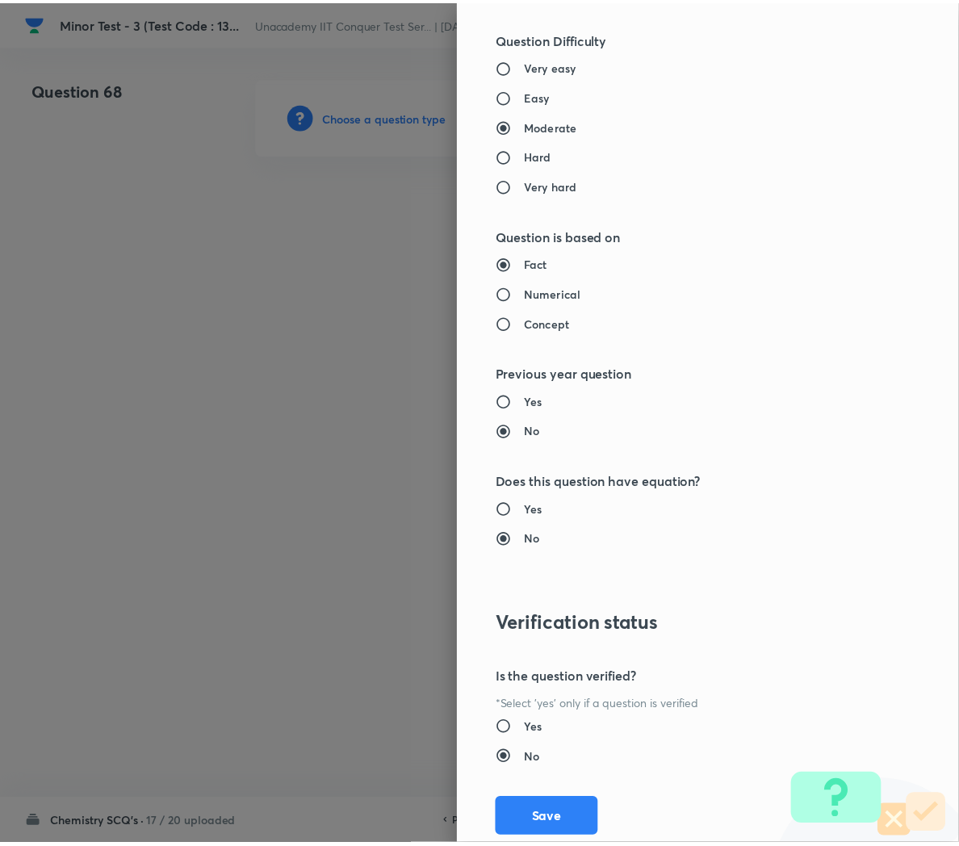
scroll to position [1466, 0]
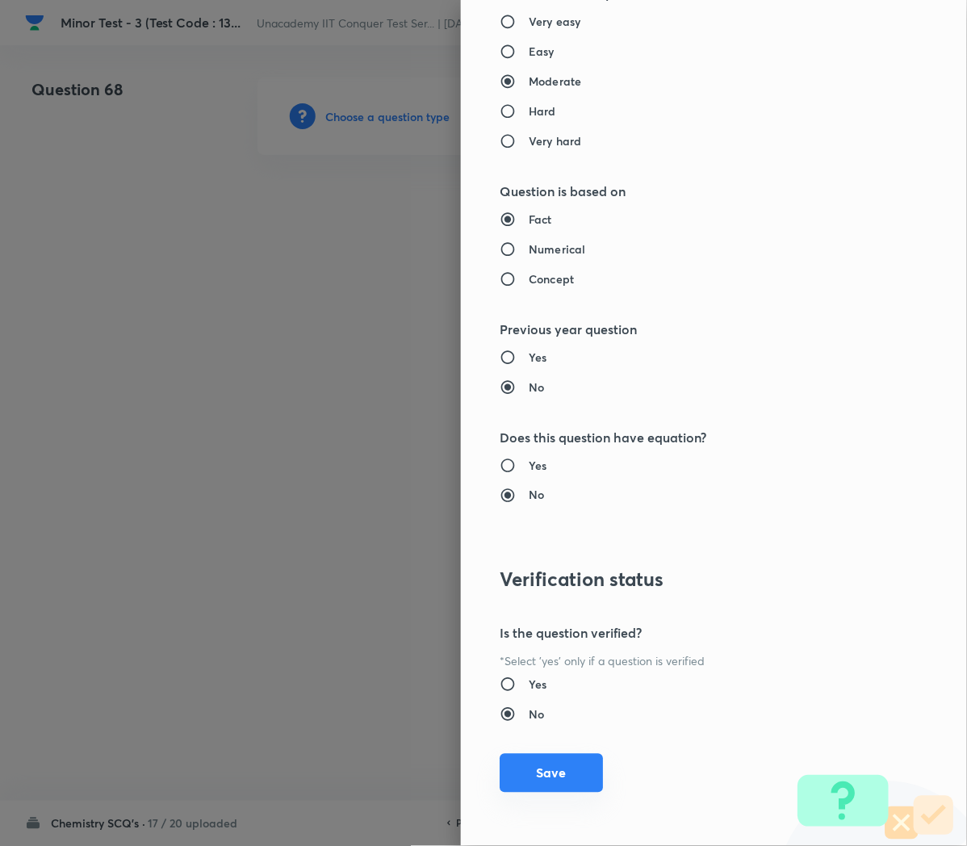
click at [518, 767] on button "Save" at bounding box center [551, 773] width 103 height 39
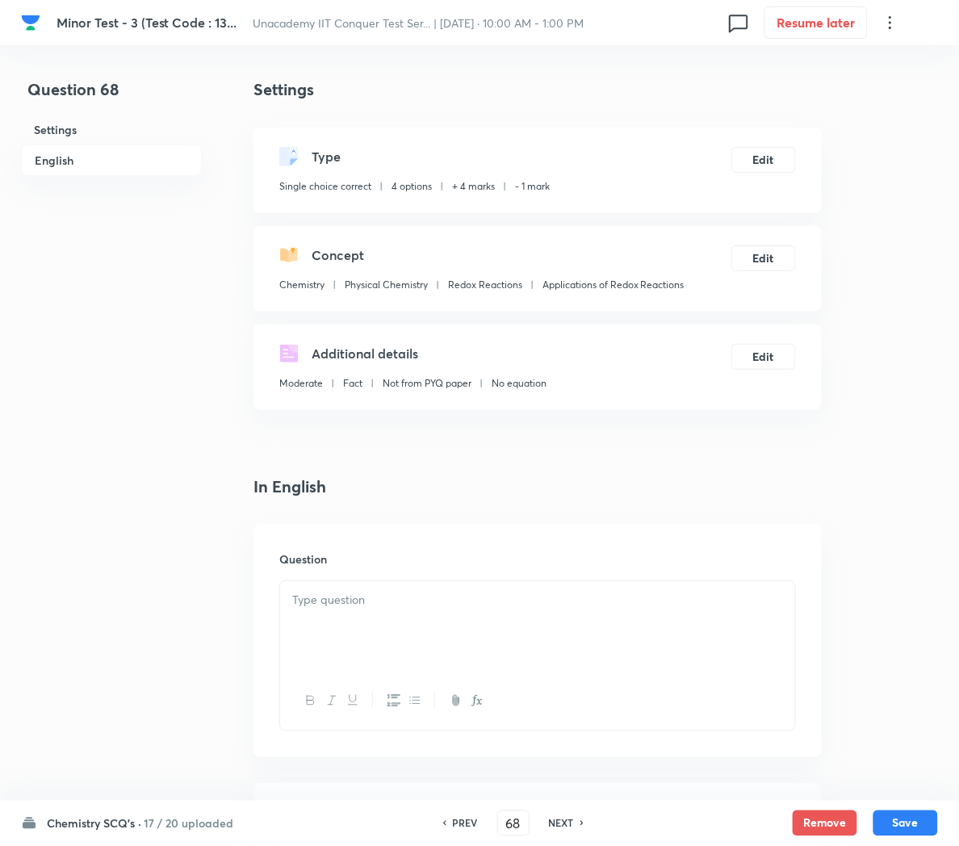
click at [437, 614] on div at bounding box center [537, 626] width 515 height 90
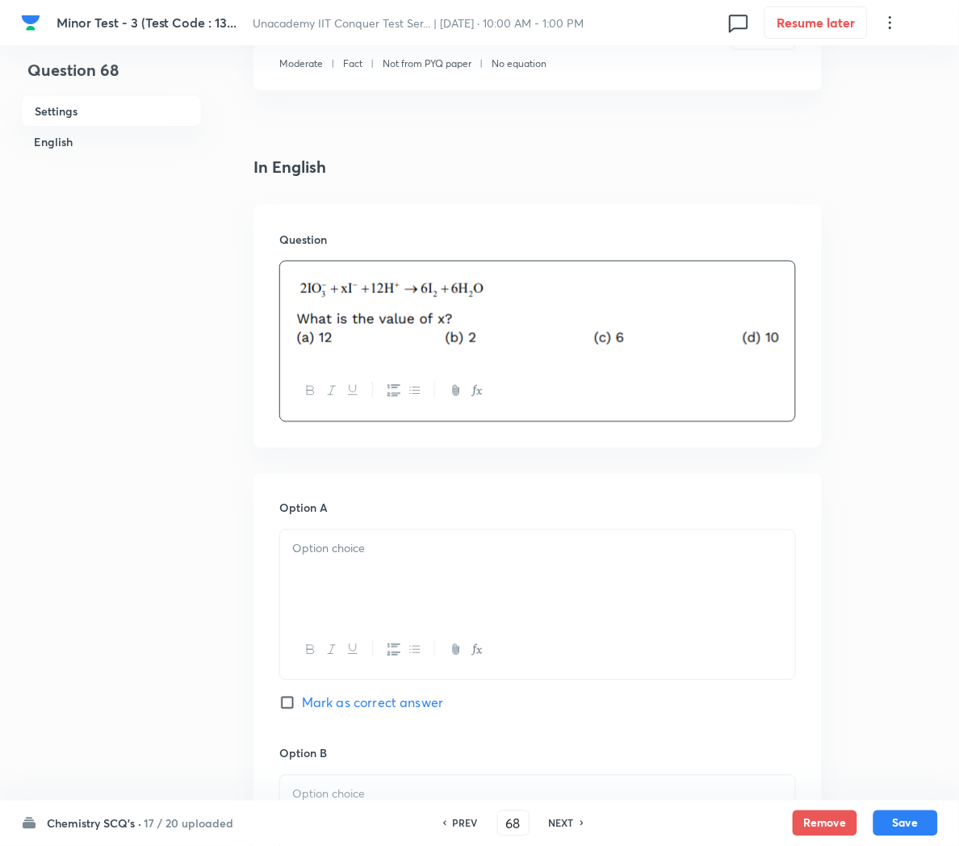
scroll to position [328, 0]
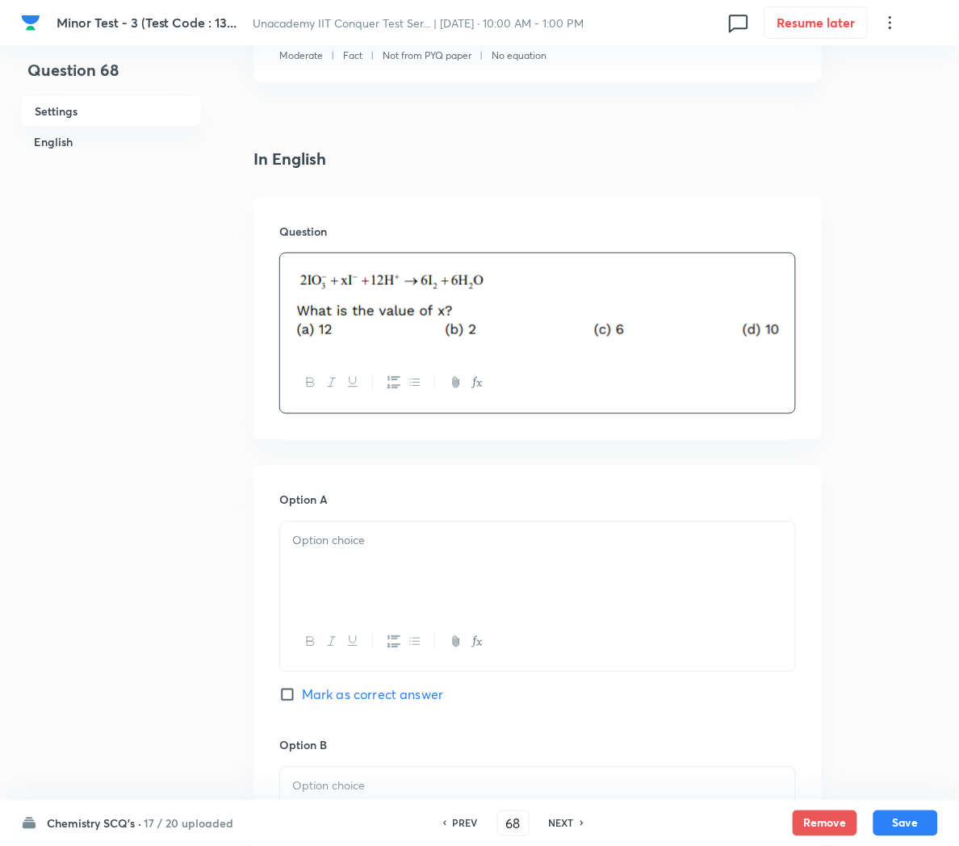
click at [368, 569] on div at bounding box center [537, 567] width 515 height 90
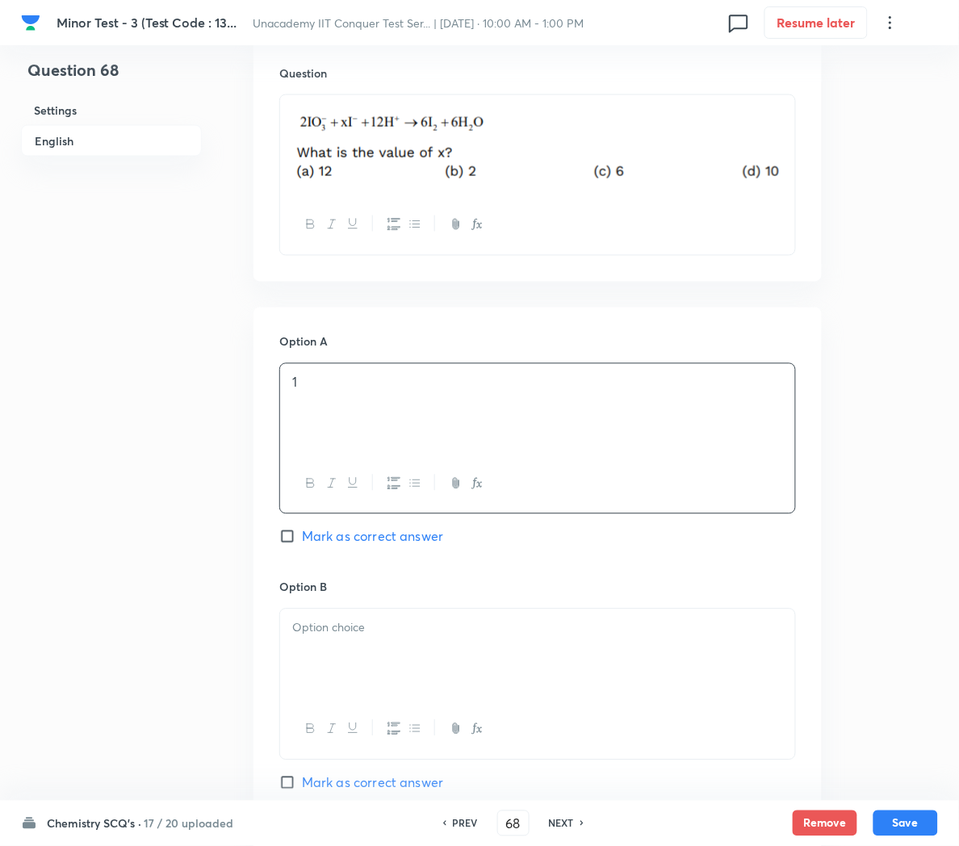
scroll to position [489, 0]
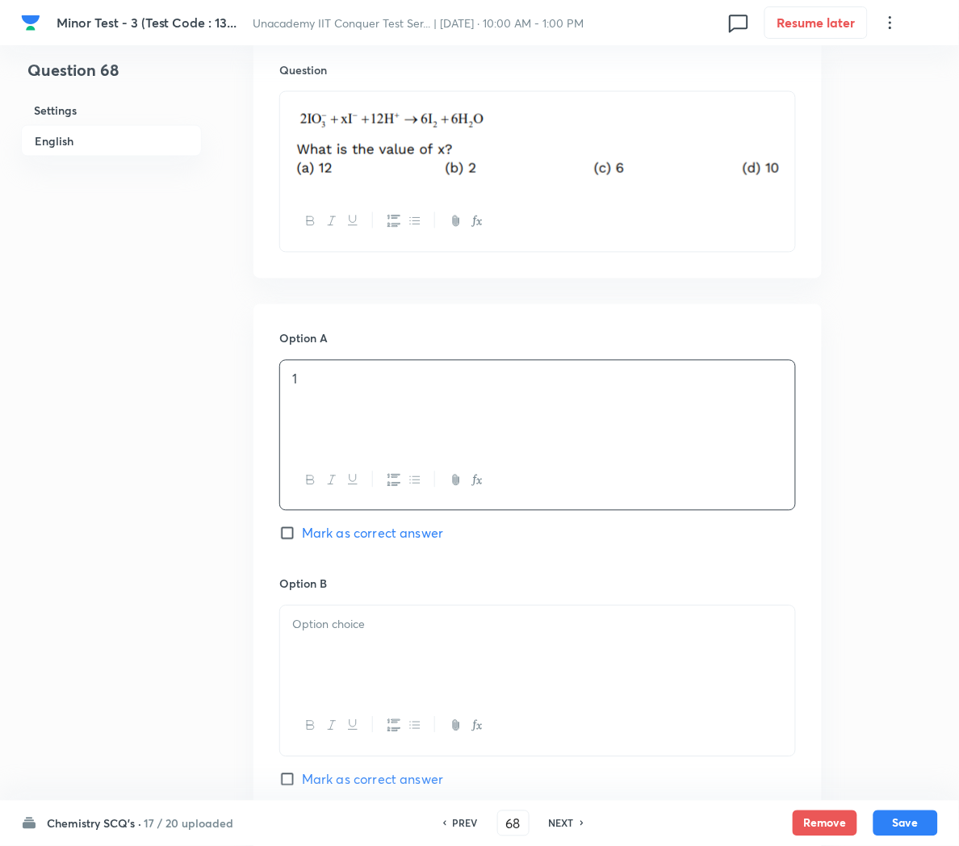
click at [359, 639] on div at bounding box center [537, 651] width 515 height 90
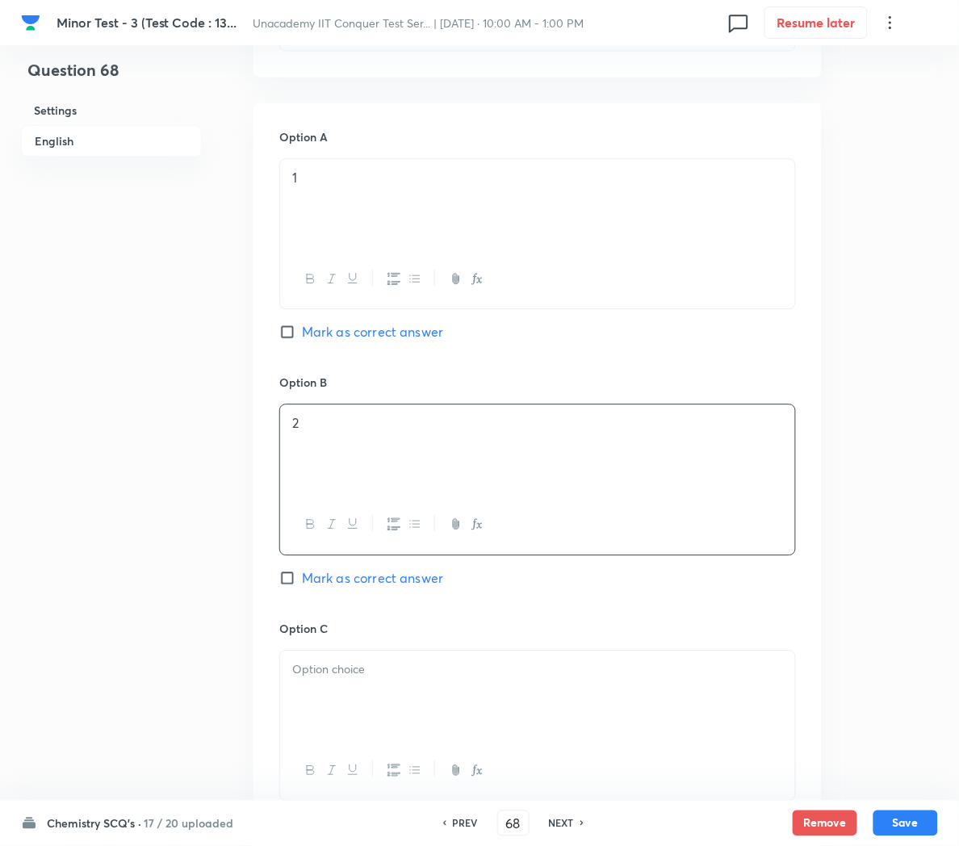
scroll to position [696, 0]
click at [347, 667] on p at bounding box center [537, 665] width 491 height 19
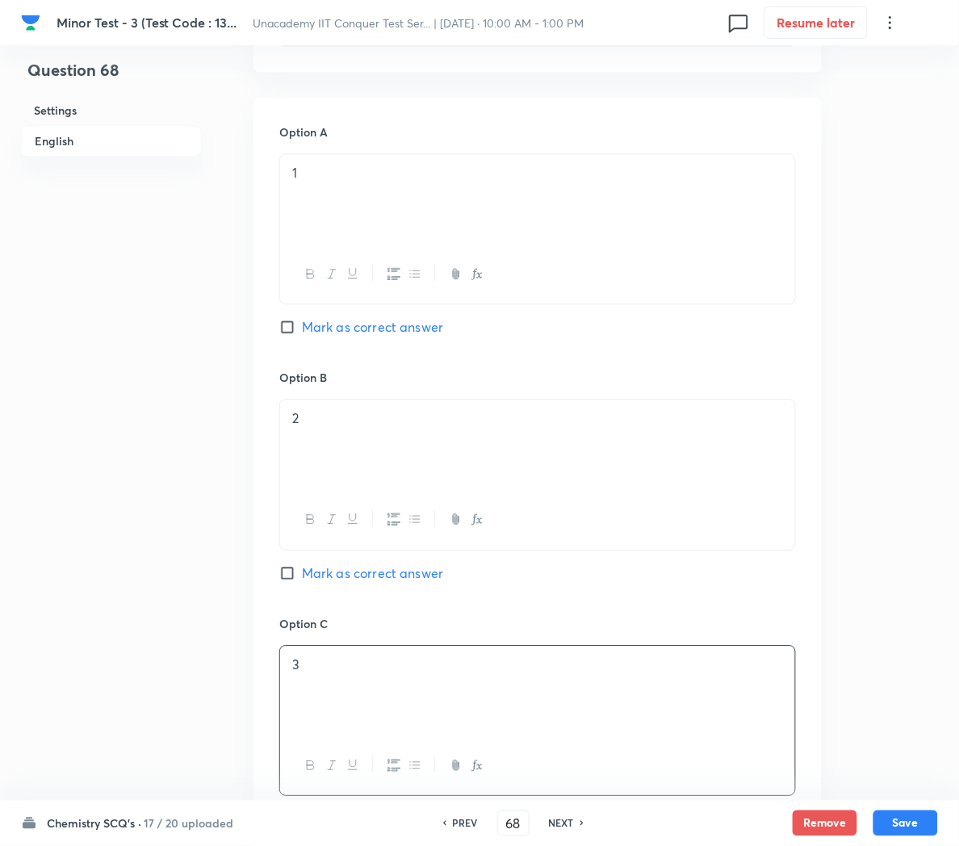
scroll to position [939, 0]
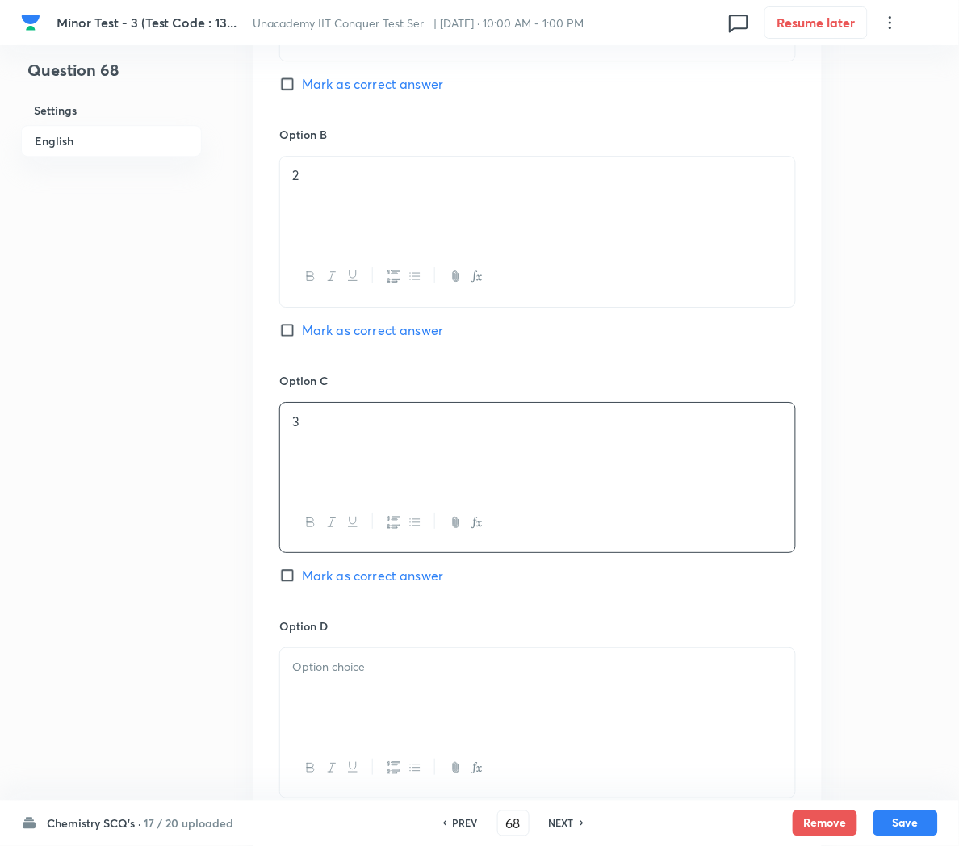
click at [342, 715] on div at bounding box center [537, 693] width 515 height 90
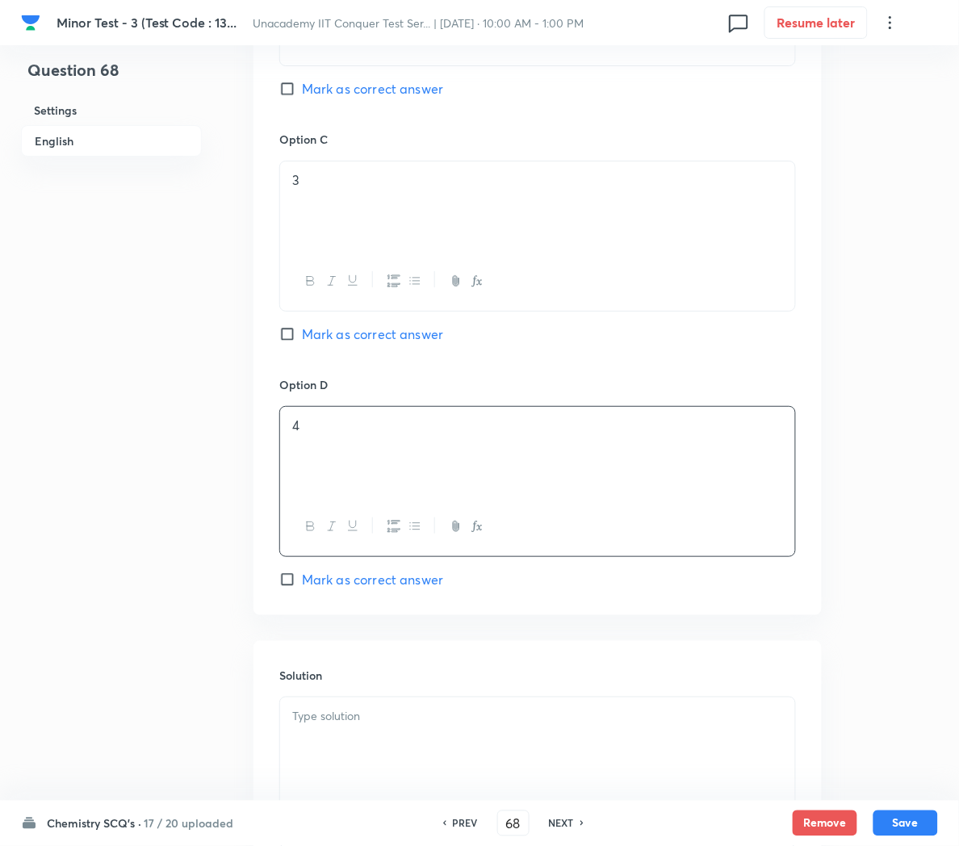
scroll to position [1195, 0]
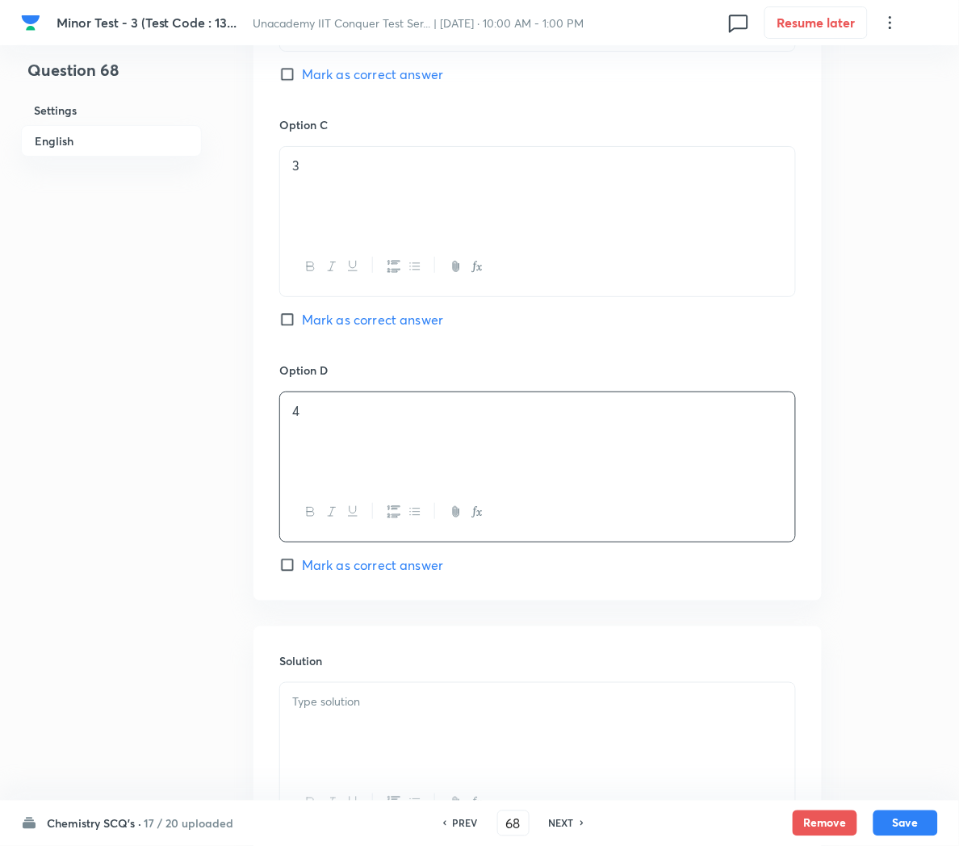
click at [333, 573] on span "Mark as correct answer" at bounding box center [372, 565] width 141 height 19
click at [302, 573] on input "Mark as correct answer" at bounding box center [290, 565] width 23 height 16
checkbox input "true"
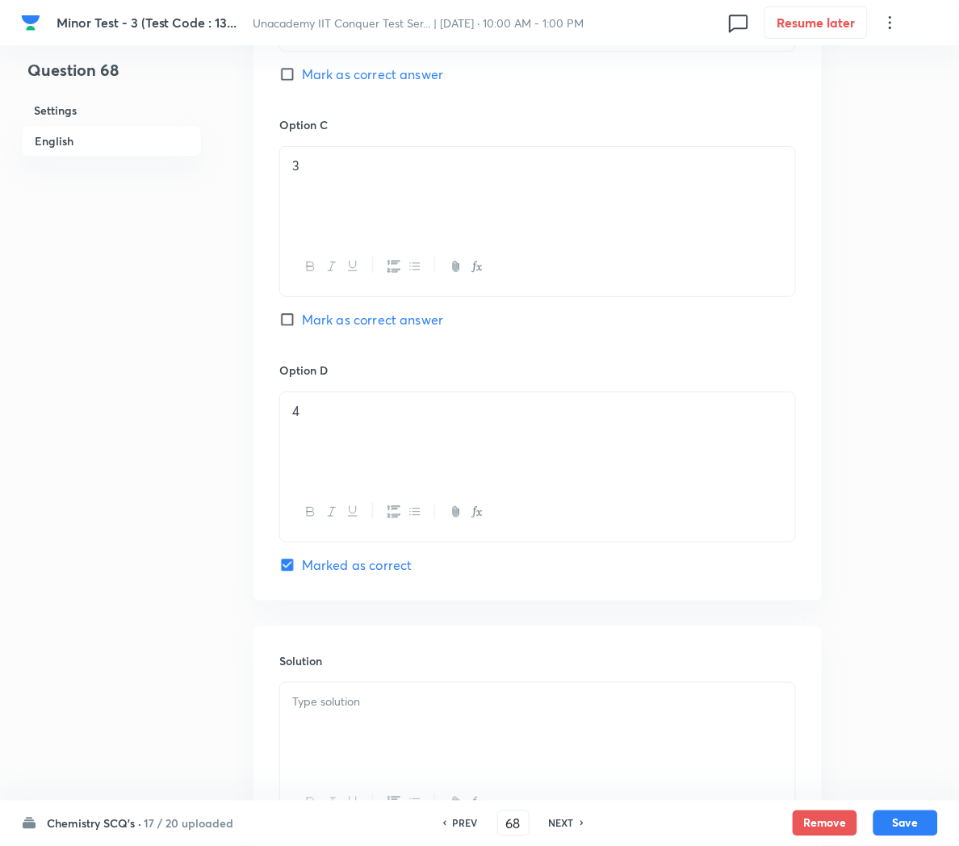
click at [606, 724] on div at bounding box center [537, 728] width 515 height 90
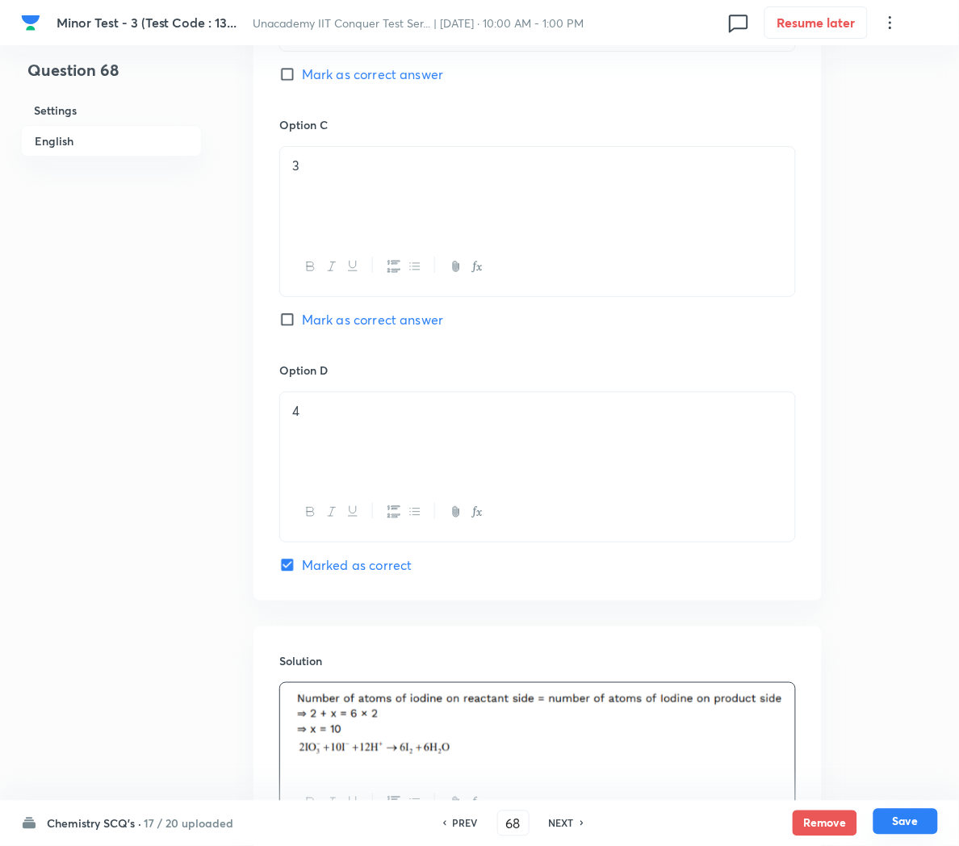
click at [905, 815] on button "Save" at bounding box center [906, 822] width 65 height 26
type input "69"
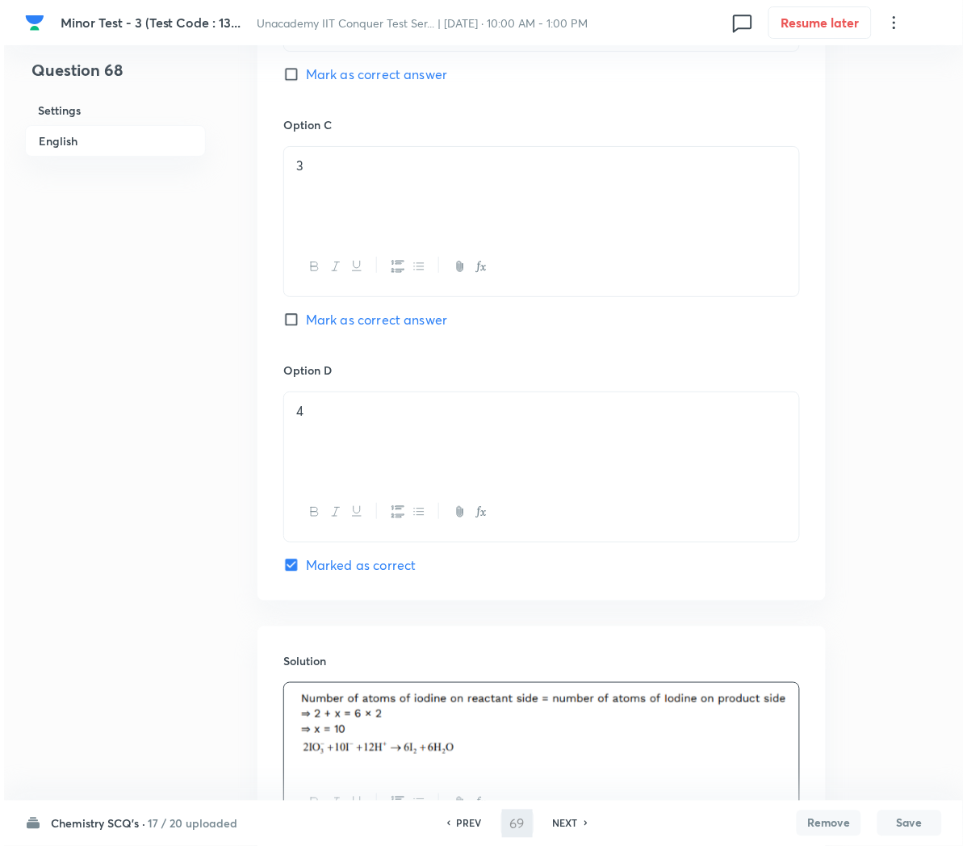
scroll to position [0, 0]
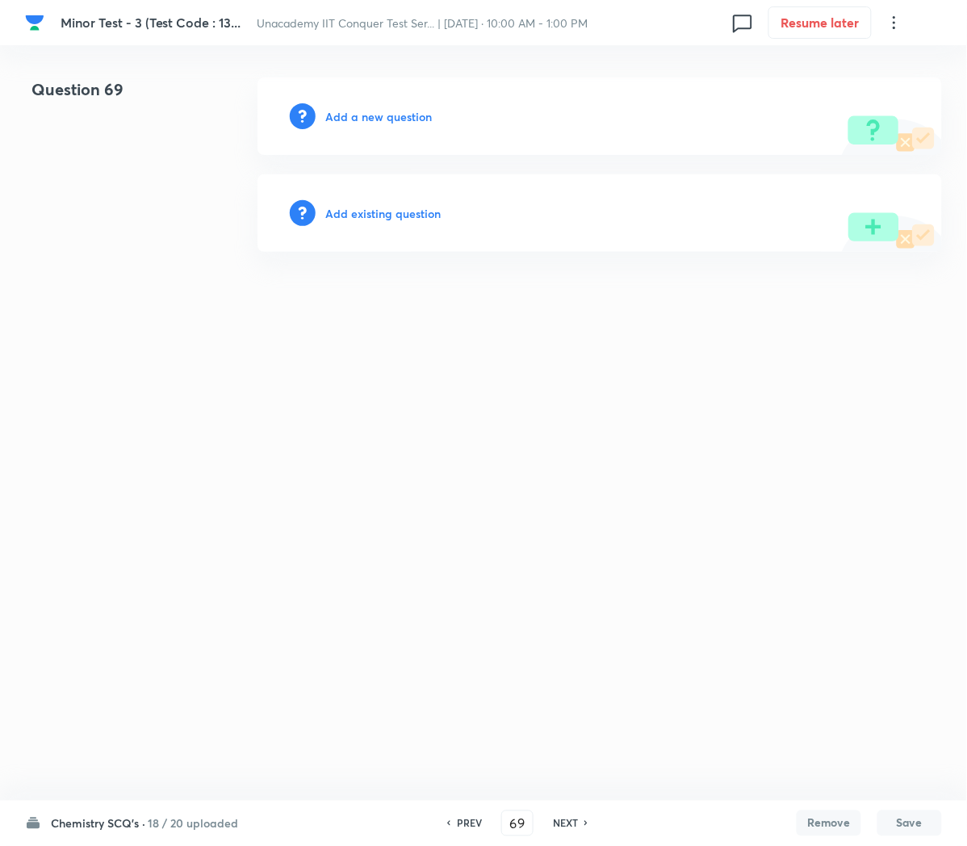
click at [366, 117] on h6 "Add a new question" at bounding box center [378, 116] width 107 height 17
click at [366, 117] on h6 "Choose a question type" at bounding box center [387, 116] width 124 height 17
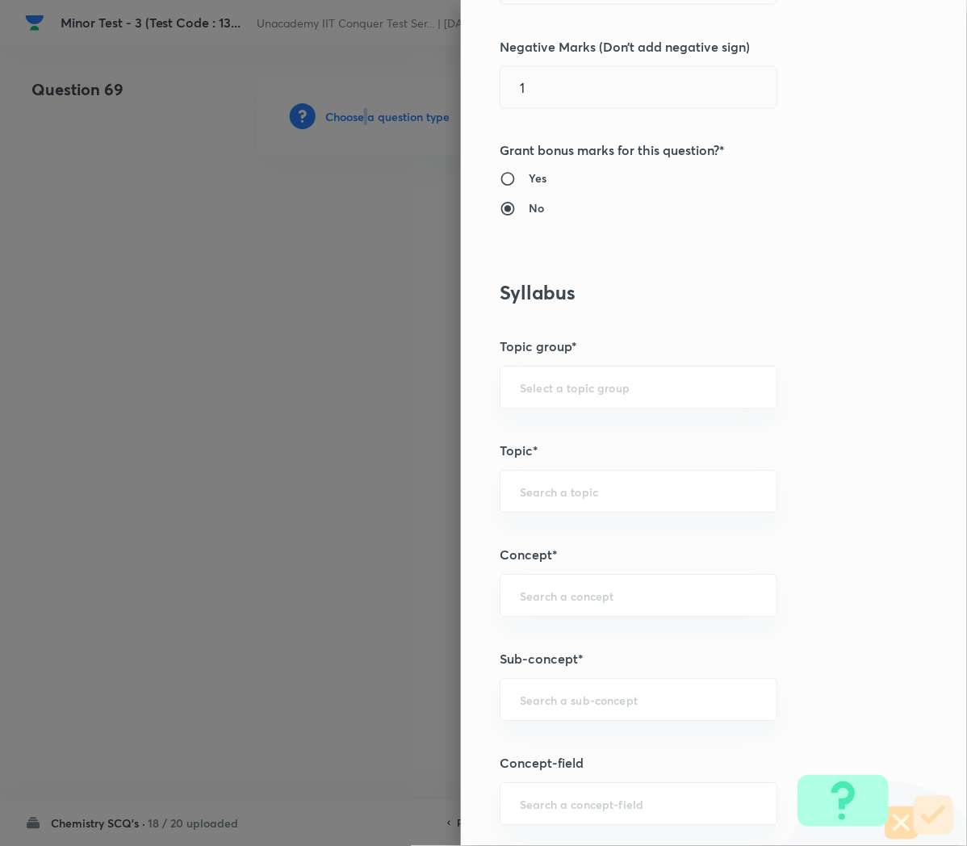
scroll to position [503, 0]
click at [543, 706] on input "text" at bounding box center [638, 697] width 237 height 15
paste input "Applications of Redox Reactions"
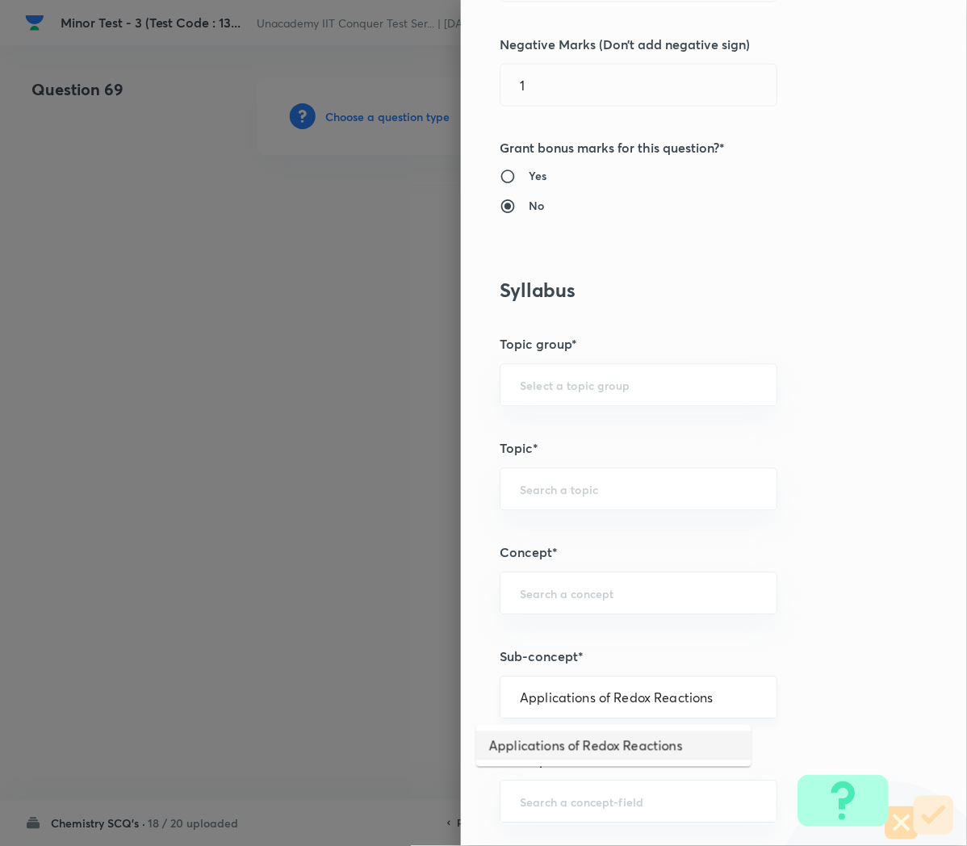
type input "Applications of Redox Reactions"
type input "Chemistry"
type input "Physical Chemistry"
type input "Redox Reactions"
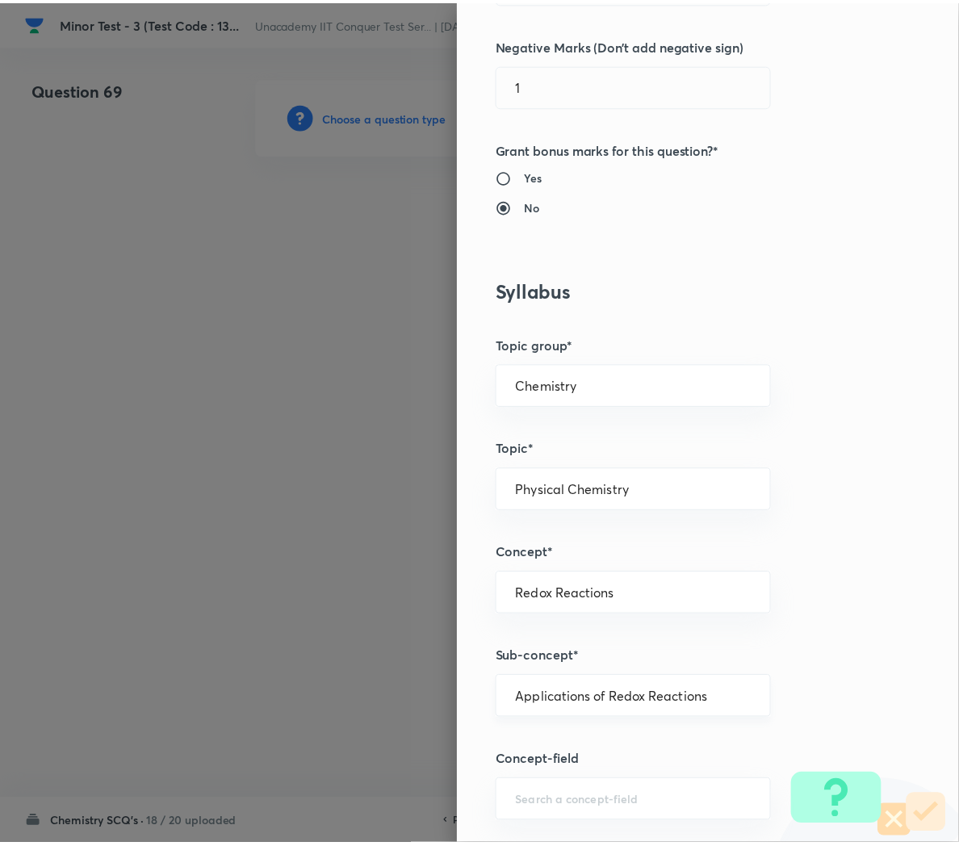
scroll to position [1466, 0]
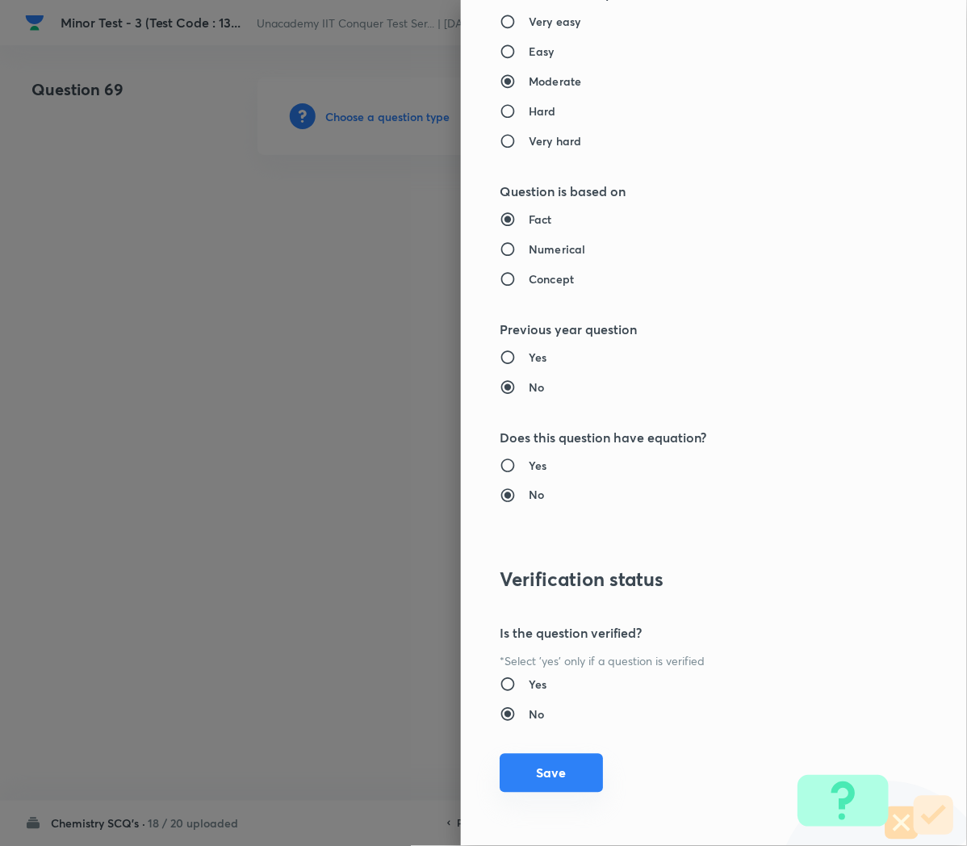
click at [513, 780] on button "Save" at bounding box center [551, 773] width 103 height 39
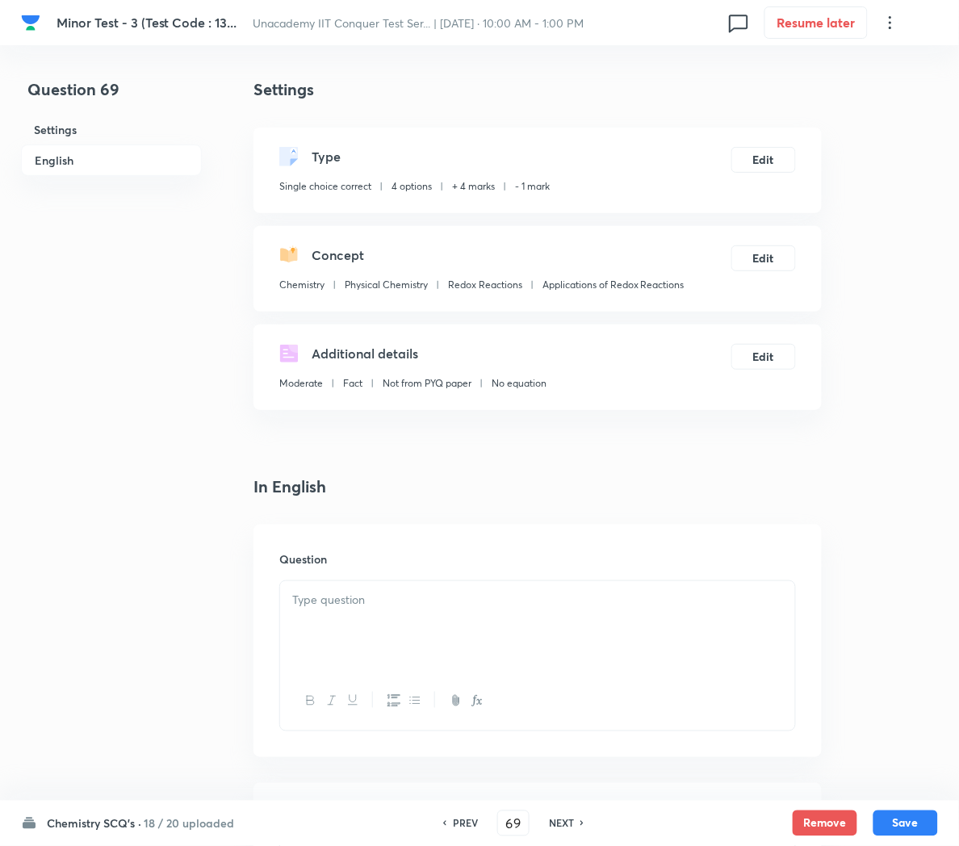
click at [335, 618] on div at bounding box center [537, 626] width 515 height 90
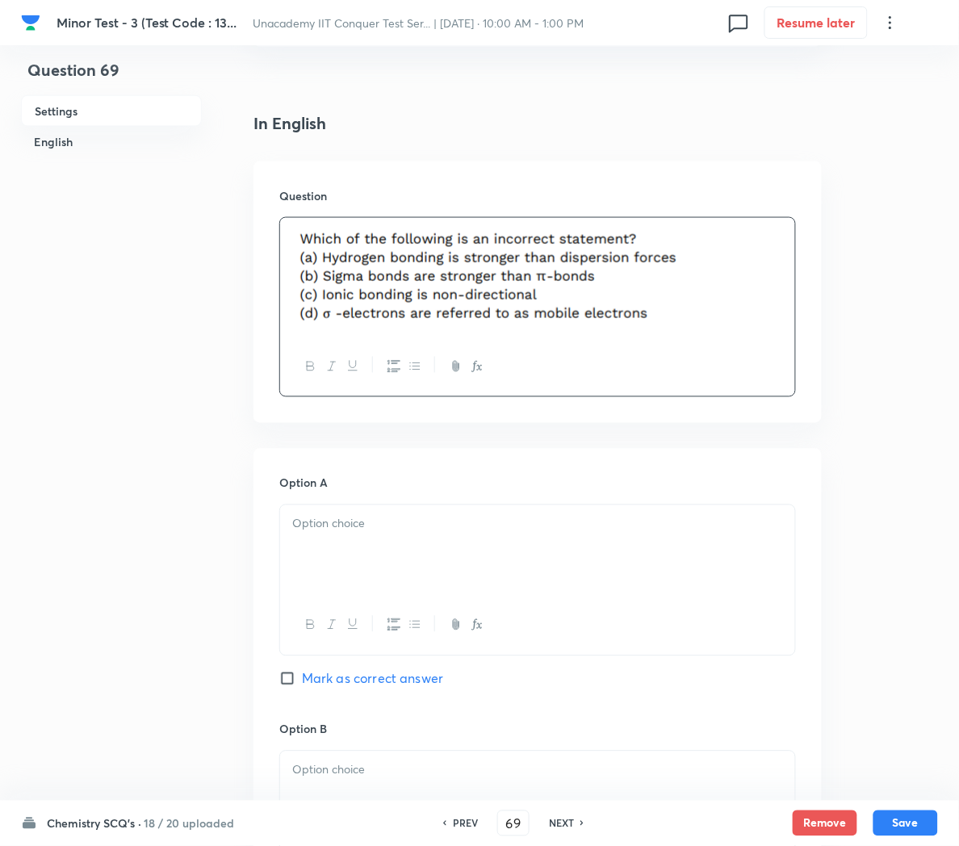
scroll to position [373, 0]
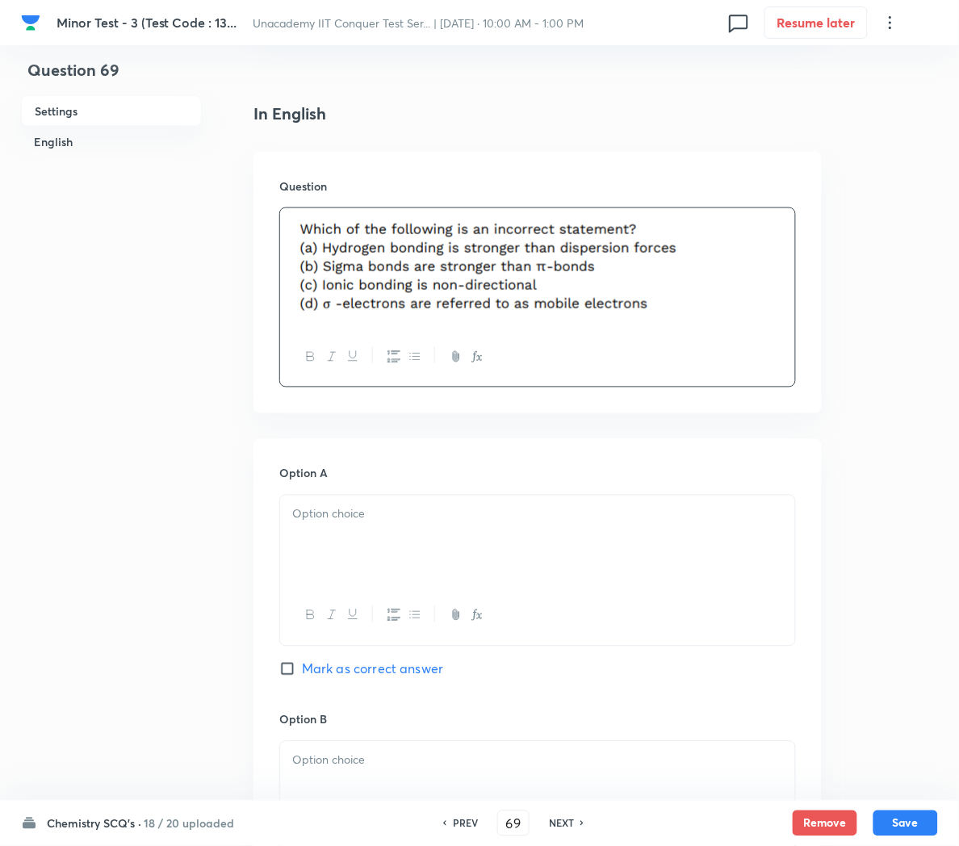
click at [346, 540] on div at bounding box center [537, 541] width 515 height 90
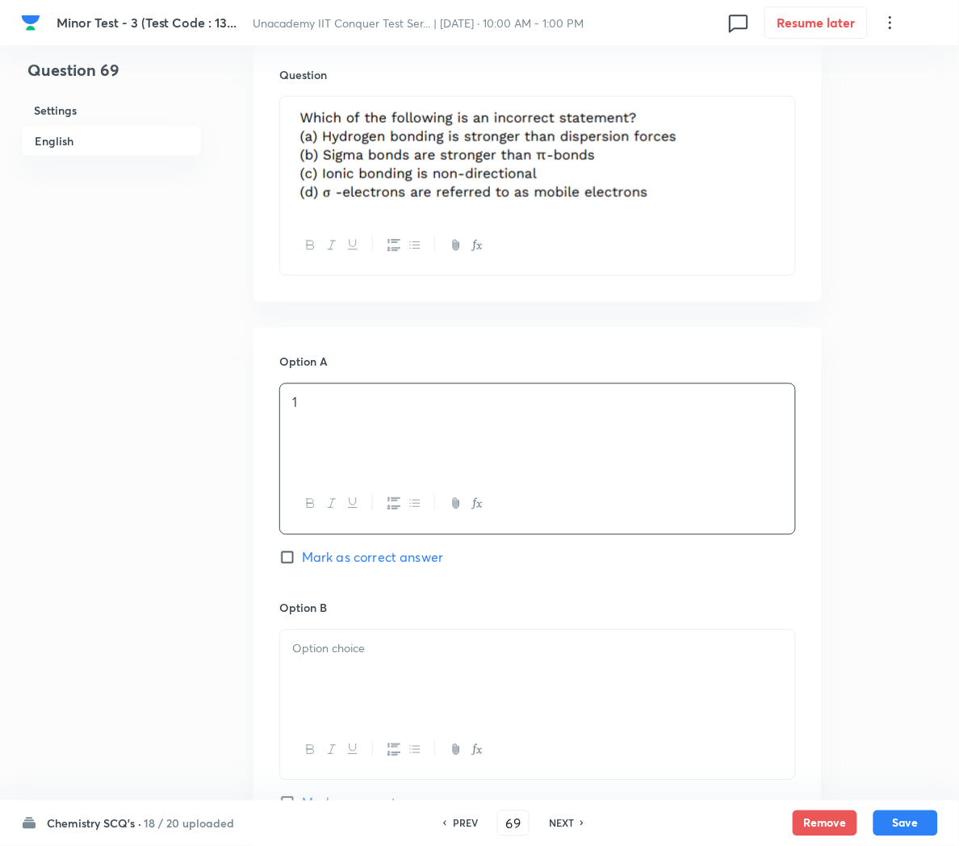
scroll to position [486, 0]
click at [332, 669] on div at bounding box center [537, 674] width 515 height 90
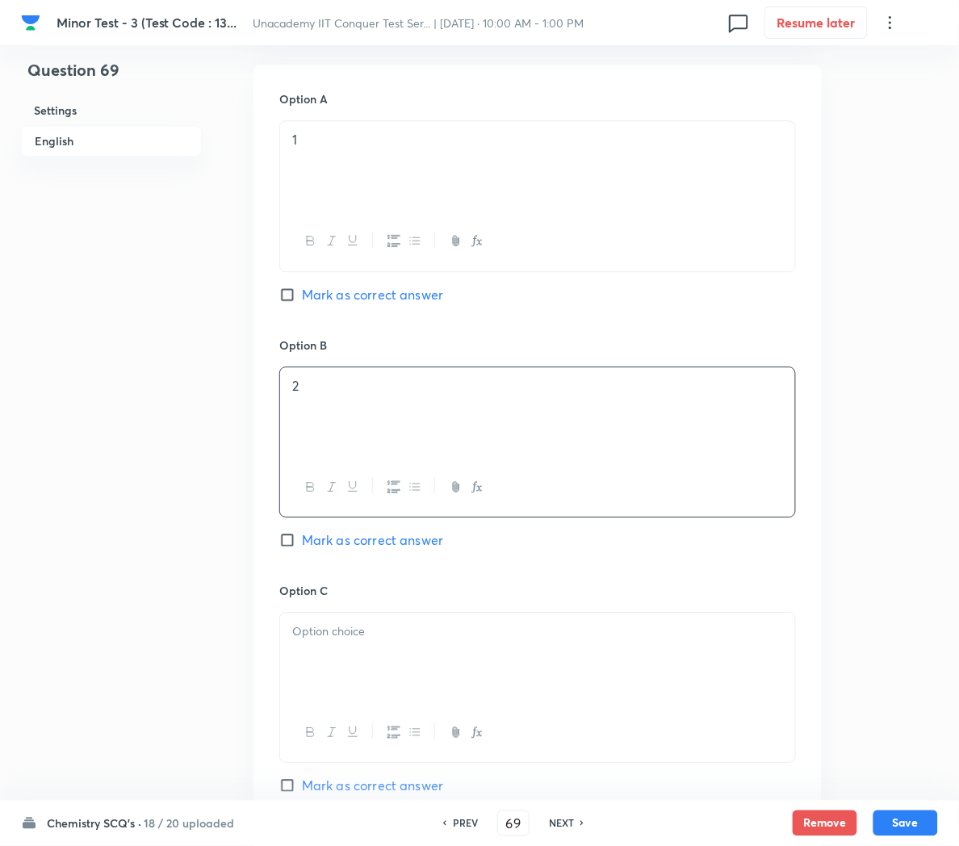
click at [332, 669] on div at bounding box center [537, 658] width 515 height 90
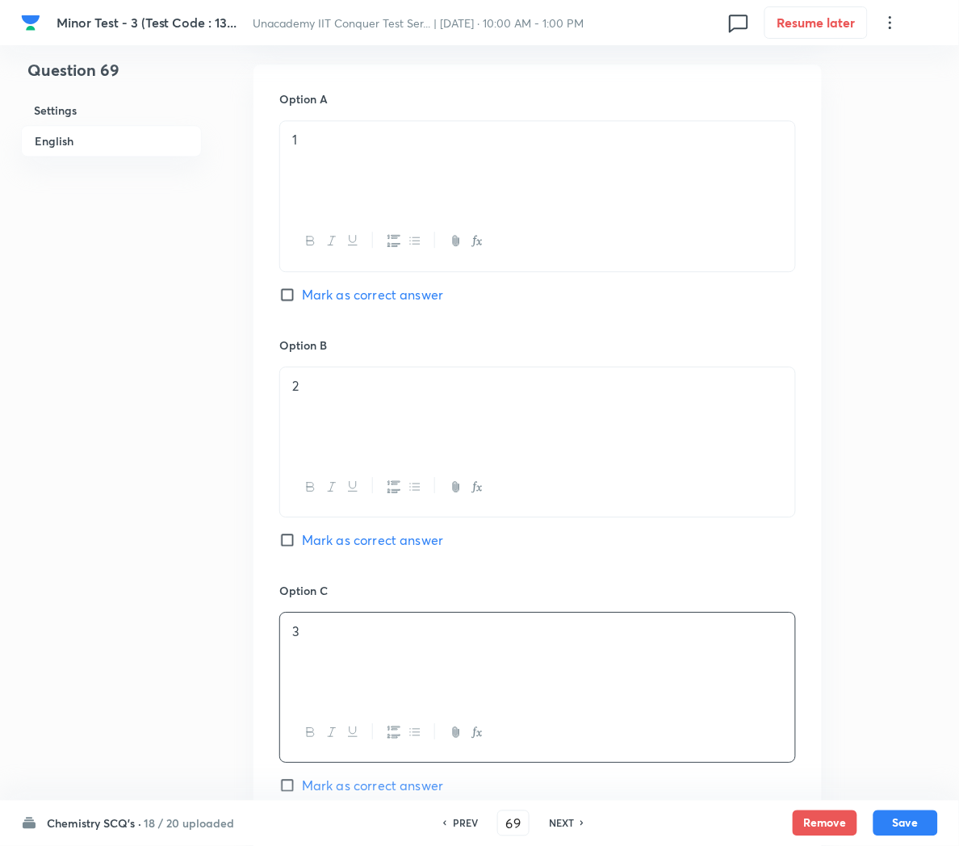
scroll to position [1022, 0]
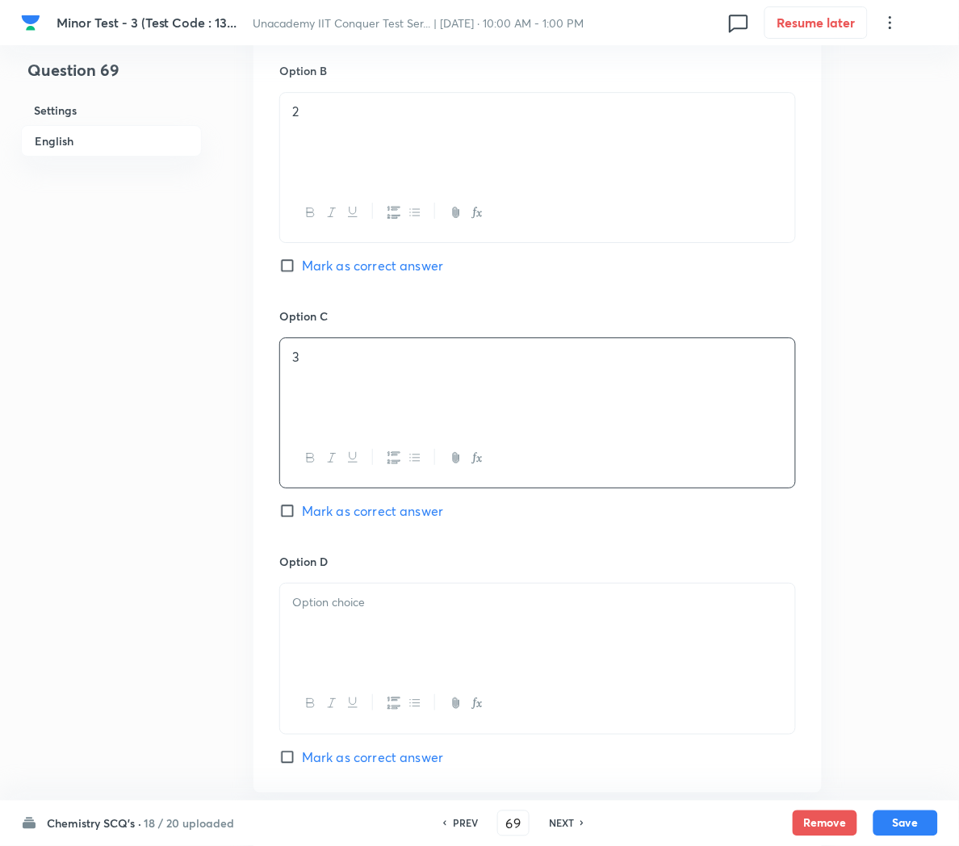
click at [332, 669] on div at bounding box center [537, 629] width 515 height 90
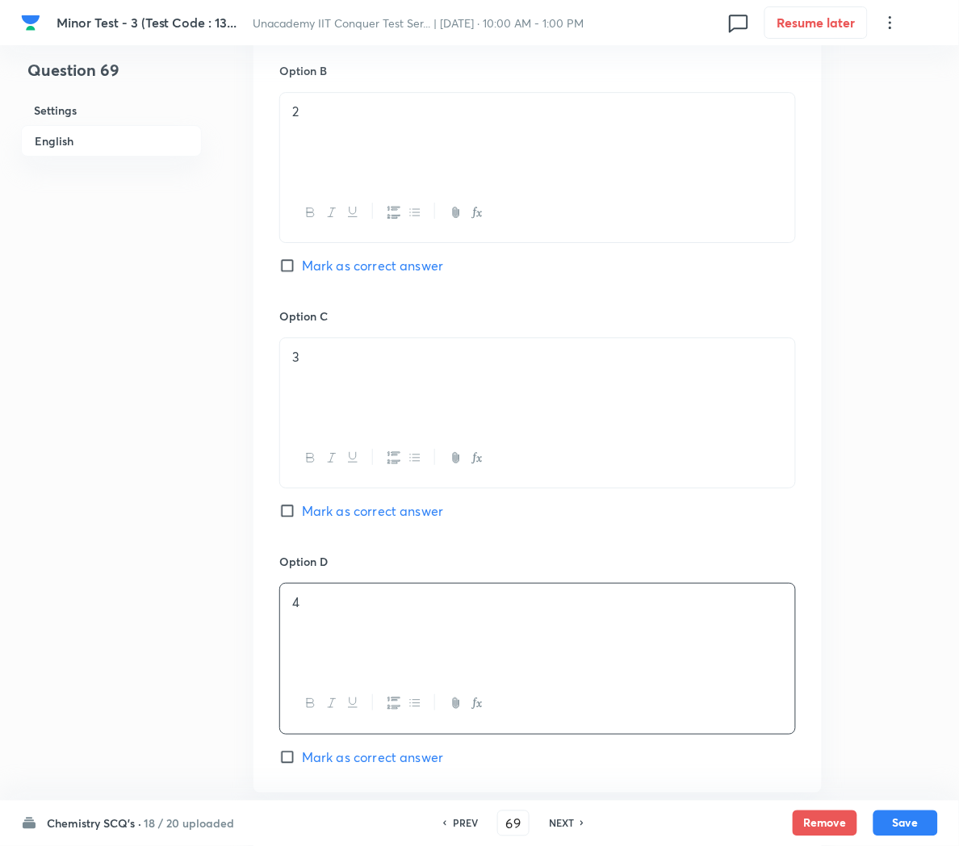
click at [352, 760] on span "Mark as correct answer" at bounding box center [372, 757] width 141 height 19
click at [302, 760] on input "Mark as correct answer" at bounding box center [290, 757] width 23 height 16
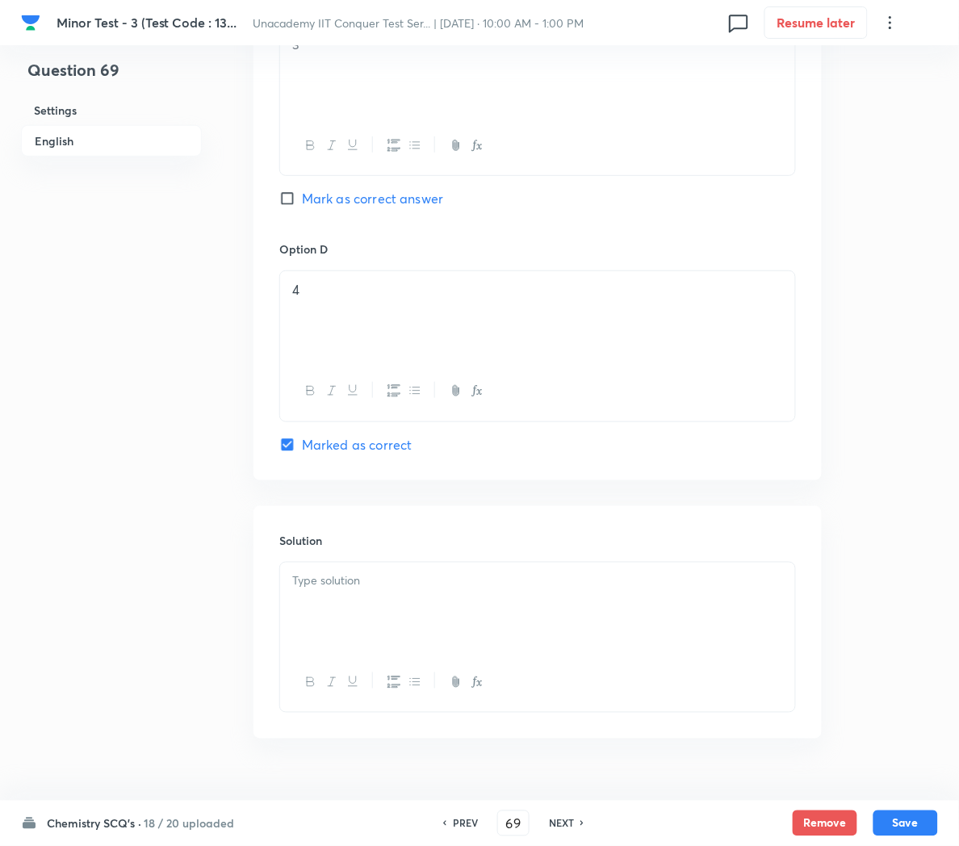
scroll to position [1337, 0]
click at [351, 601] on div at bounding box center [537, 605] width 515 height 90
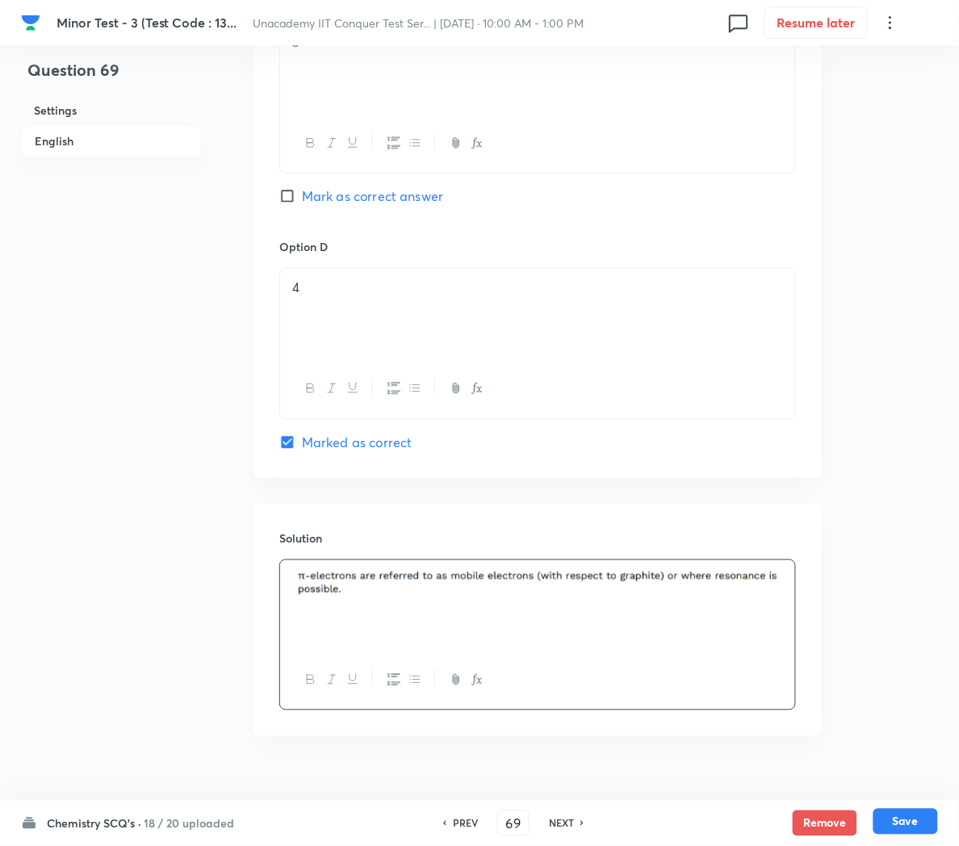
click at [907, 830] on button "Save" at bounding box center [906, 822] width 65 height 26
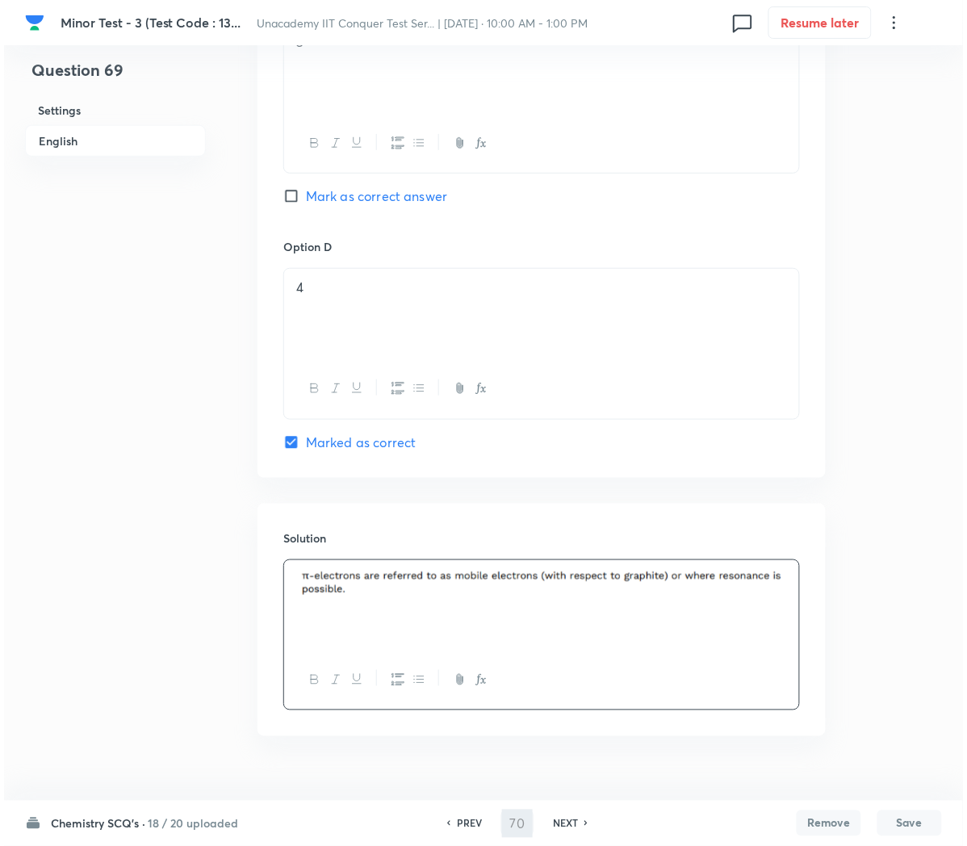
scroll to position [0, 0]
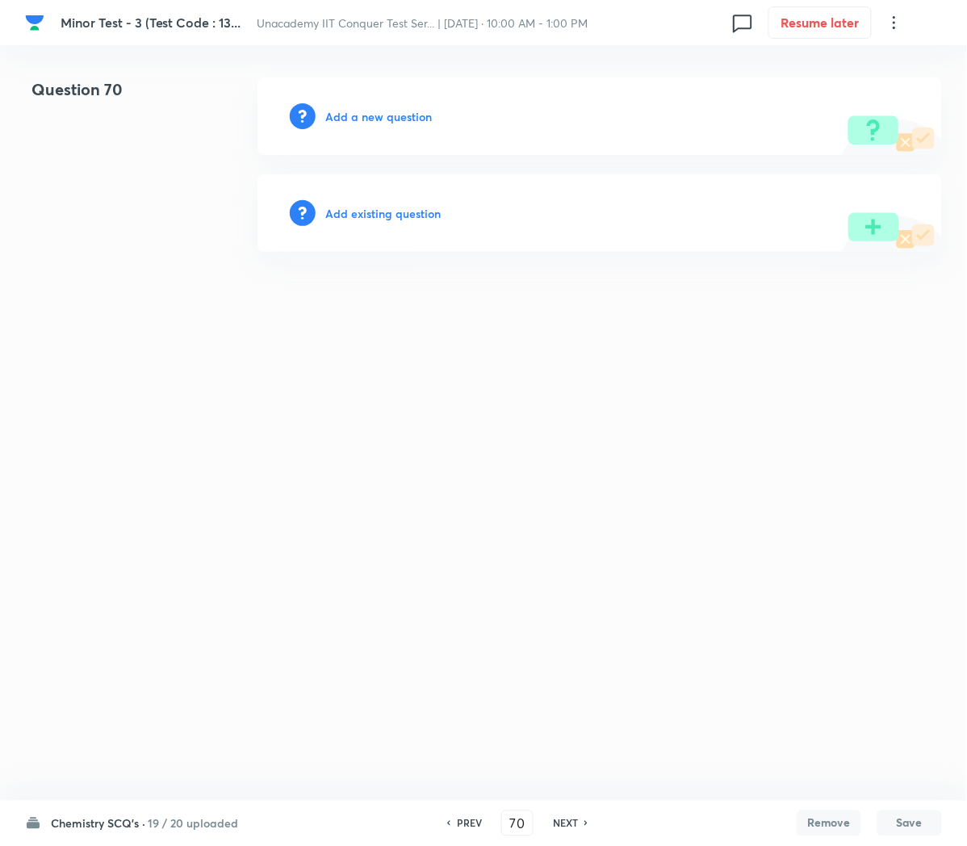
click at [363, 115] on h6 "Add a new question" at bounding box center [378, 116] width 107 height 17
click at [363, 115] on h6 "Choose a question type" at bounding box center [387, 116] width 124 height 17
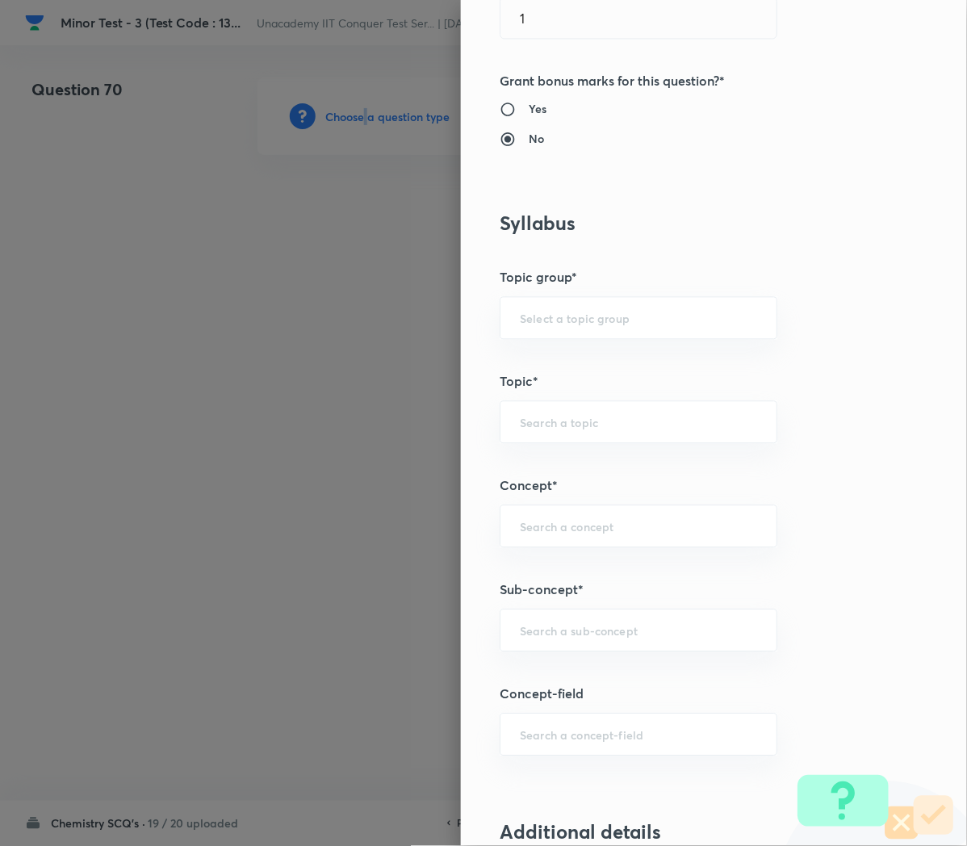
scroll to position [651, 0]
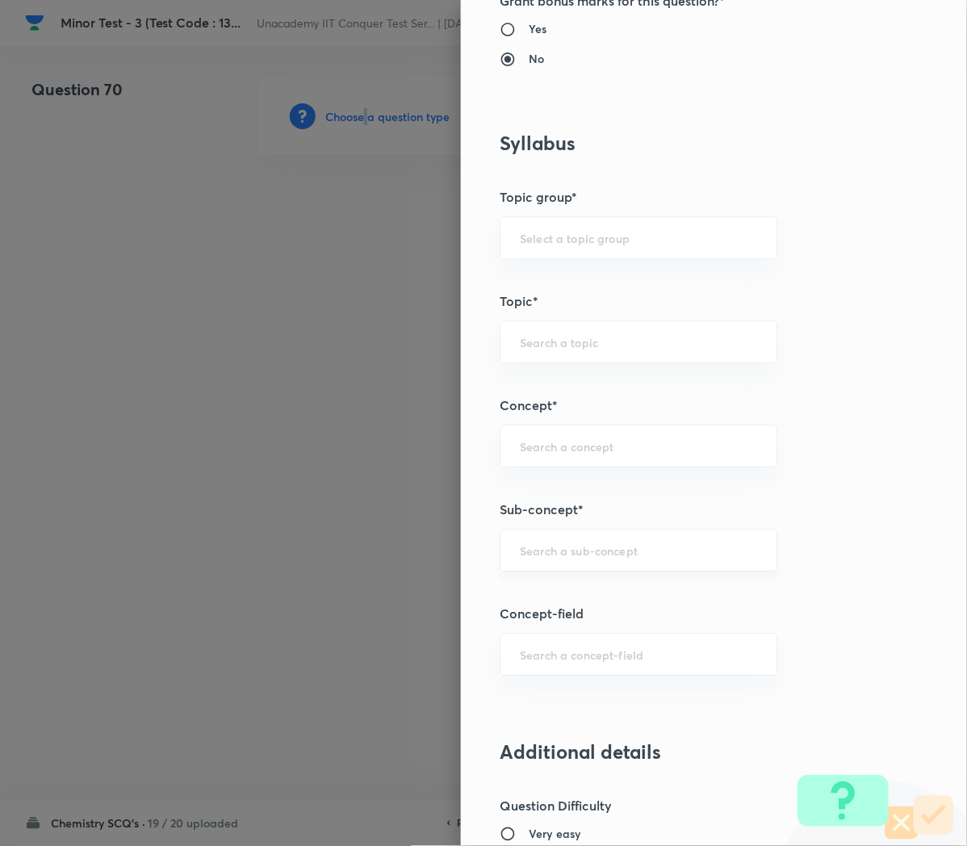
click at [535, 564] on div "​" at bounding box center [639, 550] width 278 height 43
paste input "Applications of Redox Reactions"
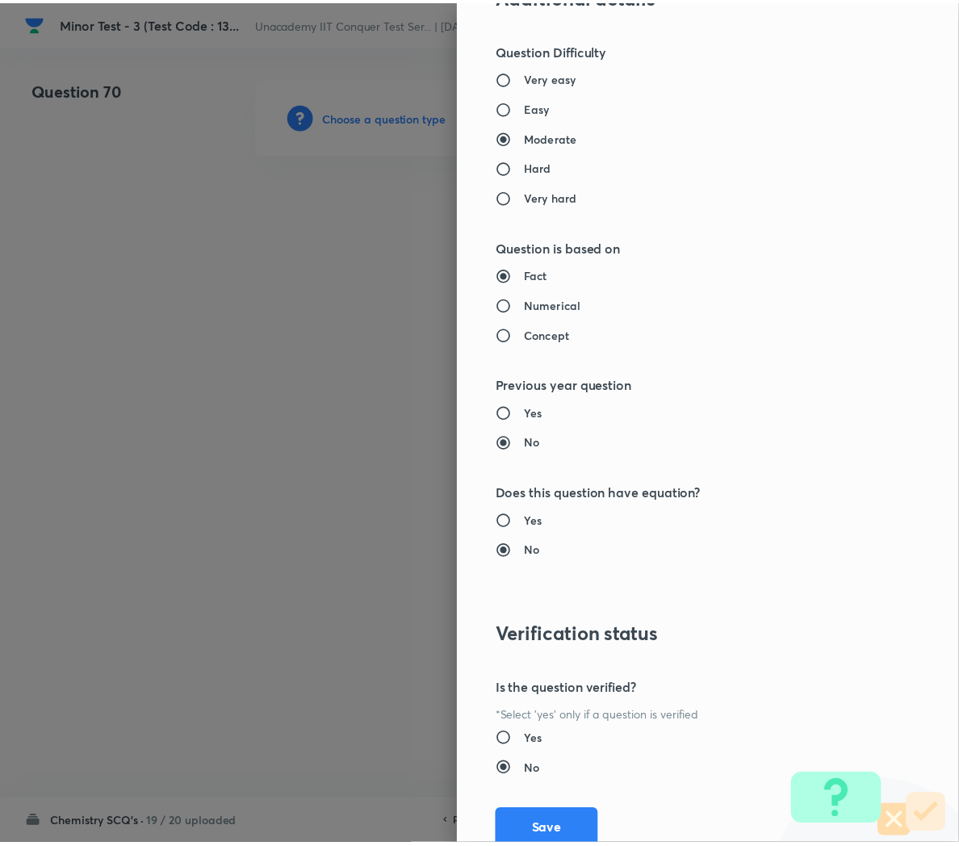
scroll to position [1466, 0]
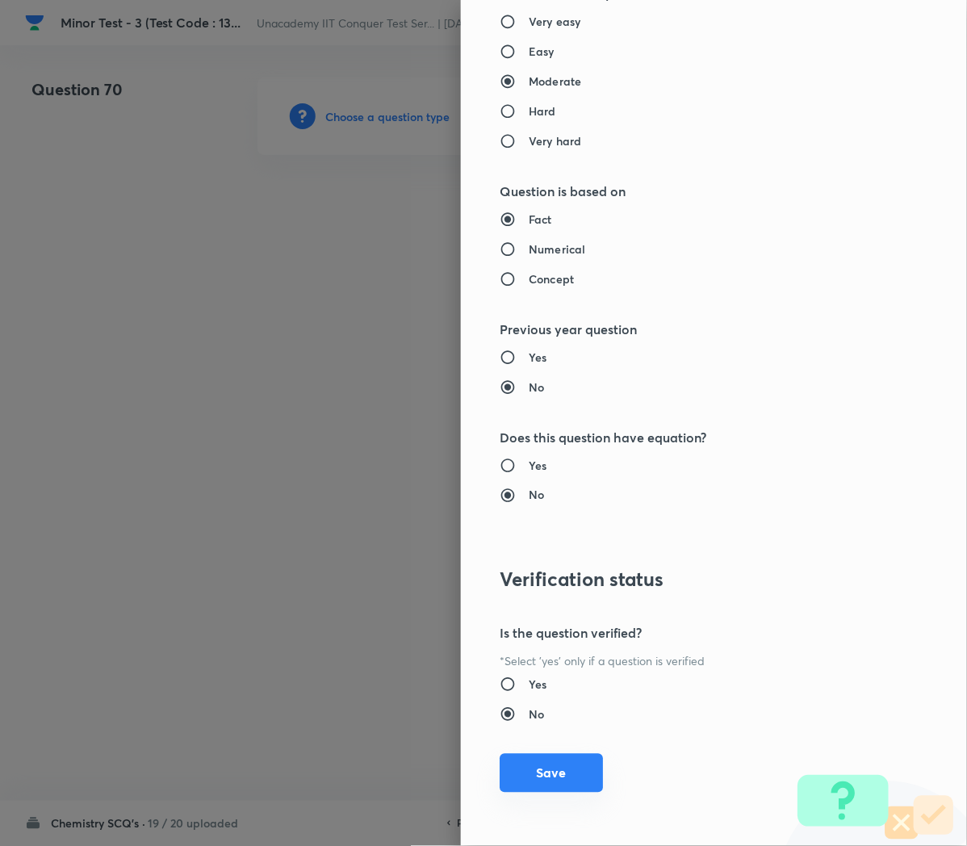
click at [514, 772] on button "Save" at bounding box center [551, 773] width 103 height 39
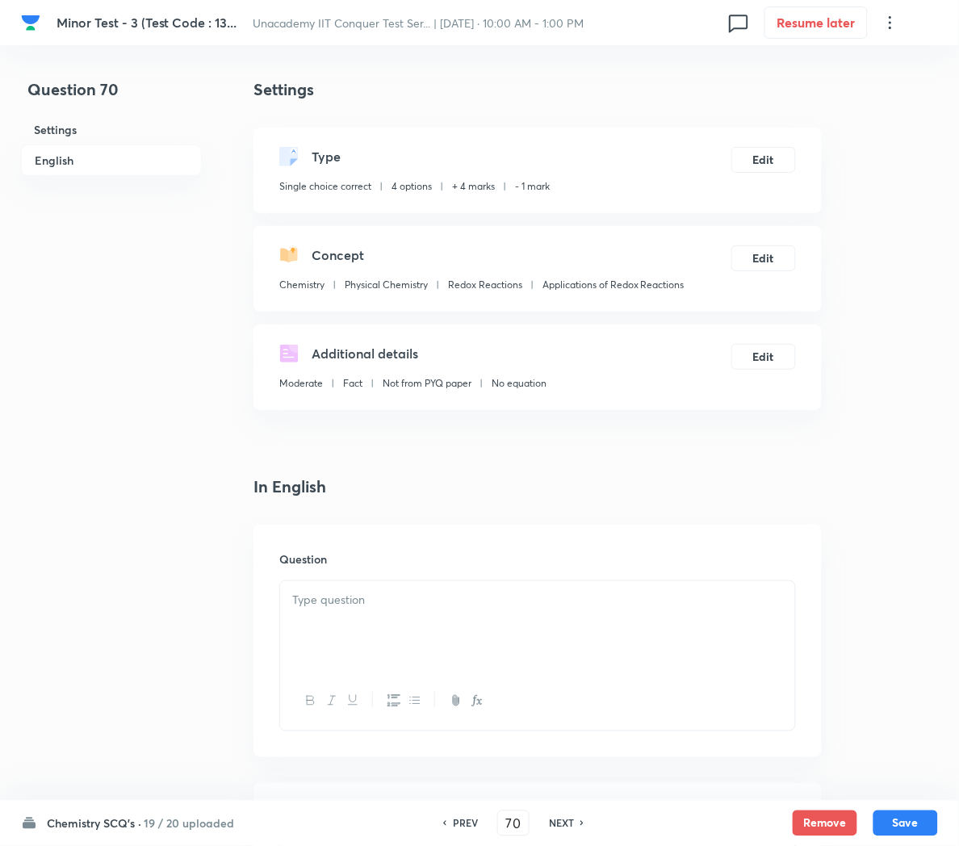
click at [343, 598] on p at bounding box center [537, 600] width 491 height 19
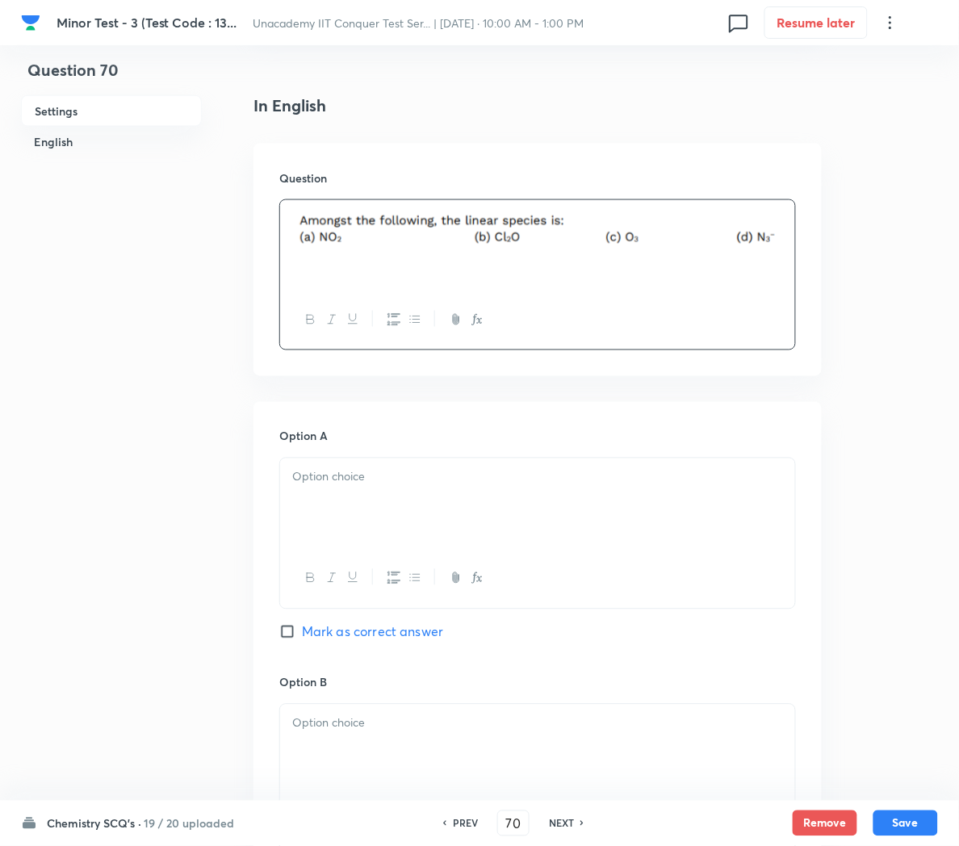
scroll to position [385, 0]
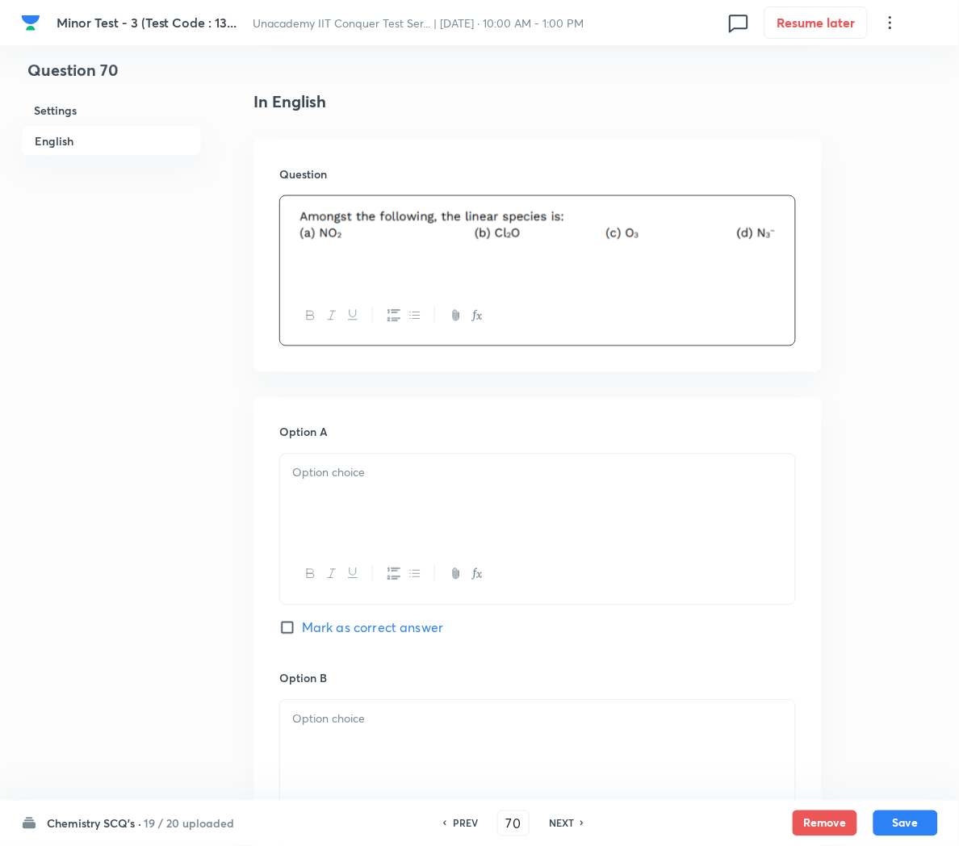
click at [373, 487] on div at bounding box center [537, 500] width 515 height 90
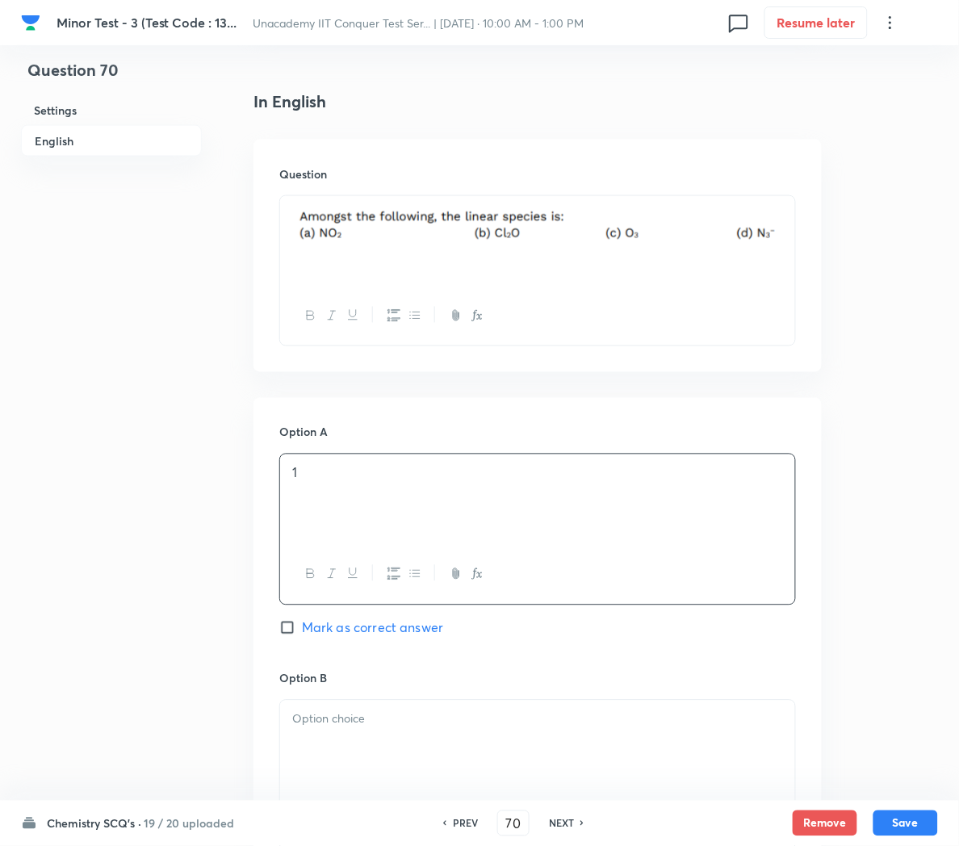
scroll to position [662, 0]
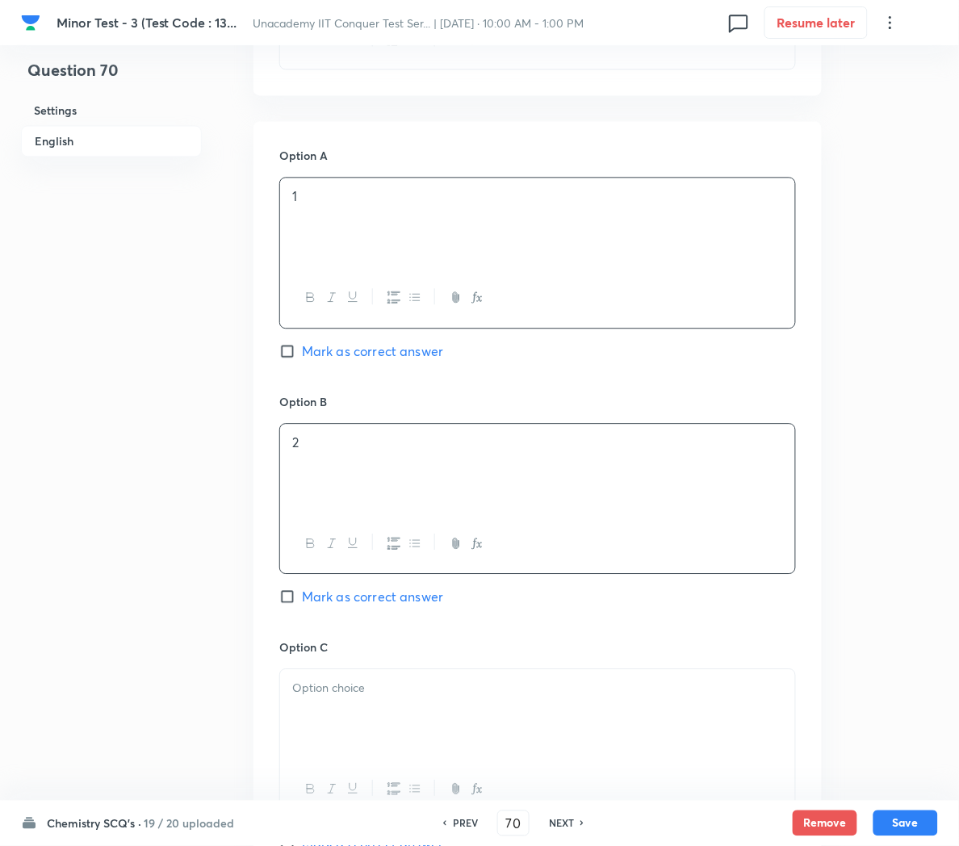
click at [384, 452] on p "2" at bounding box center [537, 443] width 491 height 19
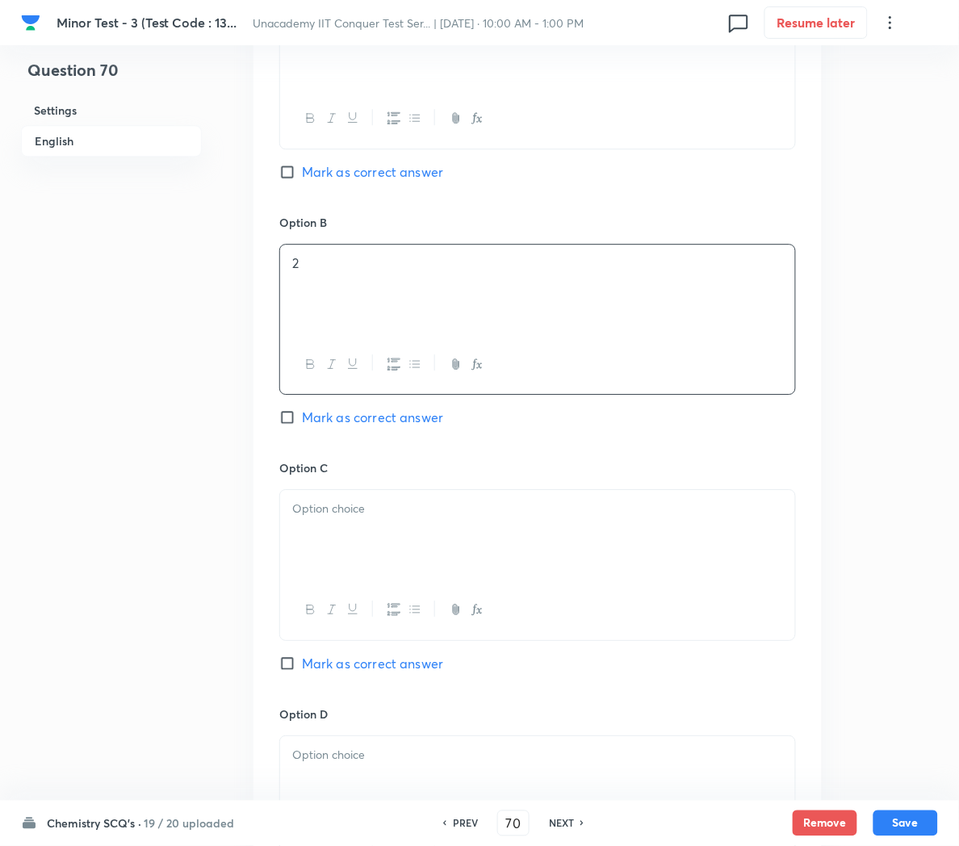
scroll to position [845, 0]
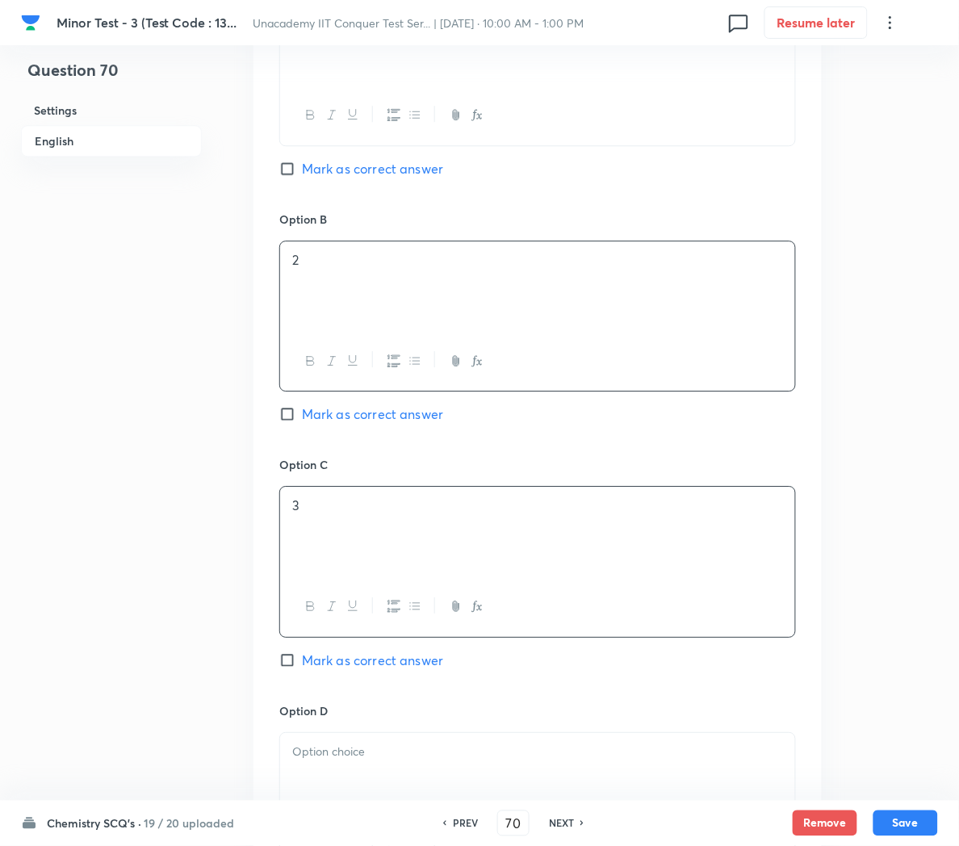
click at [363, 538] on div "3" at bounding box center [537, 532] width 515 height 90
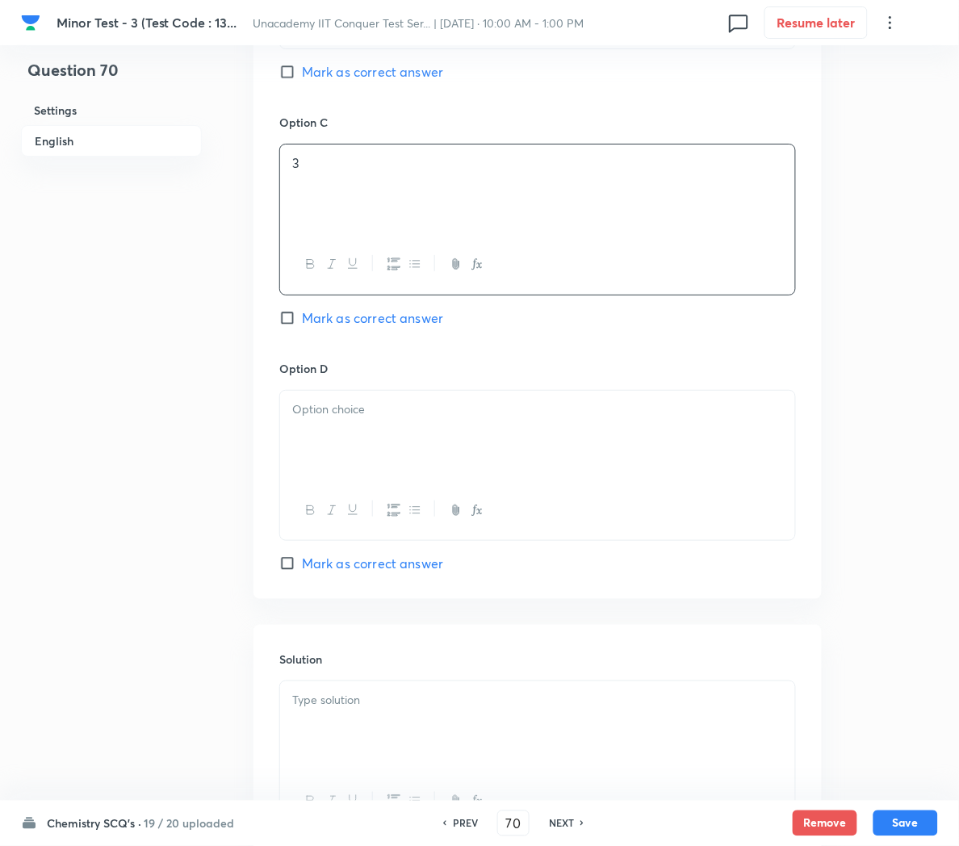
scroll to position [1189, 0]
click at [360, 411] on p at bounding box center [537, 408] width 491 height 19
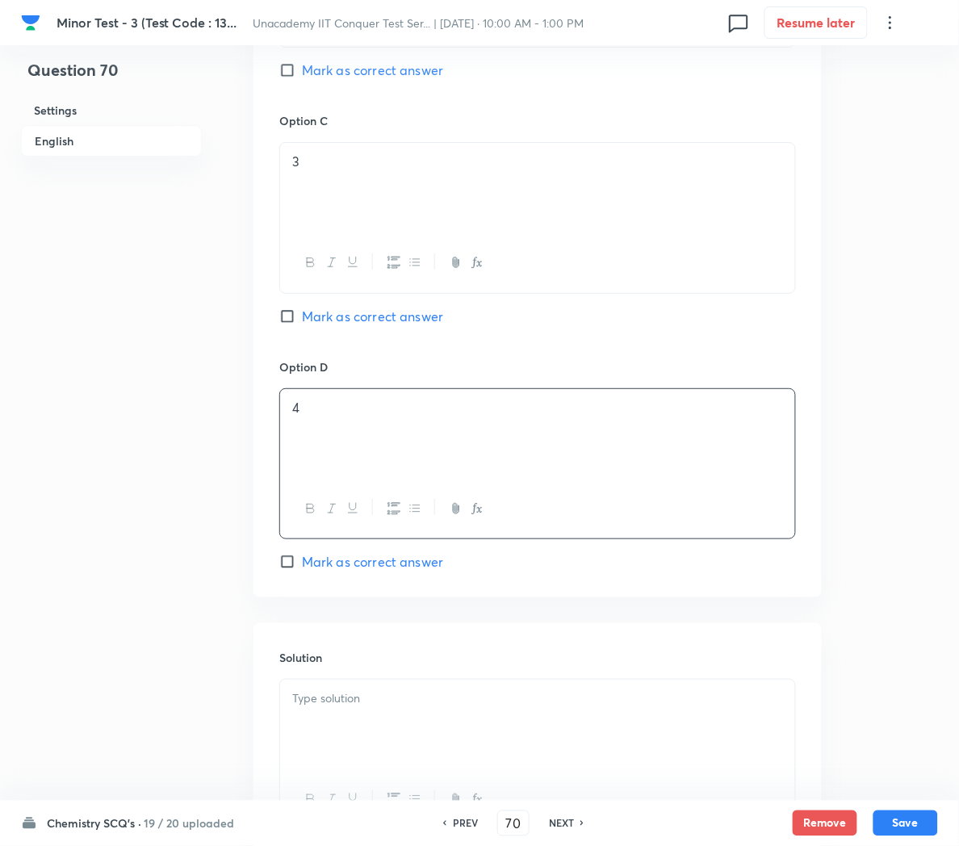
click at [355, 572] on span "Mark as correct answer" at bounding box center [372, 561] width 141 height 19
click at [302, 570] on input "Mark as correct answer" at bounding box center [290, 562] width 23 height 16
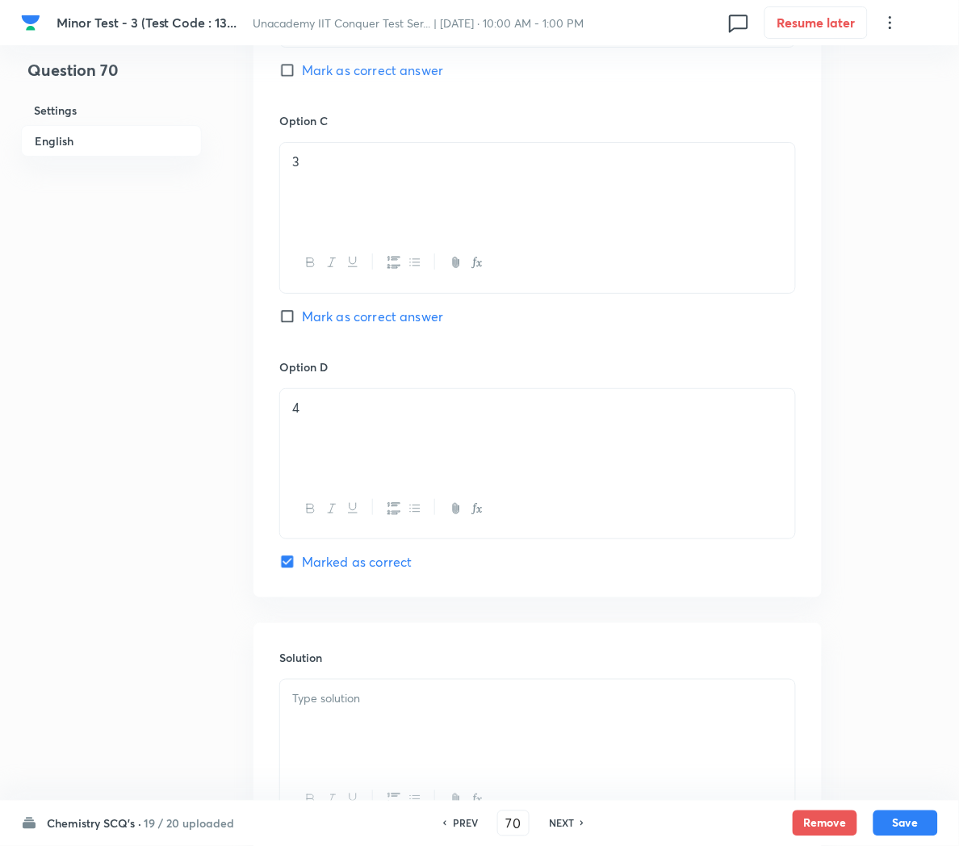
click at [409, 686] on div at bounding box center [537, 725] width 515 height 90
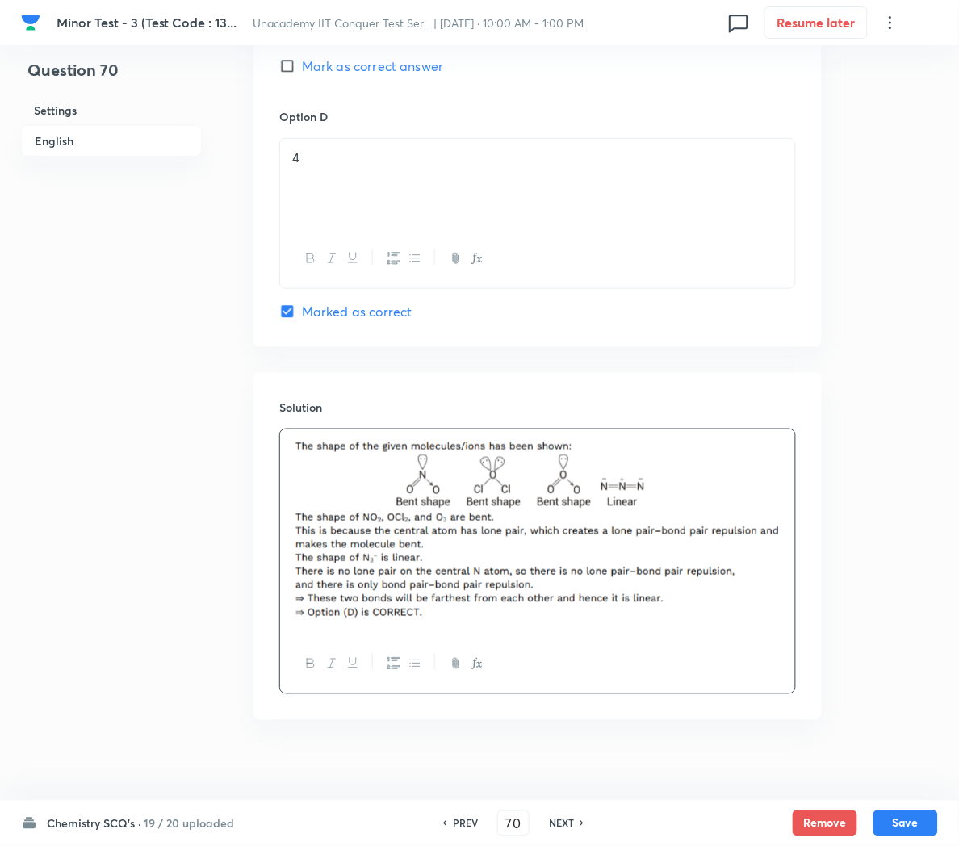
scroll to position [1462, 0]
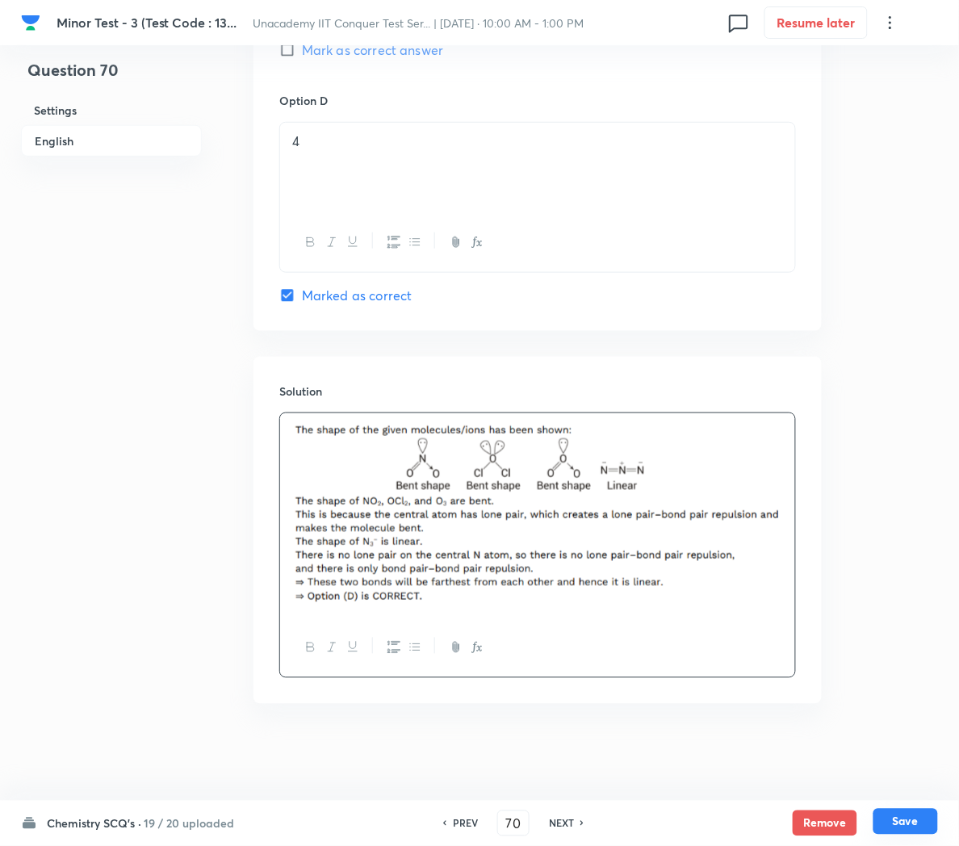
click at [900, 824] on button "Save" at bounding box center [906, 822] width 65 height 26
click at [904, 816] on button "Save" at bounding box center [906, 822] width 65 height 26
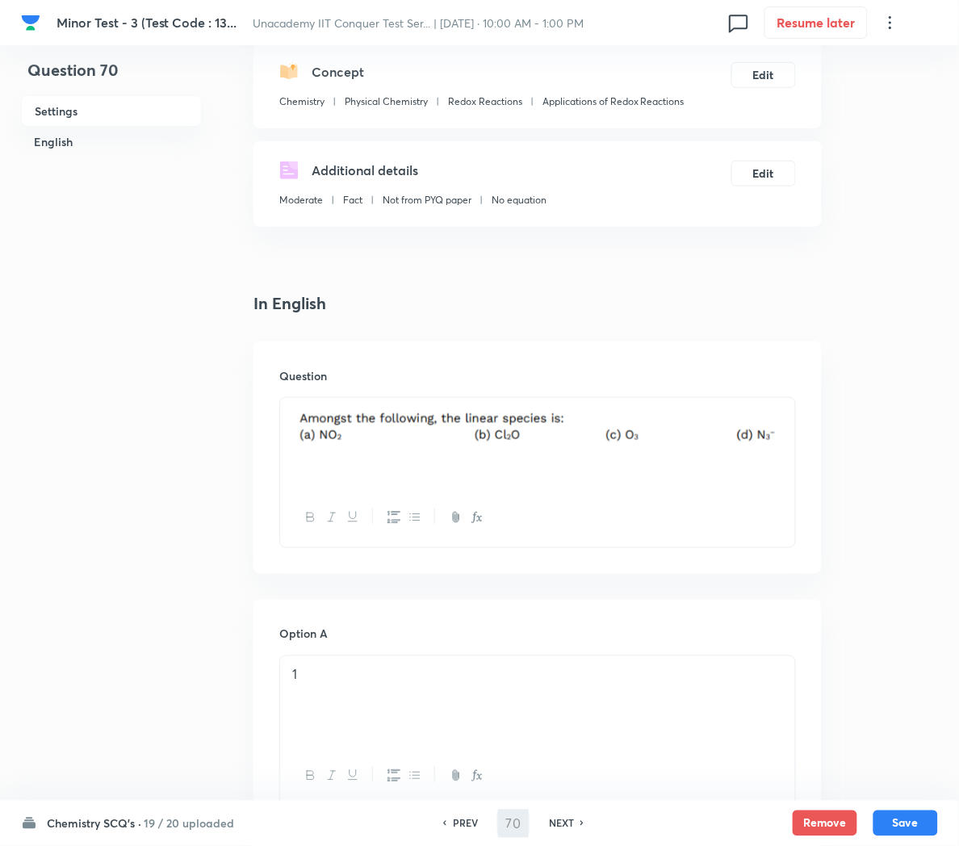
scroll to position [333, 0]
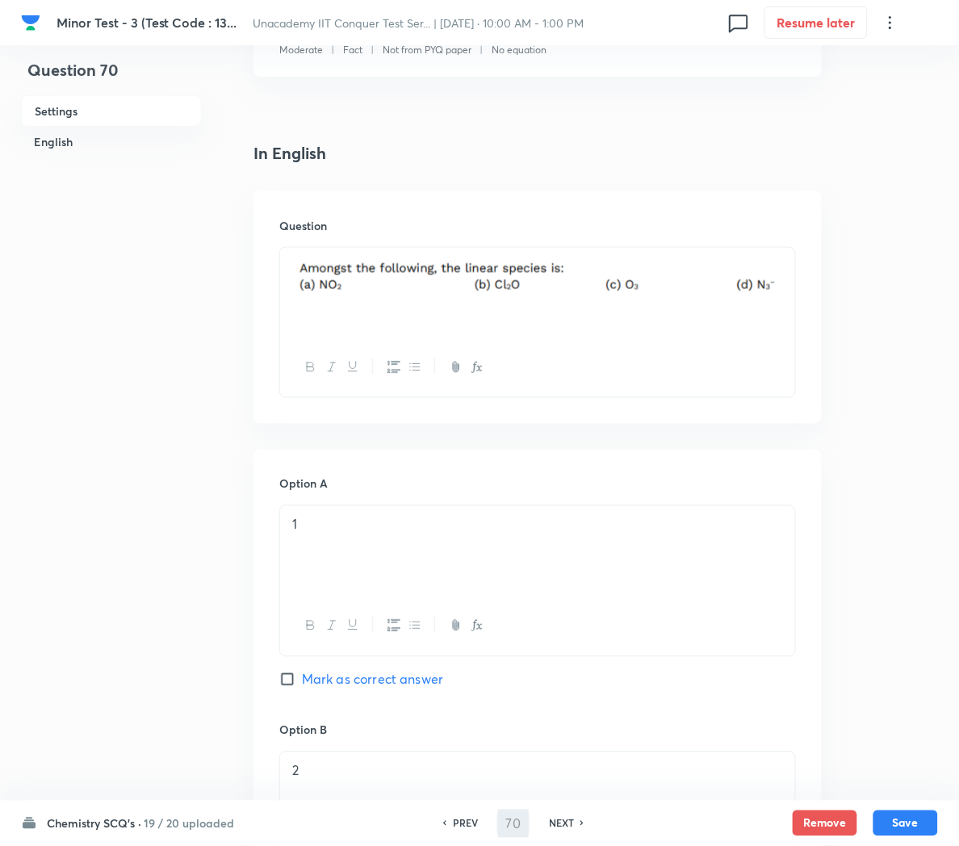
click at [359, 561] on div "1" at bounding box center [537, 551] width 515 height 90
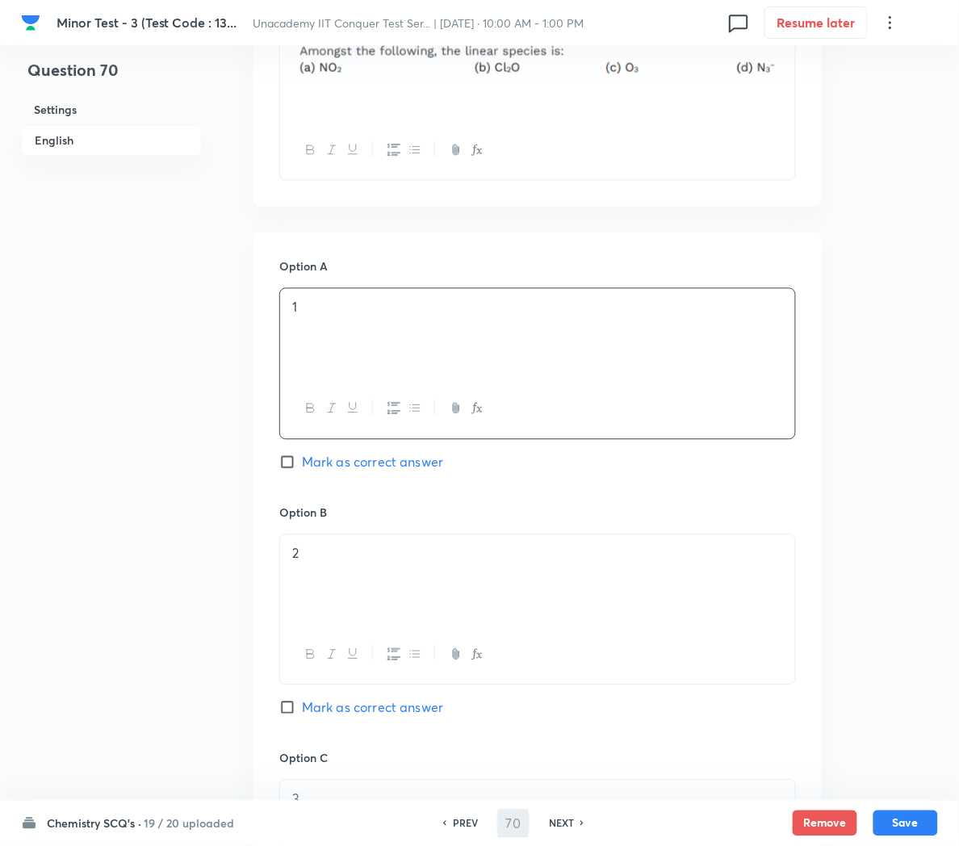
scroll to position [552, 0]
click at [354, 577] on div "2" at bounding box center [537, 580] width 515 height 90
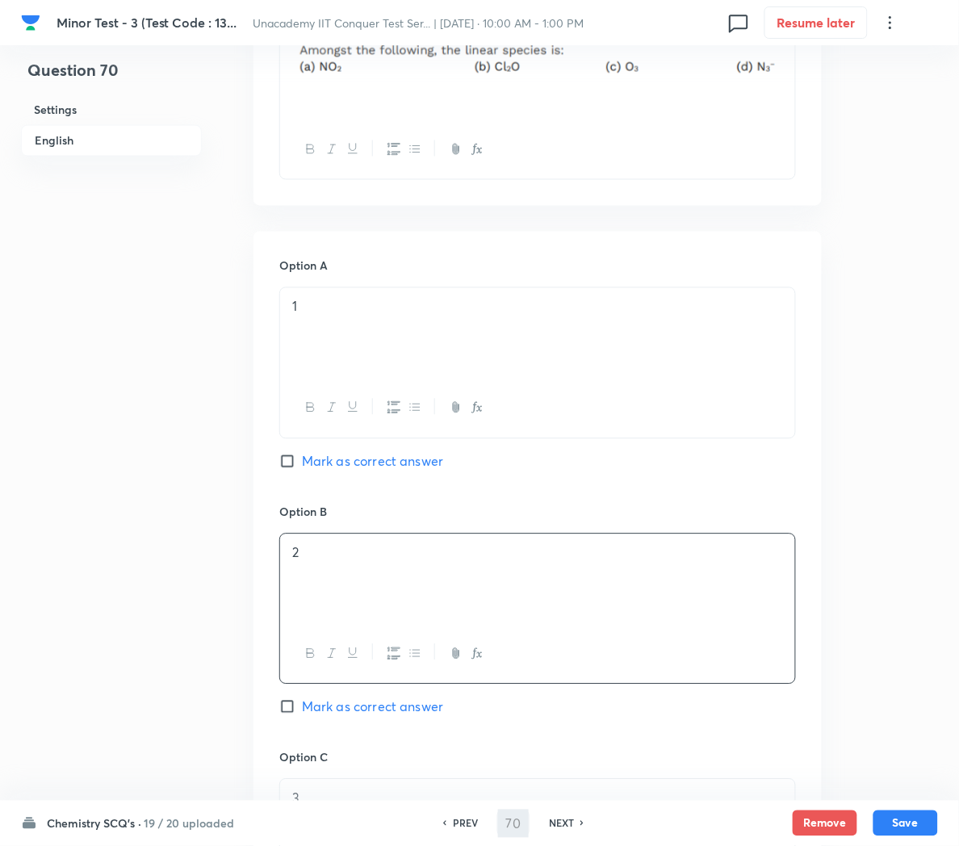
scroll to position [759, 0]
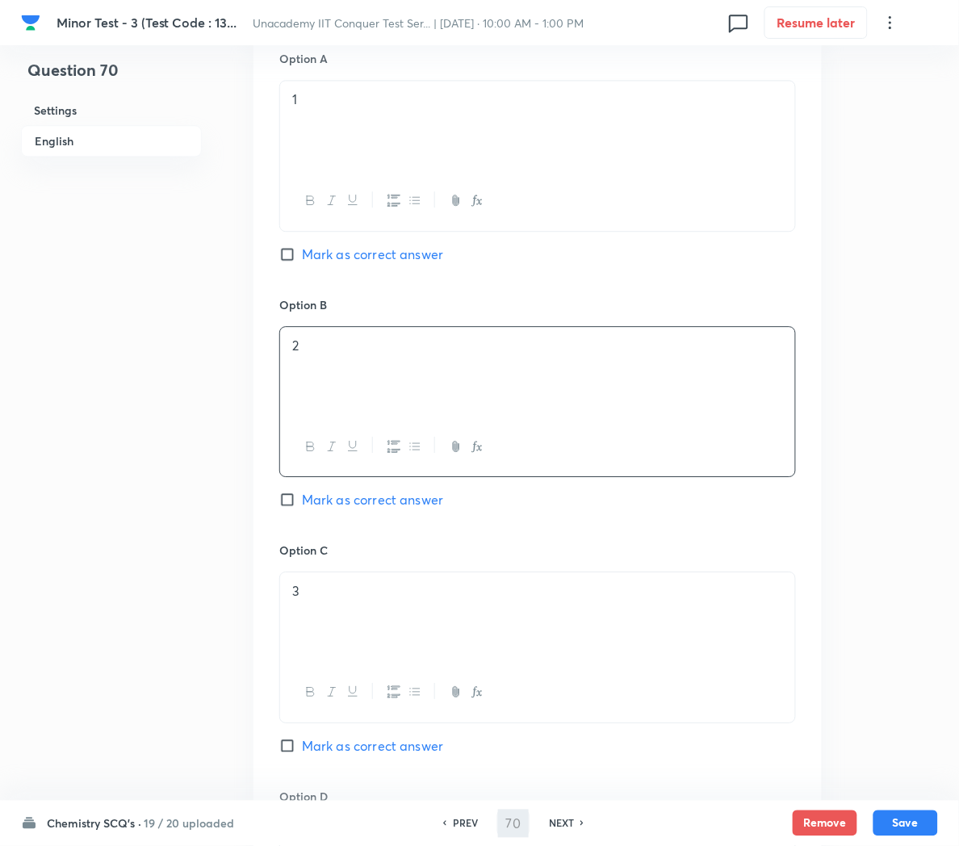
click at [340, 612] on div "3" at bounding box center [537, 618] width 515 height 90
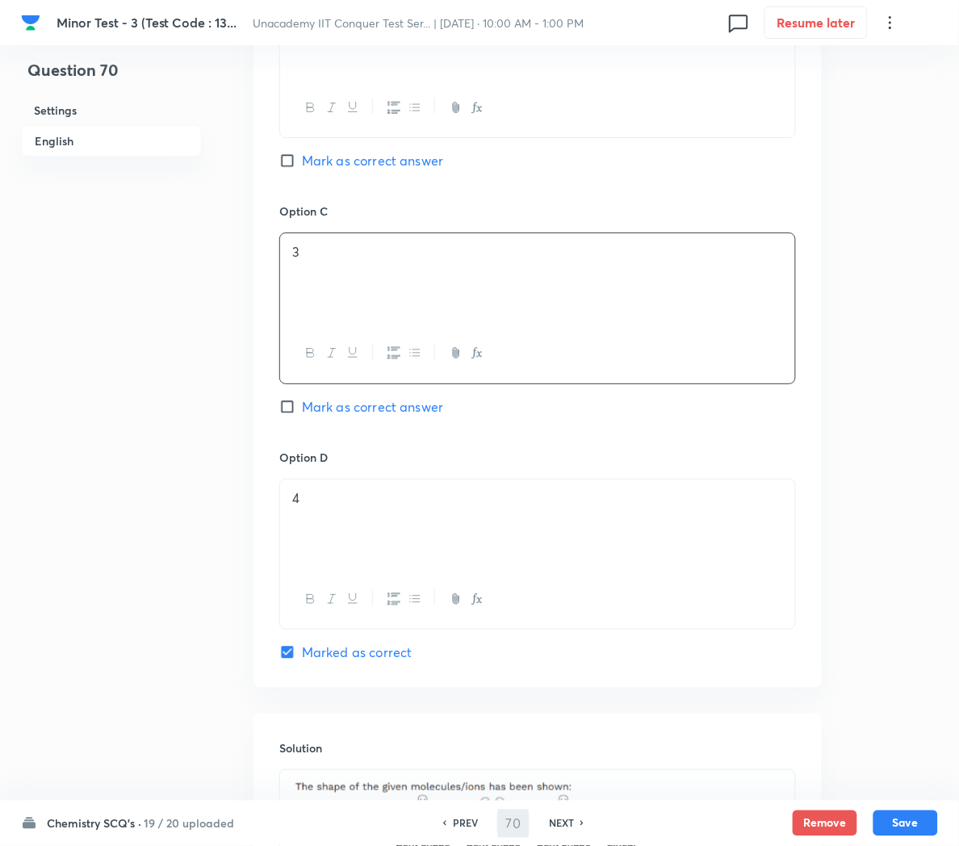
click at [345, 561] on div "4" at bounding box center [537, 525] width 515 height 90
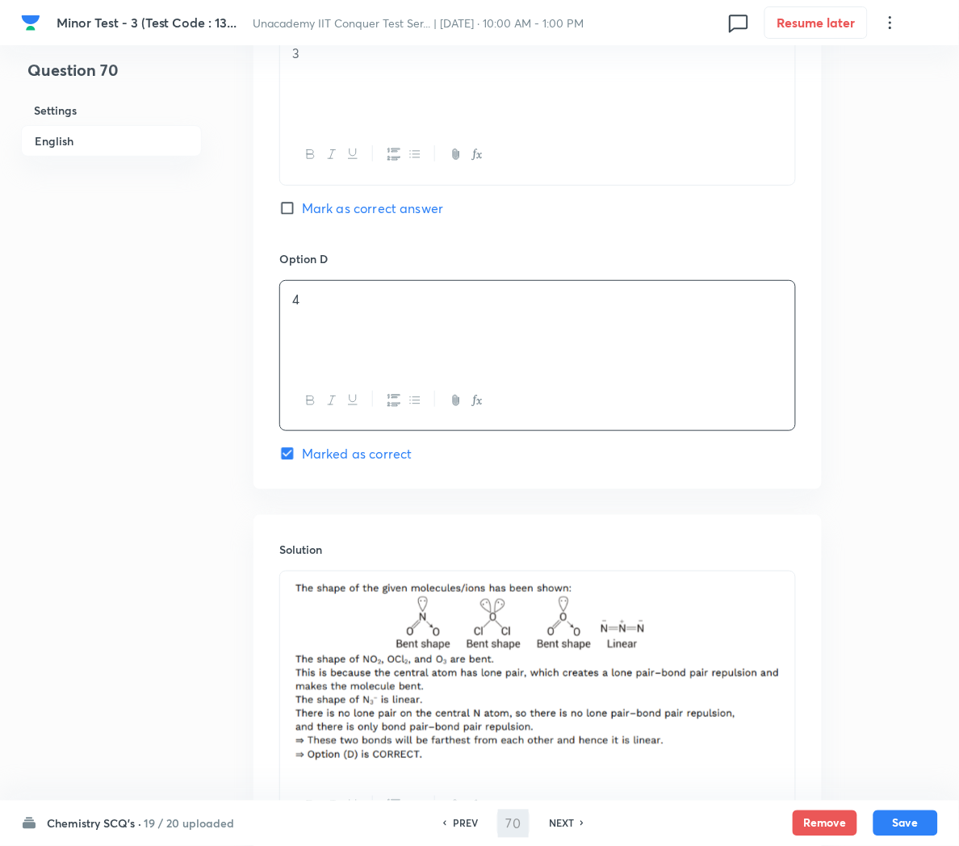
scroll to position [1298, 0]
click at [907, 820] on button "Save" at bounding box center [906, 822] width 65 height 26
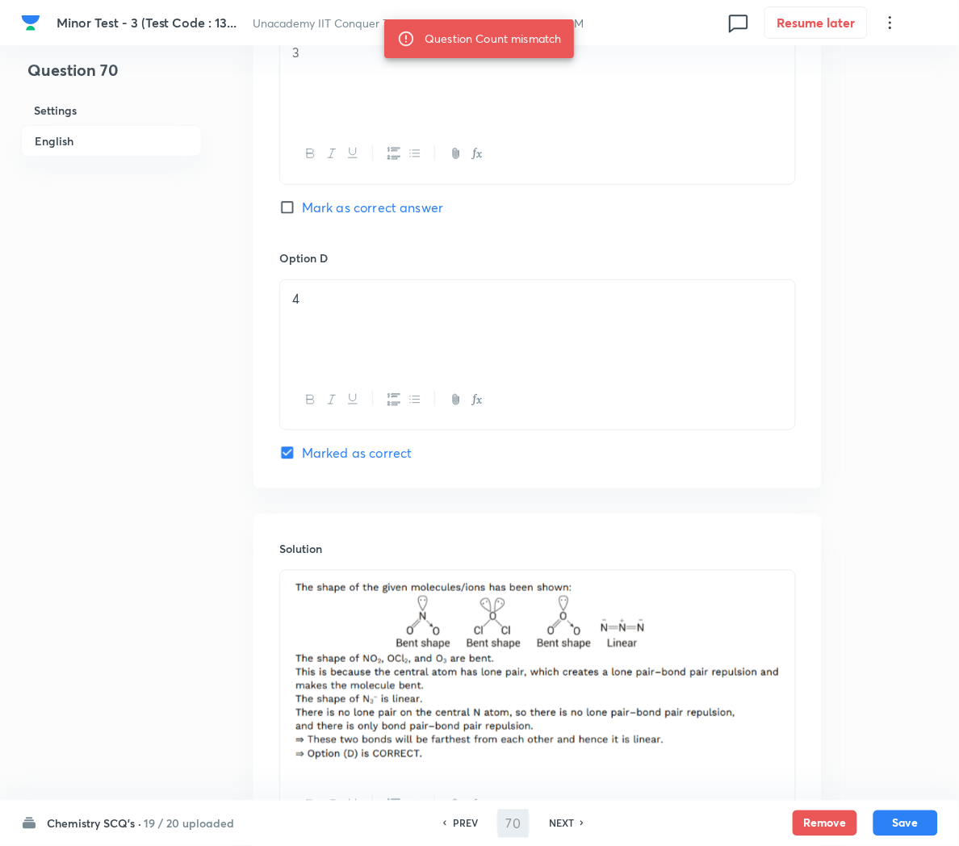
click at [475, 827] on h6 "PREV" at bounding box center [465, 823] width 25 height 15
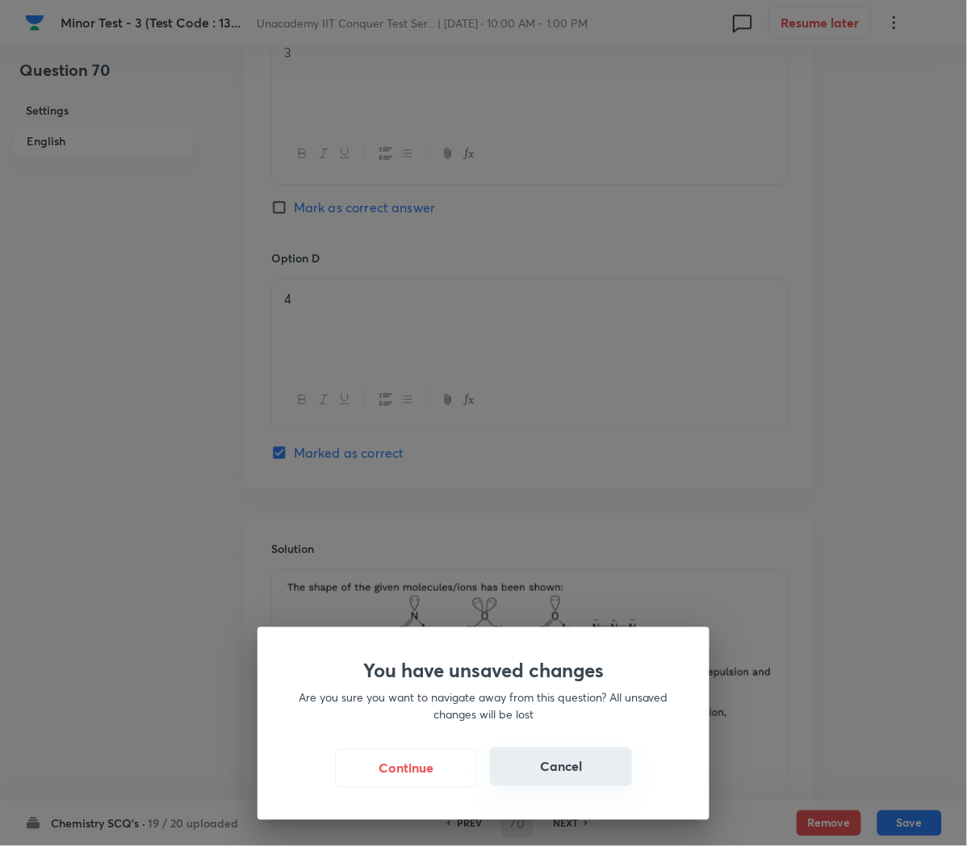
click at [551, 772] on button "Cancel" at bounding box center [561, 767] width 142 height 39
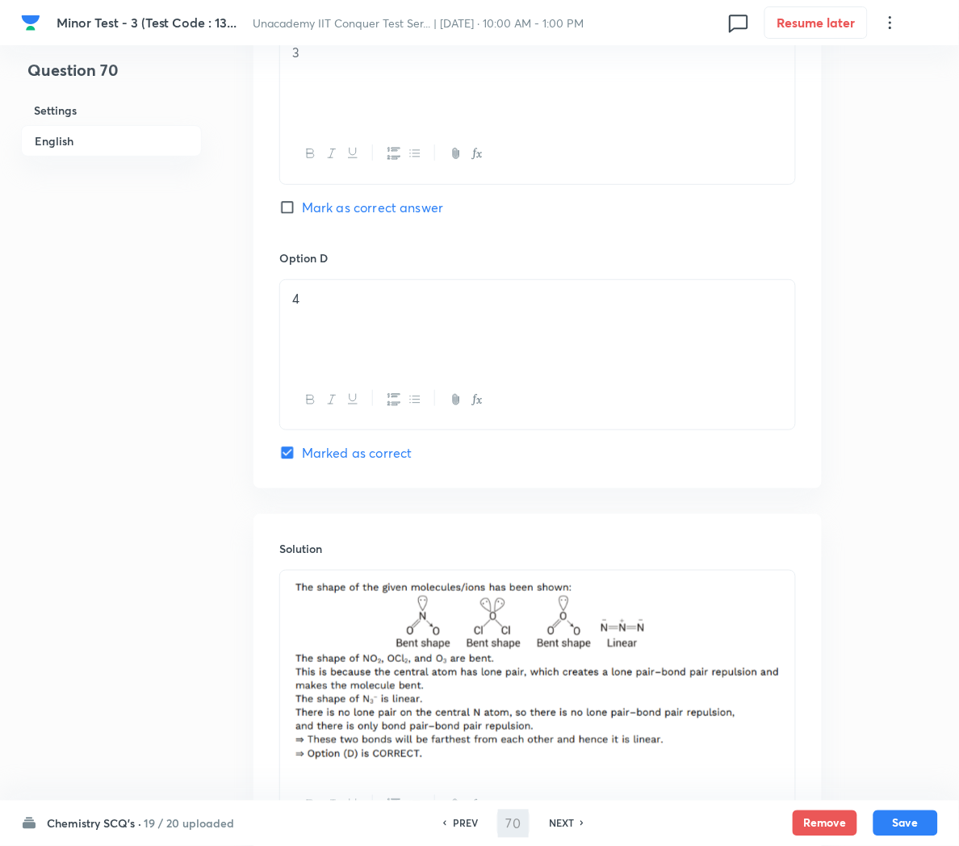
click at [195, 819] on h6 "19 / 20 uploaded" at bounding box center [189, 824] width 90 height 17
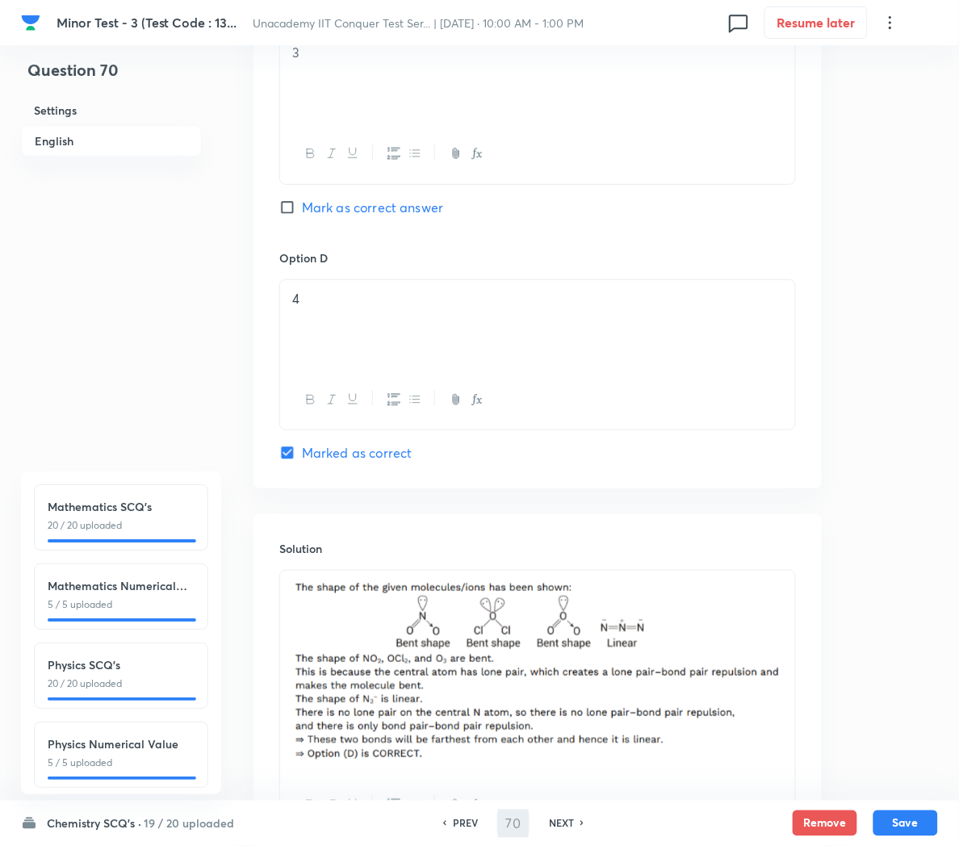
scroll to position [188, 0]
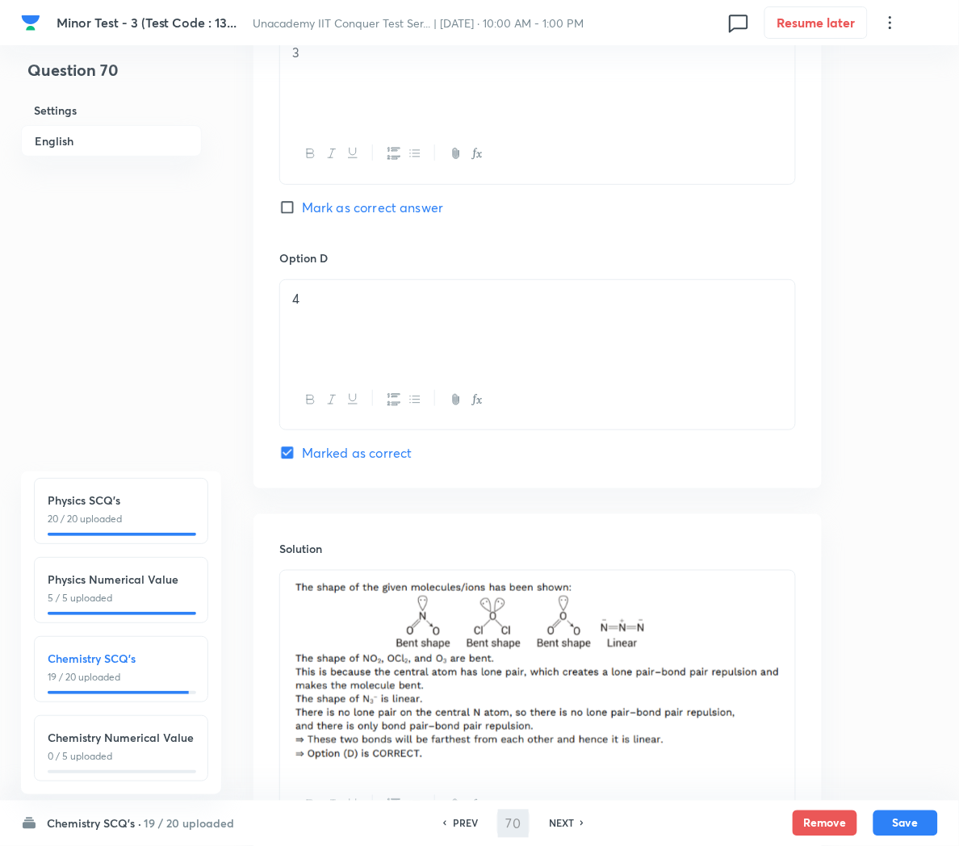
click at [77, 670] on p "19 / 20 uploaded" at bounding box center [121, 677] width 147 height 15
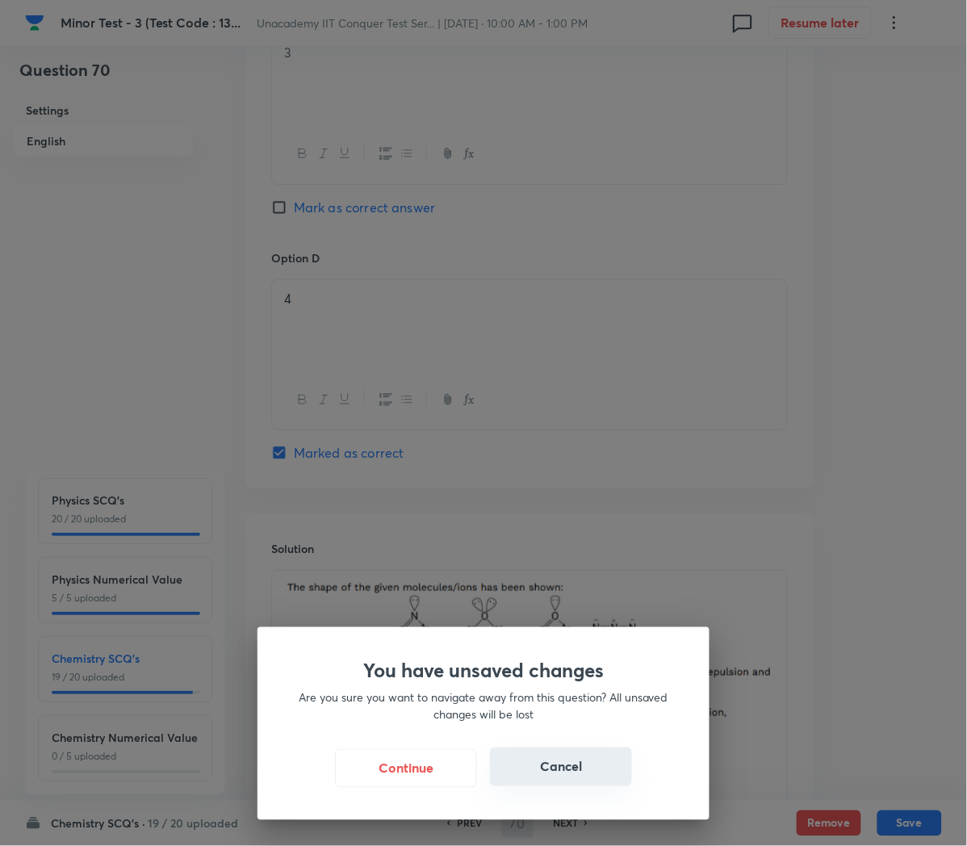
click at [572, 778] on button "Cancel" at bounding box center [561, 767] width 142 height 39
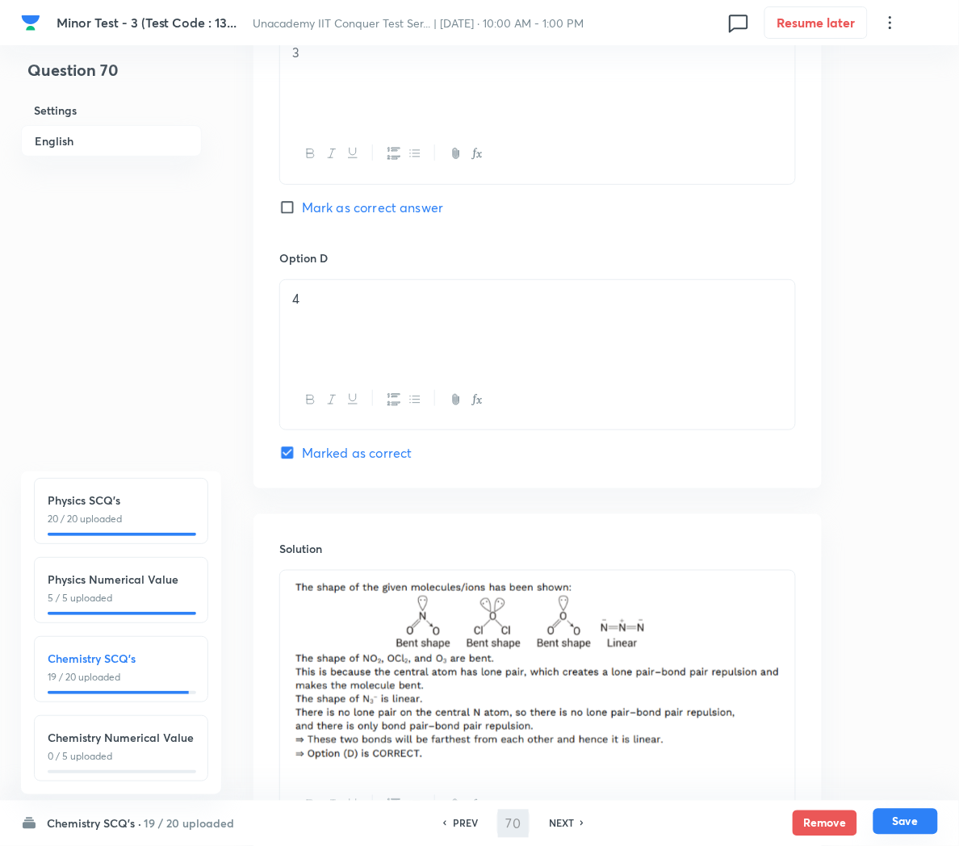
click at [907, 822] on button "Save" at bounding box center [906, 822] width 65 height 26
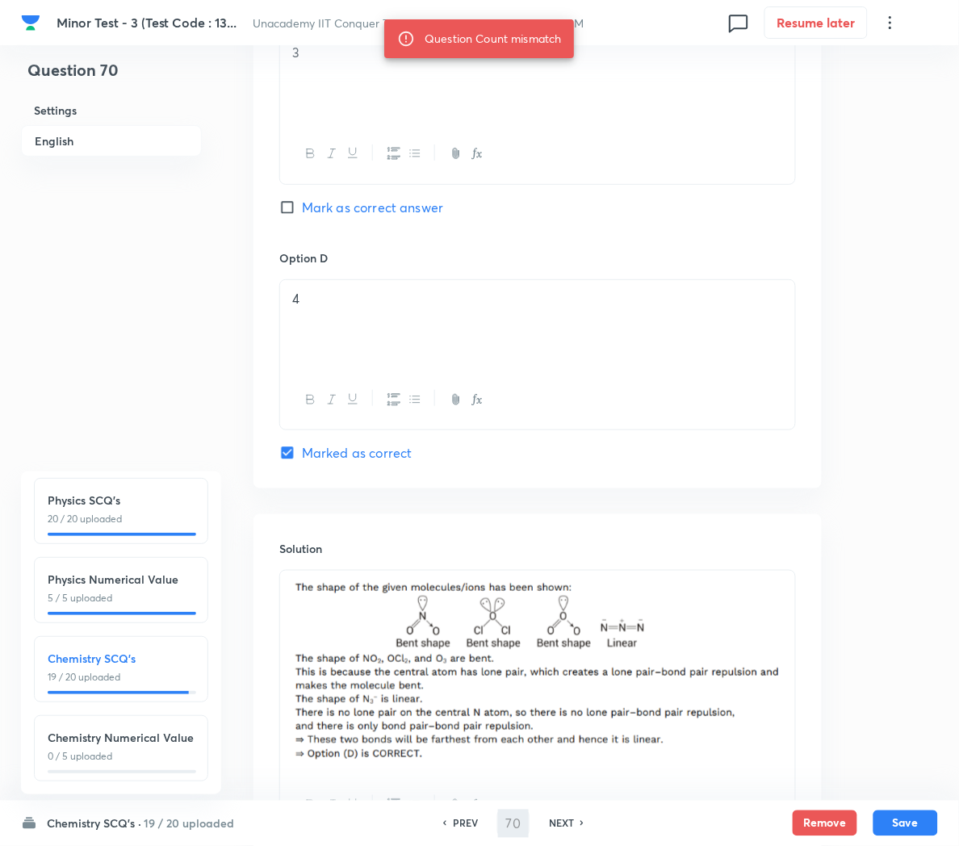
click at [457, 824] on h6 "PREV" at bounding box center [465, 823] width 25 height 15
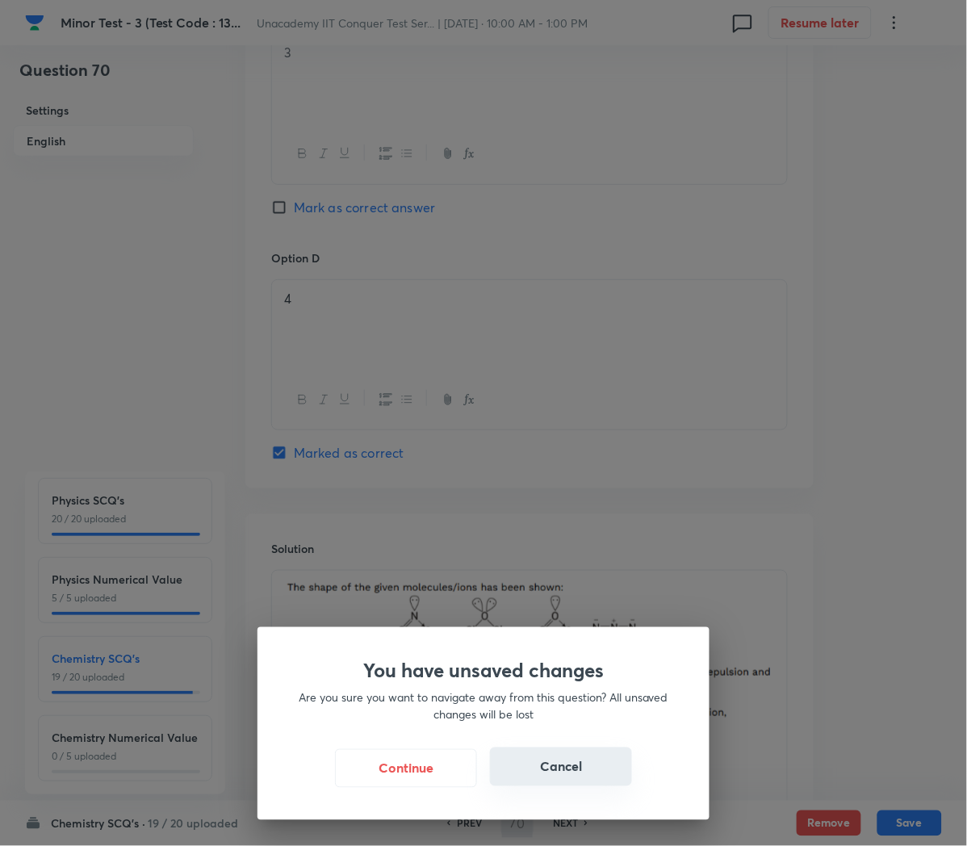
click at [598, 774] on button "Cancel" at bounding box center [561, 767] width 142 height 39
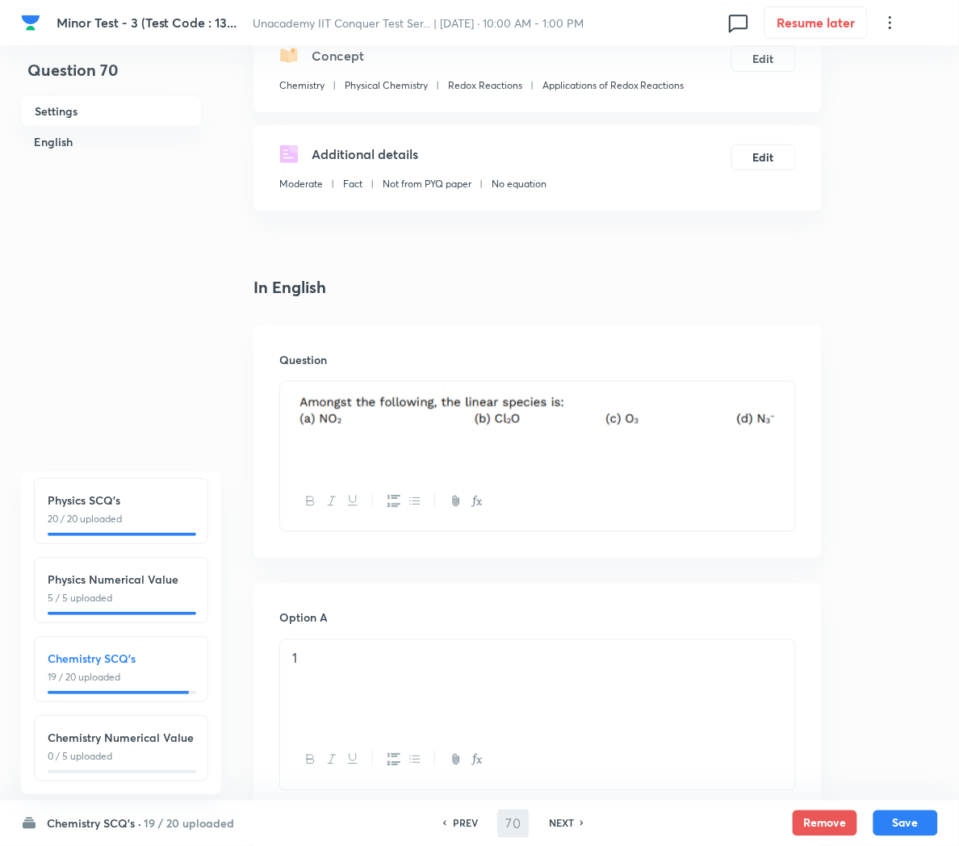
scroll to position [191, 0]
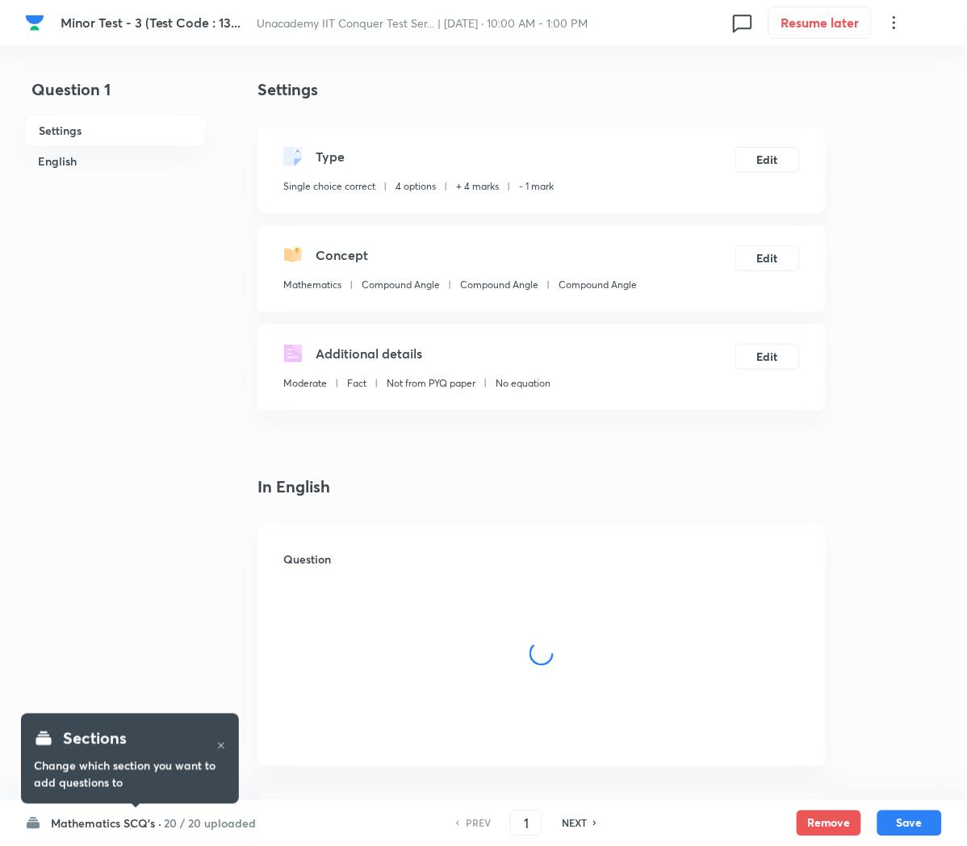
checkbox input "true"
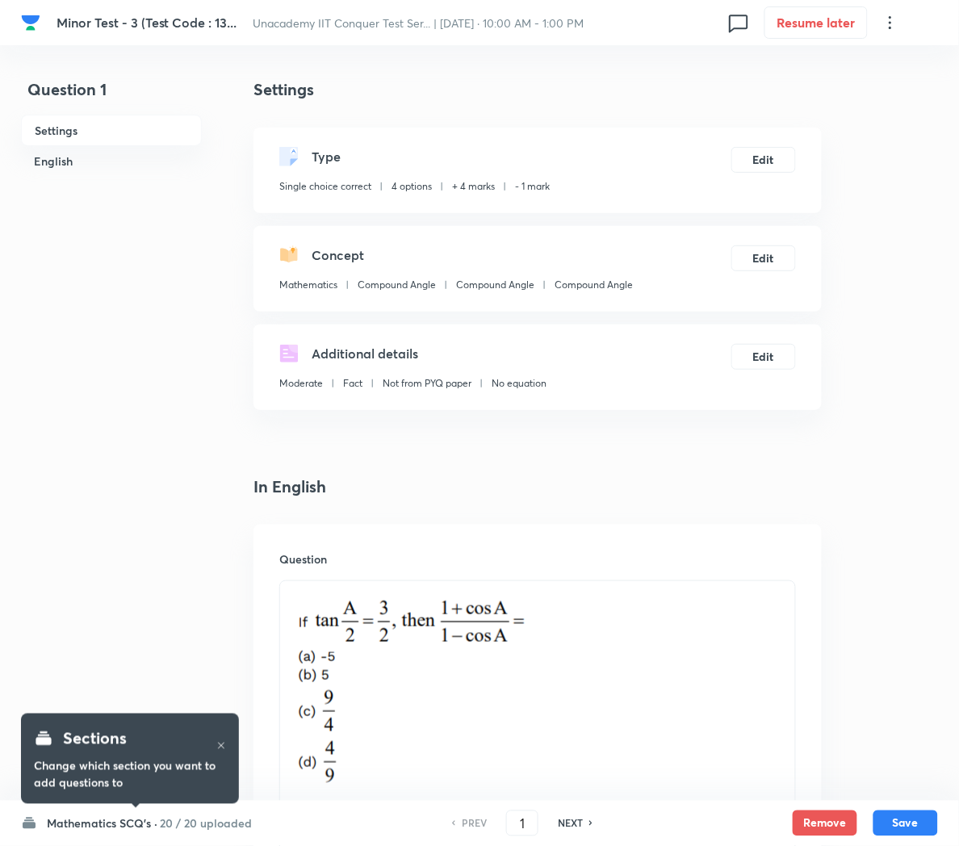
click at [190, 820] on h6 "20 / 20 uploaded" at bounding box center [206, 824] width 92 height 17
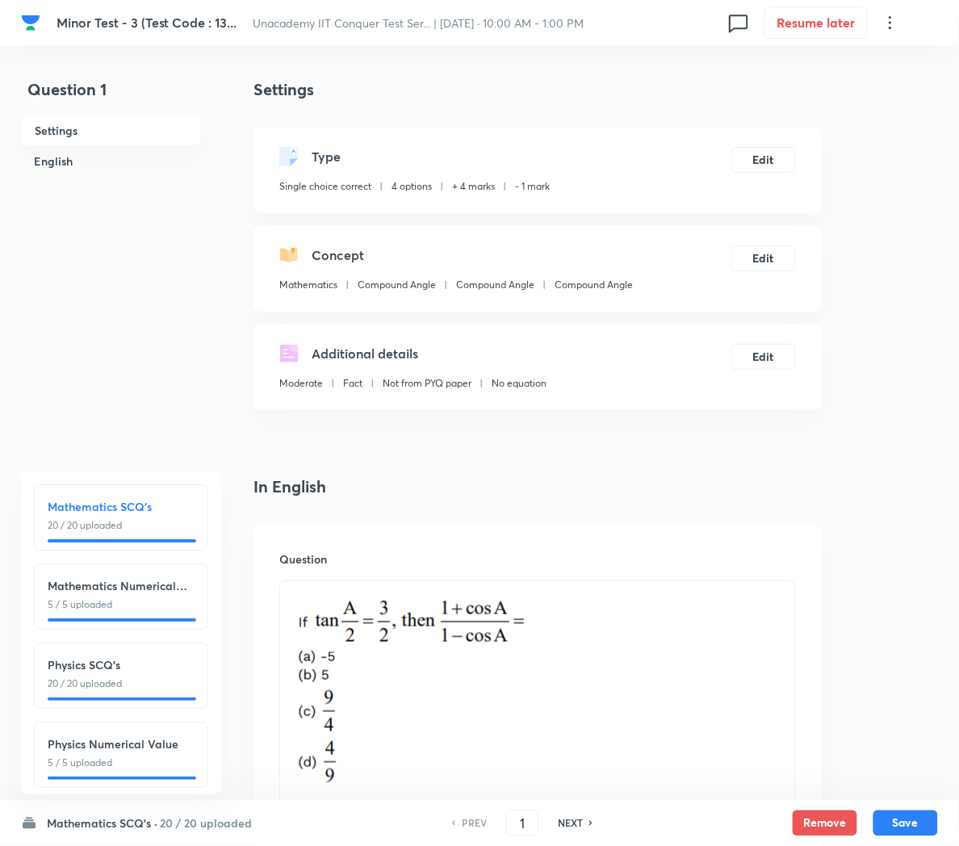
scroll to position [188, 0]
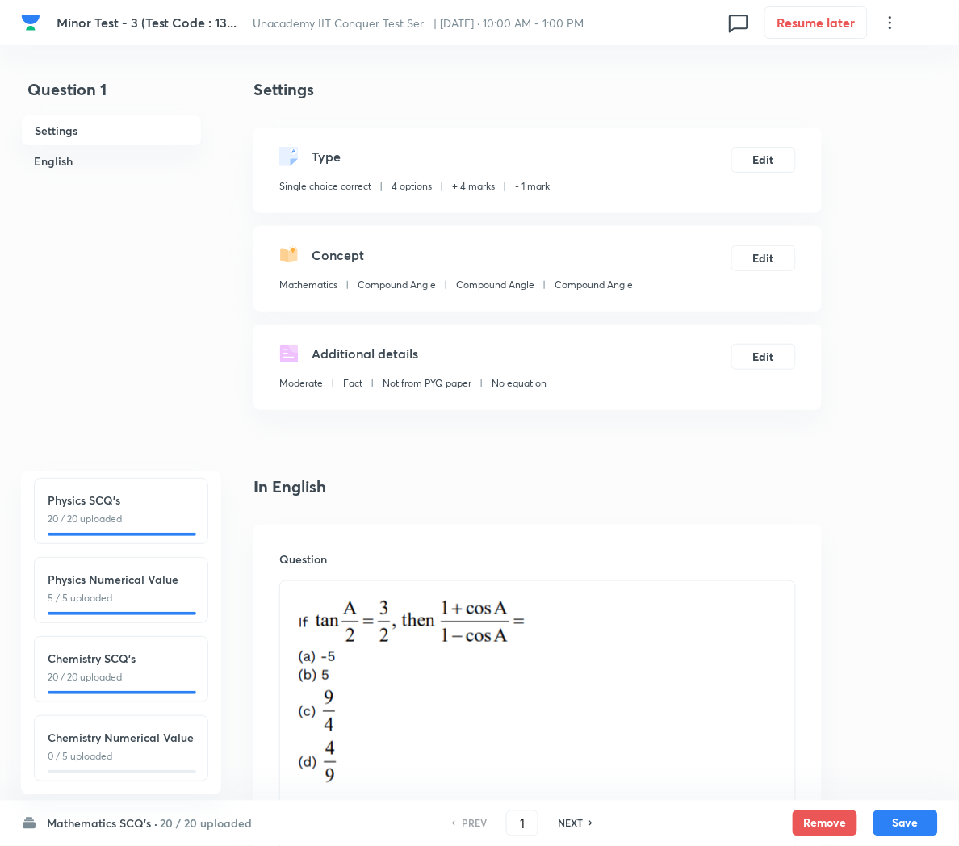
click at [79, 662] on div "Chemistry SCQ's 20 / 20 uploaded" at bounding box center [121, 669] width 174 height 66
type input "51"
checkbox input "true"
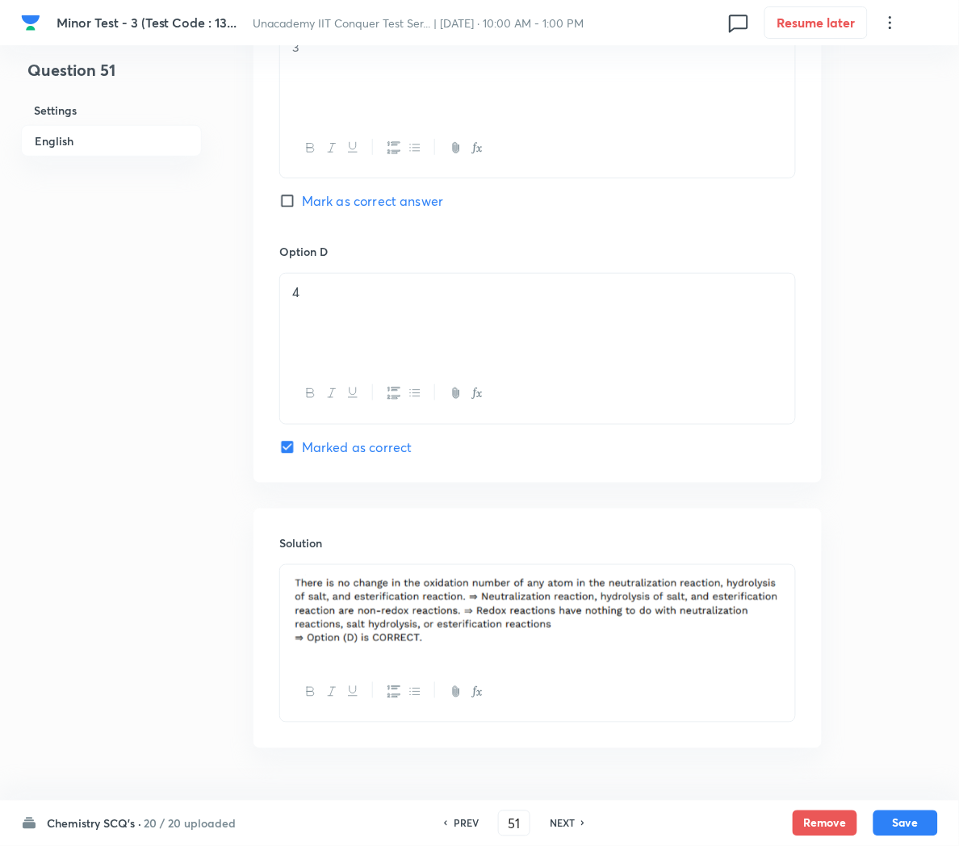
scroll to position [1386, 0]
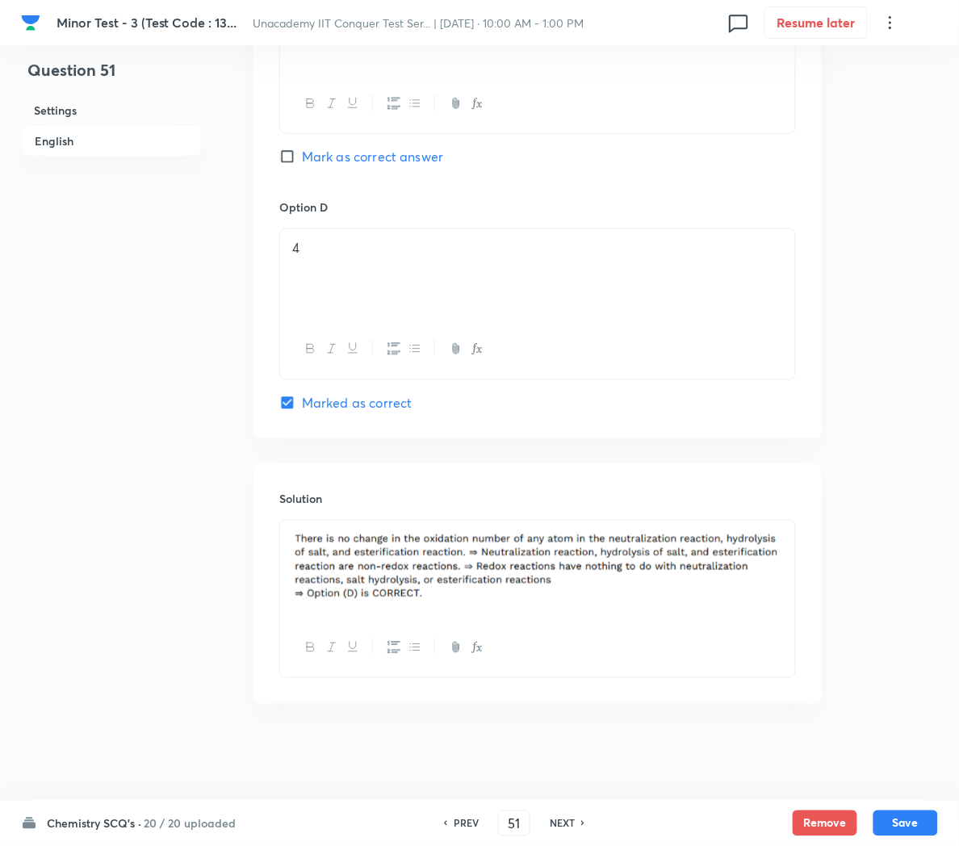
click at [212, 822] on h6 "20 / 20 uploaded" at bounding box center [190, 824] width 92 height 17
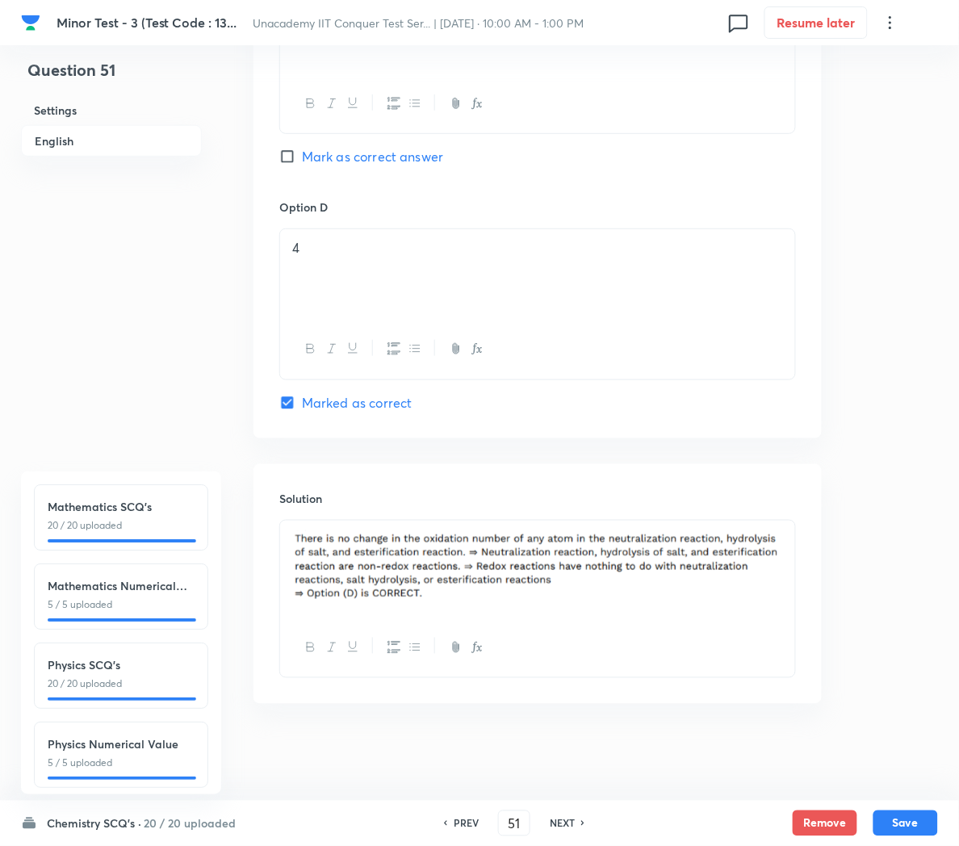
scroll to position [0, 0]
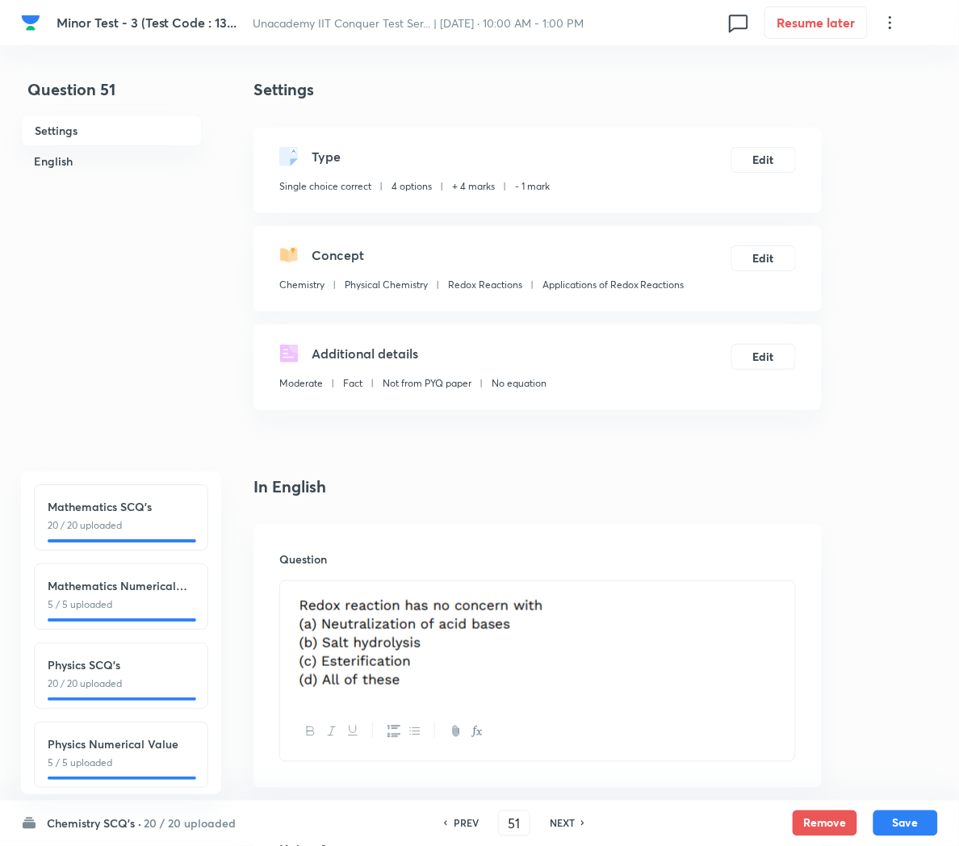
click at [567, 823] on h6 "NEXT" at bounding box center [562, 823] width 25 height 15
type input "52"
checkbox input "false"
checkbox input "true"
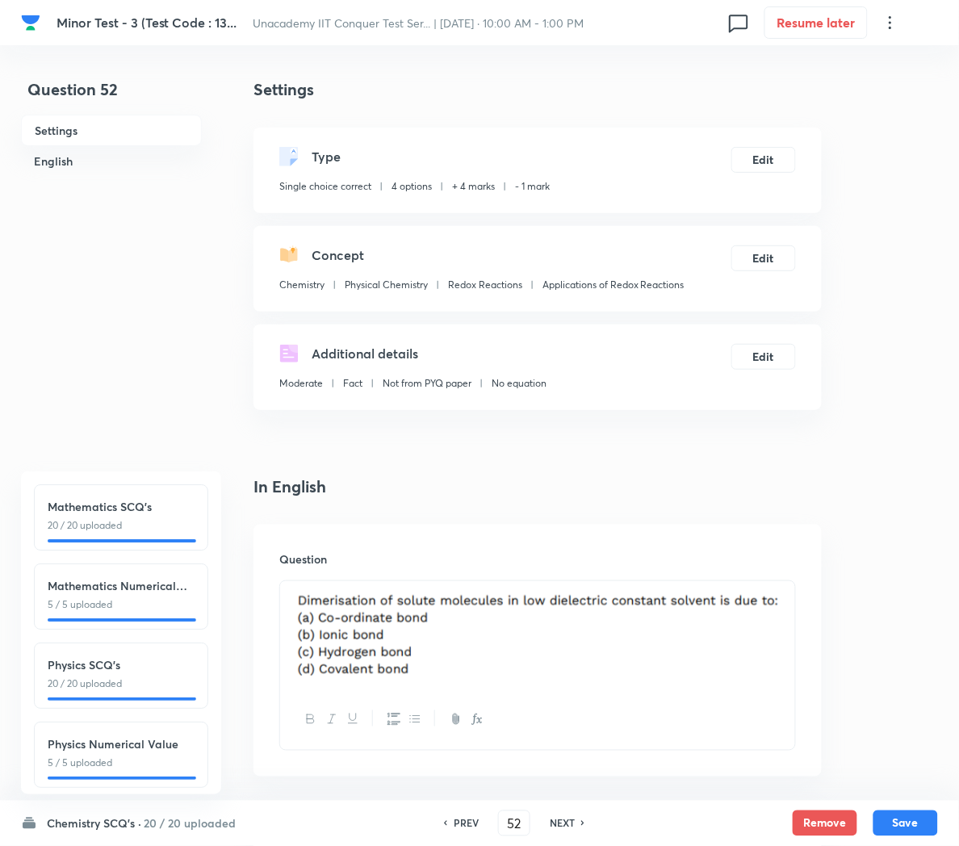
click at [560, 826] on h6 "NEXT" at bounding box center [562, 823] width 25 height 15
type input "53"
checkbox input "false"
checkbox input "true"
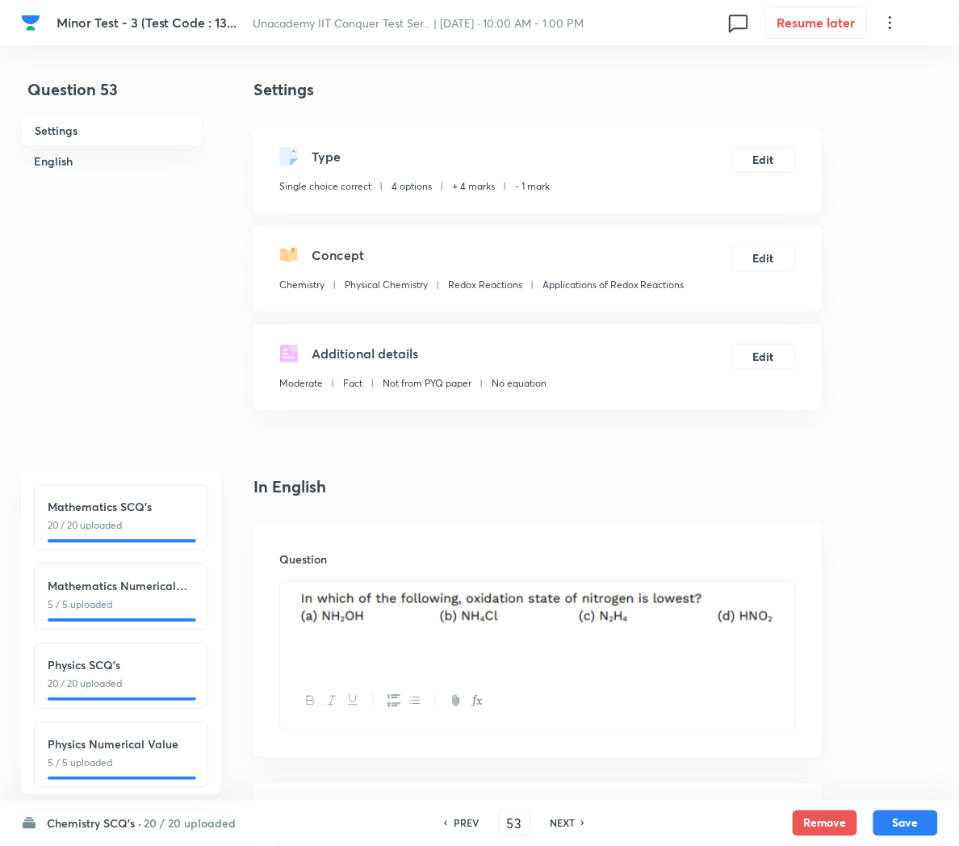
click at [560, 826] on h6 "NEXT" at bounding box center [562, 823] width 25 height 15
type input "54"
checkbox input "false"
checkbox input "true"
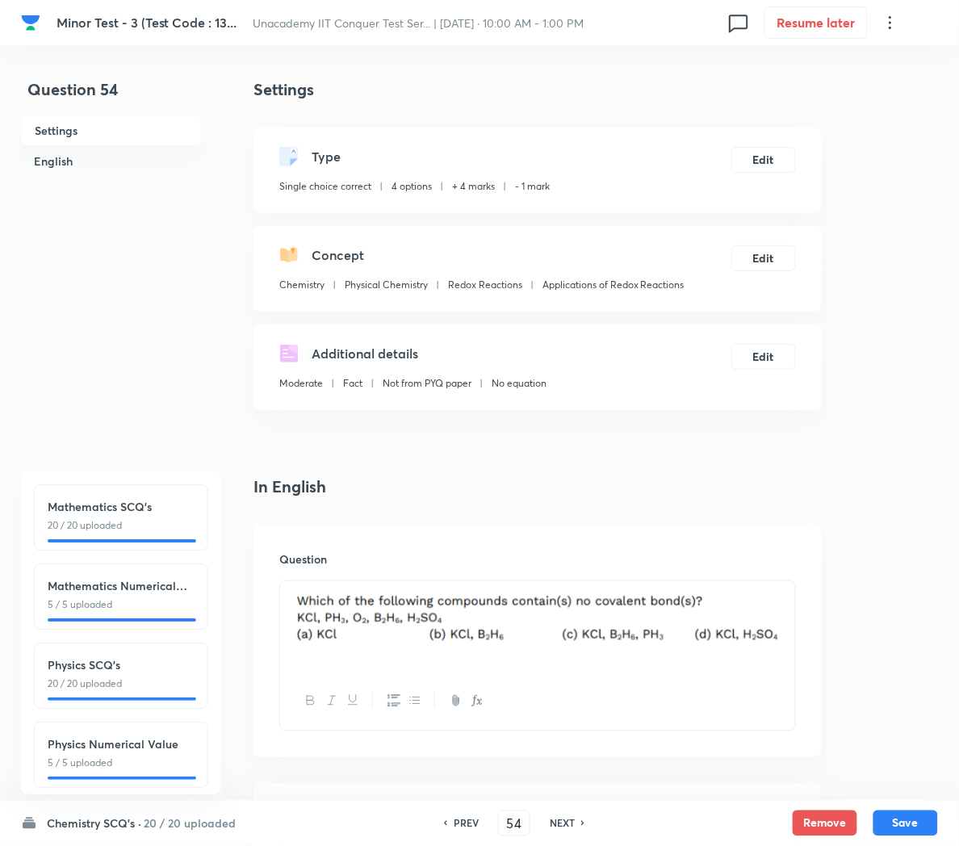
click at [556, 824] on h6 "NEXT" at bounding box center [562, 823] width 25 height 15
type input "55"
checkbox input "false"
checkbox input "true"
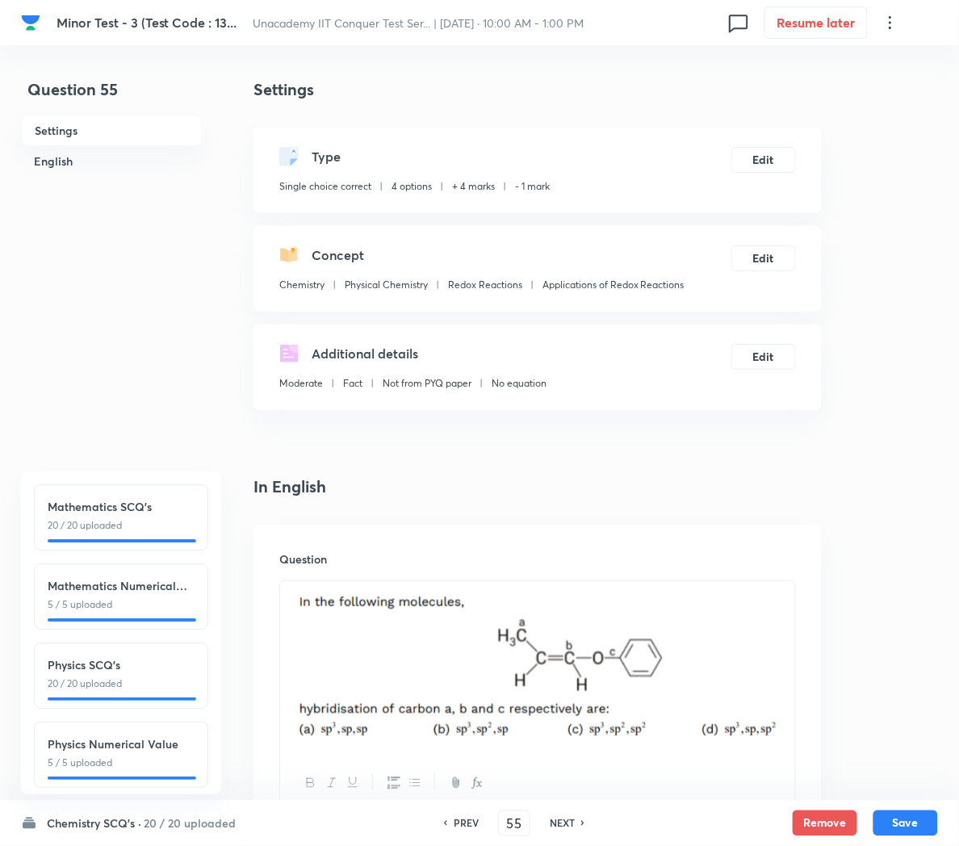
click at [558, 824] on h6 "NEXT" at bounding box center [562, 823] width 25 height 15
type input "56"
checkbox input "false"
checkbox input "true"
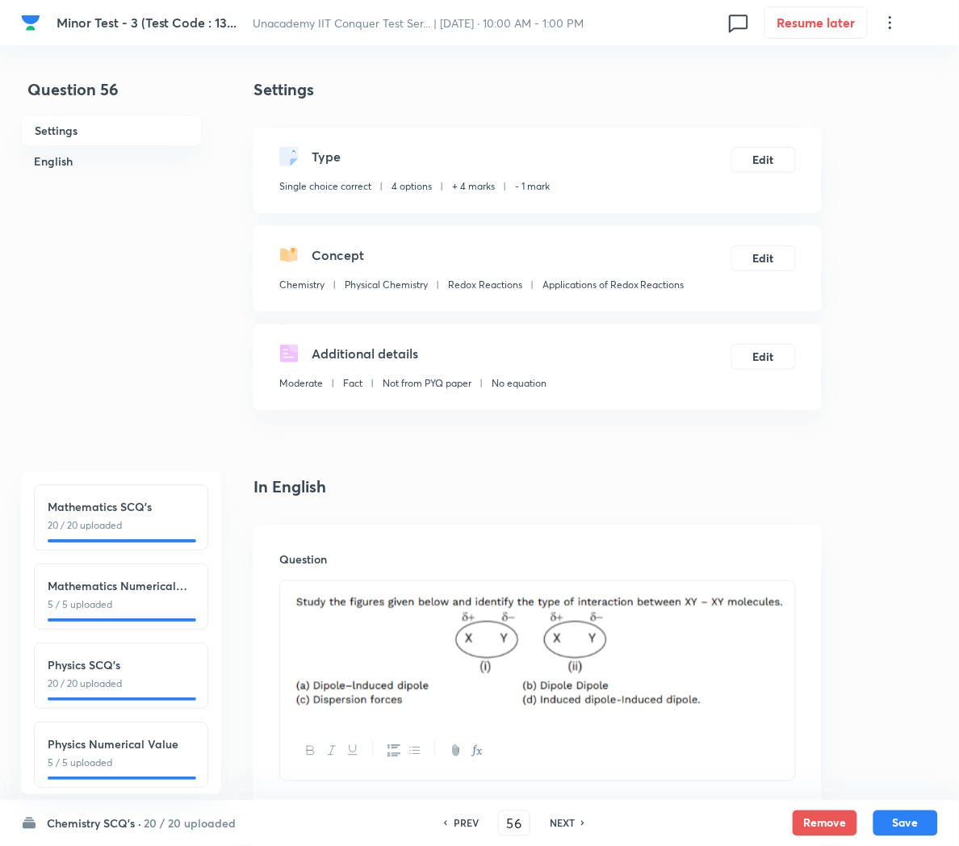
click at [558, 824] on h6 "NEXT" at bounding box center [562, 823] width 25 height 15
type input "57"
checkbox input "true"
checkbox input "false"
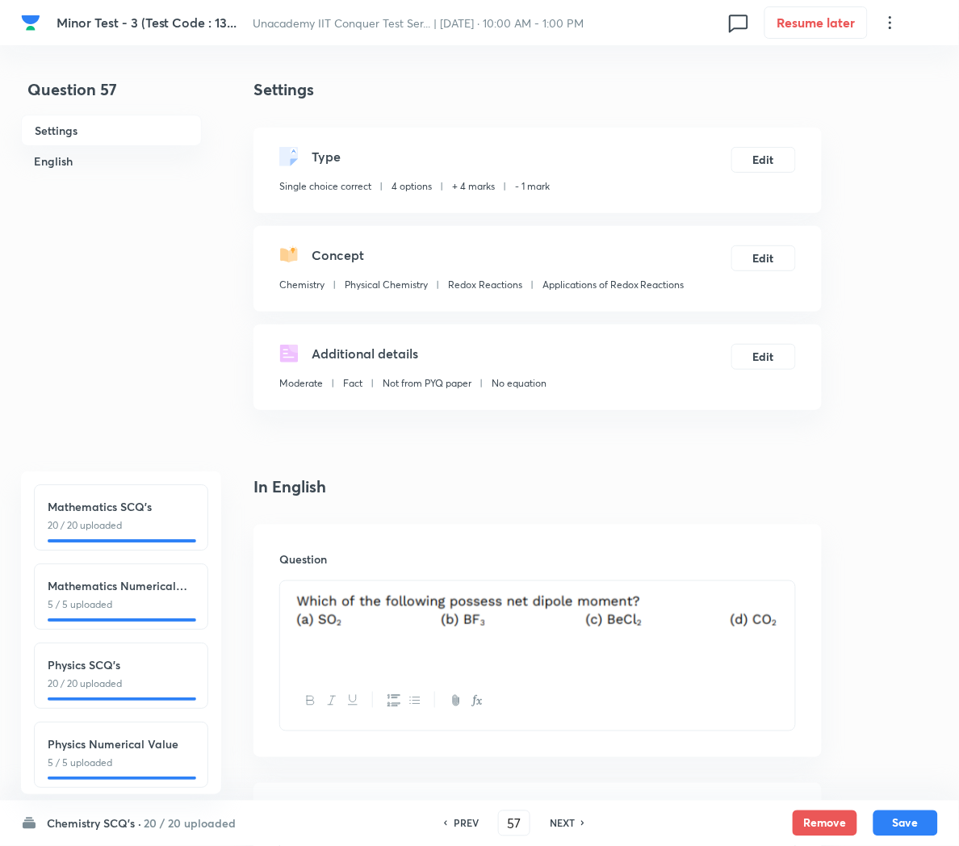
click at [558, 824] on h6 "NEXT" at bounding box center [562, 823] width 25 height 15
type input "58"
checkbox input "true"
click at [558, 824] on h6 "NEXT" at bounding box center [562, 823] width 25 height 15
type input "59"
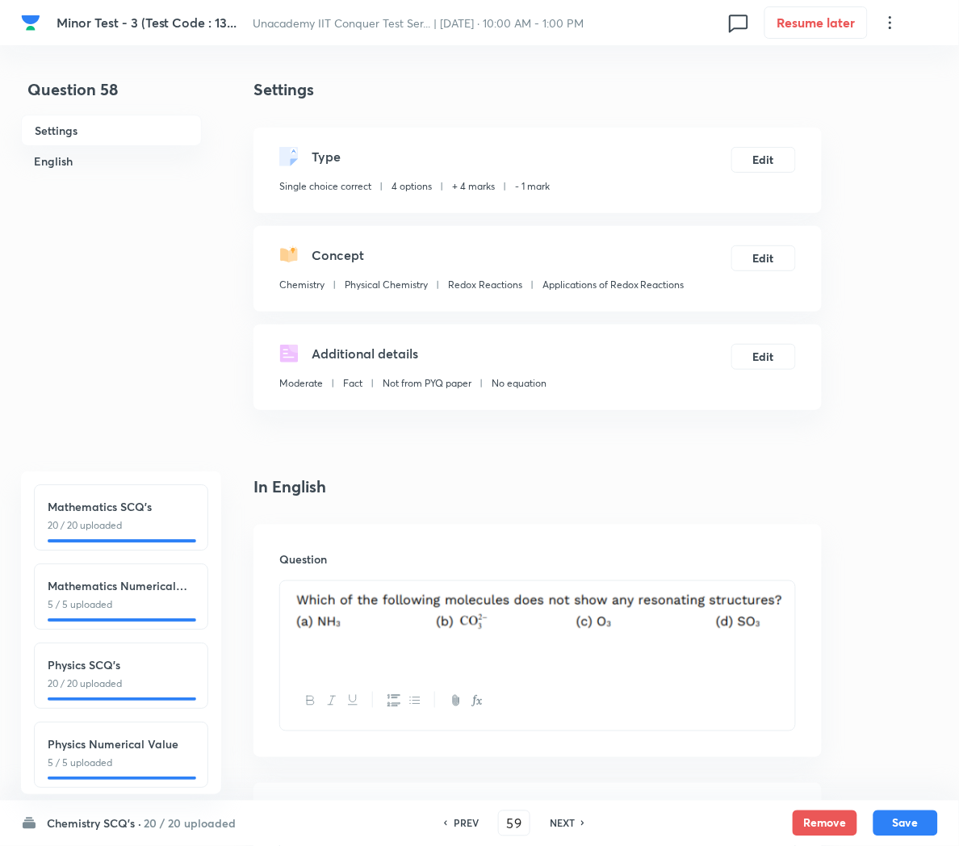
checkbox input "false"
checkbox input "true"
click at [558, 824] on h6 "NEXT" at bounding box center [562, 823] width 25 height 15
type input "60"
checkbox input "true"
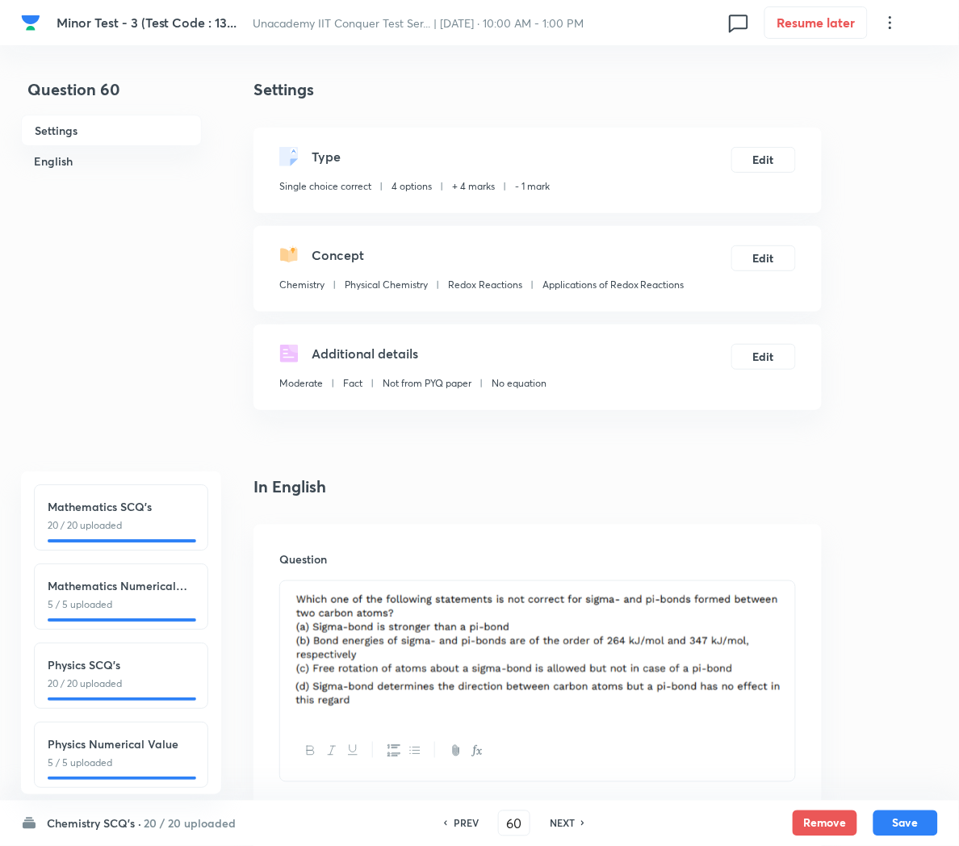
click at [557, 822] on h6 "NEXT" at bounding box center [562, 823] width 25 height 15
type input "61"
checkbox input "false"
checkbox input "true"
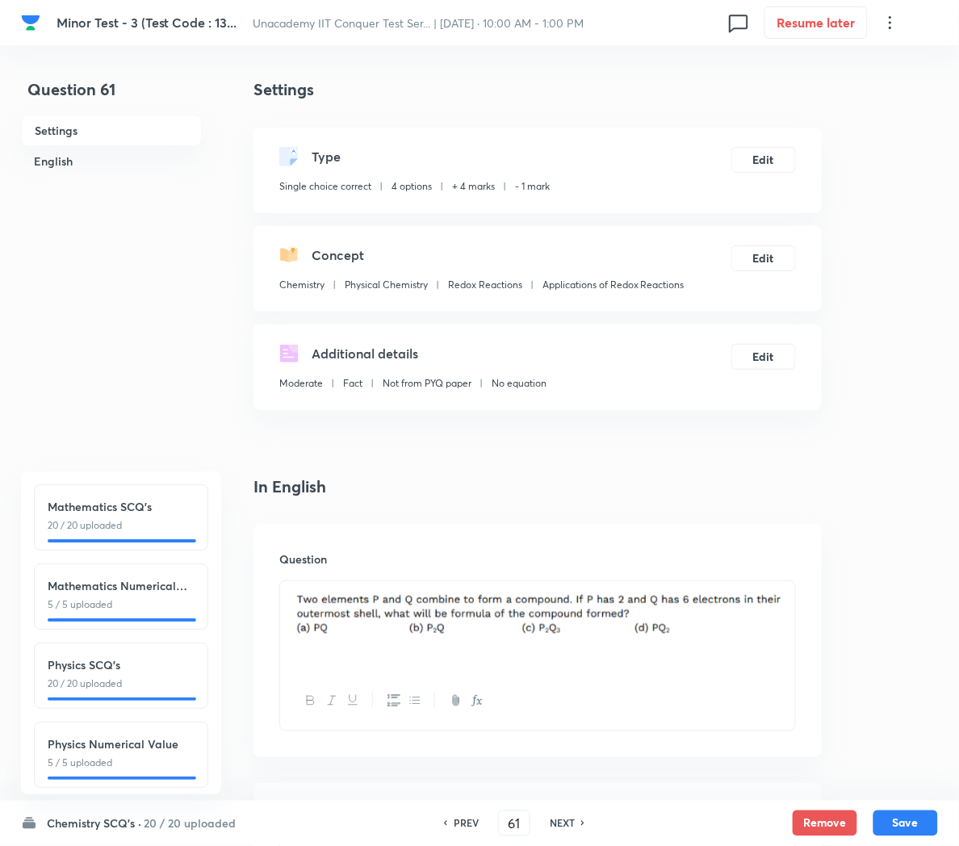
click at [564, 826] on h6 "NEXT" at bounding box center [562, 823] width 25 height 15
type input "62"
checkbox input "false"
checkbox input "true"
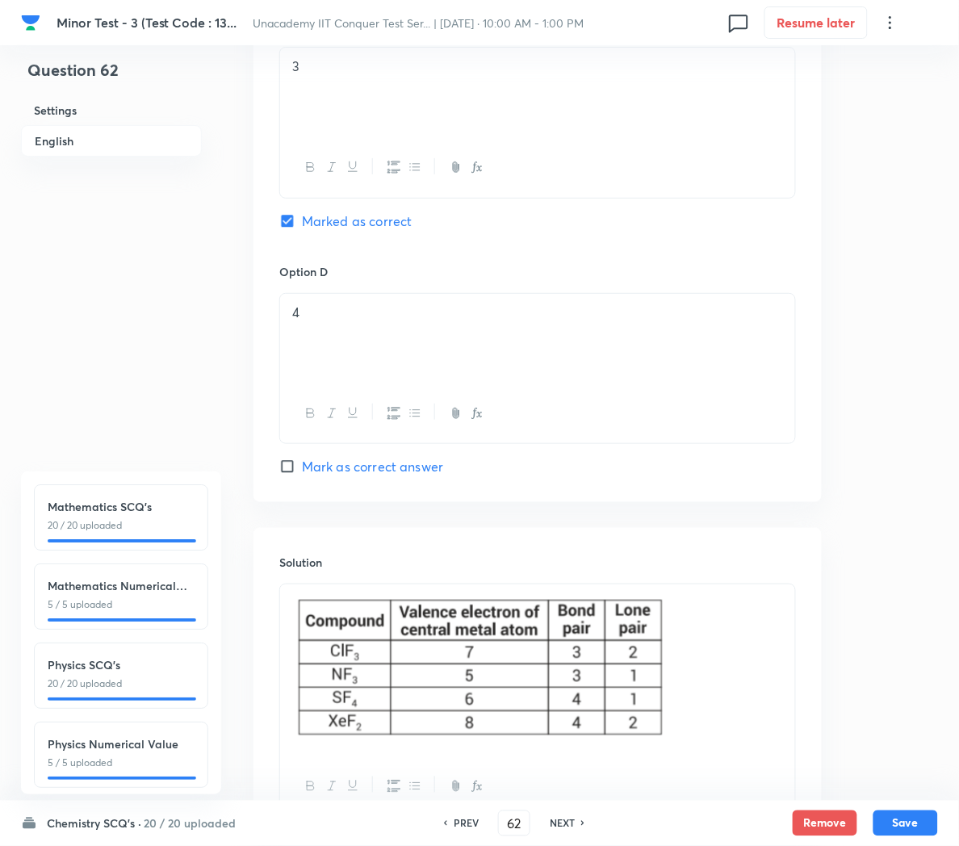
scroll to position [1430, 0]
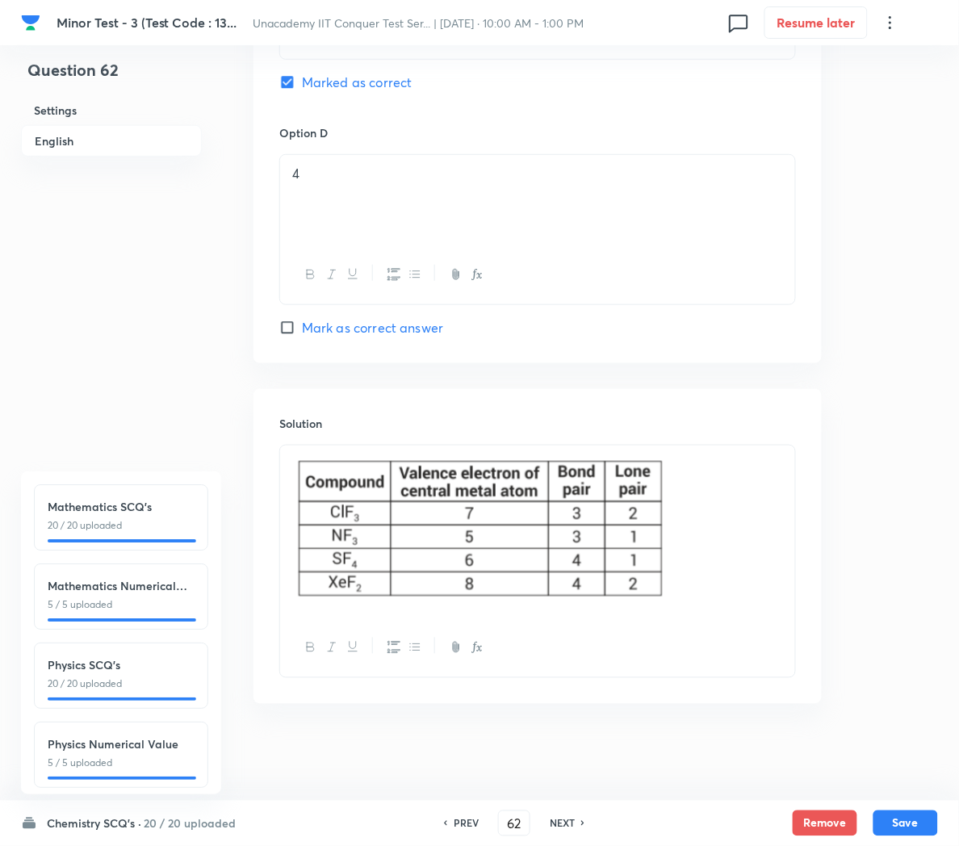
click at [559, 824] on h6 "NEXT" at bounding box center [562, 823] width 25 height 15
type input "63"
checkbox input "false"
checkbox input "true"
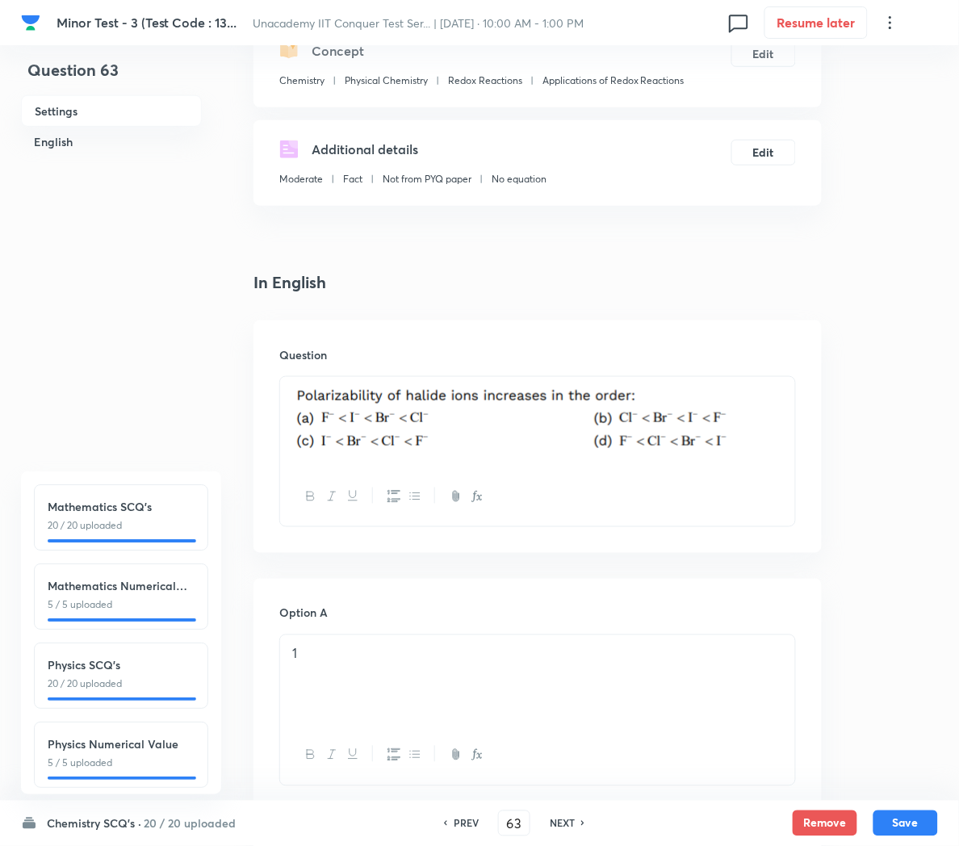
scroll to position [212, 0]
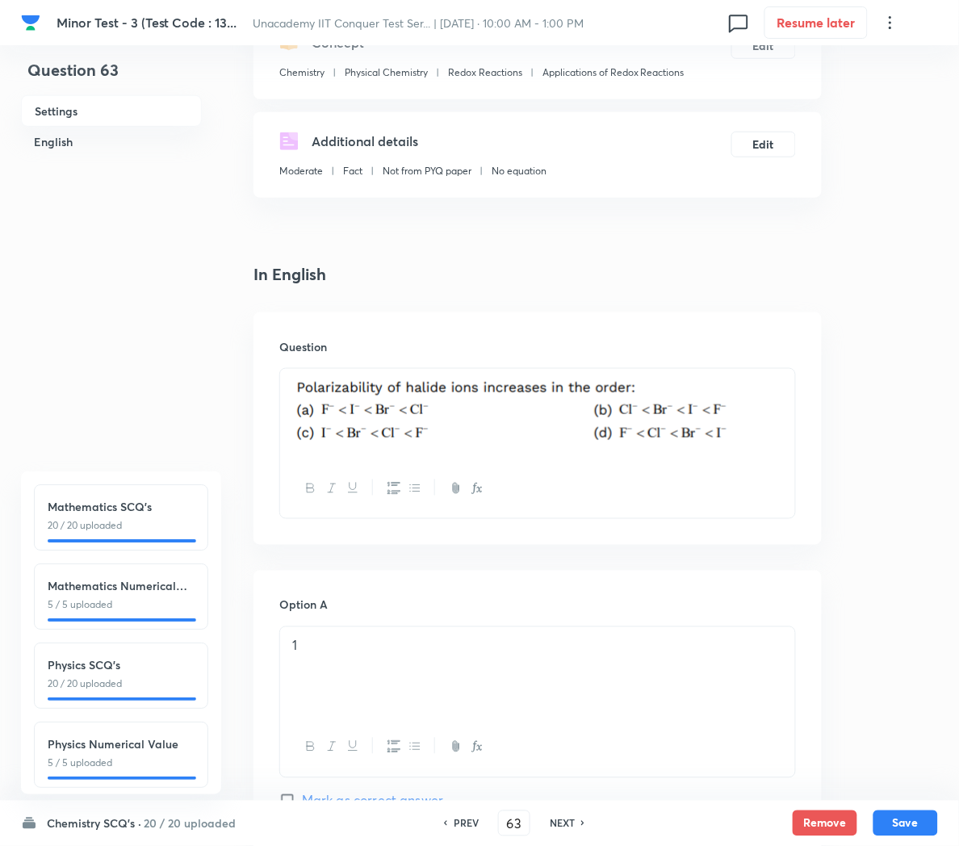
click at [562, 822] on h6 "NEXT" at bounding box center [562, 823] width 25 height 15
type input "64"
checkbox input "true"
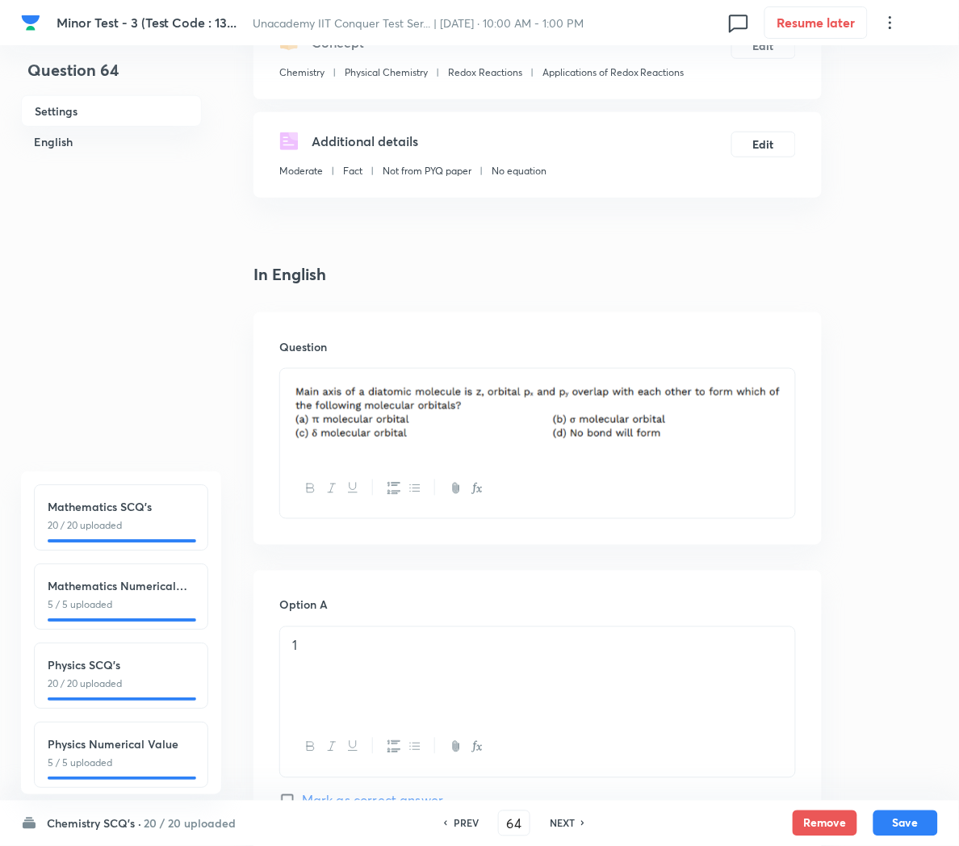
click at [562, 822] on h6 "NEXT" at bounding box center [562, 823] width 25 height 15
type input "65"
checkbox input "false"
checkbox input "true"
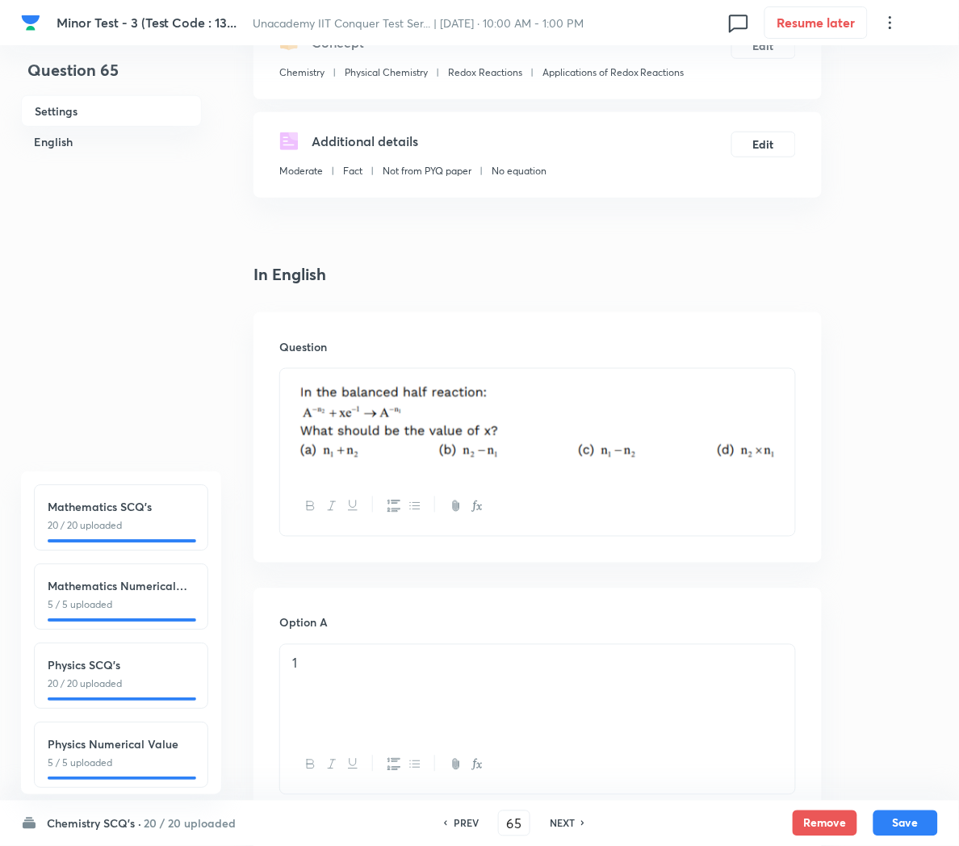
click at [562, 816] on h6 "NEXT" at bounding box center [562, 823] width 25 height 15
type input "66"
checkbox input "true"
checkbox input "false"
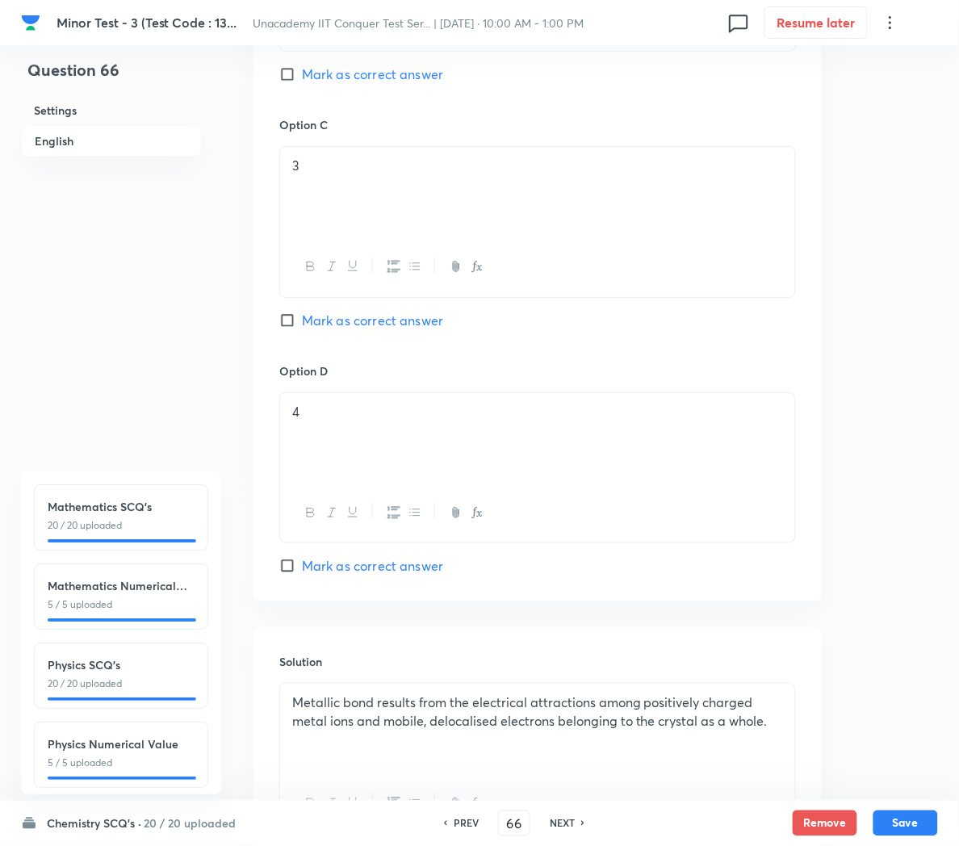
scroll to position [1347, 0]
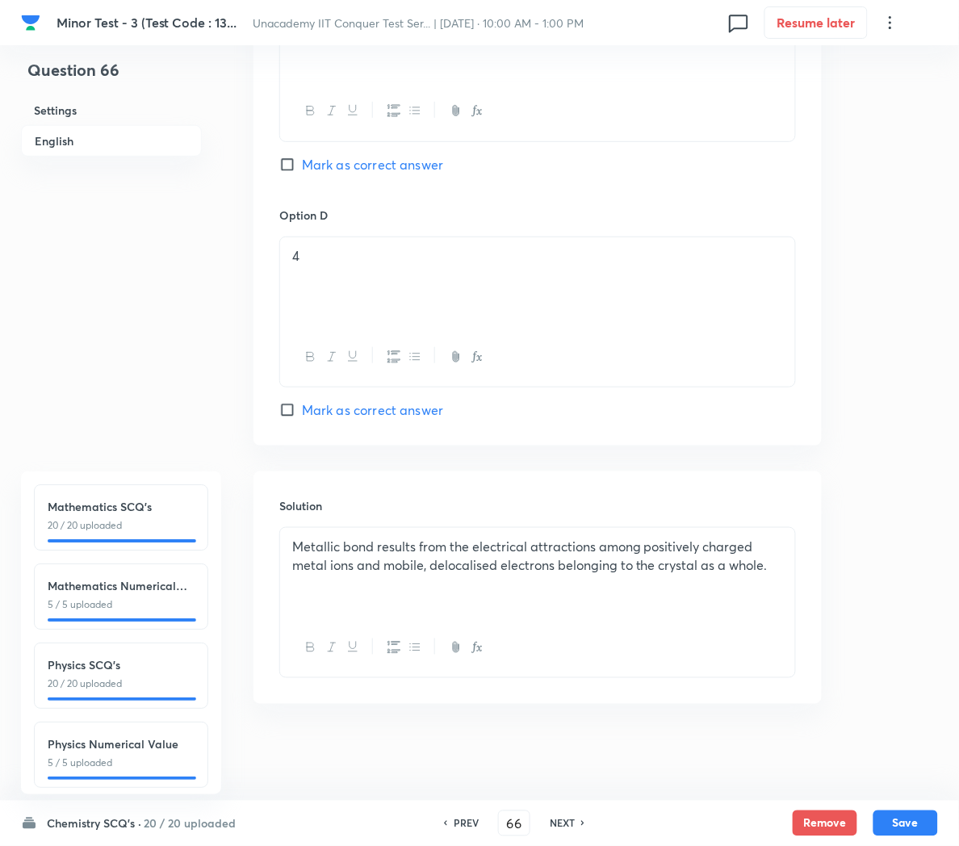
click at [554, 816] on h6 "NEXT" at bounding box center [562, 823] width 25 height 15
type input "67"
checkbox input "false"
checkbox input "true"
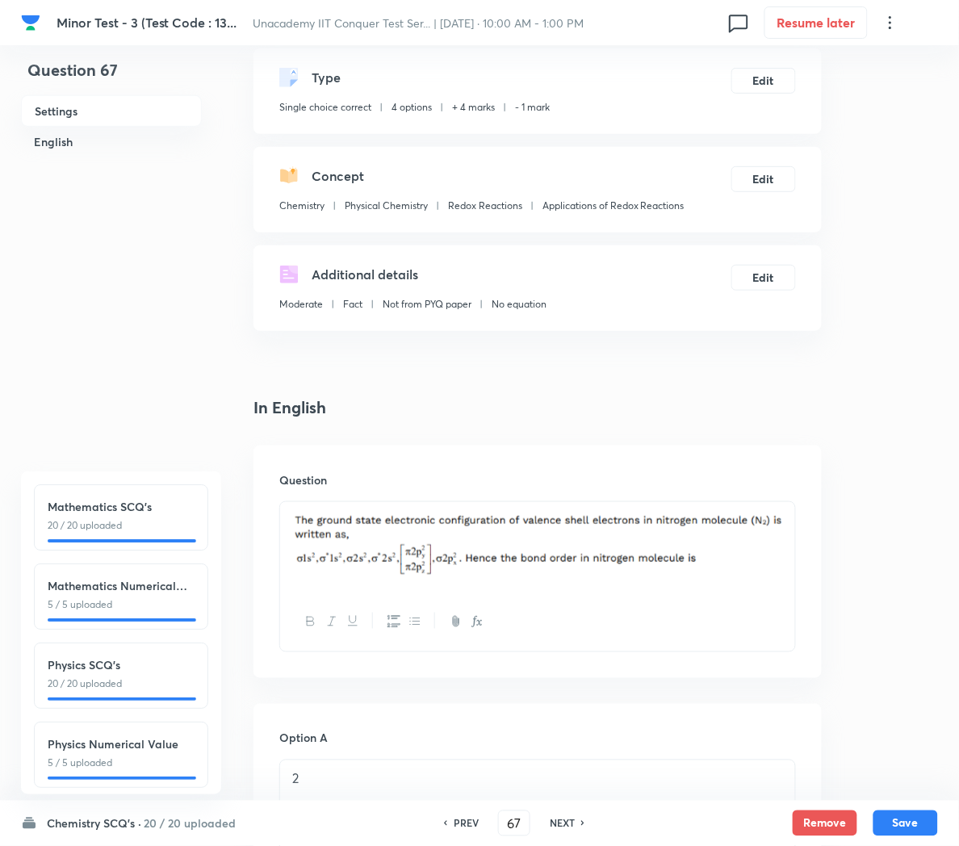
scroll to position [73, 0]
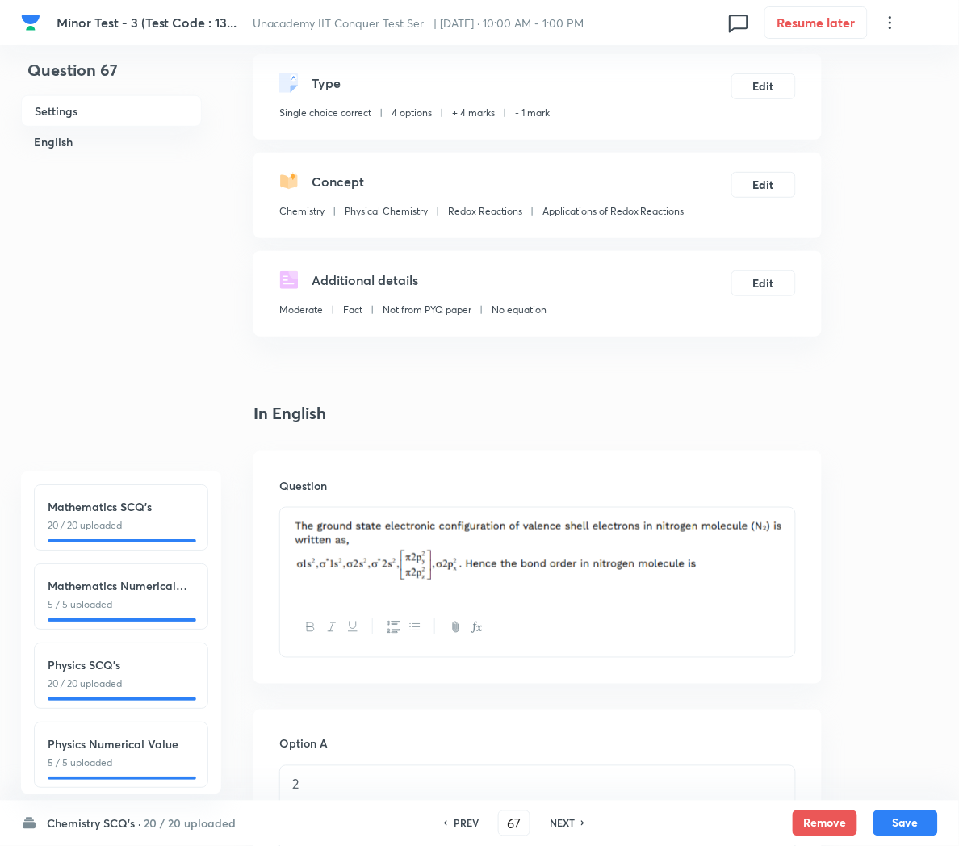
click at [563, 822] on h6 "NEXT" at bounding box center [562, 823] width 25 height 15
type input "68"
checkbox input "false"
checkbox input "true"
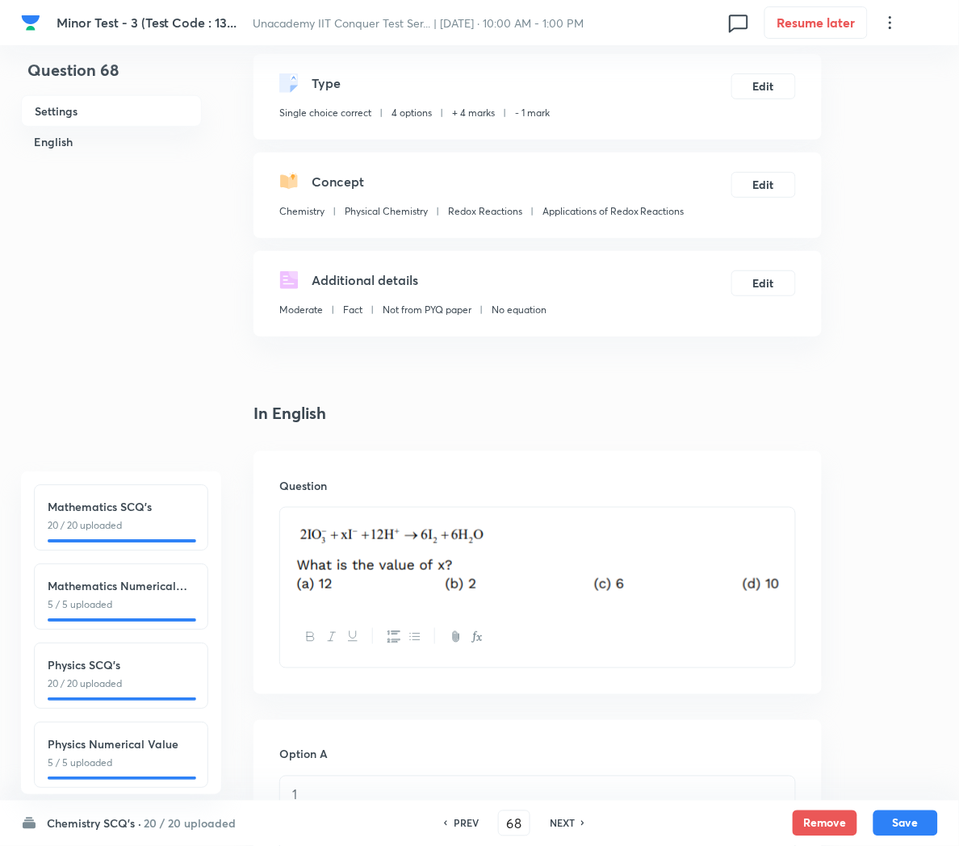
click at [559, 822] on h6 "NEXT" at bounding box center [562, 823] width 25 height 15
type input "69"
checkbox input "true"
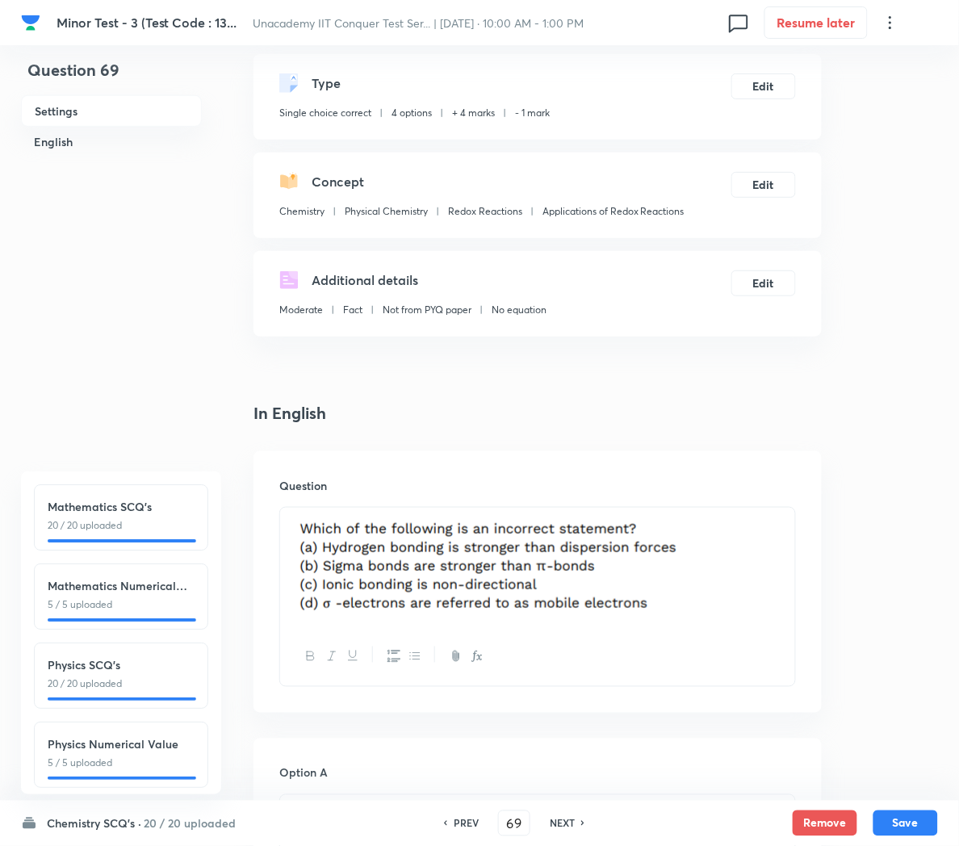
click at [564, 818] on h6 "NEXT" at bounding box center [562, 823] width 25 height 15
type input "70"
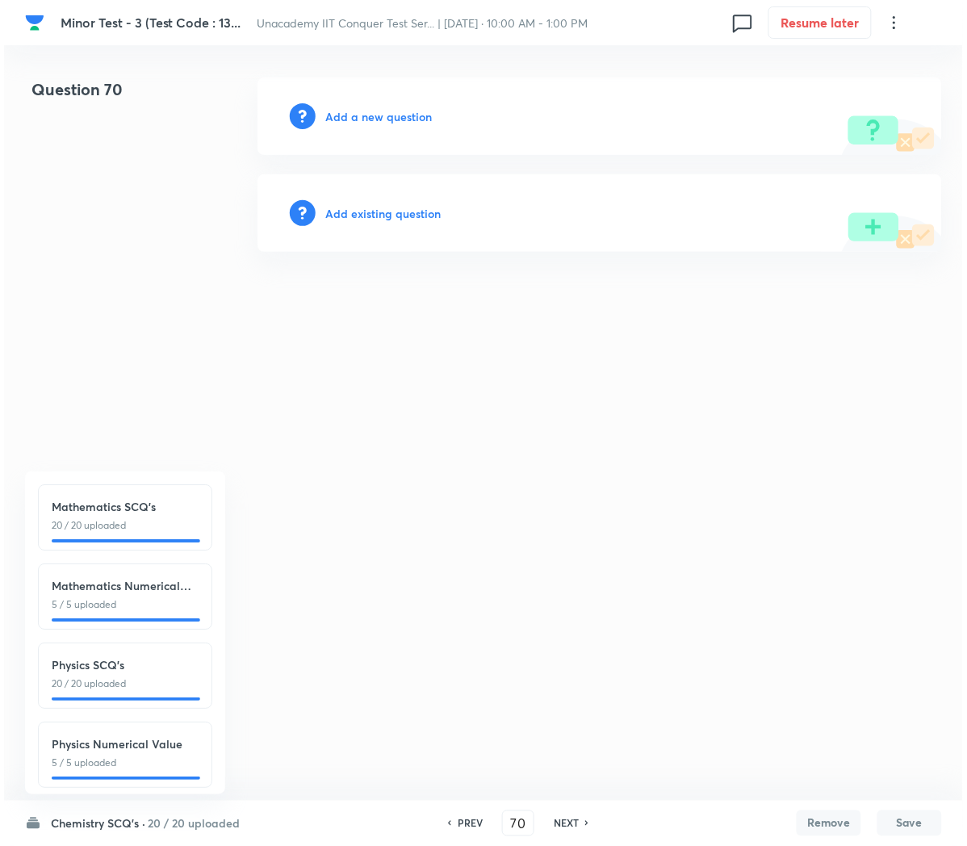
scroll to position [0, 0]
click at [372, 111] on h6 "Add a new question" at bounding box center [378, 116] width 107 height 17
click at [372, 111] on h6 "Choose a question type" at bounding box center [387, 116] width 124 height 17
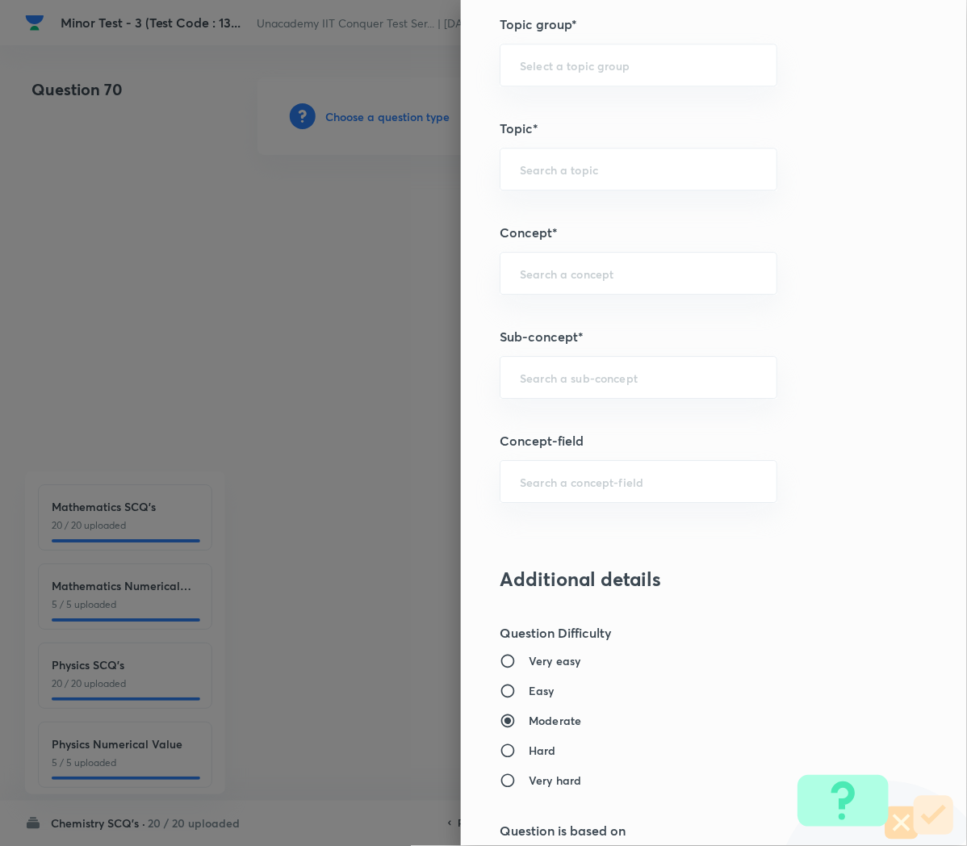
scroll to position [796, 0]
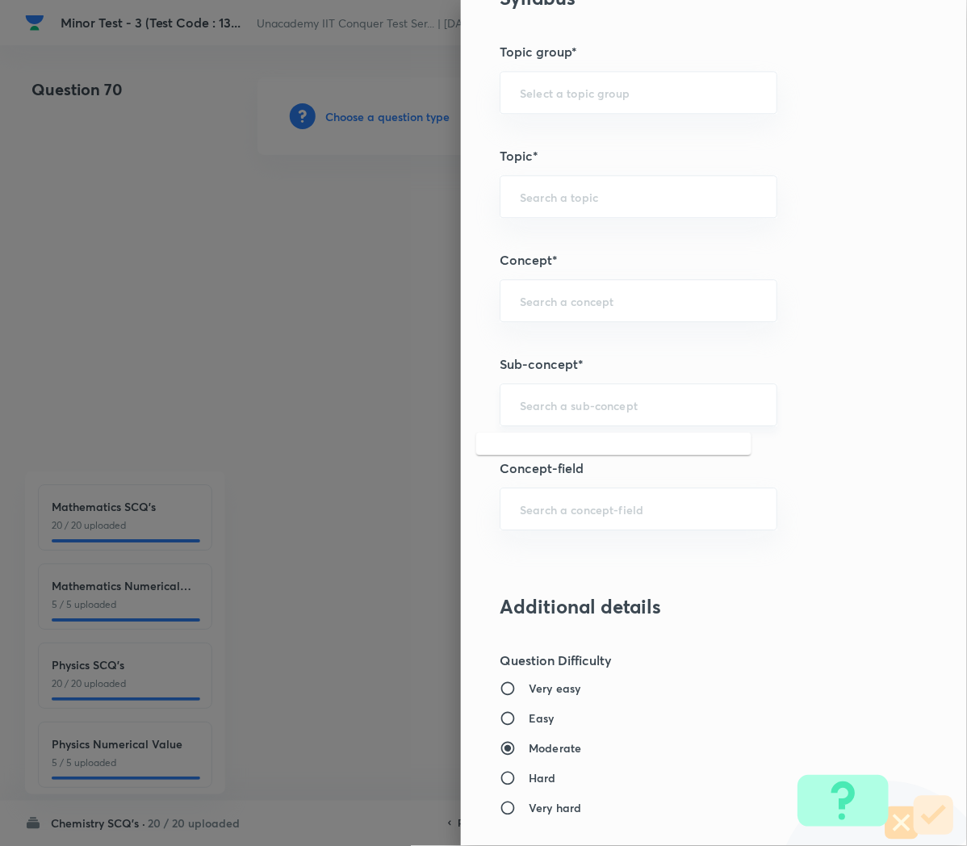
click at [526, 413] on input "text" at bounding box center [638, 404] width 237 height 15
paste input "Applications of Redox Reactions"
type input "Applications of Redox Reactions"
type input "Chemistry"
type input "Physical Chemistry"
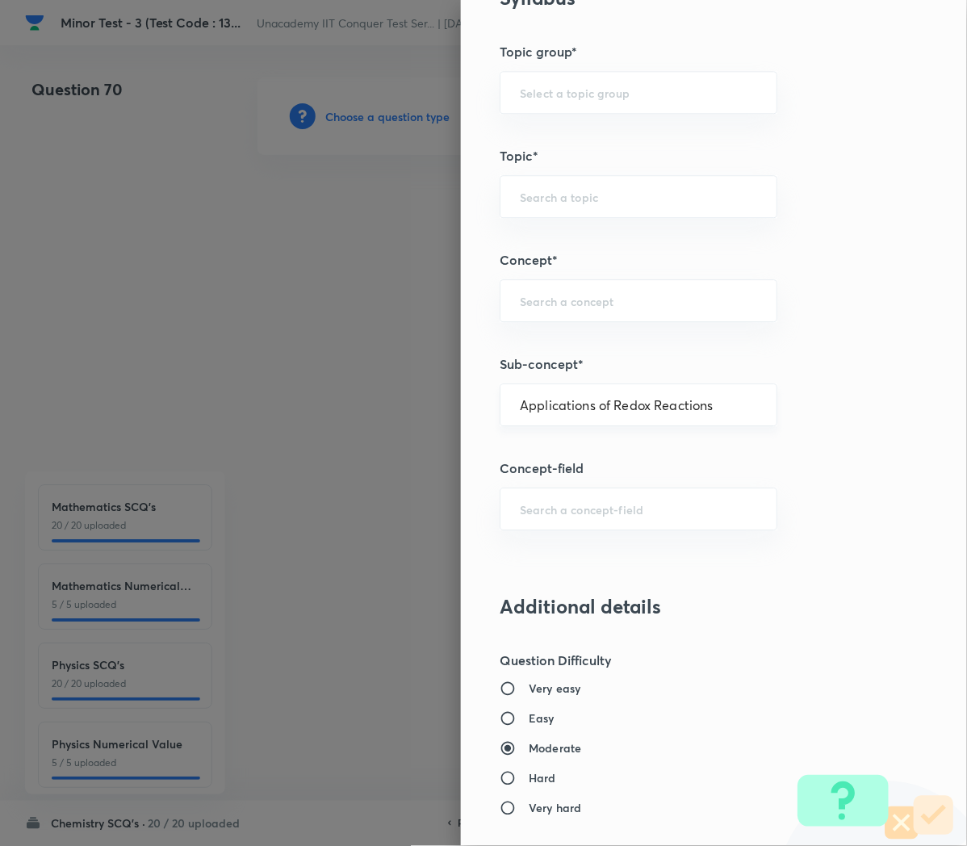
type input "Redox Reactions"
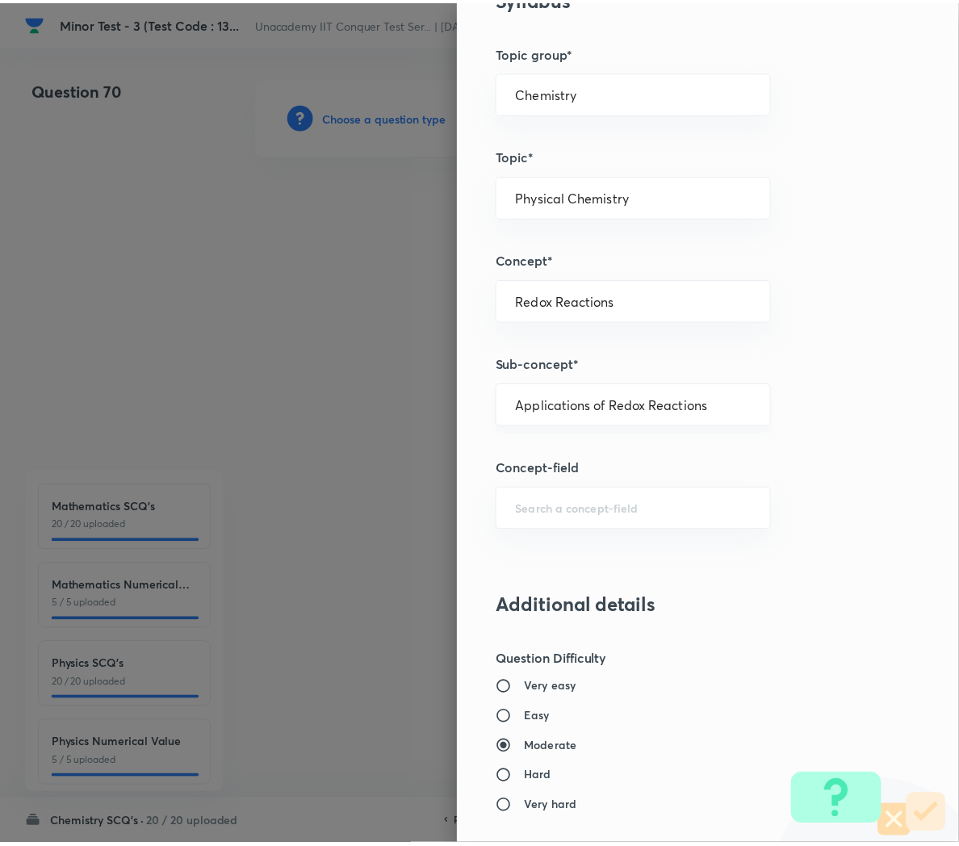
scroll to position [1466, 0]
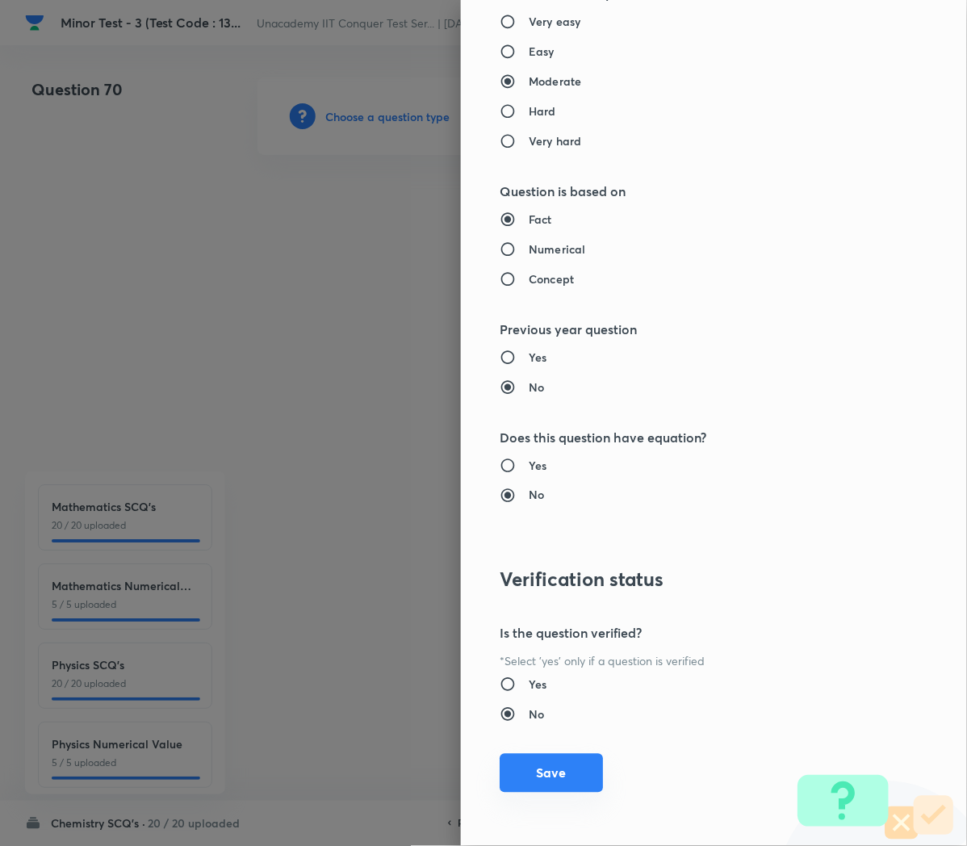
click at [533, 790] on button "Save" at bounding box center [551, 773] width 103 height 39
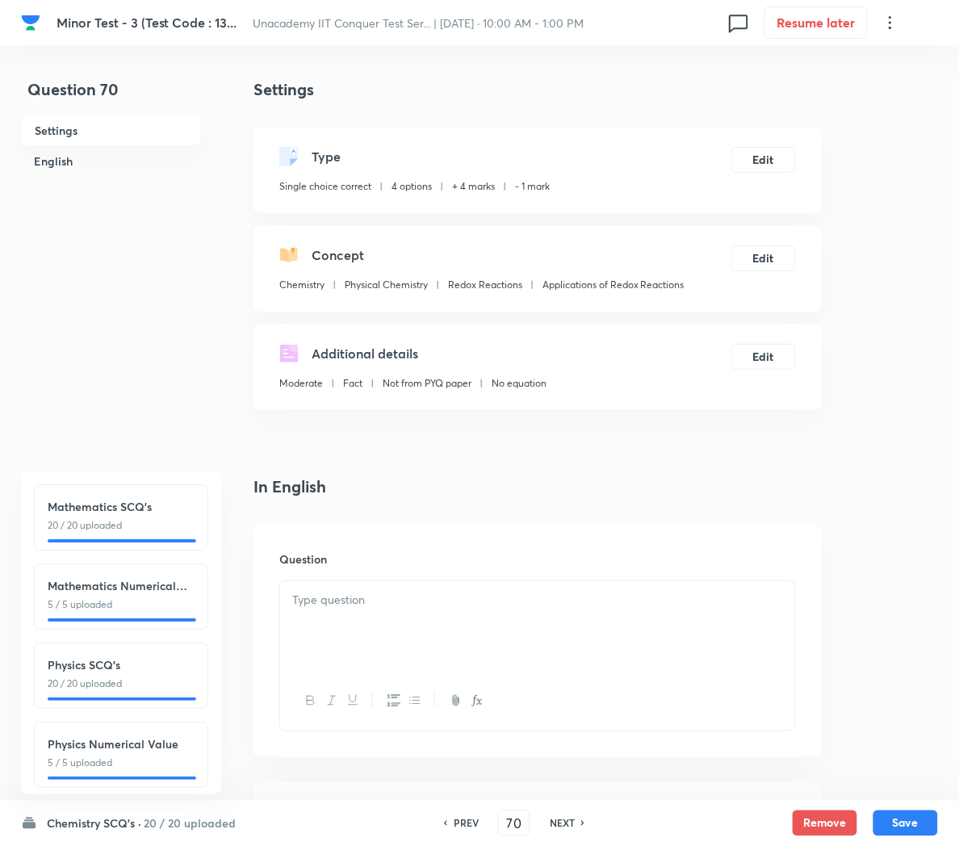
click at [328, 625] on div at bounding box center [537, 626] width 515 height 90
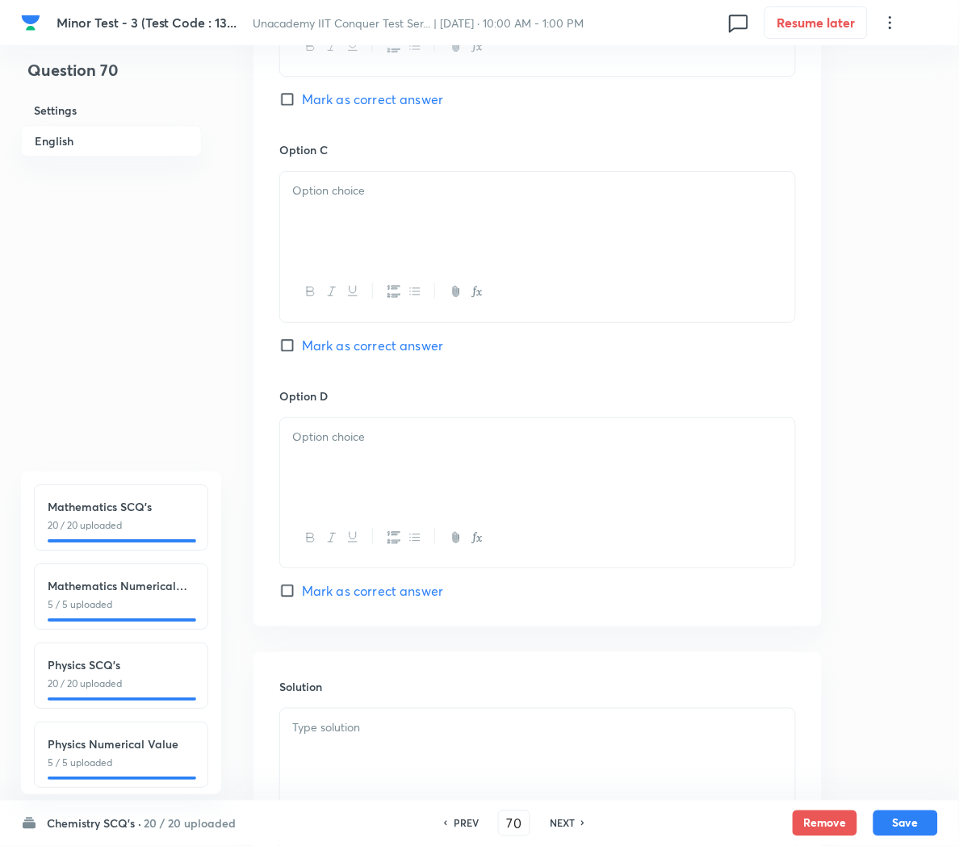
scroll to position [1347, 0]
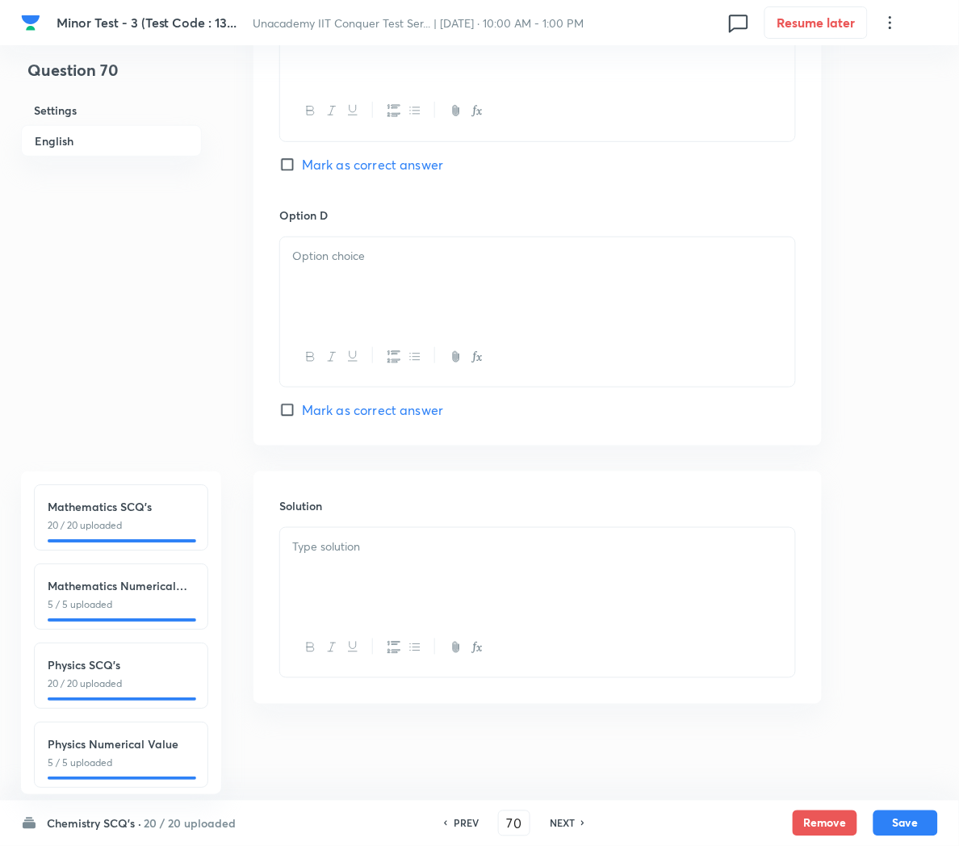
click at [367, 564] on div at bounding box center [537, 573] width 515 height 90
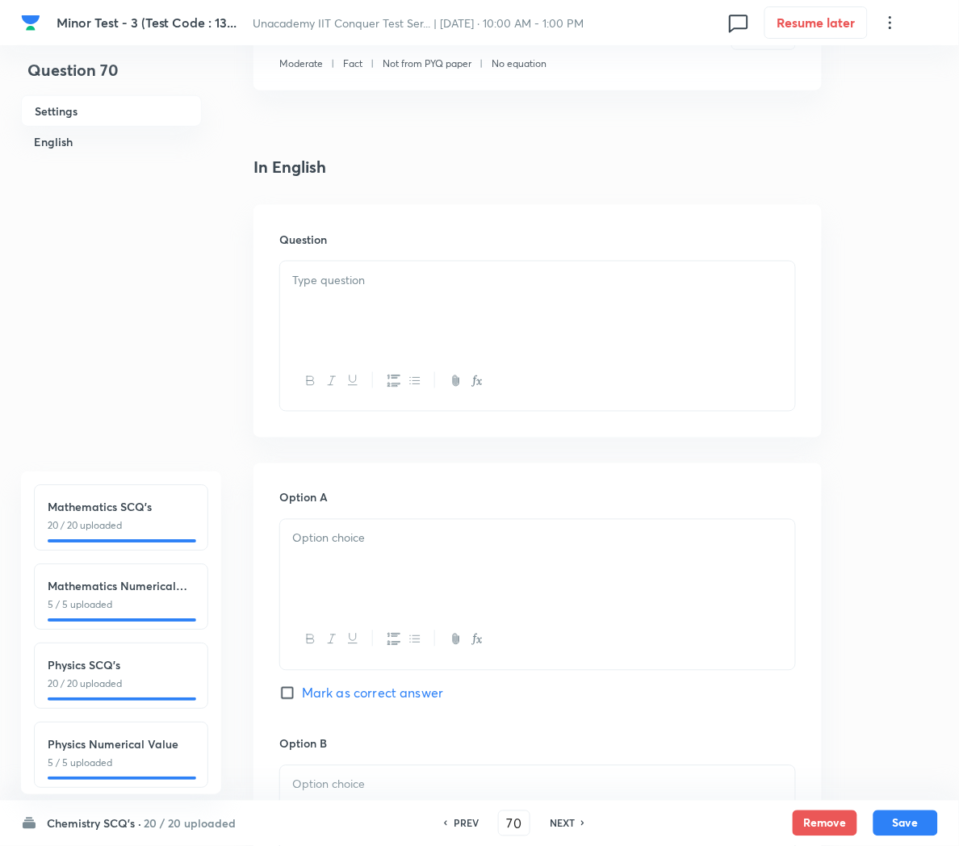
scroll to position [317, 0]
click at [341, 319] on div at bounding box center [537, 310] width 515 height 90
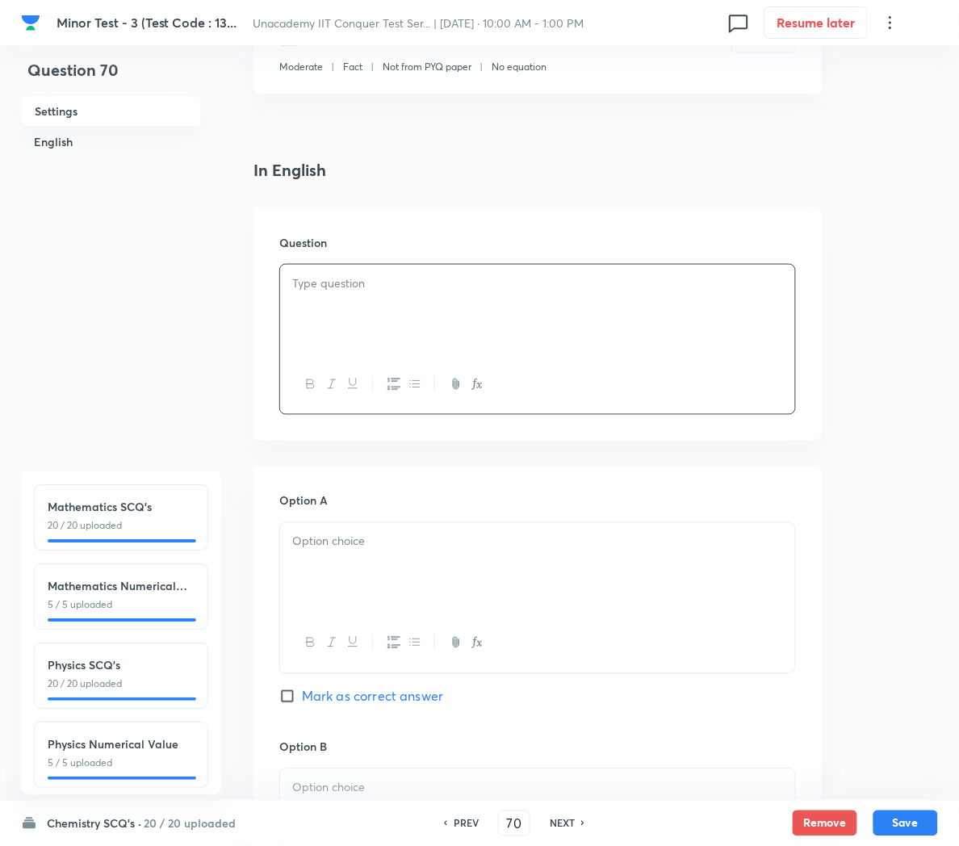
click at [429, 322] on div at bounding box center [537, 310] width 515 height 90
click at [384, 564] on div at bounding box center [537, 568] width 515 height 90
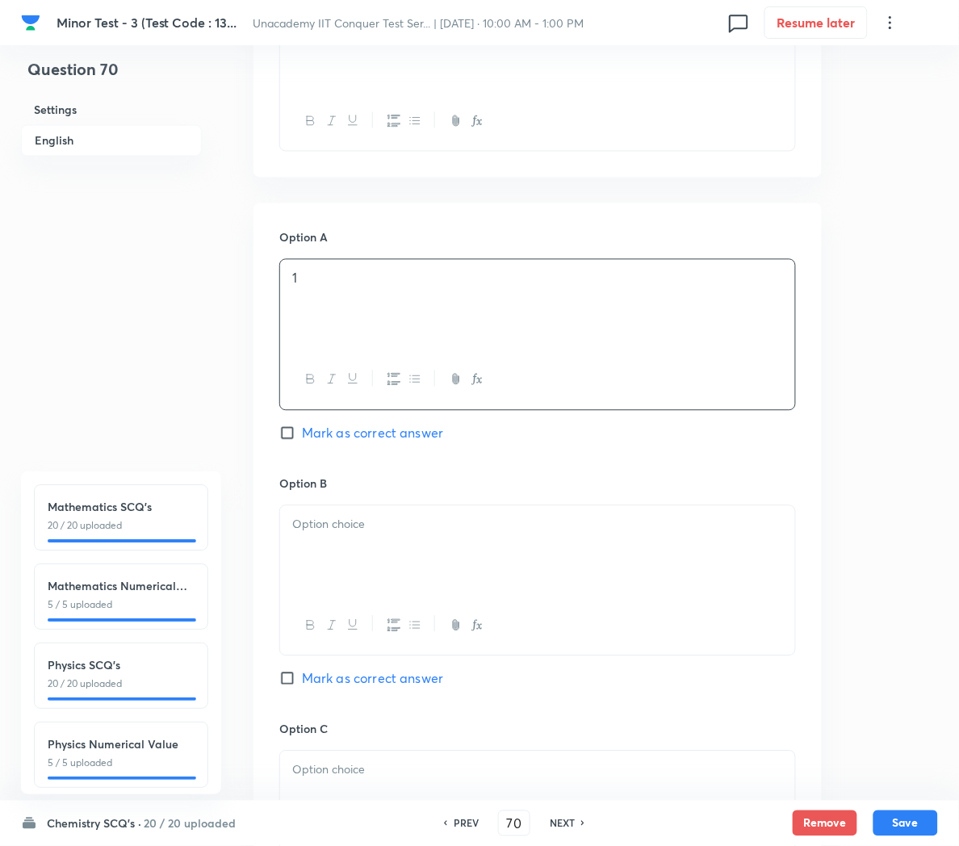
scroll to position [582, 0]
click at [384, 564] on div at bounding box center [537, 549] width 515 height 90
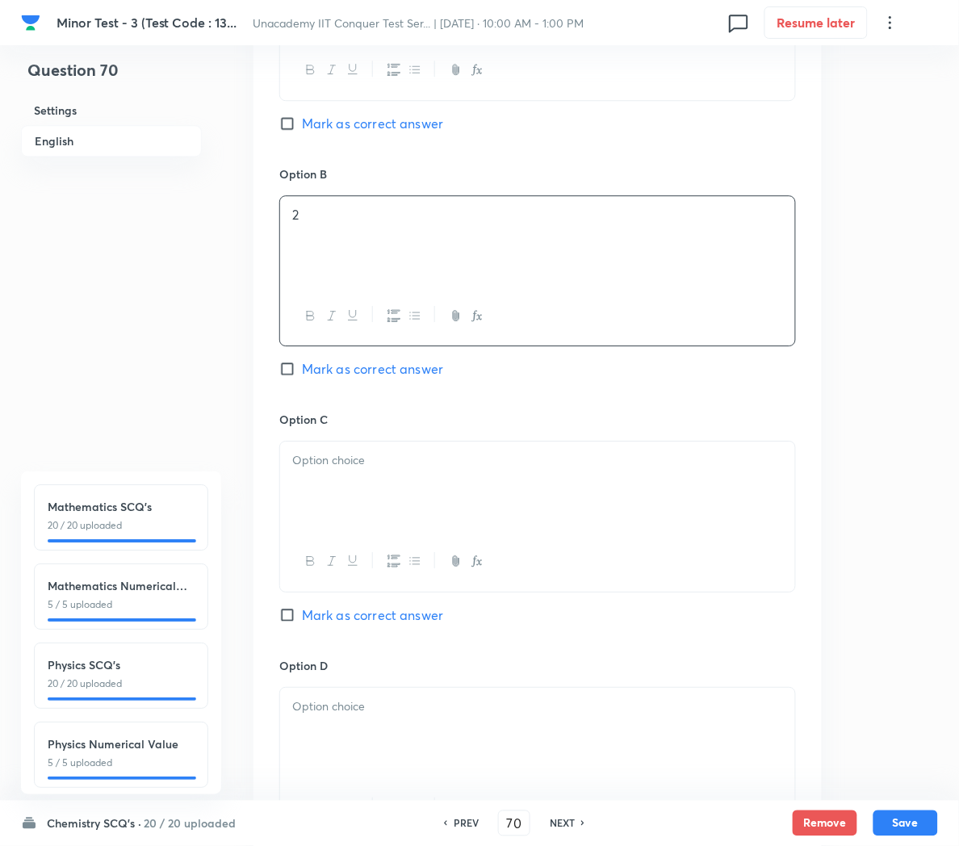
scroll to position [892, 0]
click at [366, 480] on div "3" at bounding box center [537, 484] width 515 height 90
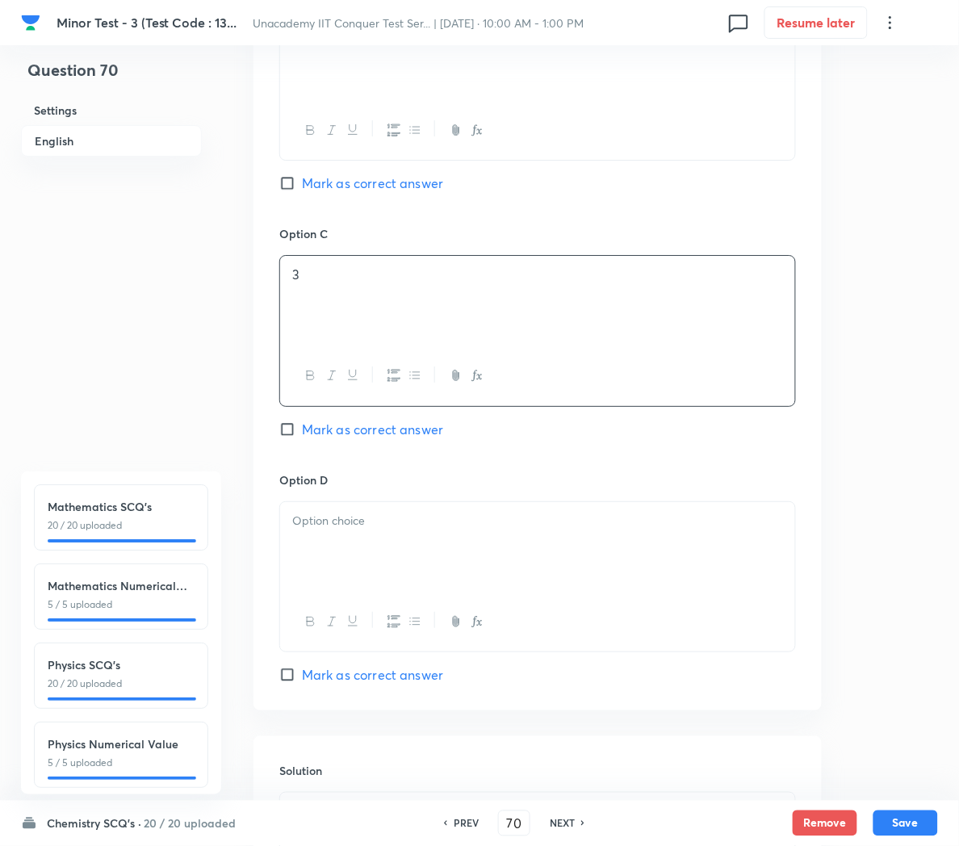
scroll to position [1079, 0]
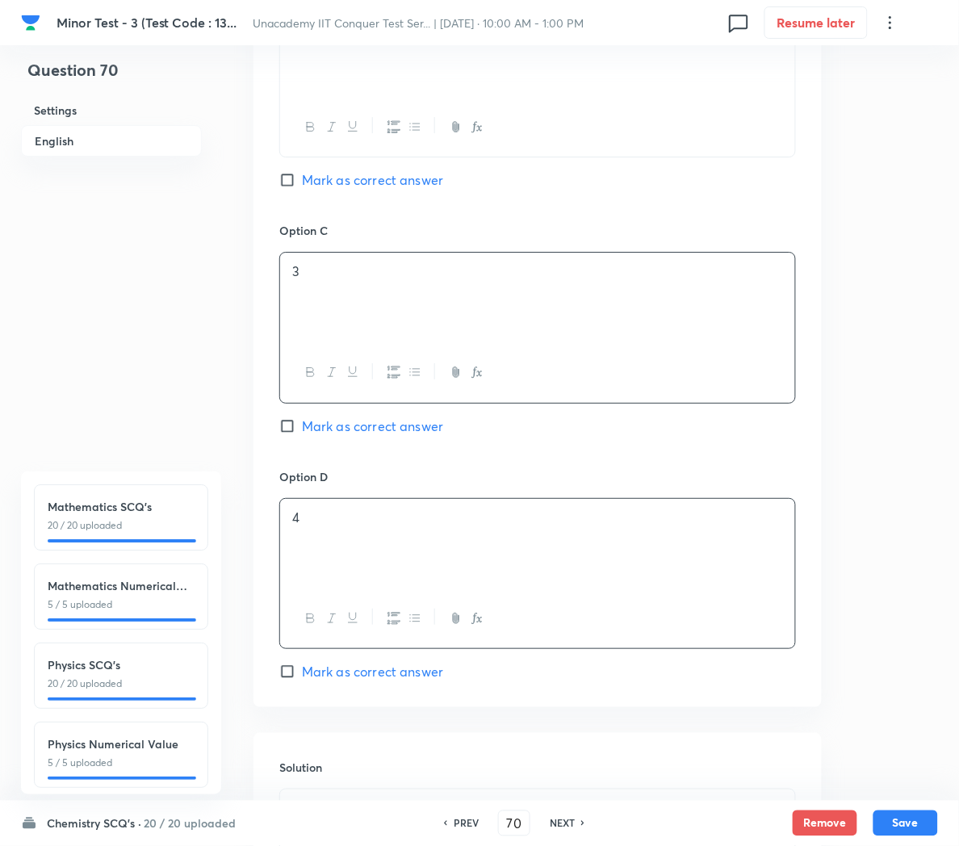
click at [353, 527] on p "4" at bounding box center [537, 518] width 491 height 19
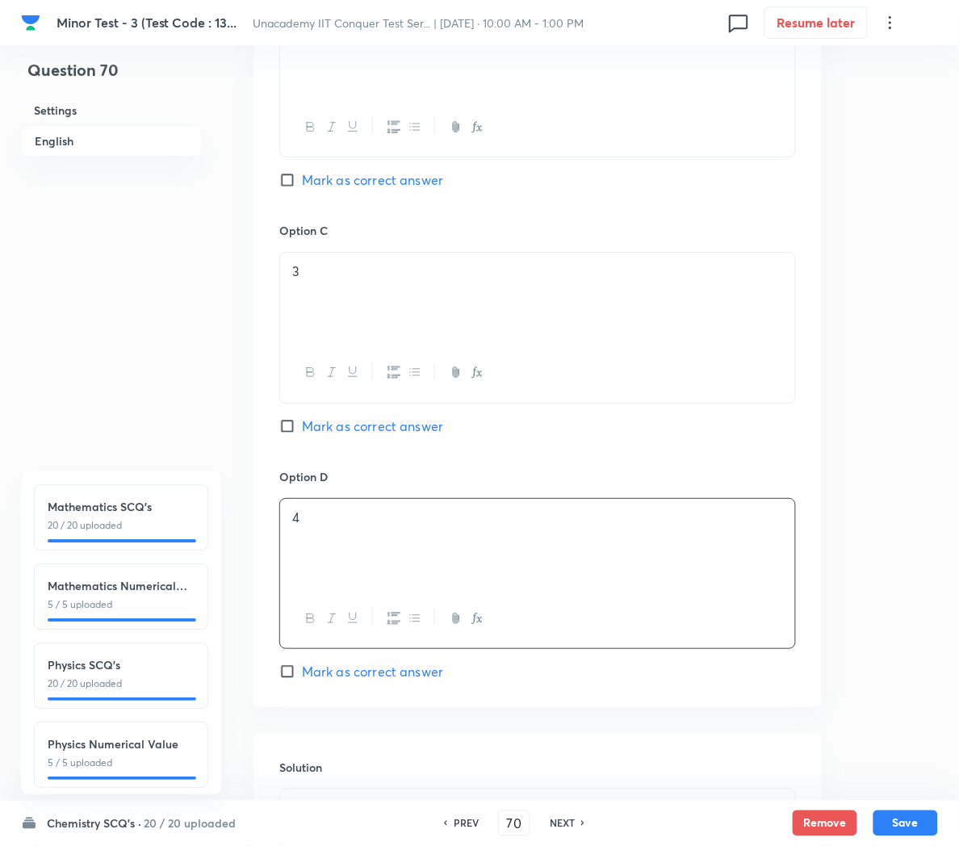
click at [371, 670] on span "Mark as correct answer" at bounding box center [372, 671] width 141 height 19
click at [302, 670] on input "Mark as correct answer" at bounding box center [290, 672] width 23 height 16
checkbox input "true"
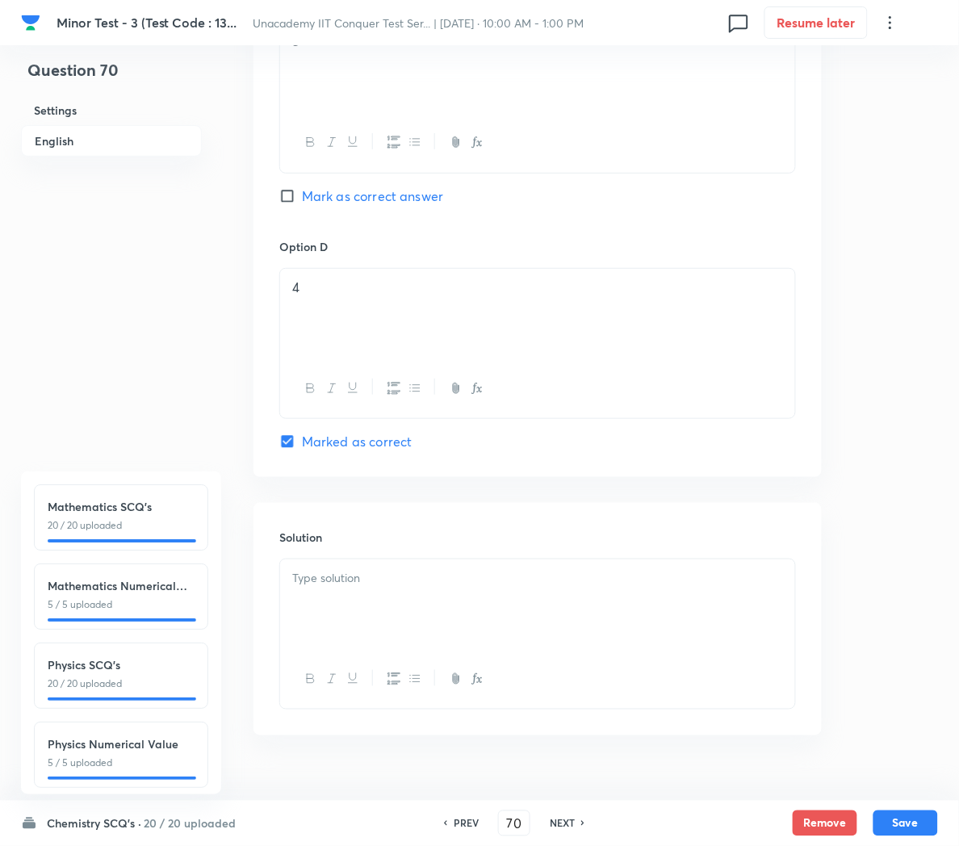
scroll to position [1347, 0]
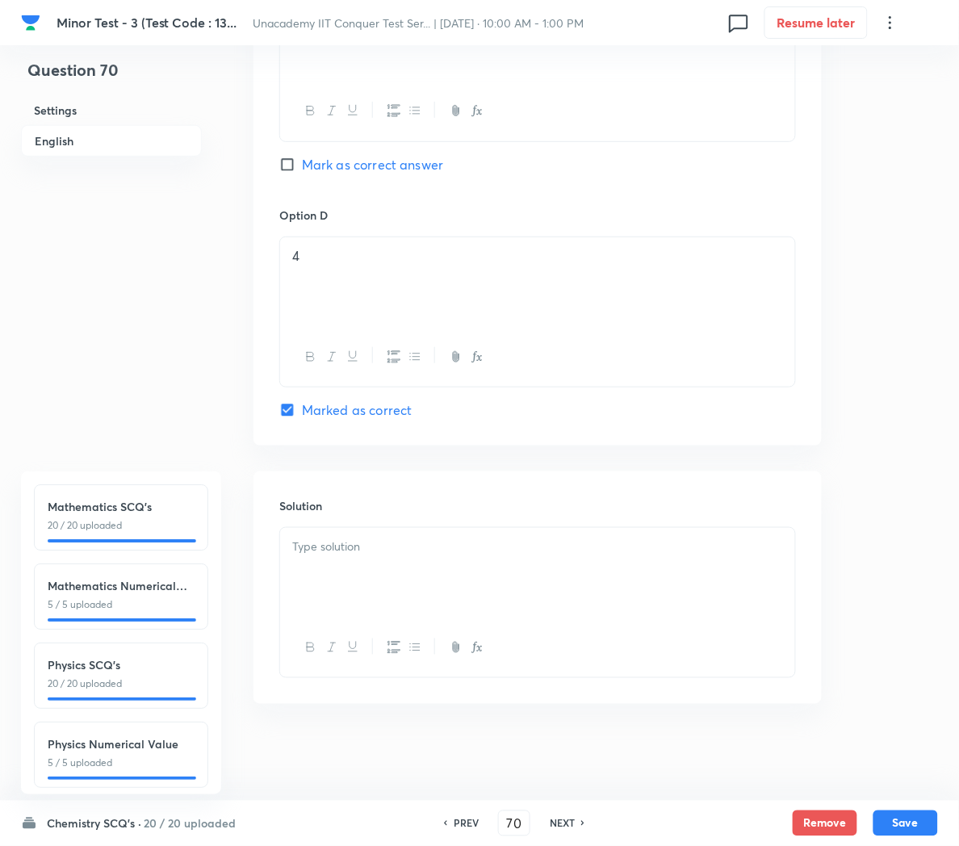
click at [375, 614] on div at bounding box center [537, 573] width 515 height 90
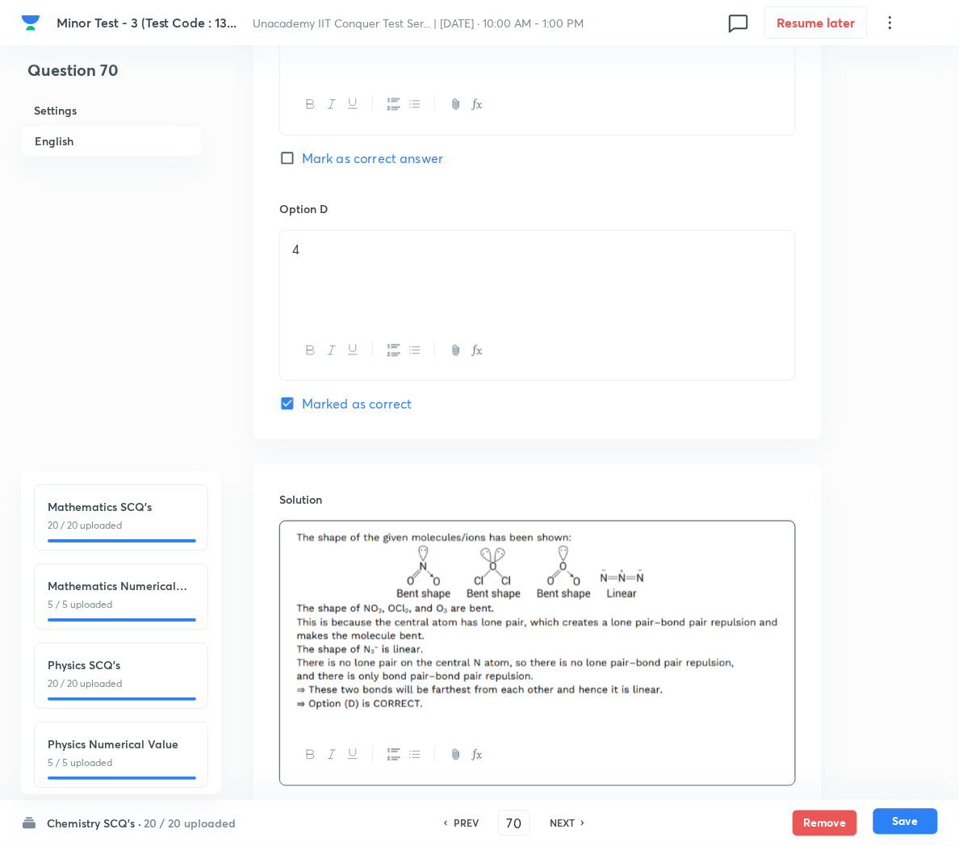
click at [902, 828] on button "Save" at bounding box center [906, 822] width 65 height 26
click at [61, 743] on h6 "Physics Numerical Value" at bounding box center [121, 744] width 147 height 17
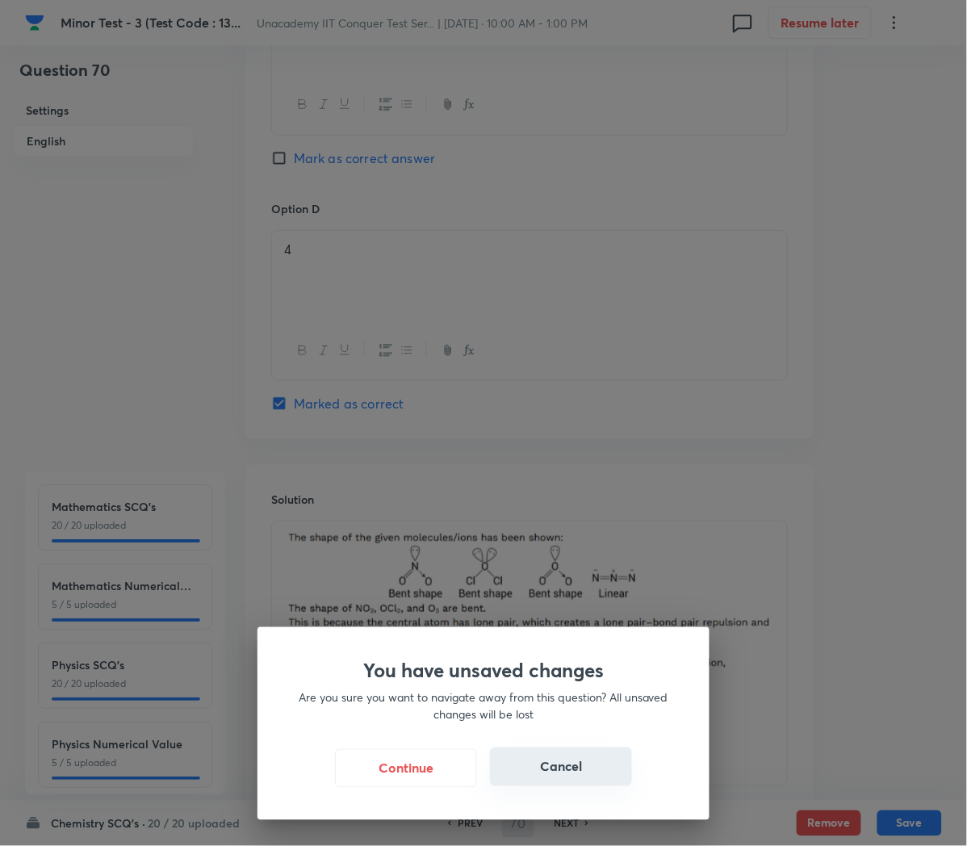
click at [562, 774] on button "Cancel" at bounding box center [561, 767] width 142 height 39
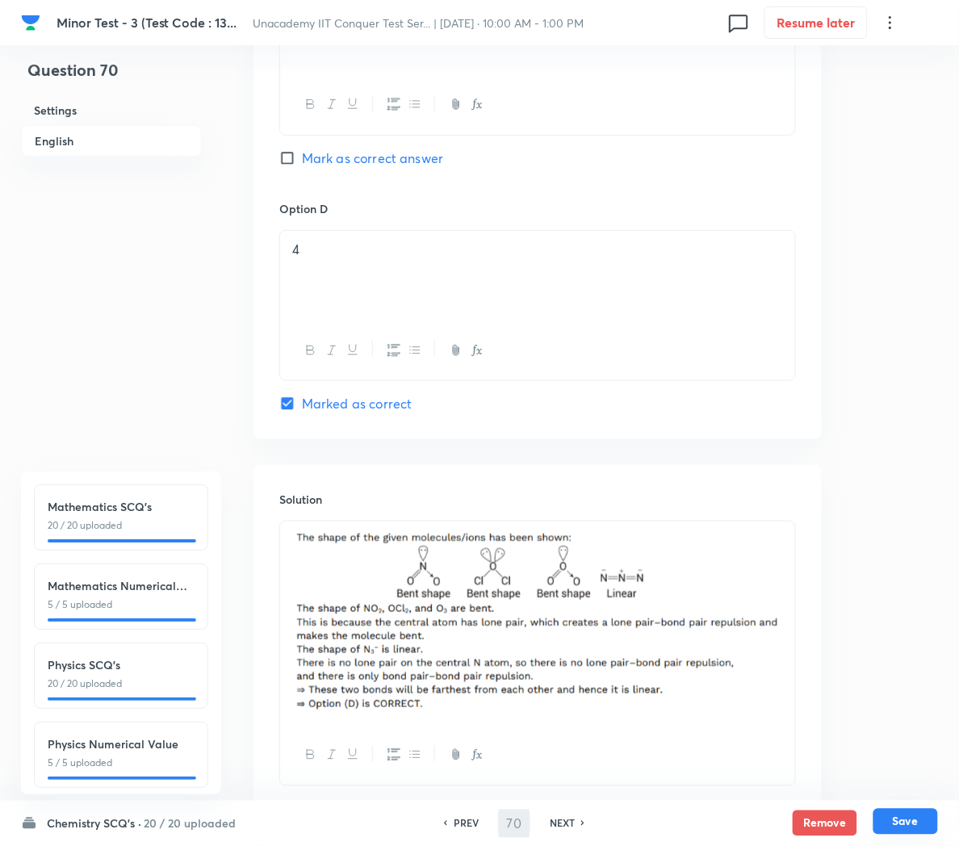
click at [898, 815] on button "Save" at bounding box center [906, 822] width 65 height 26
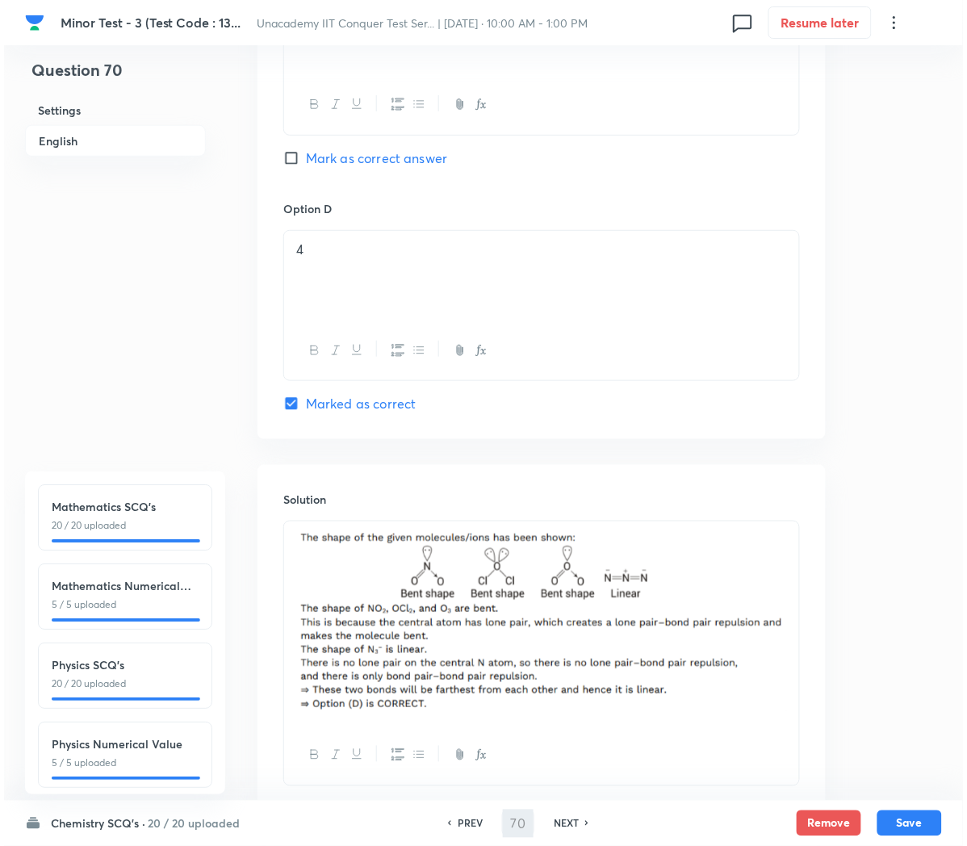
scroll to position [188, 0]
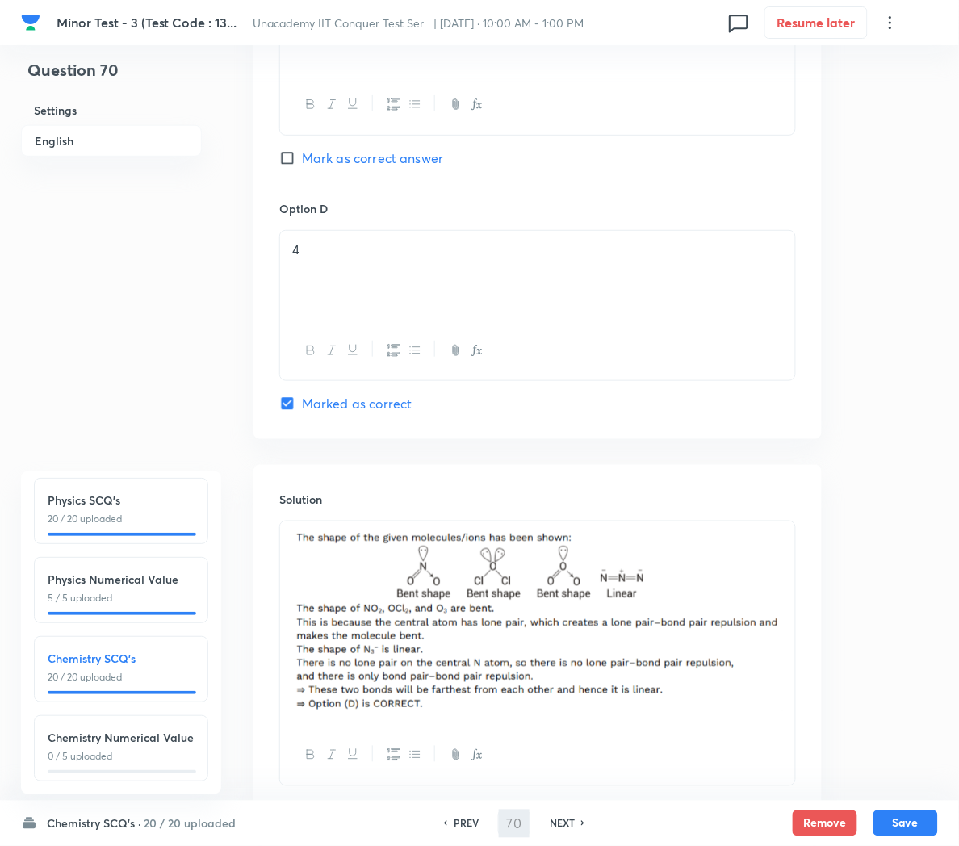
click at [81, 729] on div "Chemistry Numerical Value 0 / 5 uploaded" at bounding box center [121, 746] width 147 height 35
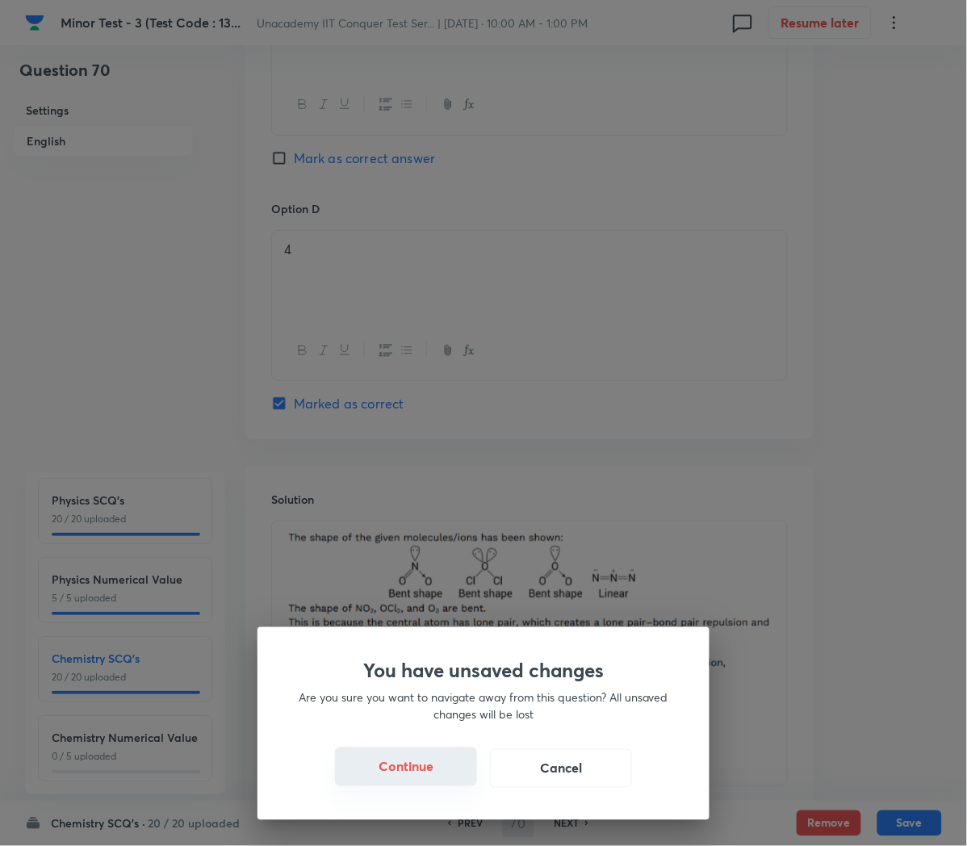
click at [393, 763] on button "Continue" at bounding box center [406, 767] width 142 height 39
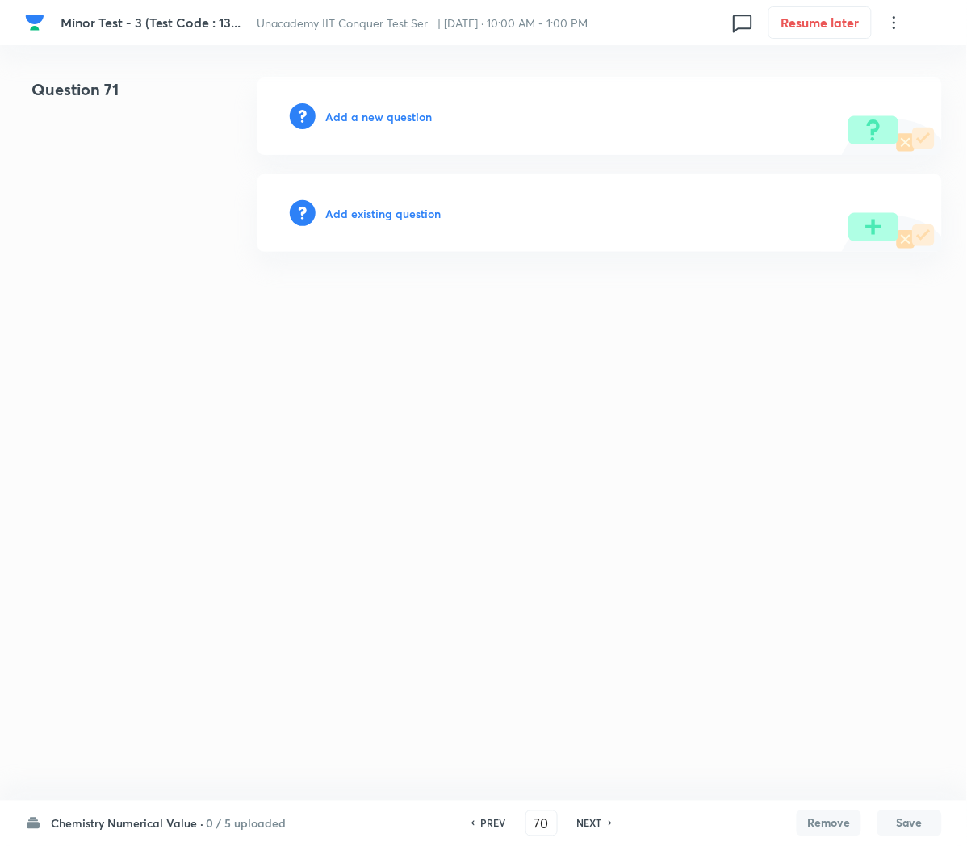
type input "71"
click at [147, 822] on h6 "Chemistry Numerical Value ·" at bounding box center [127, 824] width 153 height 17
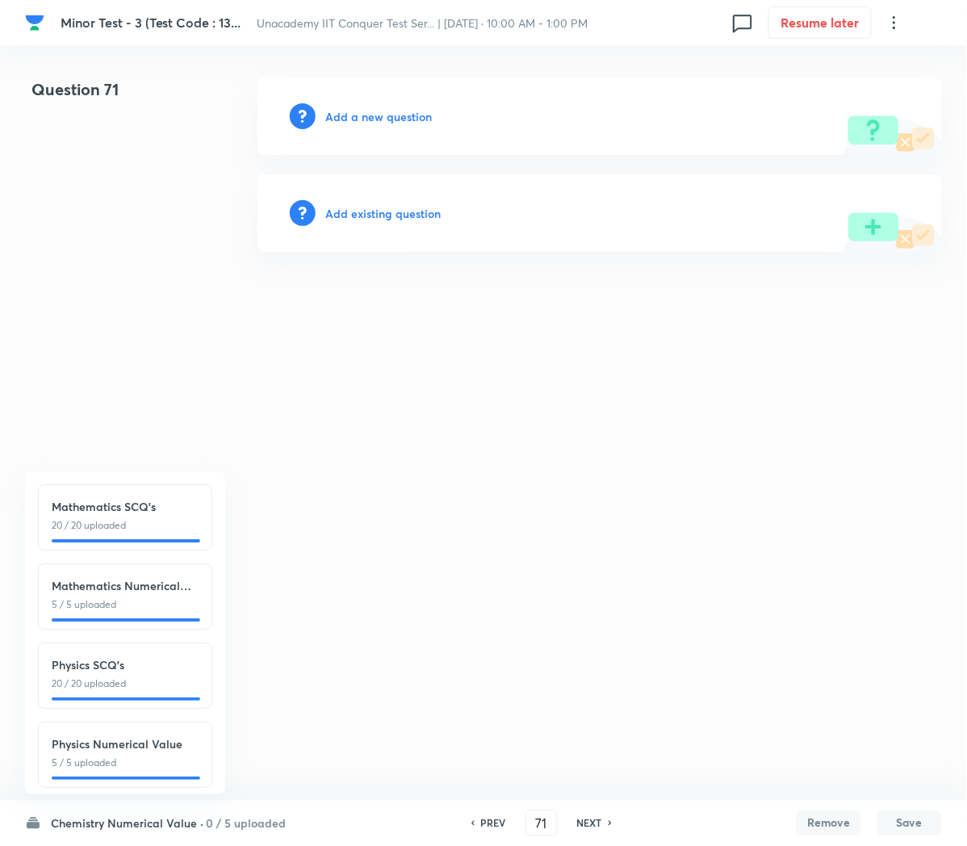
scroll to position [188, 0]
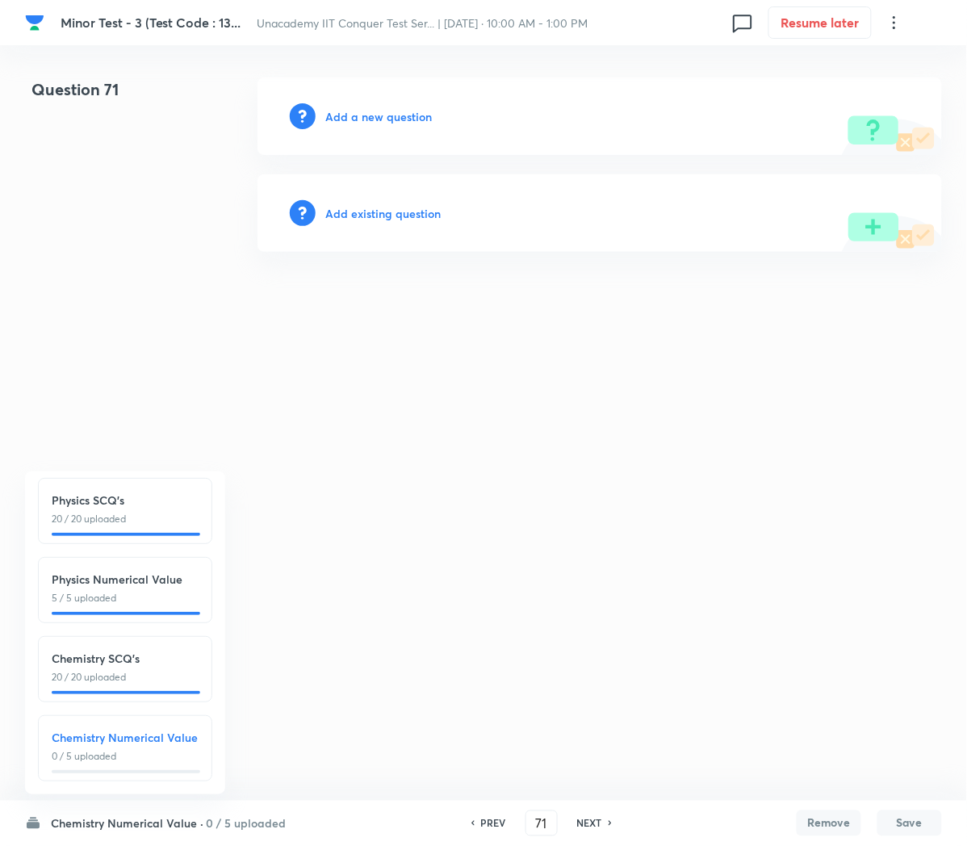
click at [89, 729] on h6 "Chemistry Numerical Value" at bounding box center [125, 737] width 147 height 17
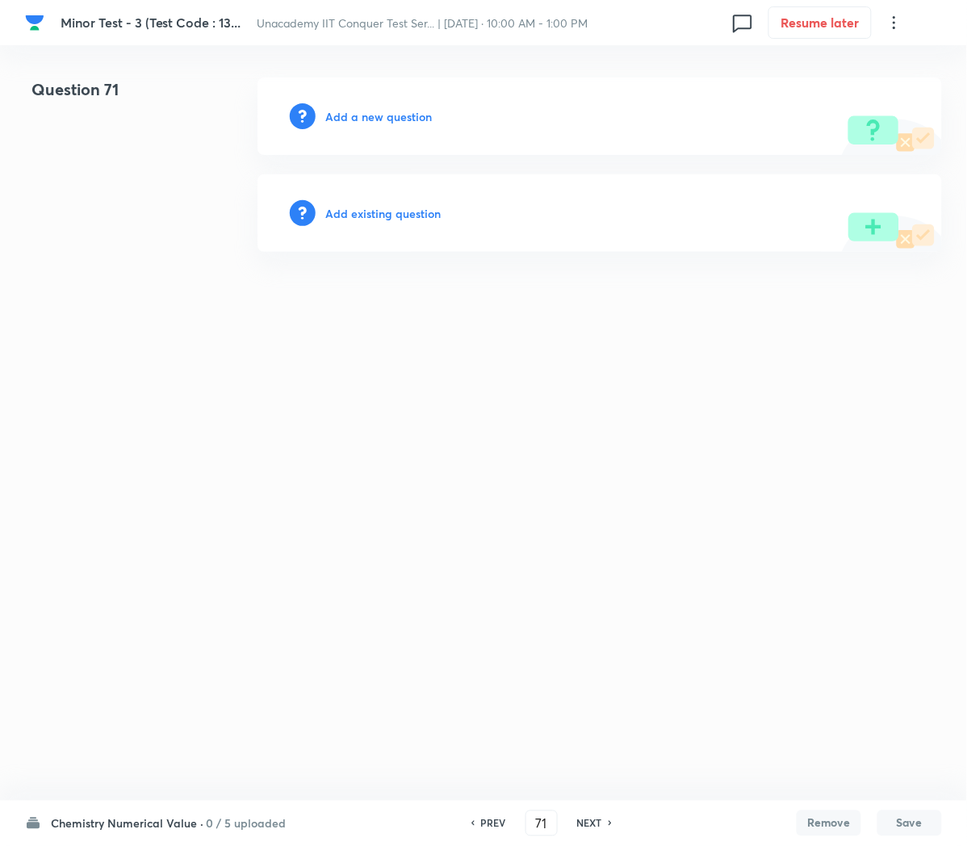
click at [367, 117] on h6 "Add a new question" at bounding box center [378, 116] width 107 height 17
click at [396, 113] on h6 "Choose a question type" at bounding box center [387, 116] width 124 height 17
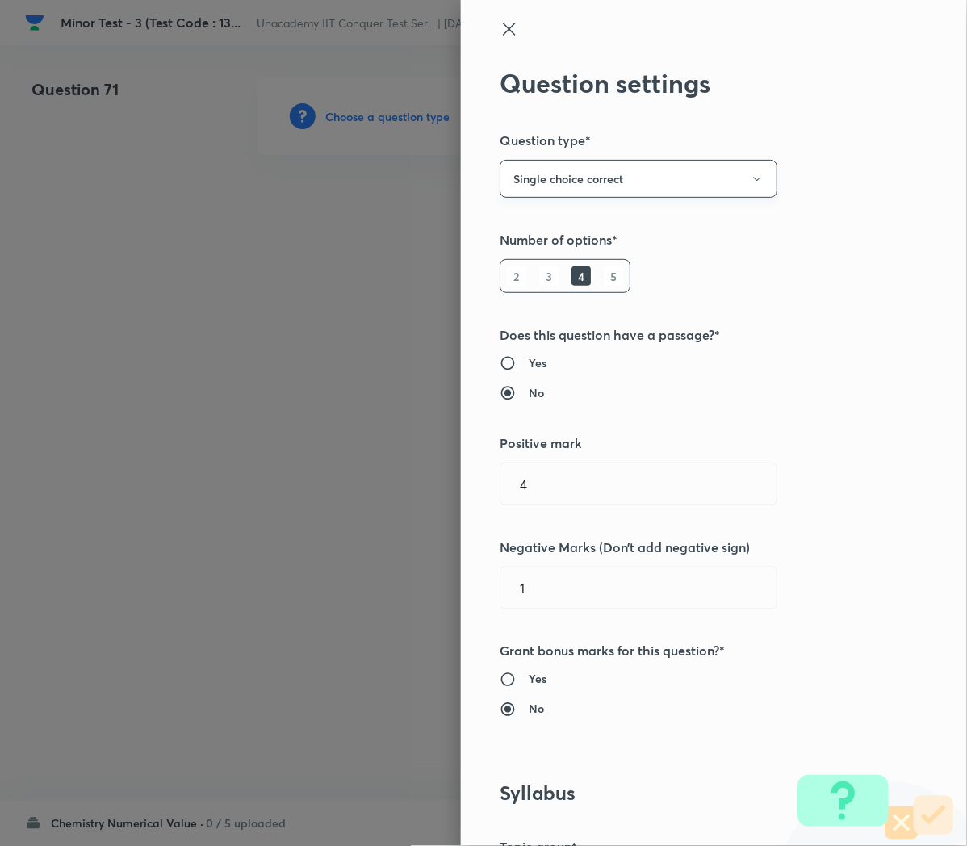
click at [590, 184] on button "Single choice correct" at bounding box center [639, 179] width 278 height 38
click at [510, 278] on li "Integer" at bounding box center [615, 288] width 276 height 30
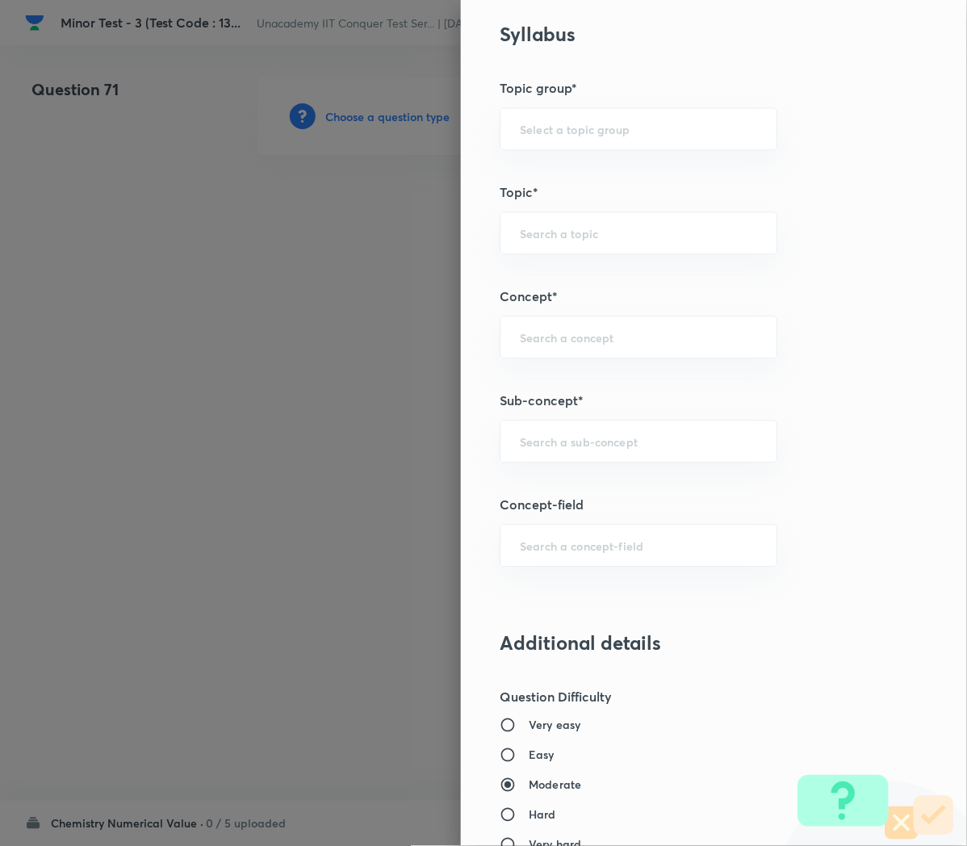
scroll to position [769, 0]
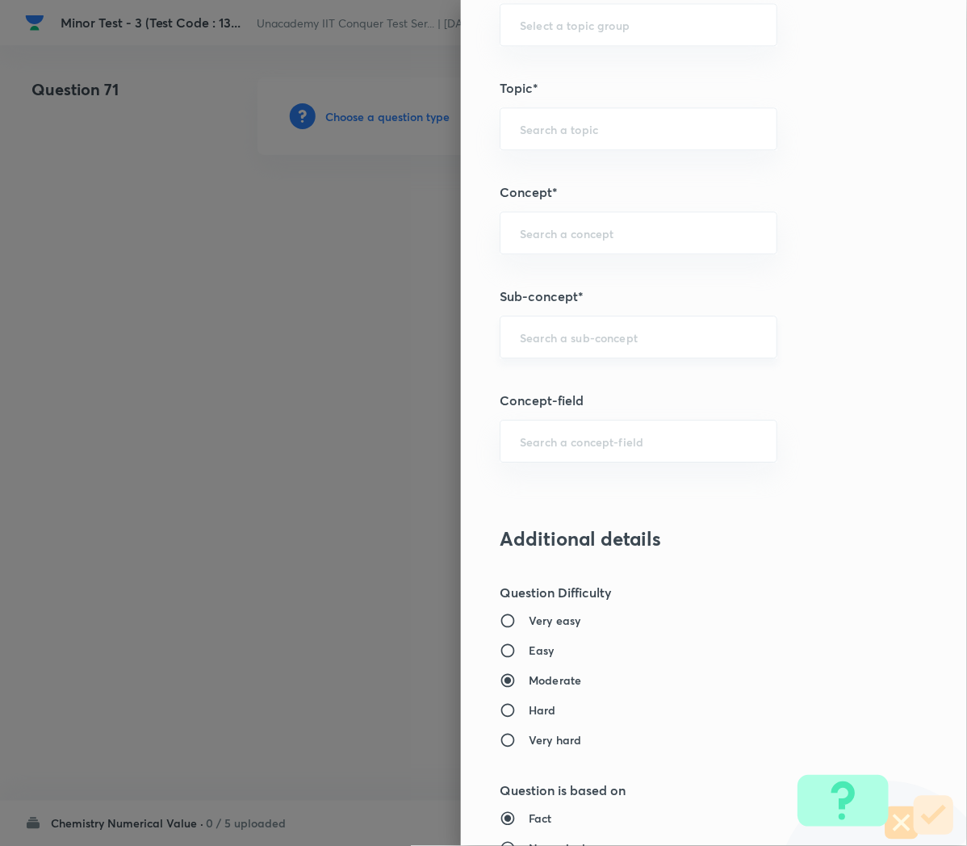
click at [551, 355] on div "​" at bounding box center [639, 337] width 278 height 43
paste input "Applications of Redox Reactions"
type input "Applications of Redox Reactions"
type input "Chemistry"
type input "Physical Chemistry"
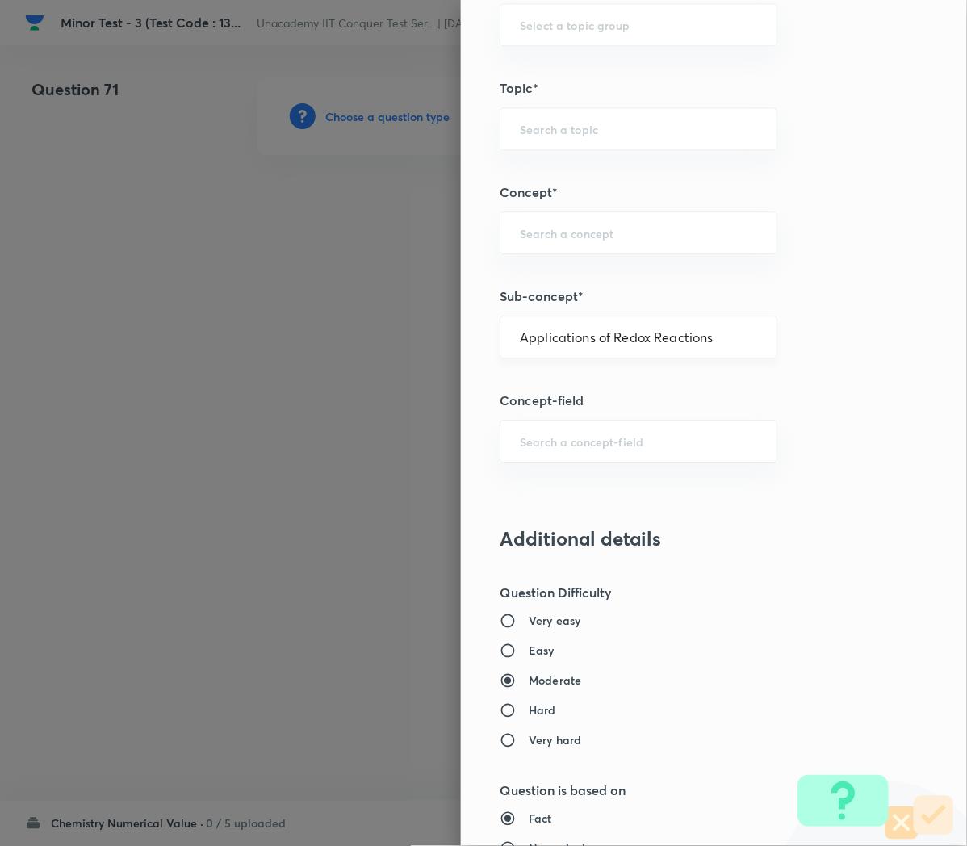
type input "Redox Reactions"
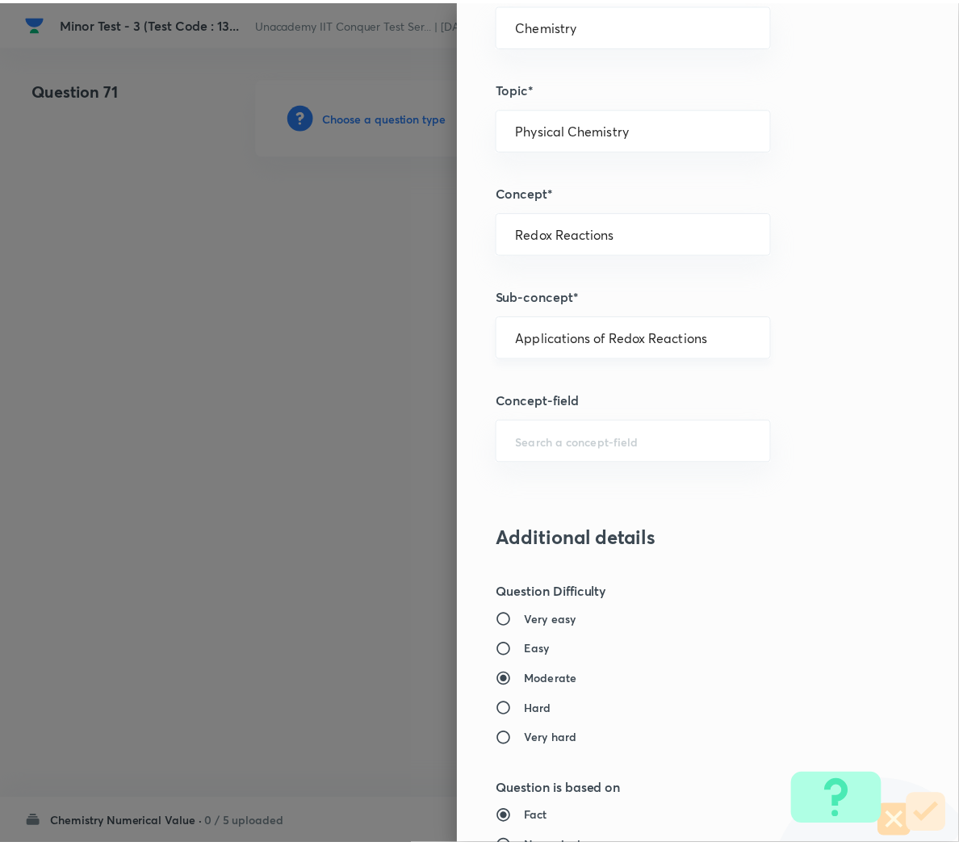
scroll to position [1370, 0]
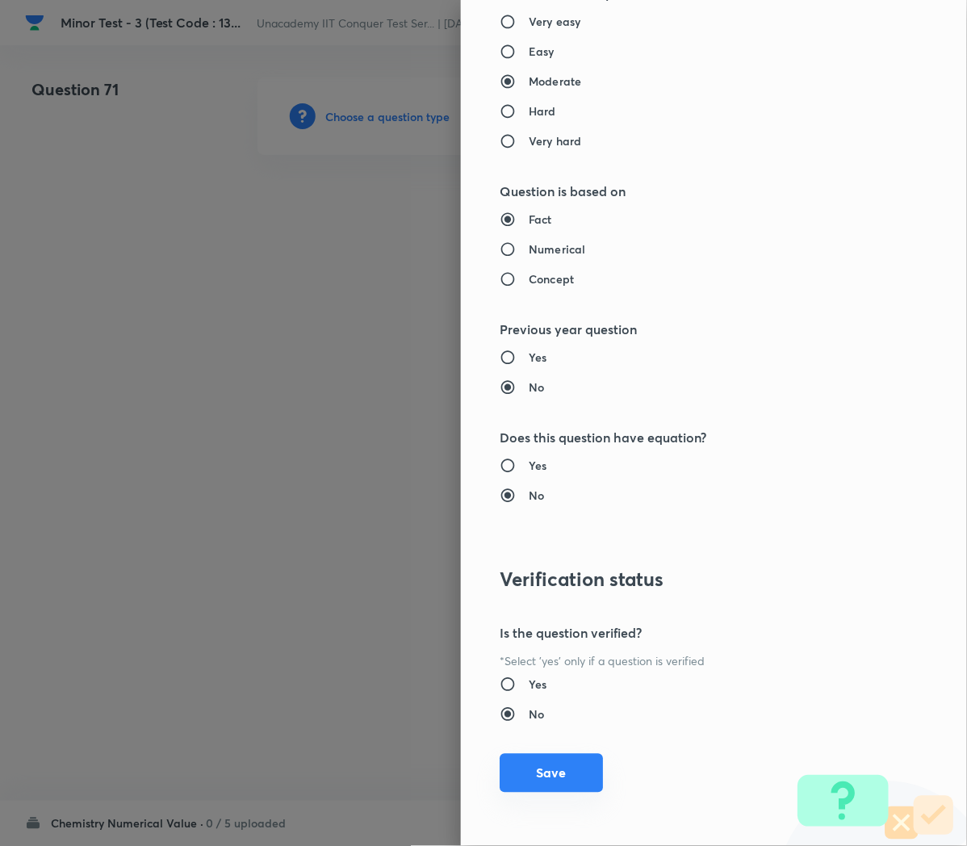
click at [533, 768] on button "Save" at bounding box center [551, 773] width 103 height 39
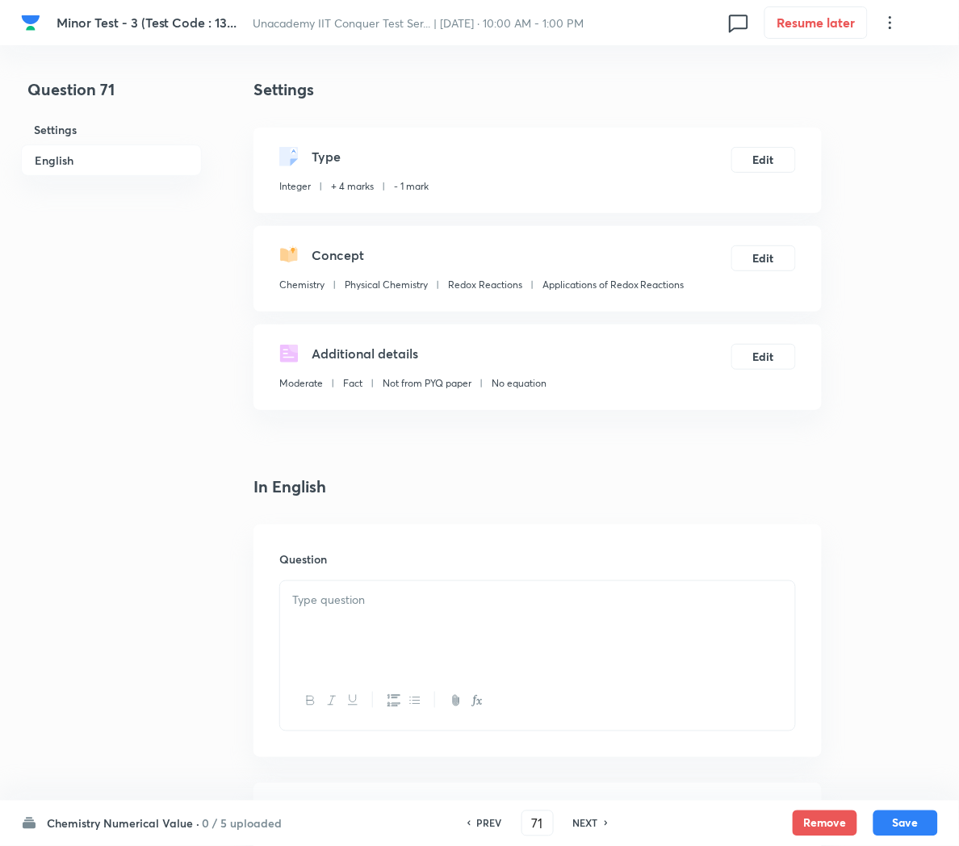
click at [705, 654] on div at bounding box center [537, 626] width 515 height 90
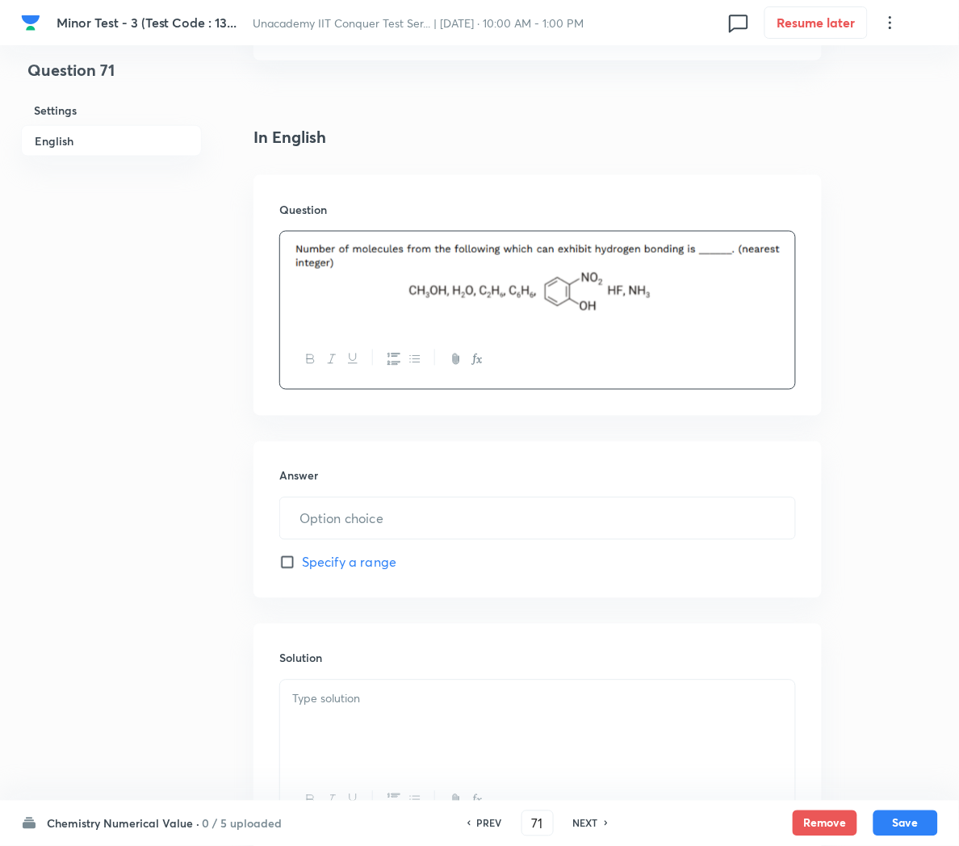
scroll to position [397, 0]
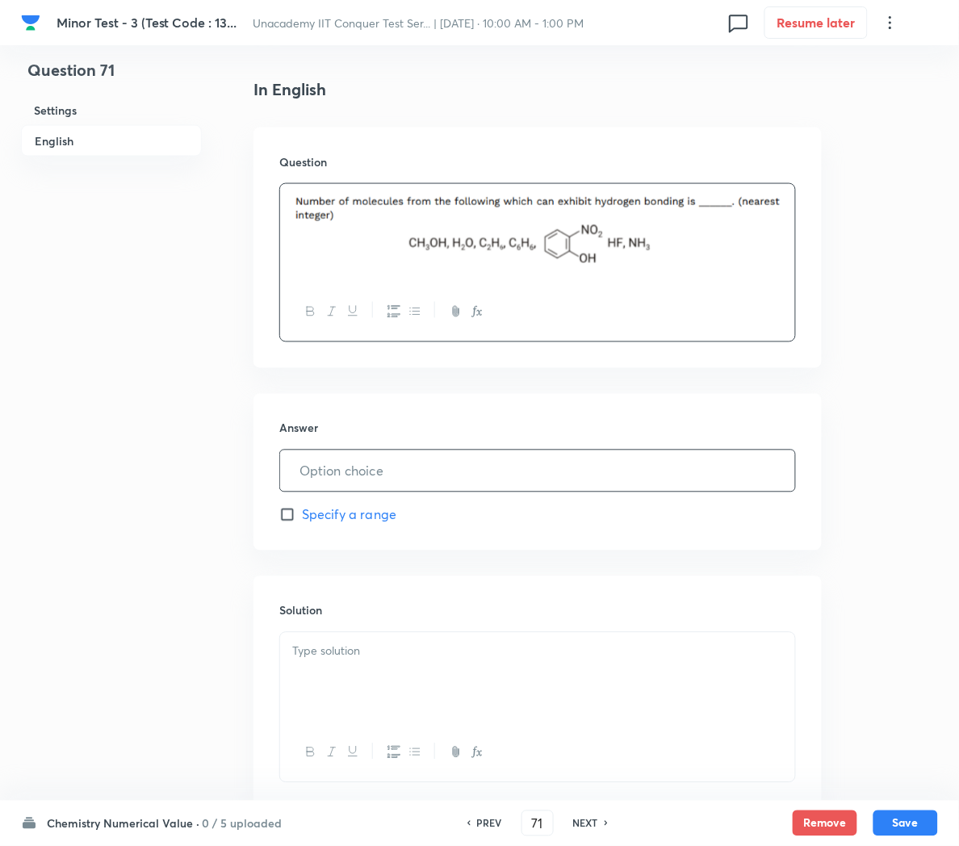
click at [349, 480] on input "text" at bounding box center [537, 471] width 515 height 41
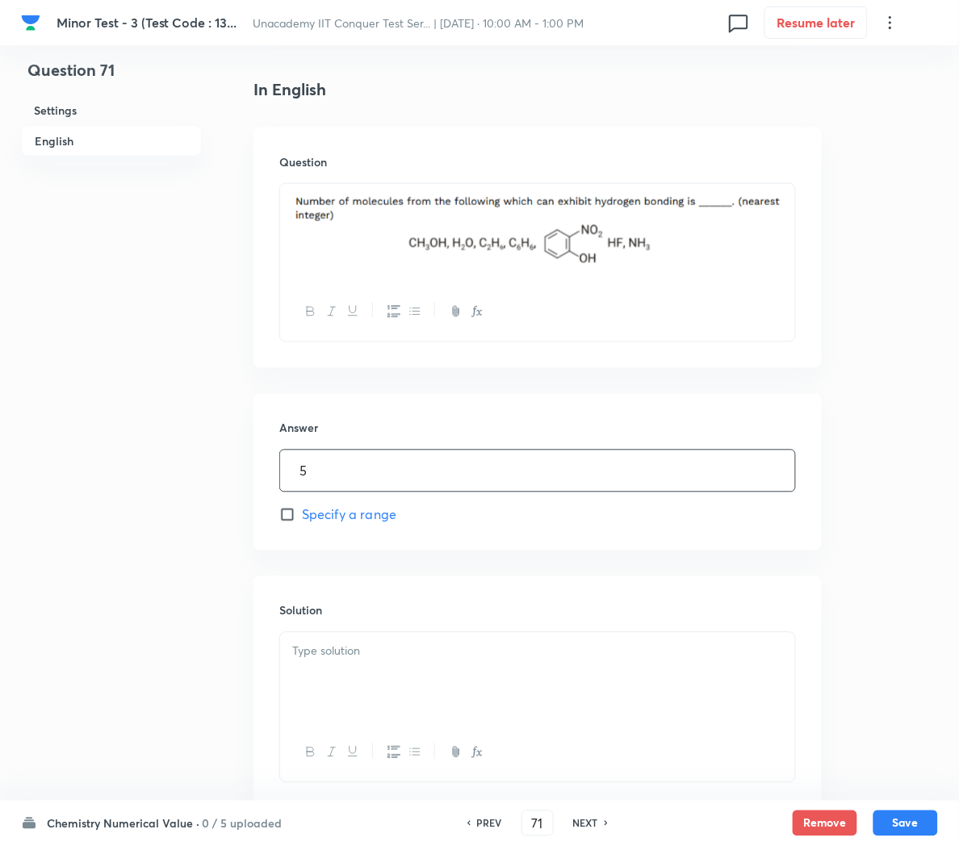
scroll to position [505, 0]
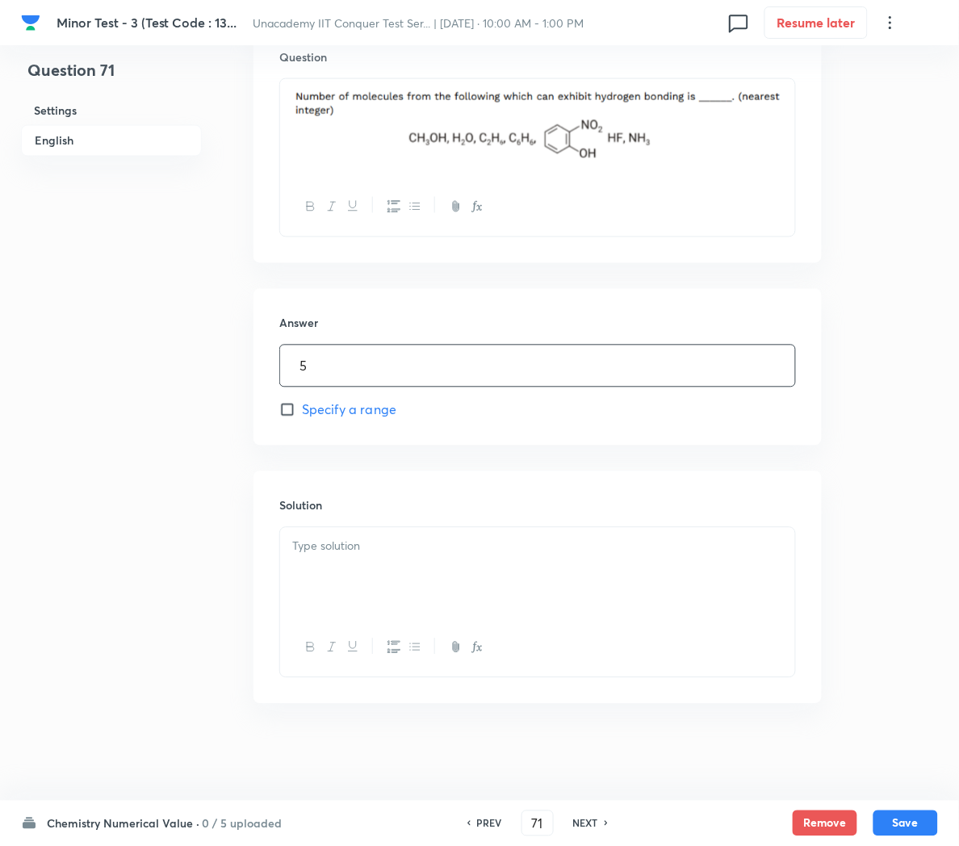
type input "5"
click at [329, 560] on div at bounding box center [537, 573] width 515 height 90
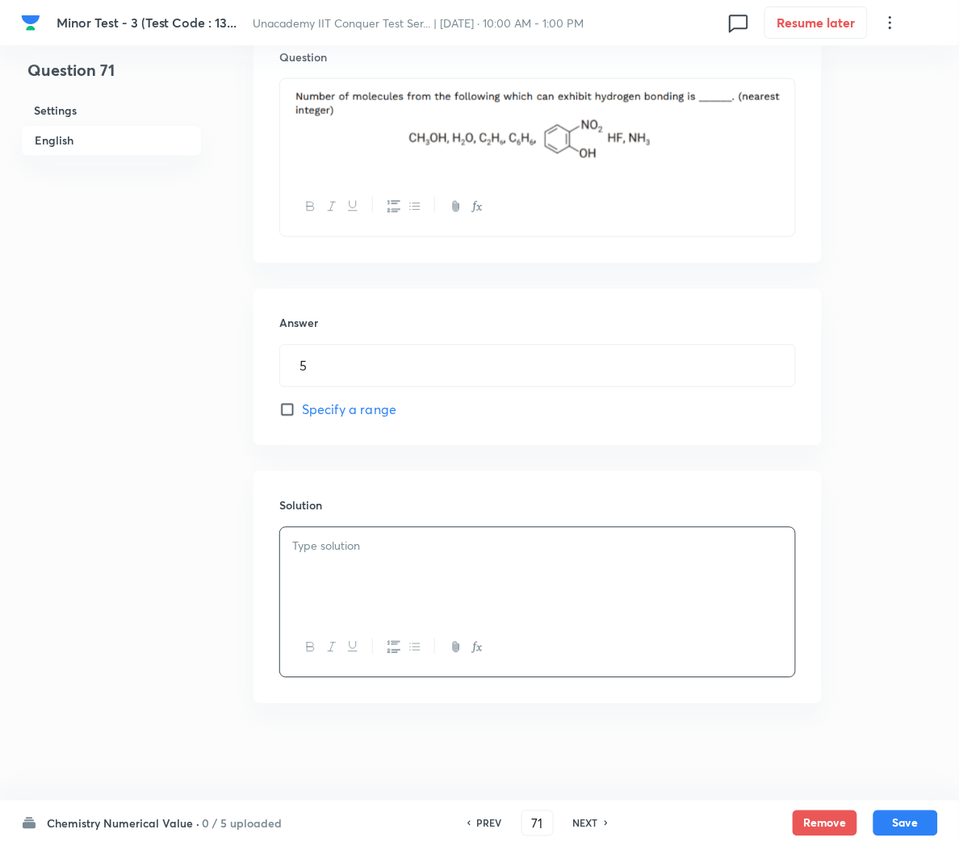
click at [630, 564] on div at bounding box center [537, 573] width 515 height 90
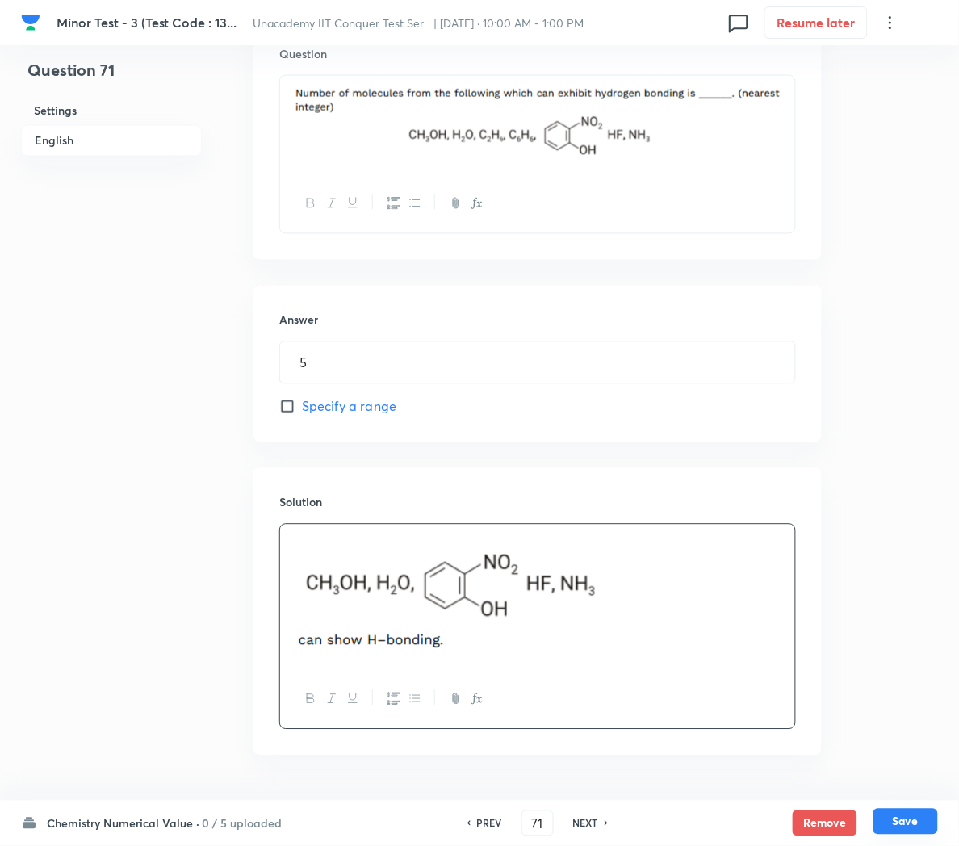
click at [893, 833] on button "Save" at bounding box center [906, 822] width 65 height 26
type input "72"
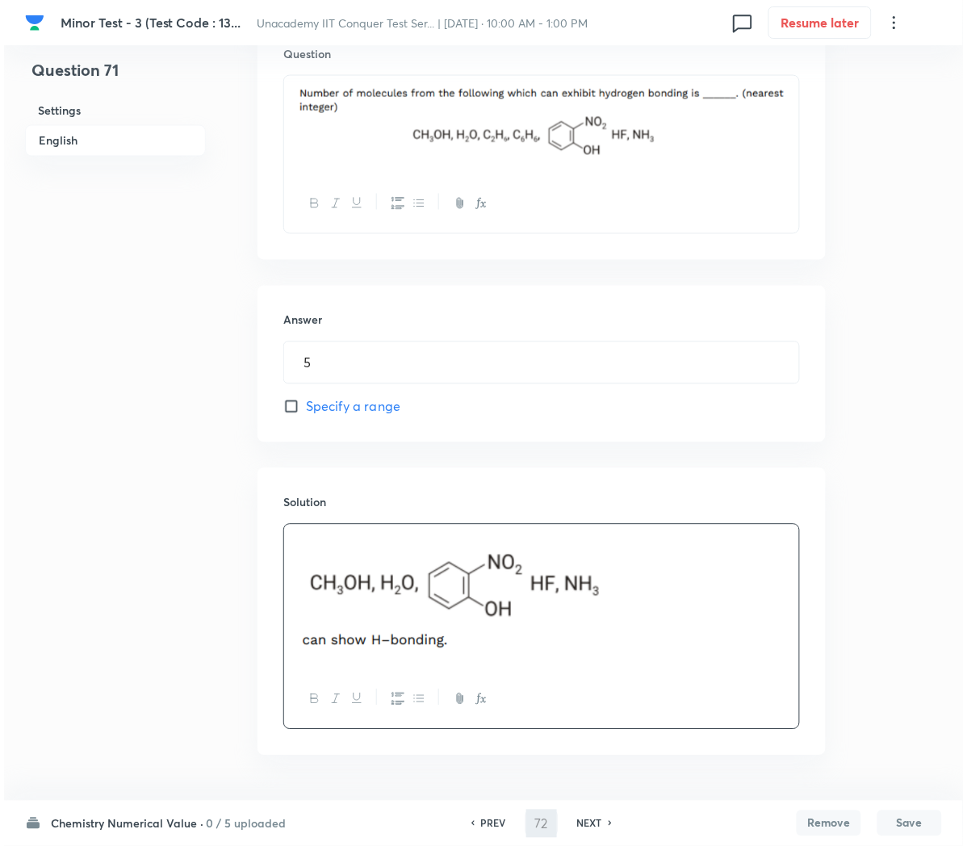
scroll to position [0, 0]
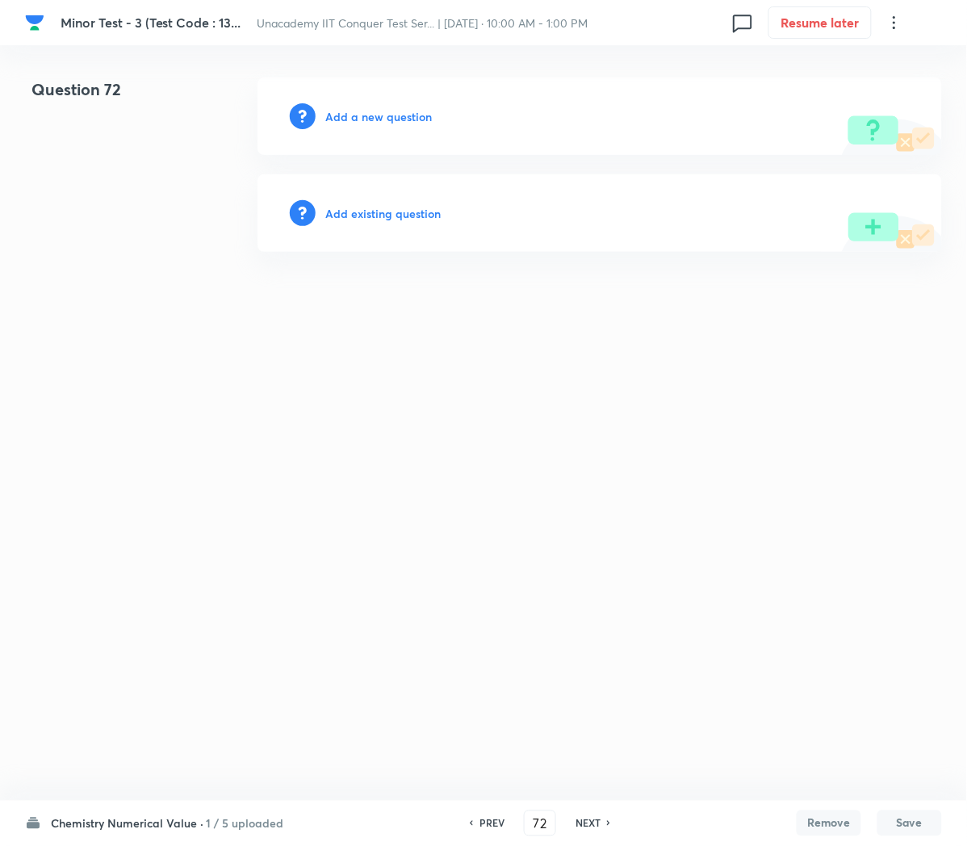
click at [360, 120] on h6 "Add a new question" at bounding box center [378, 116] width 107 height 17
click at [360, 120] on h6 "Choose a question type" at bounding box center [387, 116] width 124 height 17
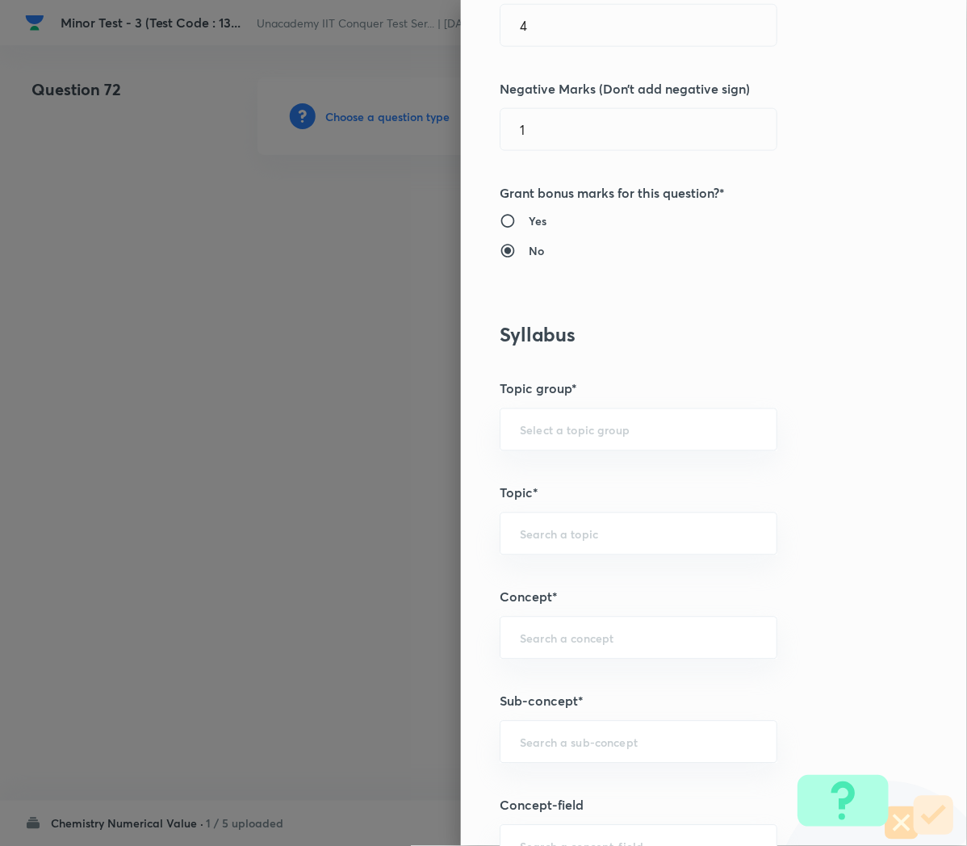
scroll to position [538, 0]
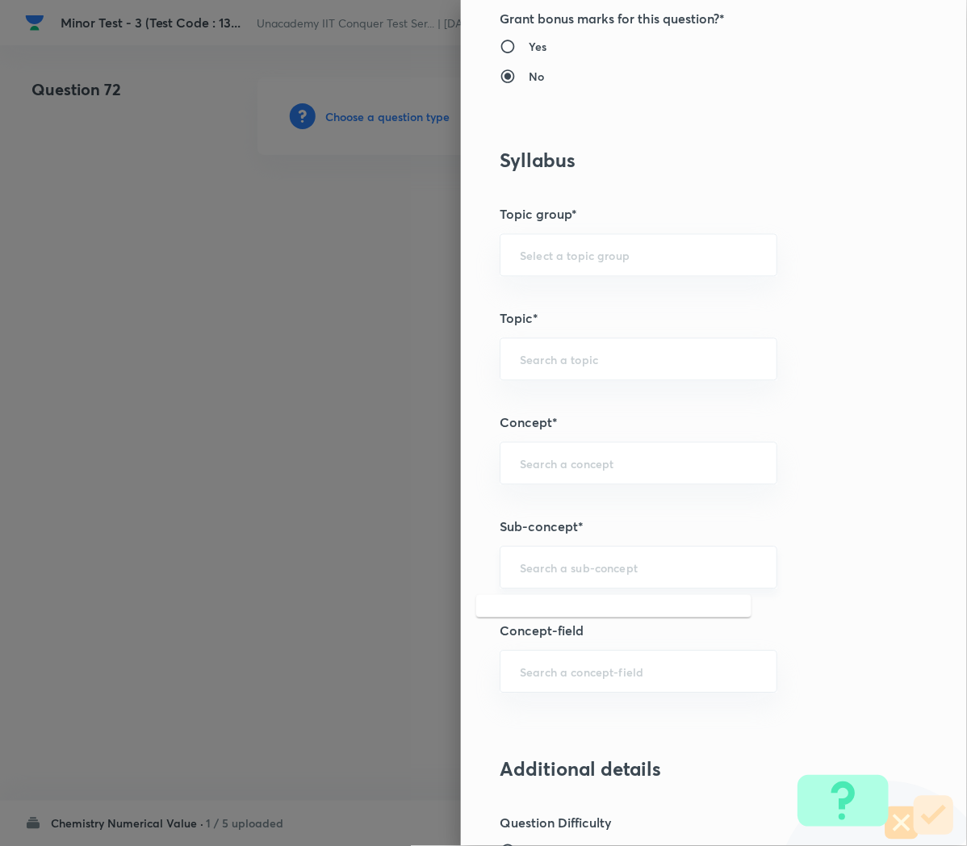
click at [534, 562] on input "text" at bounding box center [638, 567] width 237 height 15
paste input "Applications of Redox Reactions"
type input "Applications of Redox Reactions"
type input "Chemistry"
type input "Physical Chemistry"
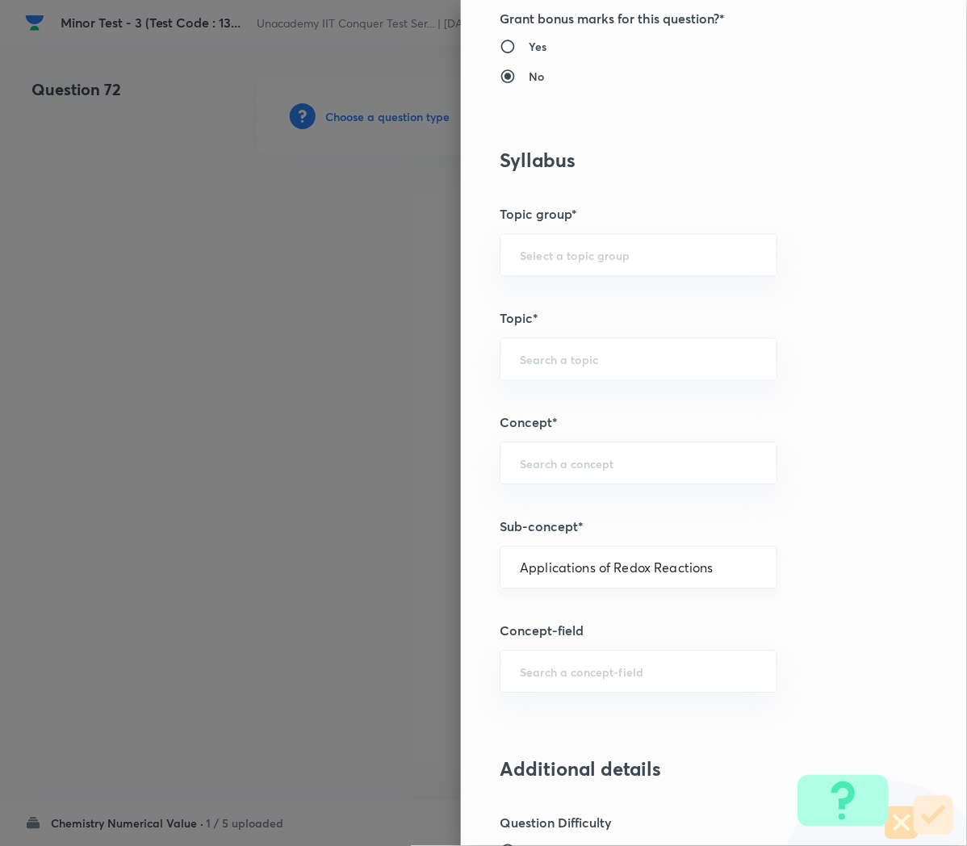
type input "Redox Reactions"
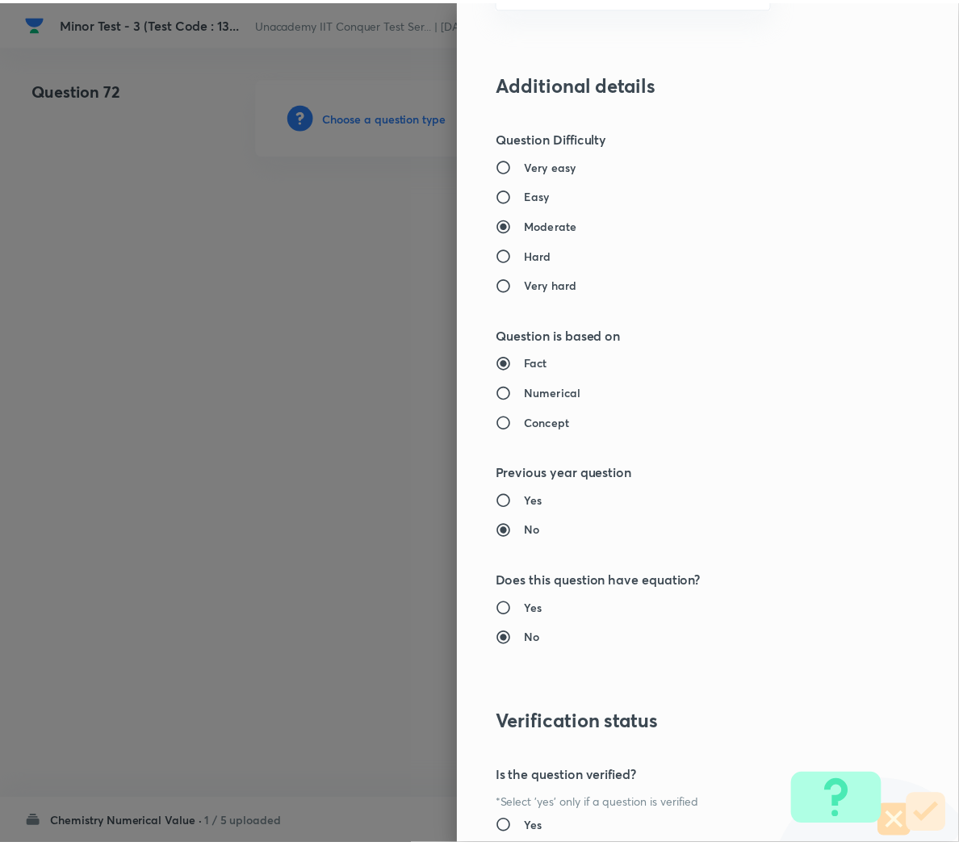
scroll to position [1370, 0]
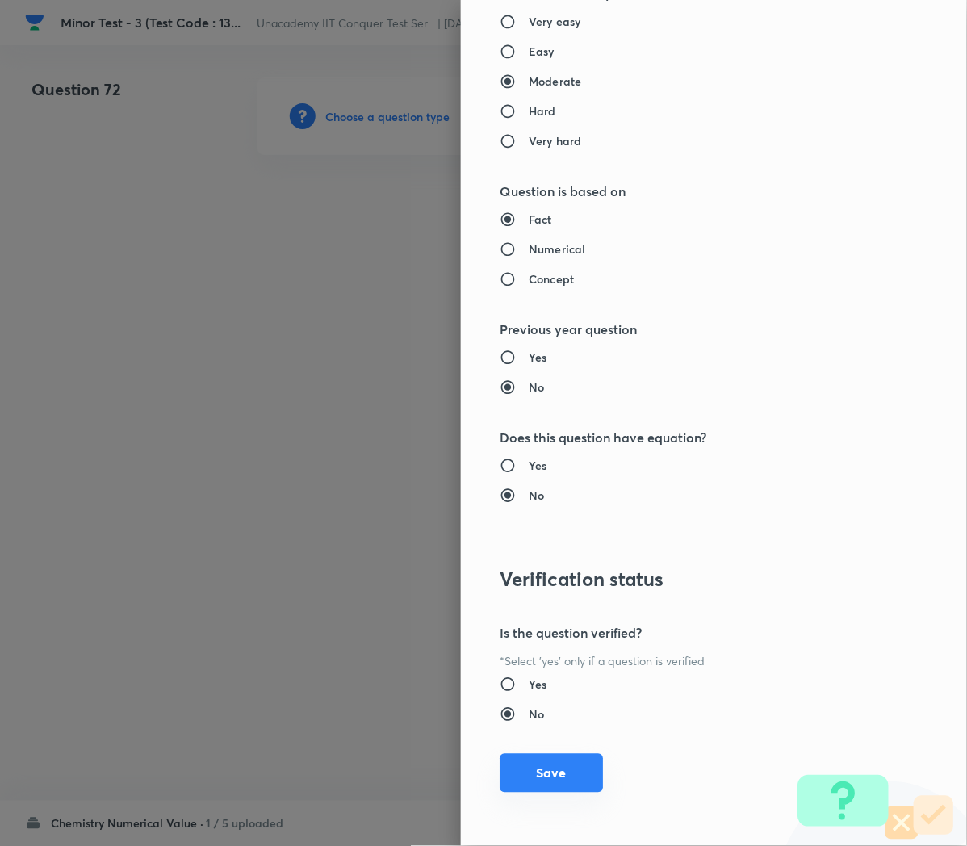
click at [525, 774] on button "Save" at bounding box center [551, 773] width 103 height 39
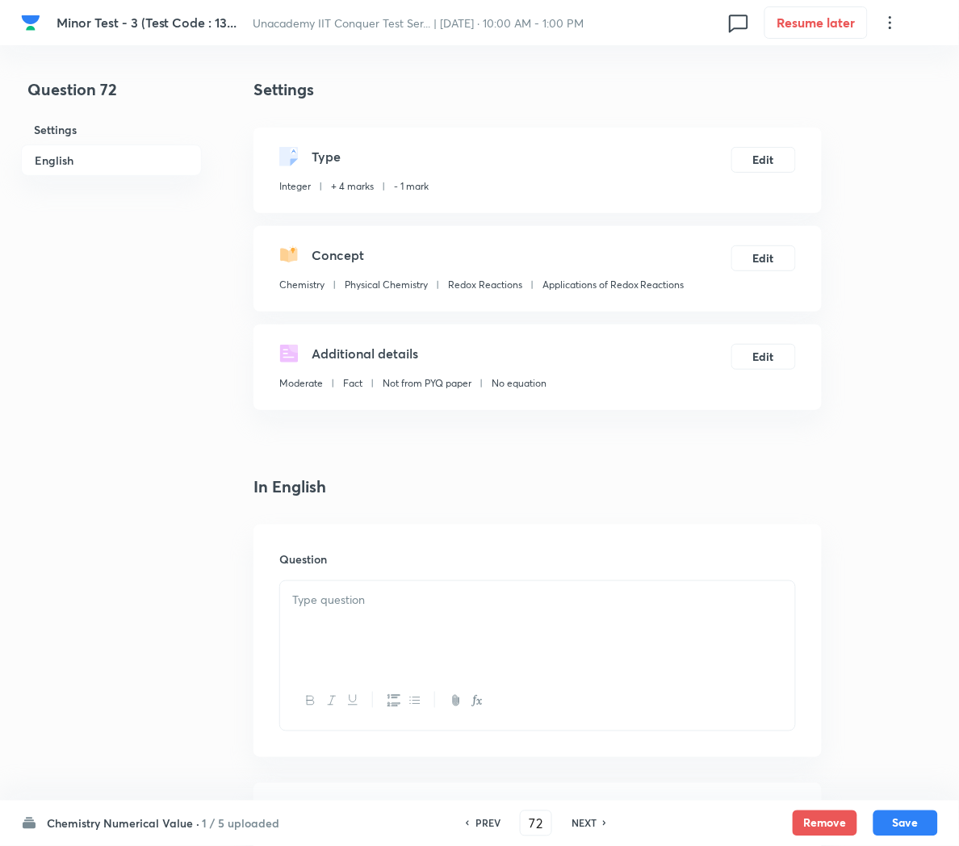
click at [392, 624] on div at bounding box center [537, 626] width 515 height 90
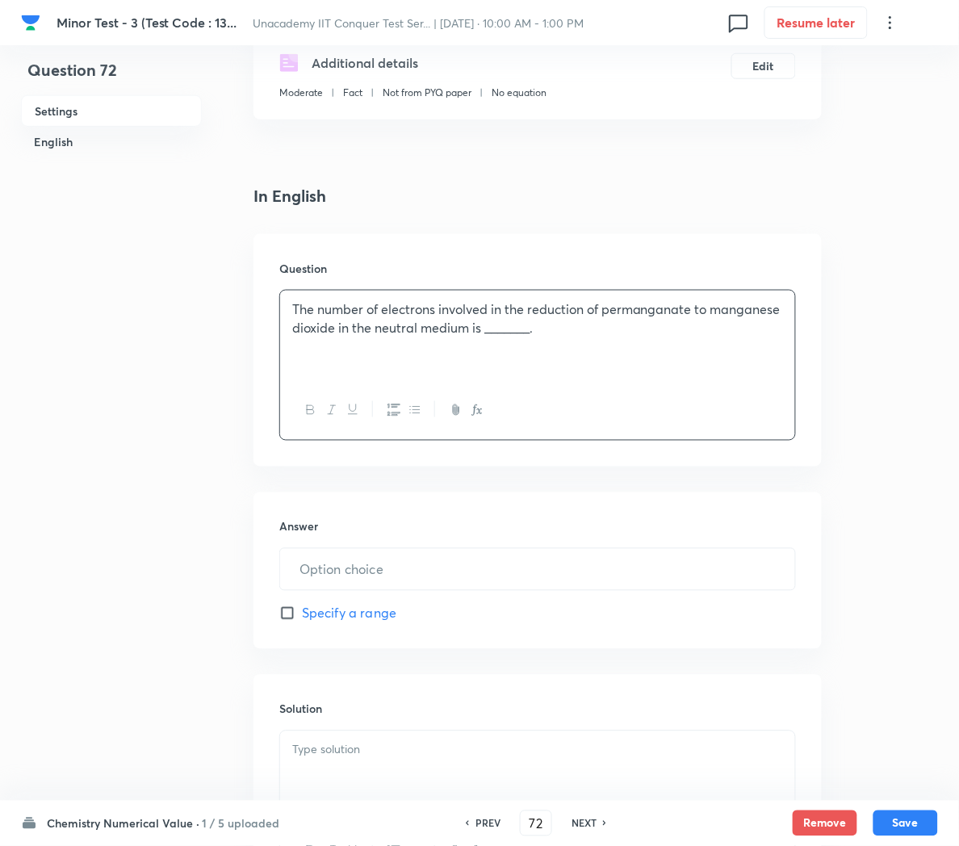
scroll to position [328, 0]
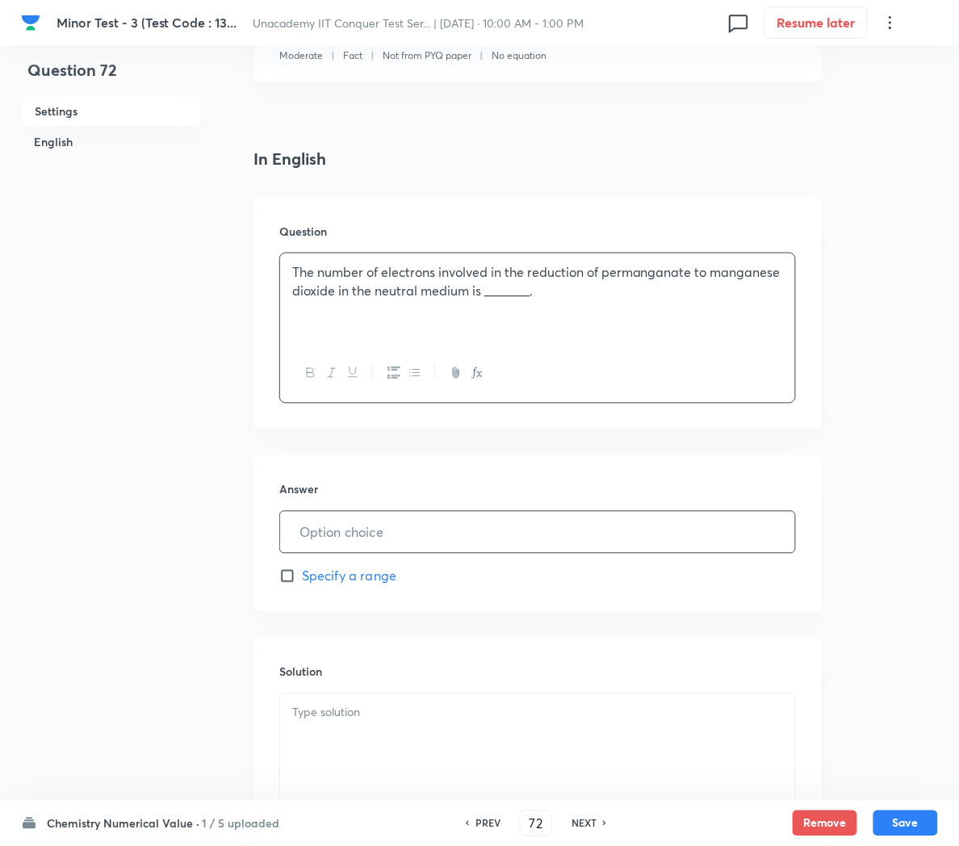
click at [351, 540] on input "text" at bounding box center [537, 532] width 515 height 41
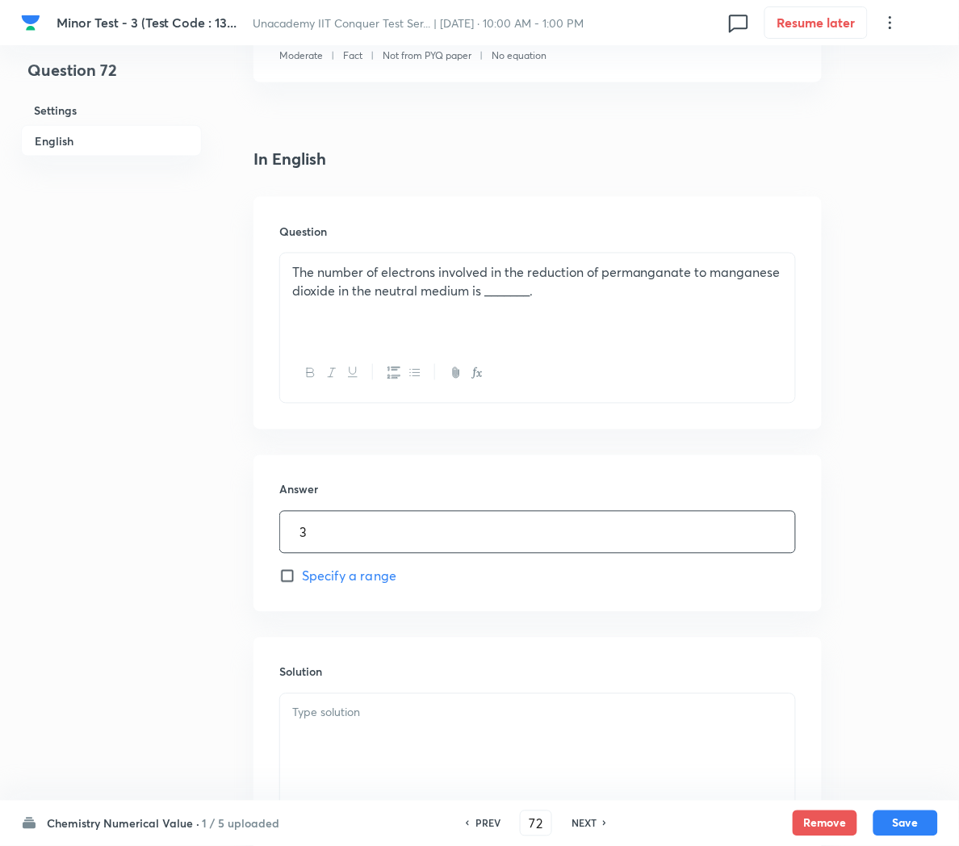
scroll to position [497, 0]
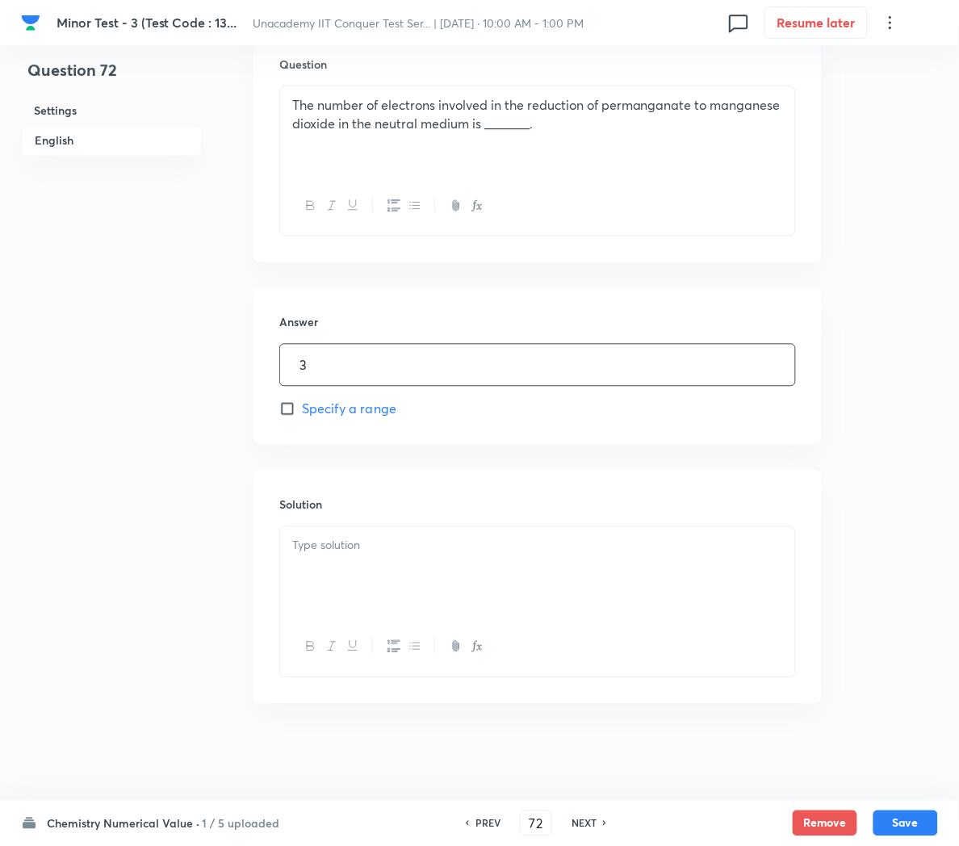
type input "3"
click at [355, 552] on p at bounding box center [537, 546] width 491 height 19
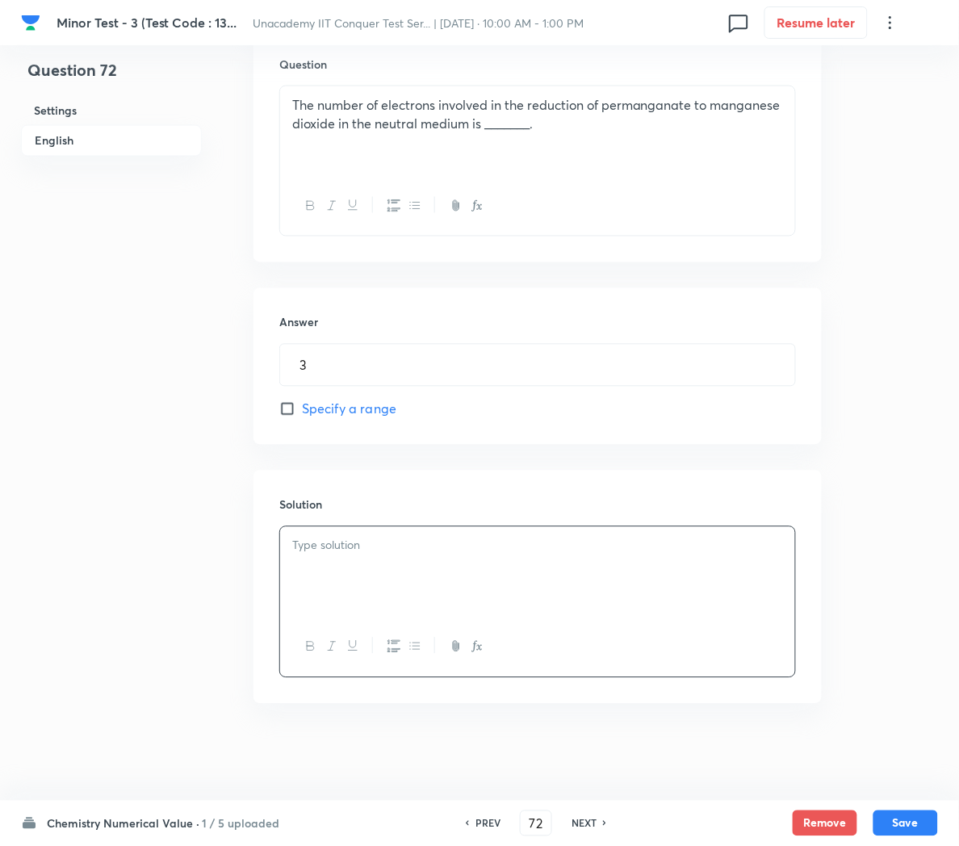
click at [396, 564] on div at bounding box center [537, 572] width 515 height 90
click at [909, 816] on button "Save" at bounding box center [906, 822] width 65 height 26
type input "73"
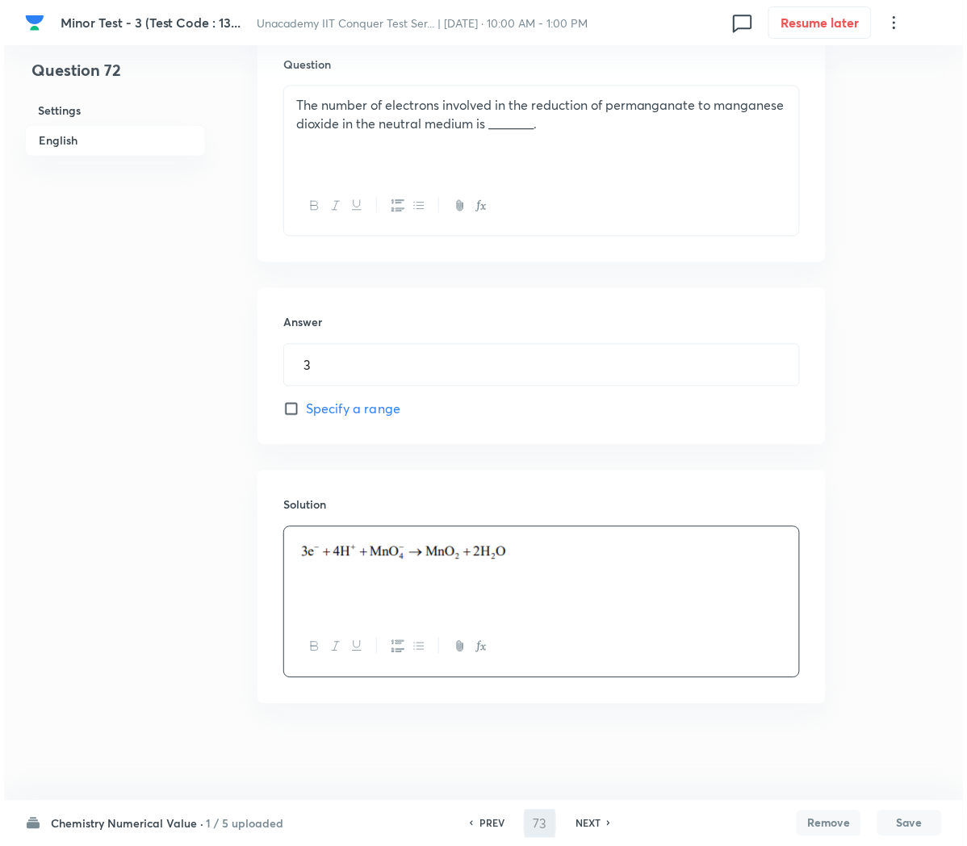
scroll to position [0, 0]
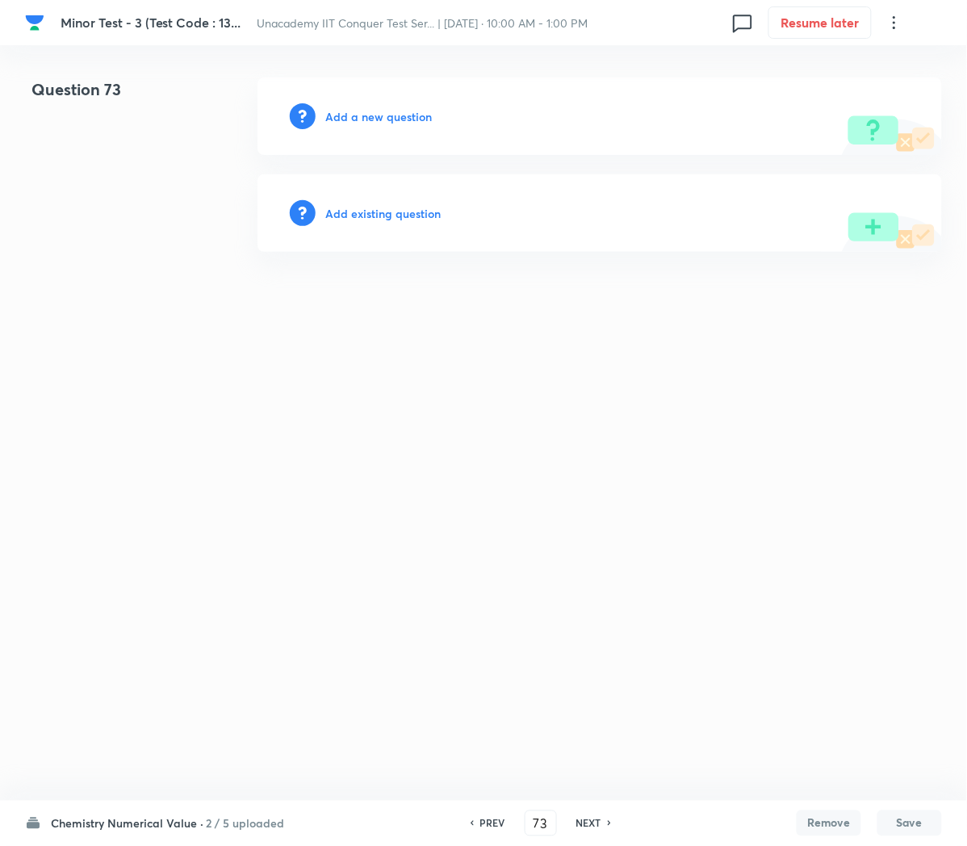
click at [362, 115] on h6 "Add a new question" at bounding box center [378, 116] width 107 height 17
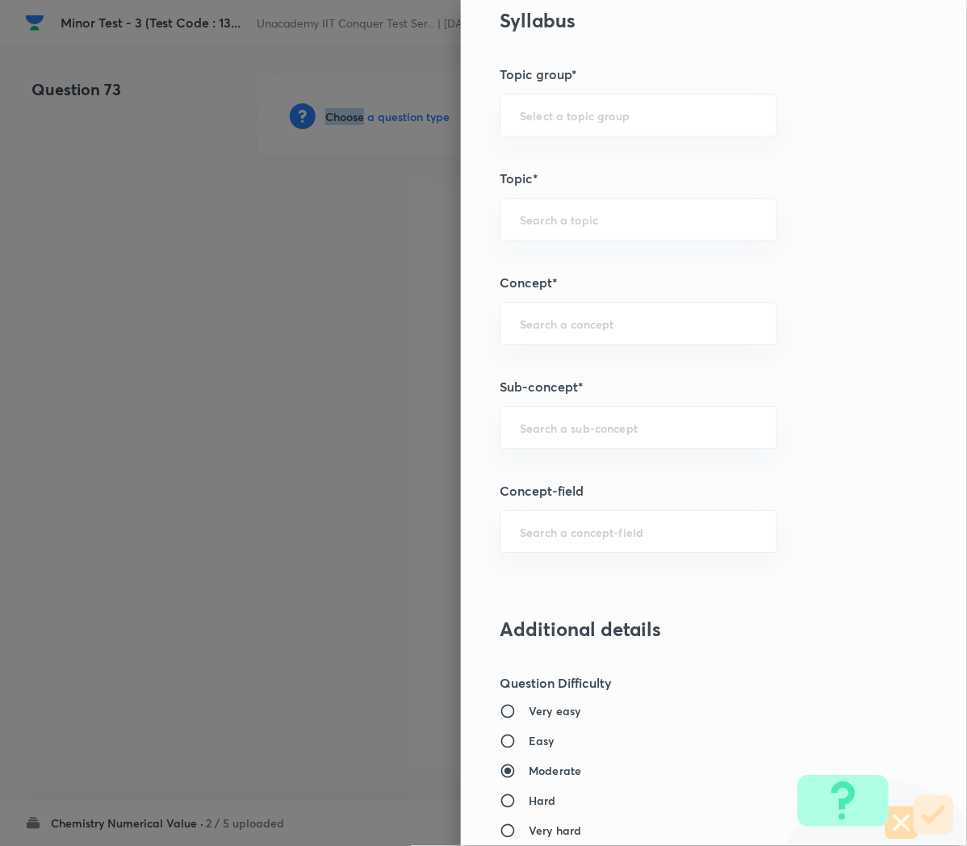
scroll to position [712, 0]
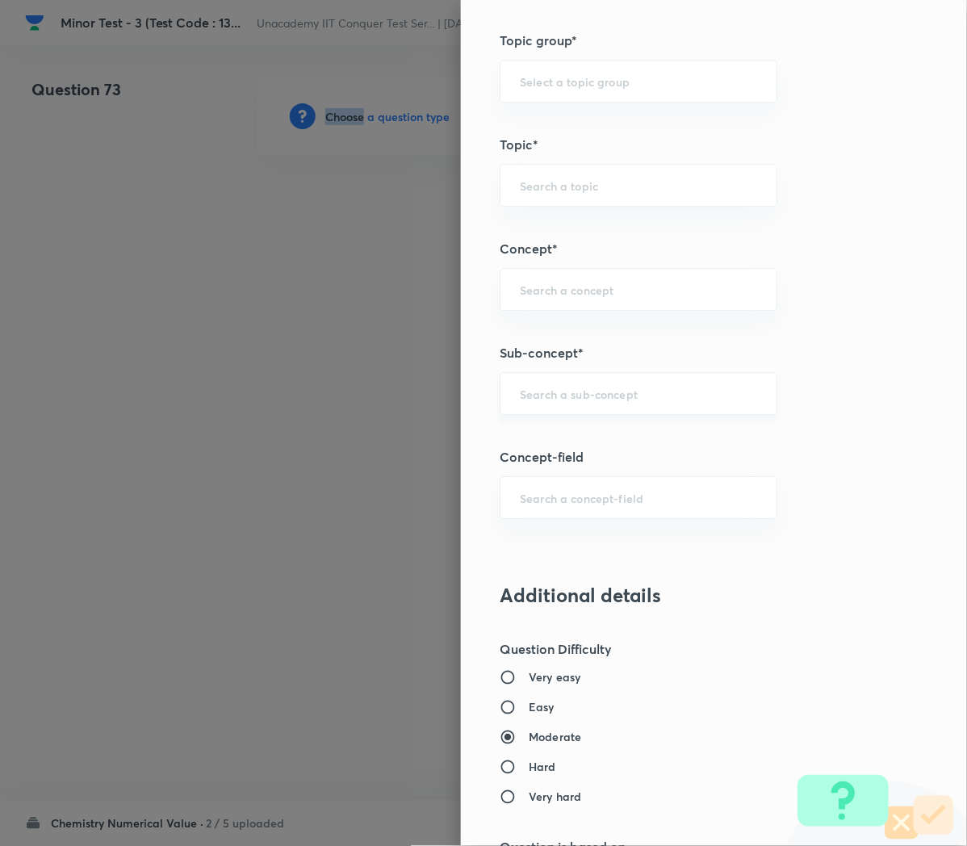
click at [535, 411] on div "​" at bounding box center [639, 393] width 278 height 43
paste input "Applications of Redox Reactions"
type input "Applications of Redox Reactions"
type input "Chemistry"
type input "Physical Chemistry"
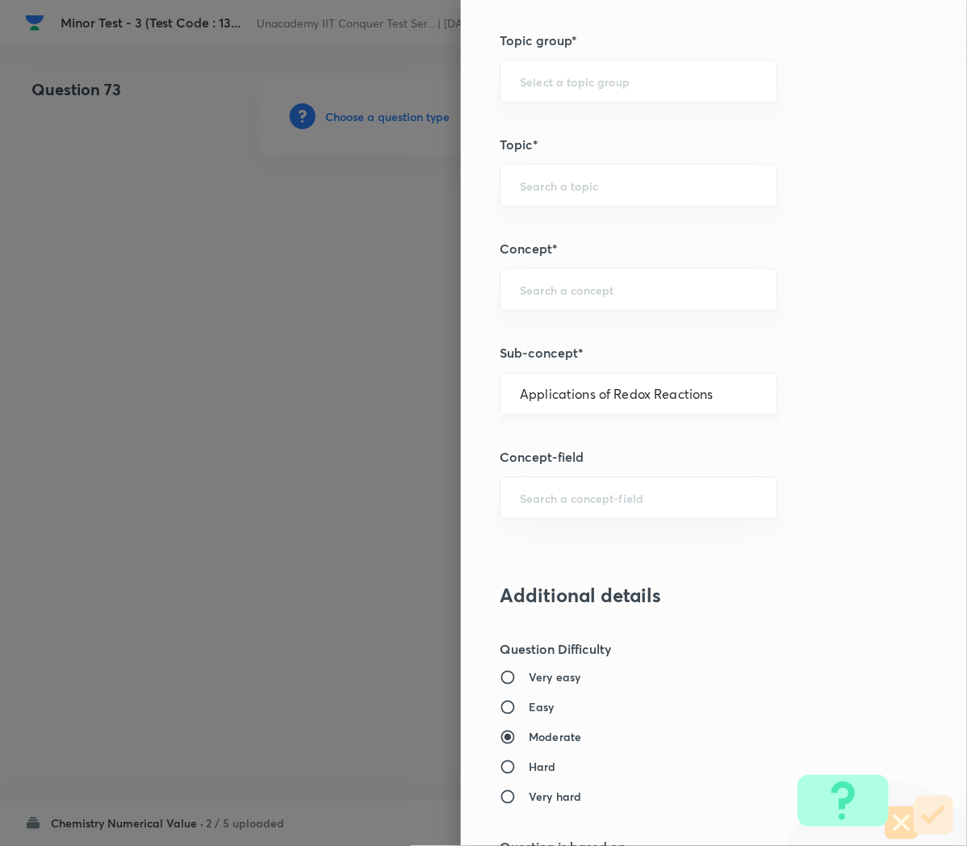
type input "Redox Reactions"
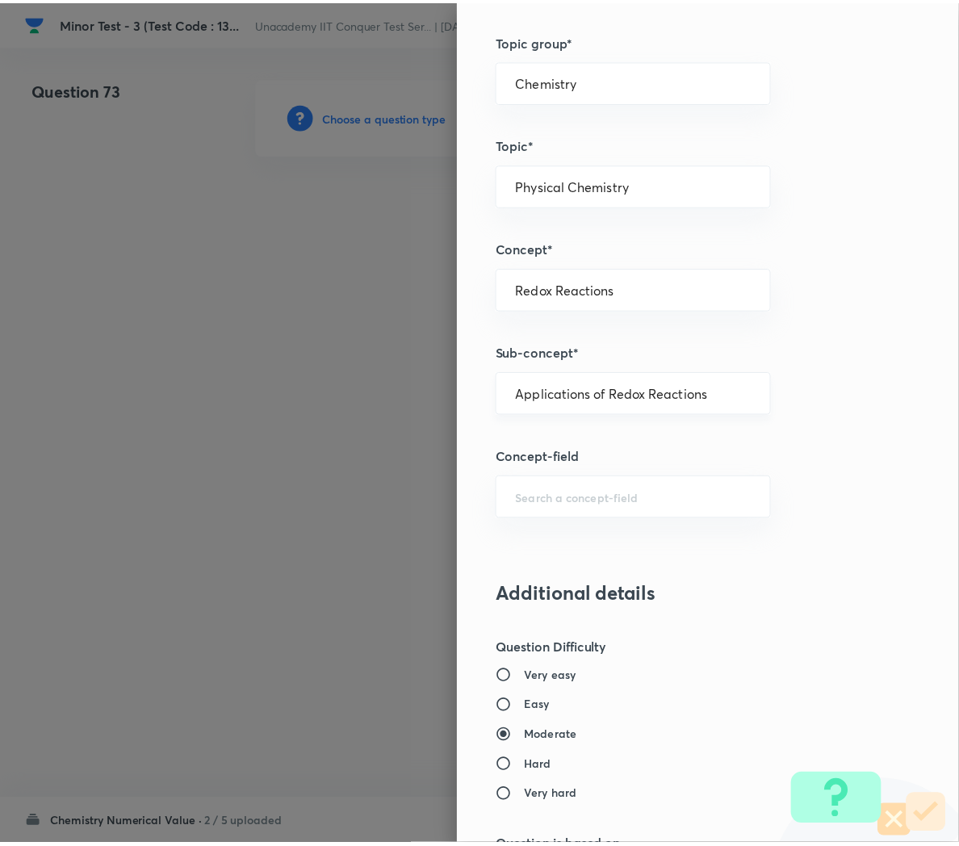
scroll to position [1370, 0]
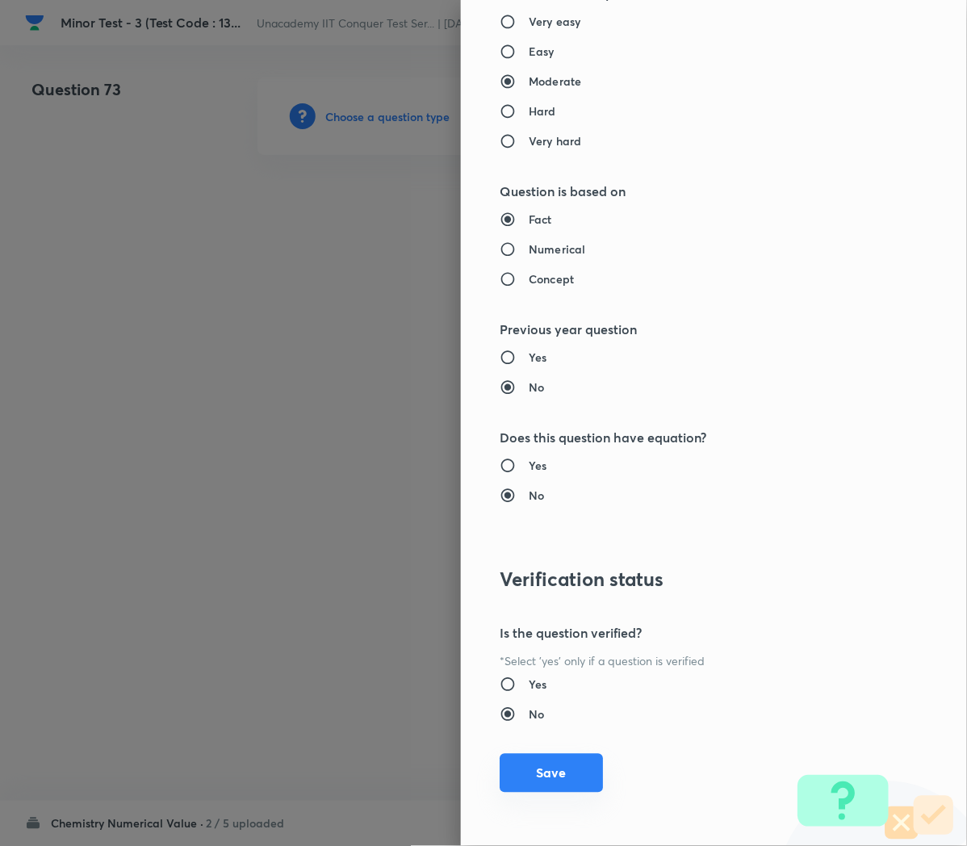
click at [535, 768] on button "Save" at bounding box center [551, 773] width 103 height 39
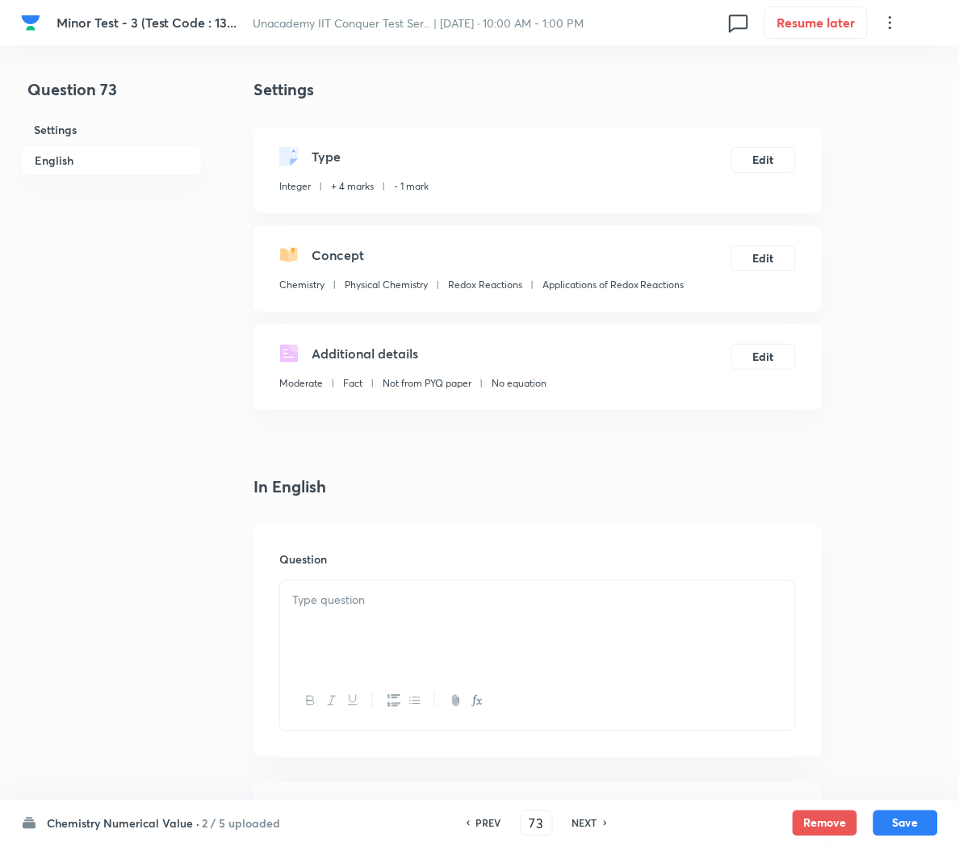
click at [321, 610] on div at bounding box center [537, 626] width 515 height 90
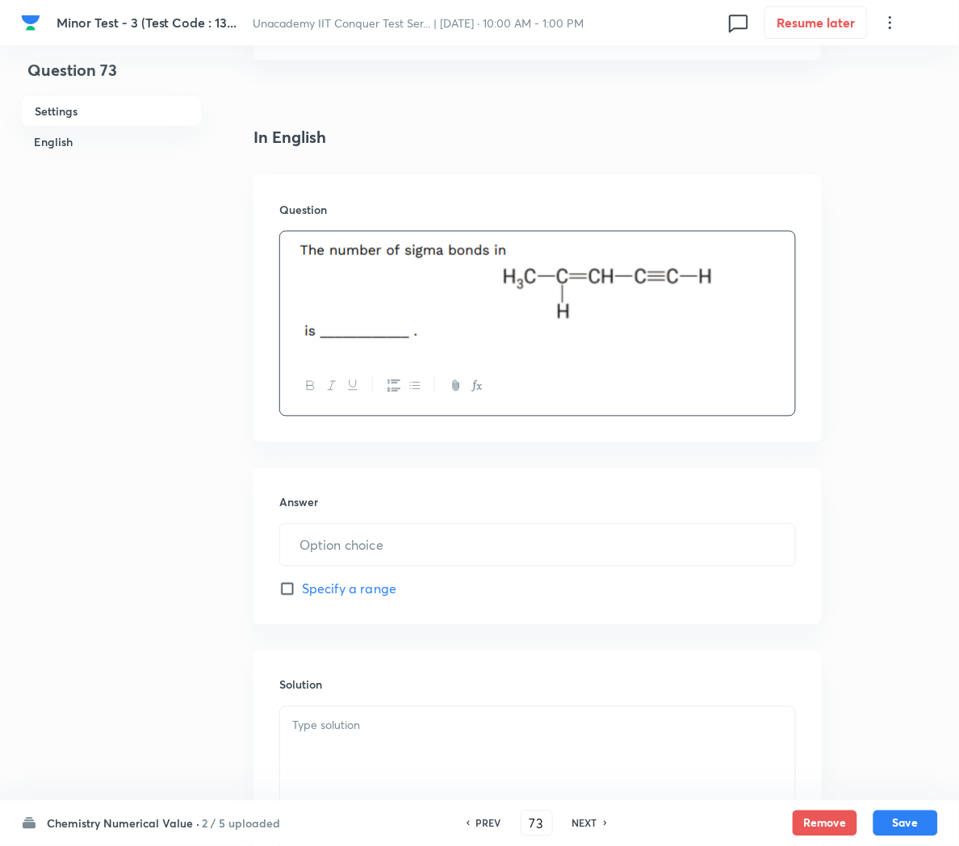
scroll to position [396, 0]
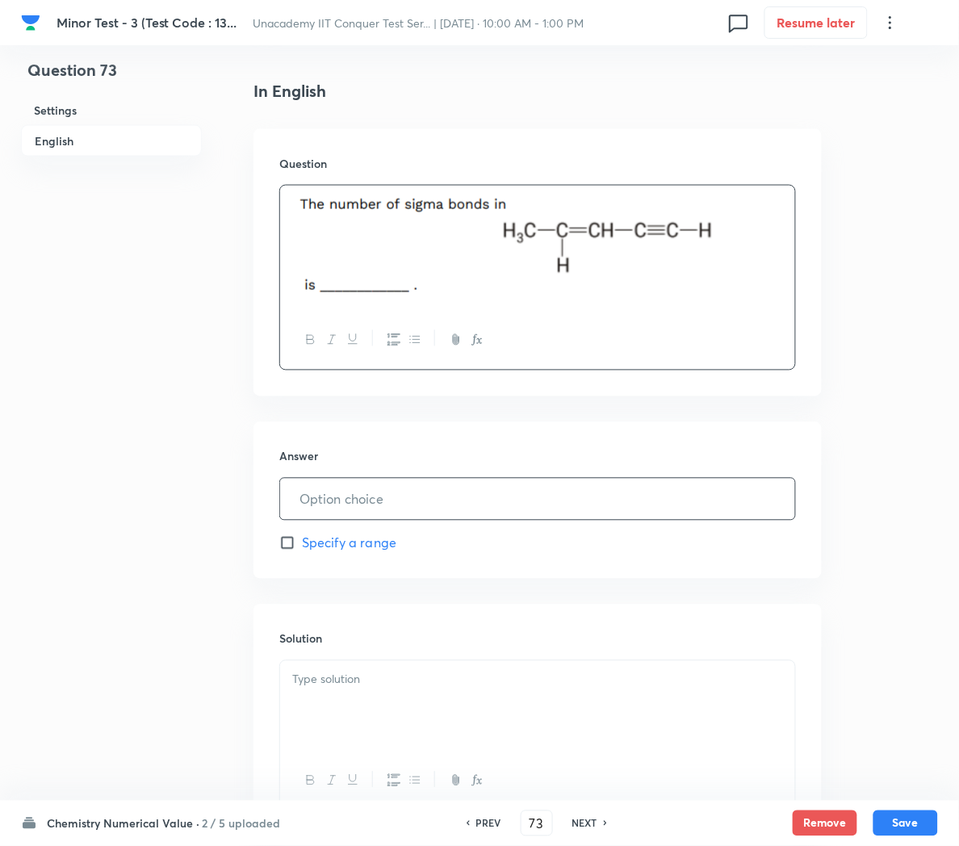
click at [328, 492] on input "text" at bounding box center [537, 499] width 515 height 41
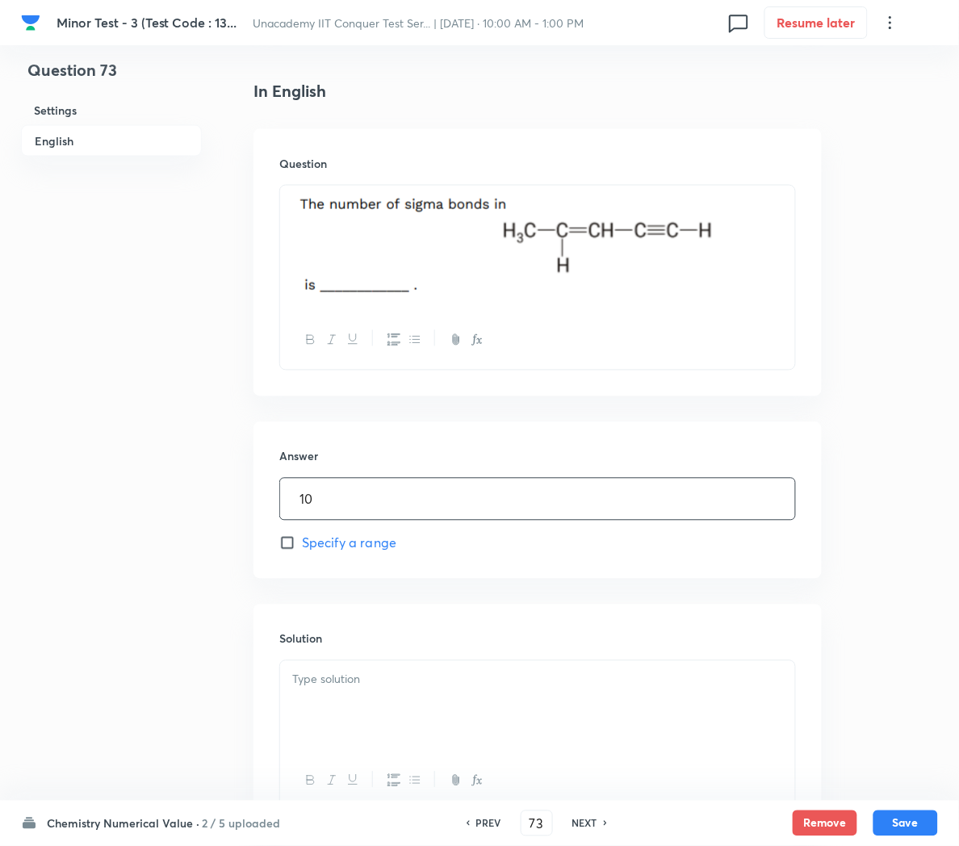
scroll to position [531, 0]
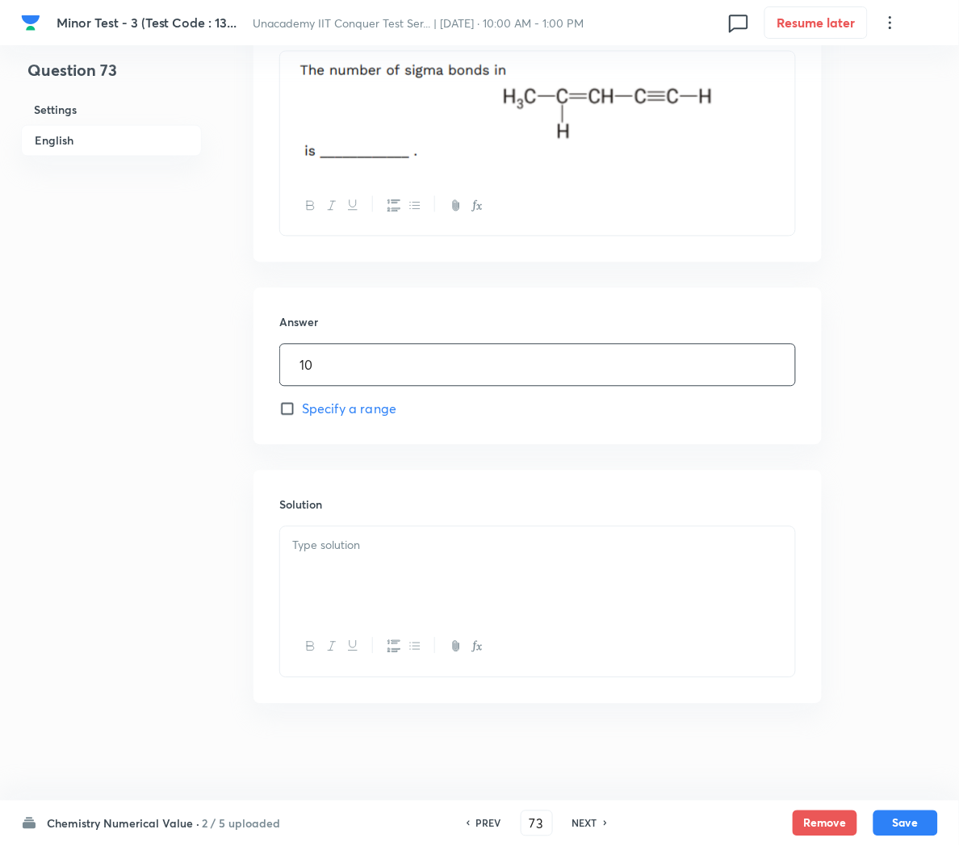
type input "10"
click at [332, 568] on div at bounding box center [537, 572] width 515 height 90
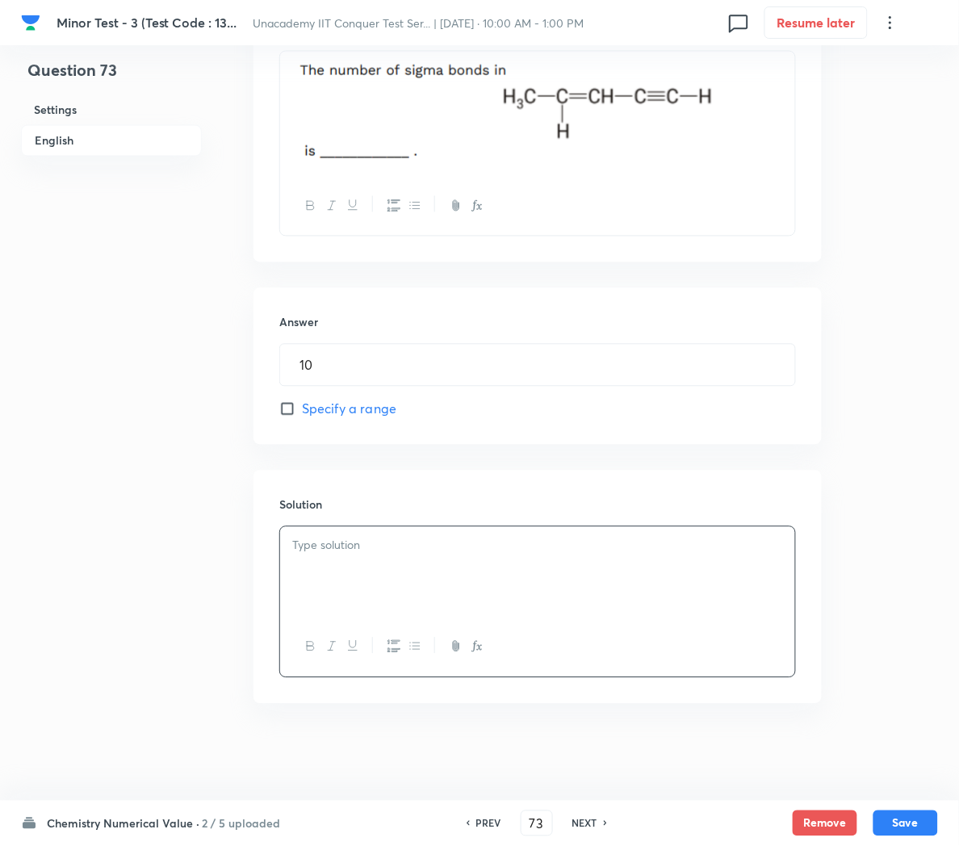
click at [426, 574] on div at bounding box center [537, 572] width 515 height 90
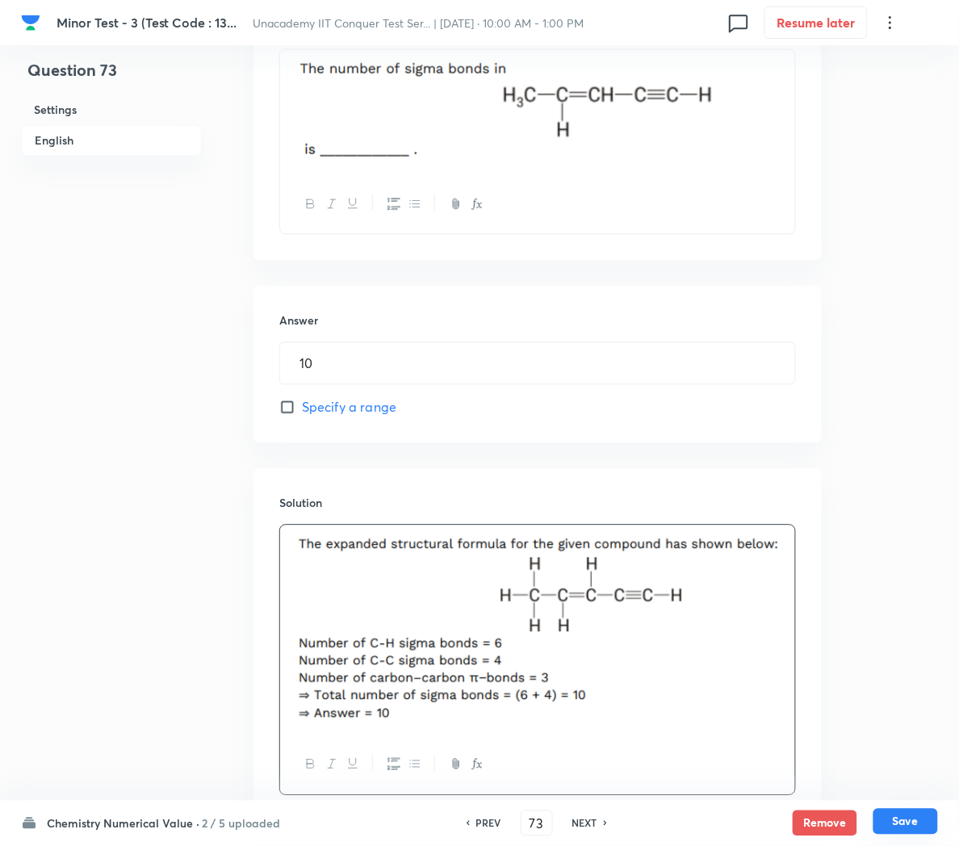
click at [905, 819] on button "Save" at bounding box center [906, 822] width 65 height 26
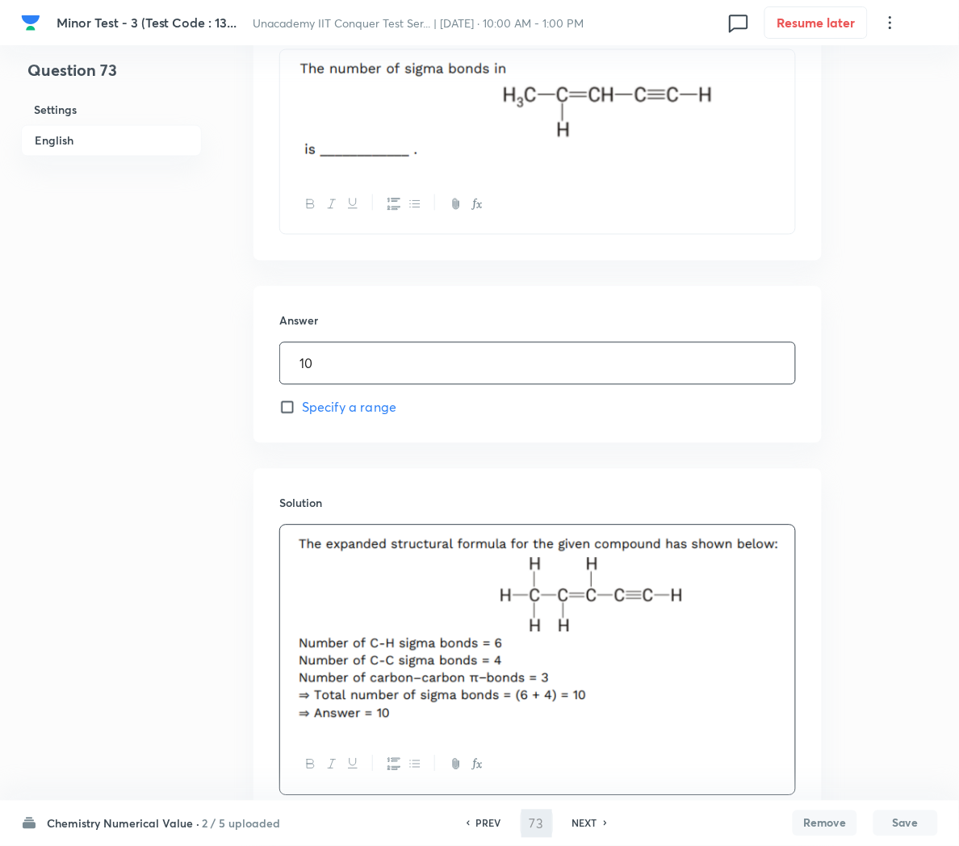
type input "74"
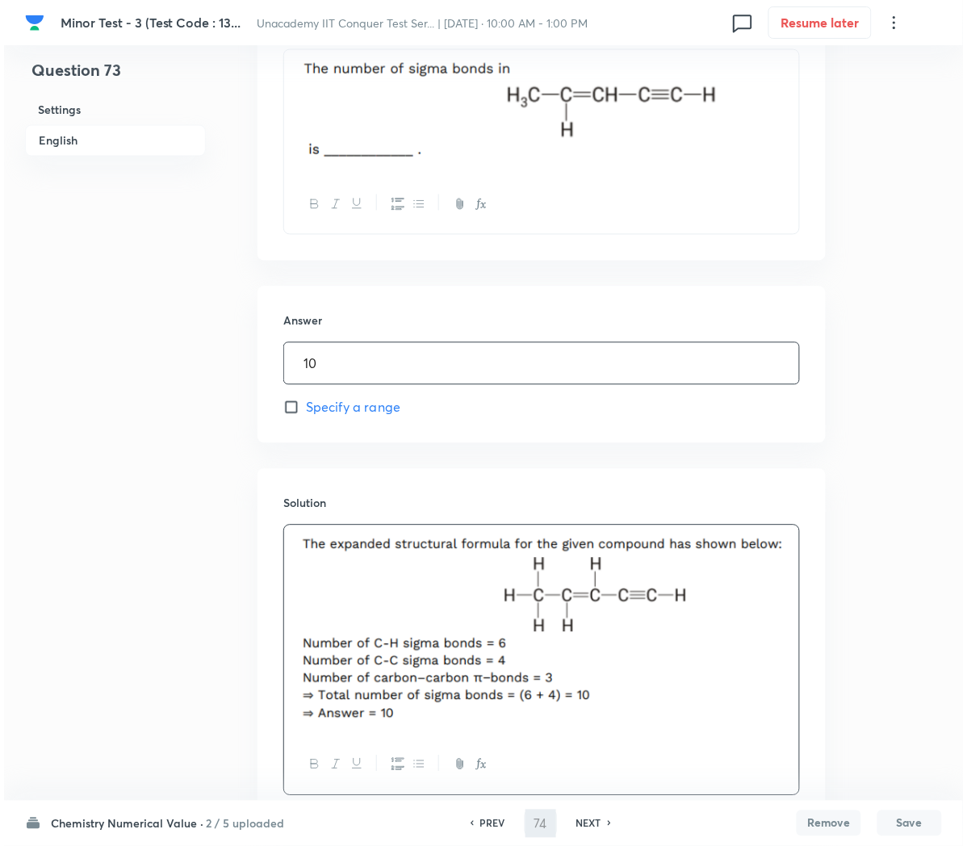
scroll to position [0, 0]
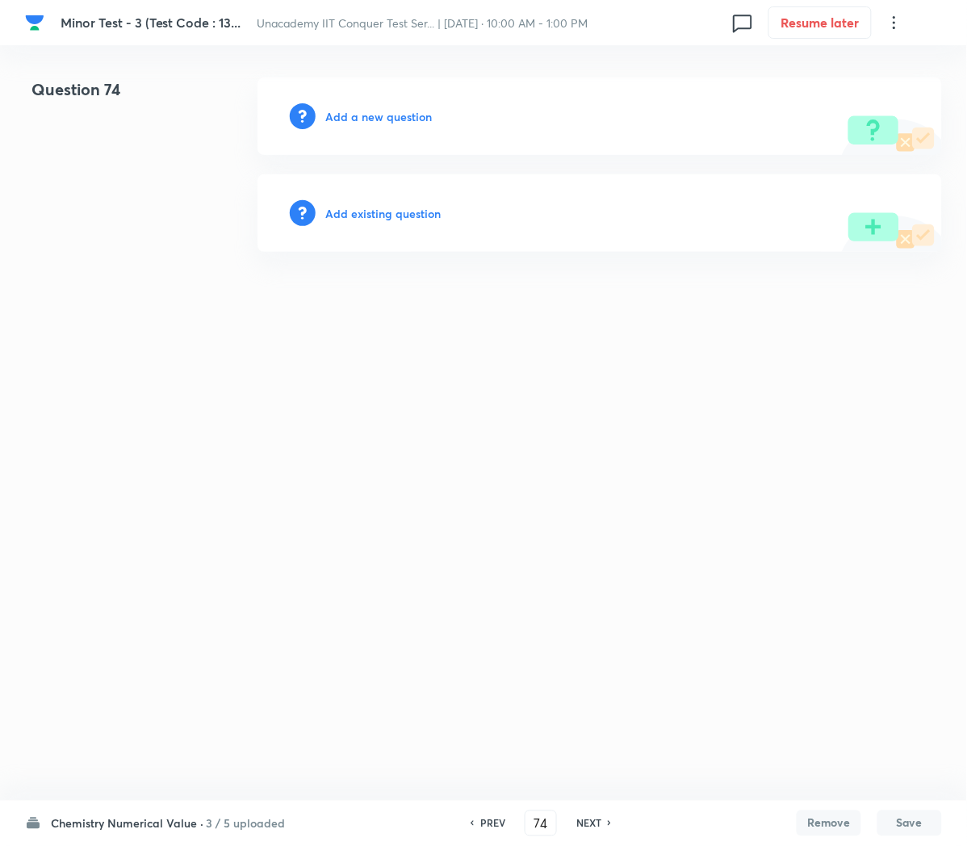
click at [384, 116] on h6 "Add a new question" at bounding box center [378, 116] width 107 height 17
click at [384, 116] on h6 "Choose a question type" at bounding box center [387, 116] width 124 height 17
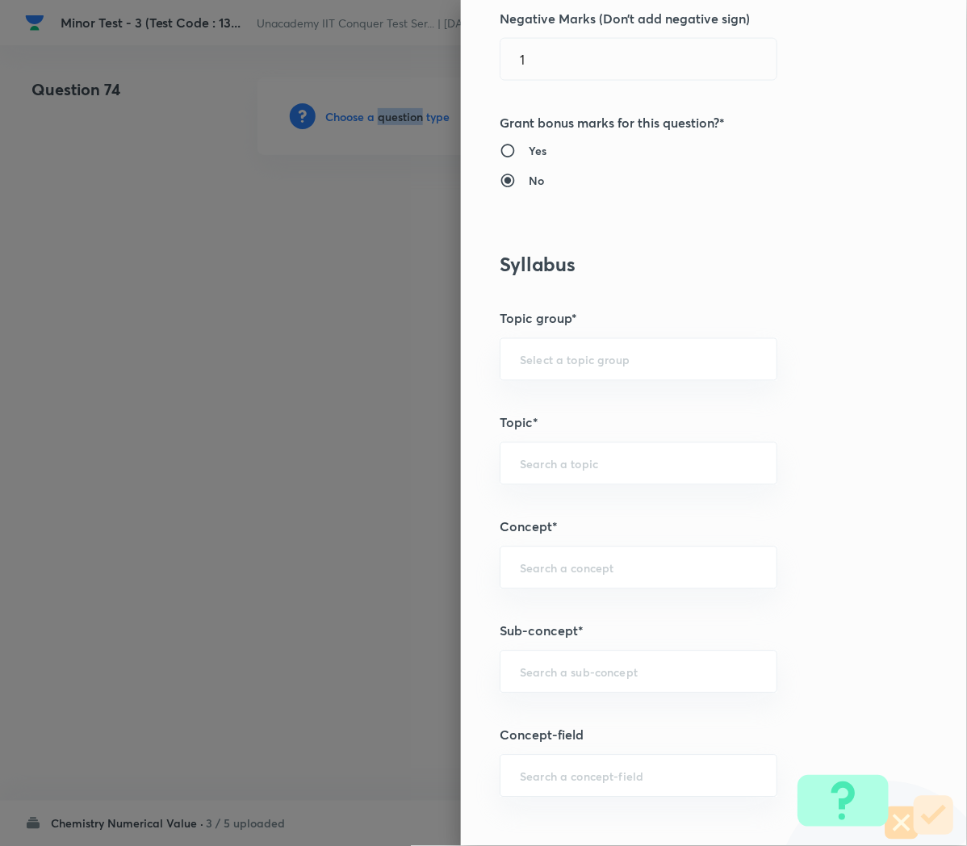
scroll to position [454, 0]
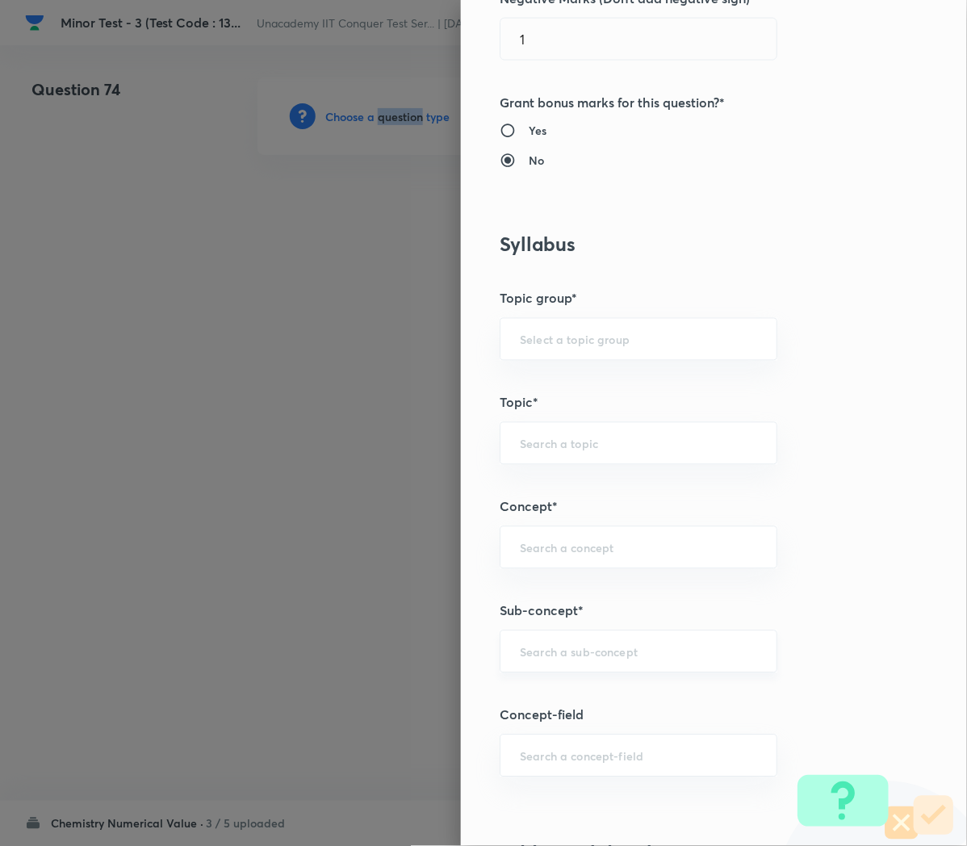
click at [535, 666] on div "​" at bounding box center [639, 652] width 278 height 43
paste input "Applications of Redox Reactions"
type input "Applications of Redox Reactions"
type input "Chemistry"
type input "Physical Chemistry"
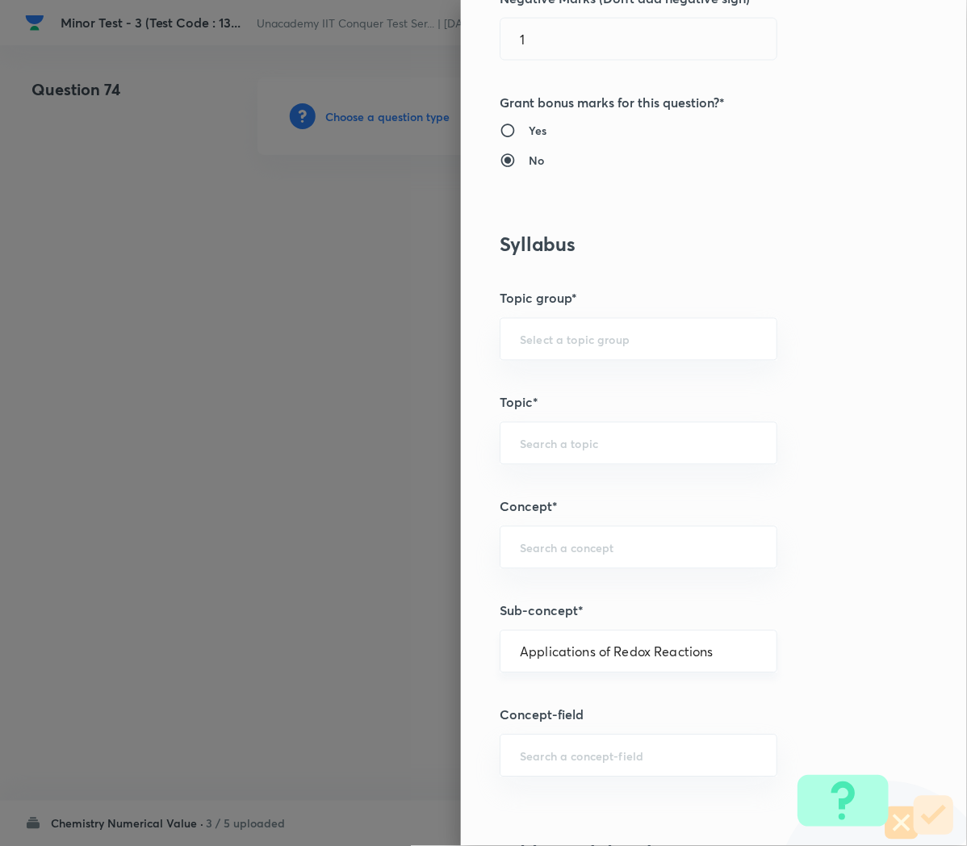
type input "Redox Reactions"
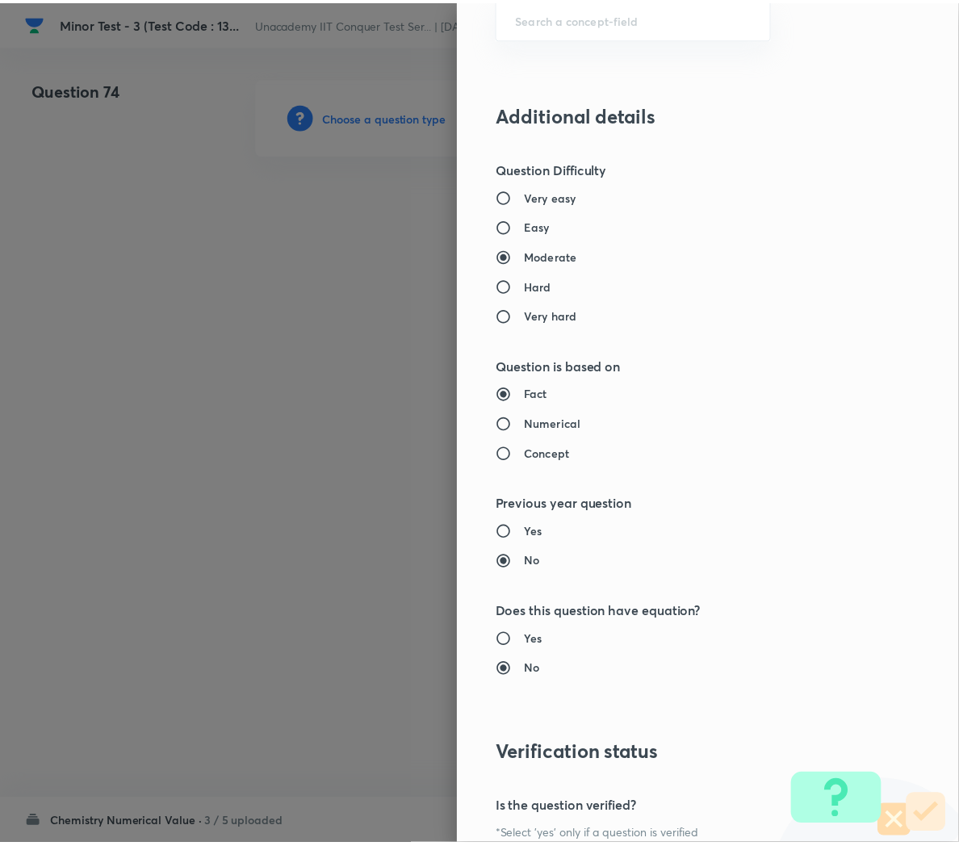
scroll to position [1370, 0]
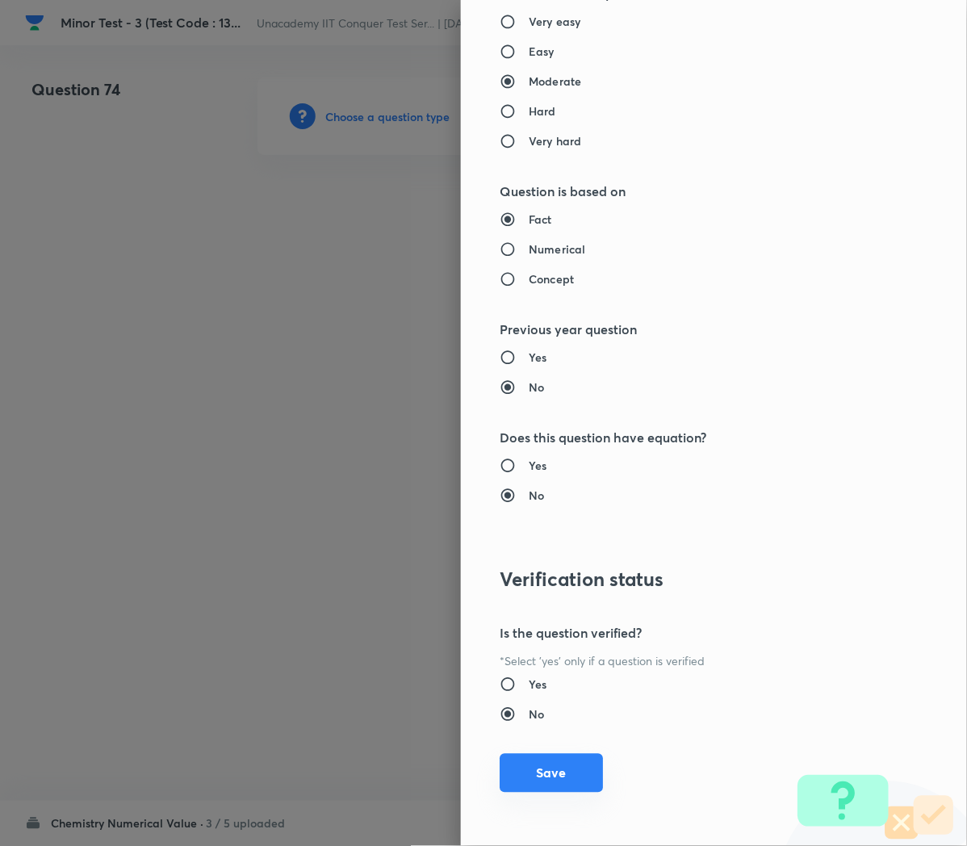
click at [531, 774] on button "Save" at bounding box center [551, 773] width 103 height 39
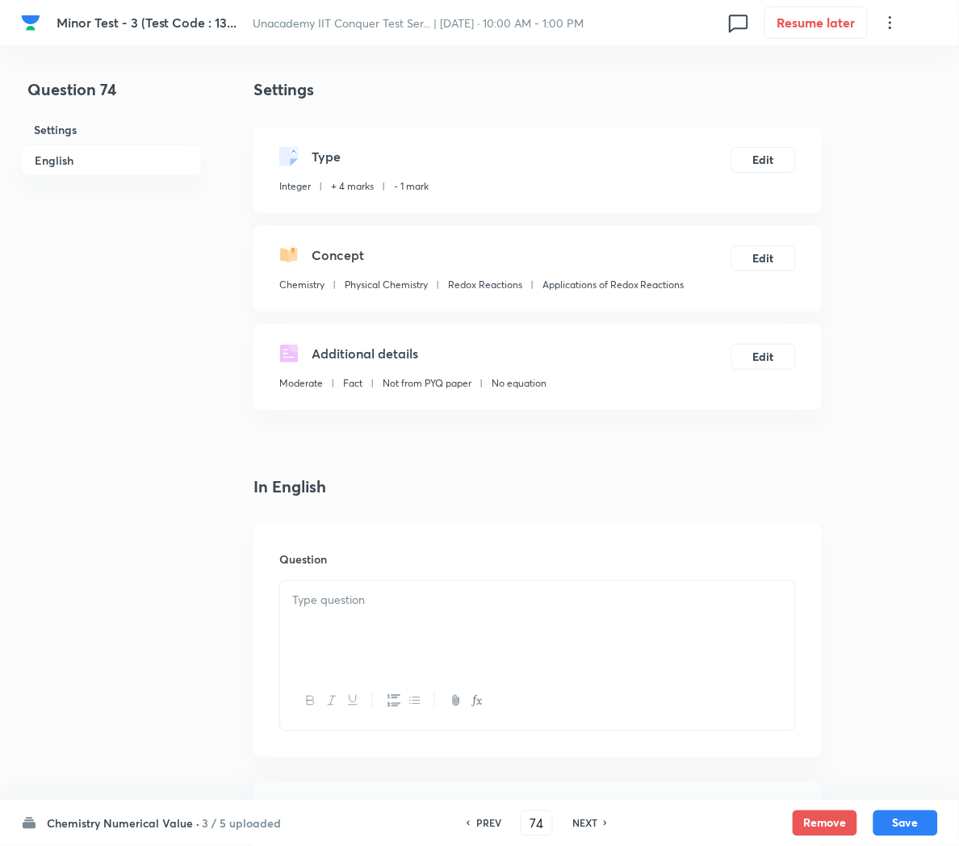
click at [369, 605] on p at bounding box center [537, 600] width 491 height 19
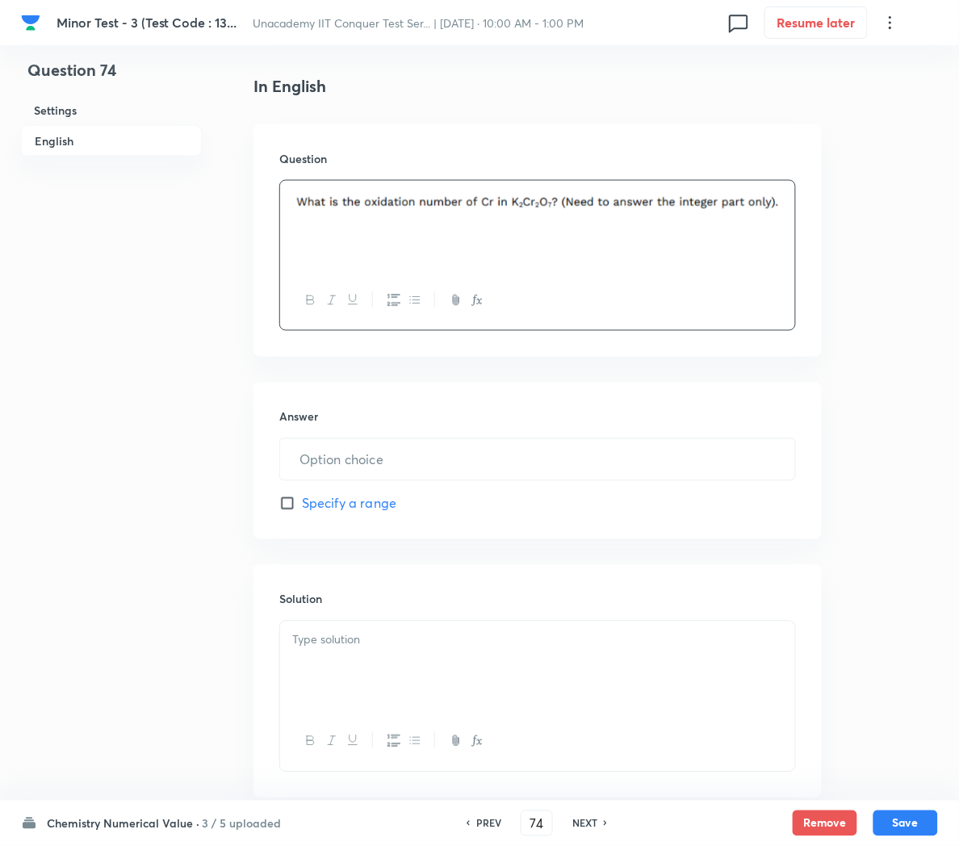
scroll to position [405, 0]
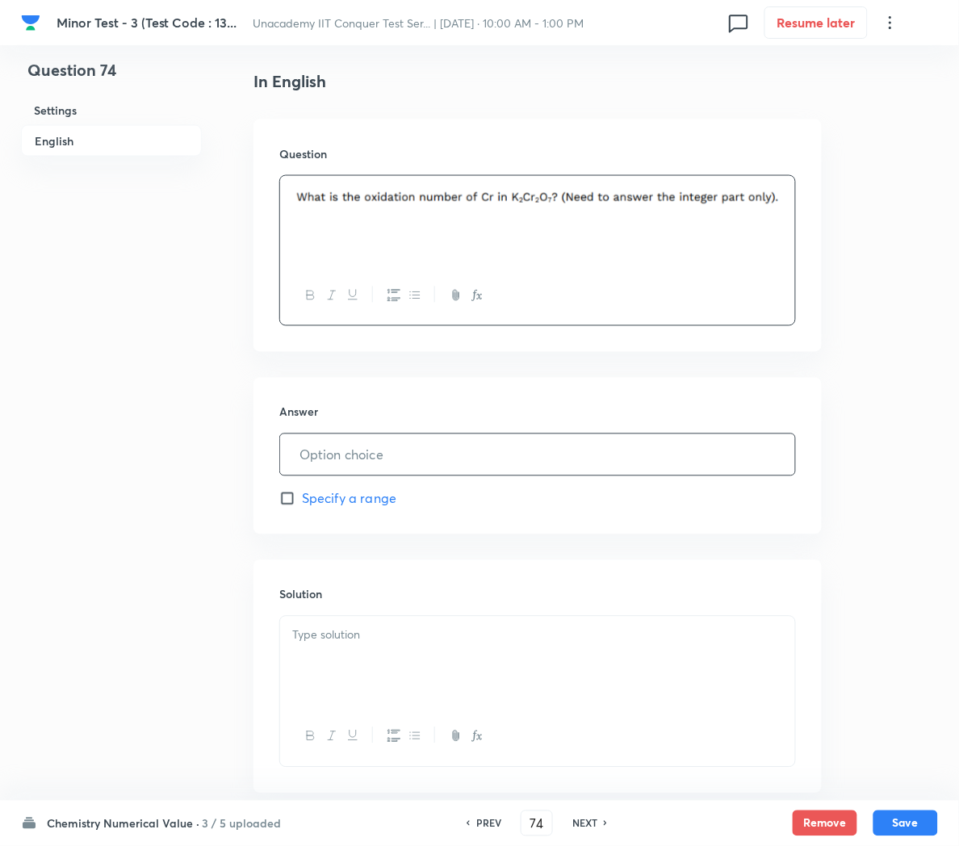
click at [337, 461] on input "text" at bounding box center [537, 454] width 515 height 41
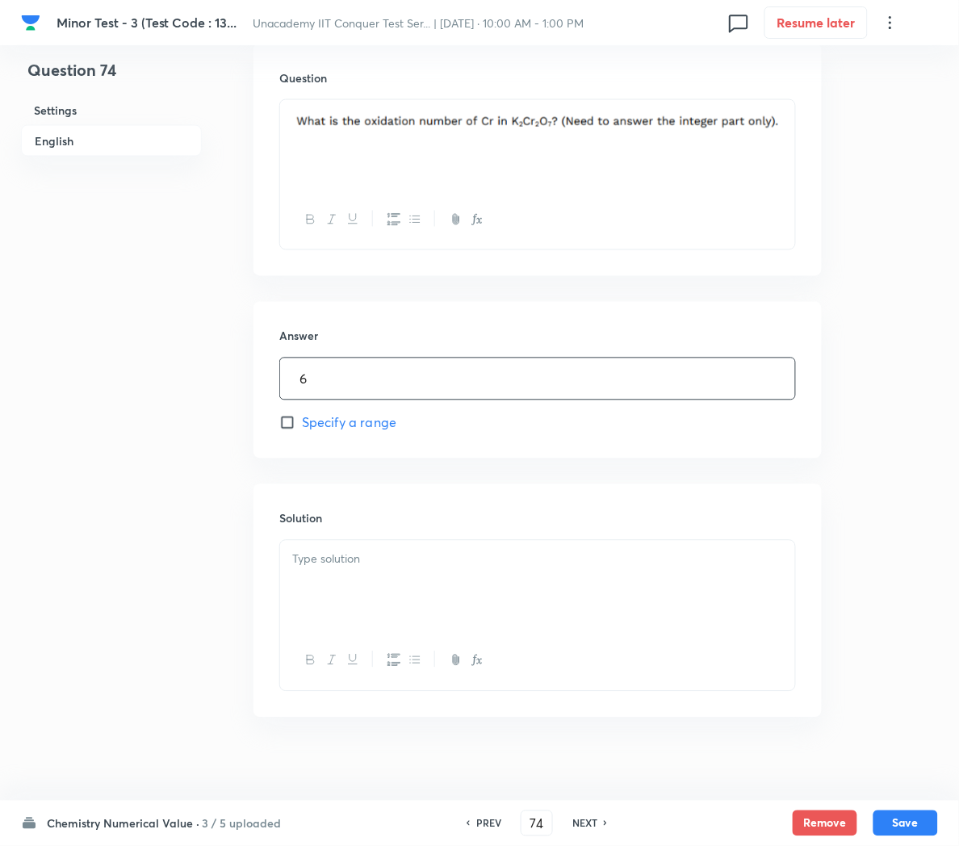
scroll to position [478, 0]
type input "6"
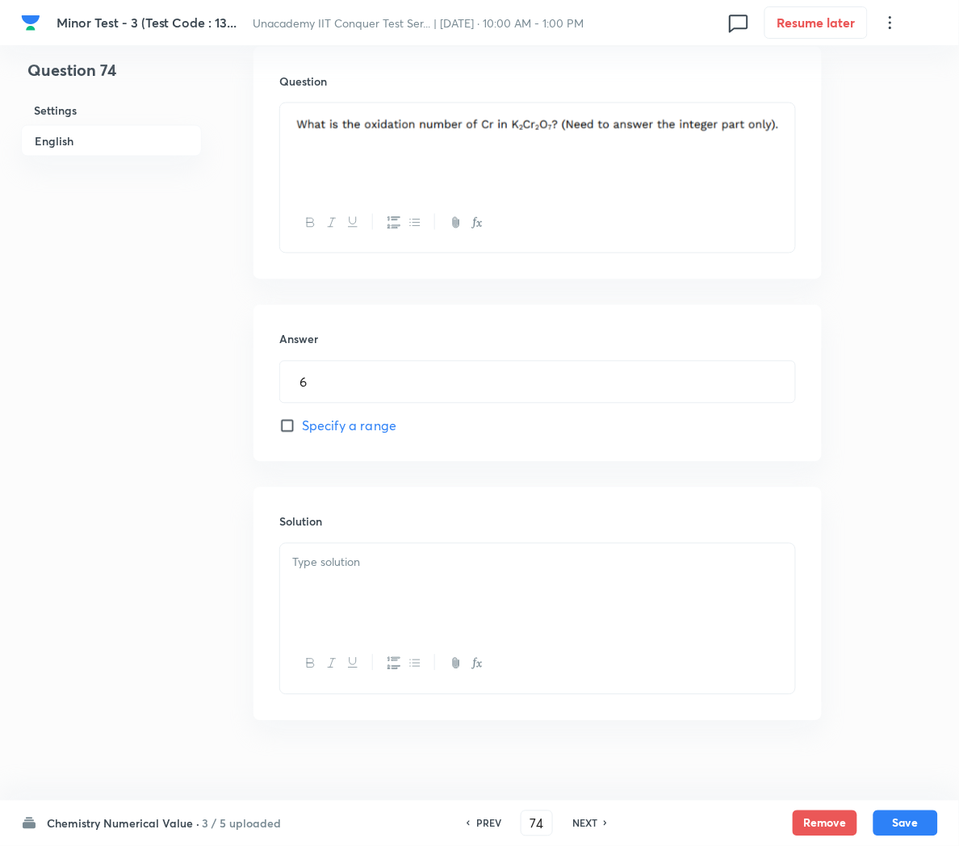
click at [339, 596] on div at bounding box center [537, 589] width 515 height 90
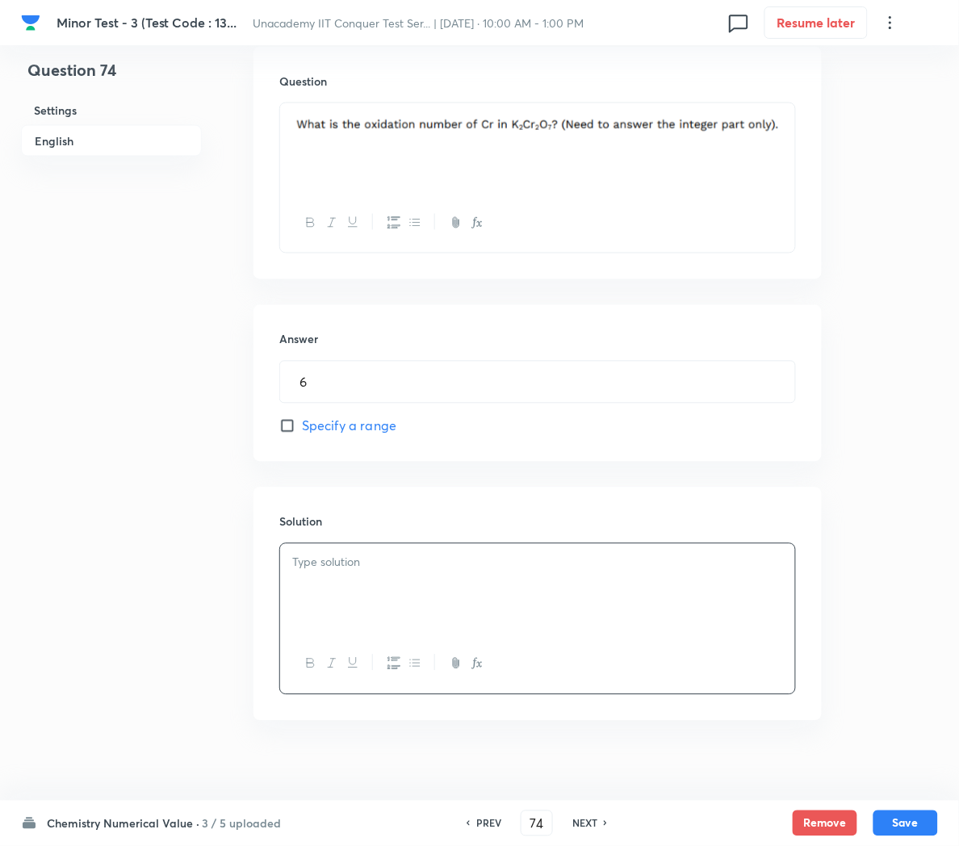
click at [317, 578] on div at bounding box center [537, 589] width 515 height 90
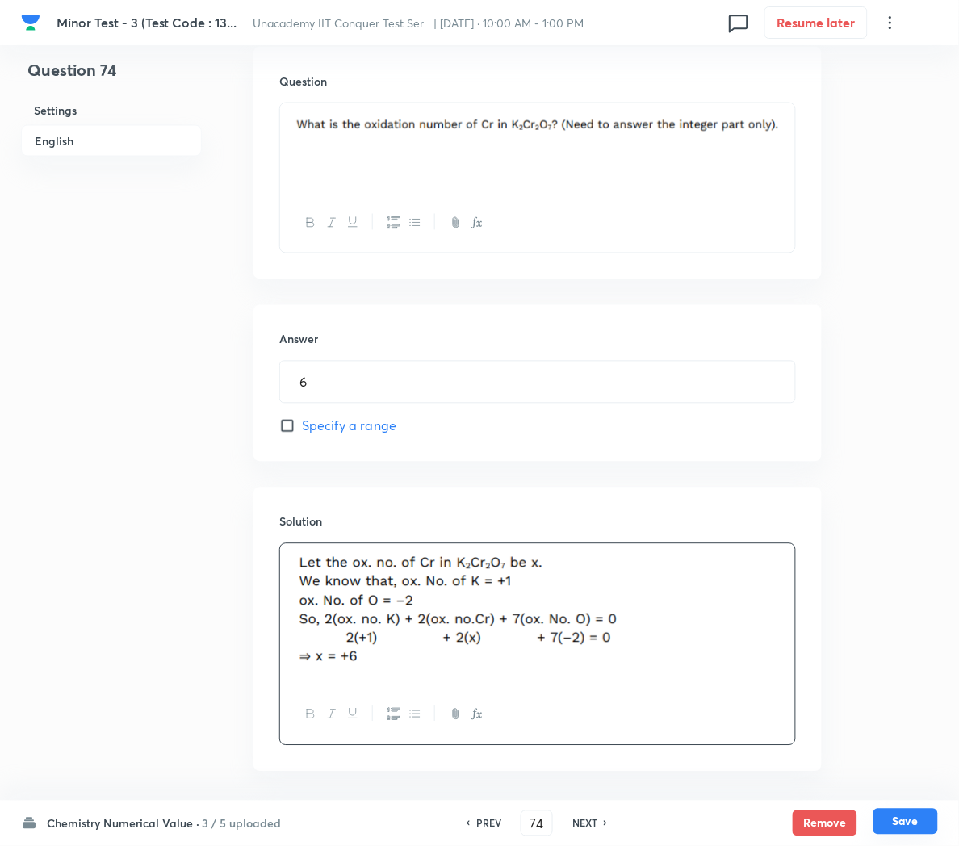
click at [893, 824] on button "Save" at bounding box center [906, 822] width 65 height 26
type input "75"
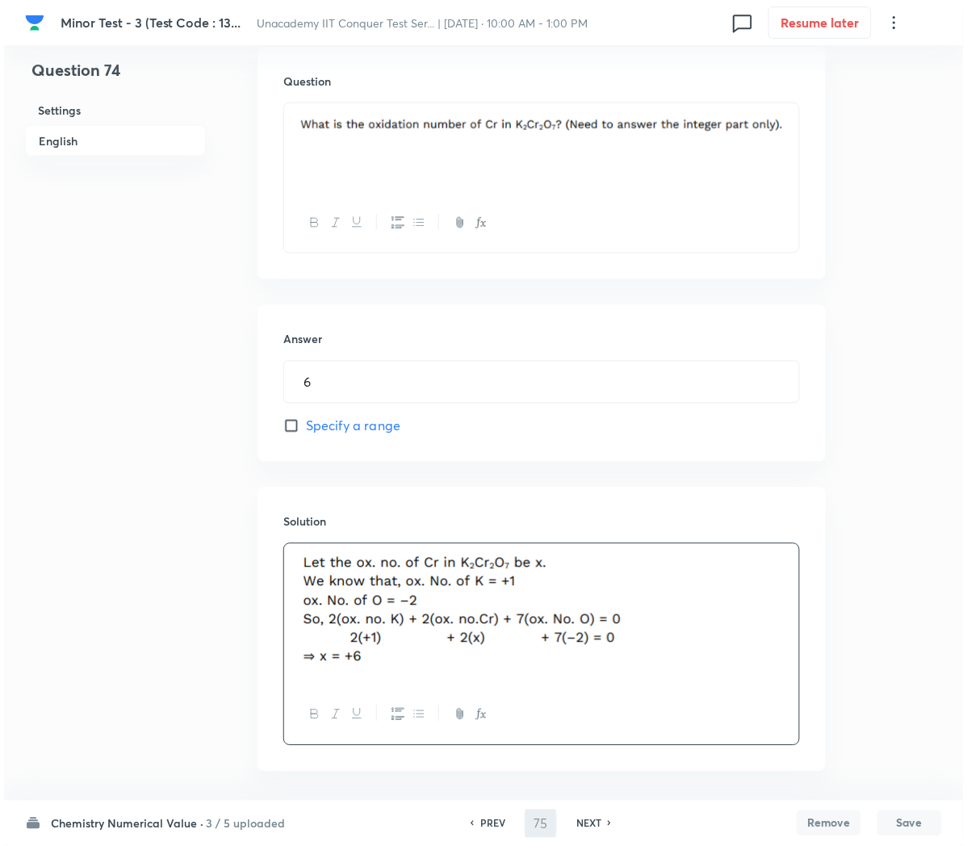
scroll to position [0, 0]
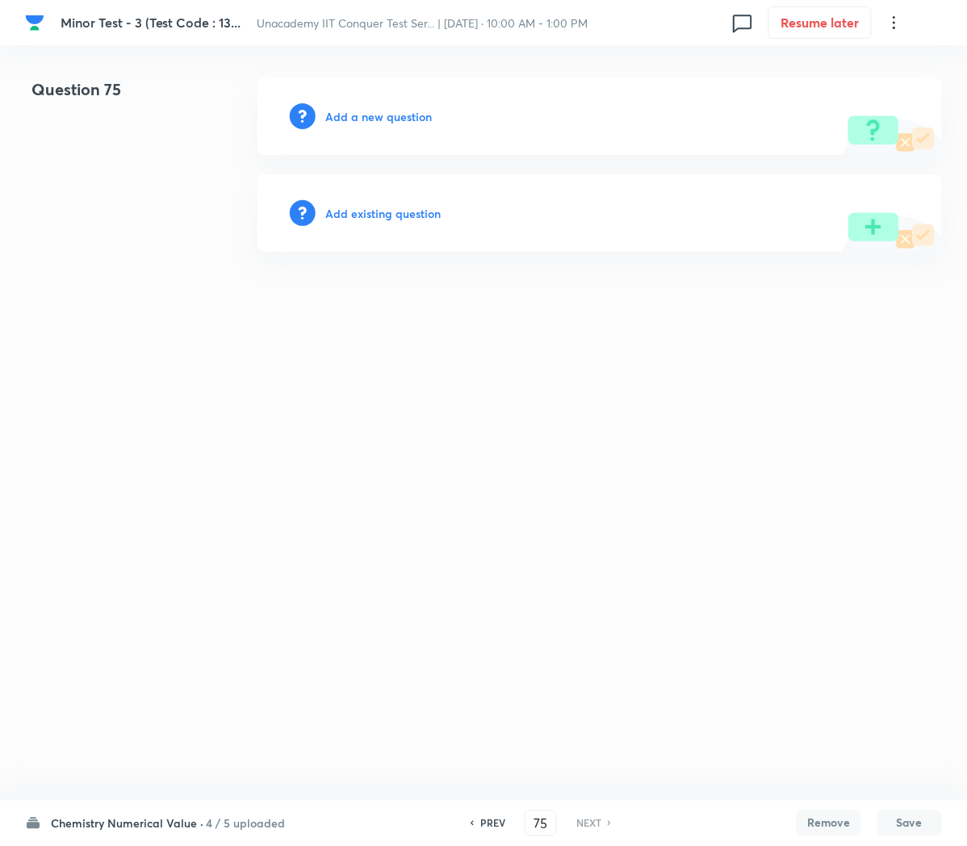
click at [337, 113] on h6 "Add a new question" at bounding box center [378, 116] width 107 height 17
click at [337, 113] on h6 "Choose a question type" at bounding box center [387, 116] width 124 height 17
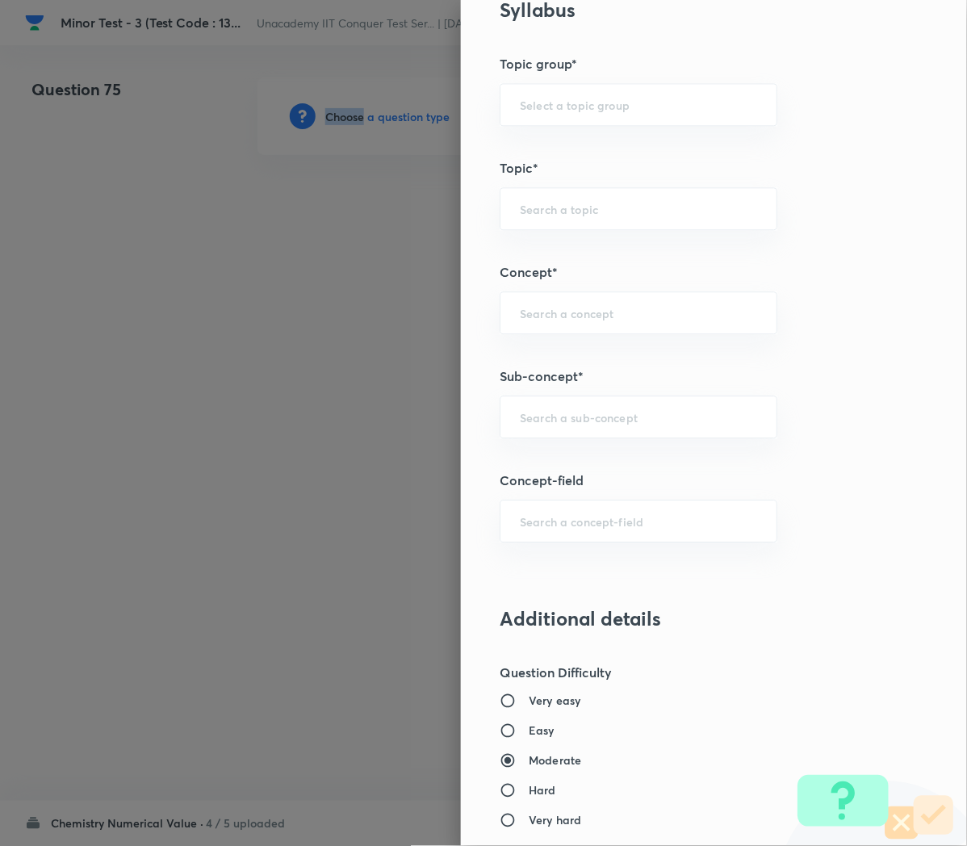
scroll to position [700, 0]
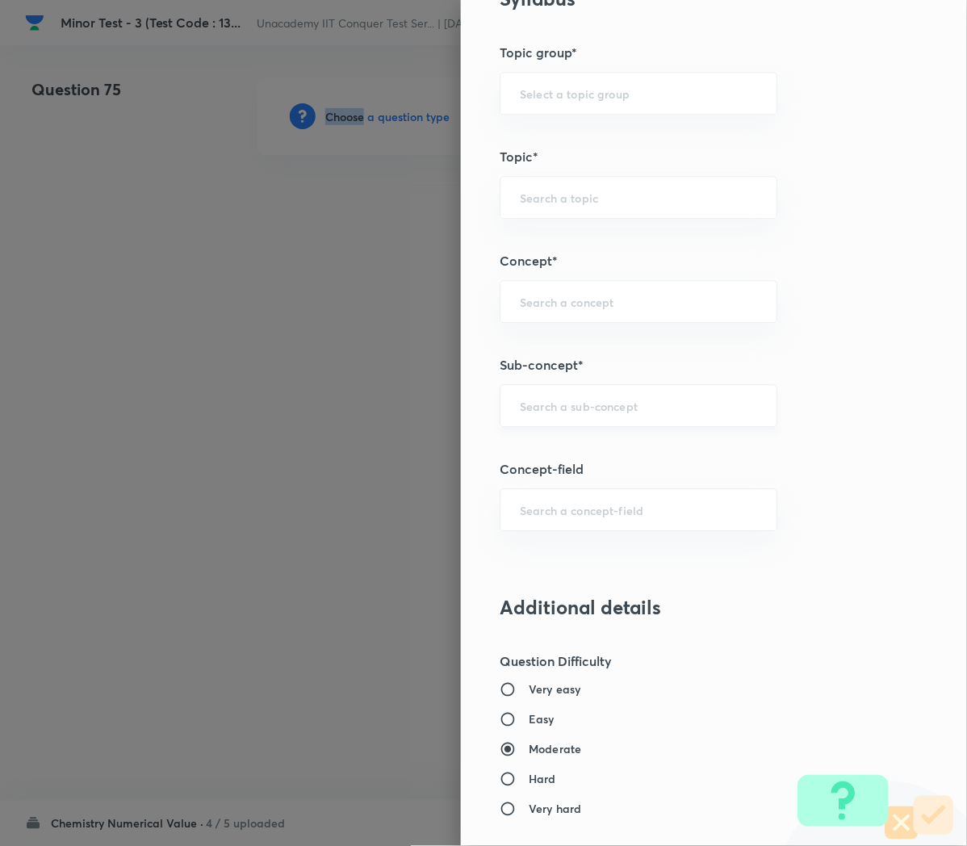
click at [556, 422] on div "​" at bounding box center [639, 405] width 278 height 43
paste input "Applications of Redox Reactions"
type input "Applications of Redox Reactions"
type input "Chemistry"
type input "Physical Chemistry"
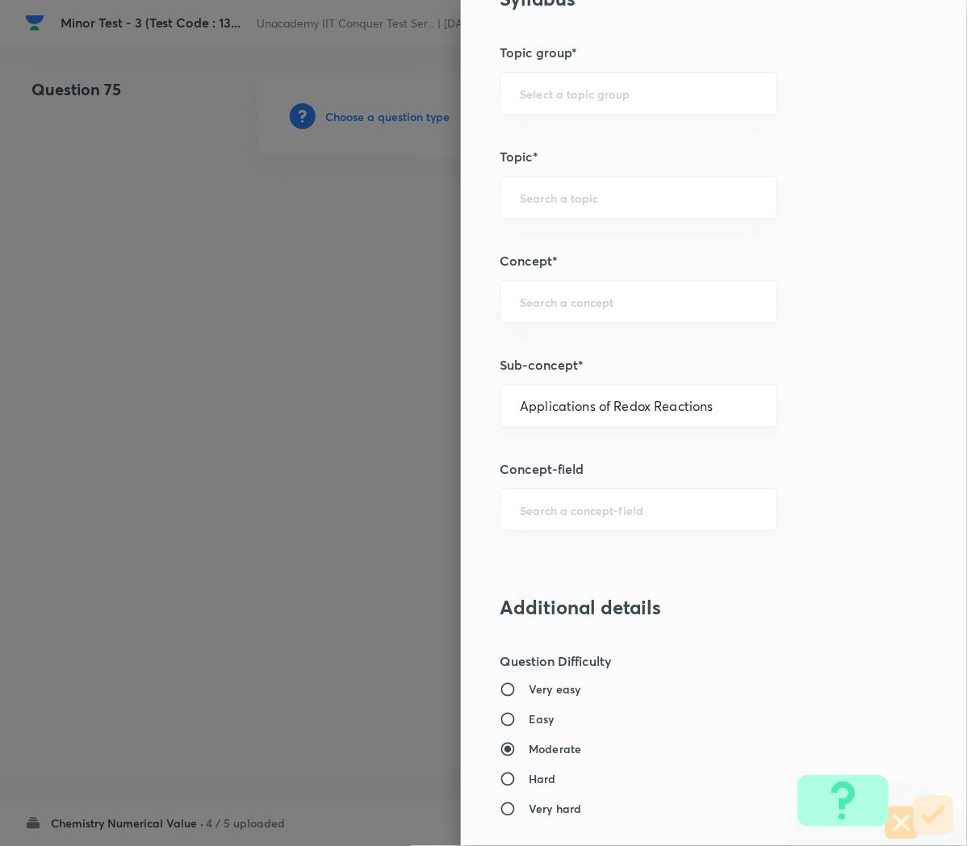
type input "Redox Reactions"
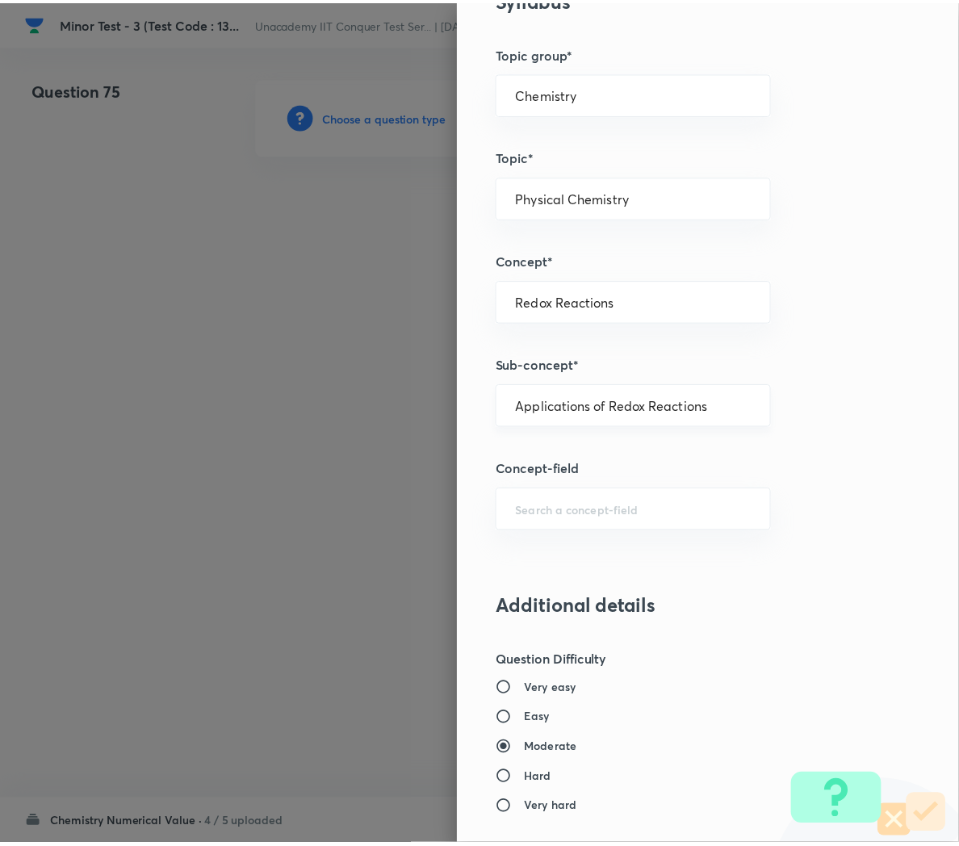
scroll to position [1370, 0]
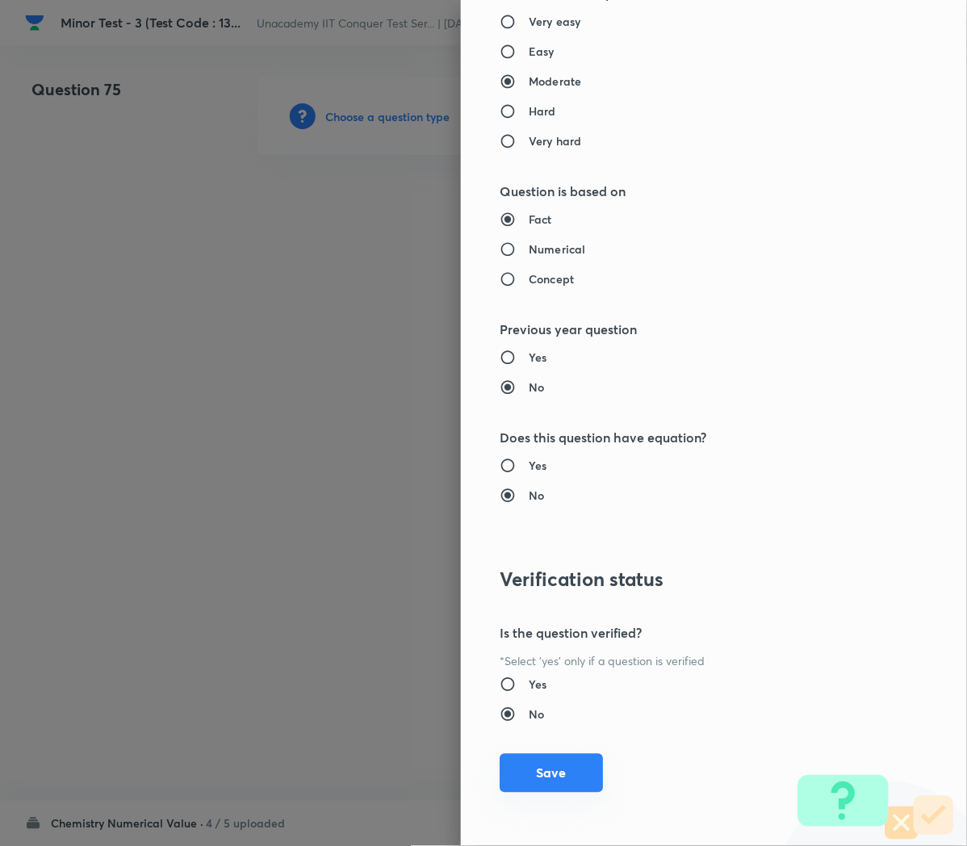
click at [525, 771] on button "Save" at bounding box center [551, 773] width 103 height 39
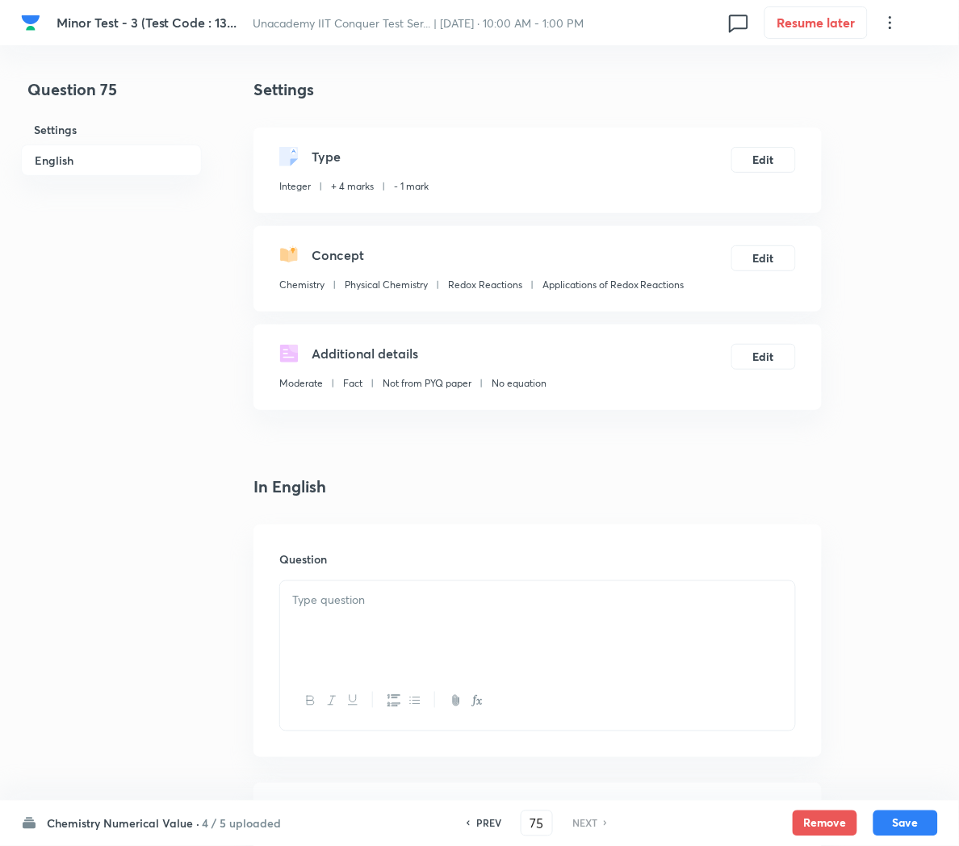
click at [342, 598] on p at bounding box center [537, 600] width 491 height 19
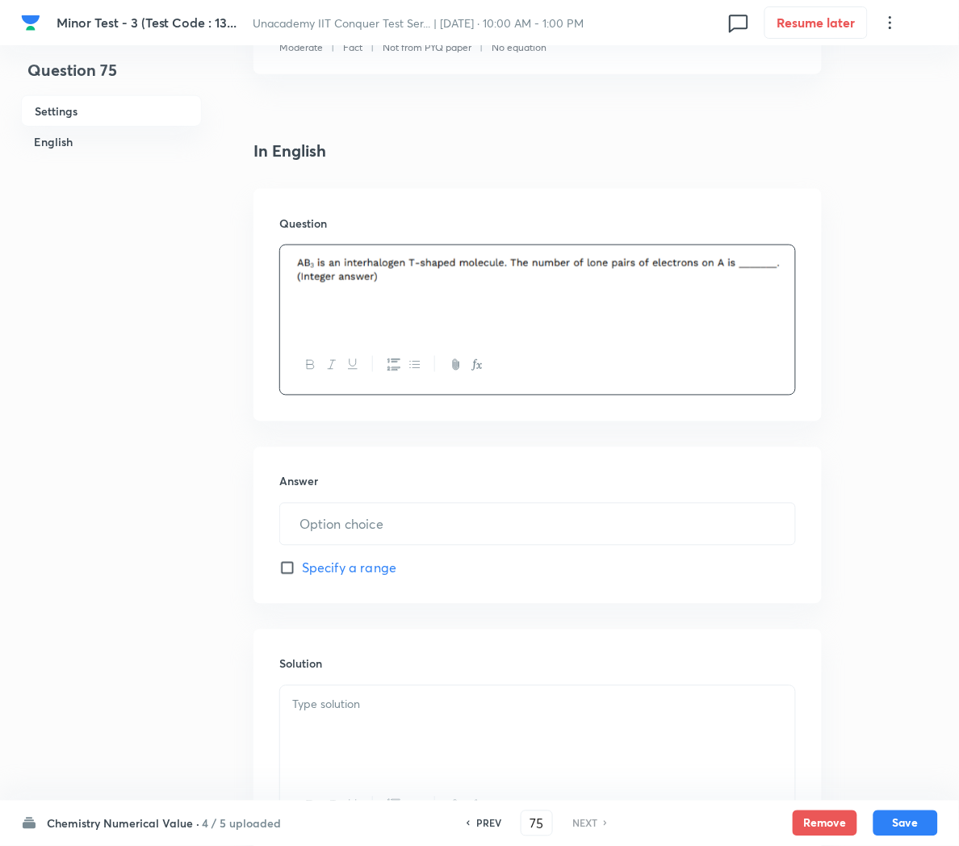
scroll to position [344, 0]
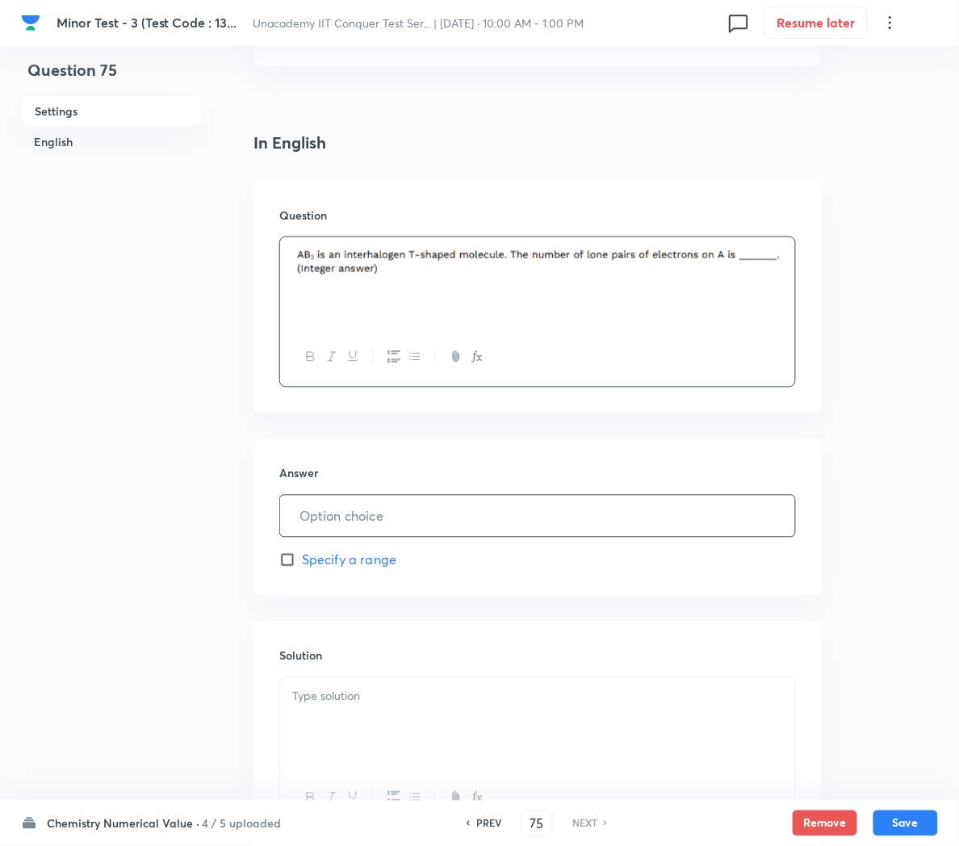
click at [348, 525] on input "text" at bounding box center [537, 516] width 515 height 41
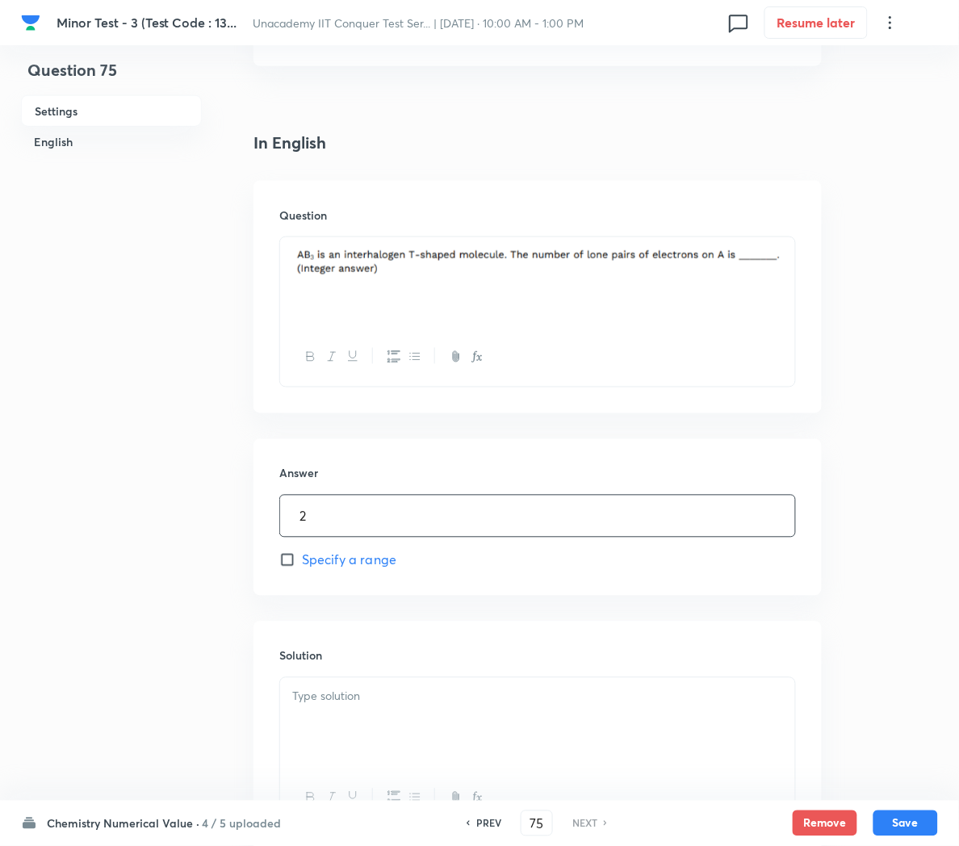
scroll to position [497, 0]
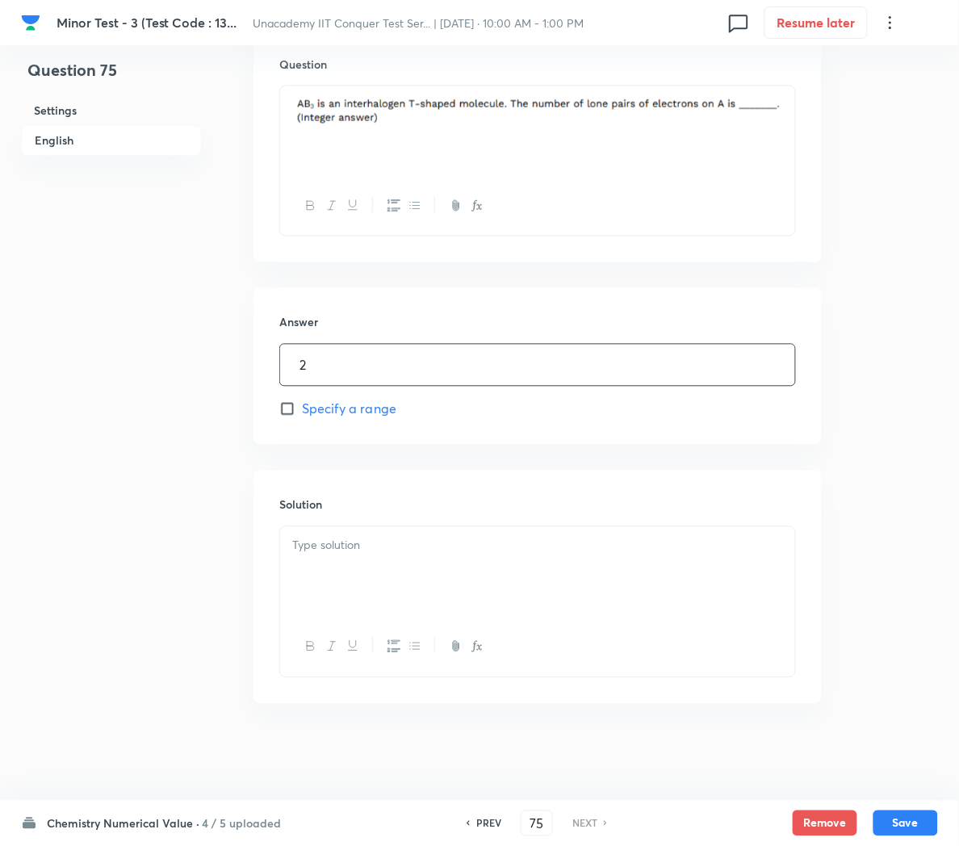
type input "2"
click at [336, 577] on div at bounding box center [537, 572] width 515 height 90
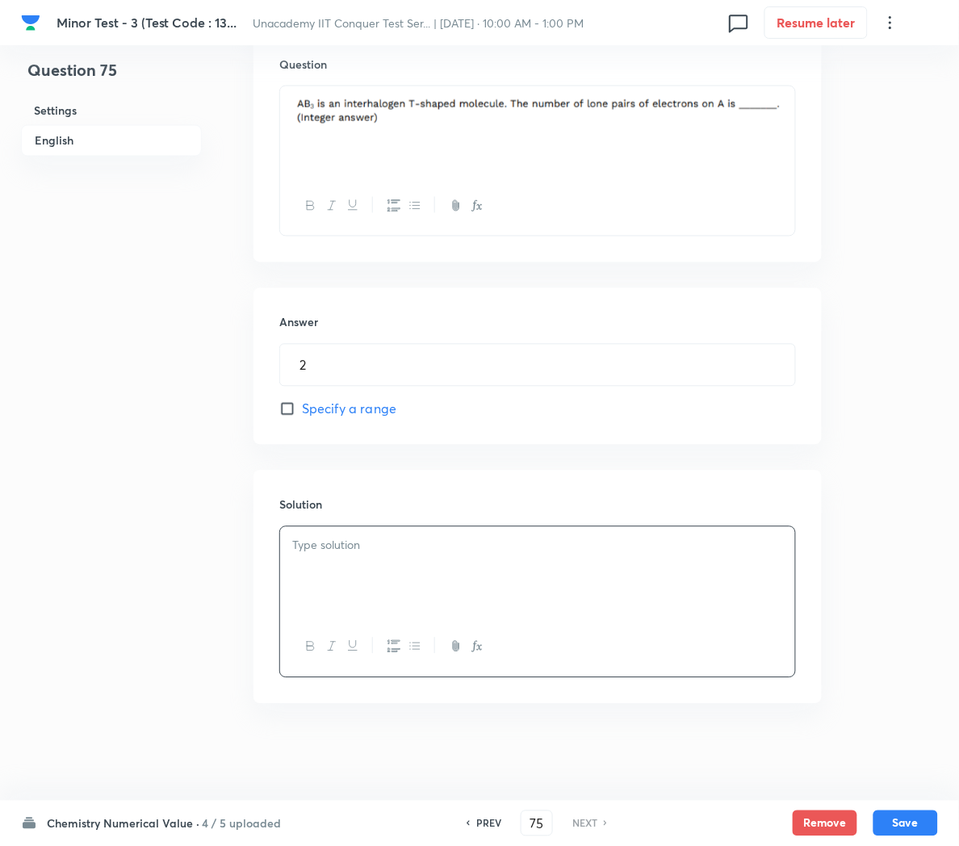
click at [369, 573] on div at bounding box center [537, 572] width 515 height 90
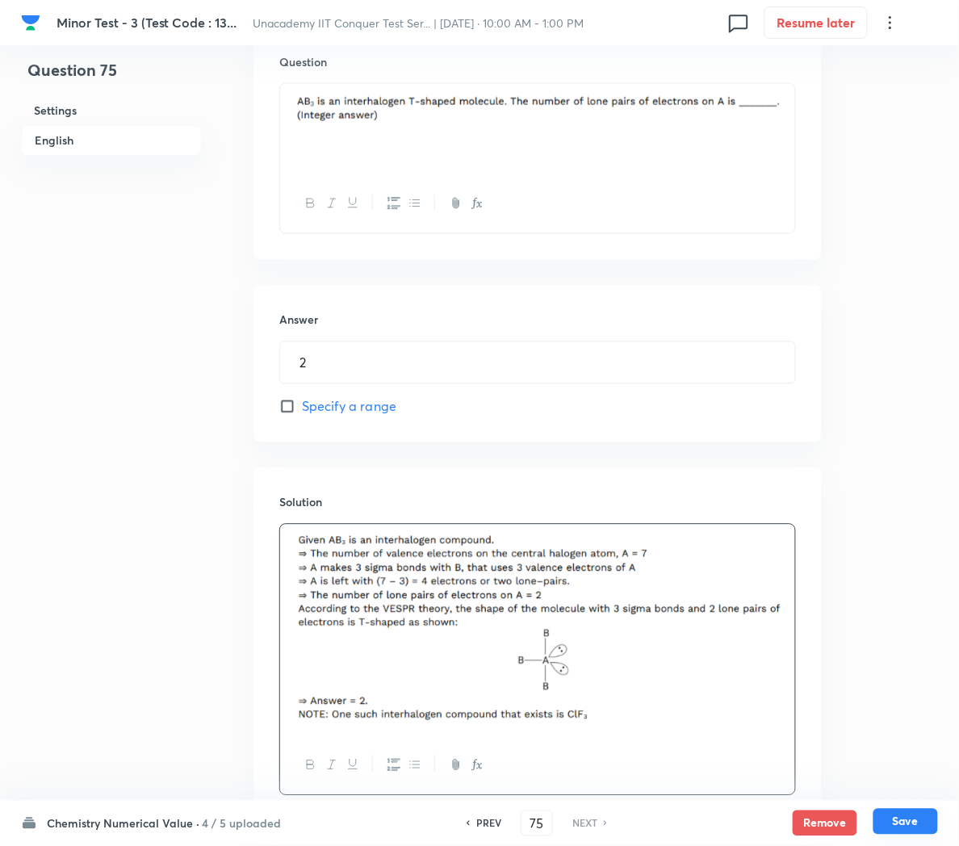
click at [911, 812] on button "Save" at bounding box center [906, 822] width 65 height 26
type input "2"
click at [908, 824] on button "Save" at bounding box center [906, 822] width 65 height 26
type input "2"
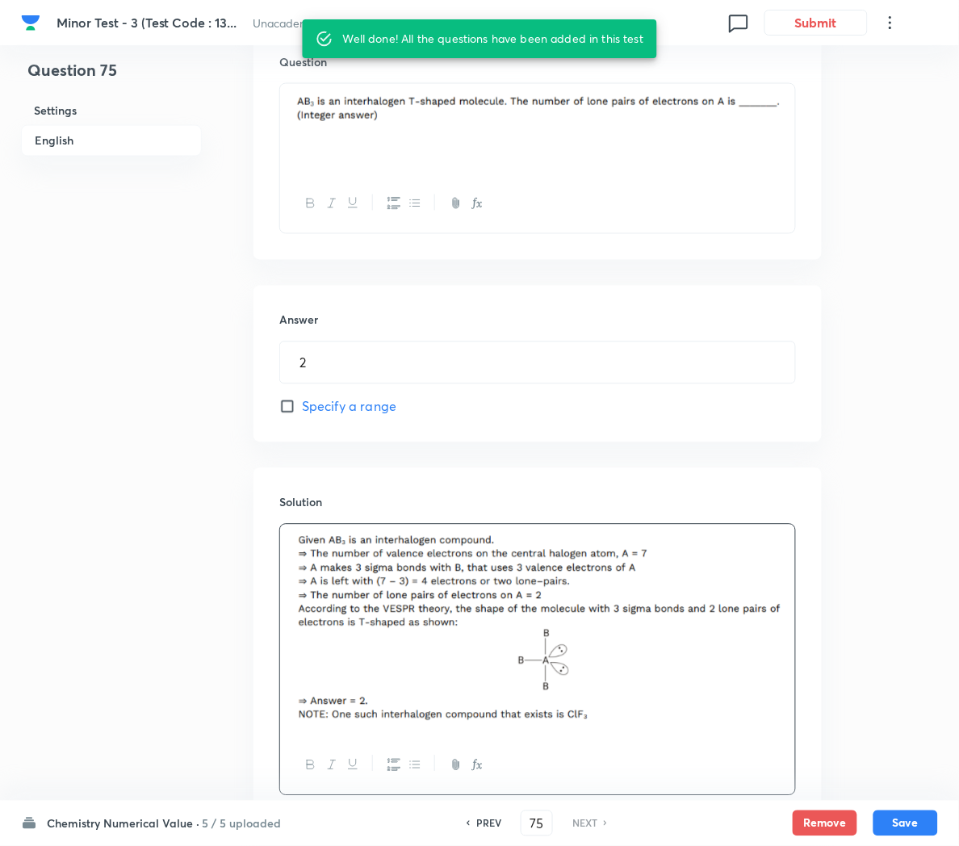
click at [124, 823] on h6 "Chemistry Numerical Value ·" at bounding box center [123, 824] width 153 height 17
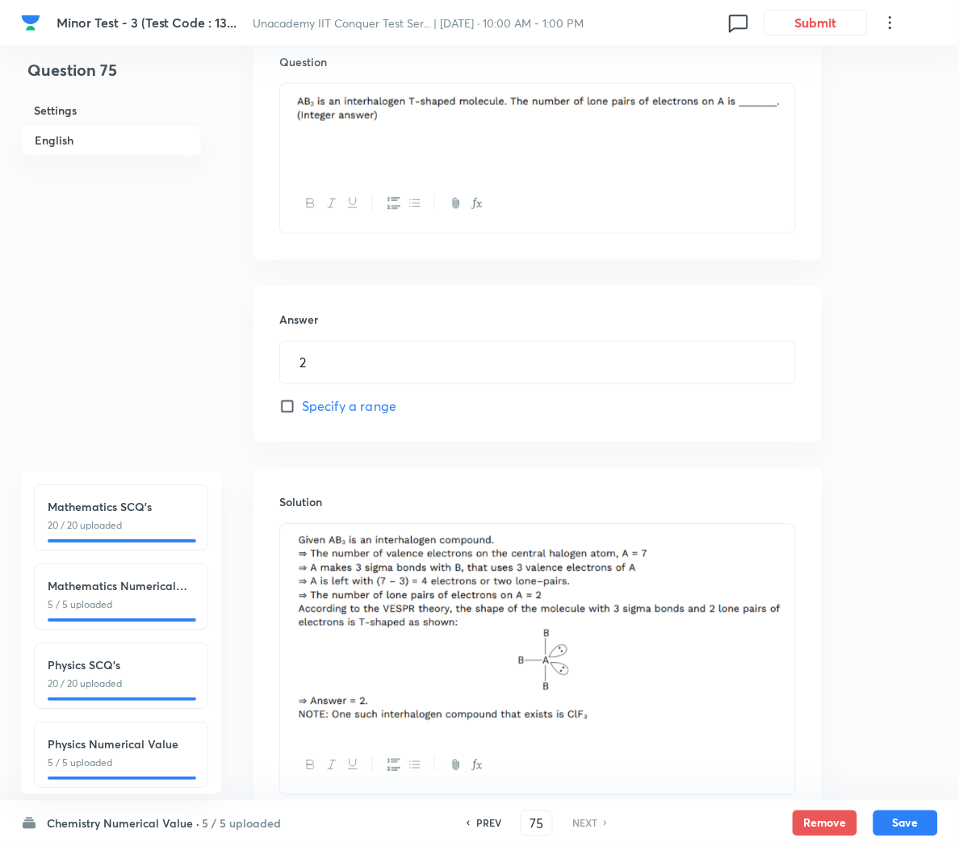
click at [98, 686] on p "20 / 20 uploaded" at bounding box center [121, 684] width 147 height 15
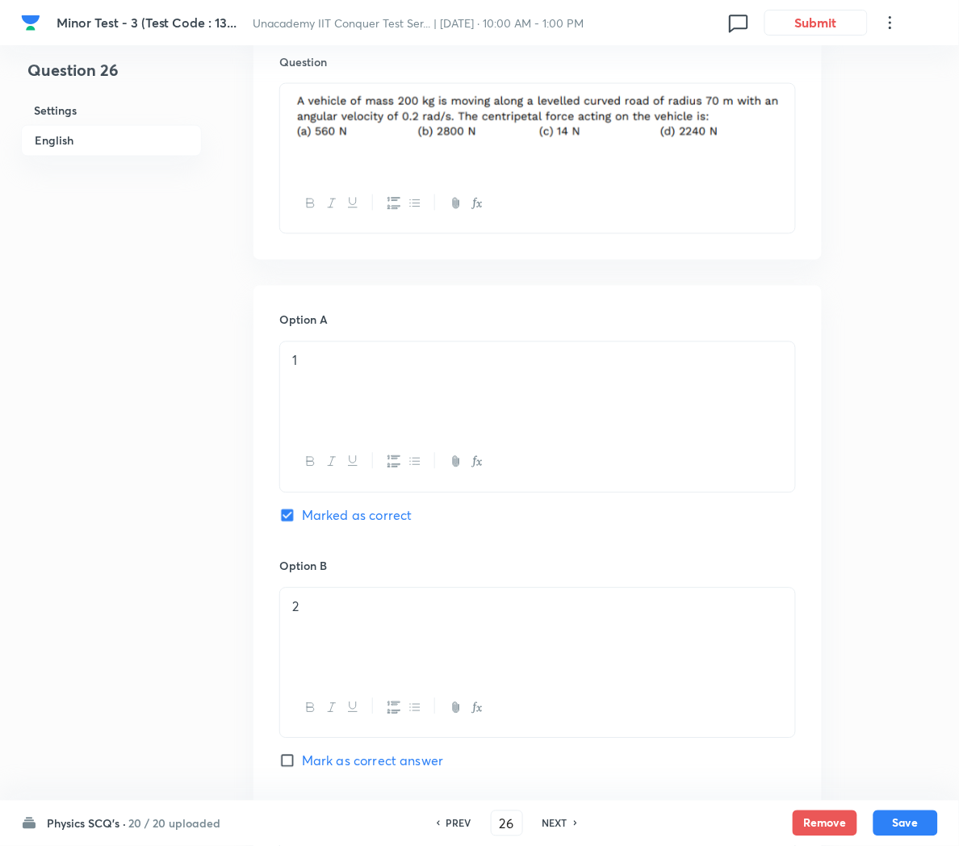
click at [174, 823] on h6 "20 / 20 uploaded" at bounding box center [174, 824] width 92 height 17
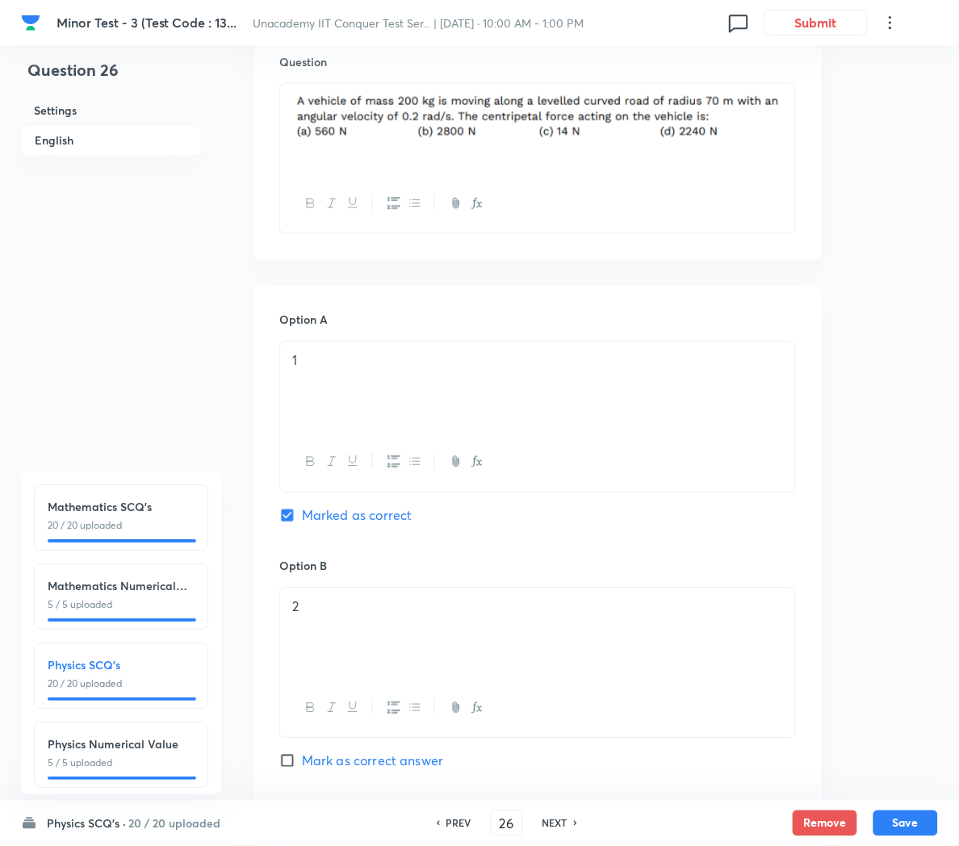
scroll to position [188, 0]
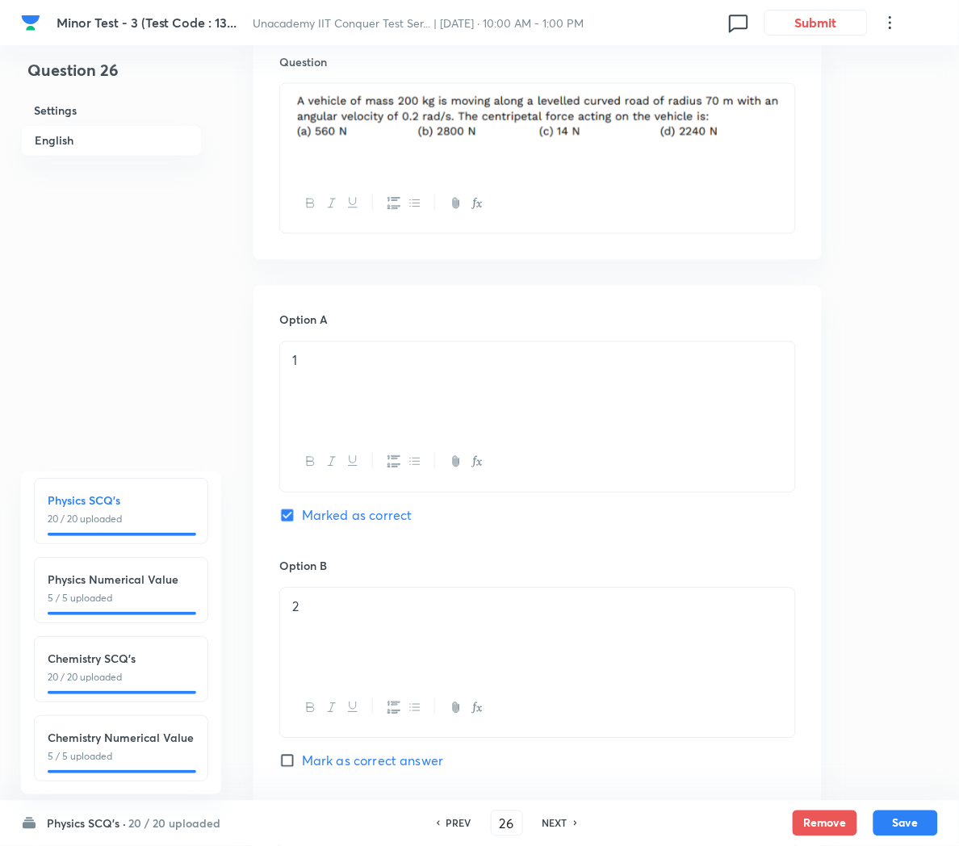
click at [98, 650] on h6 "Chemistry SCQ's" at bounding box center [121, 658] width 147 height 17
type input "51"
checkbox input "false"
checkbox input "true"
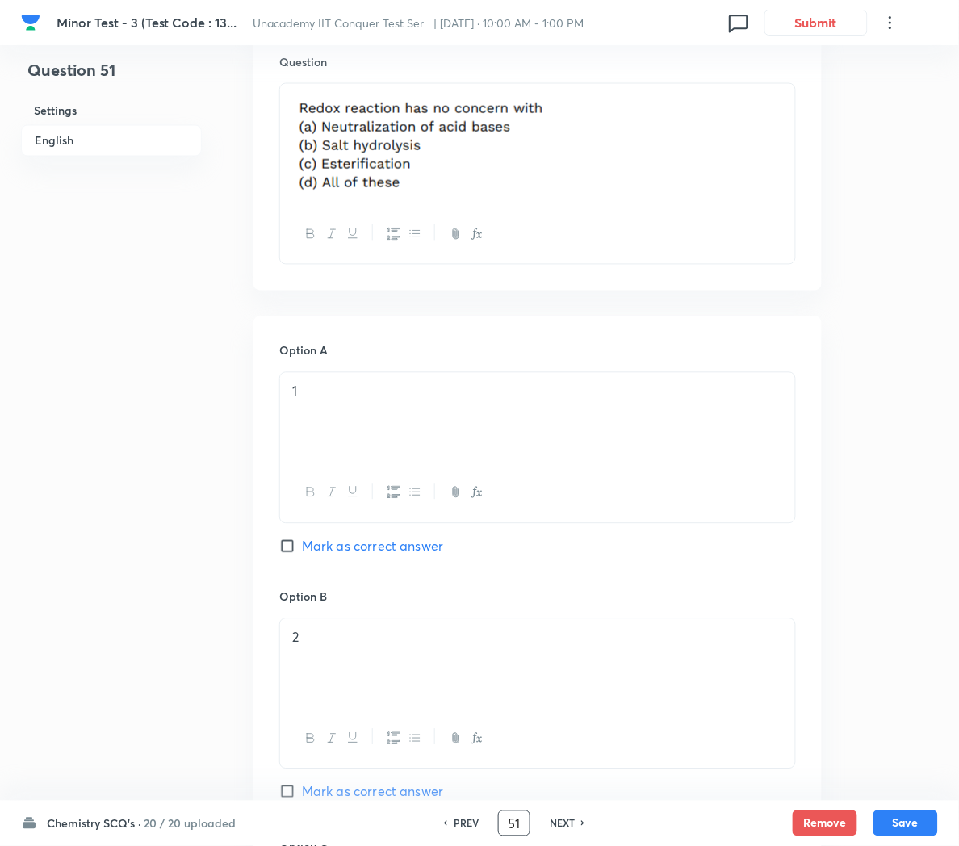
click at [514, 823] on input "51" at bounding box center [514, 824] width 31 height 28
type input "70"
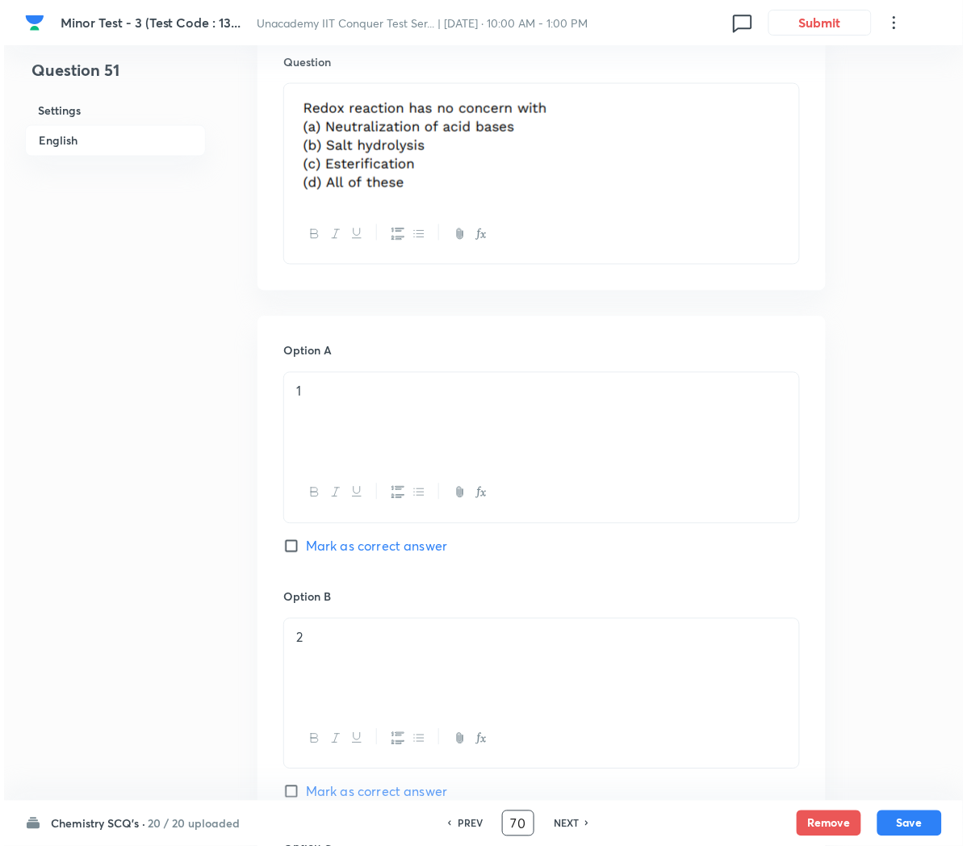
scroll to position [0, 0]
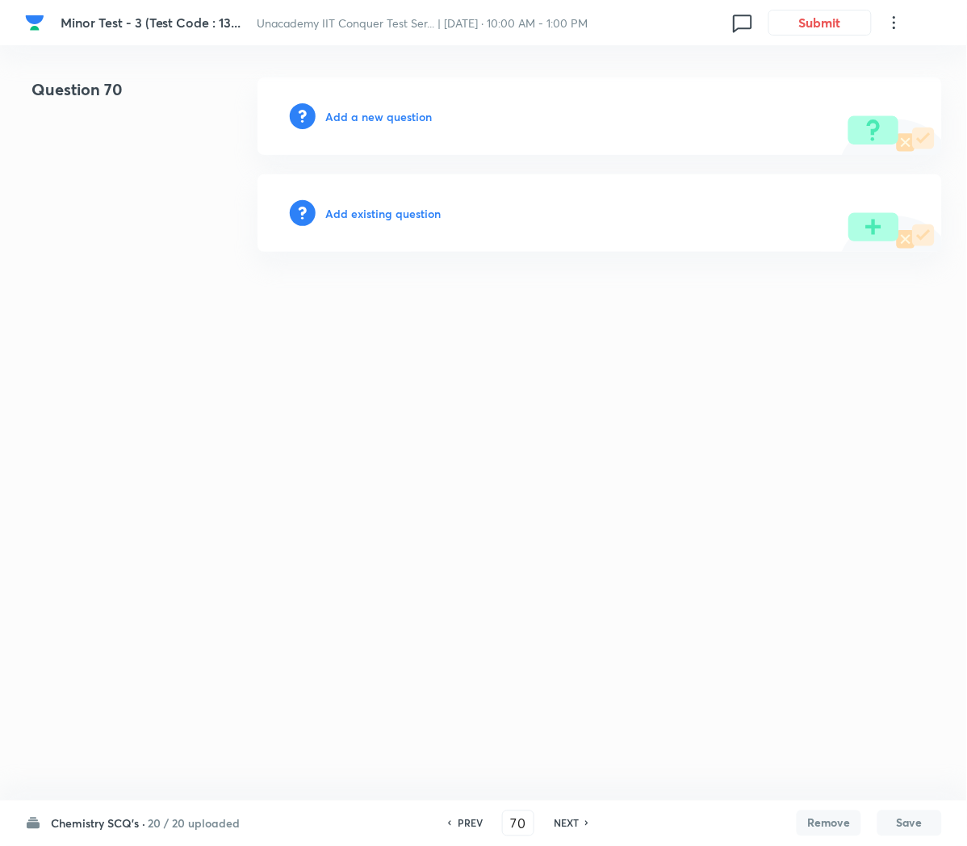
click at [371, 122] on h6 "Add a new question" at bounding box center [378, 116] width 107 height 17
click at [371, 122] on h6 "Choose a question type" at bounding box center [387, 116] width 124 height 17
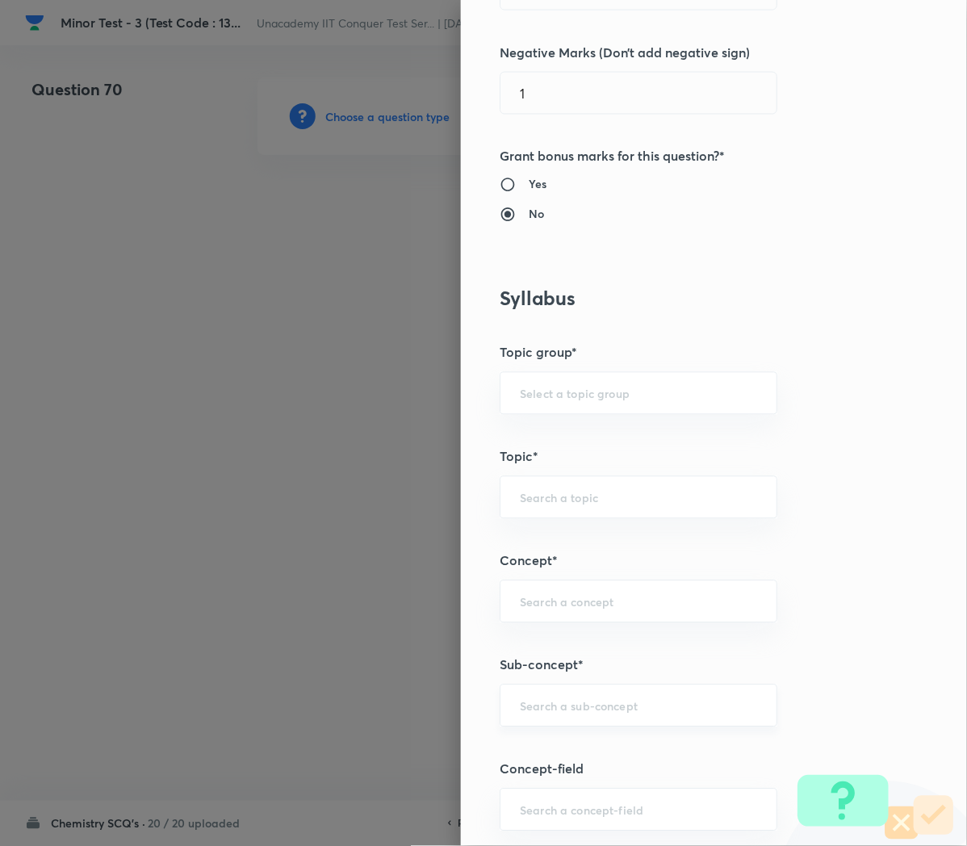
scroll to position [635, 0]
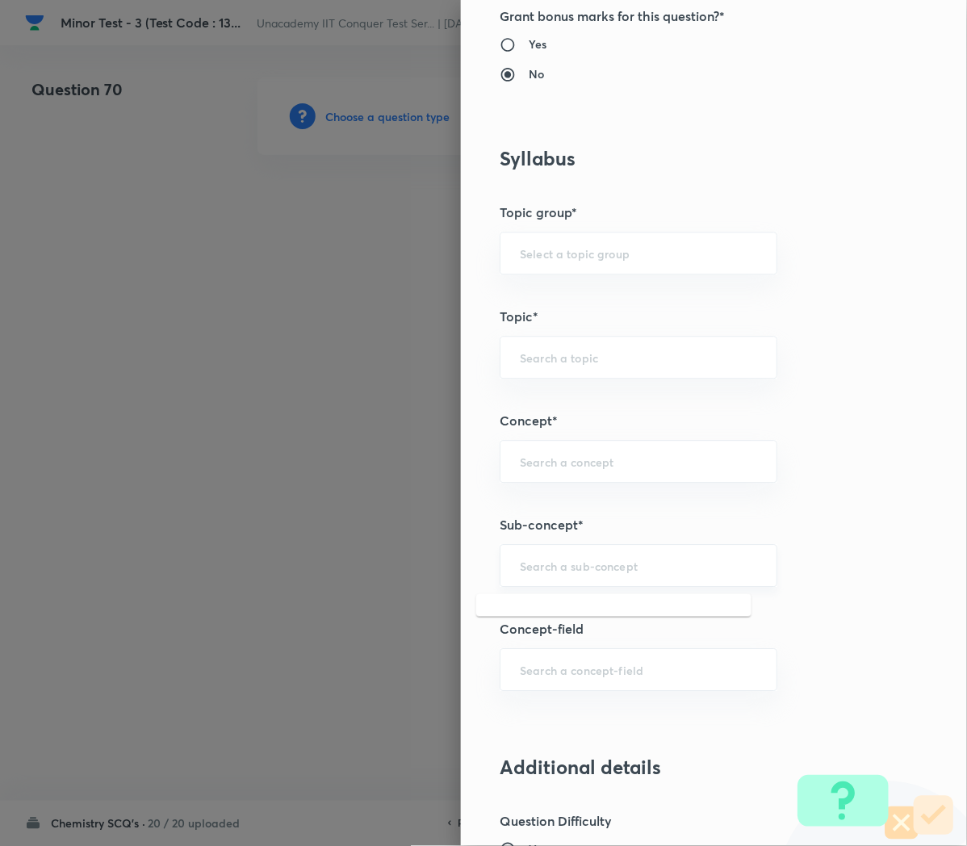
click at [533, 562] on input "text" at bounding box center [638, 566] width 237 height 15
paste input "Applications of Redox Reactions"
type input "Applications of Redox Reactions"
type input "Chemistry"
type input "Physical Chemistry"
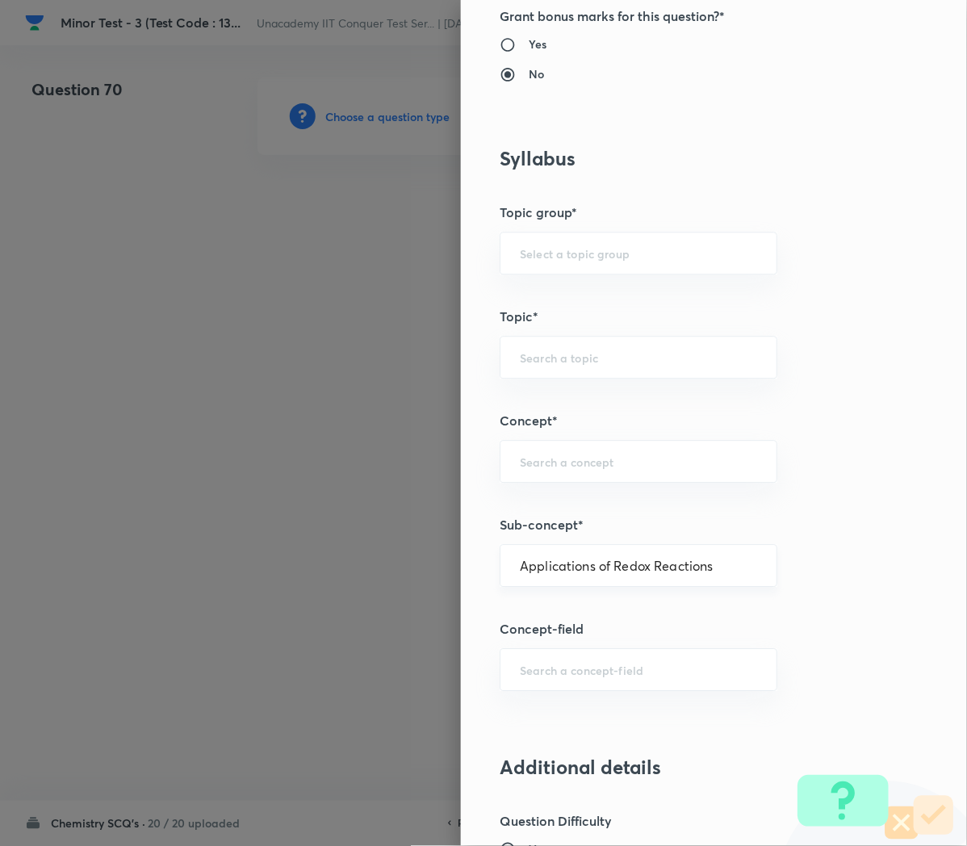
type input "Redox Reactions"
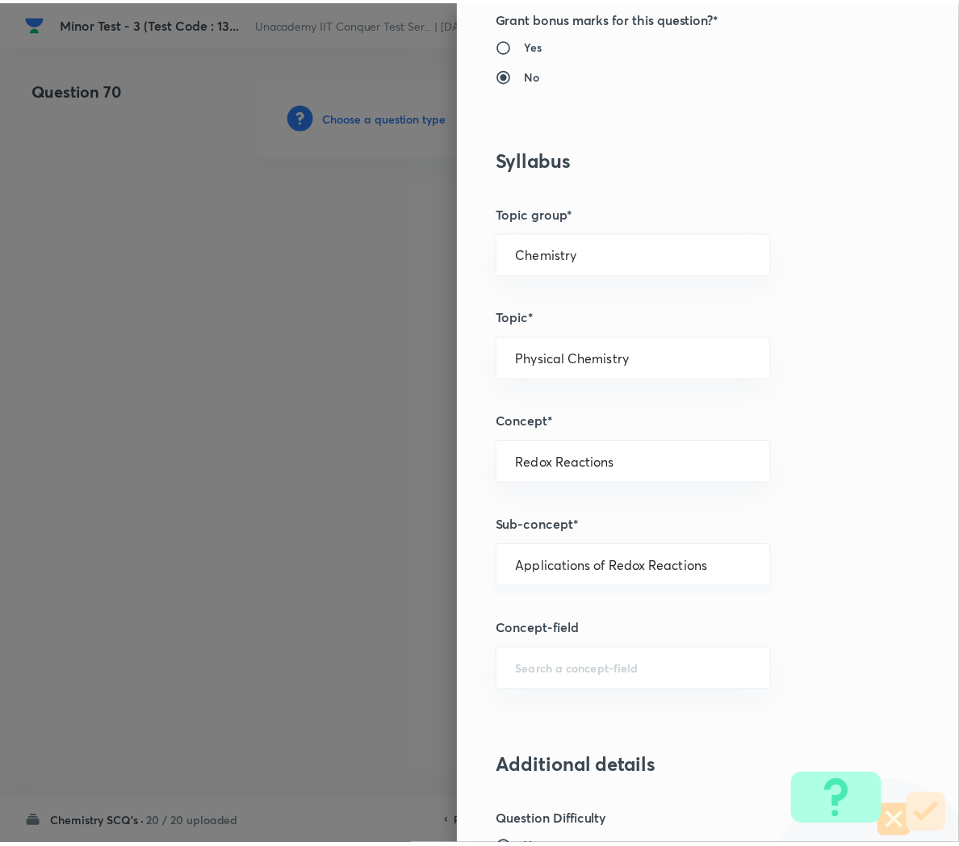
scroll to position [1466, 0]
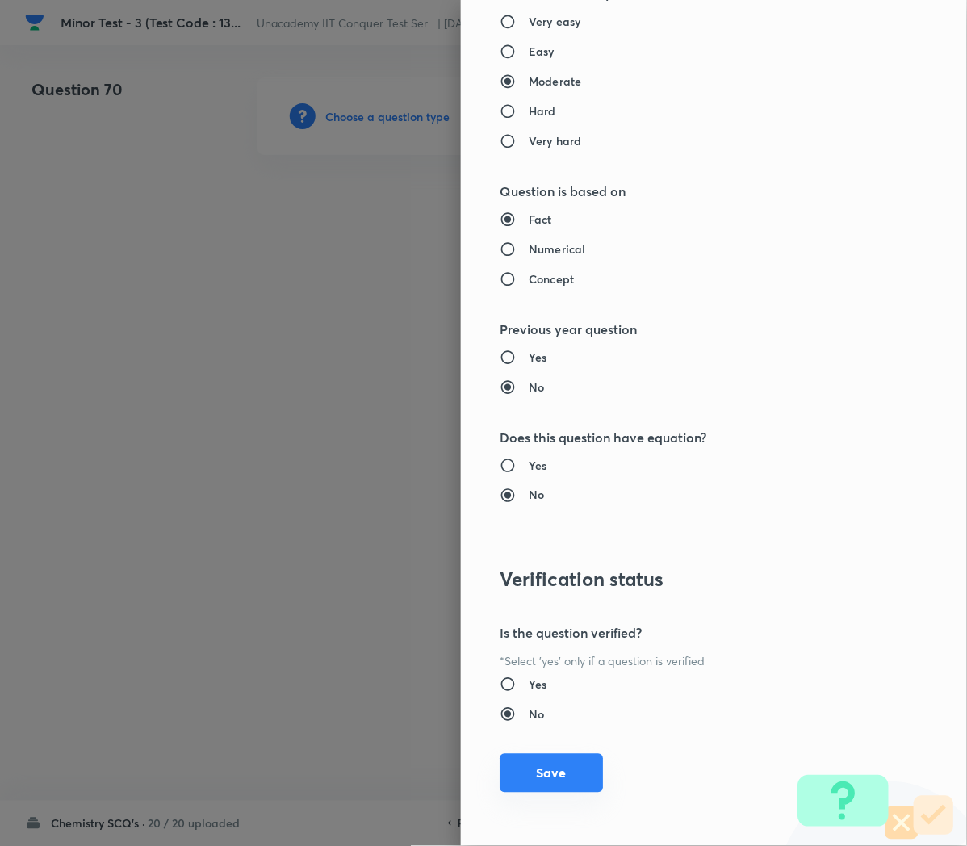
click at [514, 774] on button "Save" at bounding box center [551, 773] width 103 height 39
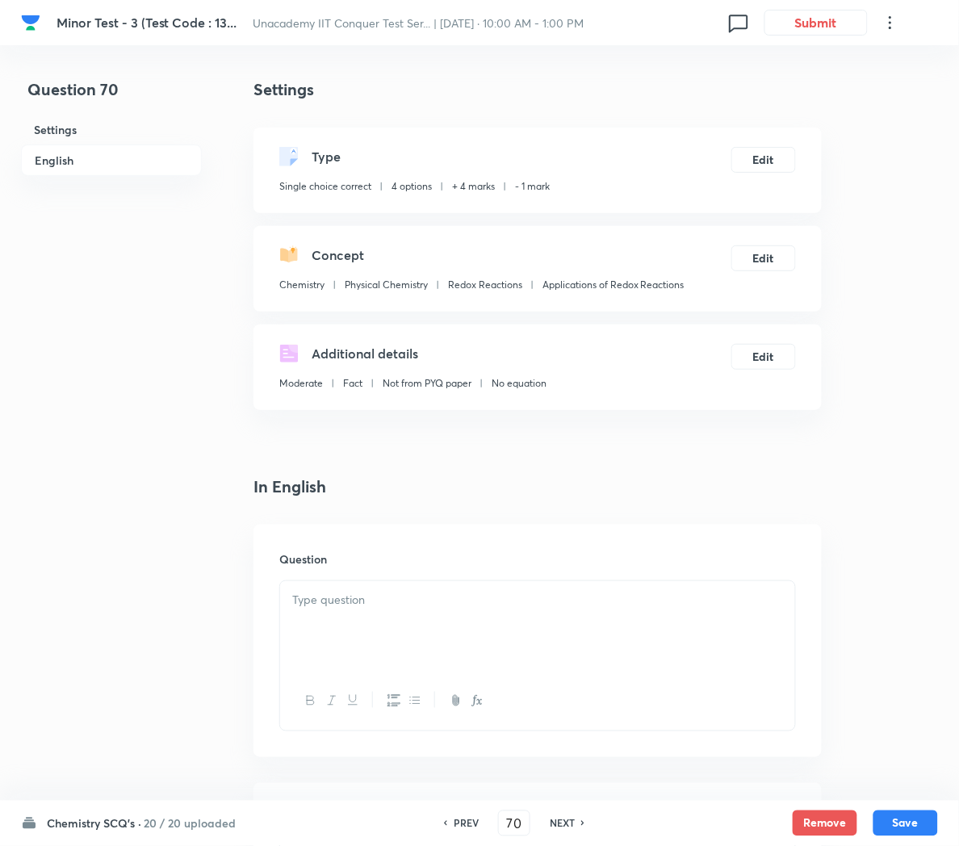
click at [361, 650] on div at bounding box center [537, 626] width 515 height 90
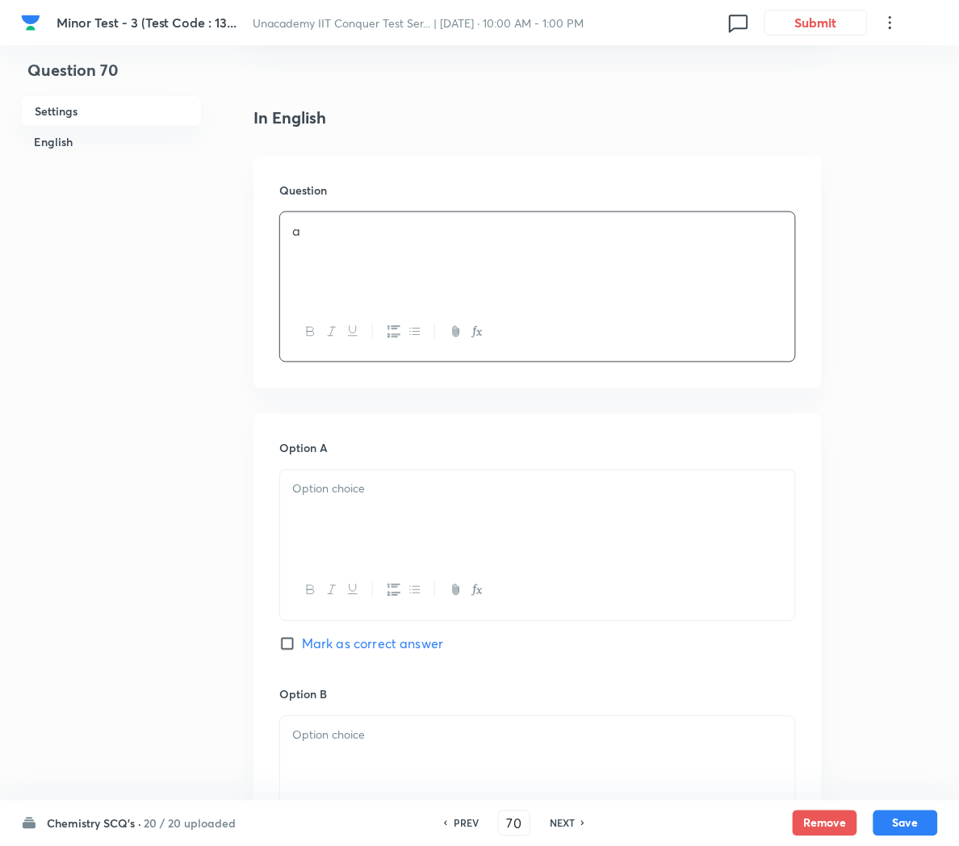
scroll to position [371, 0]
click at [350, 534] on div at bounding box center [537, 513] width 515 height 90
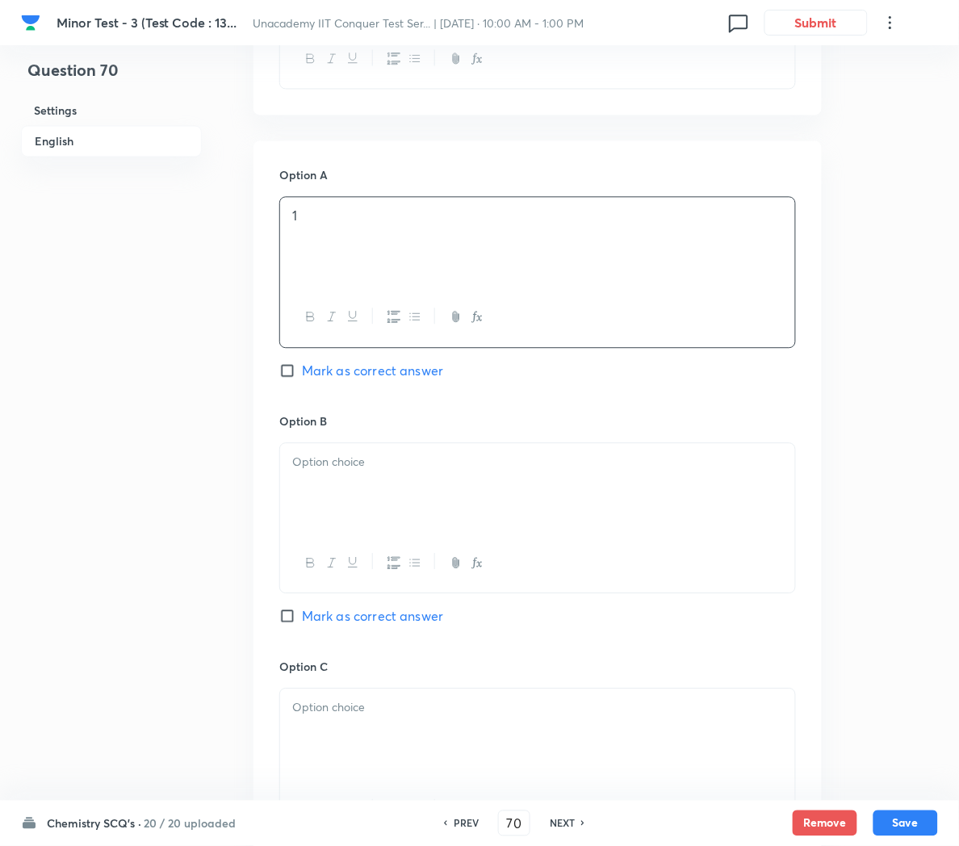
scroll to position [644, 0]
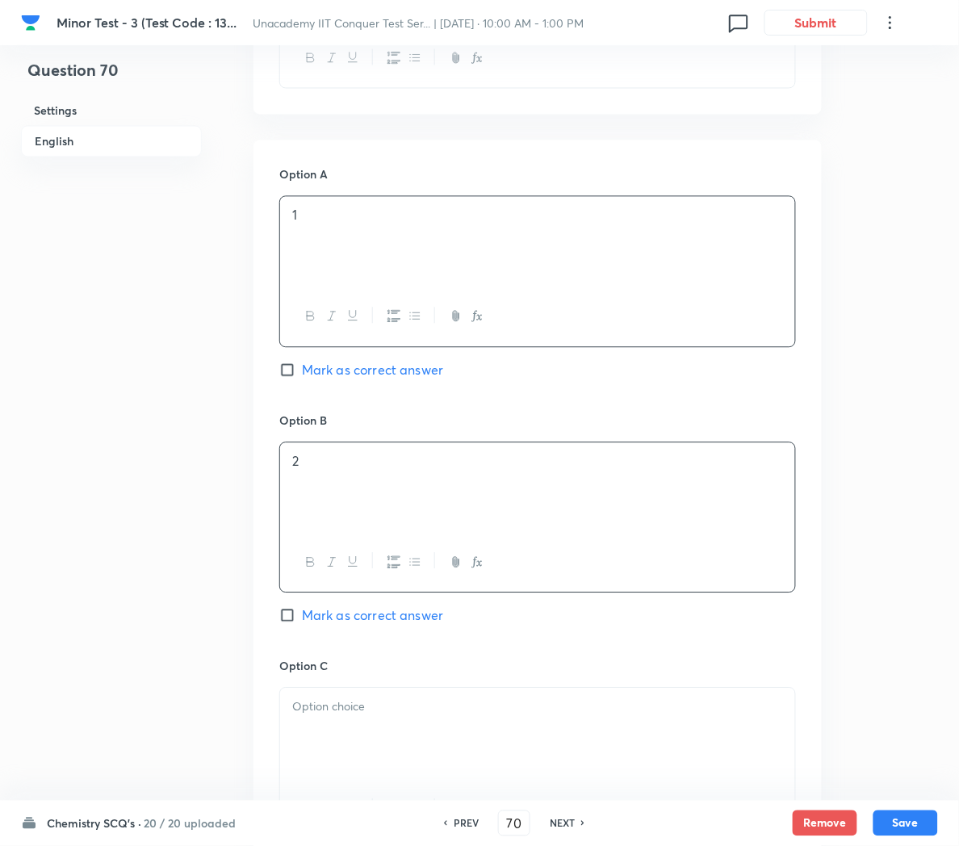
click at [332, 491] on div "2" at bounding box center [537, 488] width 515 height 90
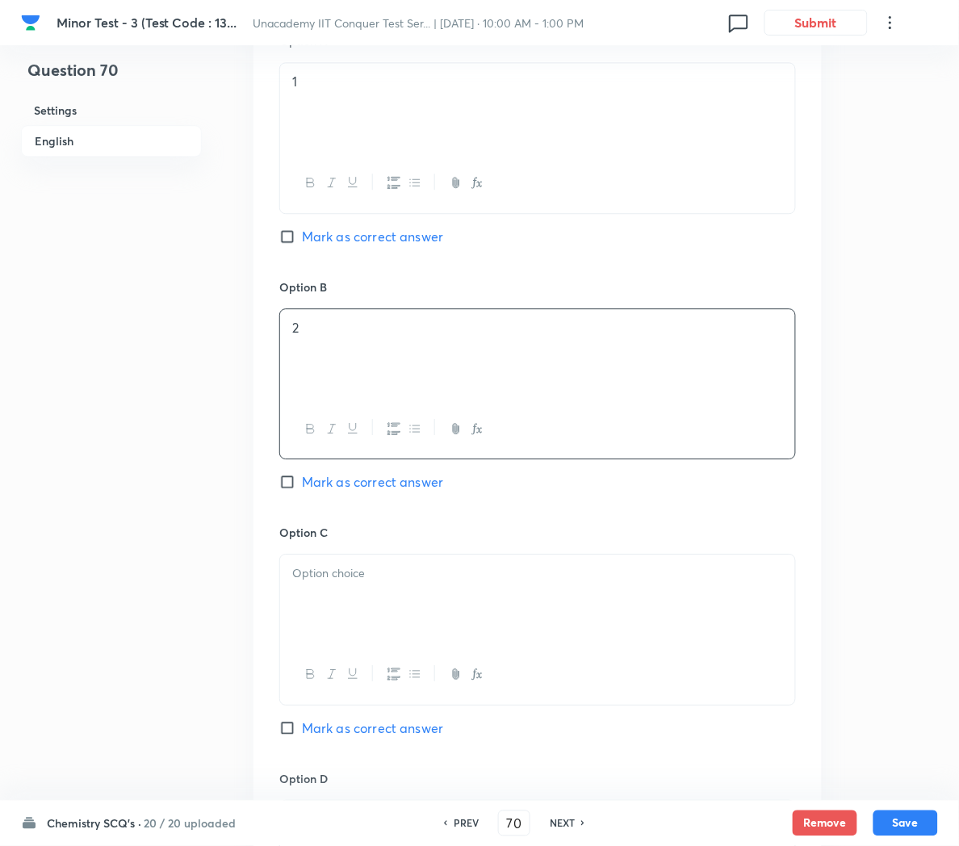
scroll to position [837, 0]
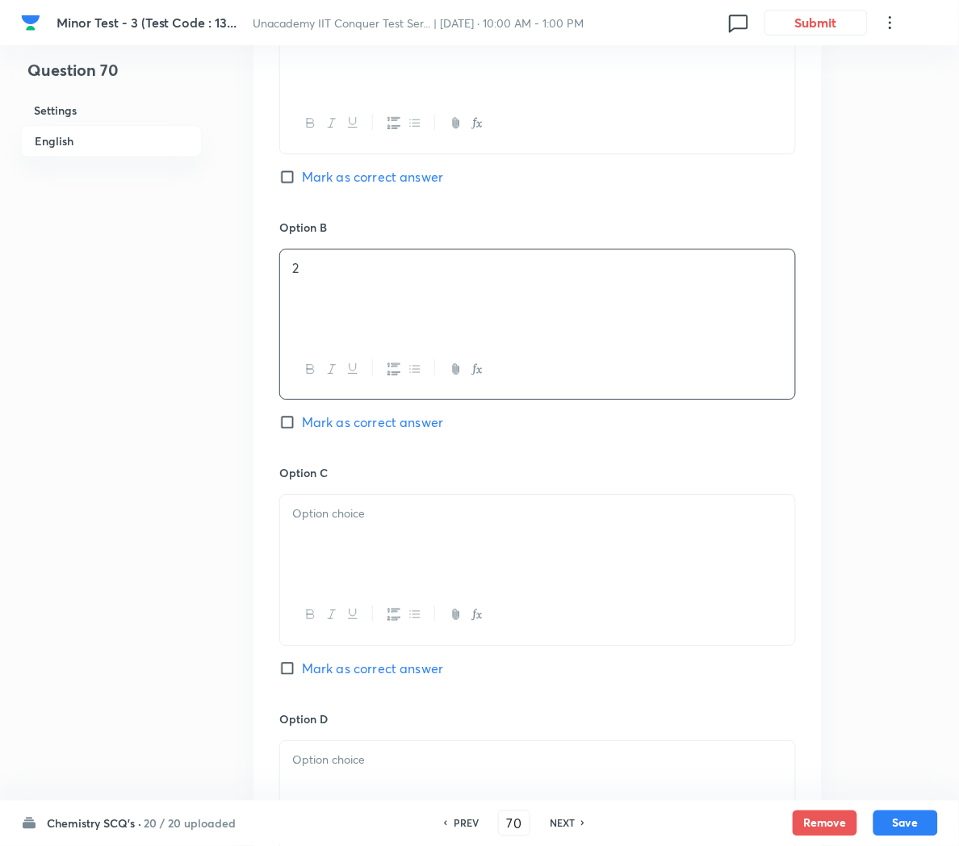
click at [325, 520] on p at bounding box center [537, 514] width 491 height 19
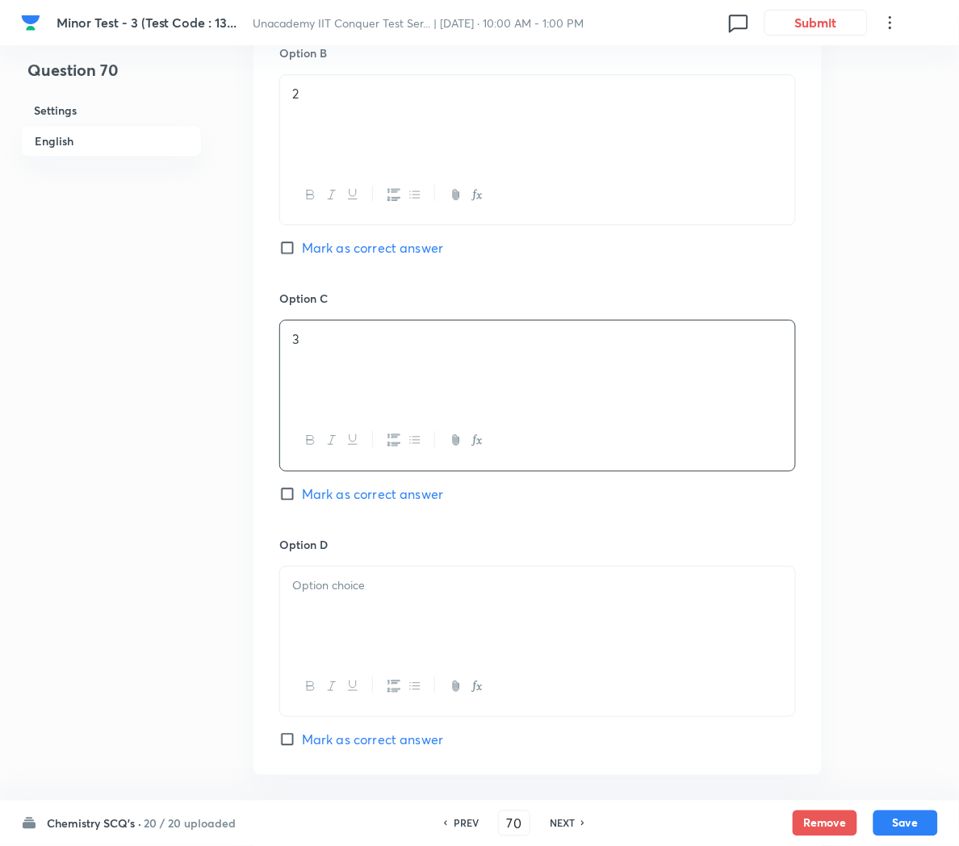
scroll to position [1063, 0]
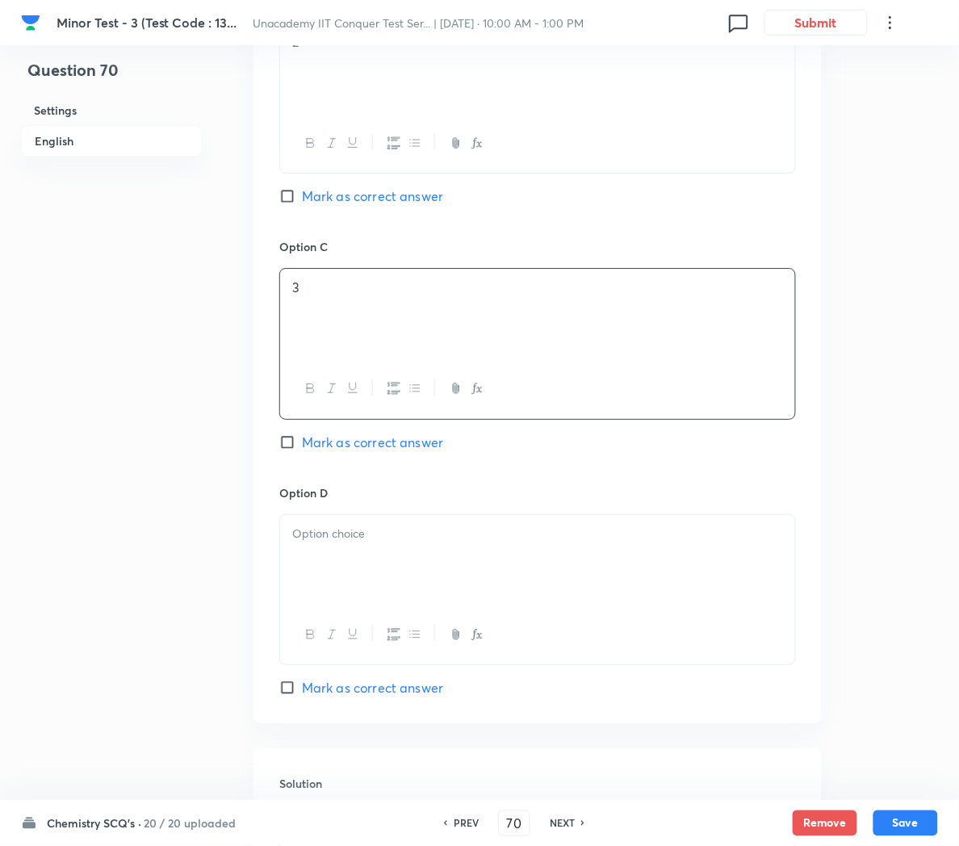
click at [325, 557] on div at bounding box center [537, 560] width 515 height 90
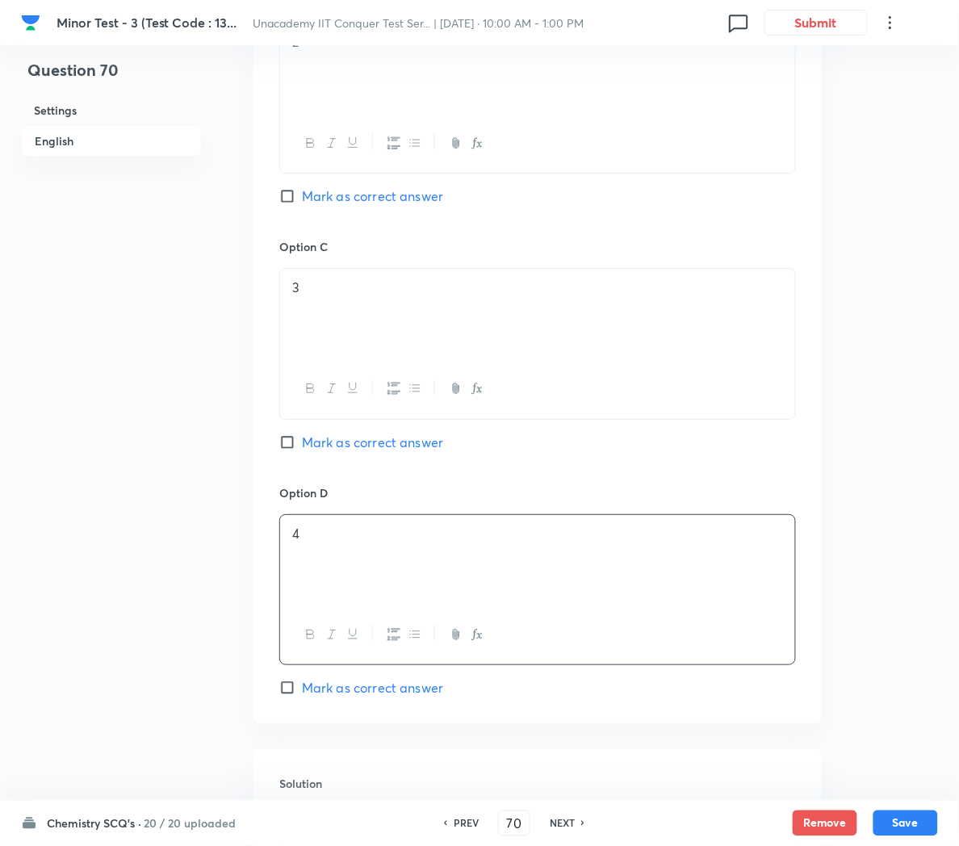
click at [329, 687] on span "Mark as correct answer" at bounding box center [372, 687] width 141 height 19
click at [302, 687] on input "Mark as correct answer" at bounding box center [290, 688] width 23 height 16
checkbox input "true"
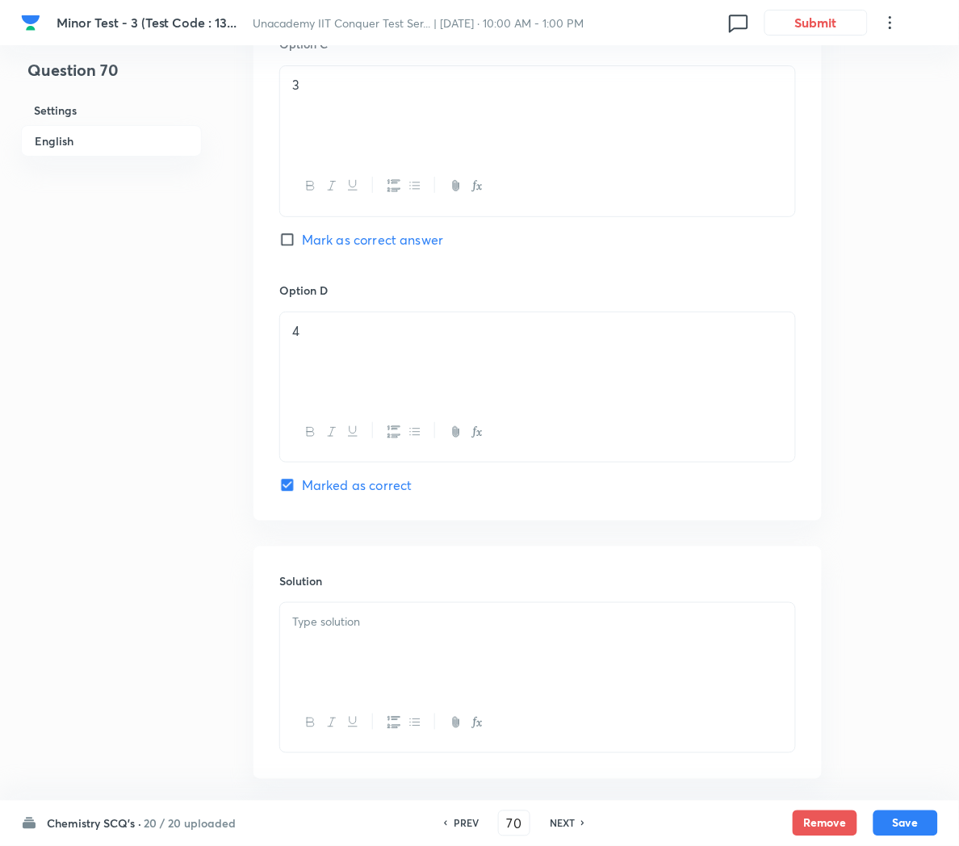
scroll to position [1273, 0]
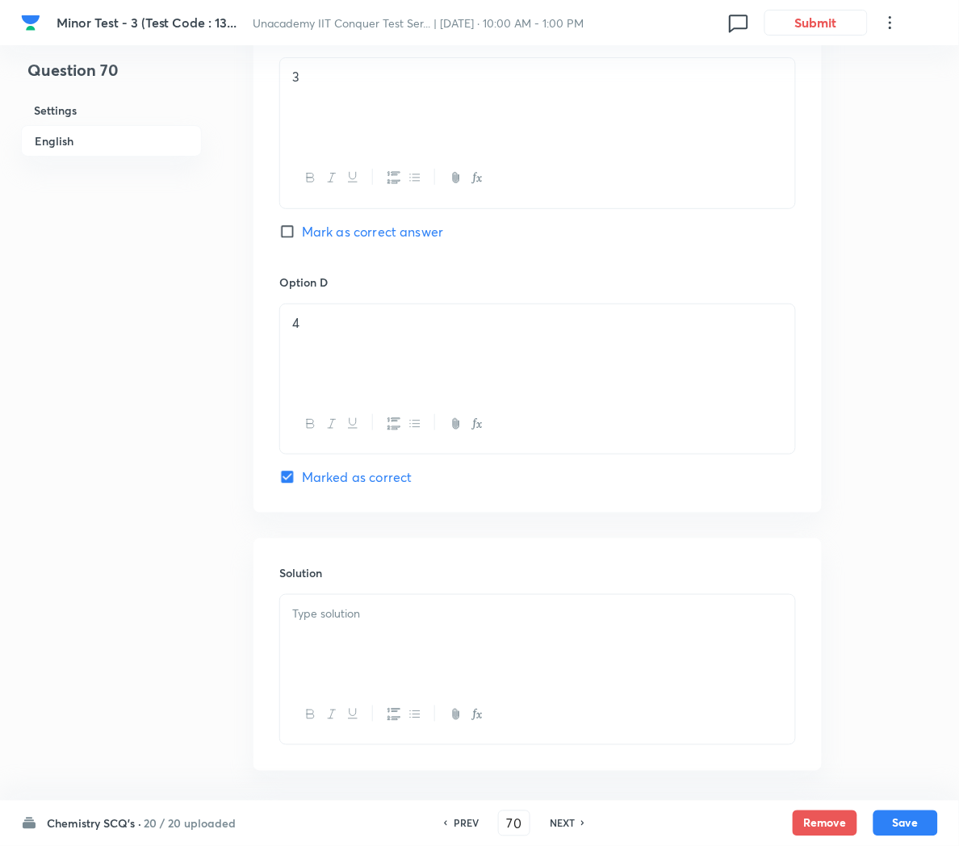
click at [325, 630] on div at bounding box center [537, 640] width 515 height 90
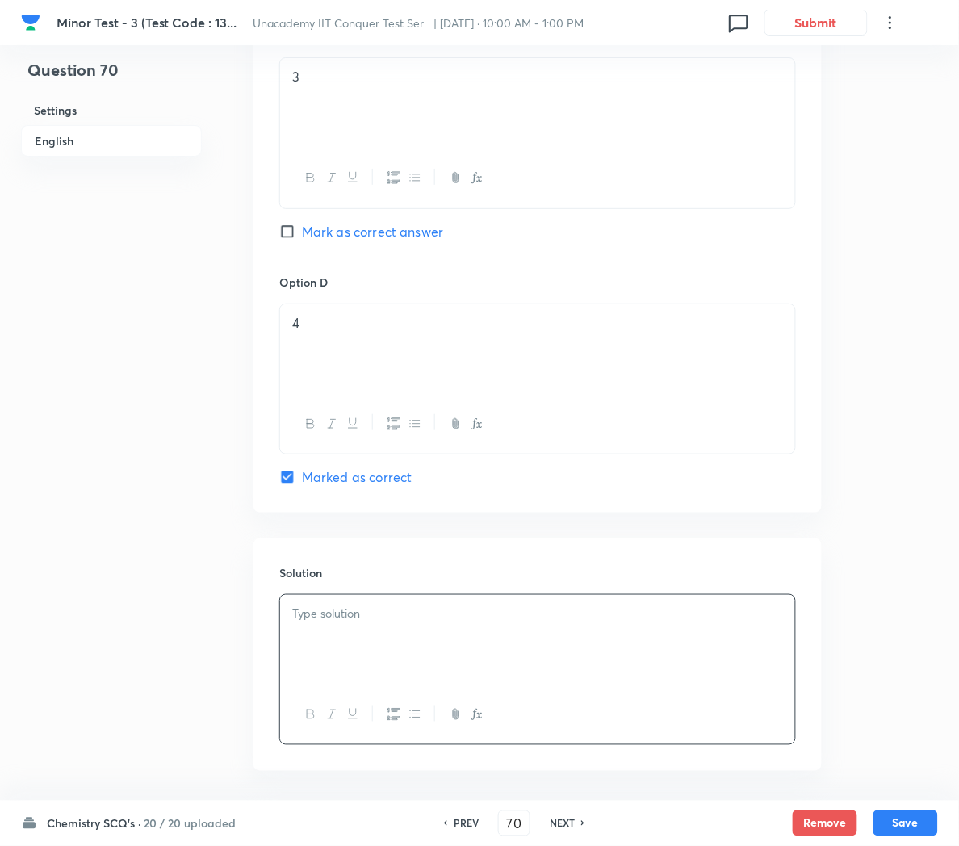
click at [456, 643] on div at bounding box center [537, 640] width 515 height 90
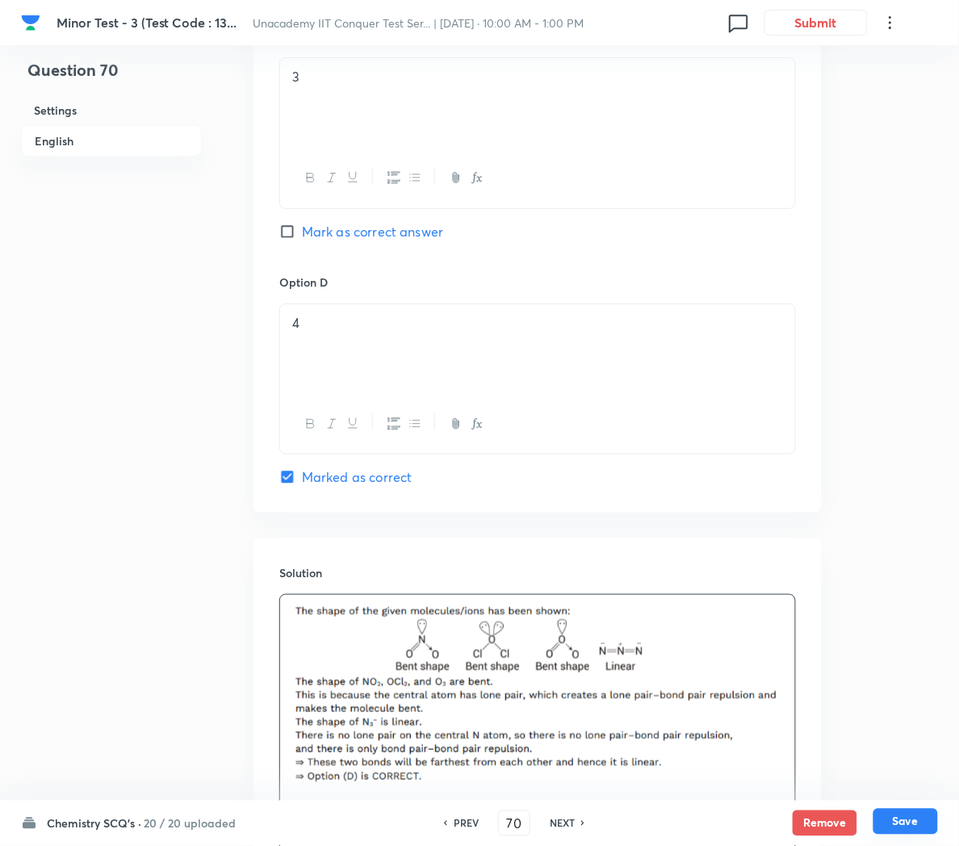
click at [896, 812] on button "Save" at bounding box center [906, 822] width 65 height 26
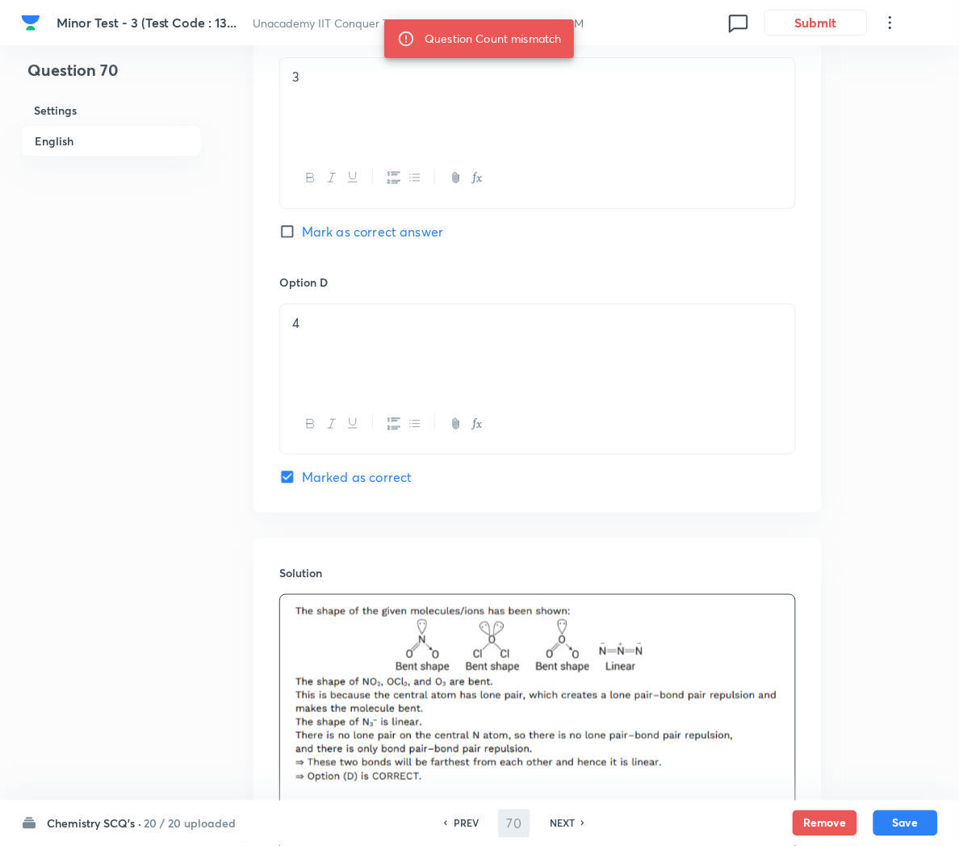
click at [788, 748] on div at bounding box center [537, 696] width 515 height 203
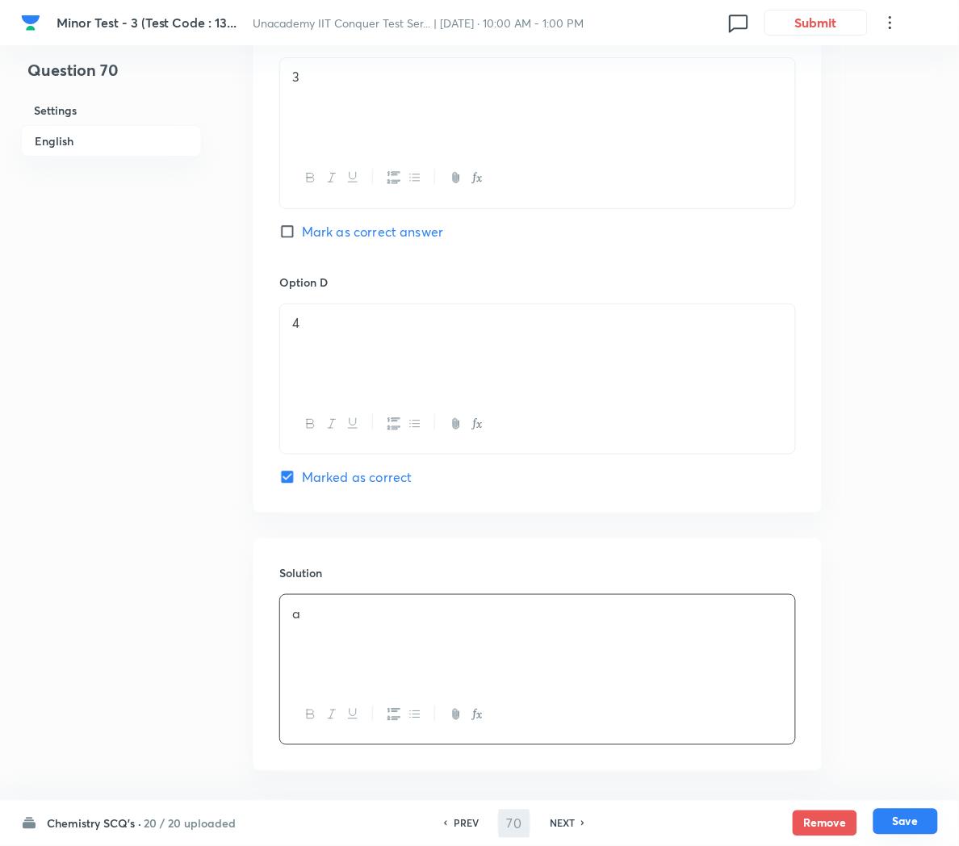
click at [904, 822] on button "Save" at bounding box center [906, 822] width 65 height 26
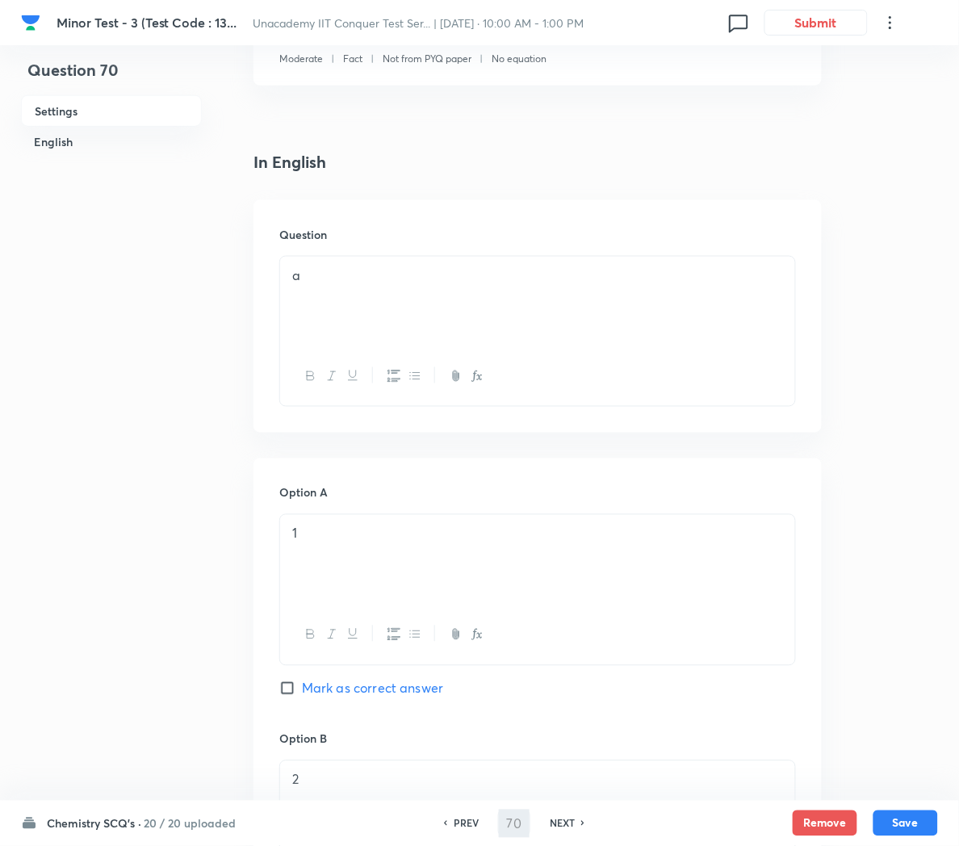
scroll to position [315, 0]
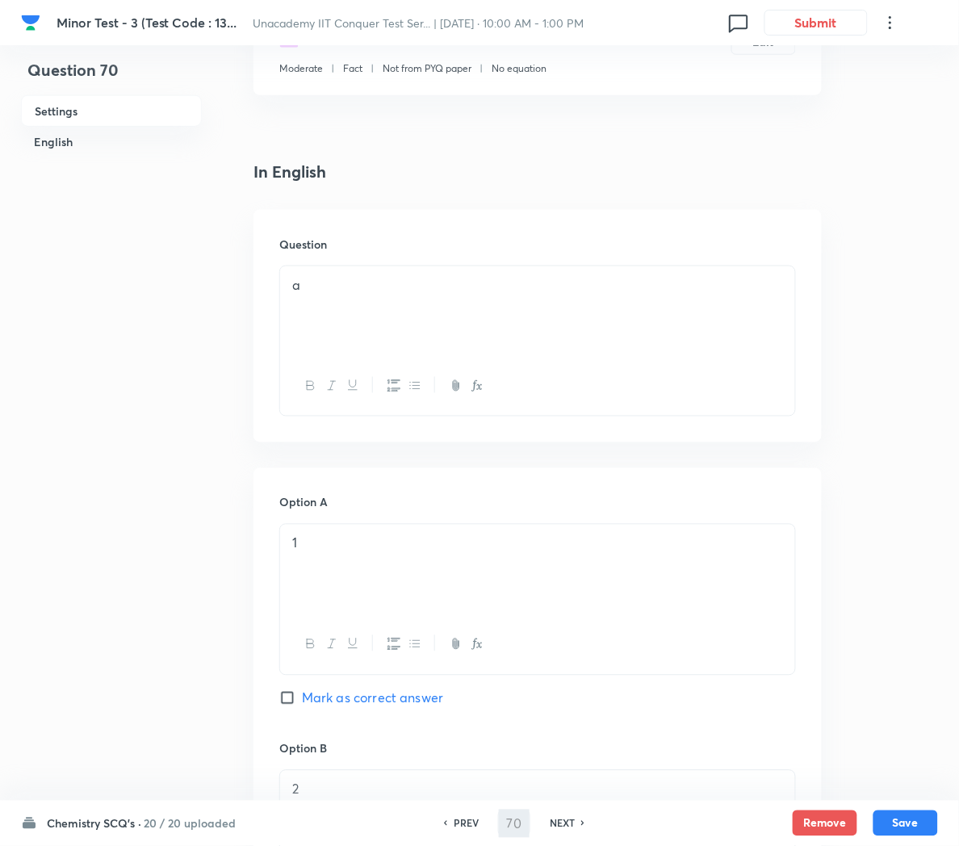
click at [333, 310] on div "a" at bounding box center [537, 311] width 515 height 90
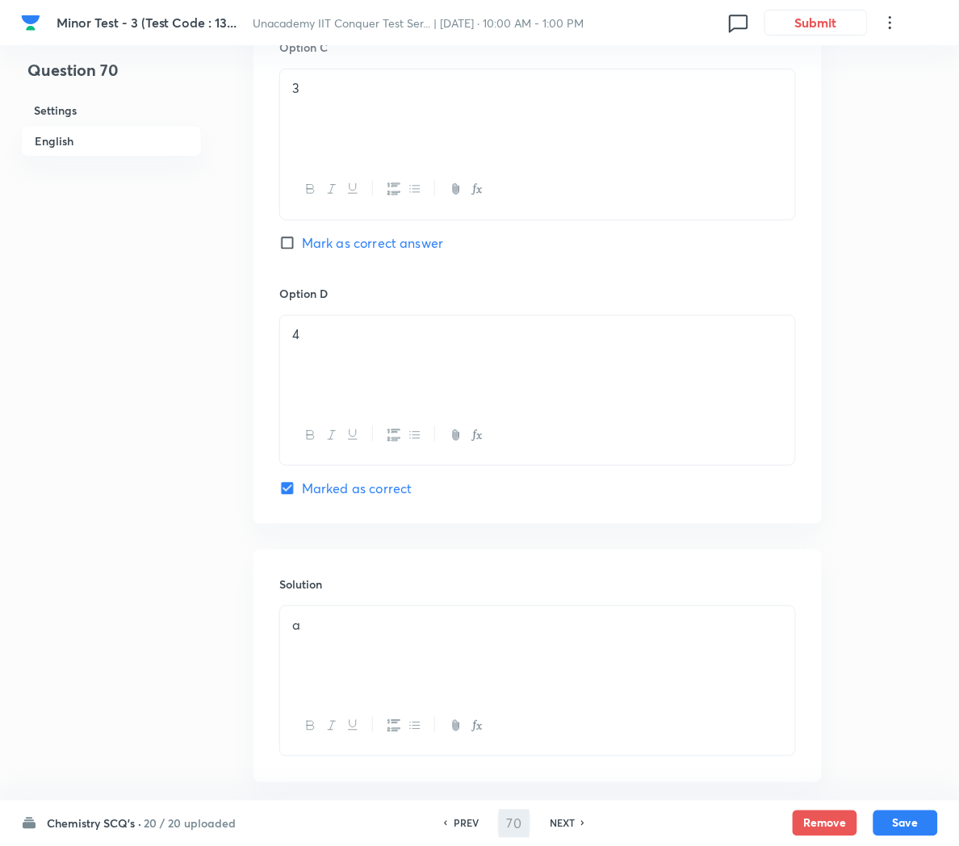
scroll to position [1265, 0]
click at [342, 657] on div "a" at bounding box center [537, 649] width 515 height 90
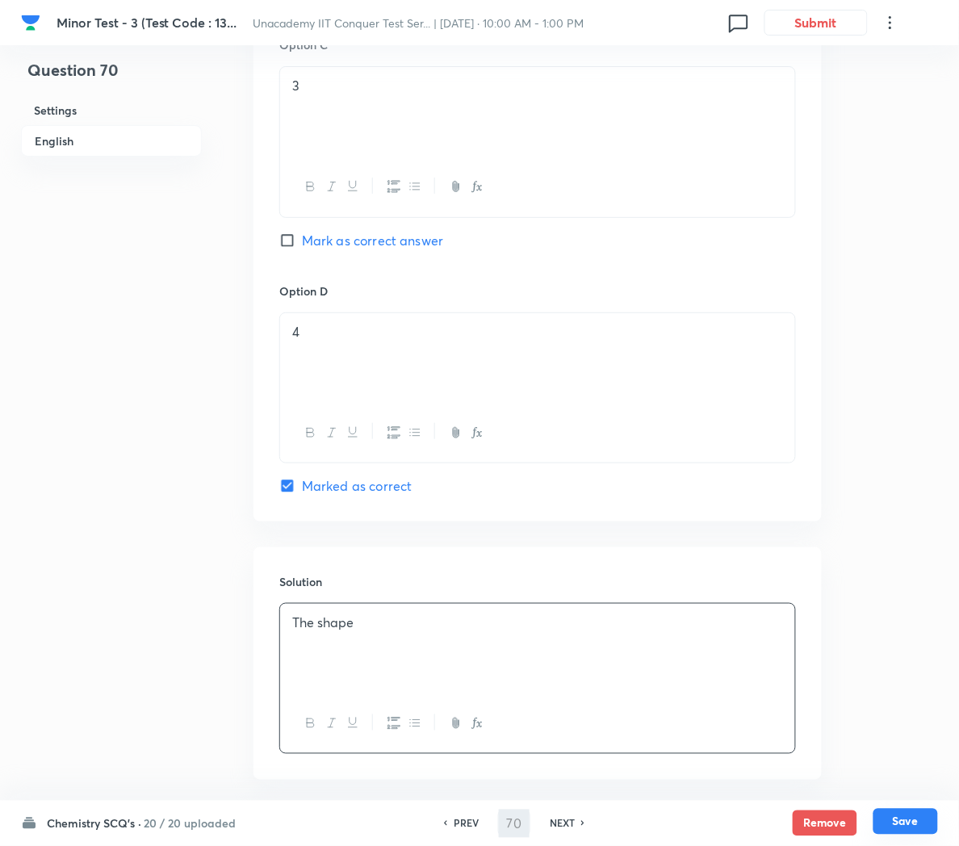
click at [890, 819] on button "Save" at bounding box center [906, 822] width 65 height 26
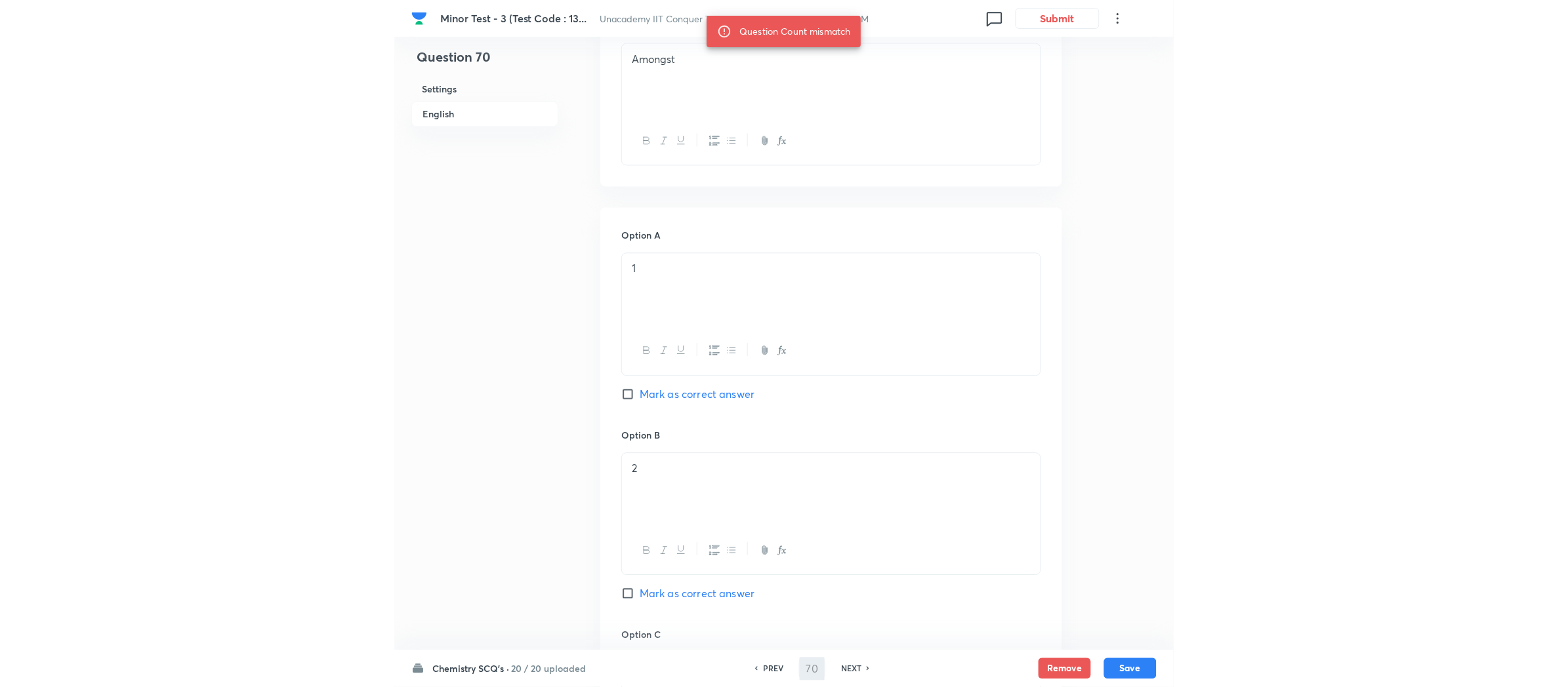
scroll to position [375, 0]
